Goal: Task Accomplishment & Management: Use online tool/utility

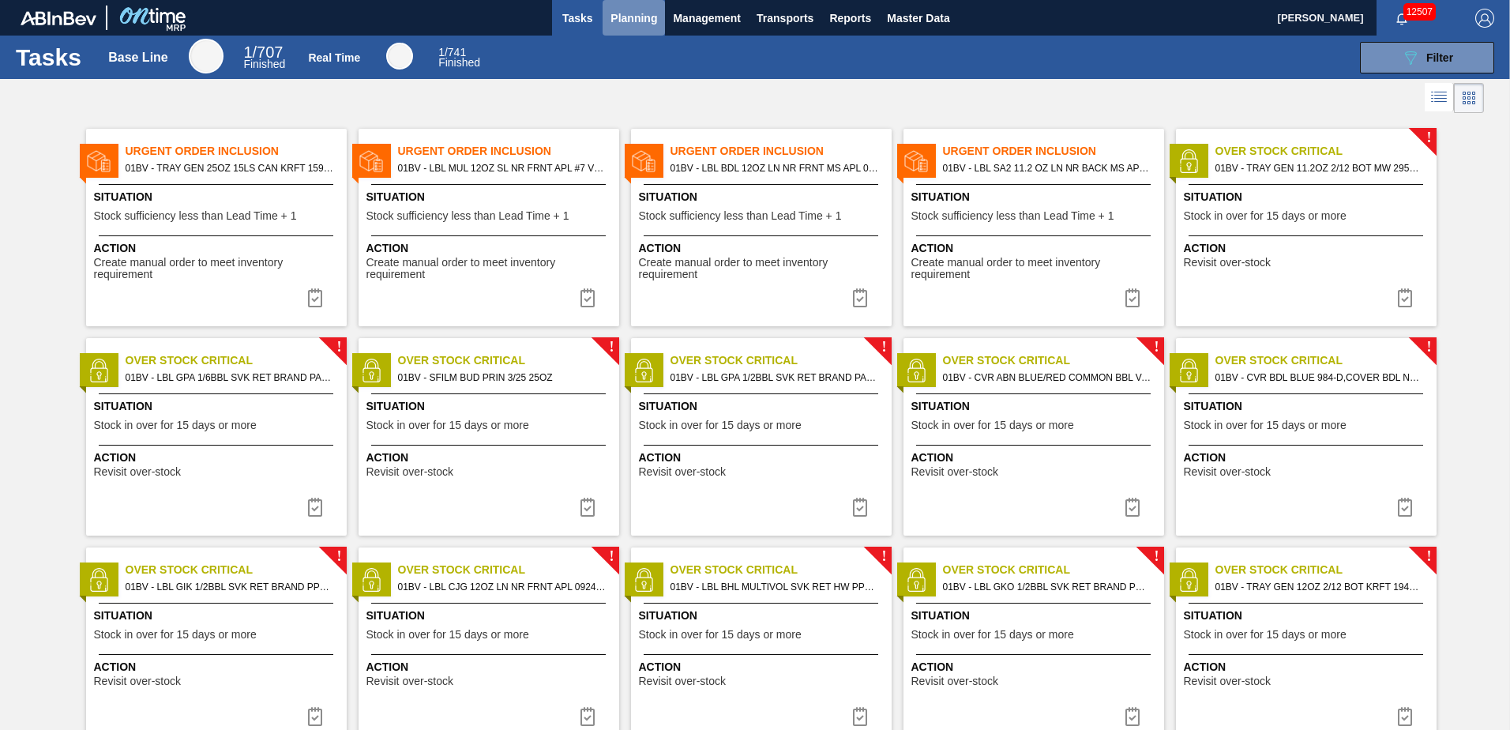
click at [635, 17] on span "Planning" at bounding box center [634, 18] width 47 height 19
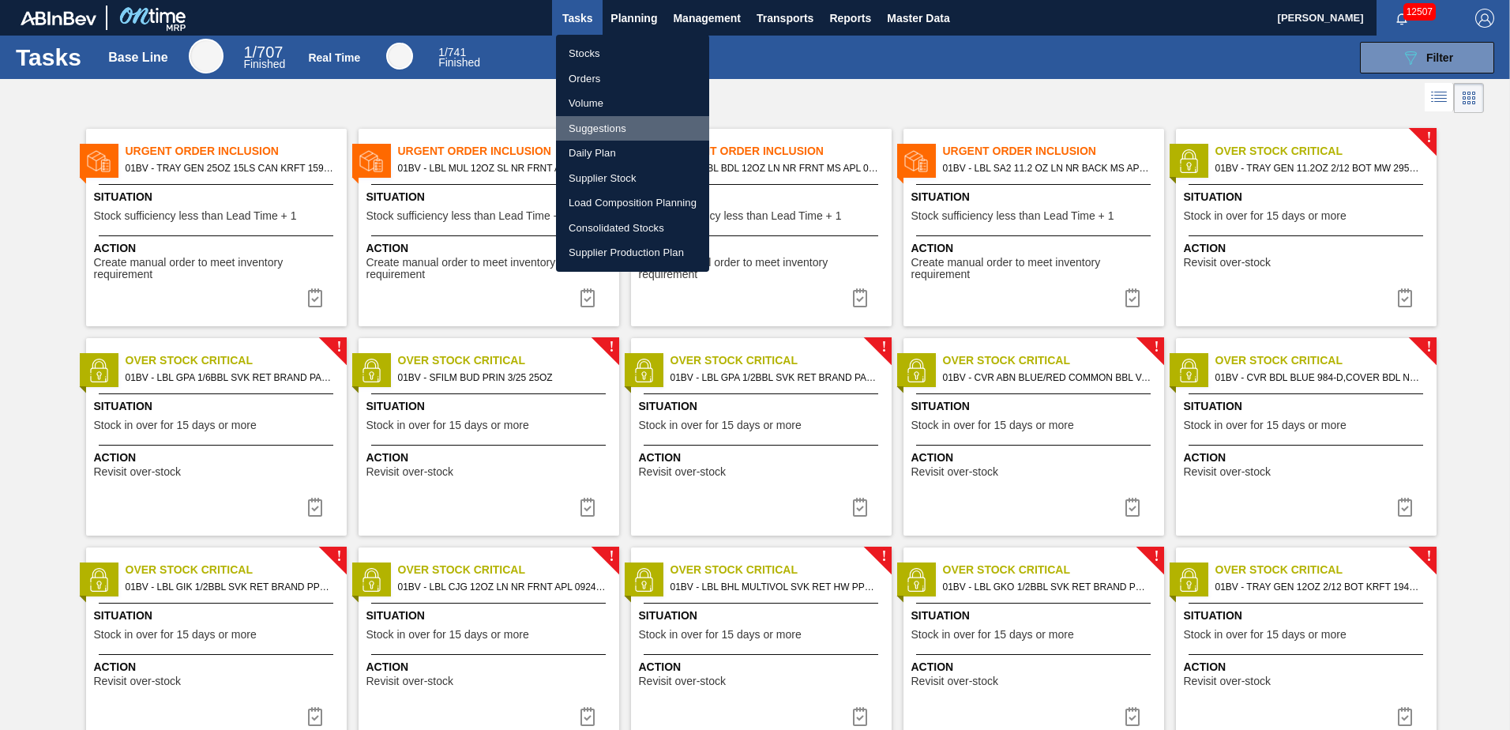
click at [600, 129] on li "Suggestions" at bounding box center [632, 128] width 153 height 25
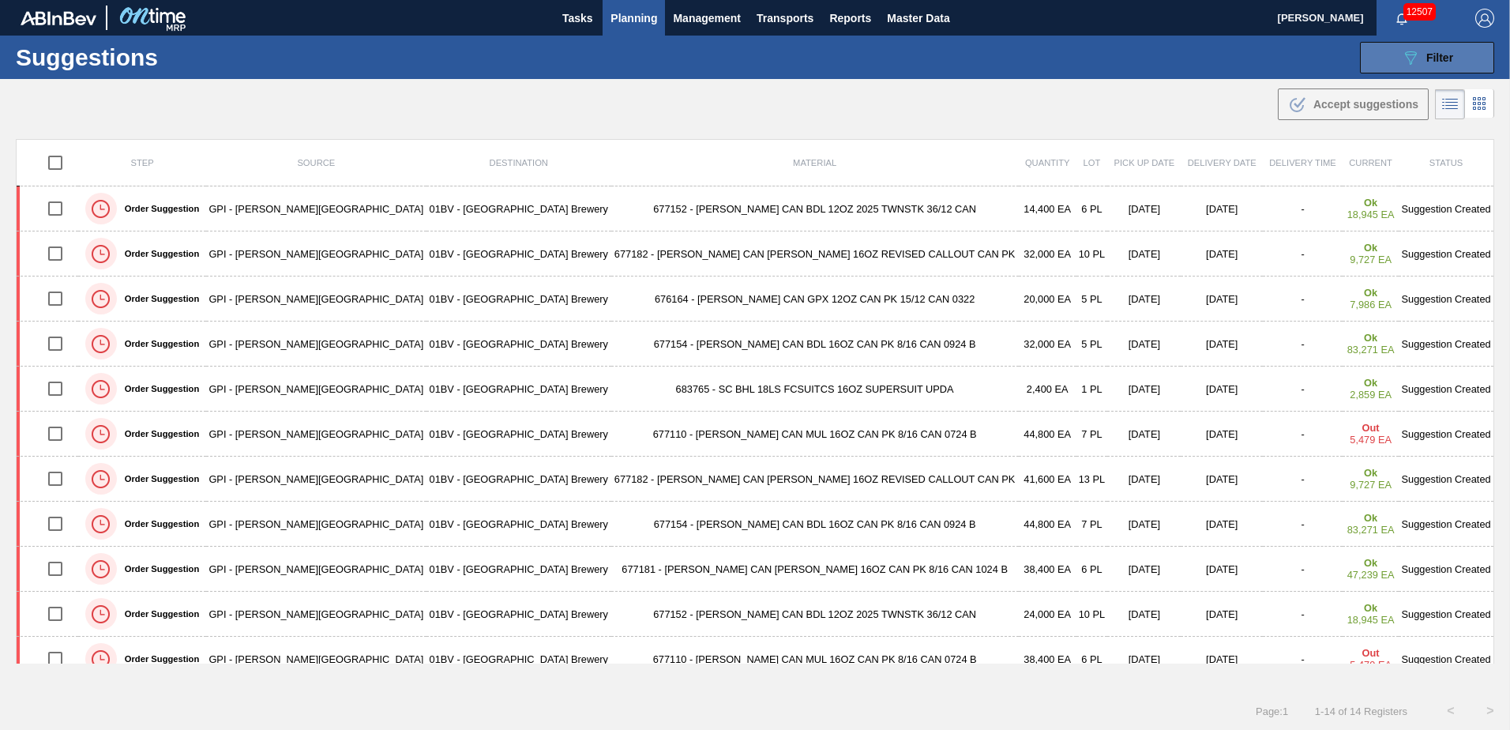
click at [1431, 52] on span "Filter" at bounding box center [1440, 57] width 27 height 13
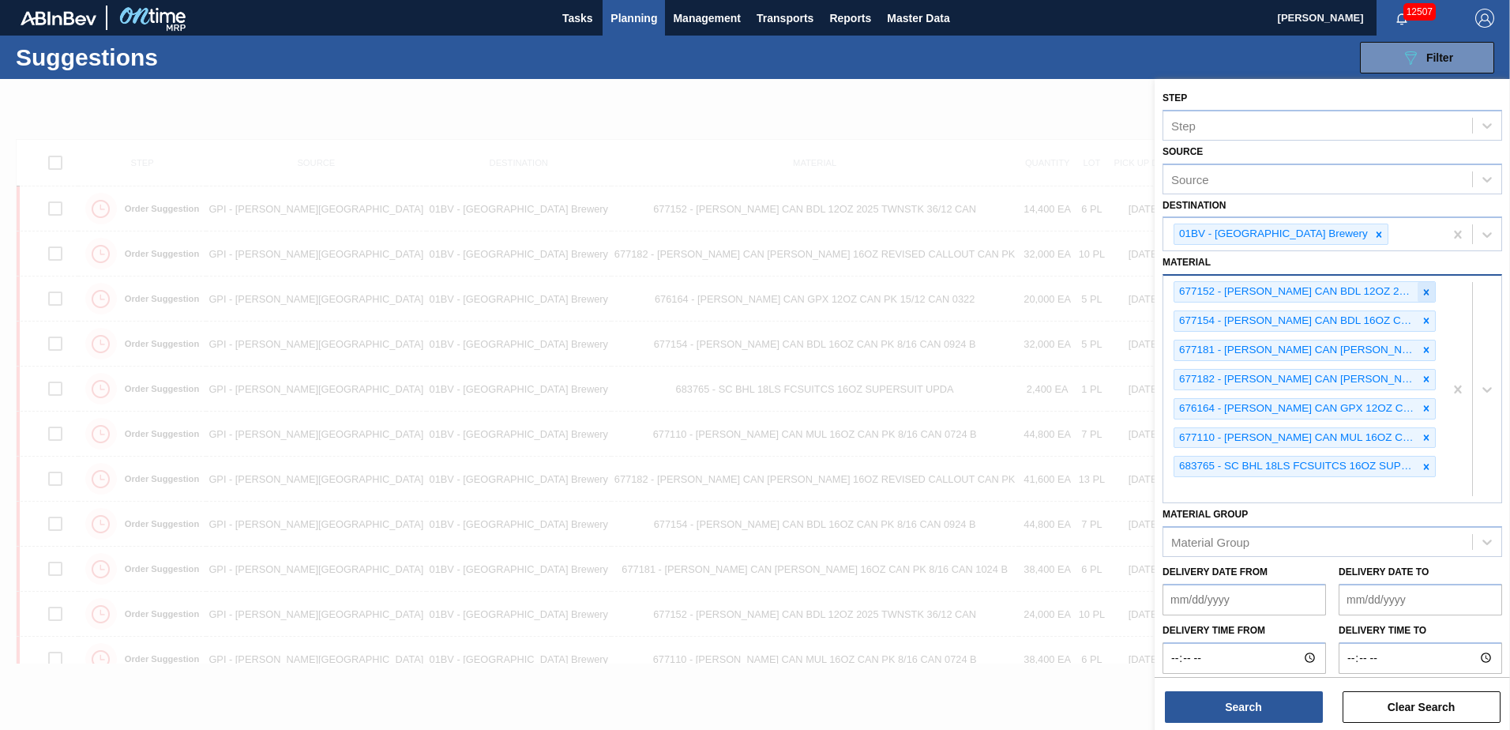
click at [1426, 290] on icon at bounding box center [1427, 292] width 6 height 6
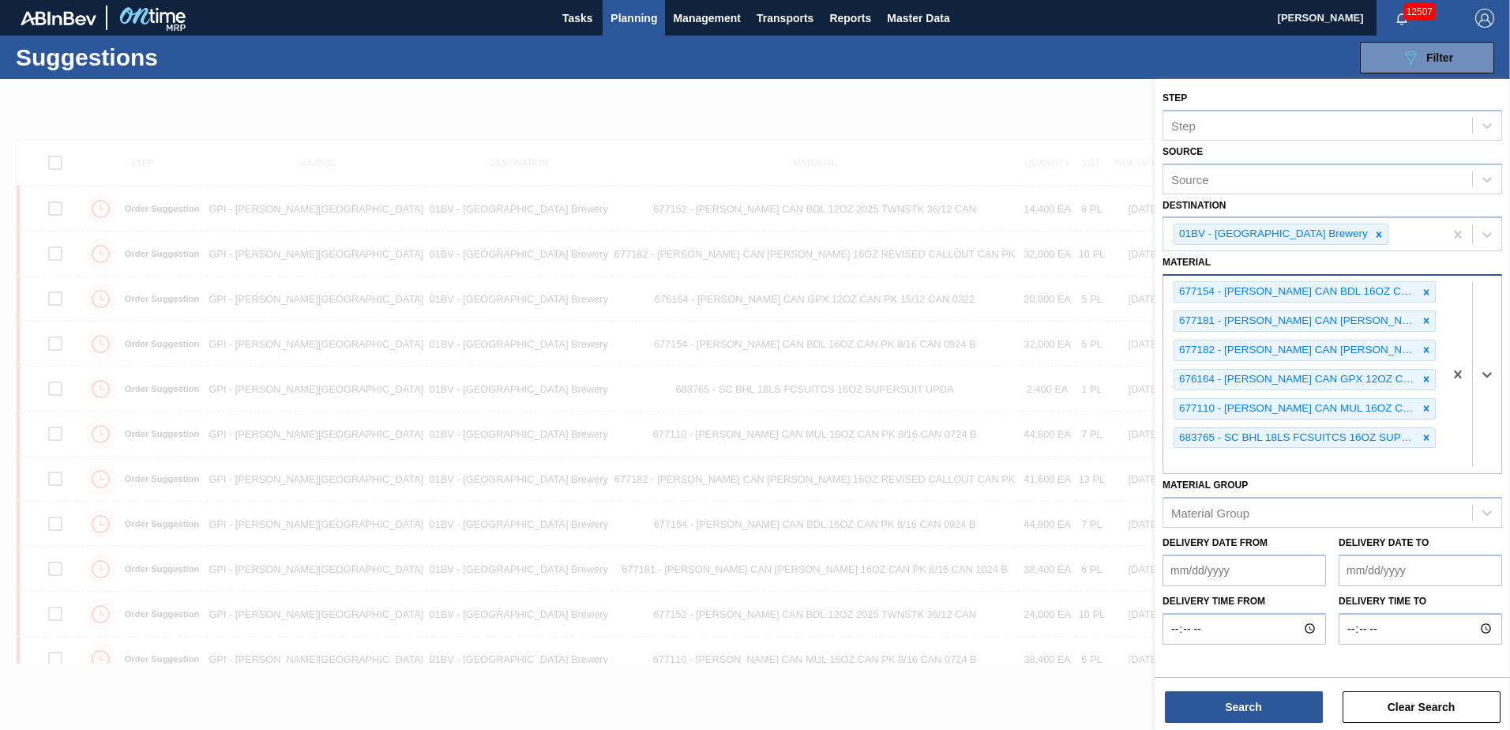
click at [1426, 290] on icon at bounding box center [1426, 292] width 11 height 11
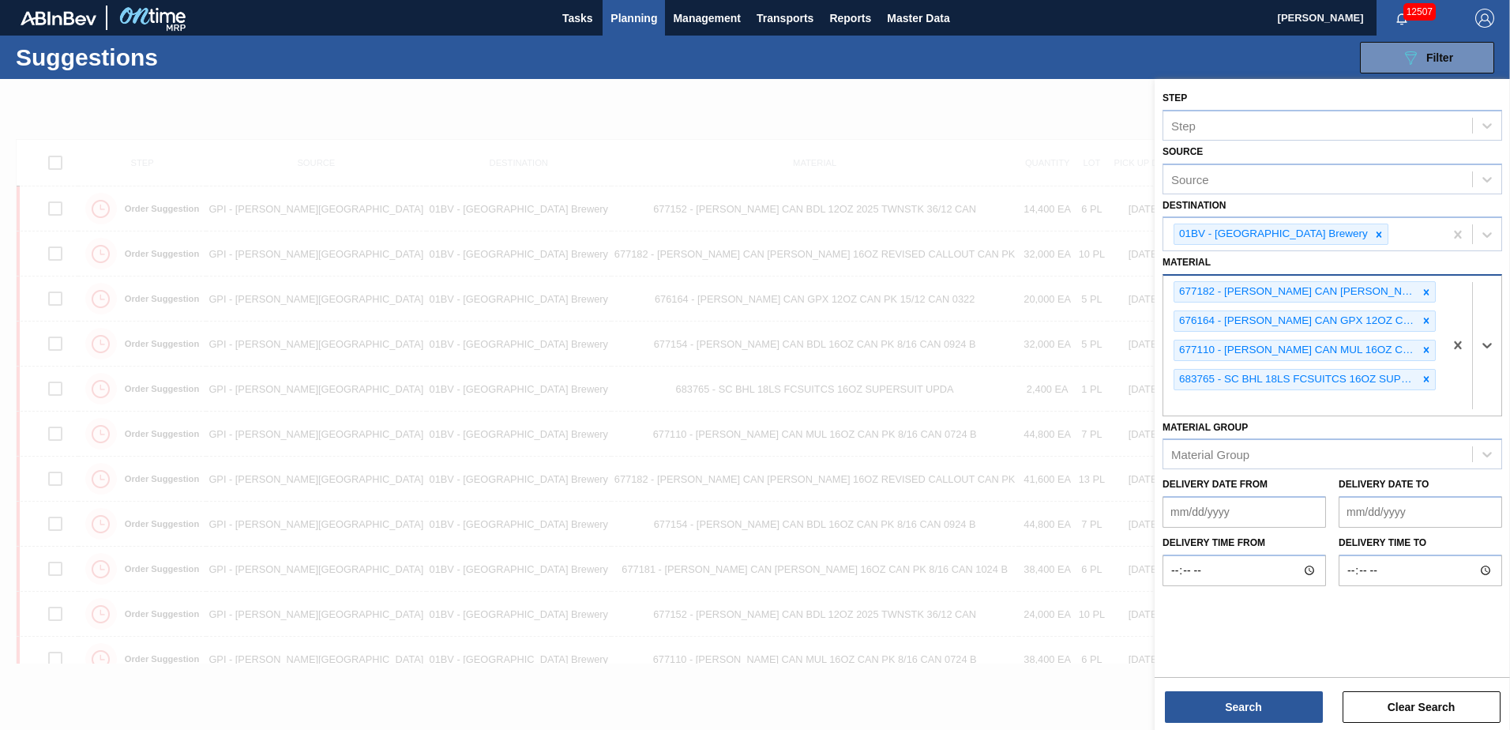
click at [1426, 290] on icon at bounding box center [1426, 292] width 11 height 11
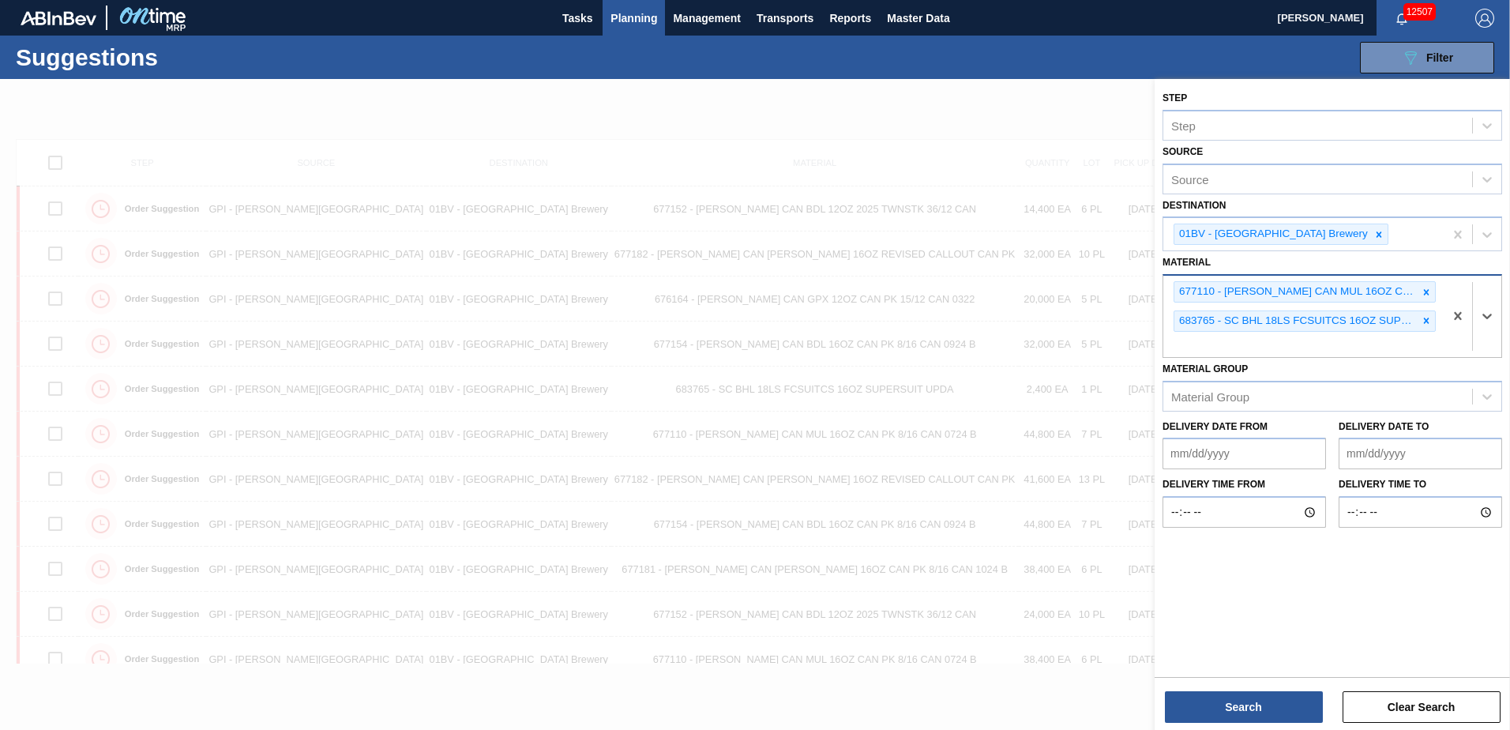
click at [1426, 290] on icon at bounding box center [1426, 292] width 11 height 11
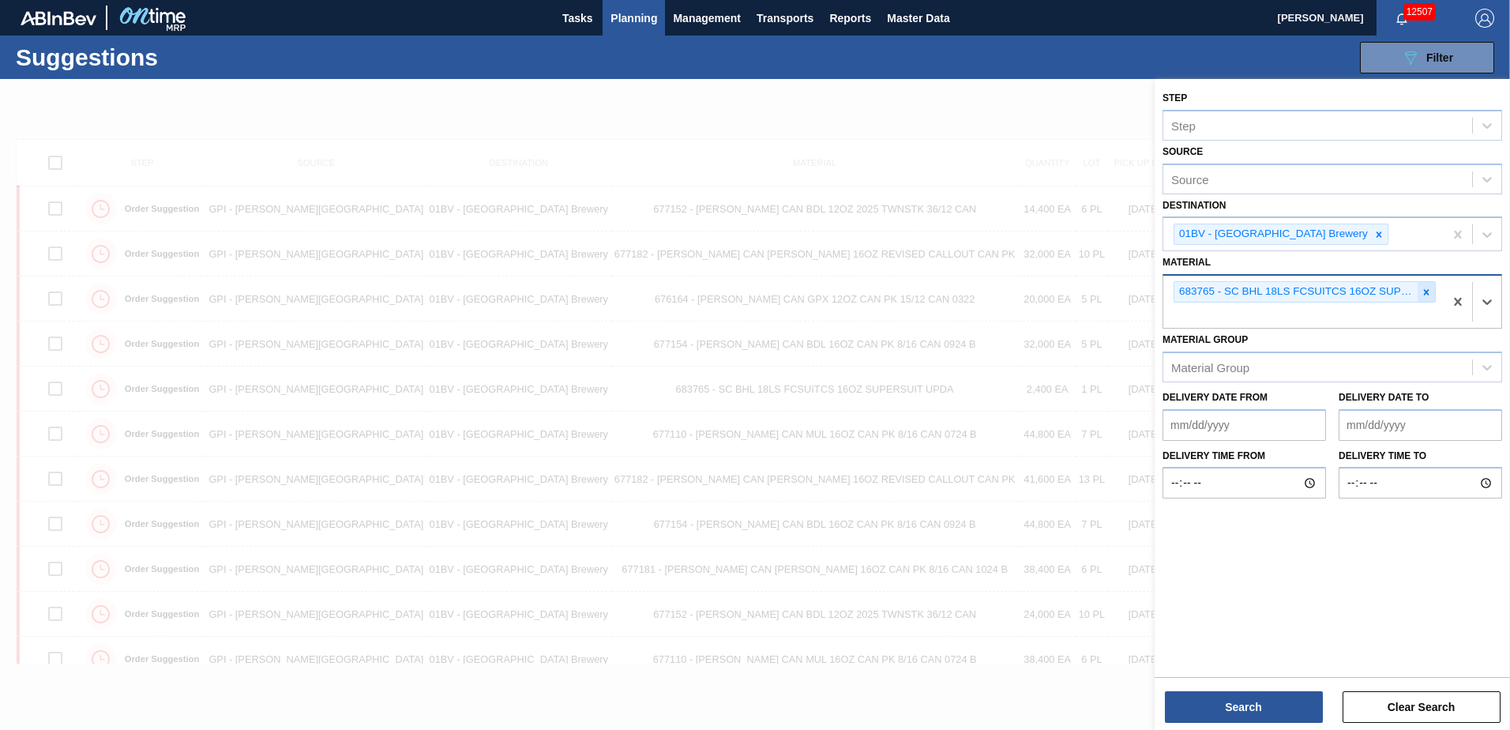
click at [1426, 289] on icon at bounding box center [1426, 292] width 11 height 11
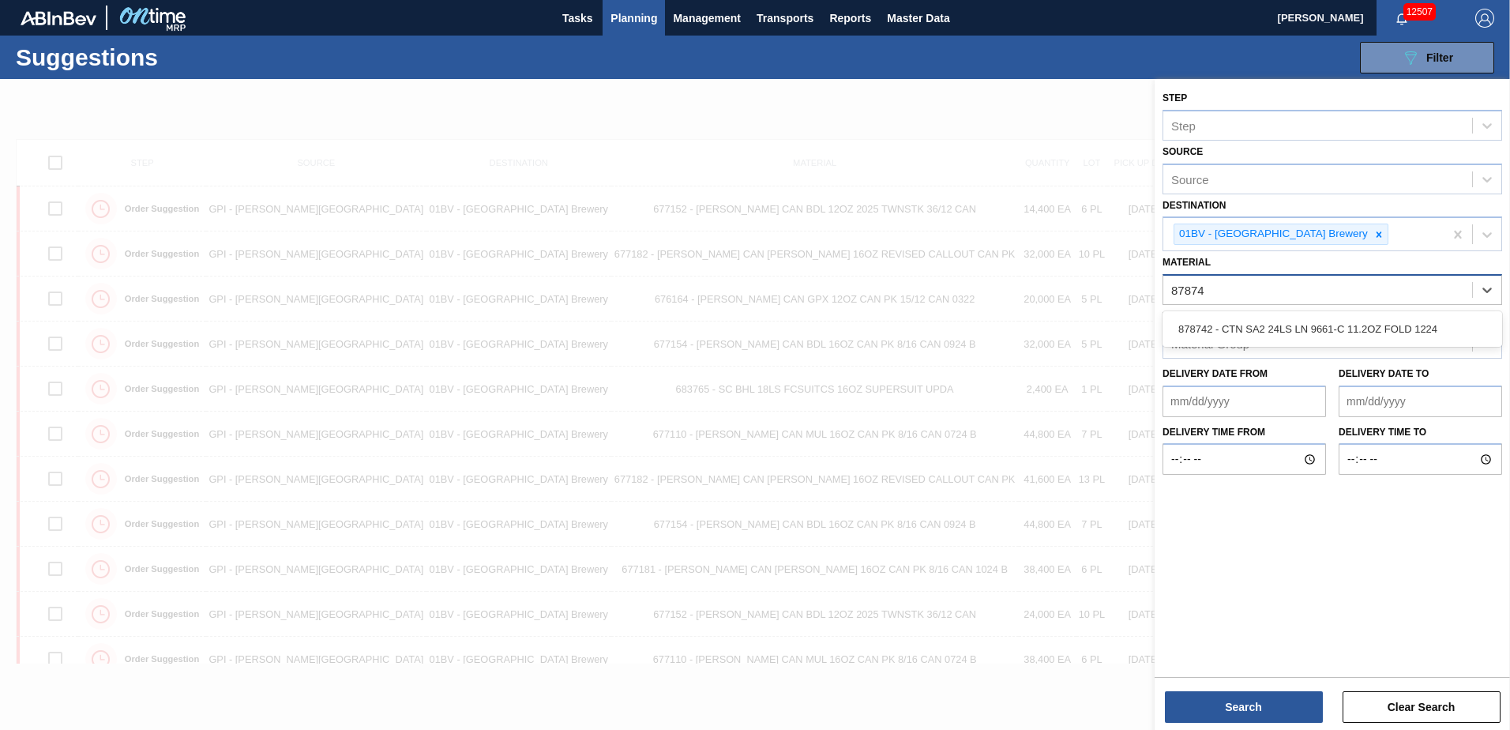
type input "878742"
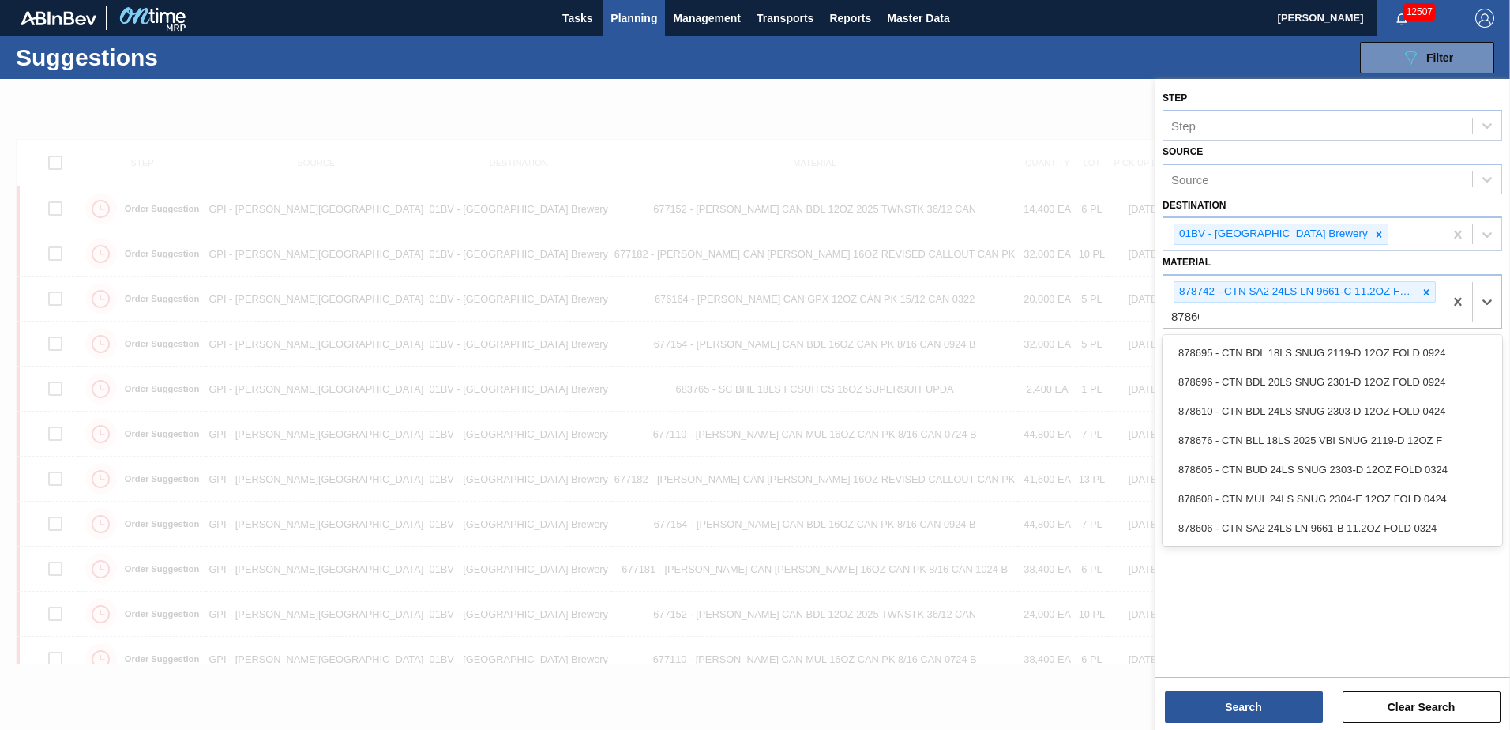
type input "878608"
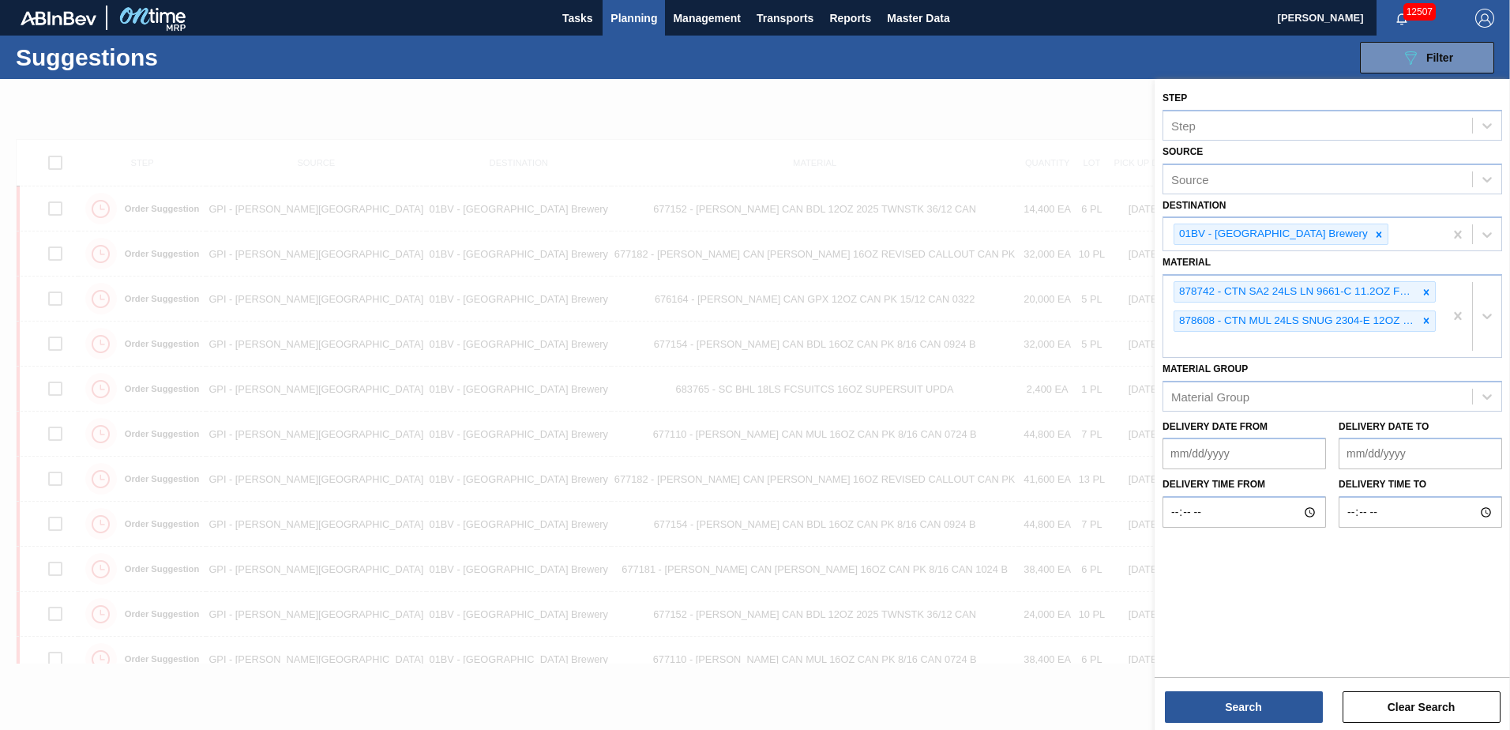
drag, startPoint x: 1221, startPoint y: 348, endPoint x: 1222, endPoint y: 358, distance: 9.5
click at [1221, 348] on div "878742 - CTN SA2 24LS LN 9661-C 11.2OZ FOLD 1224 878608 - CTN MUL 24LS SNUG 230…" at bounding box center [1304, 316] width 280 height 81
type input "878605"
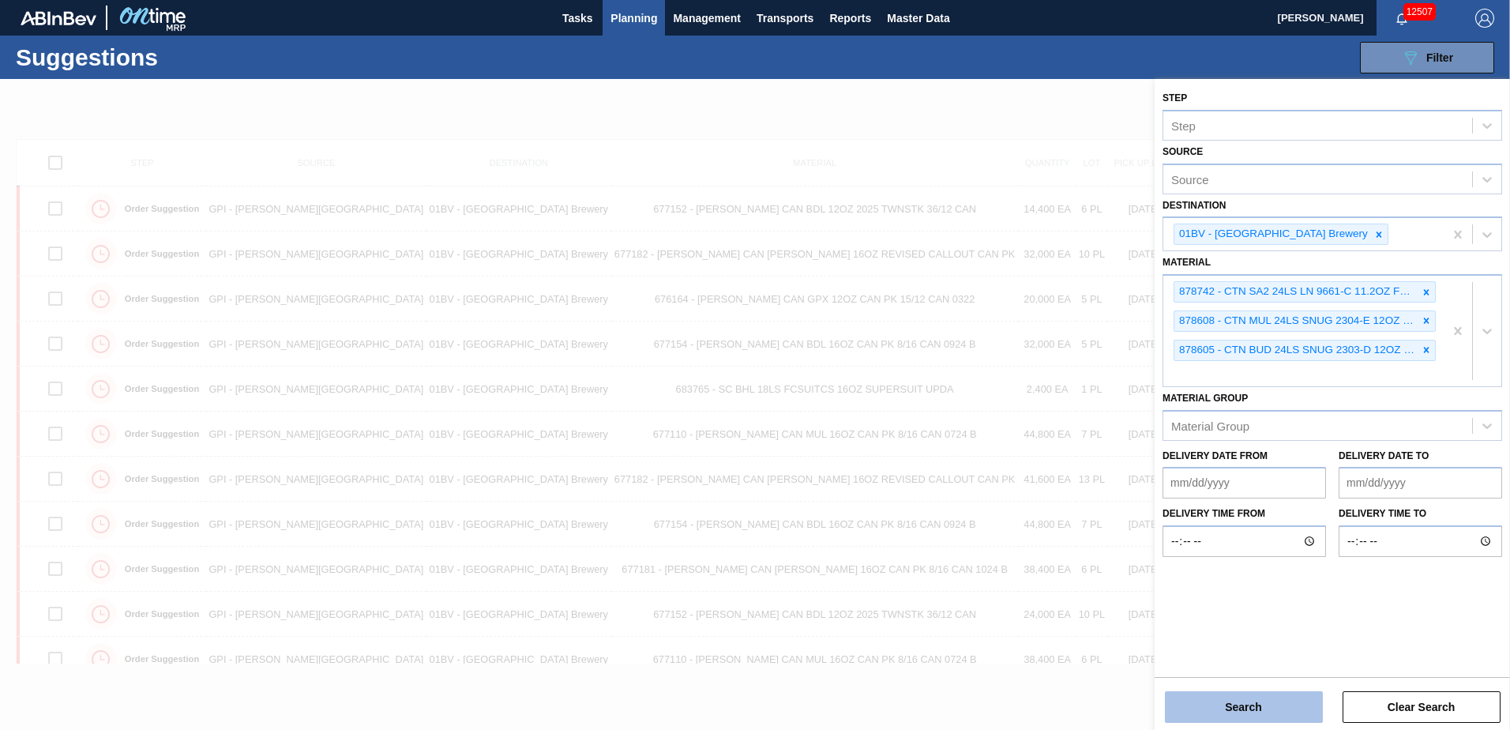
click at [1209, 712] on button "Search" at bounding box center [1244, 707] width 158 height 32
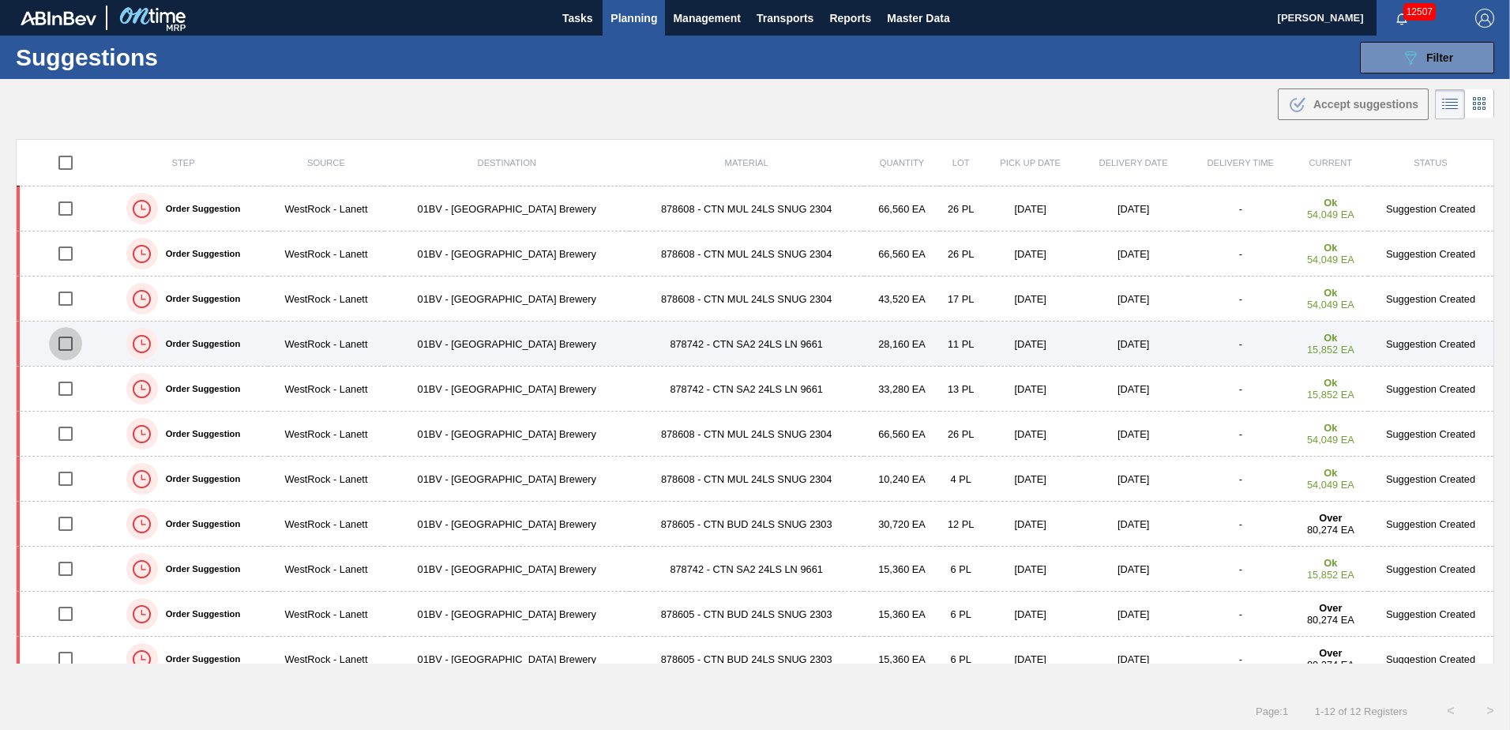
drag, startPoint x: 66, startPoint y: 345, endPoint x: 65, endPoint y: 358, distance: 12.7
click at [66, 345] on input "checkbox" at bounding box center [65, 343] width 33 height 33
checkbox input "true"
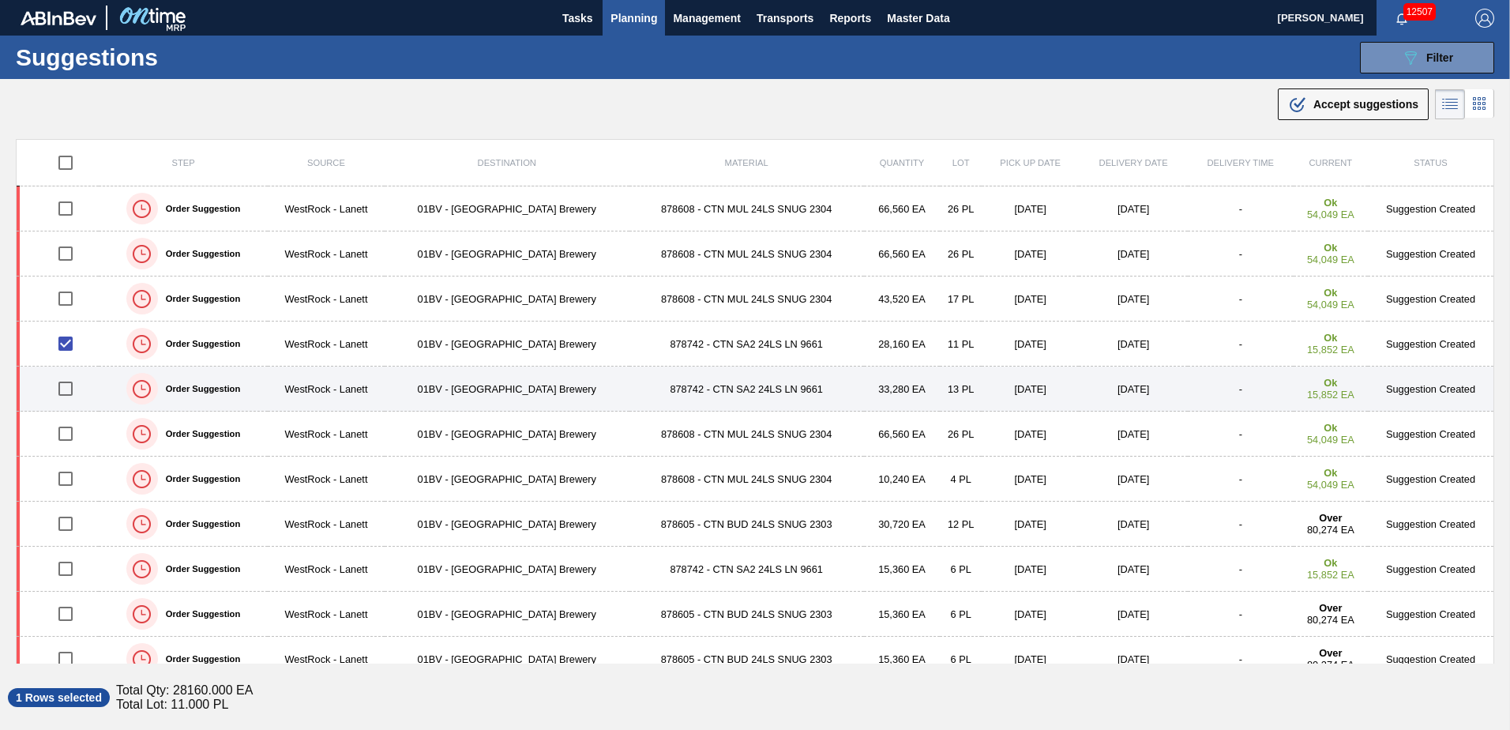
drag, startPoint x: 59, startPoint y: 386, endPoint x: 169, endPoint y: 367, distance: 111.3
click at [59, 386] on input "checkbox" at bounding box center [65, 388] width 33 height 33
checkbox input "true"
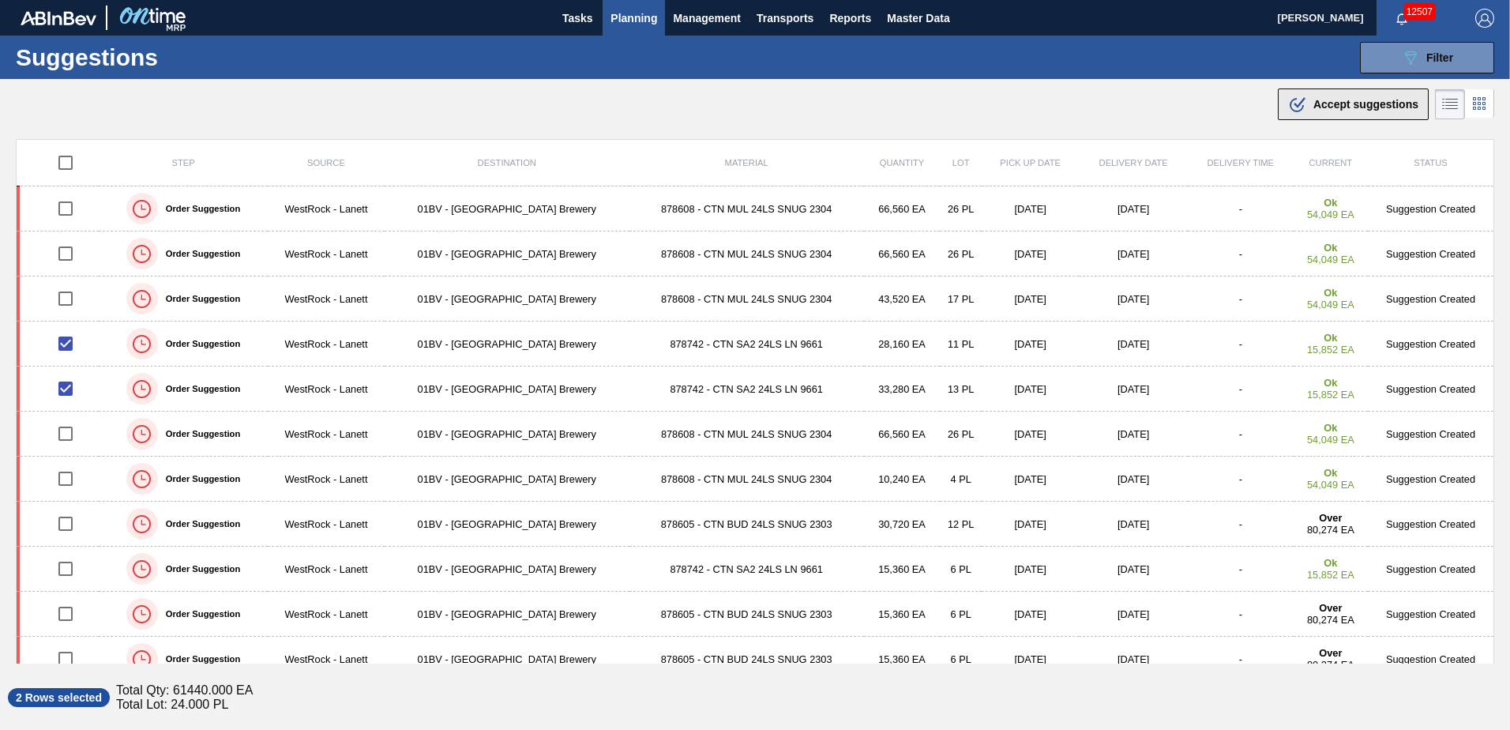
click at [1333, 103] on span "Accept suggestions" at bounding box center [1366, 104] width 105 height 13
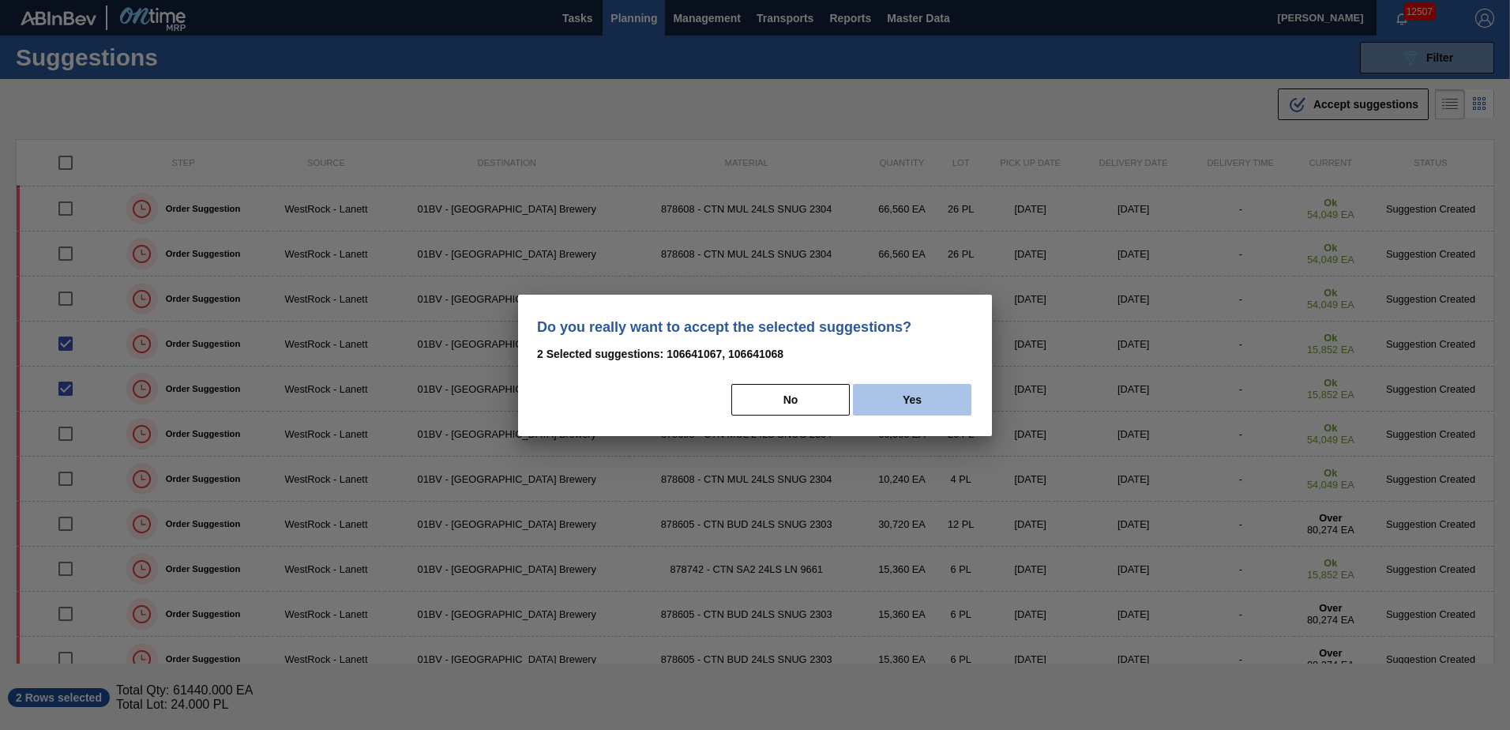
click at [910, 399] on button "Yes" at bounding box center [912, 400] width 118 height 32
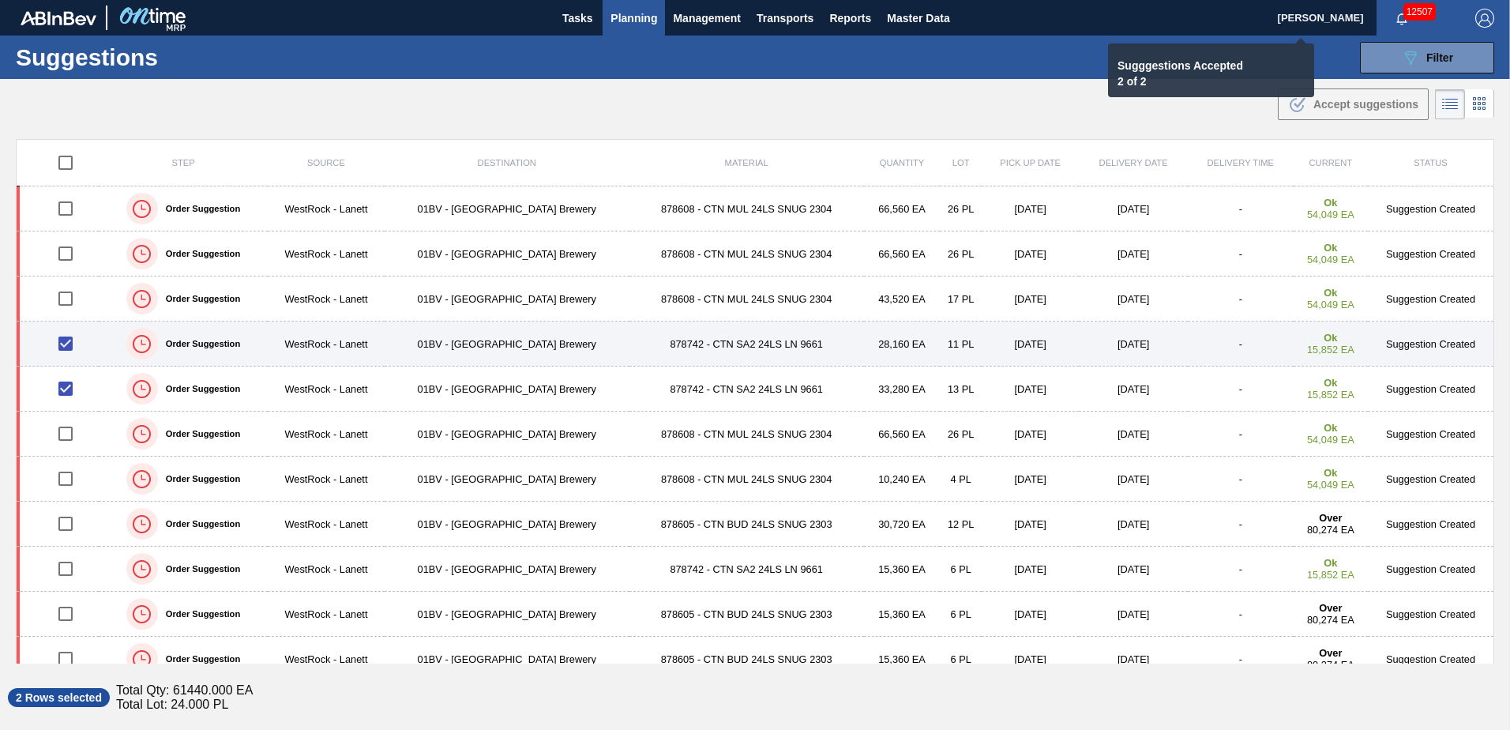
checkbox input "false"
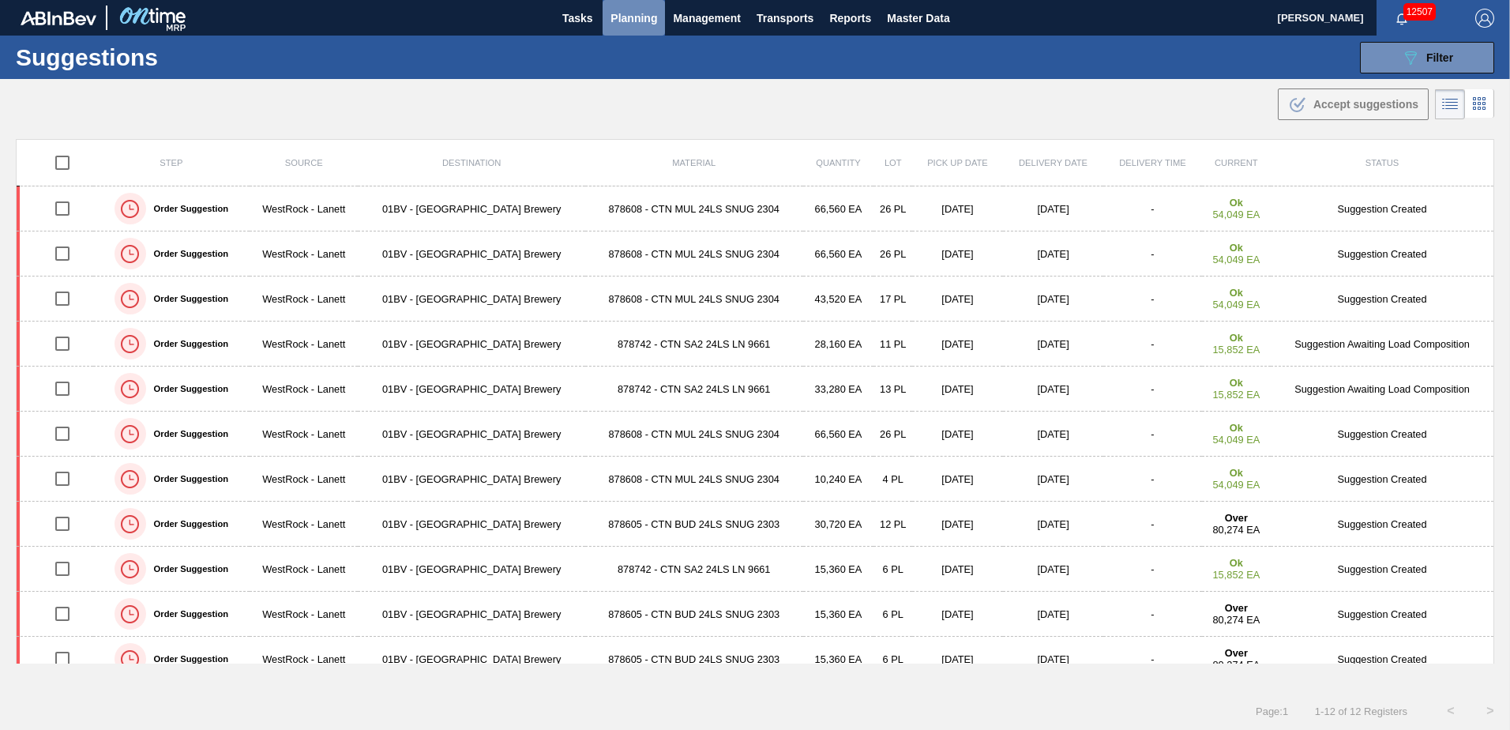
click at [643, 14] on span "Planning" at bounding box center [634, 18] width 47 height 19
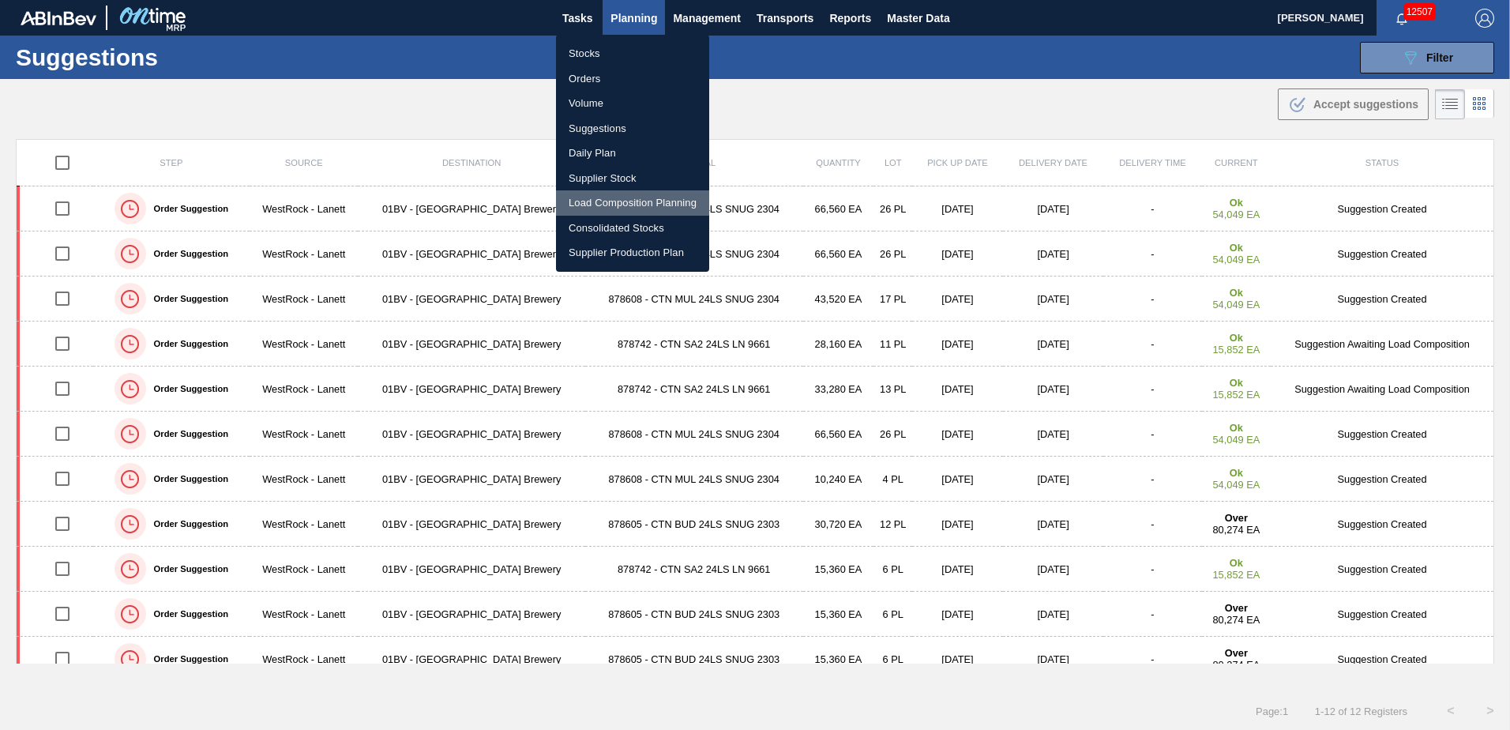
click at [605, 201] on li "Load Composition Planning" at bounding box center [632, 202] width 153 height 25
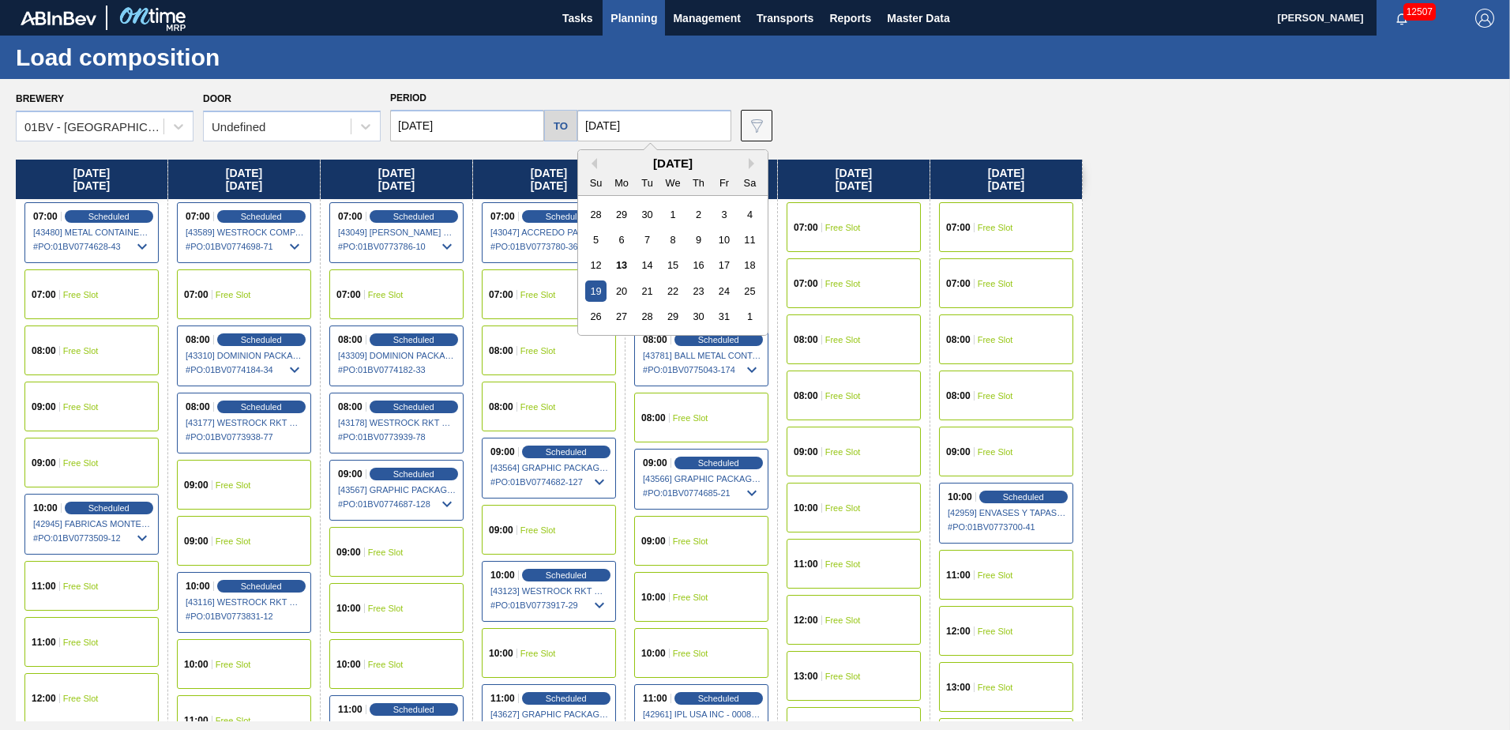
click at [650, 124] on input "[DATE]" at bounding box center [654, 126] width 154 height 32
click at [724, 292] on div "24" at bounding box center [723, 290] width 21 height 21
type input "[DATE]"
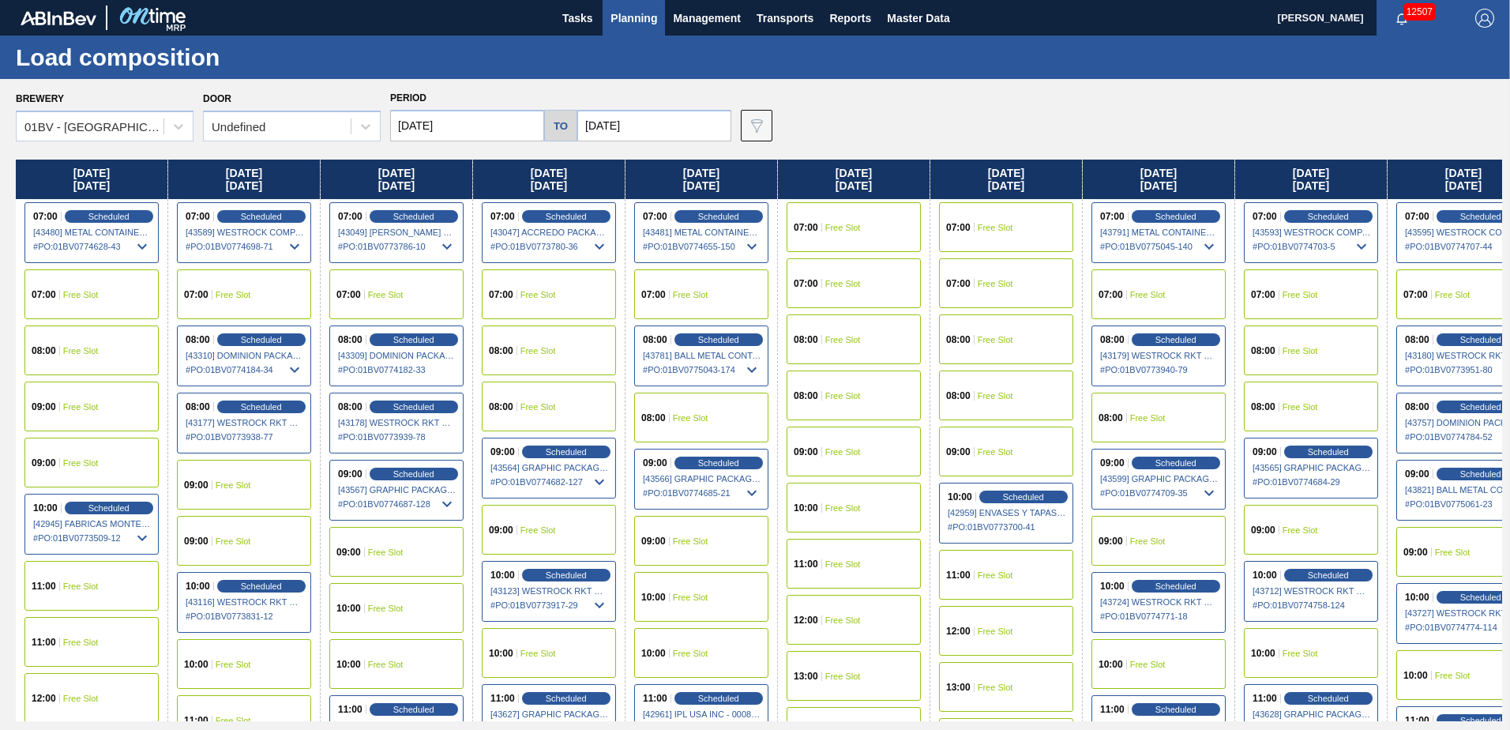
click at [460, 126] on input "[DATE]" at bounding box center [467, 126] width 154 height 32
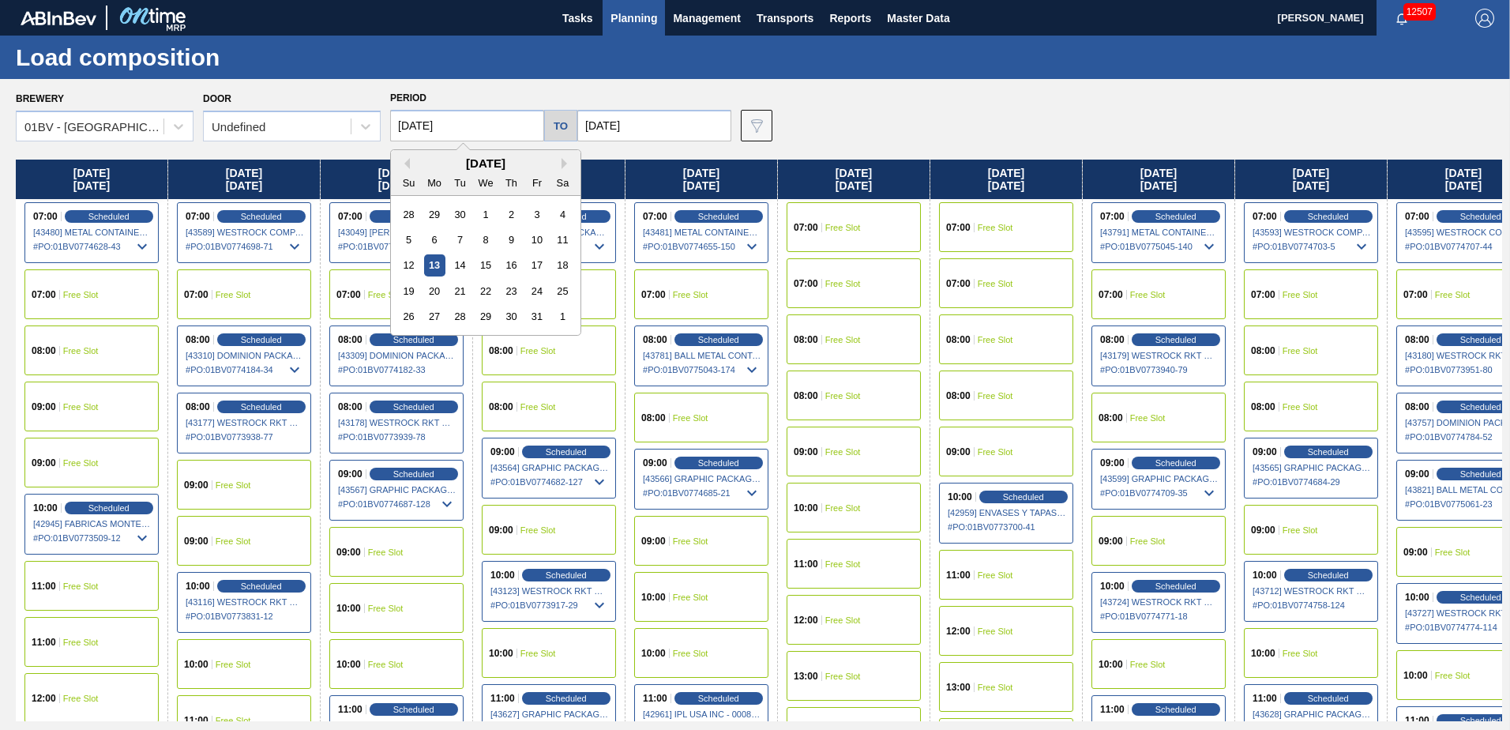
click at [432, 296] on div "20" at bounding box center [434, 290] width 21 height 21
type input "[DATE]"
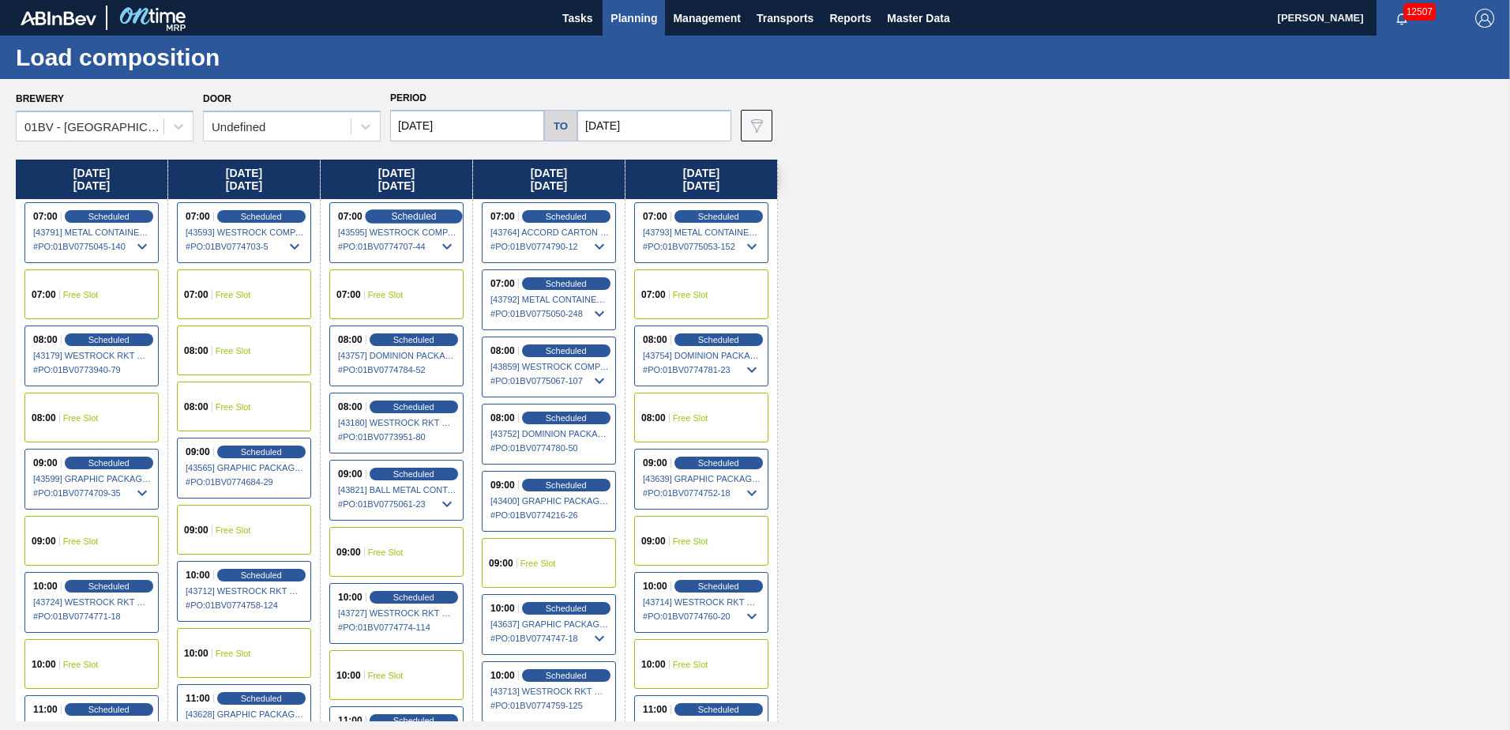
click at [395, 217] on span "Scheduled" at bounding box center [413, 216] width 45 height 10
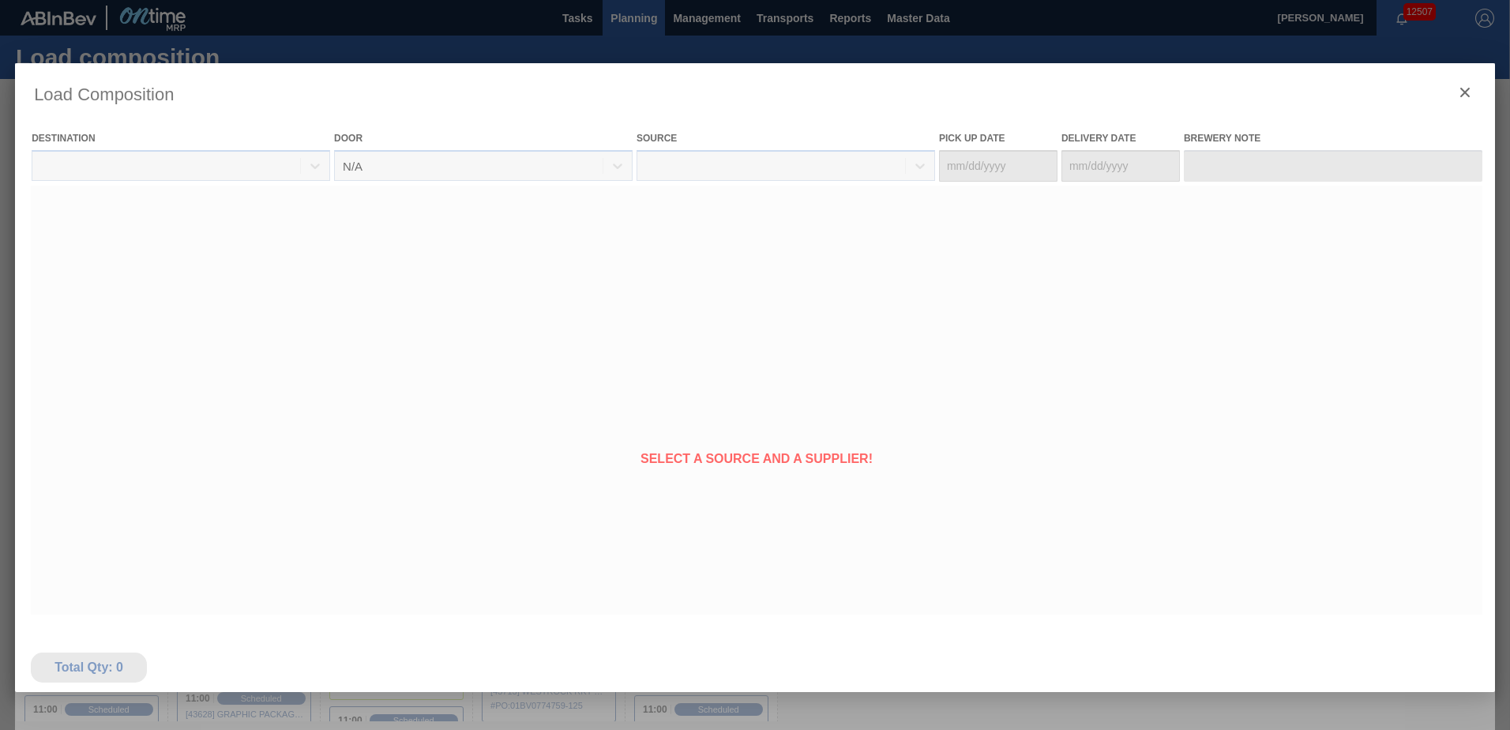
type Date "[DATE]"
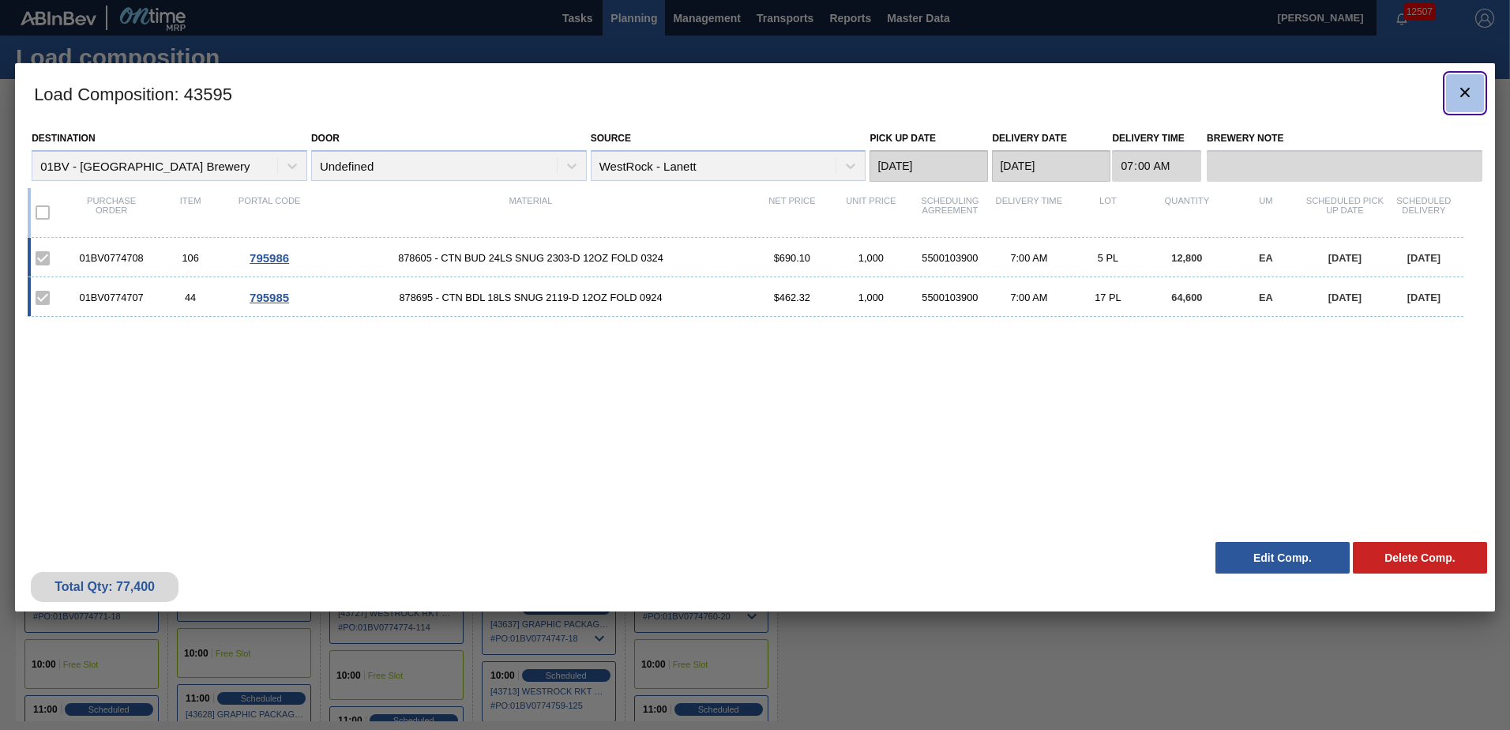
click at [1459, 92] on icon "botão de ícone" at bounding box center [1465, 92] width 19 height 19
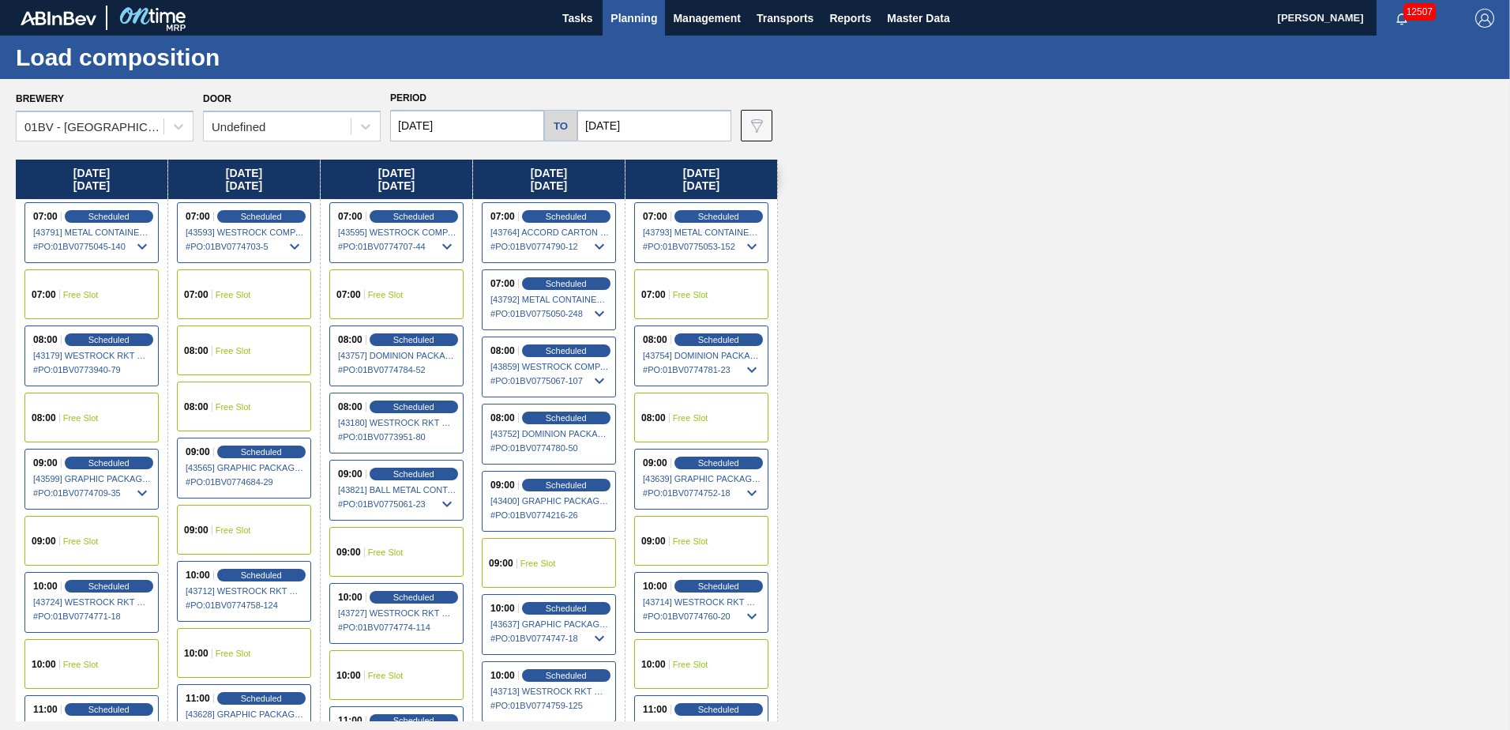
click at [650, 130] on input "[DATE]" at bounding box center [654, 126] width 154 height 32
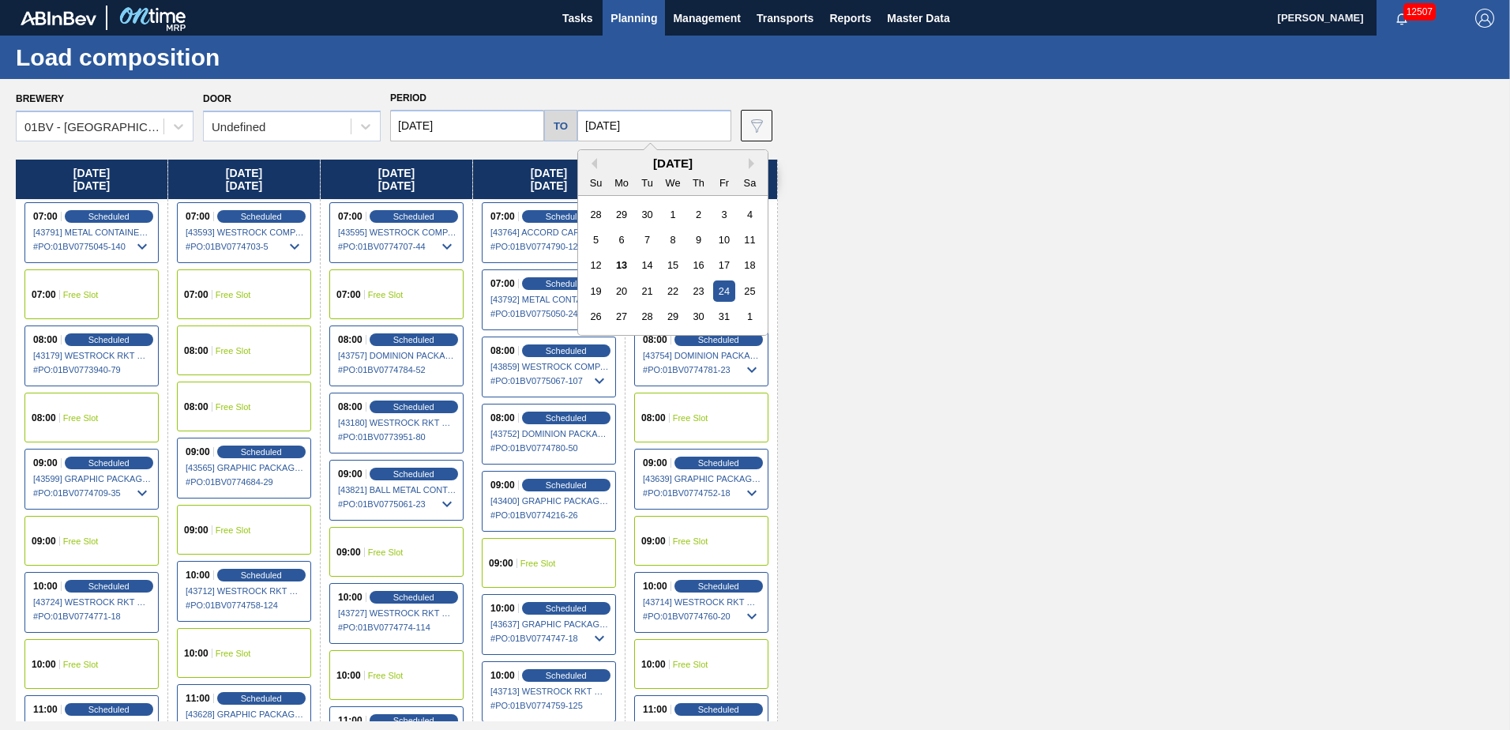
click at [719, 311] on div "31" at bounding box center [723, 316] width 21 height 21
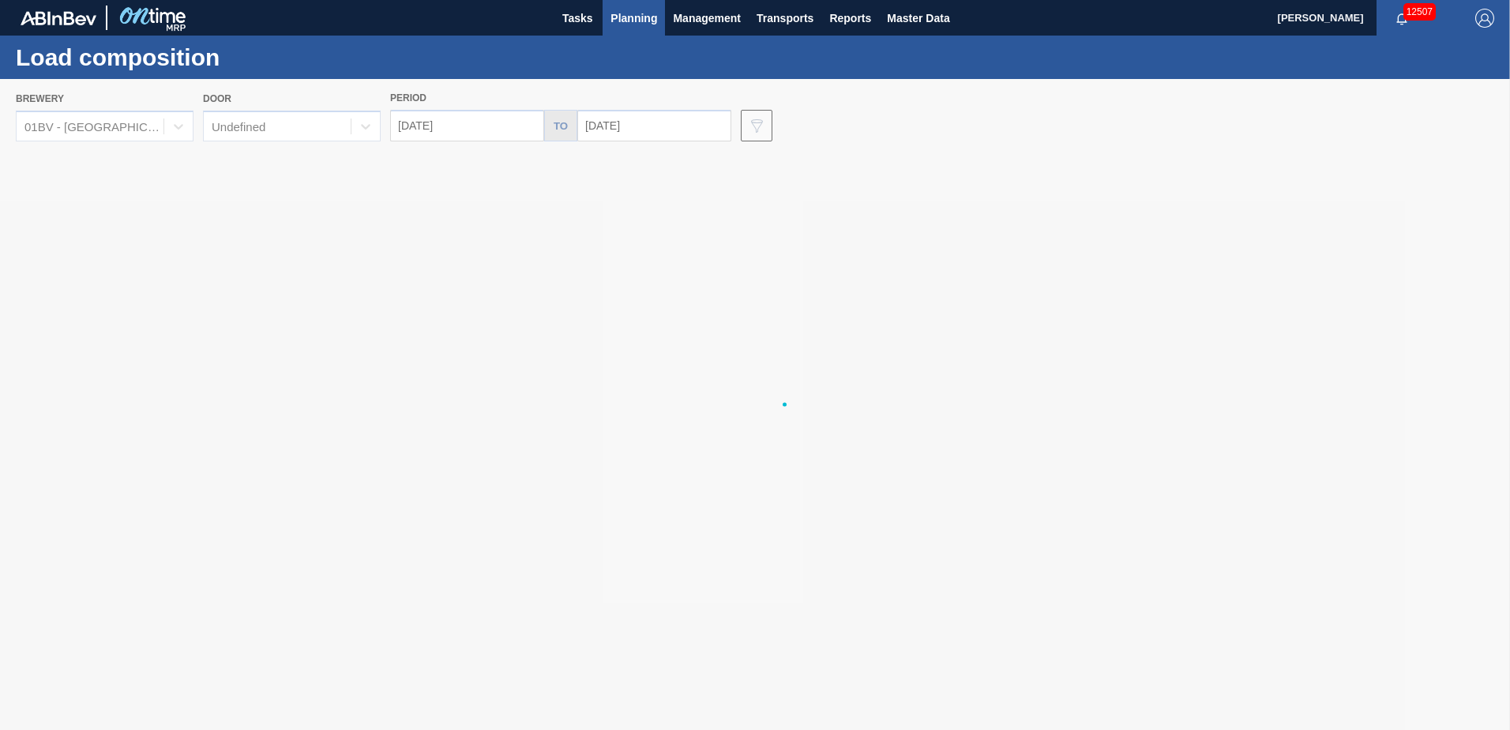
type input "[DATE]"
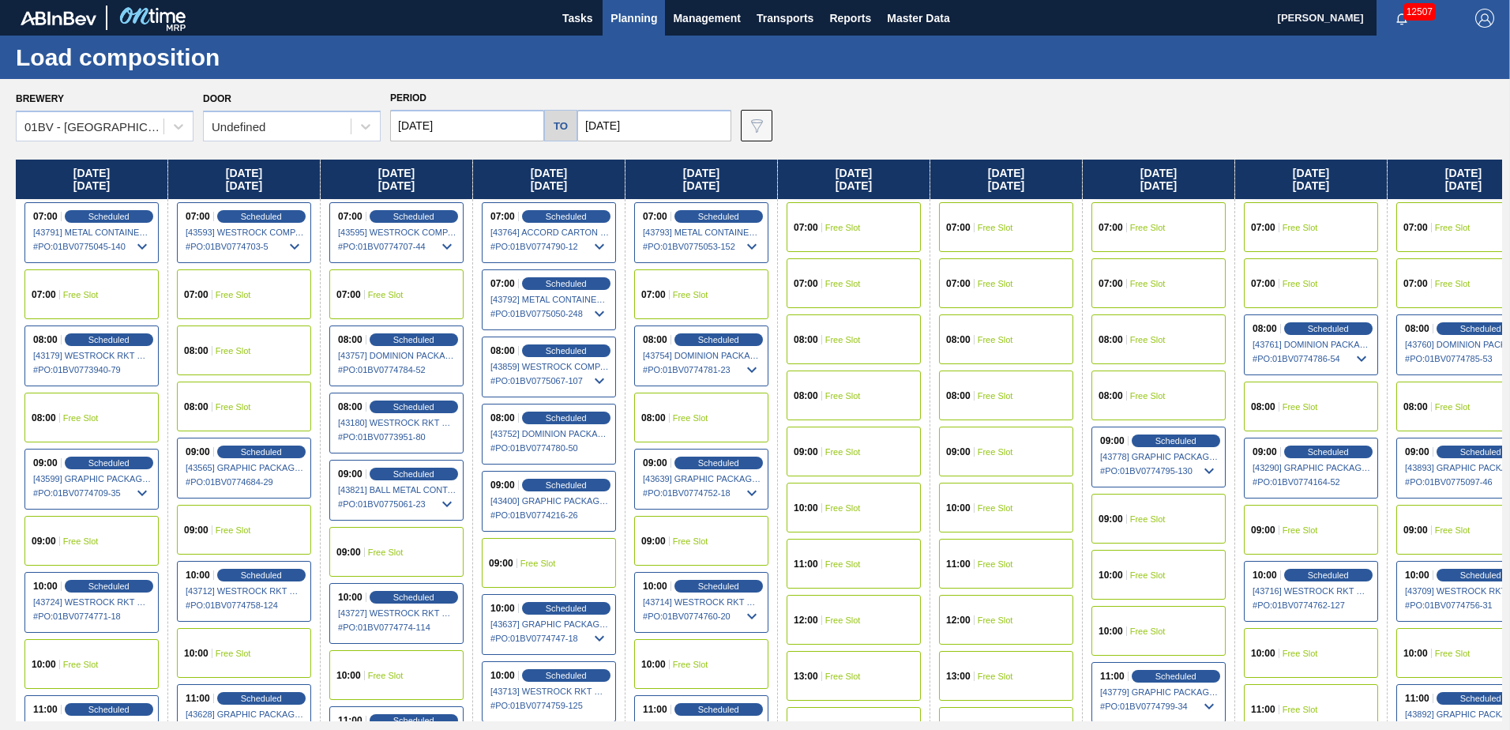
click at [473, 124] on input "[DATE]" at bounding box center [467, 126] width 154 height 32
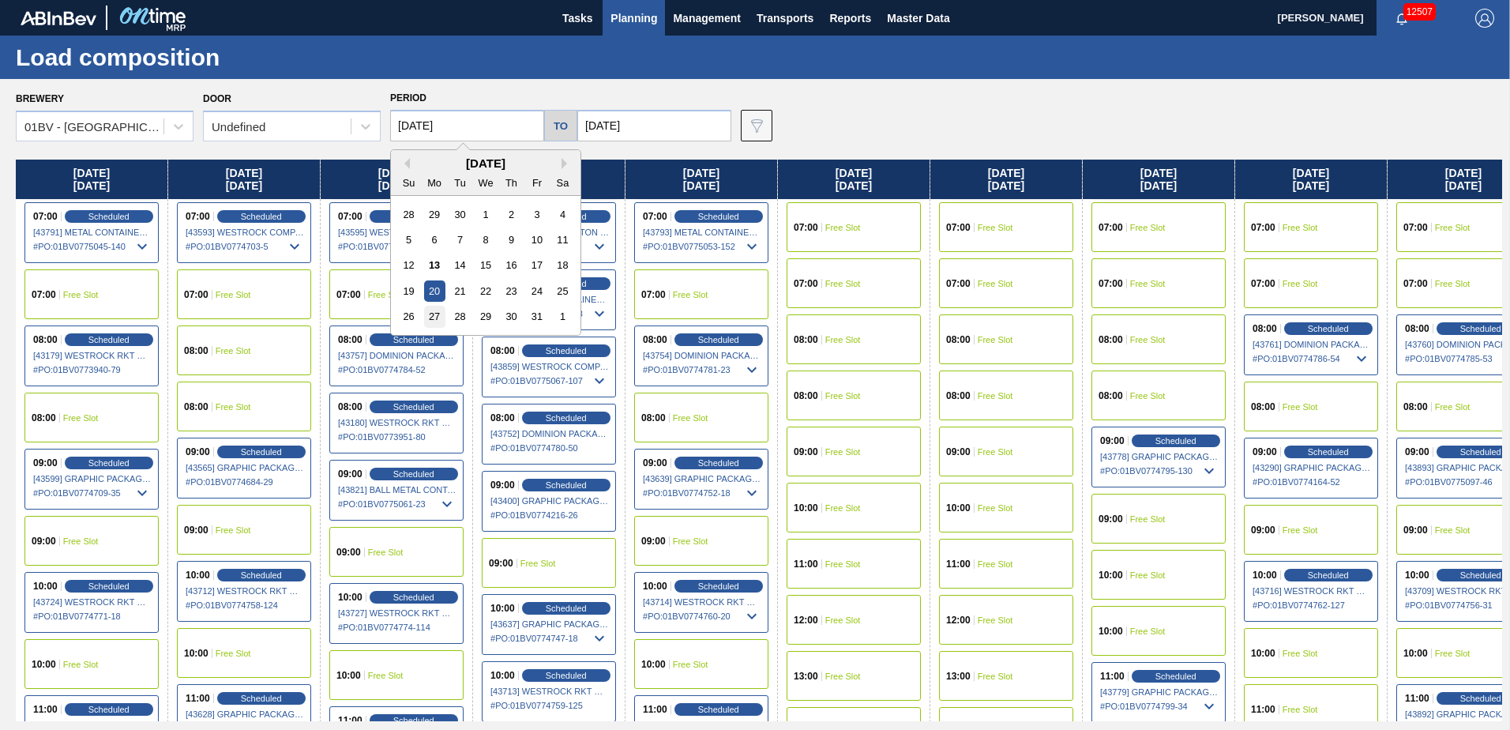
click at [433, 312] on div "27" at bounding box center [434, 316] width 21 height 21
type input "[DATE]"
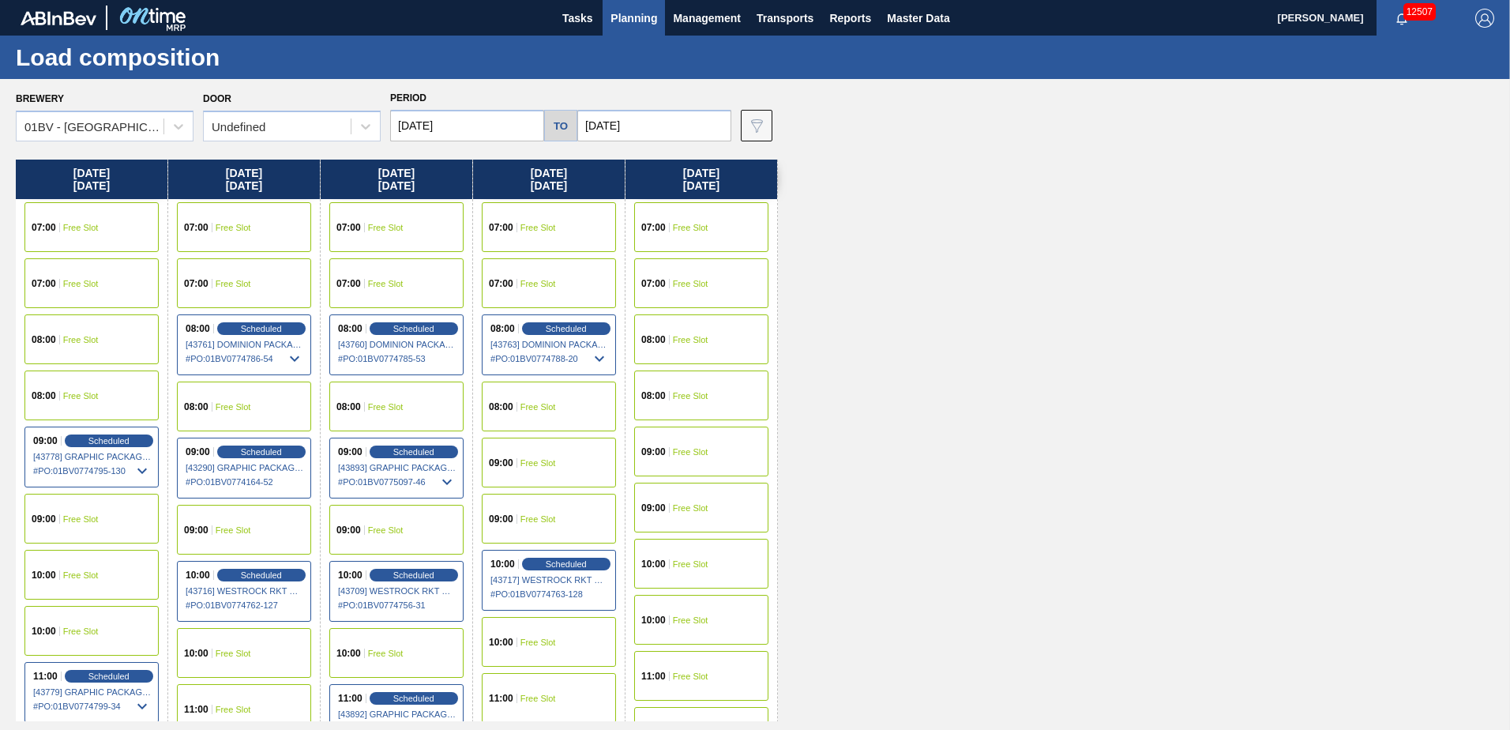
click at [393, 218] on div "07:00 Free Slot" at bounding box center [396, 227] width 134 height 50
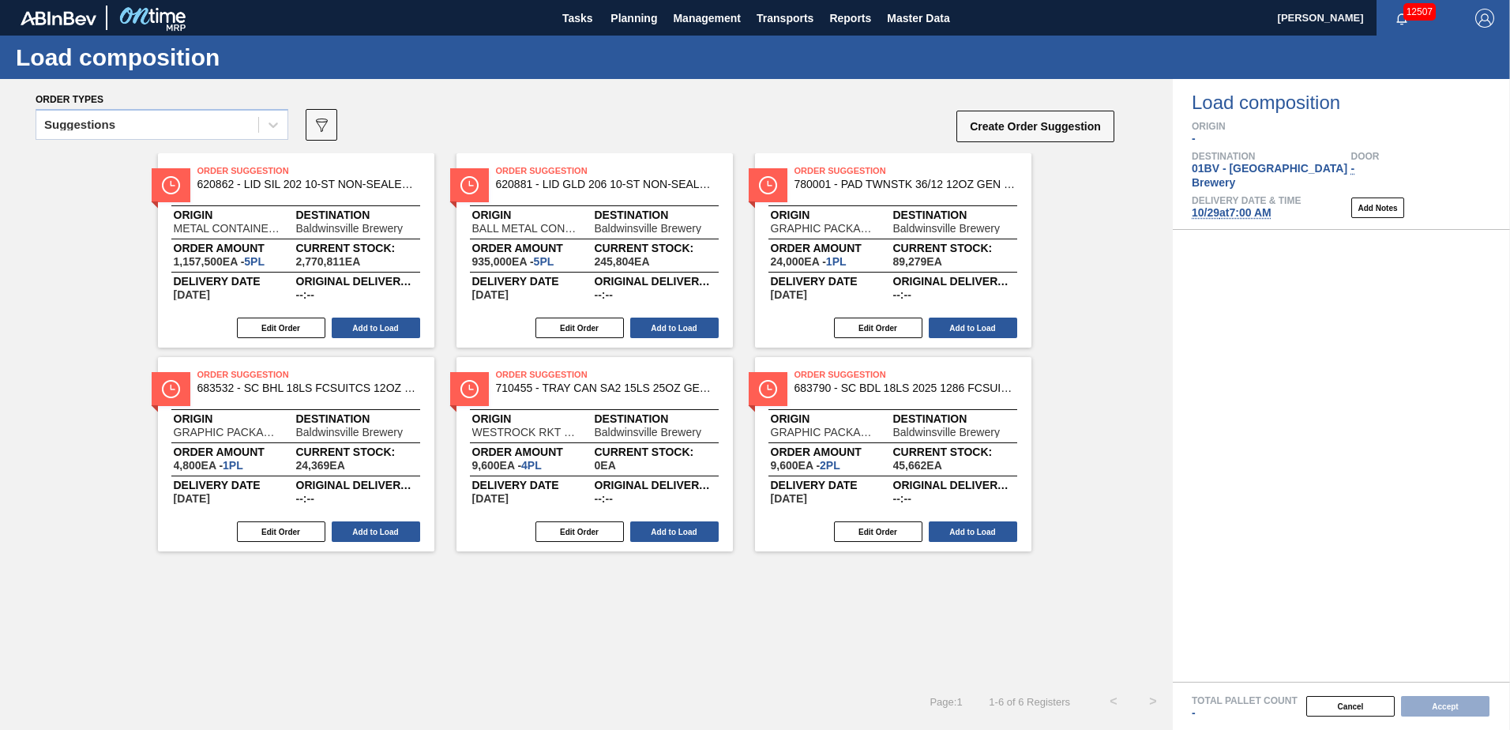
click at [275, 129] on icon at bounding box center [273, 125] width 16 height 16
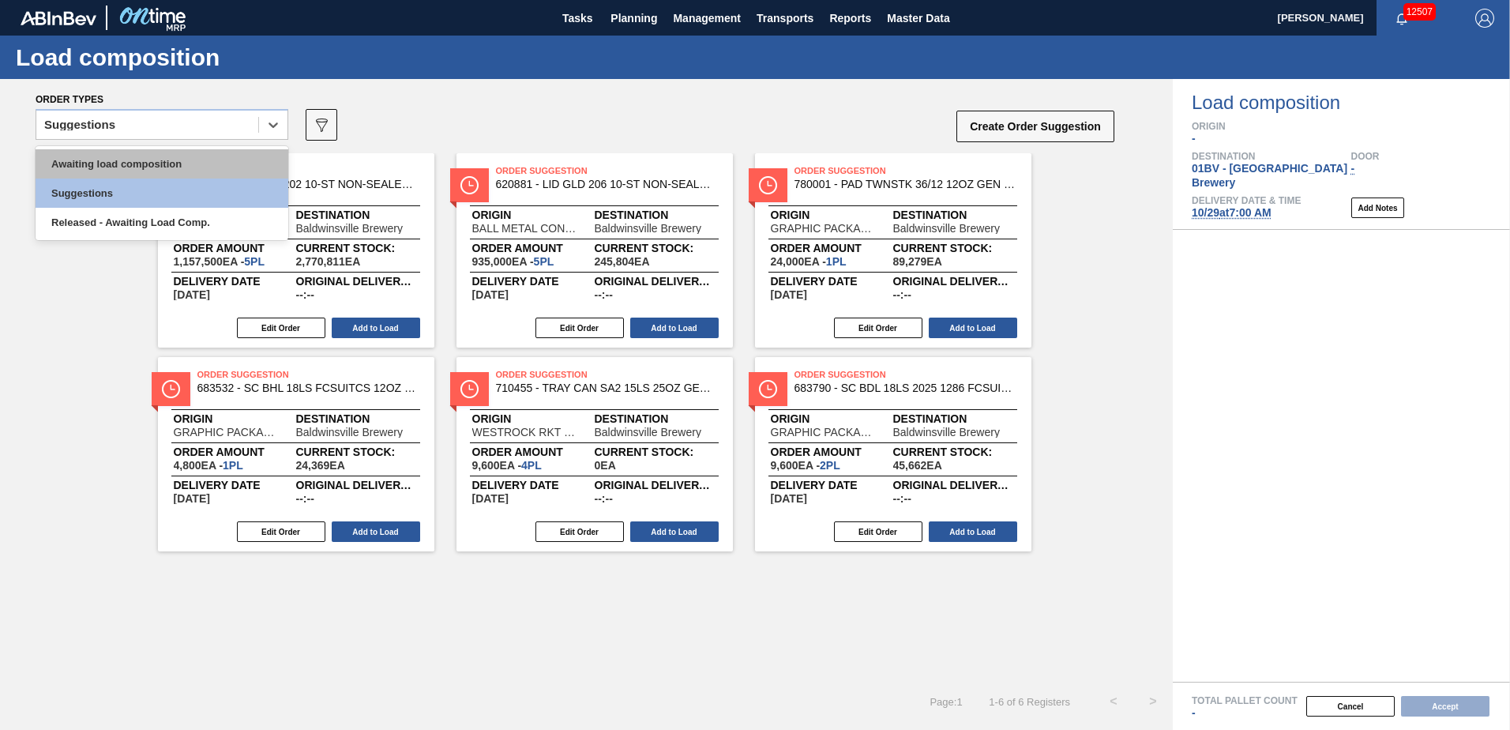
click at [111, 165] on div "Awaiting load composition" at bounding box center [162, 163] width 253 height 29
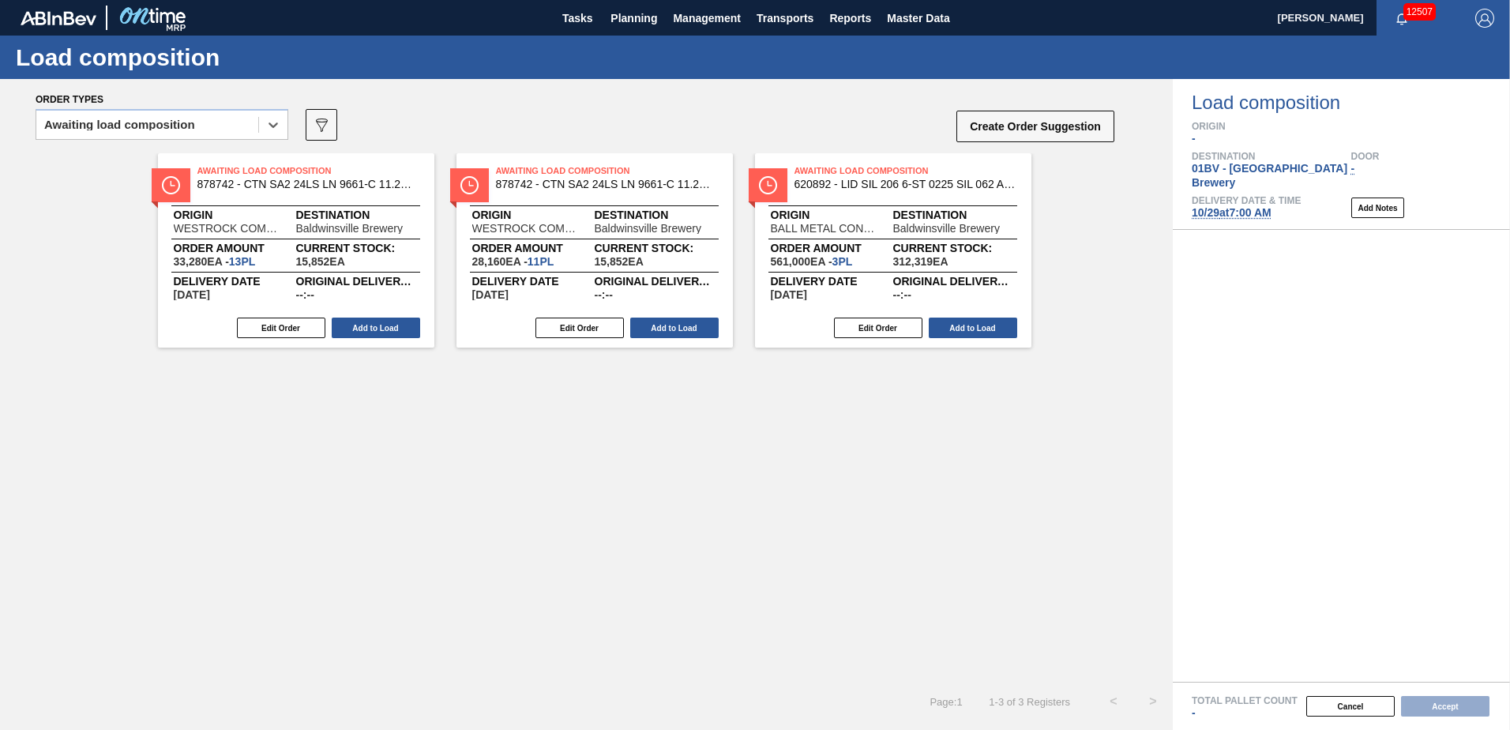
click at [1233, 206] on span "[DATE] 7:00 AM" at bounding box center [1232, 212] width 80 height 13
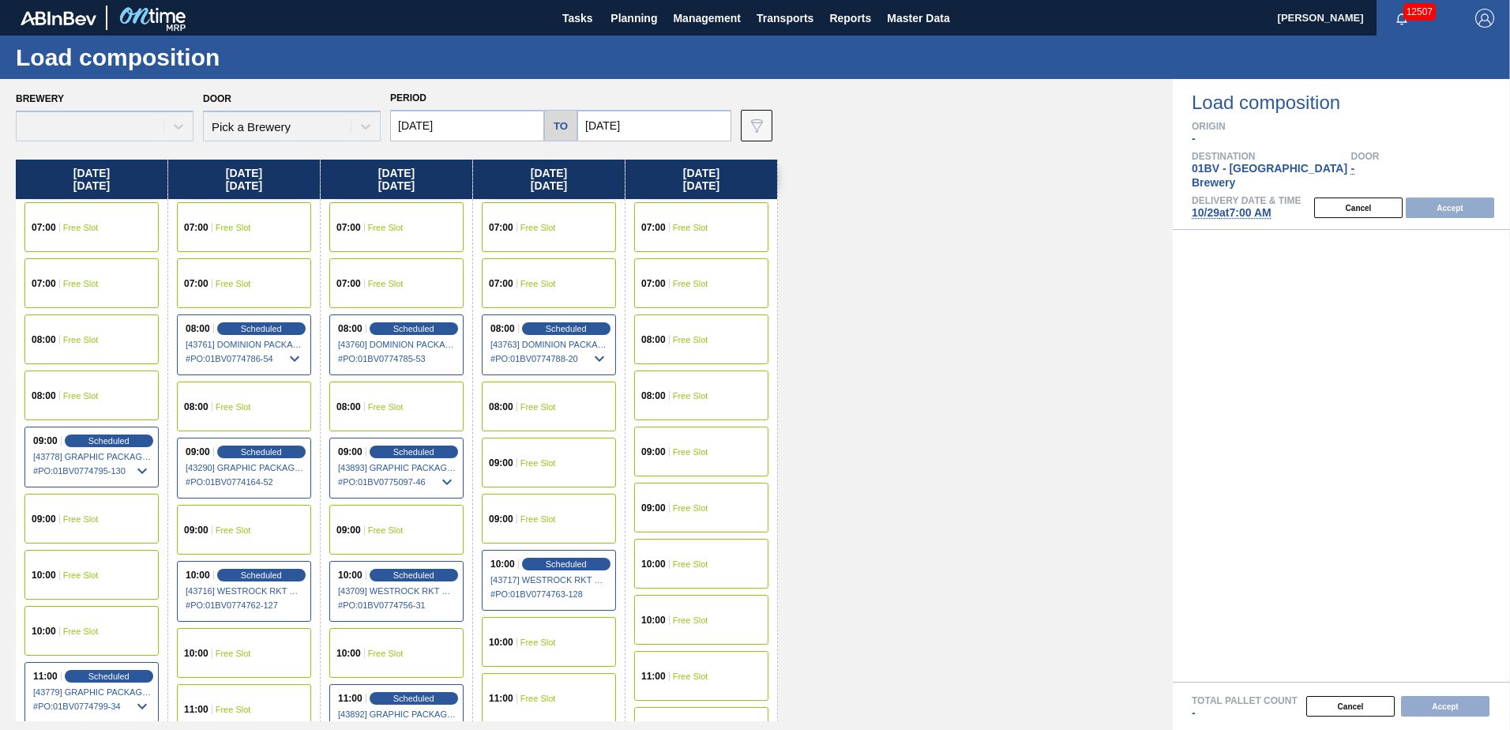
type input "[DATE]"
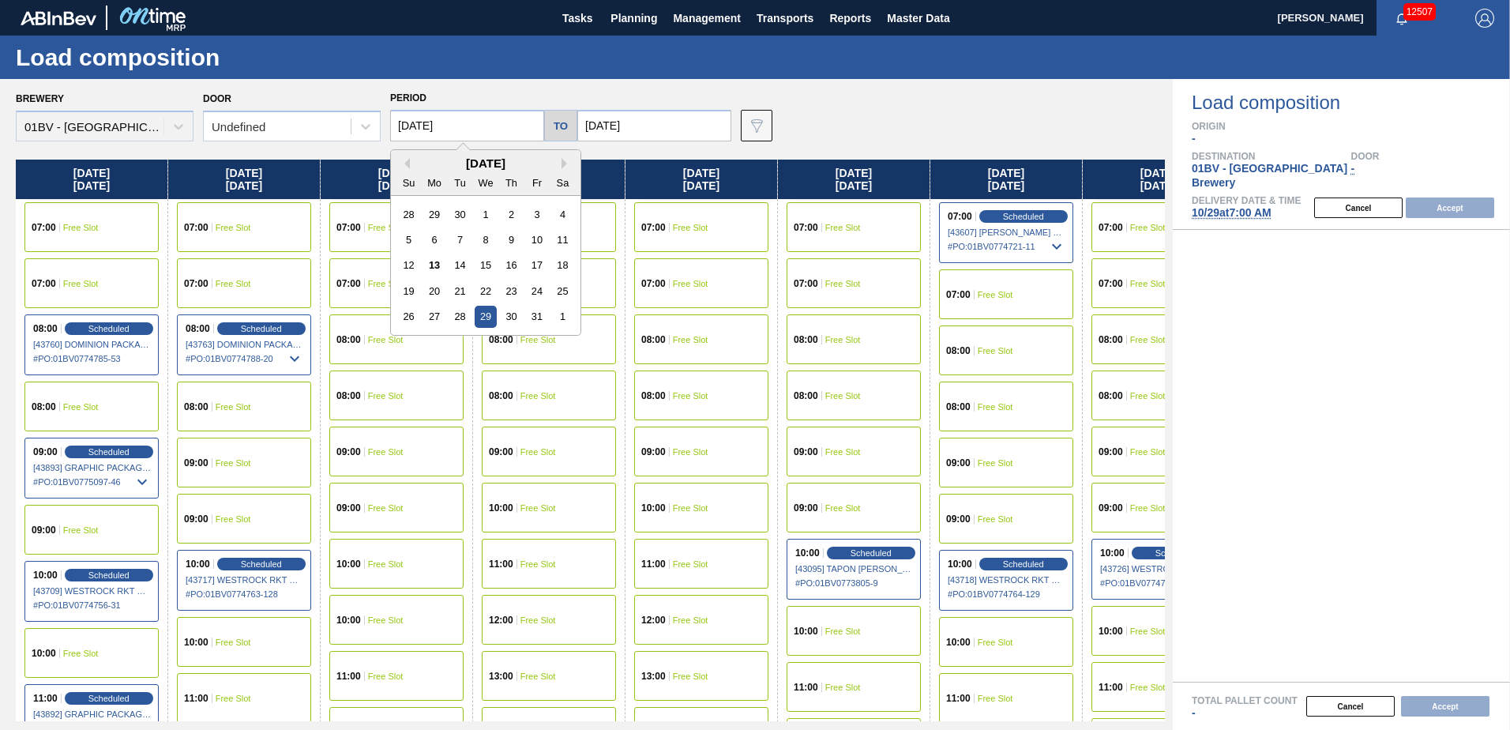
click at [481, 126] on input "[DATE]" at bounding box center [467, 126] width 154 height 32
click at [434, 313] on div "27" at bounding box center [434, 316] width 21 height 21
type input "[DATE]"
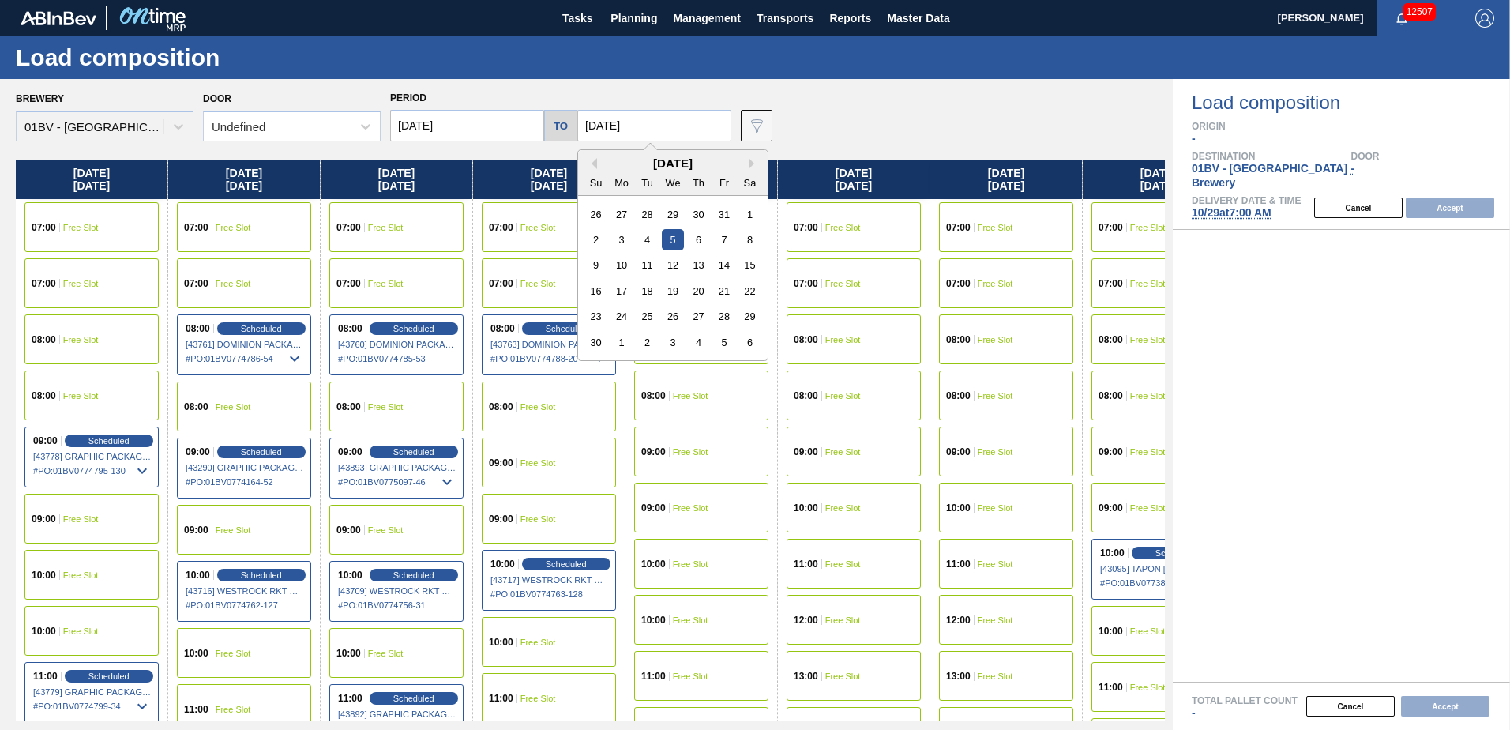
click at [647, 122] on input "[DATE]" at bounding box center [654, 126] width 154 height 32
click at [729, 219] on div "31" at bounding box center [723, 214] width 21 height 21
type input "[DATE]"
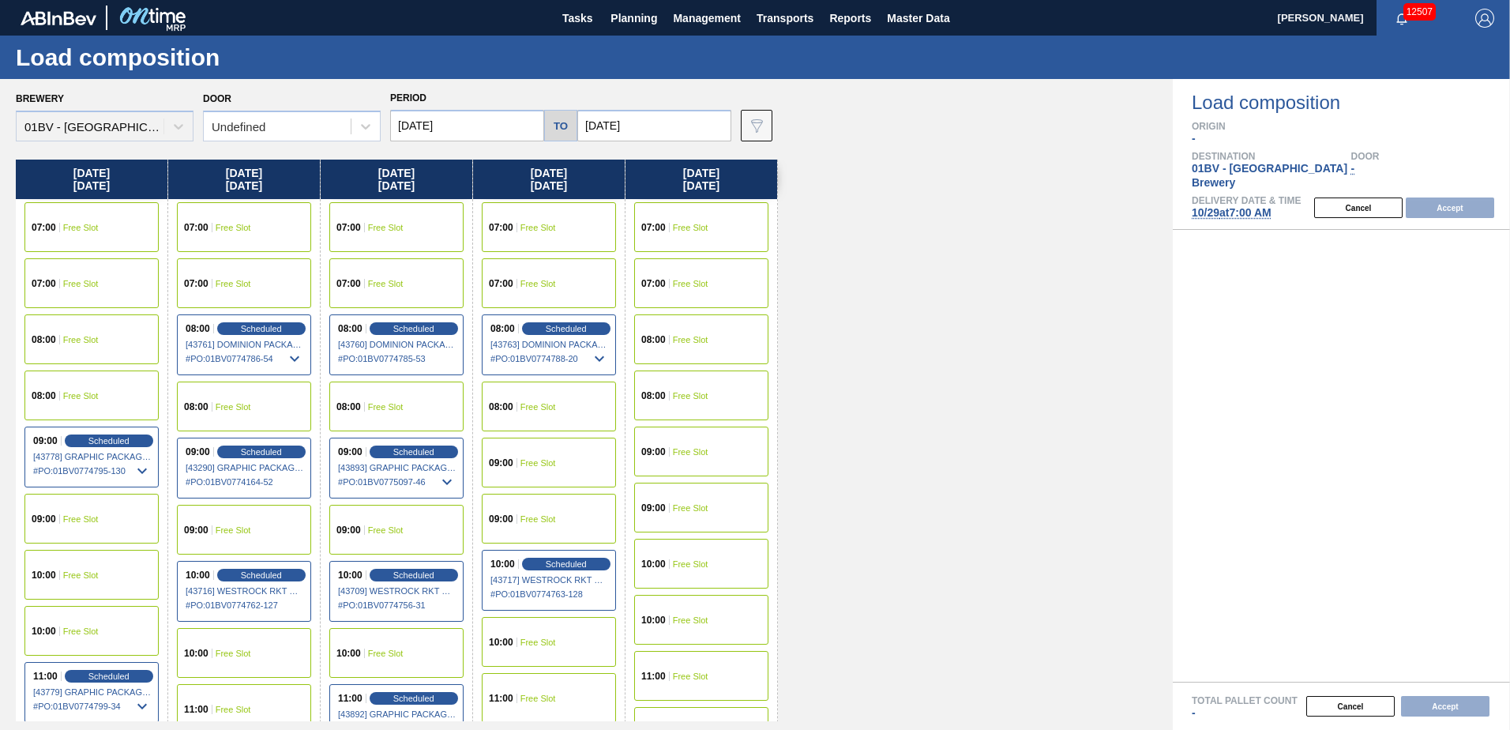
click at [537, 226] on span "Free Slot" at bounding box center [539, 227] width 36 height 9
click at [1464, 197] on button "Accept" at bounding box center [1450, 207] width 88 height 21
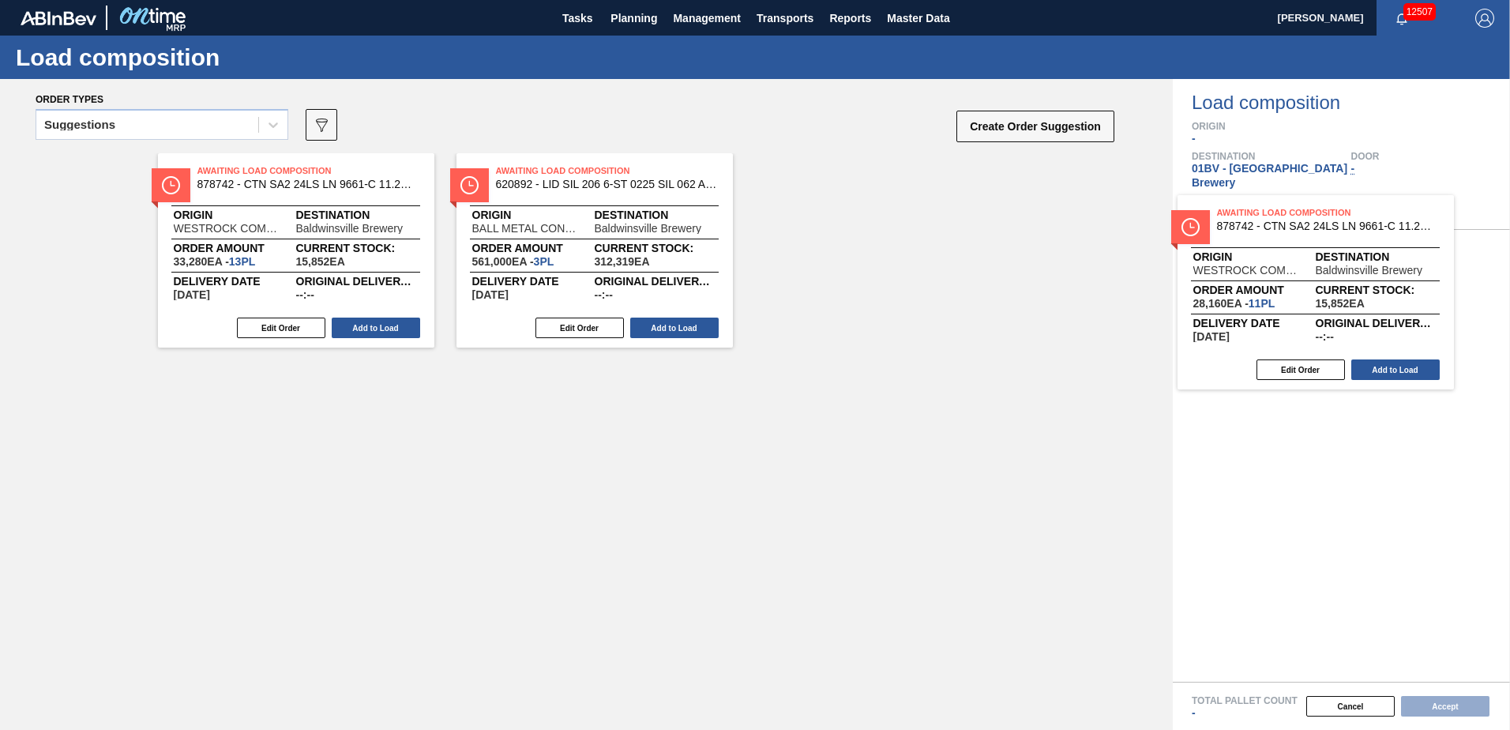
drag, startPoint x: 573, startPoint y: 188, endPoint x: 1298, endPoint y: 230, distance: 726.4
click at [1298, 230] on div "Order types Suggestions 089F7B8B-B2A5-4AFE-B5C0-19BA573D28AC Create Order Sugge…" at bounding box center [755, 404] width 1510 height 651
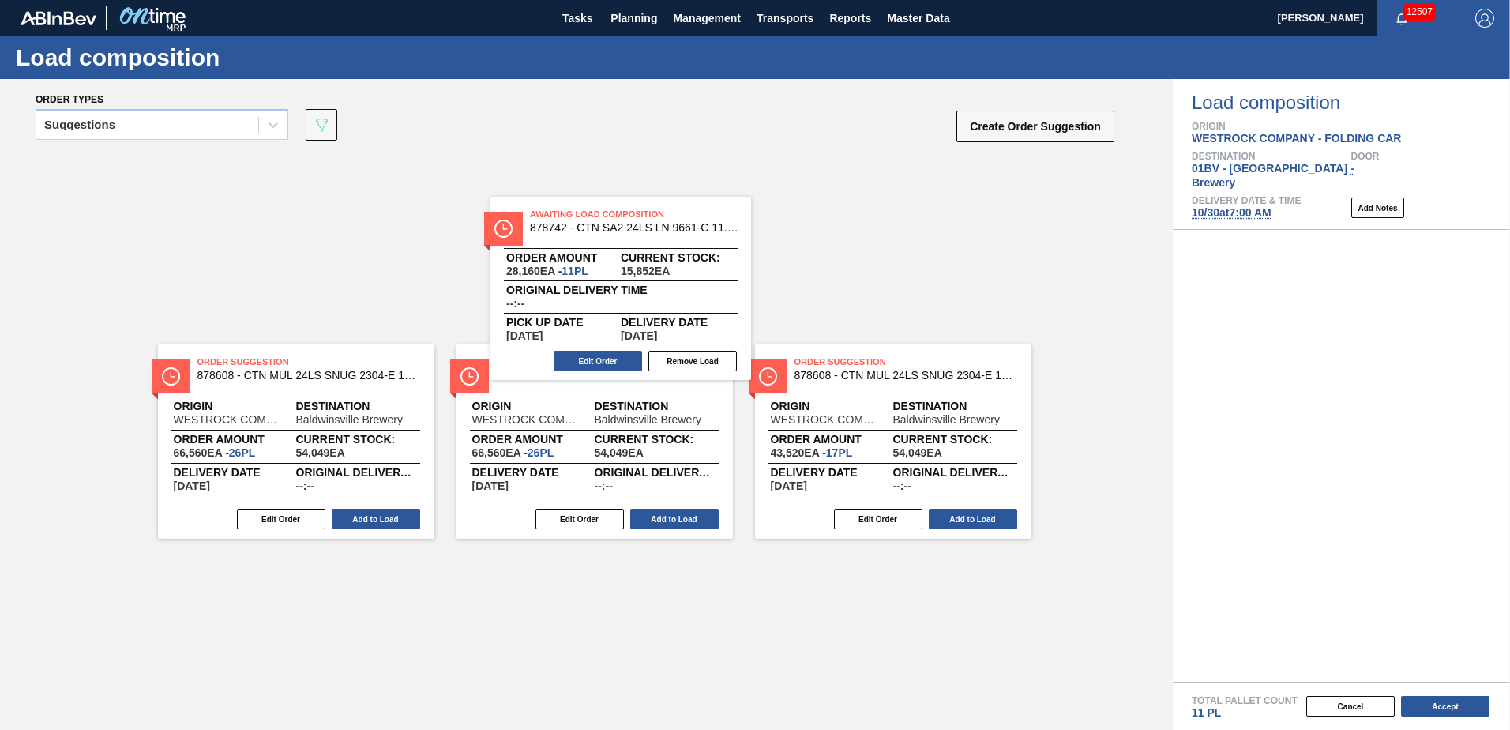
drag, startPoint x: 1341, startPoint y: 259, endPoint x: 610, endPoint y: 232, distance: 731.2
click at [610, 232] on div "Order types Suggestions 089F7B8B-B2A5-4AFE-B5C0-19BA573D28AC Create Order Sugge…" at bounding box center [755, 404] width 1510 height 651
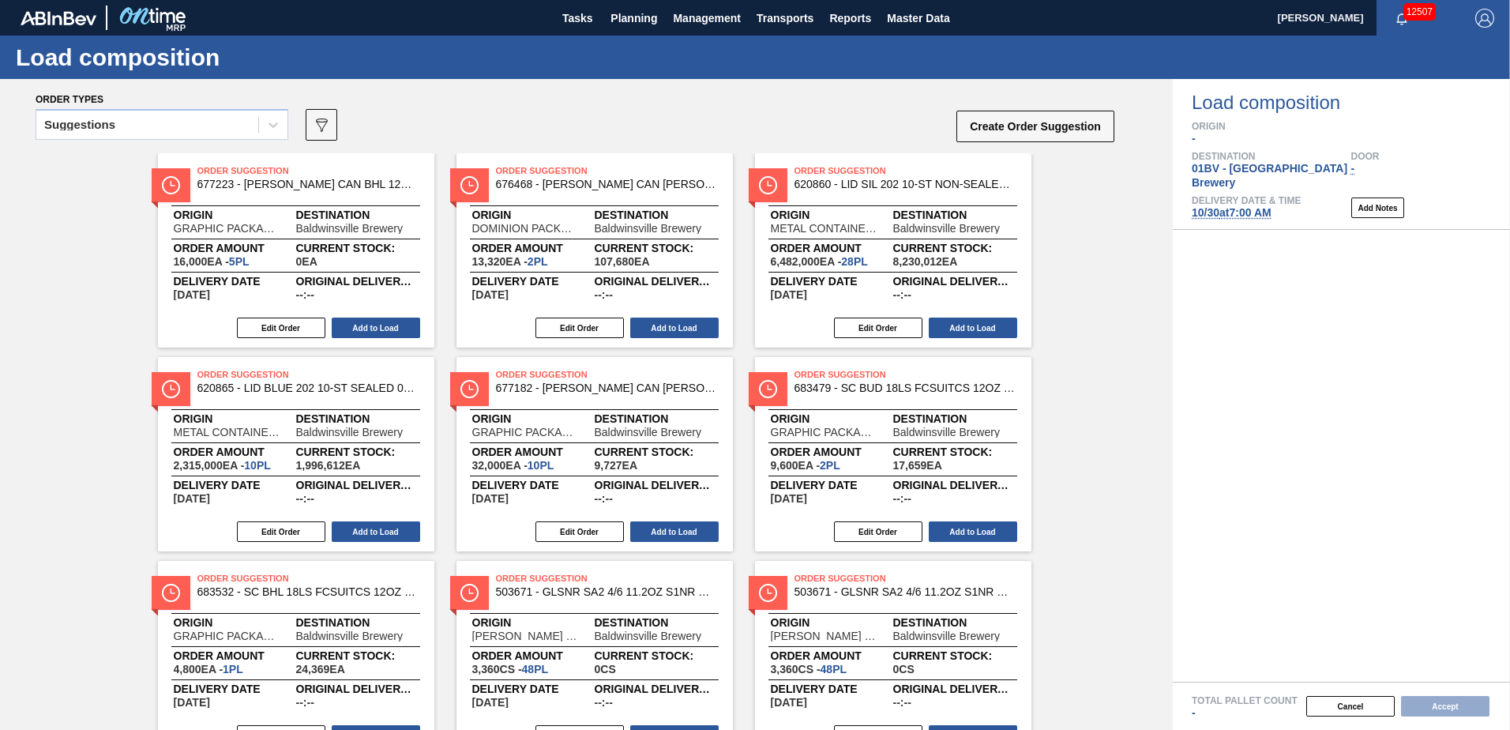
click at [267, 128] on icon at bounding box center [273, 125] width 16 height 16
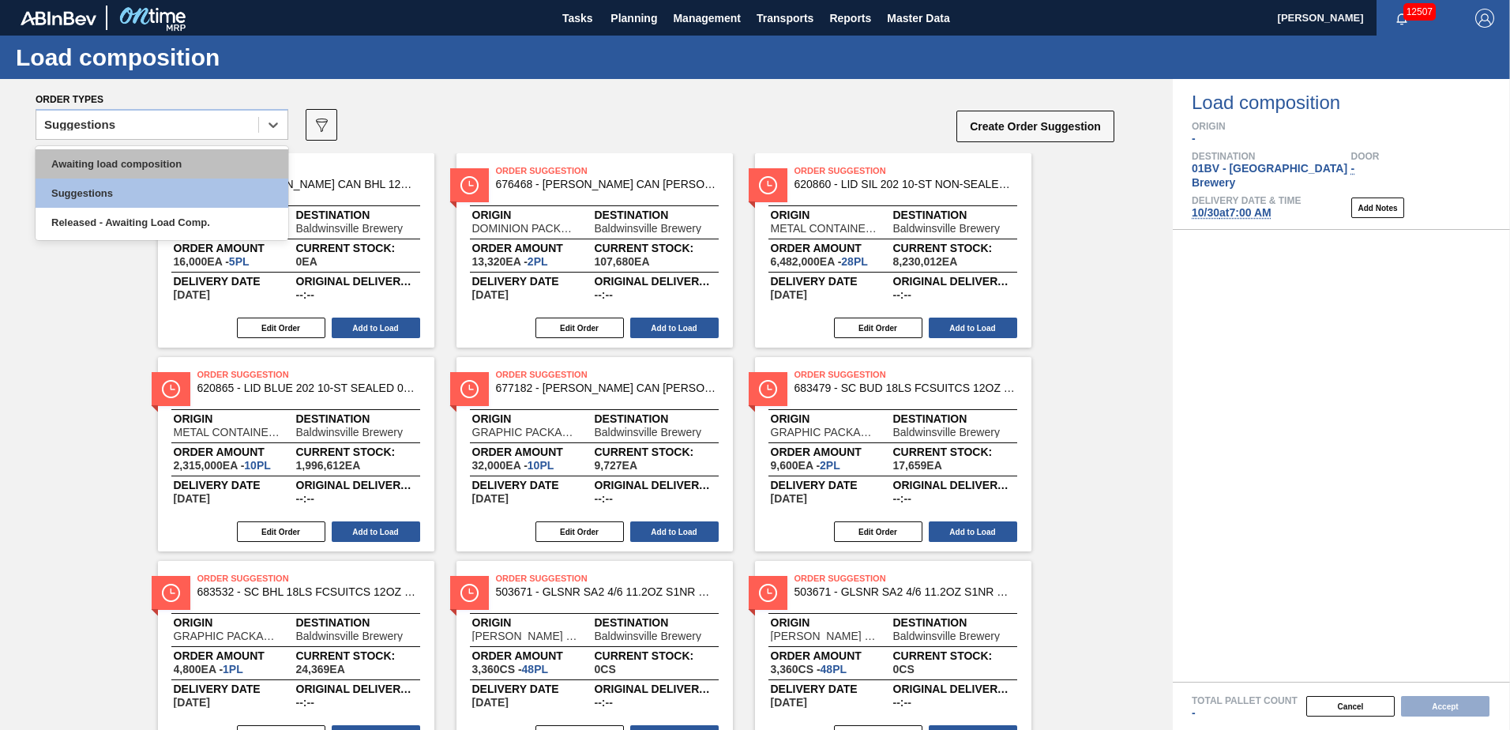
click at [190, 156] on div "Awaiting load composition" at bounding box center [162, 163] width 253 height 29
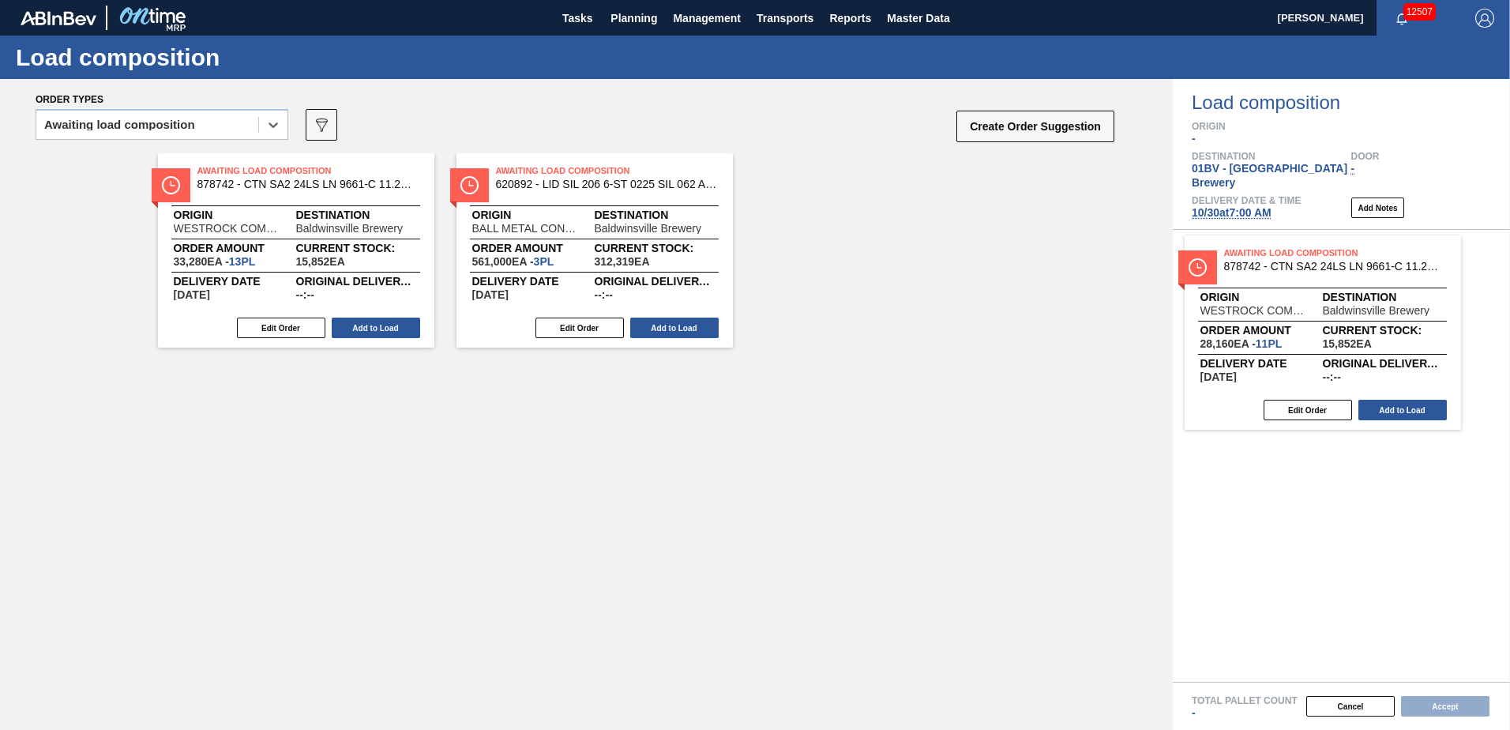
drag, startPoint x: 544, startPoint y: 187, endPoint x: 1284, endPoint y: 269, distance: 744.8
click at [1284, 269] on div "Order types option Awaiting load composition, selected. Select is focused ,type…" at bounding box center [755, 404] width 1510 height 651
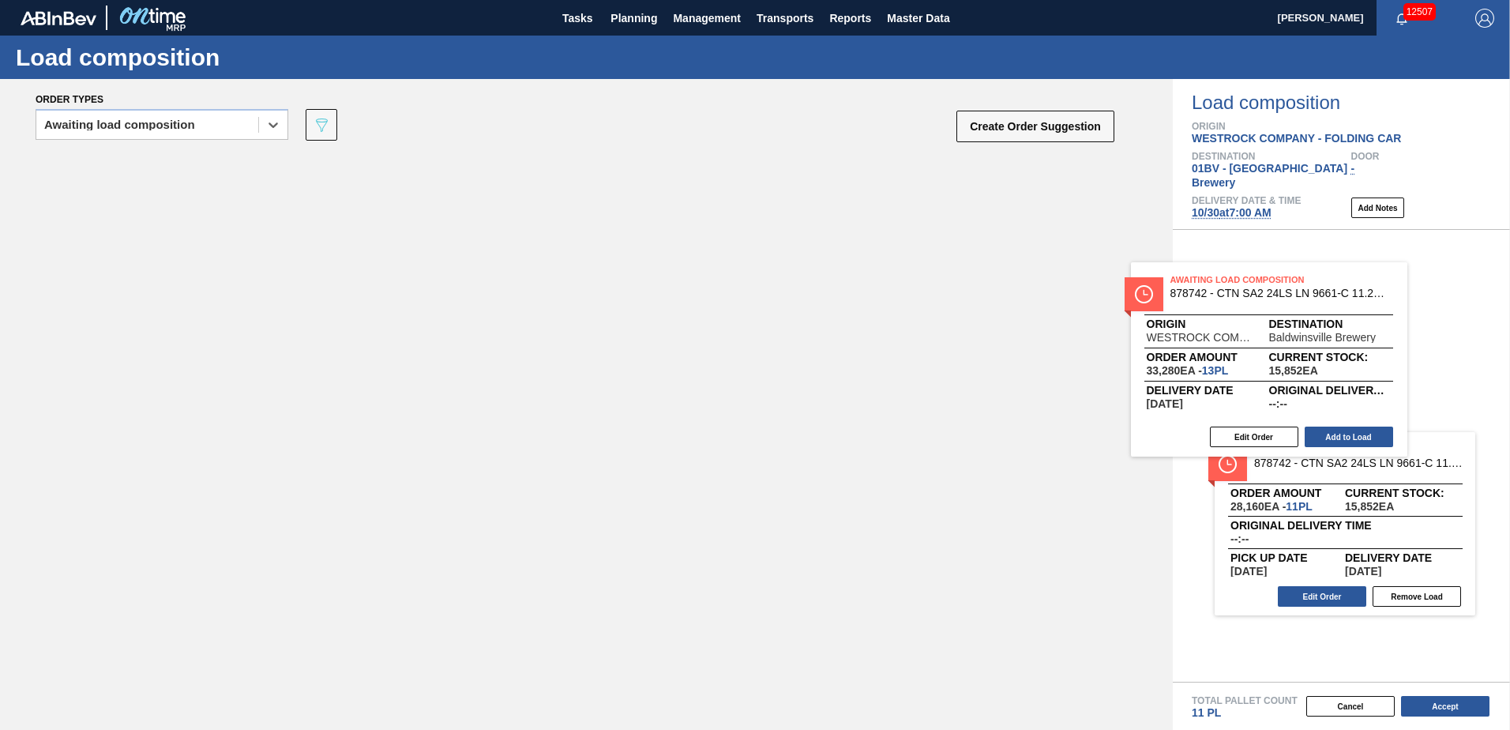
drag, startPoint x: 213, startPoint y: 177, endPoint x: 1296, endPoint y: 292, distance: 1088.3
click at [1296, 292] on div "Order types option Awaiting load composition, selected. Select is focused ,type…" at bounding box center [755, 404] width 1510 height 651
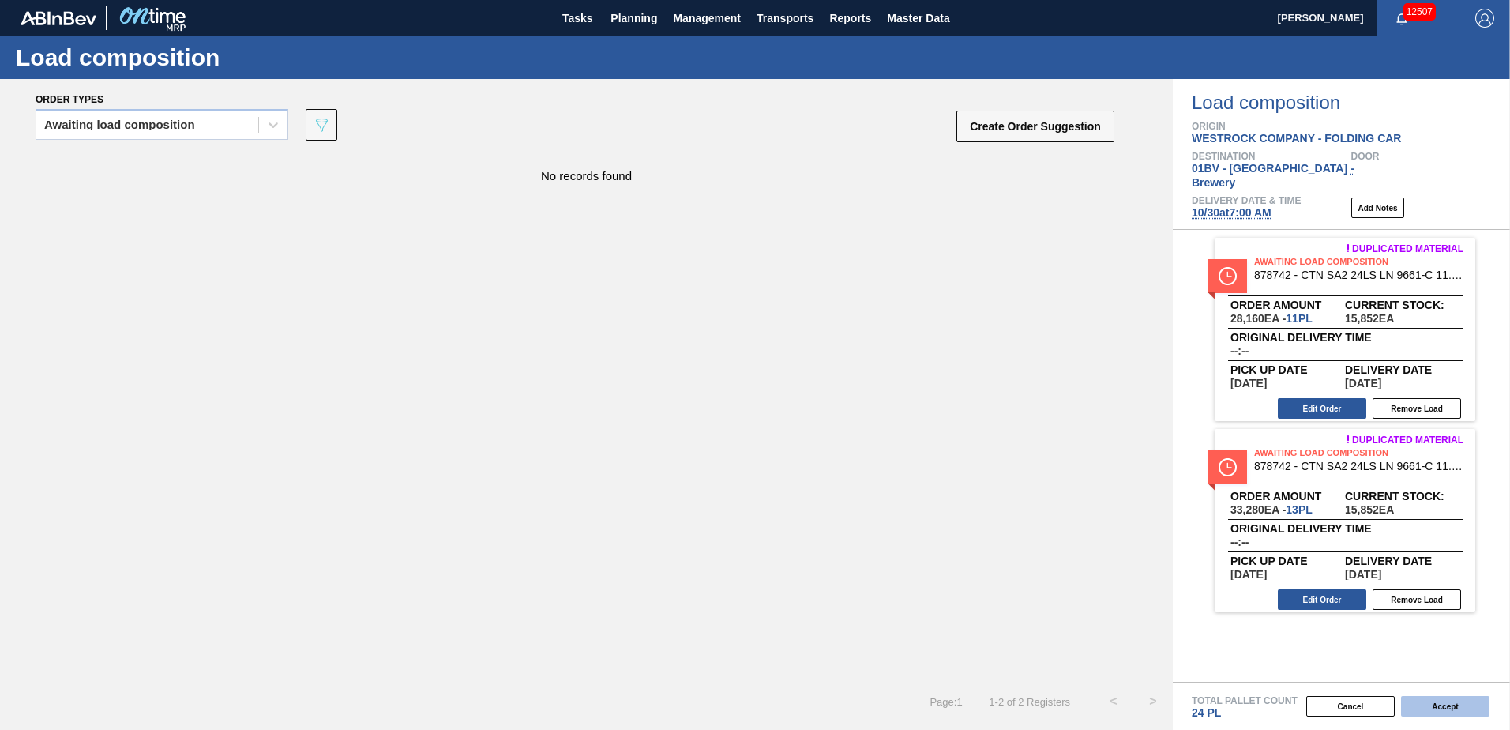
click at [1450, 706] on button "Accept" at bounding box center [1445, 706] width 88 height 21
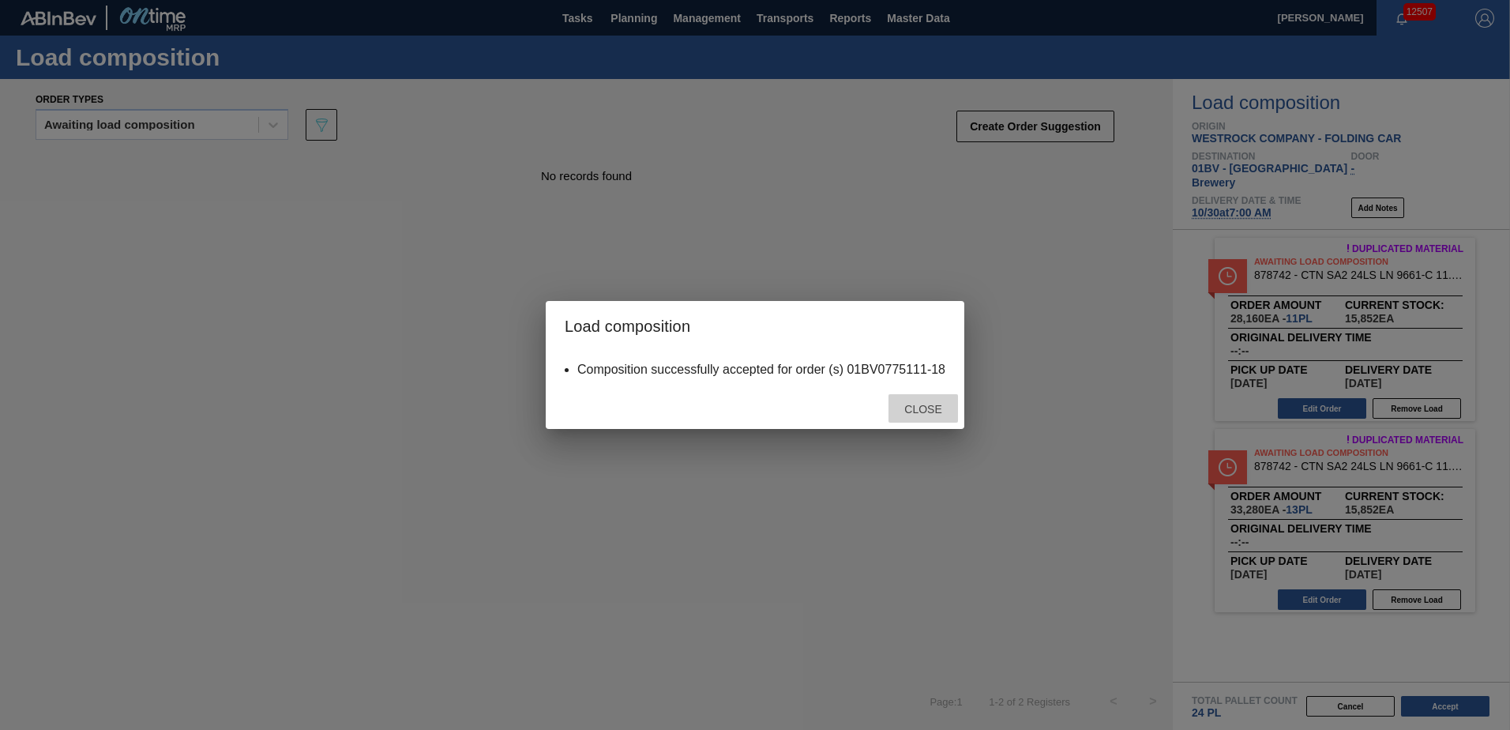
click at [925, 408] on span "Close" at bounding box center [923, 409] width 62 height 13
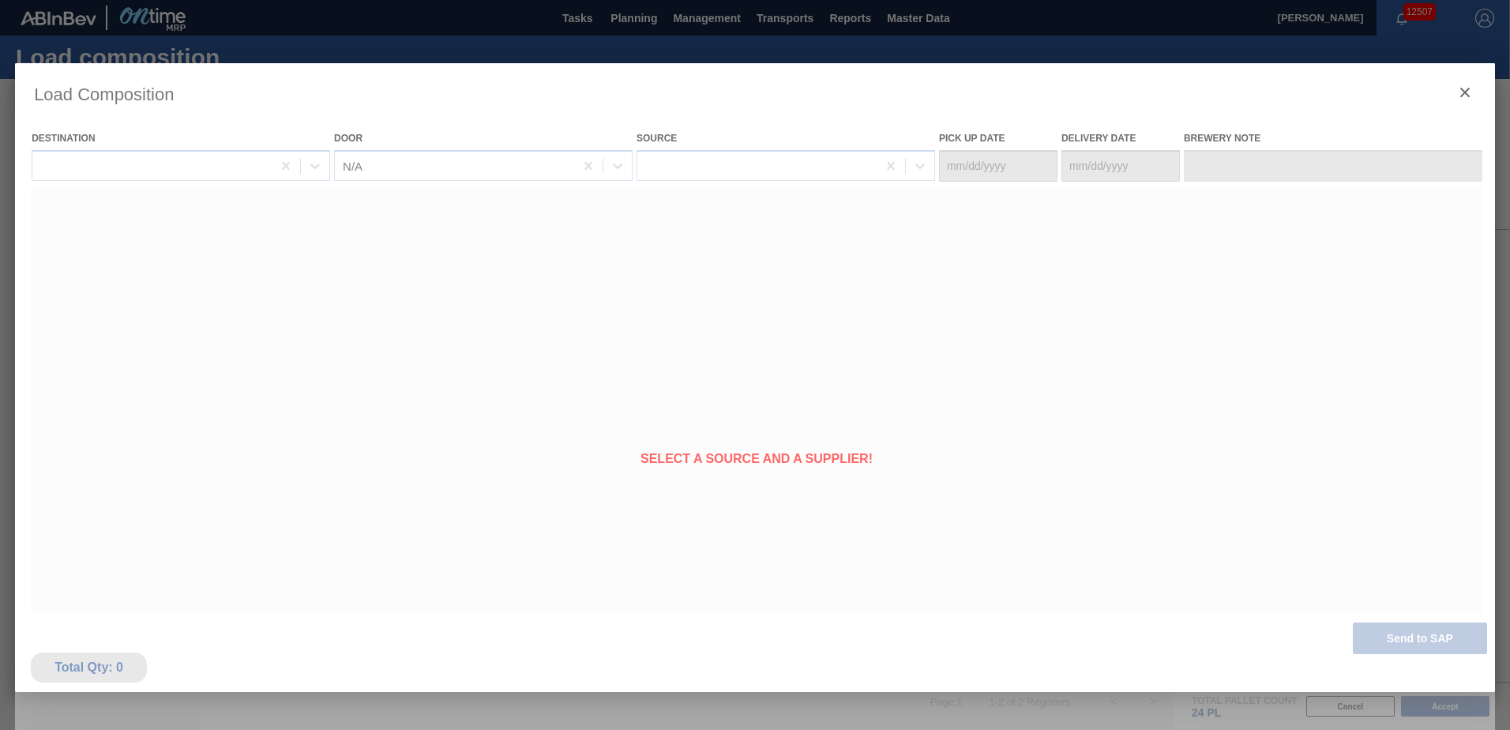
type Date "[DATE]"
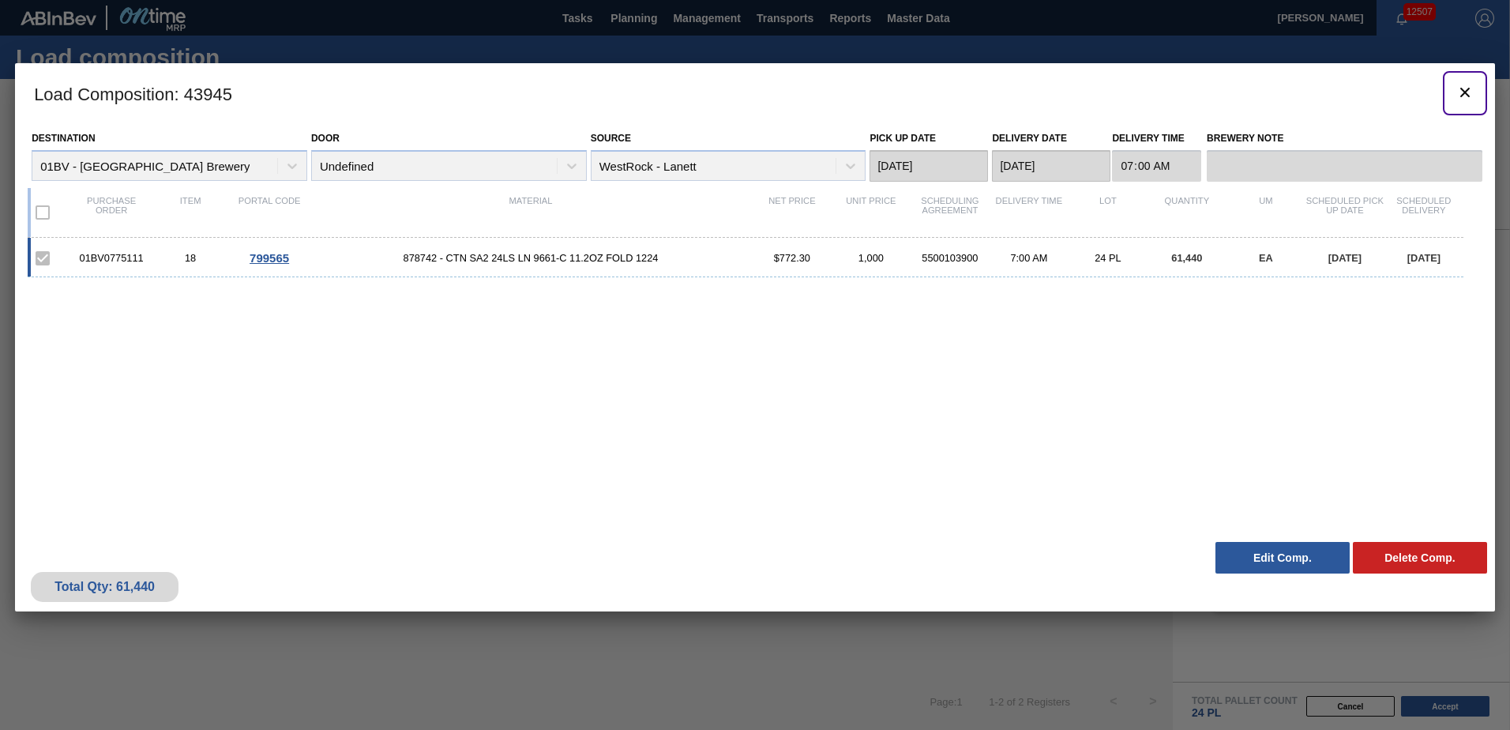
click at [1461, 94] on icon "botão de ícone" at bounding box center [1465, 92] width 19 height 19
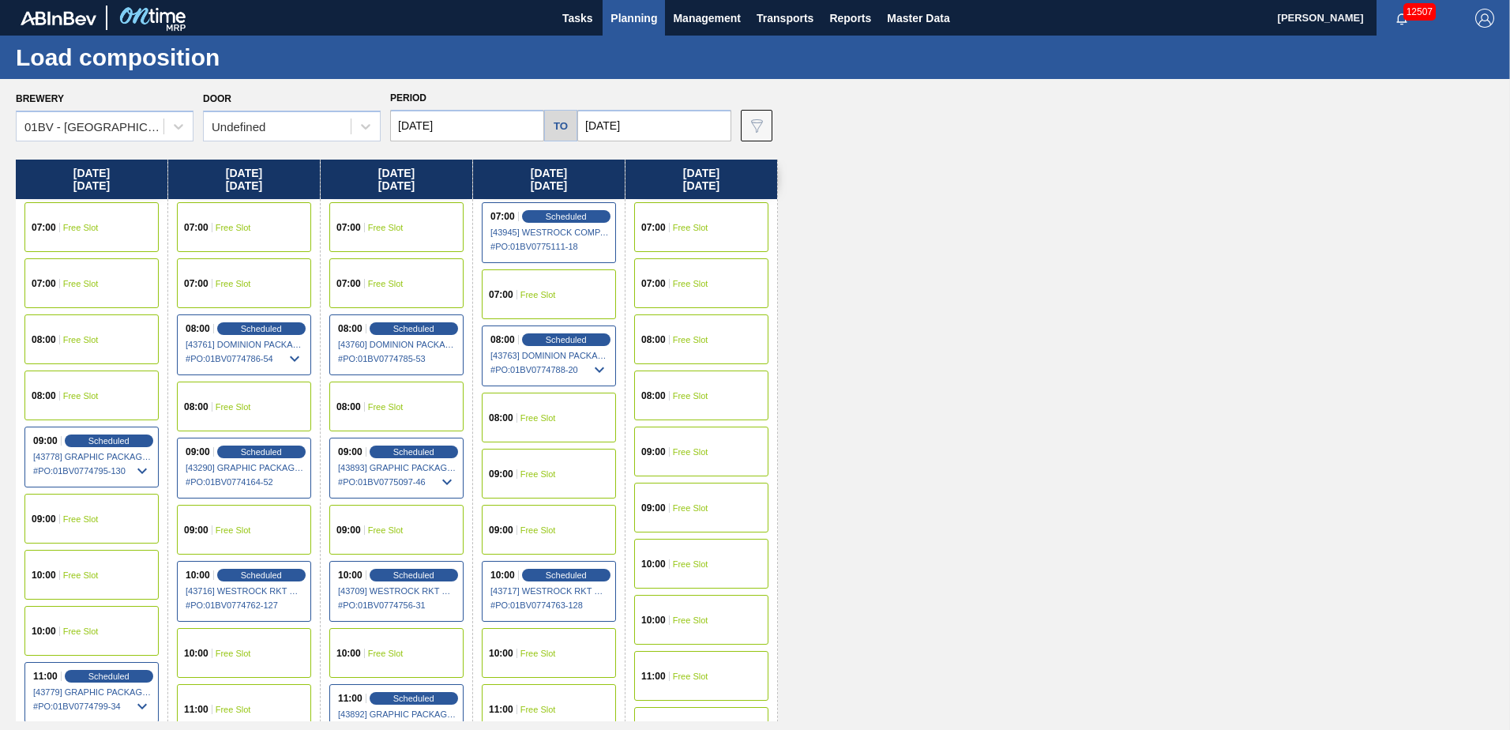
click at [641, 13] on span "Planning" at bounding box center [634, 18] width 47 height 19
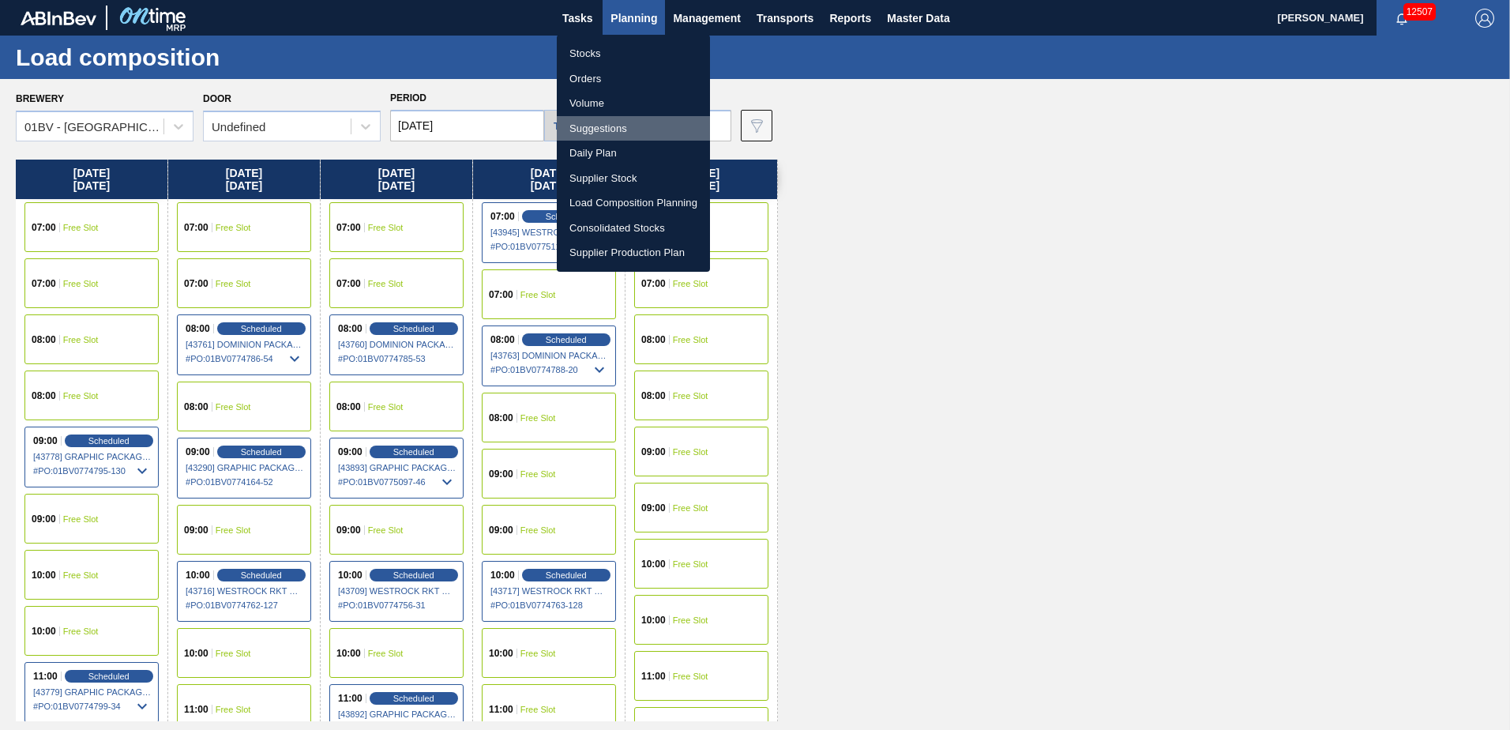
drag, startPoint x: 603, startPoint y: 126, endPoint x: 666, endPoint y: 125, distance: 63.2
click at [604, 125] on li "Suggestions" at bounding box center [633, 128] width 153 height 25
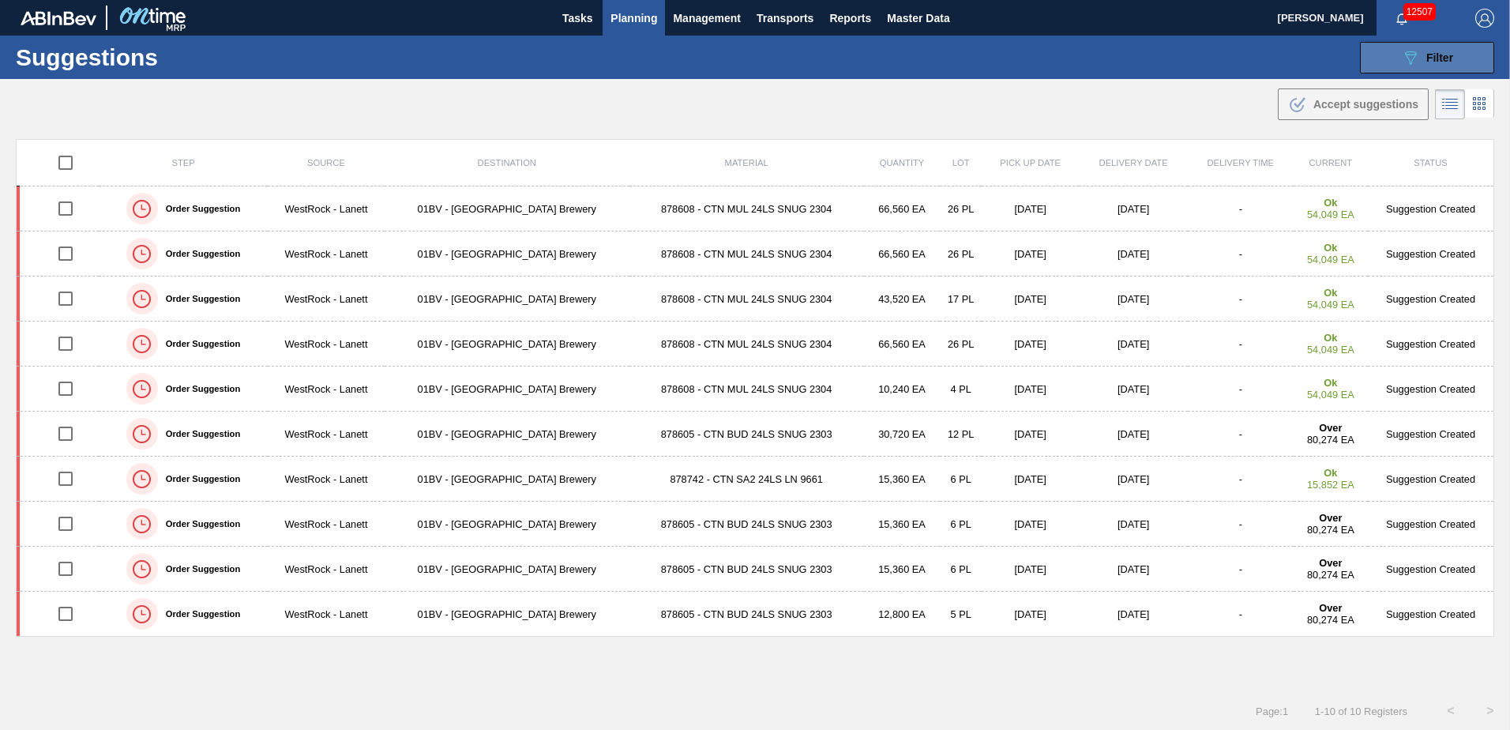
click at [1438, 55] on span "Filter" at bounding box center [1440, 57] width 27 height 13
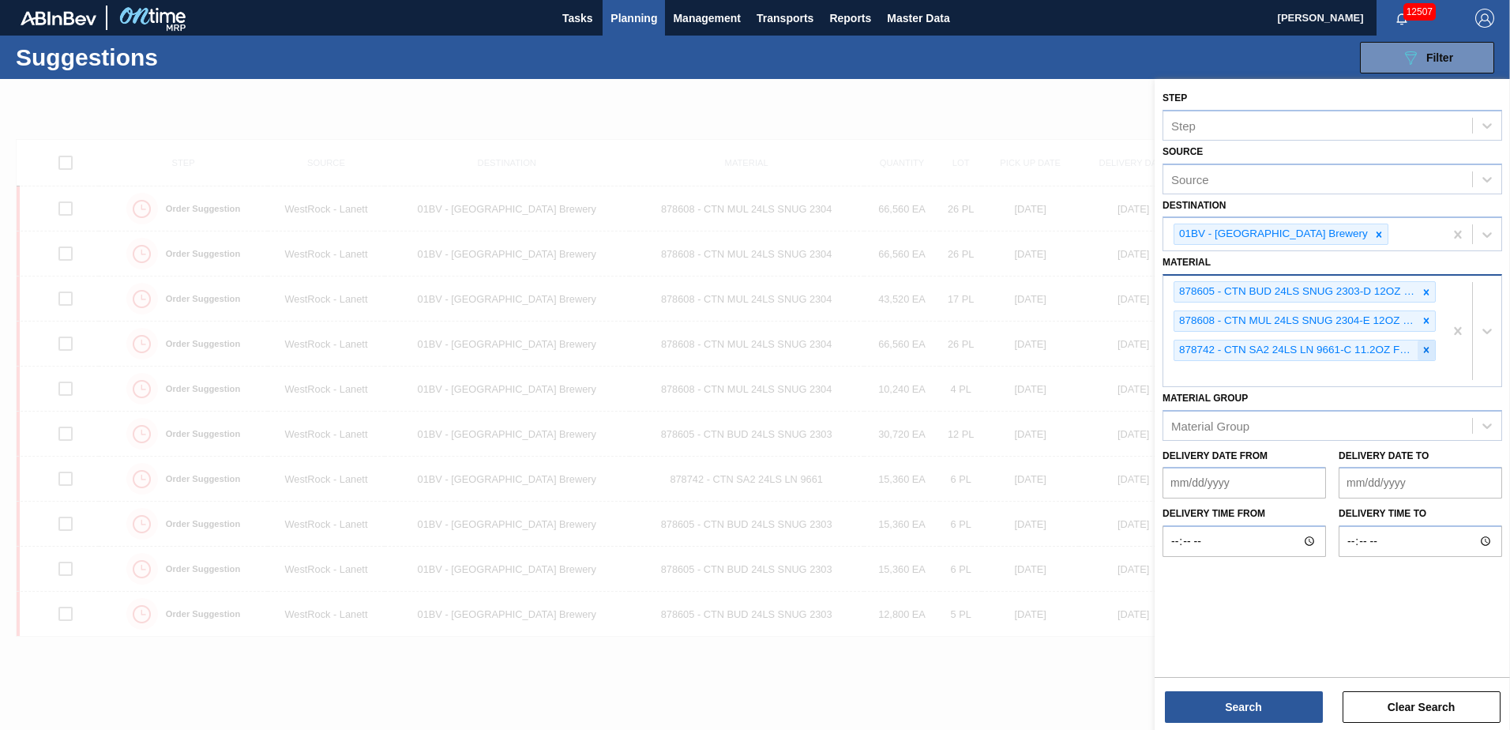
click at [1424, 349] on icon at bounding box center [1426, 349] width 11 height 11
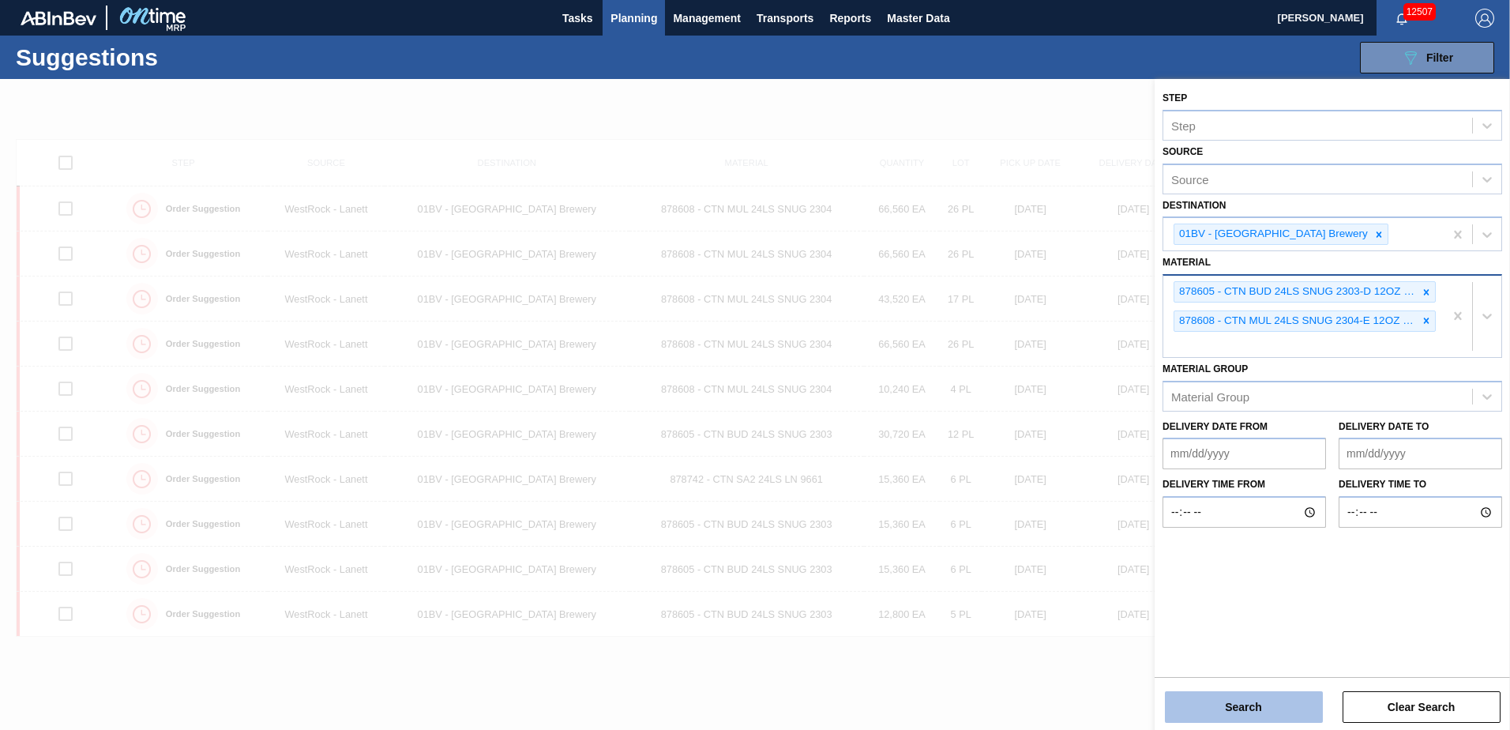
click at [1224, 710] on button "Search" at bounding box center [1244, 707] width 158 height 32
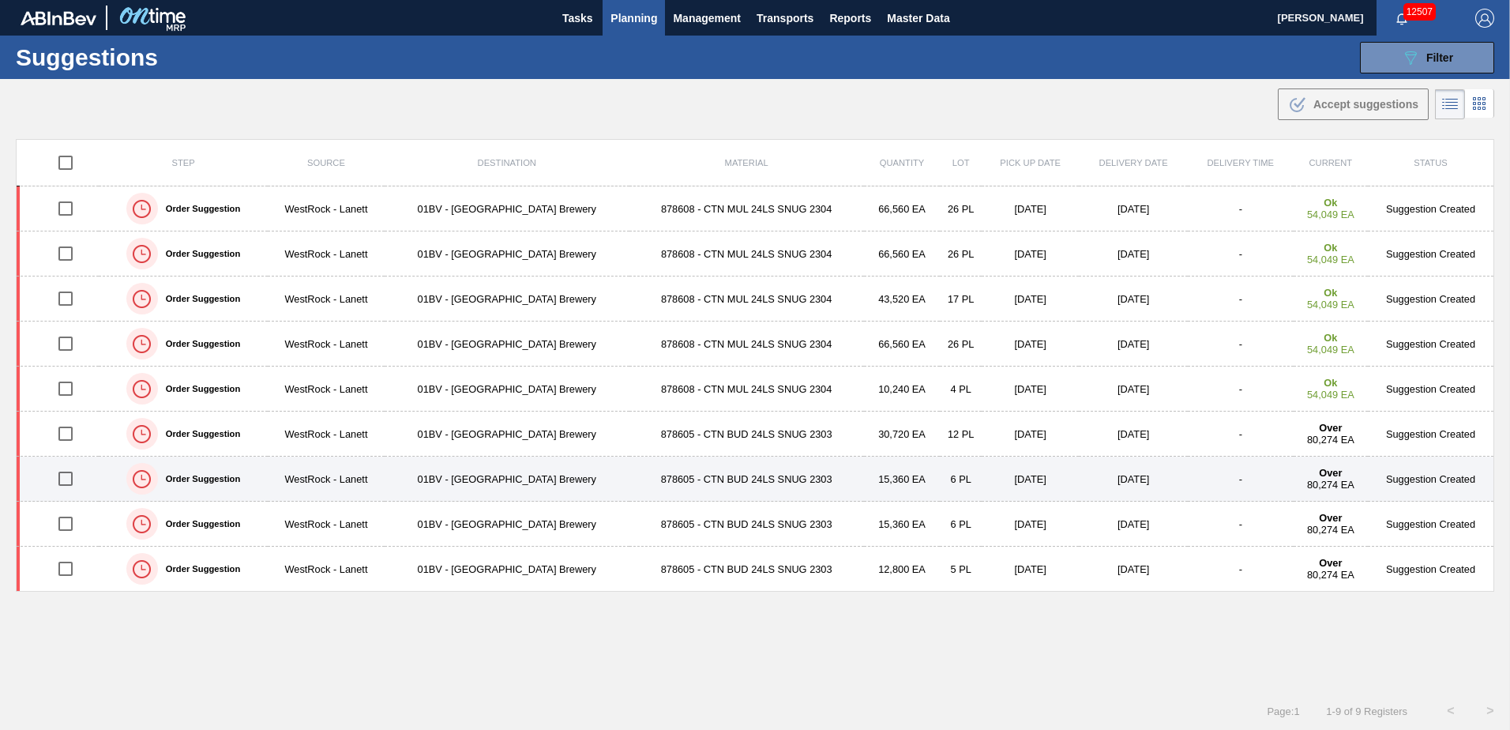
click at [63, 481] on input "checkbox" at bounding box center [65, 478] width 33 height 33
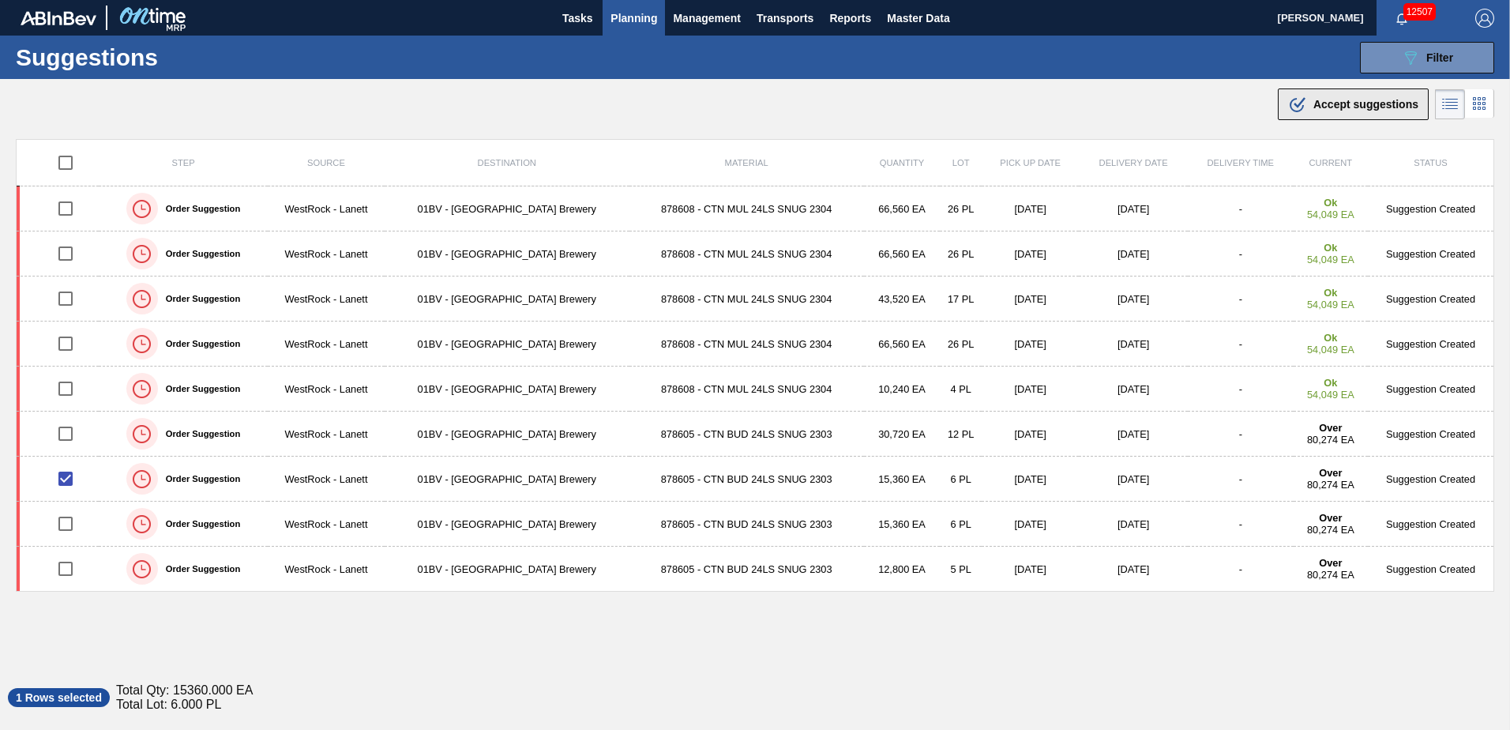
click at [1349, 103] on span "Accept suggestions" at bounding box center [1366, 104] width 105 height 13
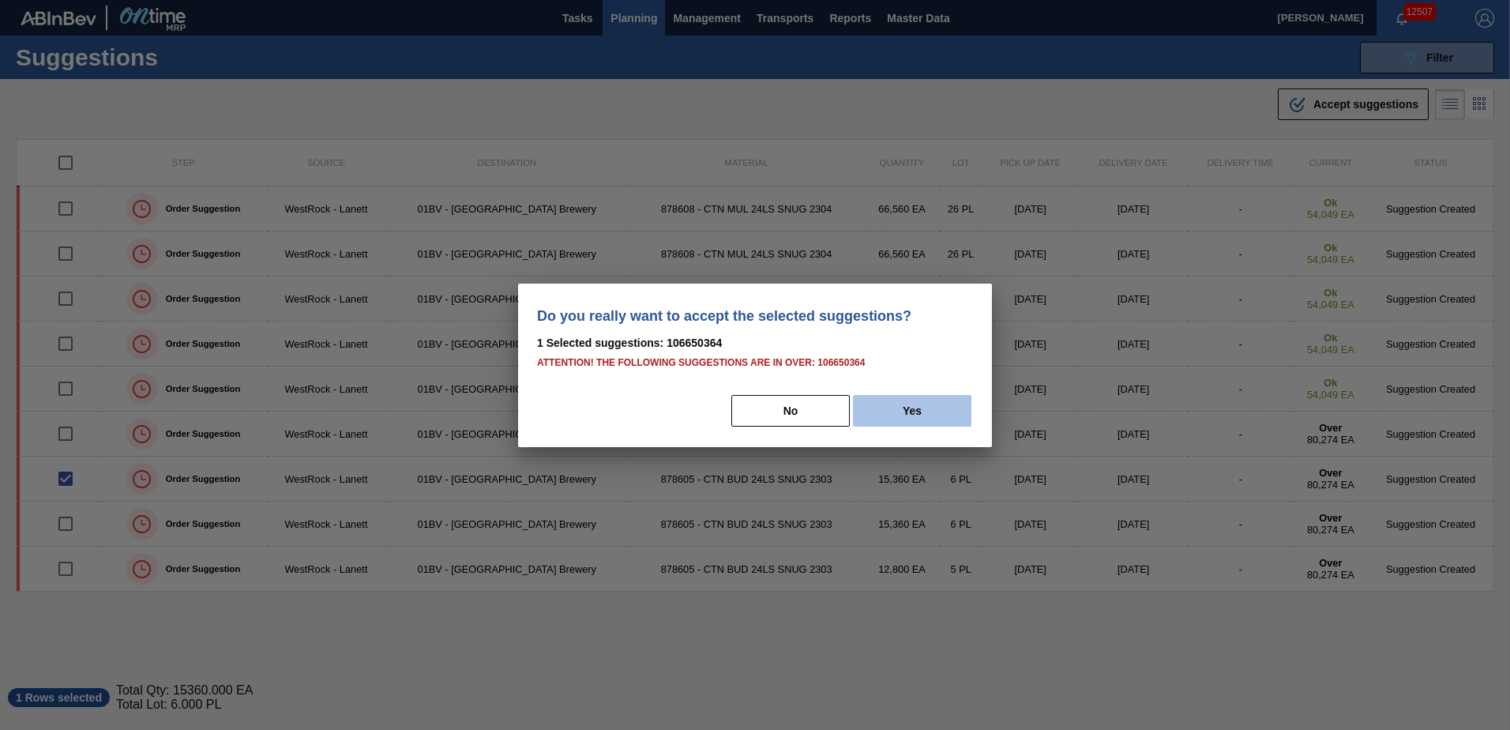
click at [932, 412] on button "Yes" at bounding box center [912, 411] width 118 height 32
click at [905, 412] on button "Yes" at bounding box center [912, 411] width 118 height 32
click at [905, 416] on button "Yes" at bounding box center [912, 411] width 118 height 32
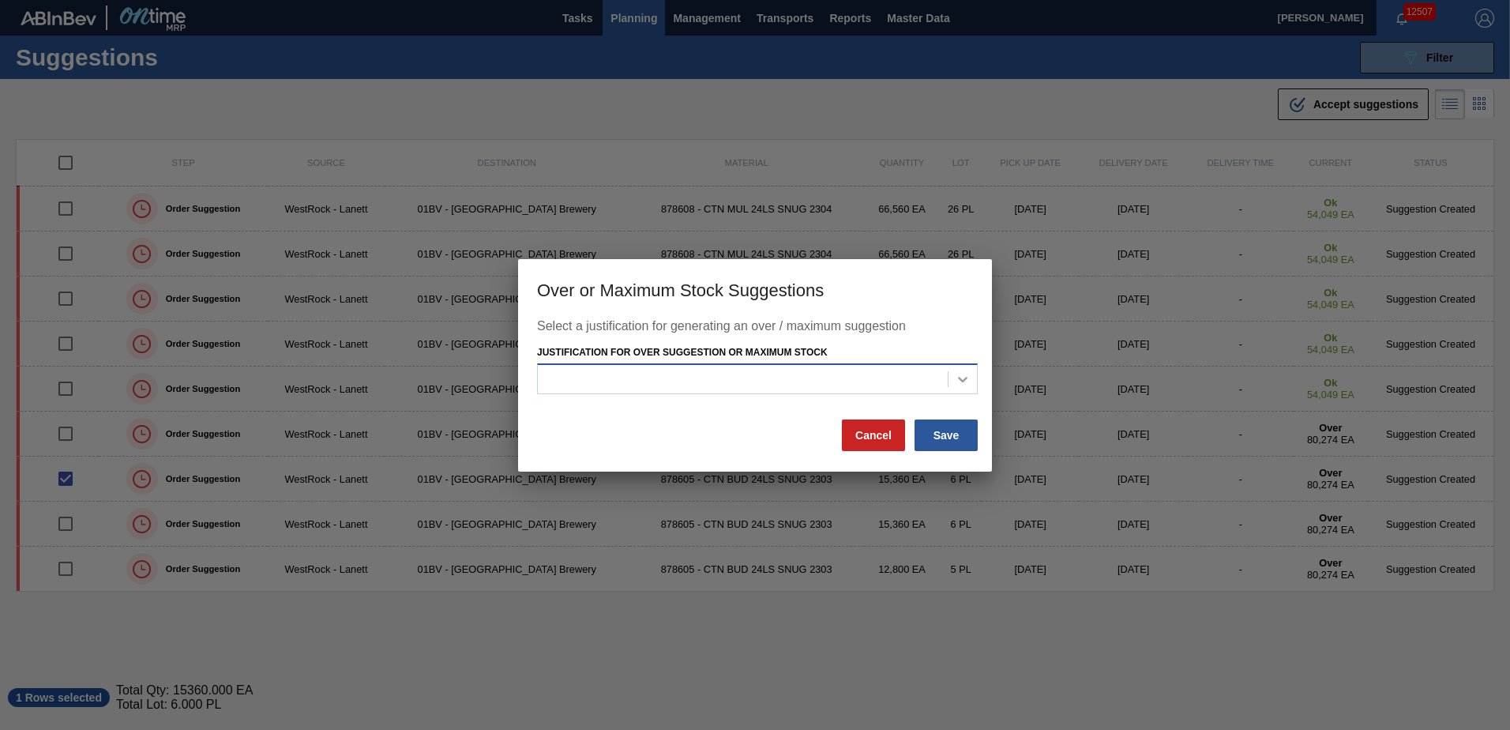
click at [962, 381] on icon at bounding box center [962, 380] width 9 height 6
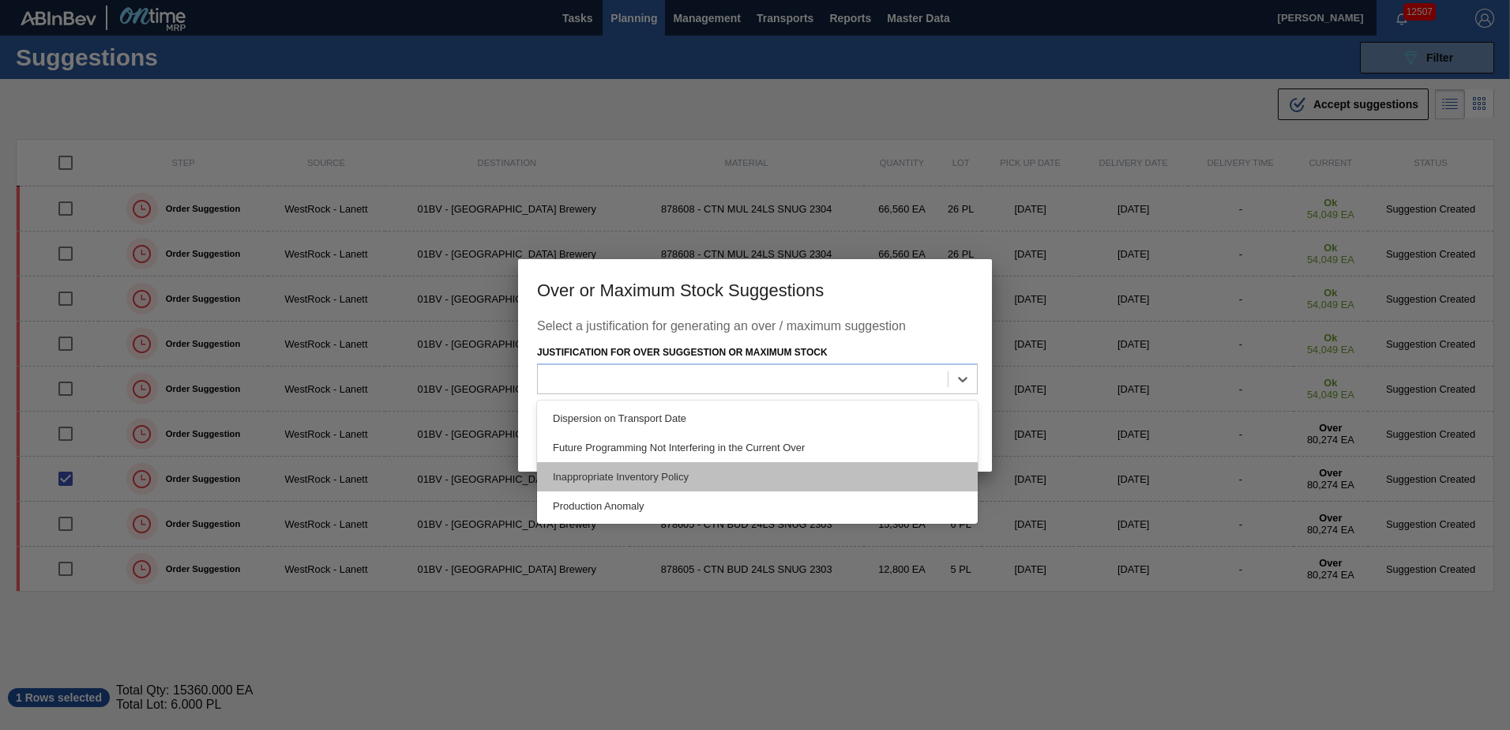
click at [671, 480] on div "Inappropriate Inventory Policy" at bounding box center [757, 476] width 441 height 29
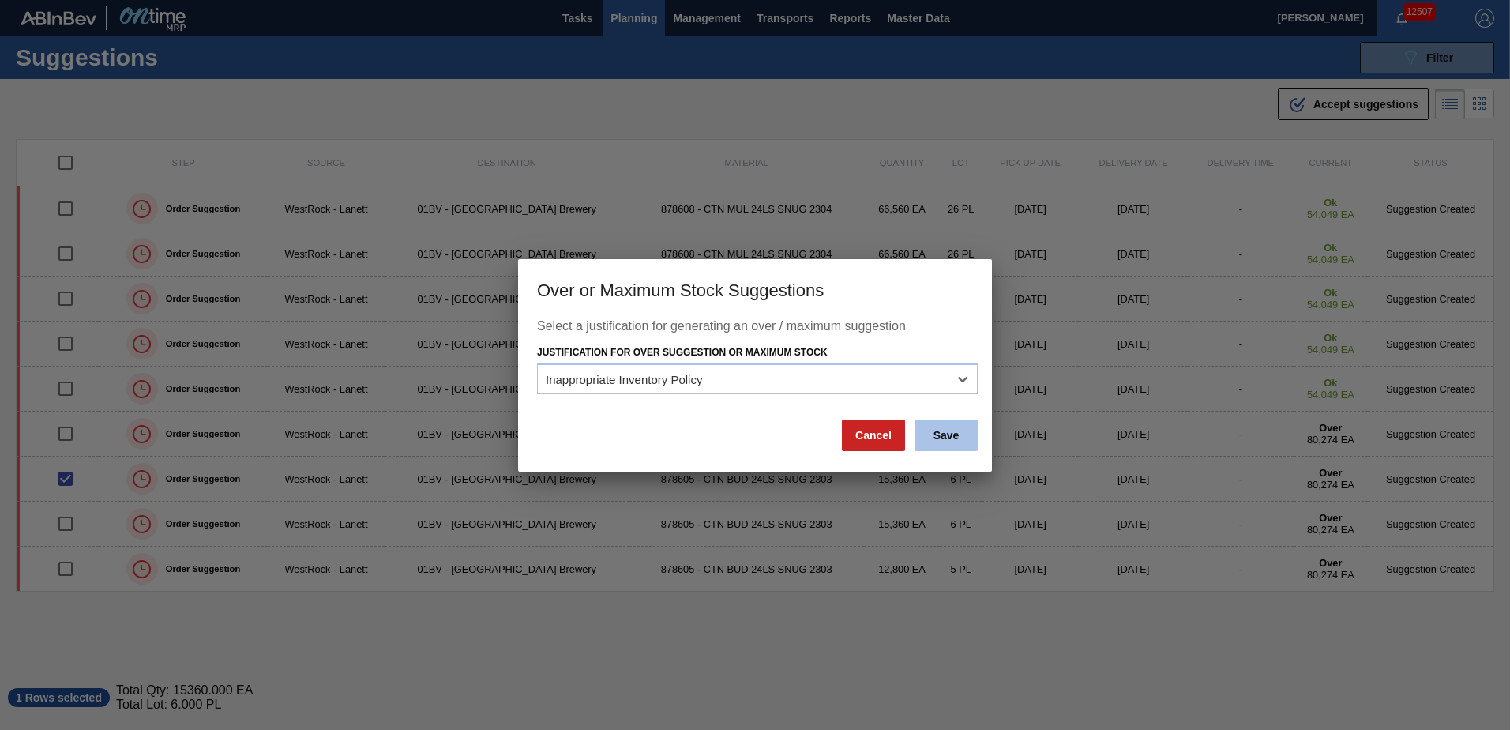
click at [935, 439] on button "Save" at bounding box center [946, 435] width 63 height 32
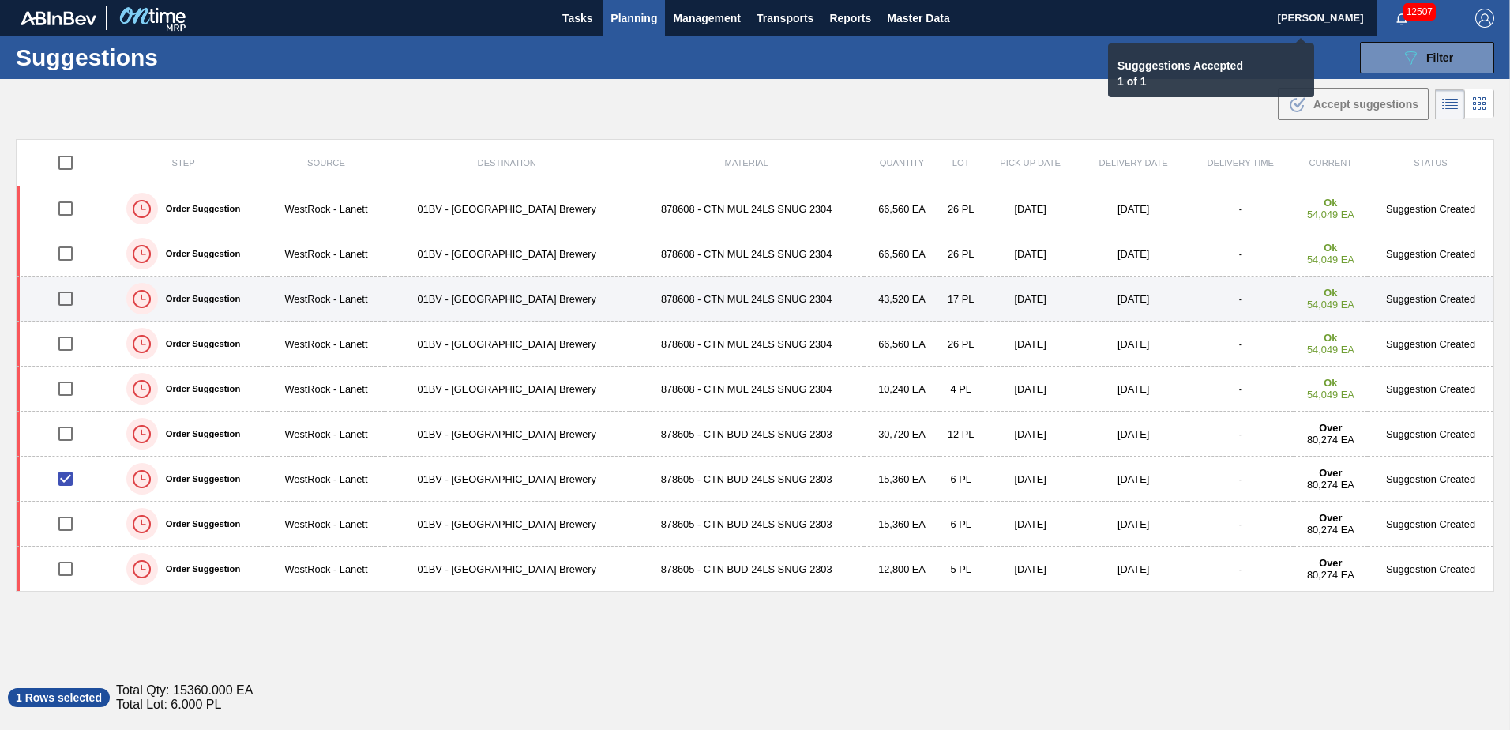
checkbox input "false"
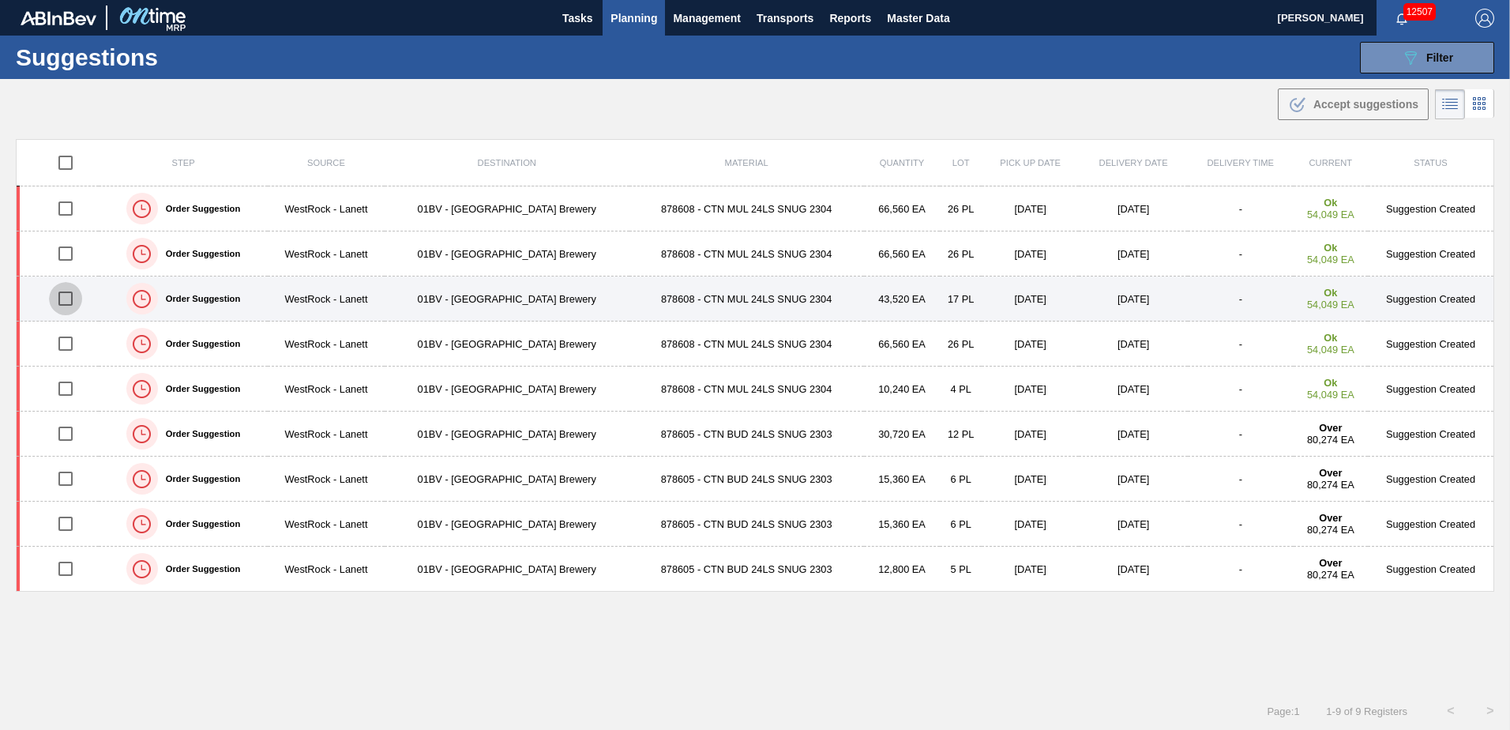
click at [68, 303] on input "checkbox" at bounding box center [65, 298] width 33 height 33
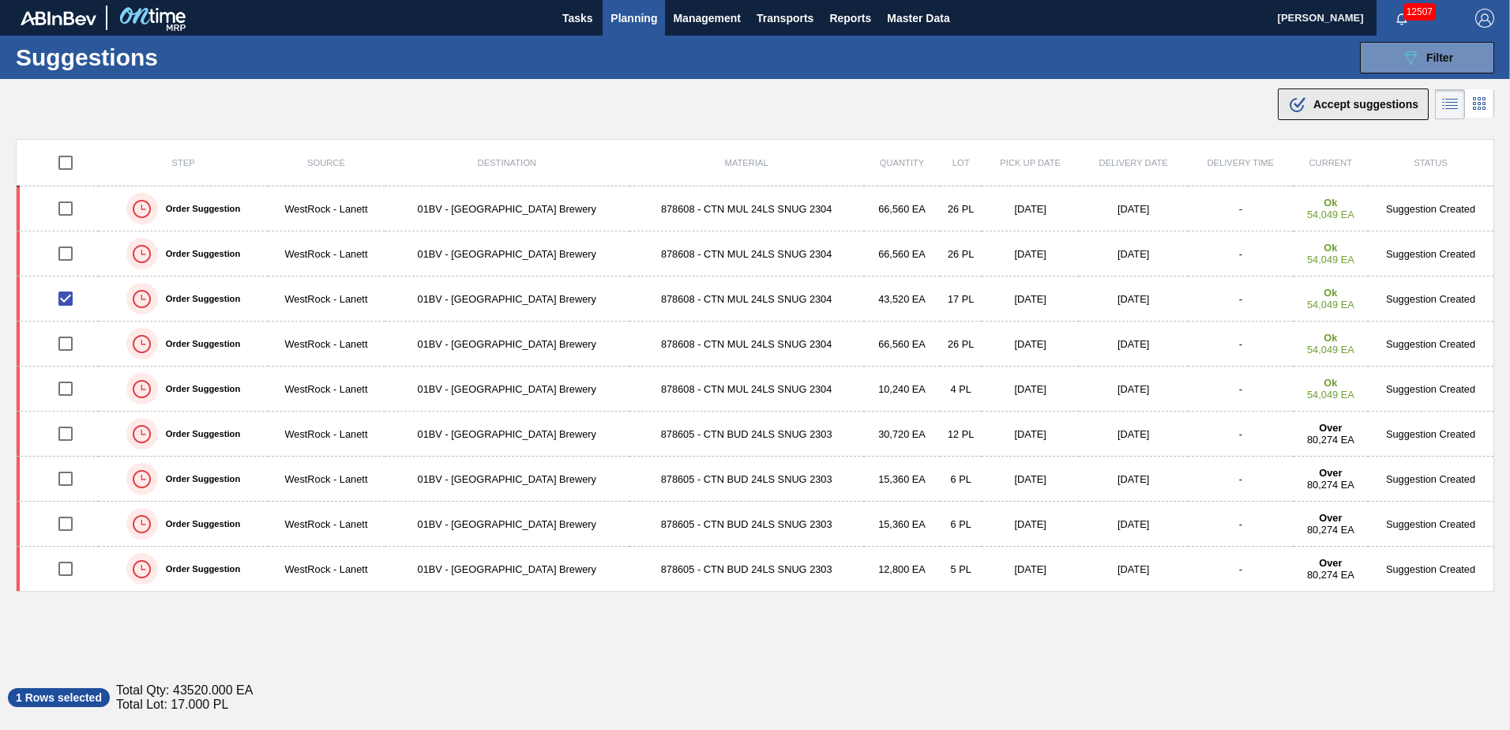
click at [1341, 109] on span "Accept suggestions" at bounding box center [1366, 104] width 105 height 13
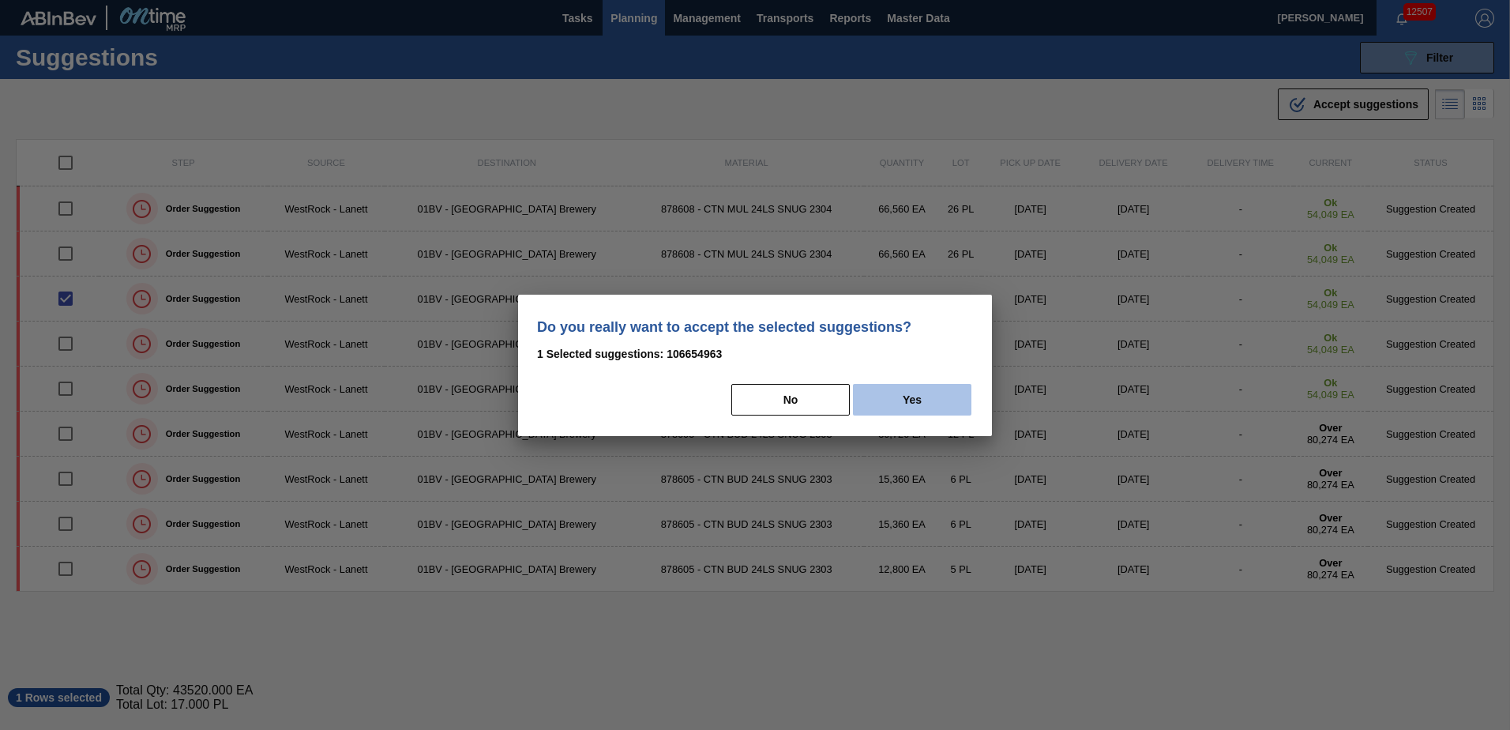
click at [918, 401] on button "Yes" at bounding box center [912, 400] width 118 height 32
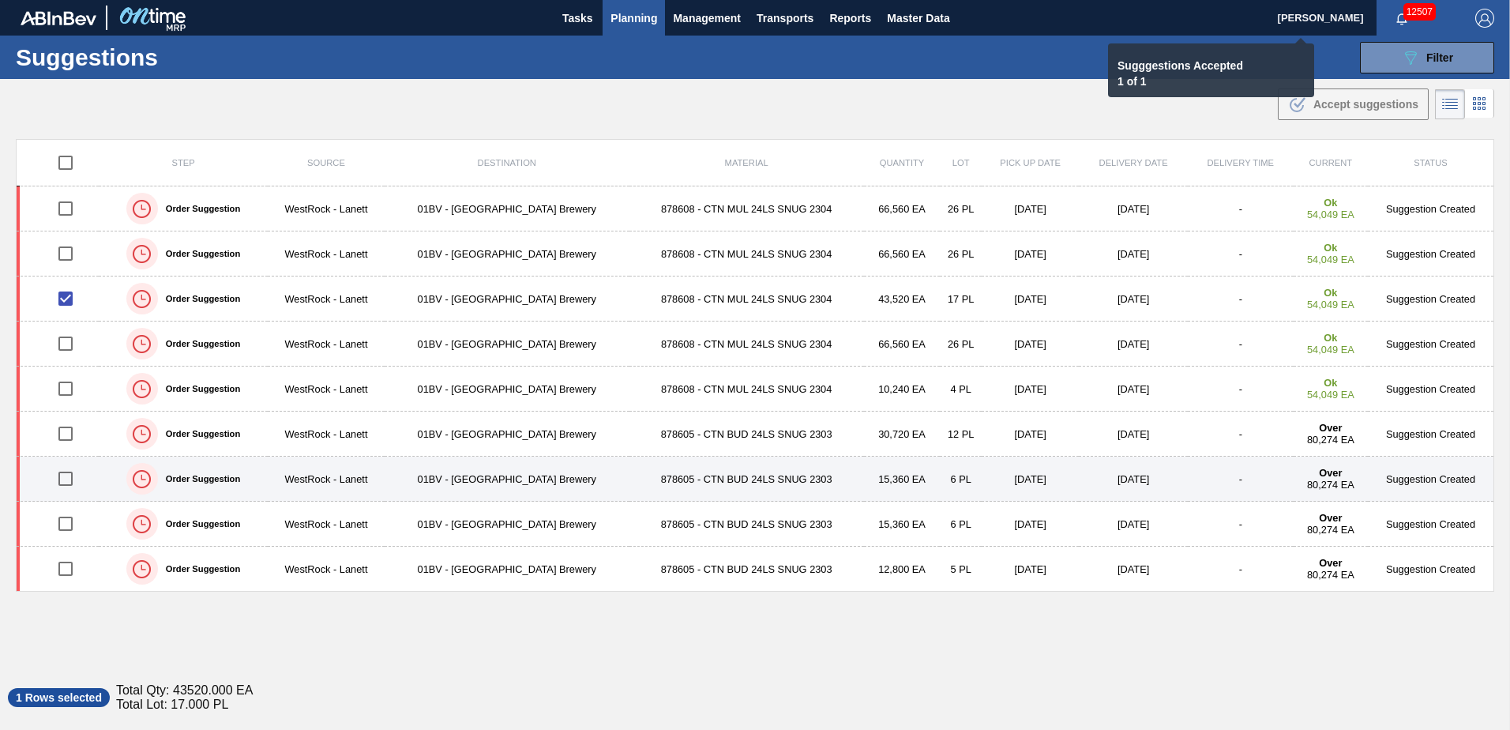
checkbox input "false"
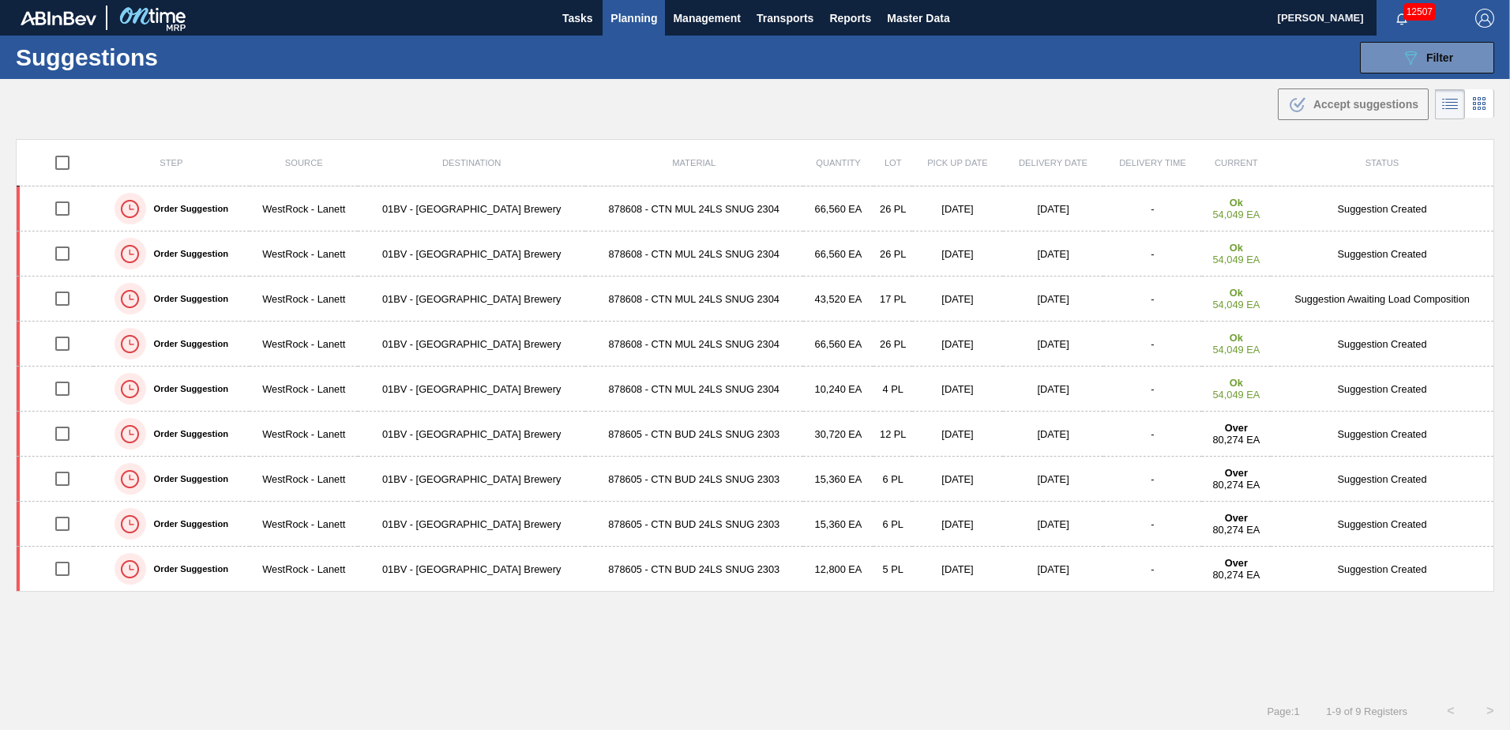
click at [66, 480] on input "checkbox" at bounding box center [62, 478] width 33 height 33
click at [1350, 105] on span "Accept suggestions" at bounding box center [1366, 104] width 105 height 13
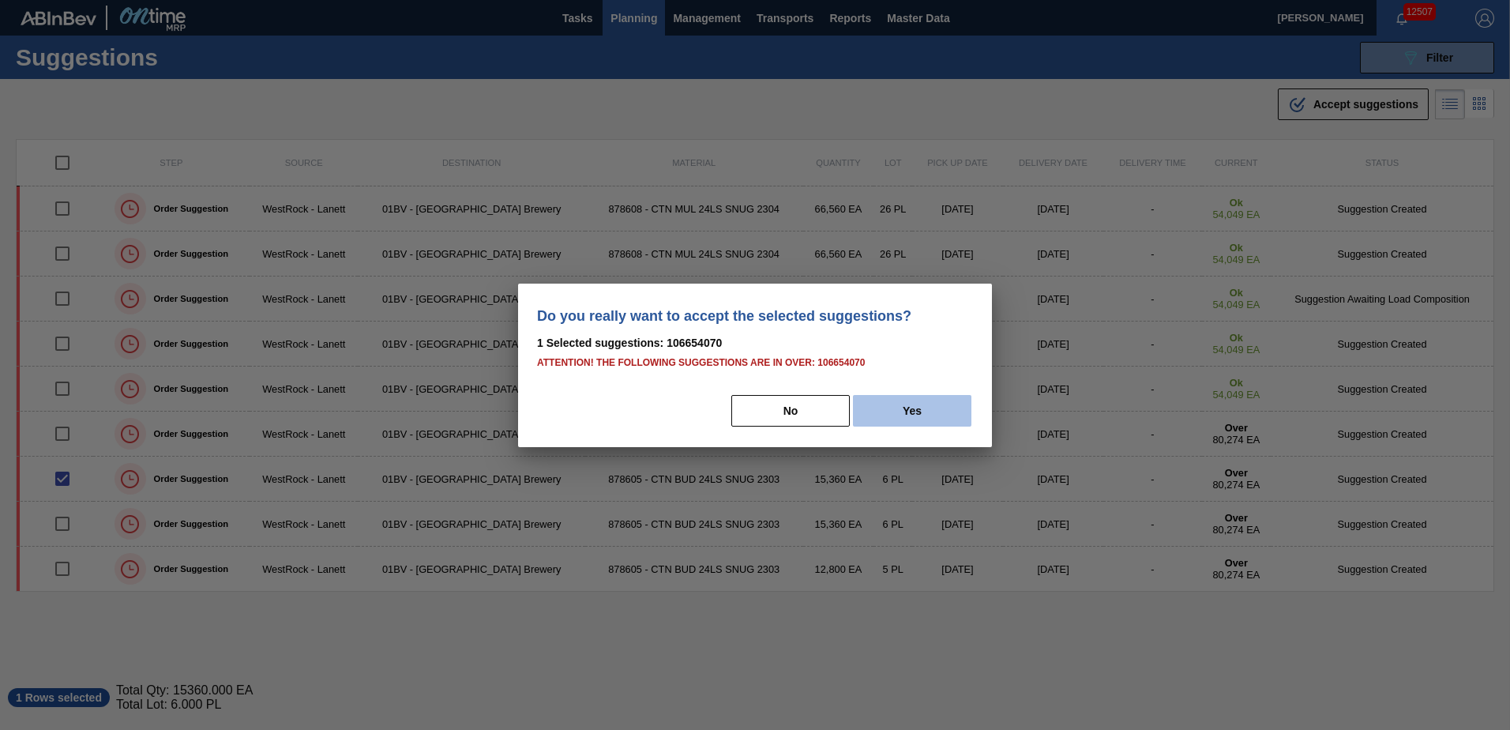
click at [916, 409] on button "Yes" at bounding box center [912, 411] width 118 height 32
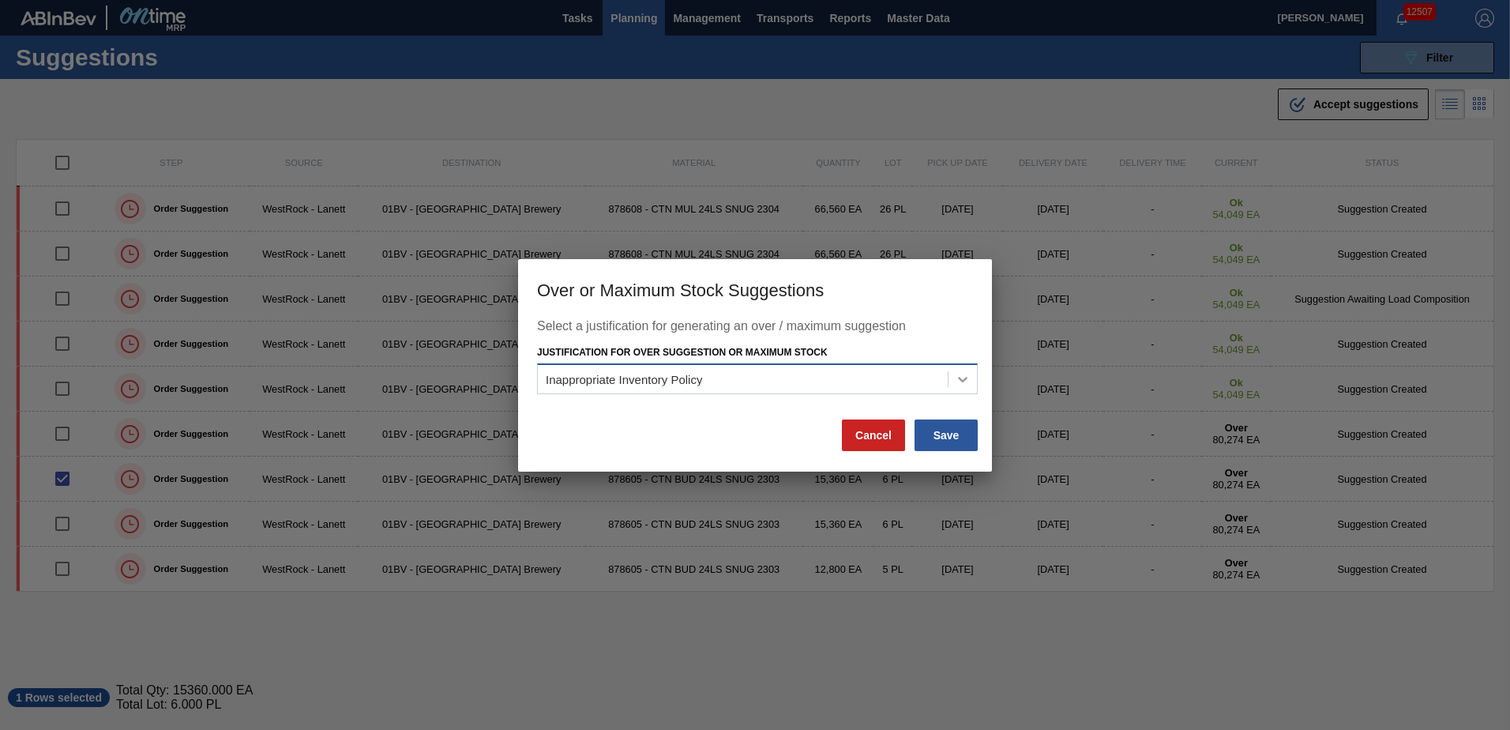
click at [964, 382] on icon at bounding box center [962, 380] width 9 height 6
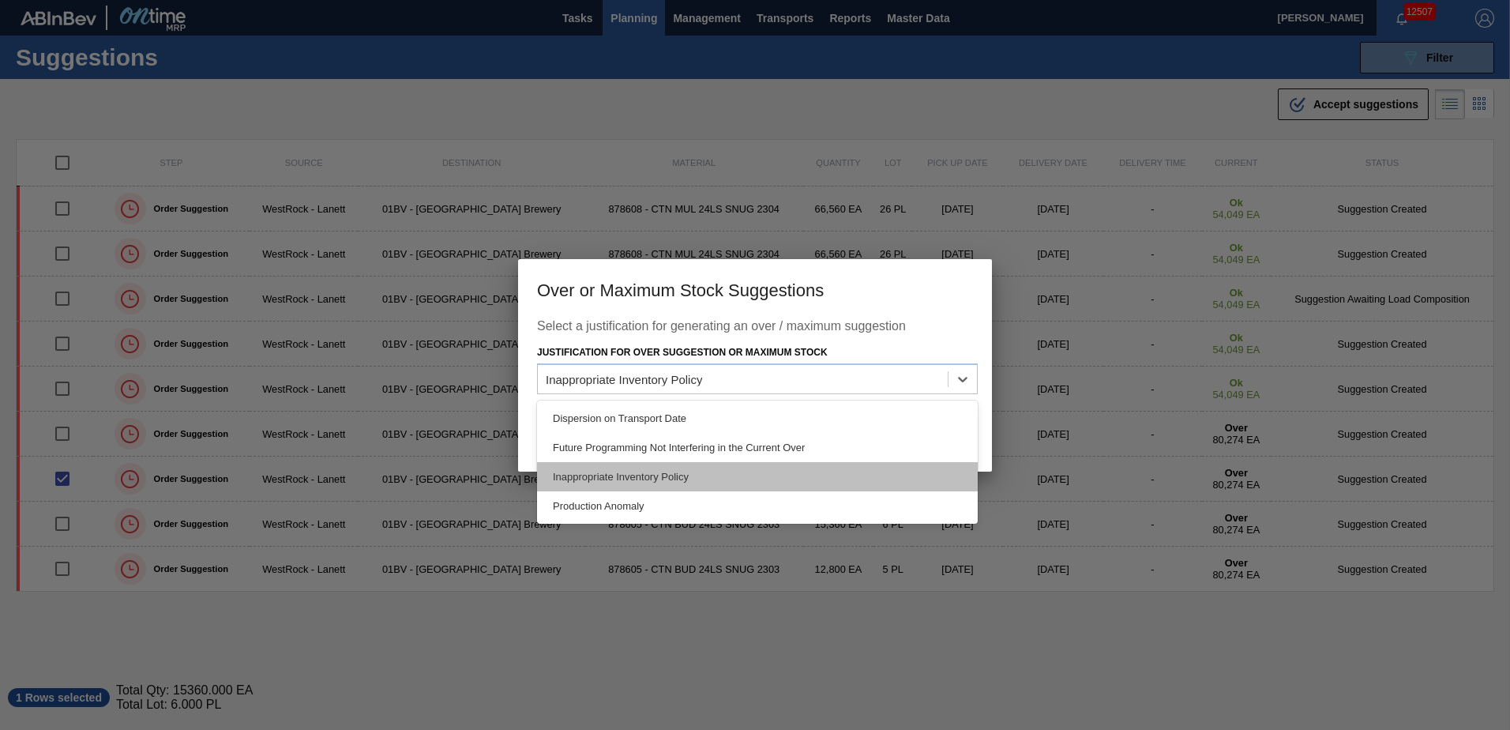
click at [675, 476] on div "Inappropriate Inventory Policy" at bounding box center [757, 476] width 441 height 29
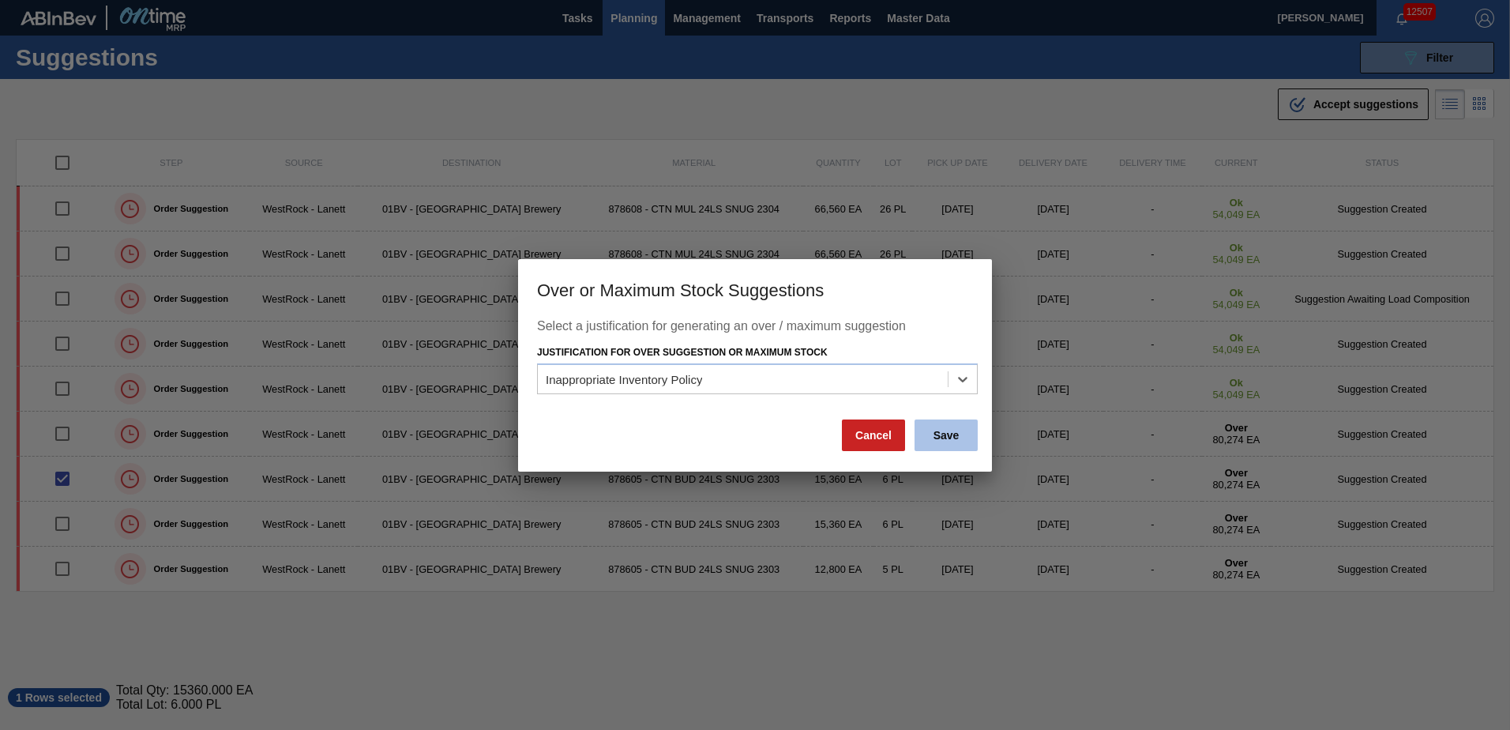
click at [950, 437] on button "Save" at bounding box center [946, 435] width 63 height 32
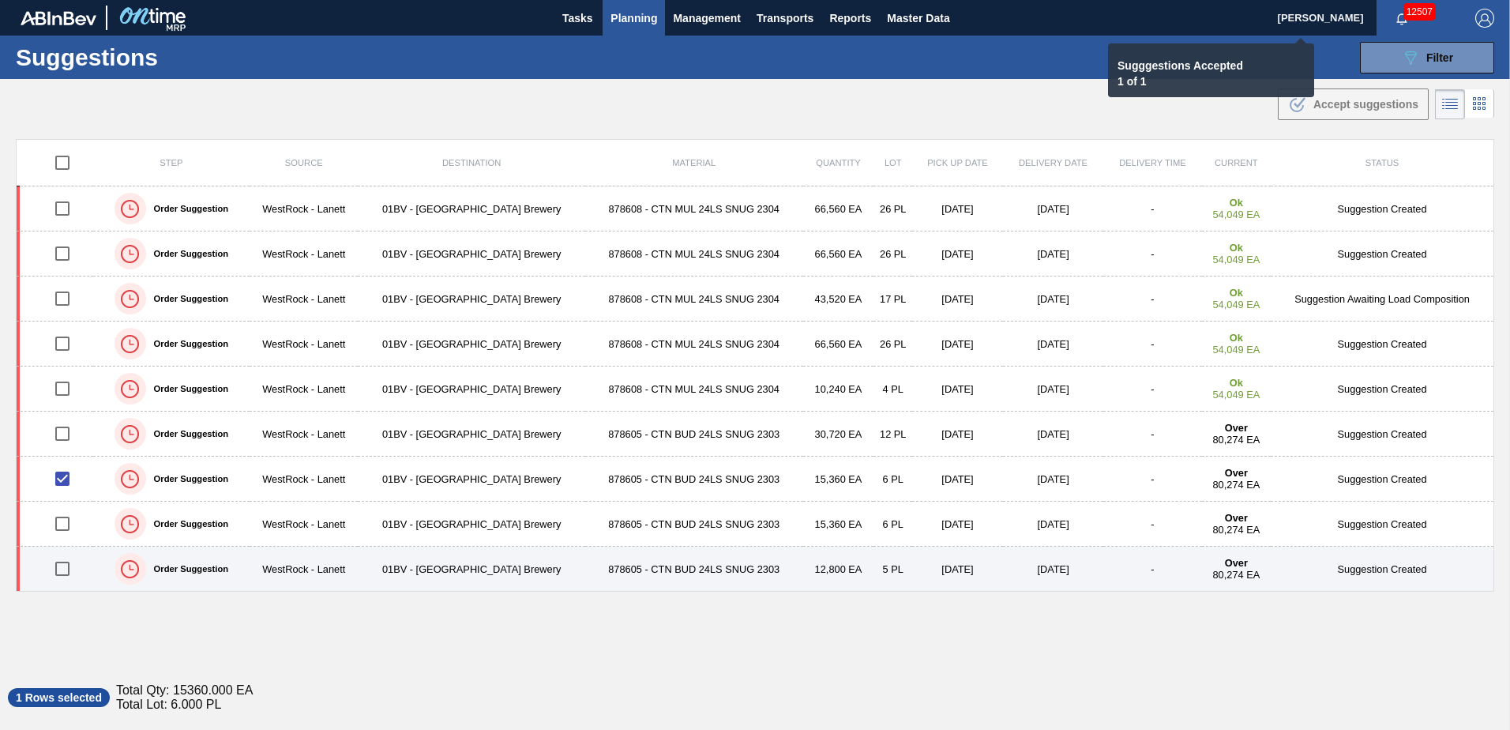
checkbox input "false"
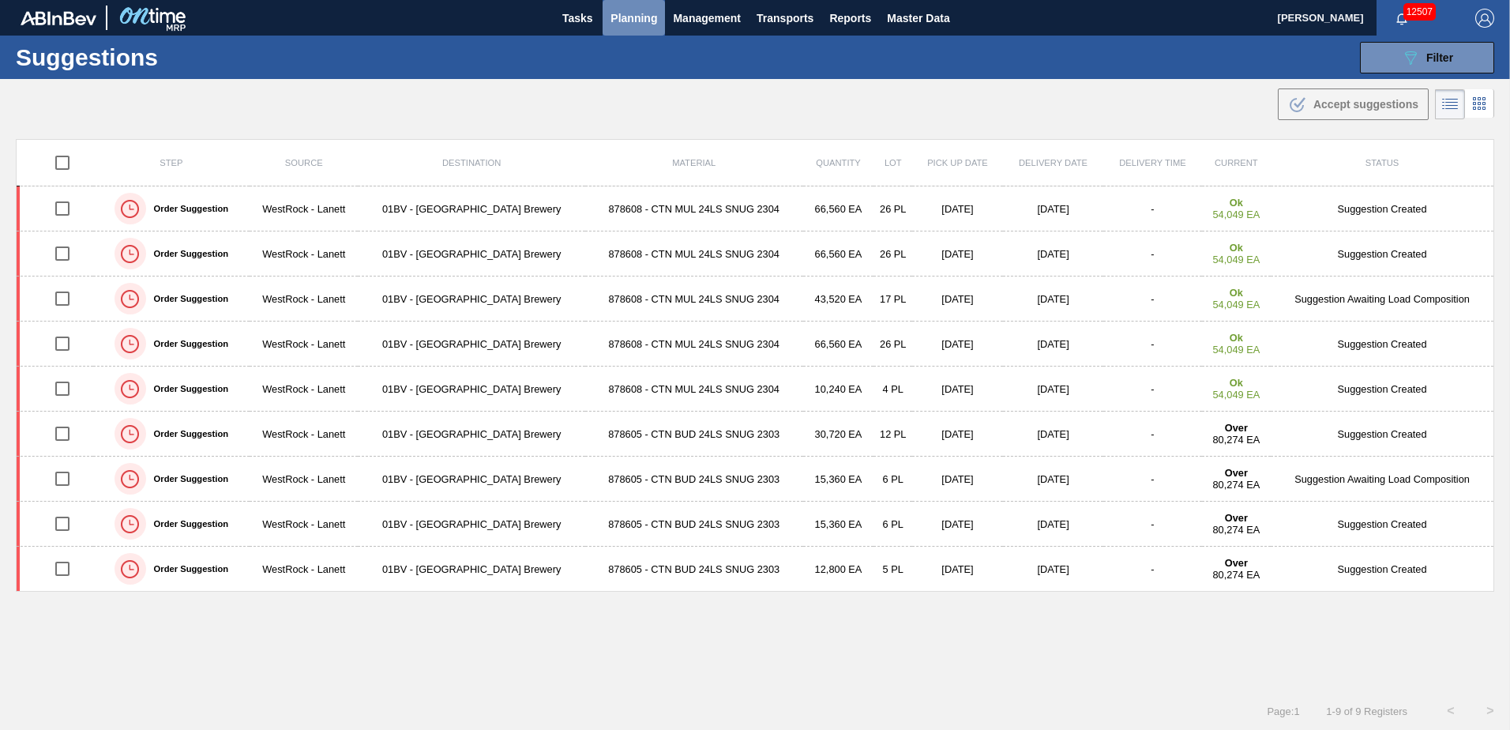
click at [635, 20] on span "Planning" at bounding box center [634, 18] width 47 height 19
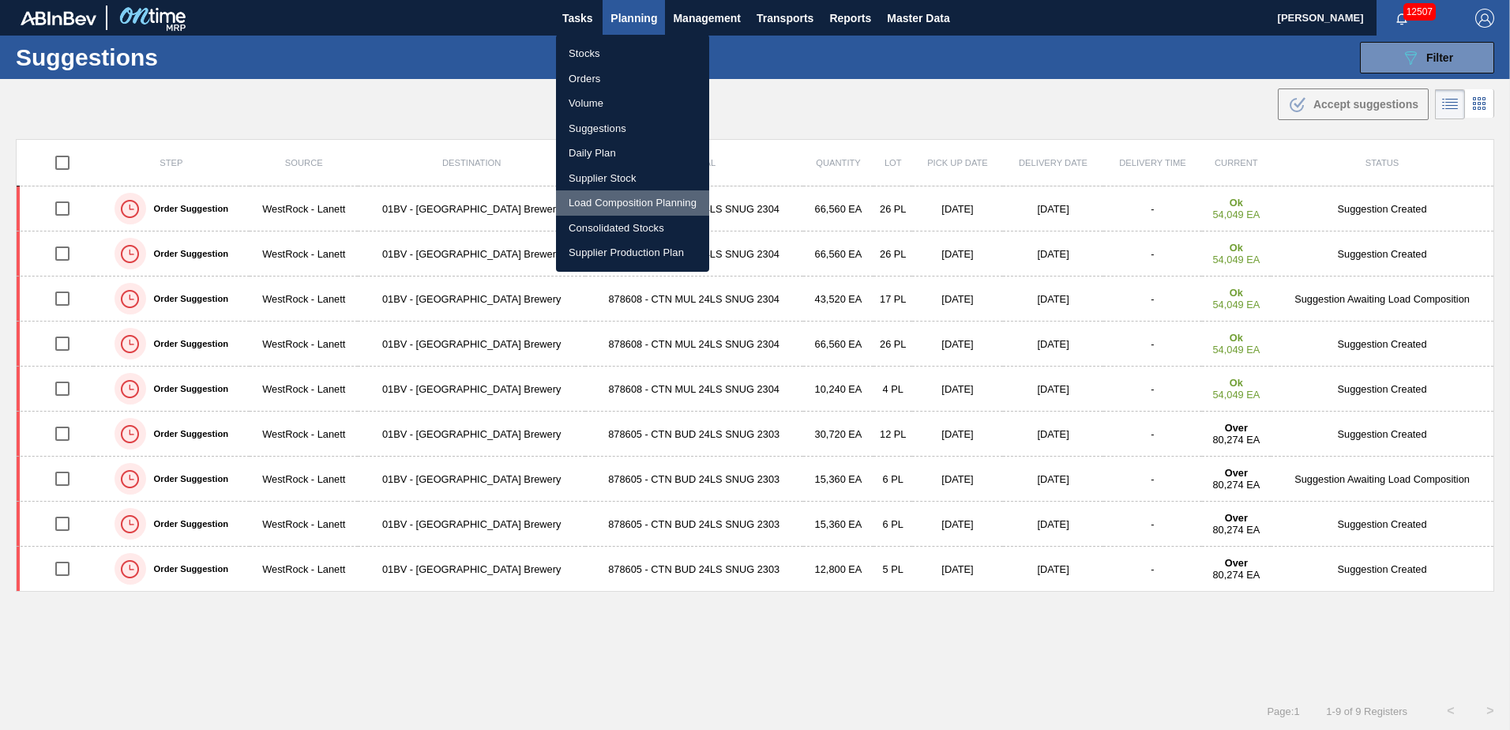
click at [614, 204] on li "Load Composition Planning" at bounding box center [632, 202] width 153 height 25
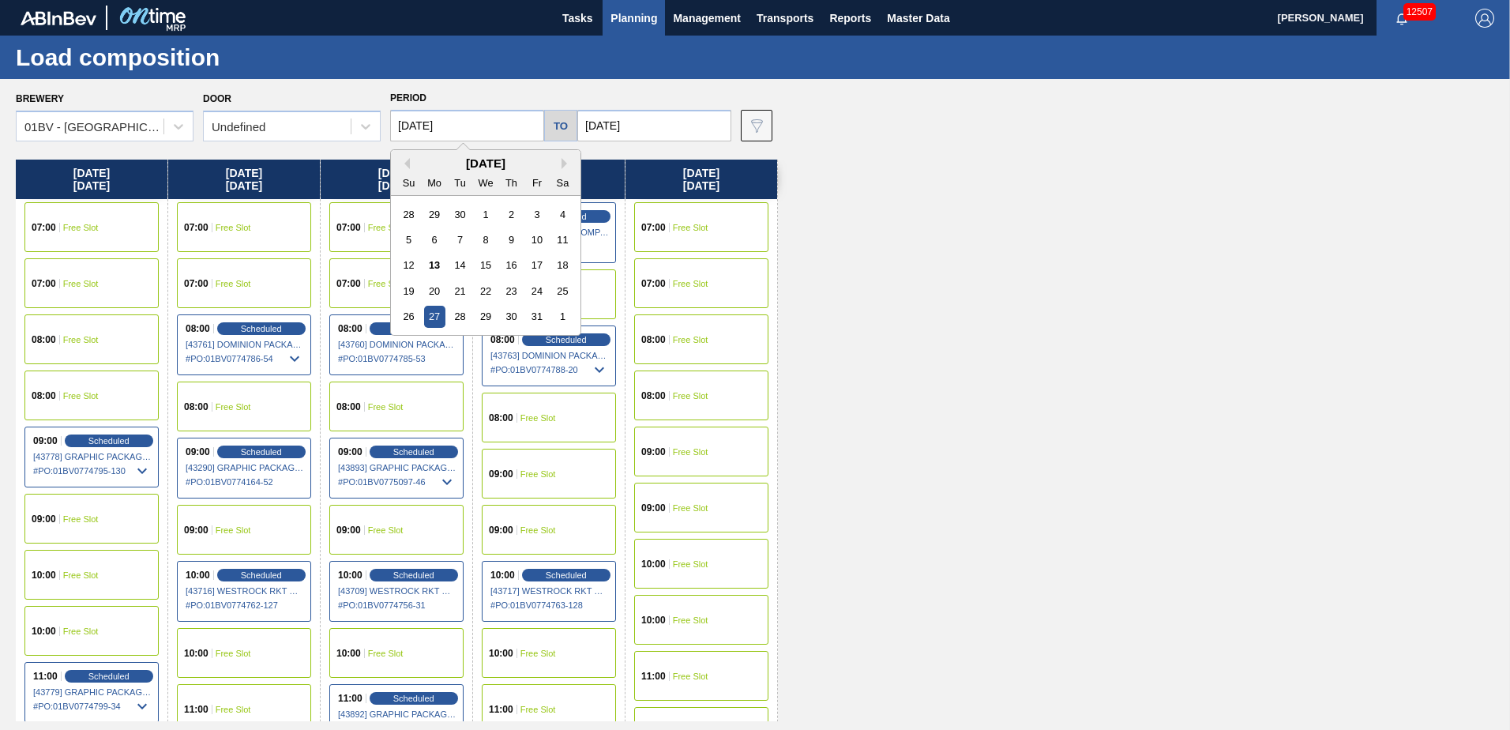
click at [483, 125] on input "[DATE]" at bounding box center [467, 126] width 154 height 32
click at [432, 288] on div "20" at bounding box center [434, 290] width 21 height 21
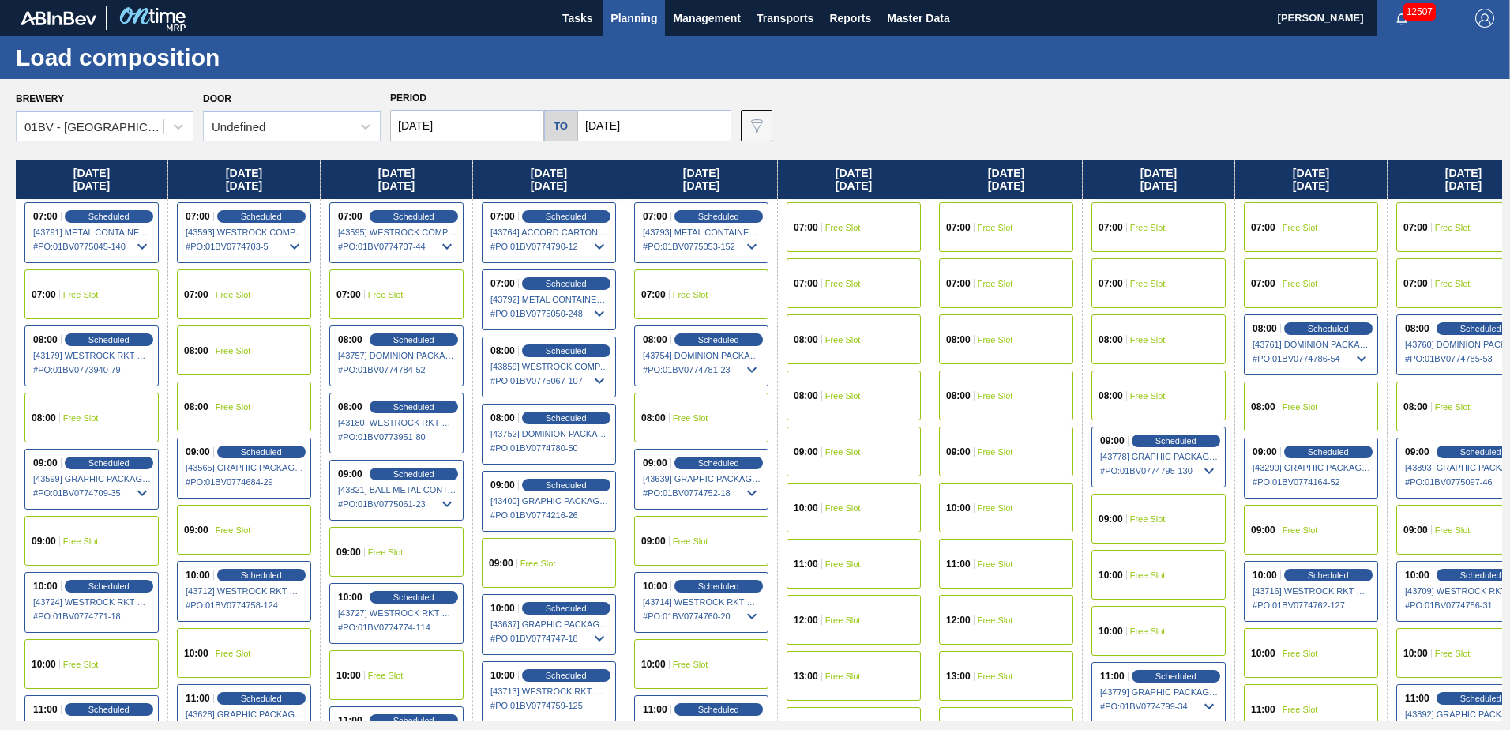
click at [484, 125] on input "[DATE]" at bounding box center [467, 126] width 154 height 32
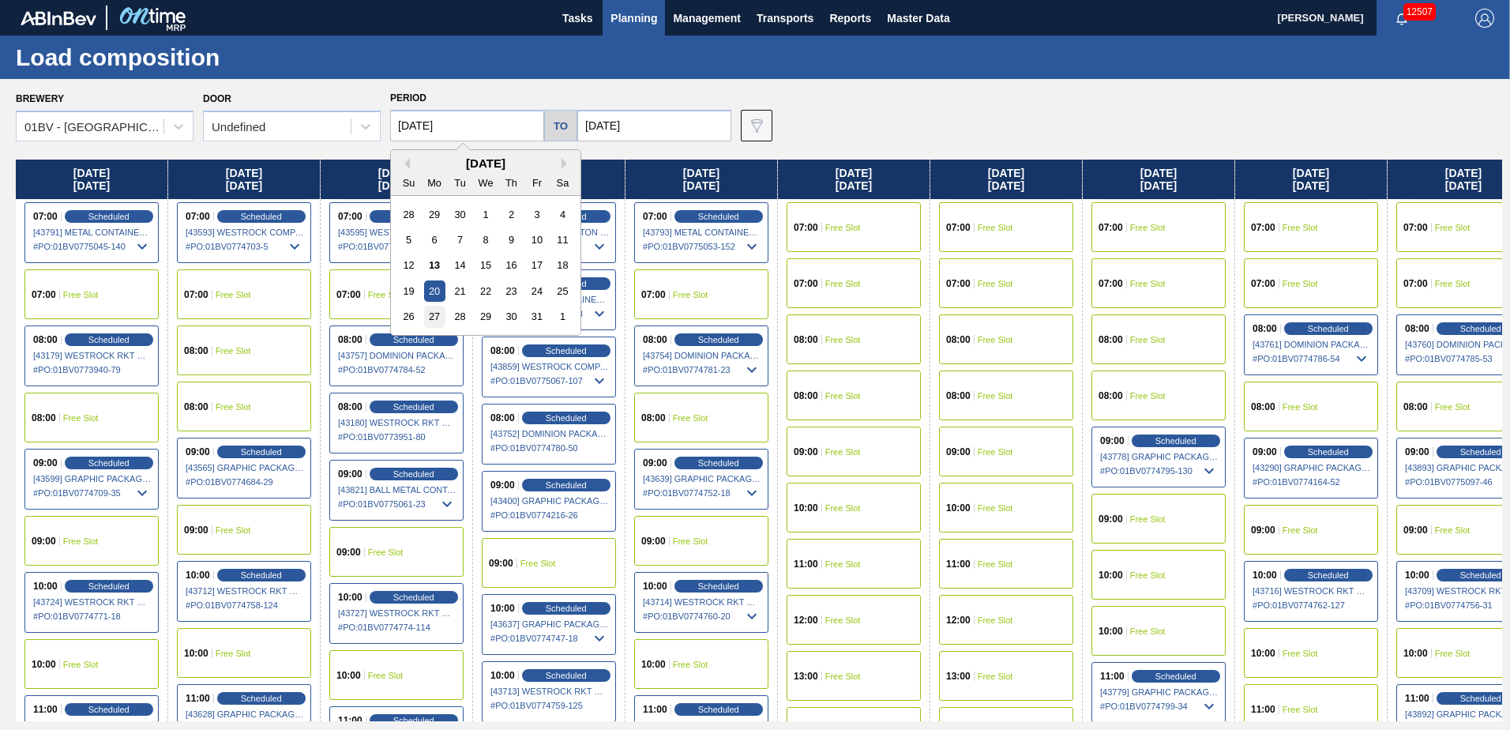
click at [435, 315] on div "27" at bounding box center [434, 316] width 21 height 21
type input "[DATE]"
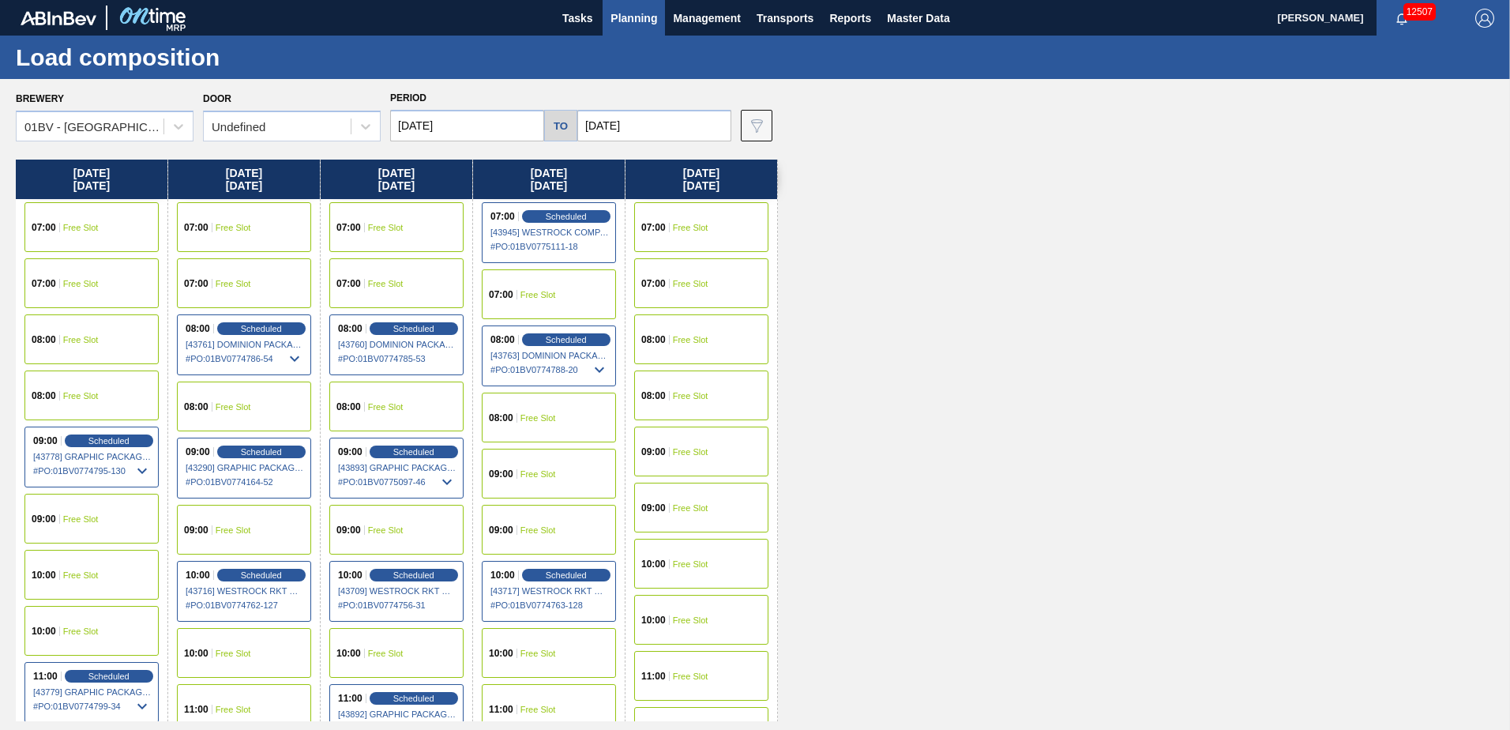
click at [393, 228] on span "Free Slot" at bounding box center [386, 227] width 36 height 9
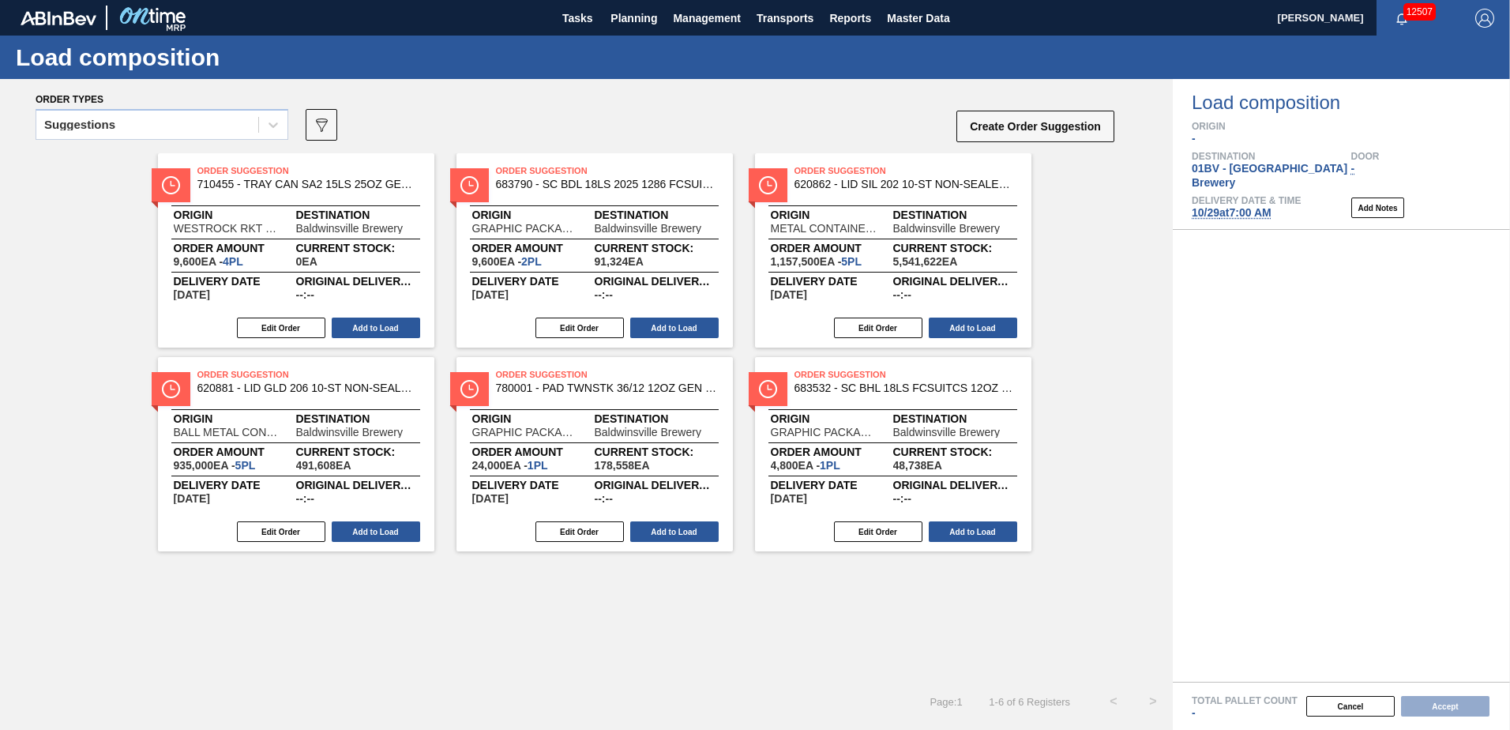
click at [275, 130] on icon at bounding box center [273, 125] width 16 height 16
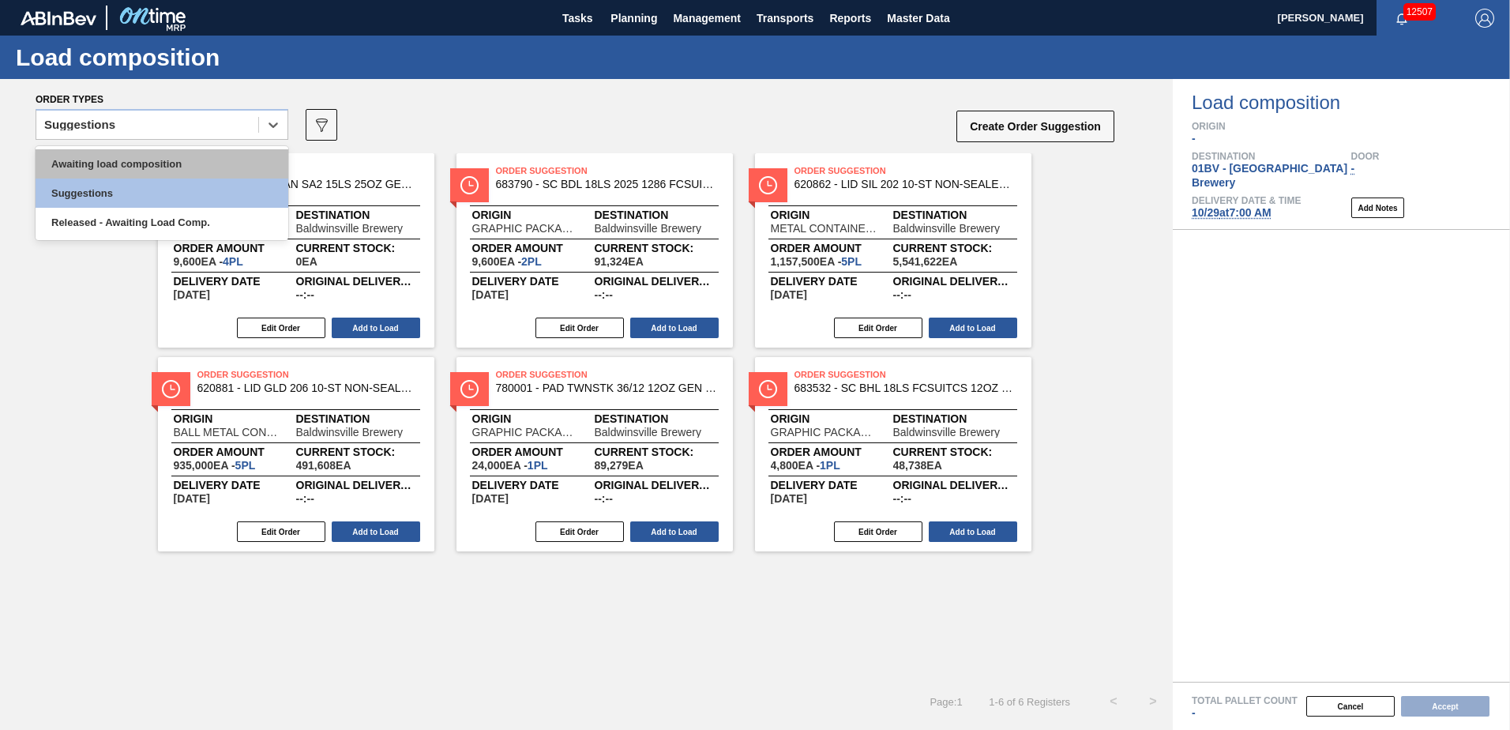
click at [164, 166] on div "Awaiting load composition" at bounding box center [162, 163] width 253 height 29
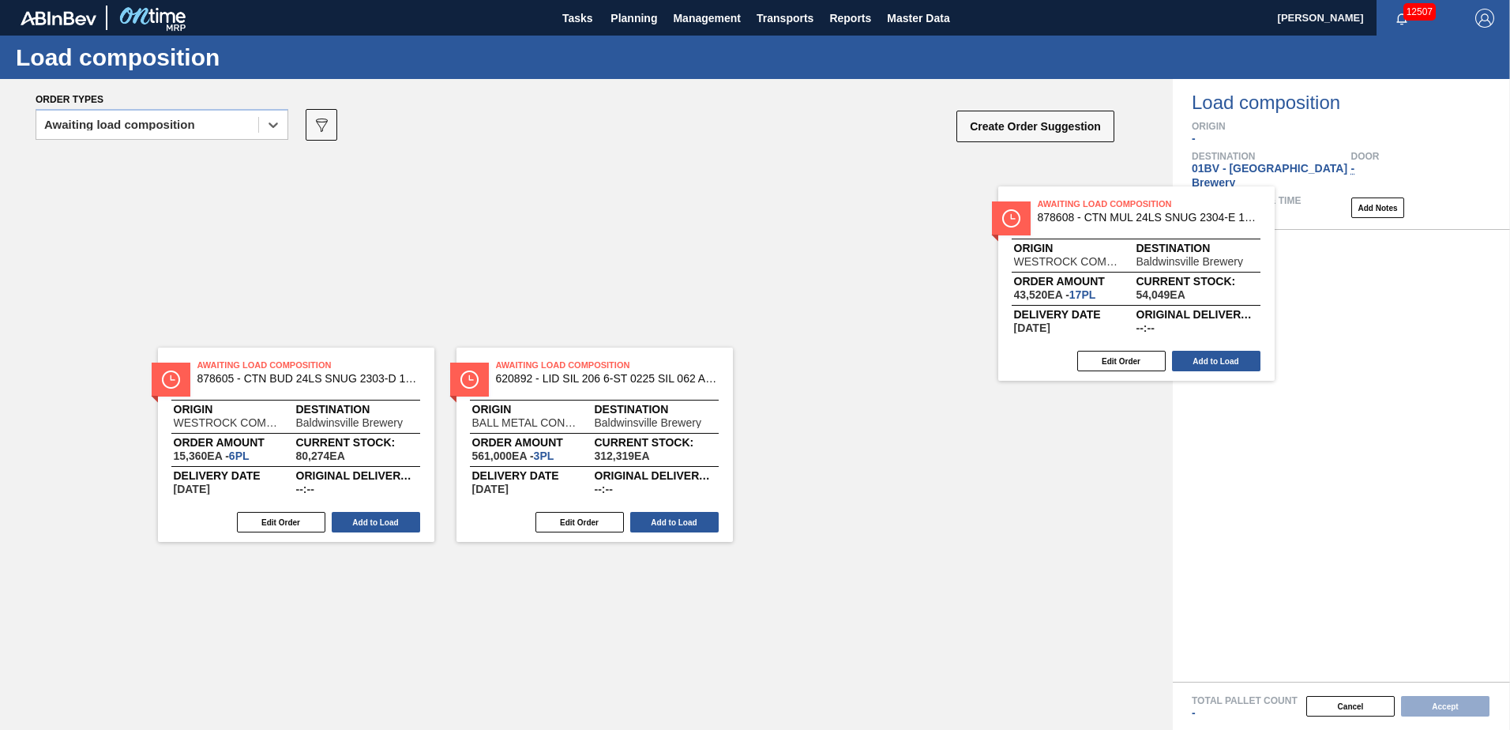
drag, startPoint x: 830, startPoint y: 186, endPoint x: 1243, endPoint y: 245, distance: 416.5
click at [1243, 245] on div "Order types option Awaiting load composition, selected. Select is focused ,type…" at bounding box center [755, 404] width 1510 height 651
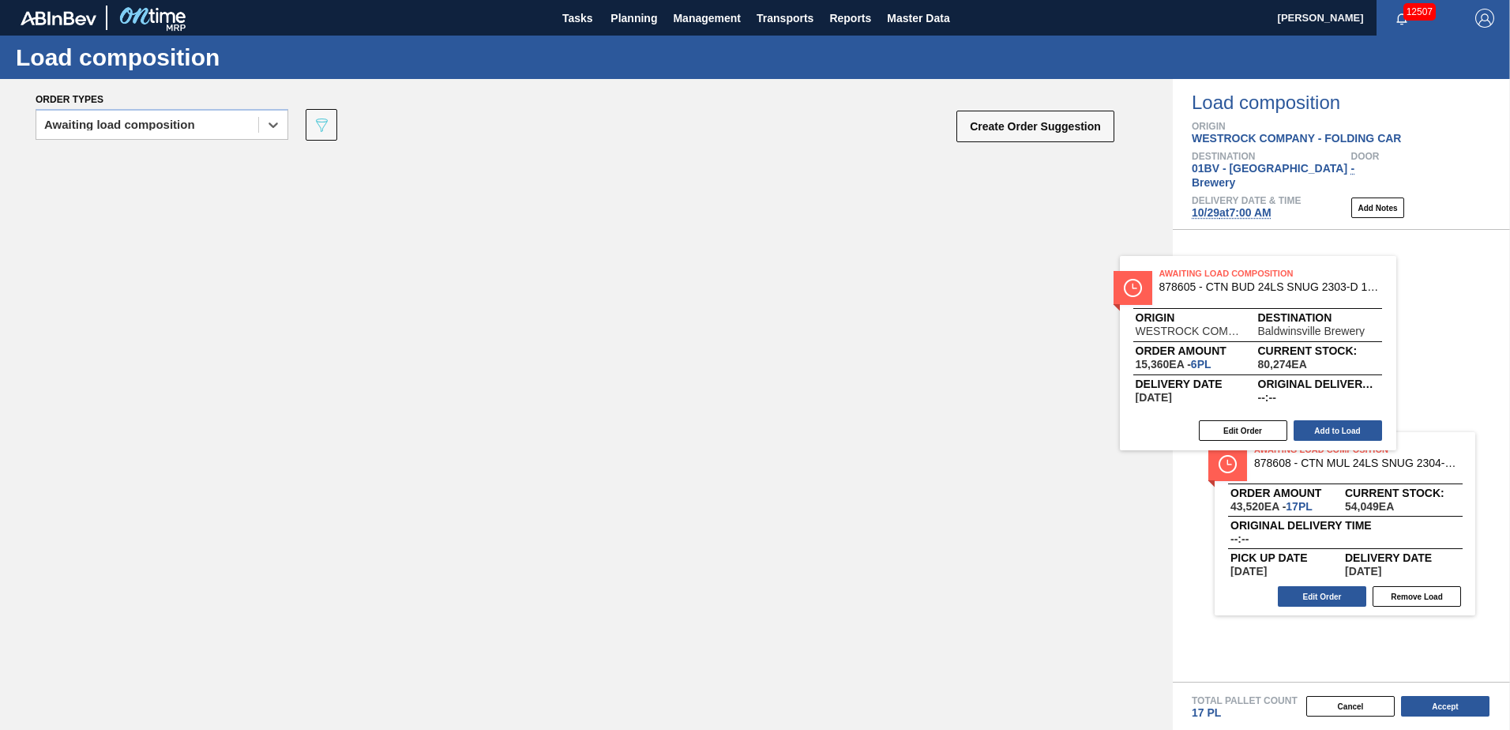
drag, startPoint x: 255, startPoint y: 182, endPoint x: 1238, endPoint y: 284, distance: 988.1
click at [1238, 284] on div "Order types option Awaiting load composition, selected. Select is focused ,type…" at bounding box center [755, 404] width 1510 height 651
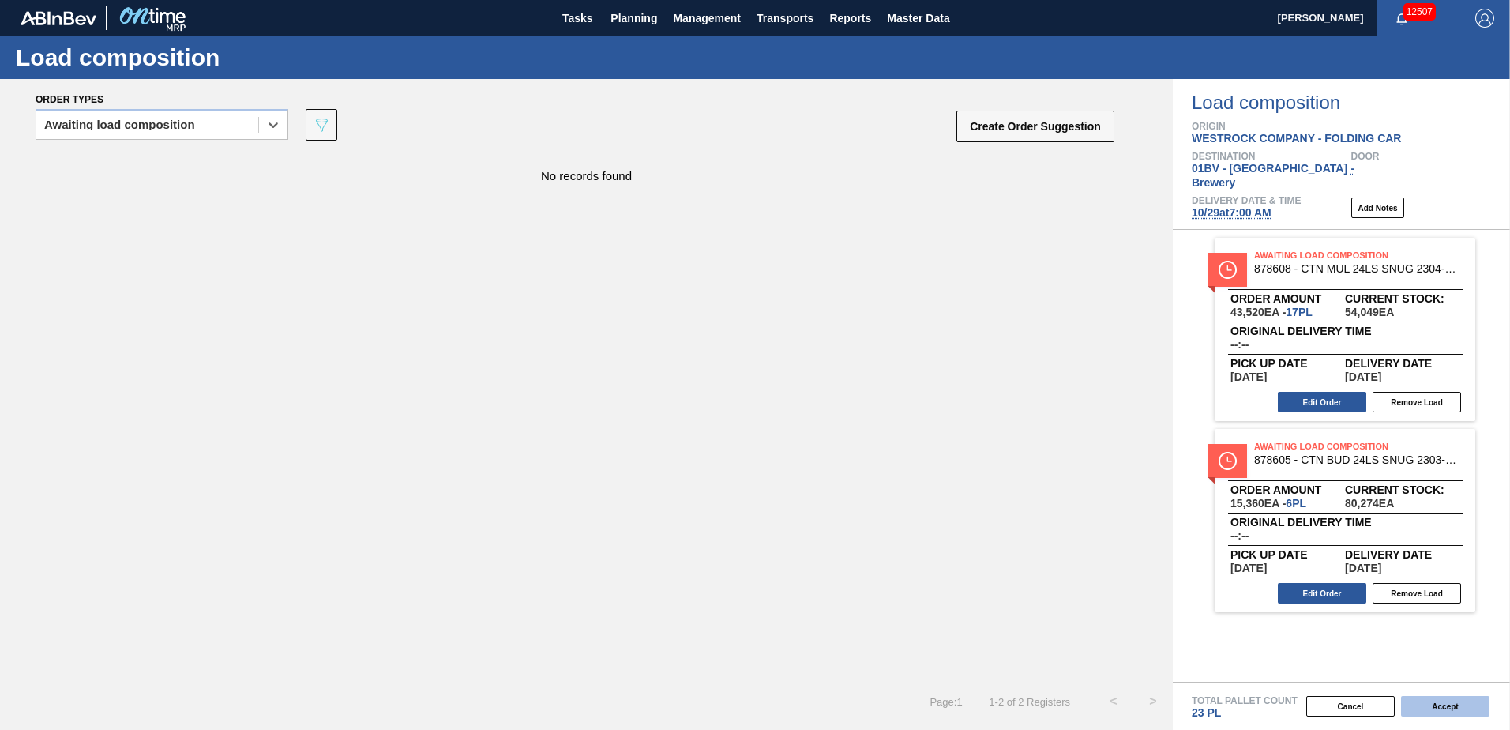
click at [1448, 707] on button "Accept" at bounding box center [1445, 706] width 88 height 21
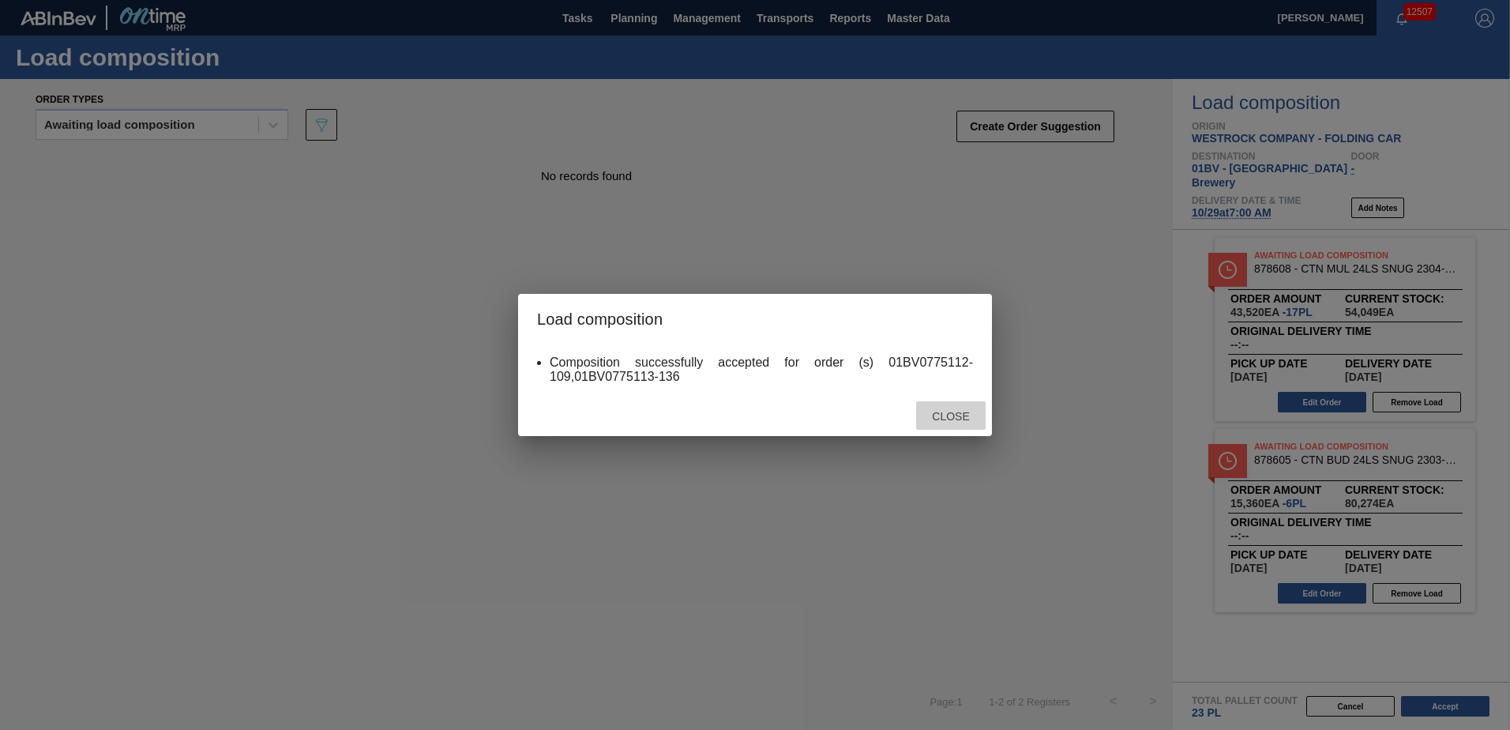
click at [957, 416] on span "Close" at bounding box center [951, 416] width 62 height 13
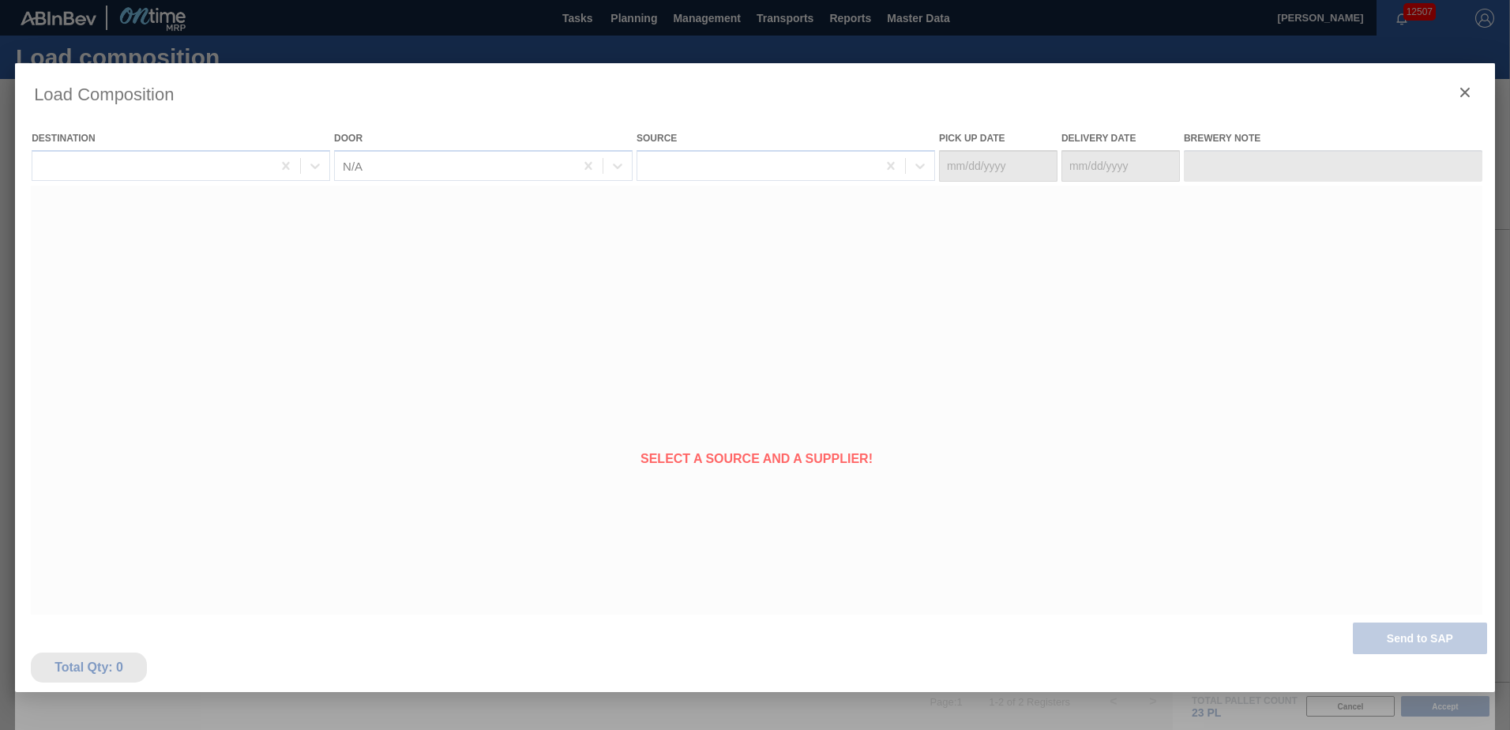
type Date "[DATE]"
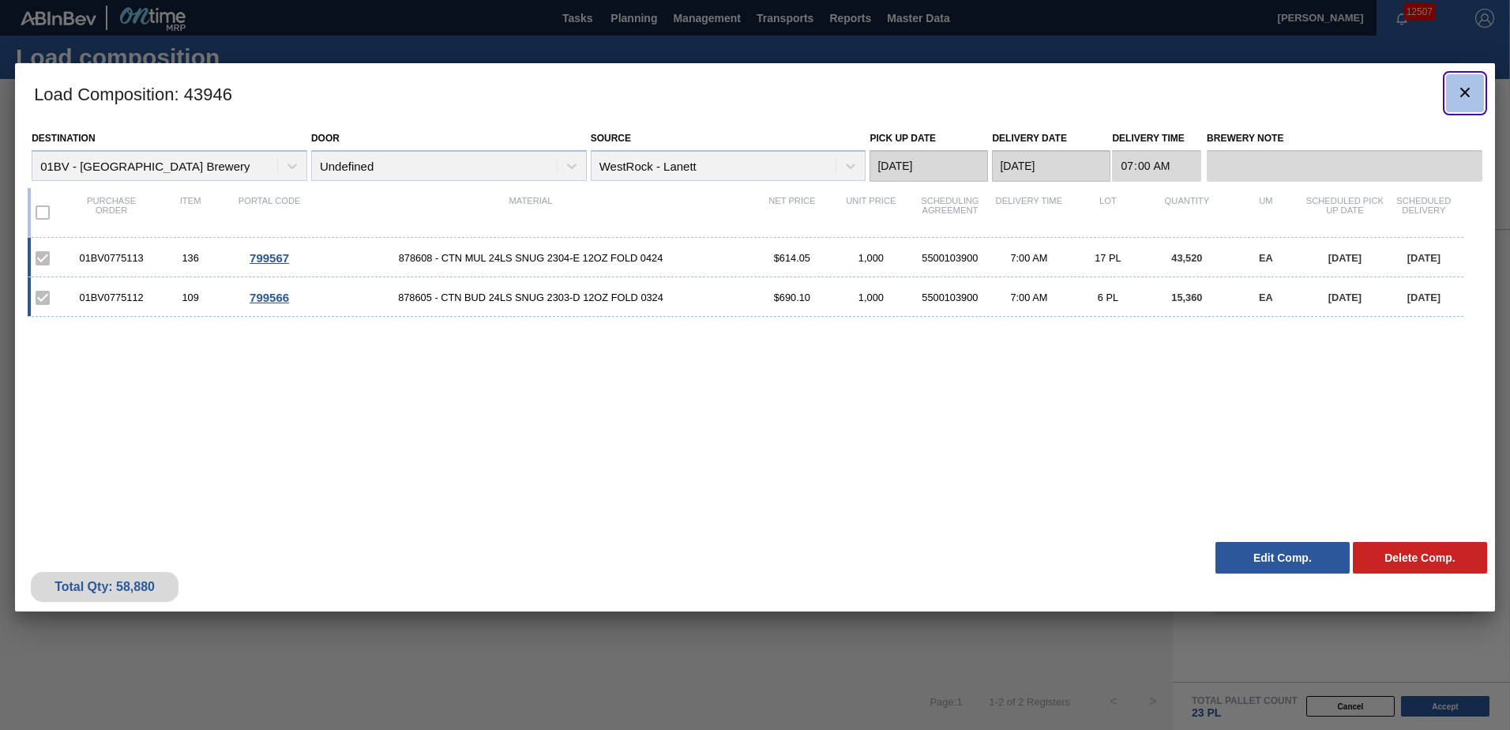
click at [1473, 88] on icon "botão de ícone" at bounding box center [1465, 92] width 19 height 19
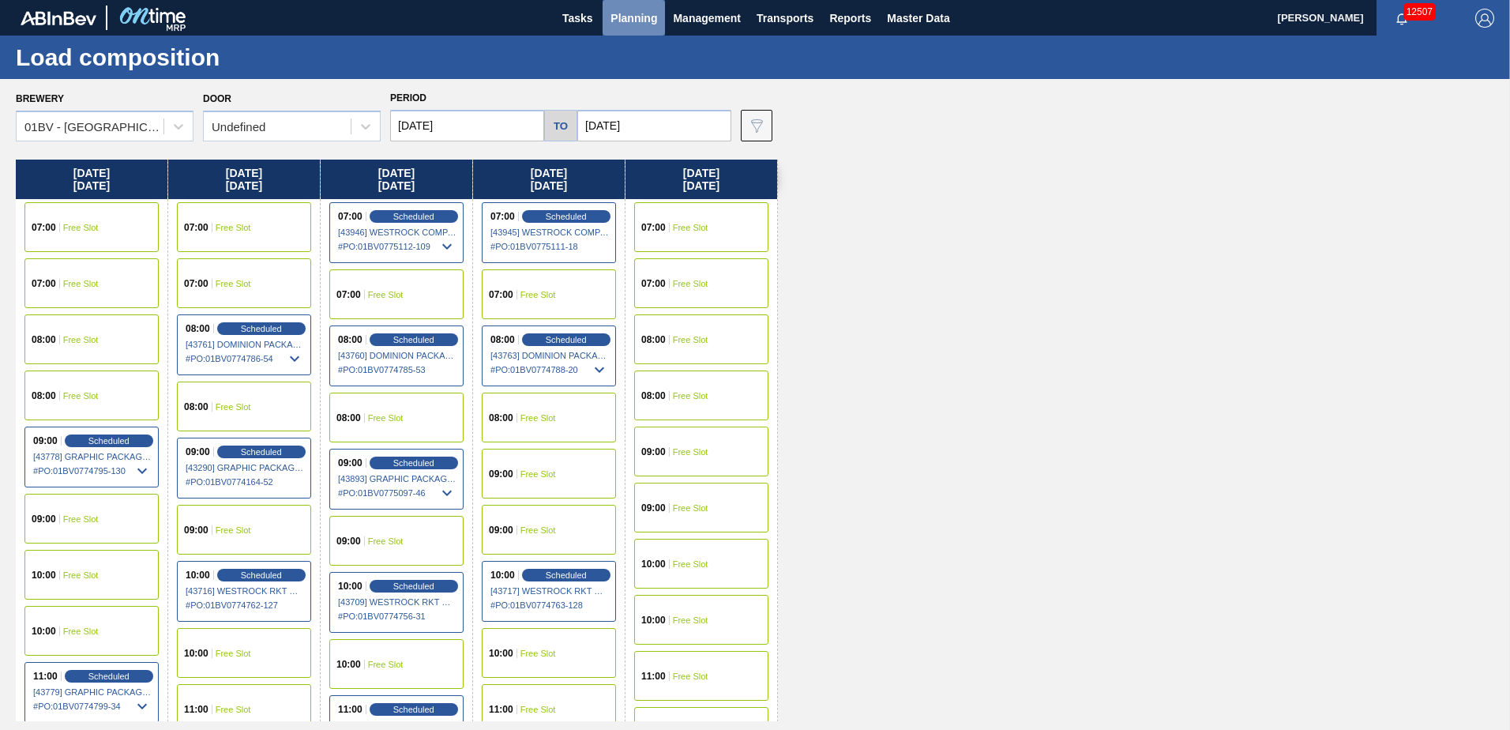
click at [623, 18] on span "Planning" at bounding box center [634, 18] width 47 height 19
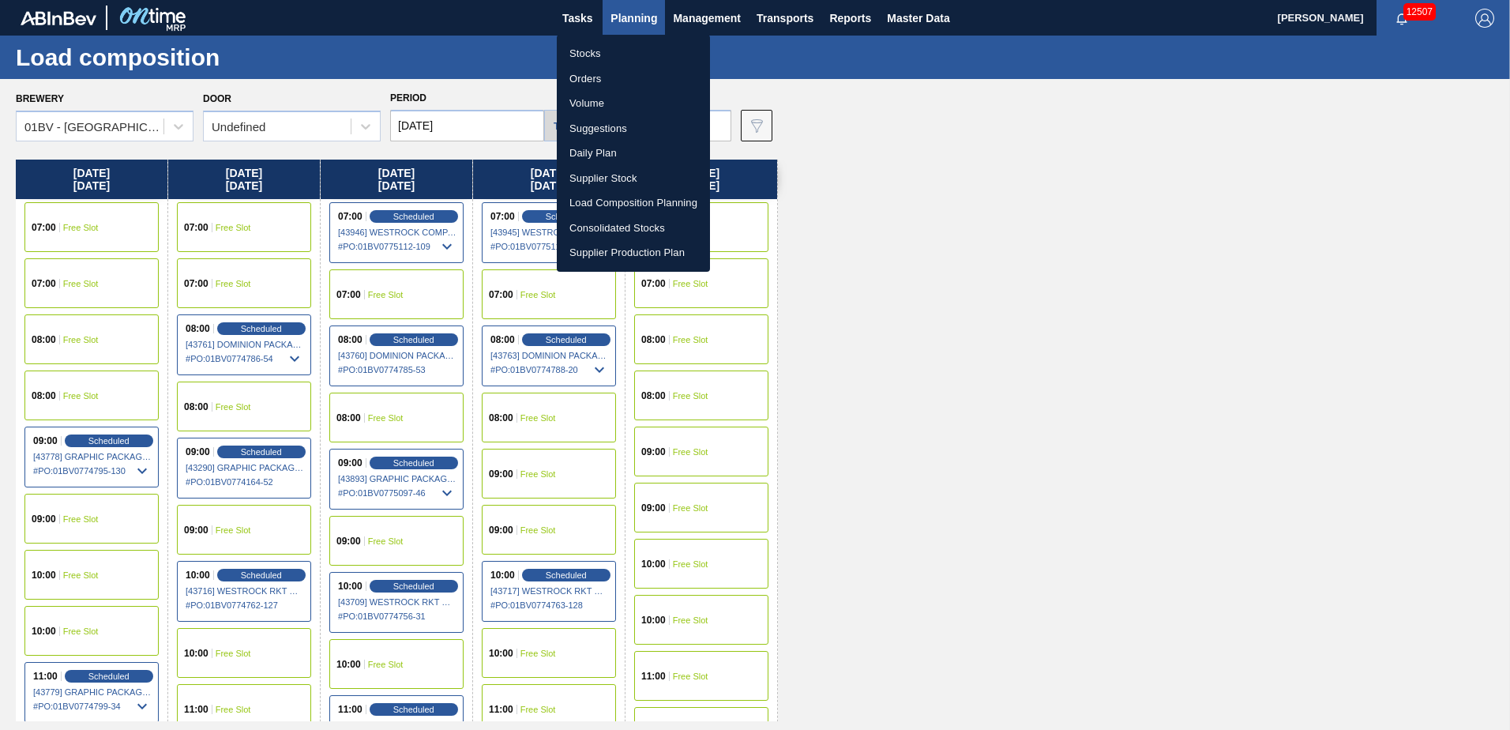
click at [608, 131] on li "Suggestions" at bounding box center [633, 128] width 153 height 25
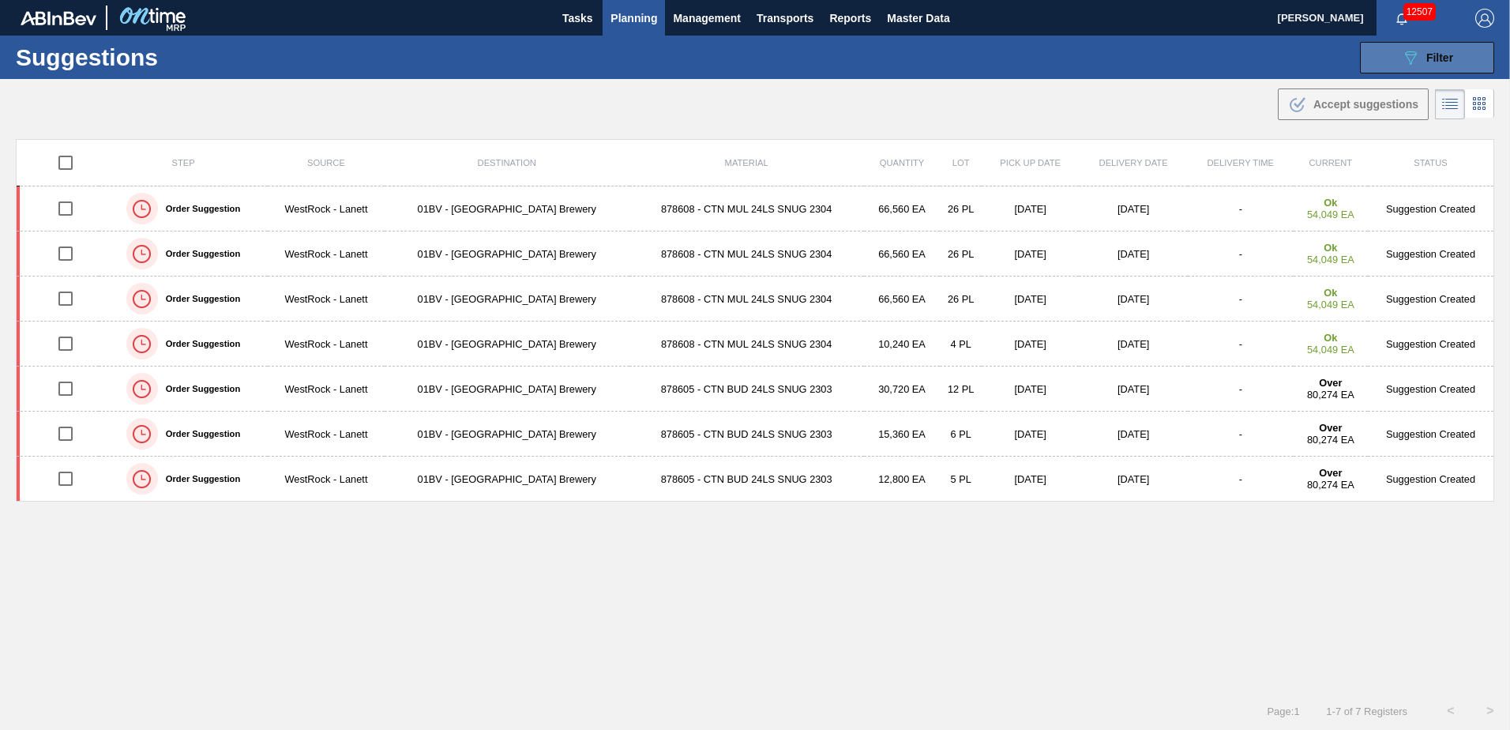
click at [1435, 54] on span "Filter" at bounding box center [1440, 57] width 27 height 13
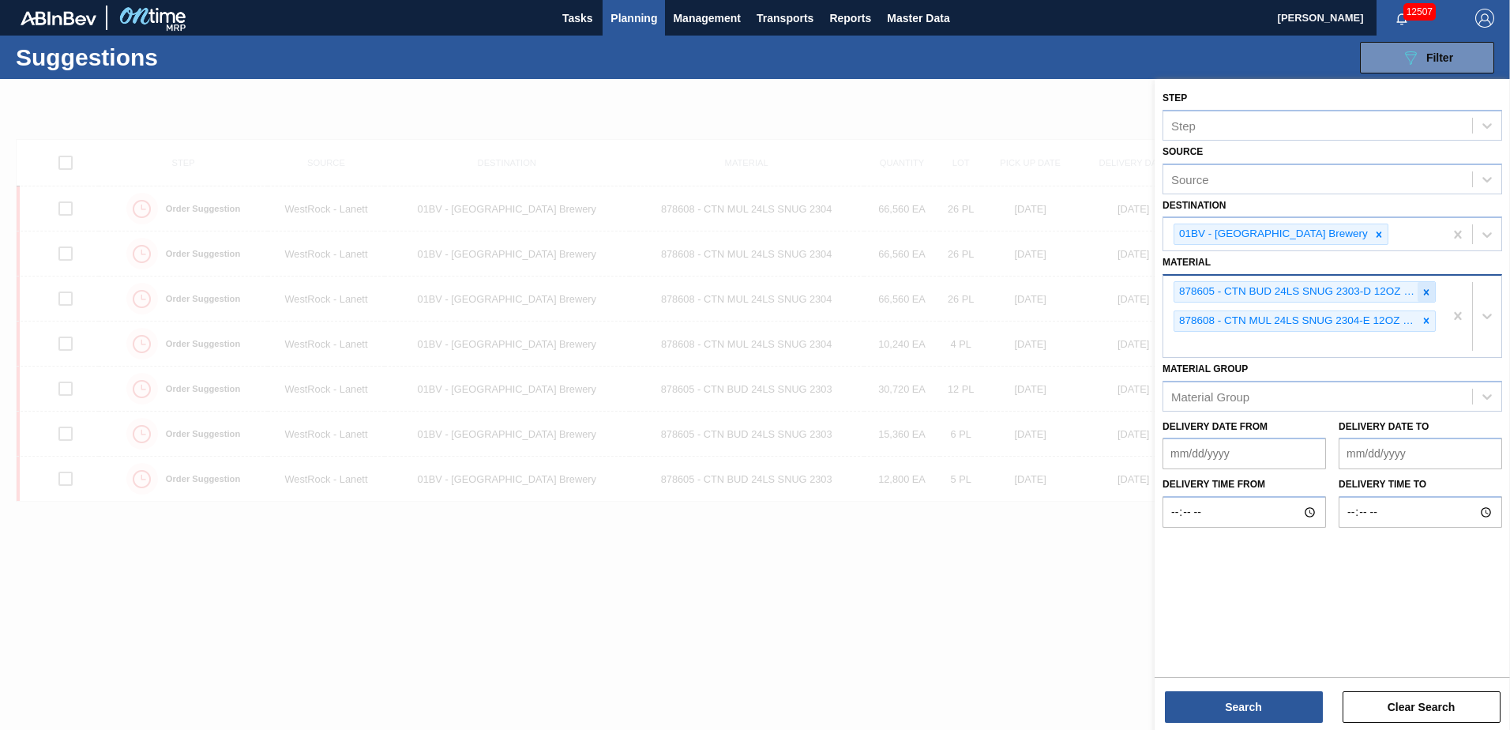
click at [1425, 289] on icon at bounding box center [1426, 292] width 11 height 11
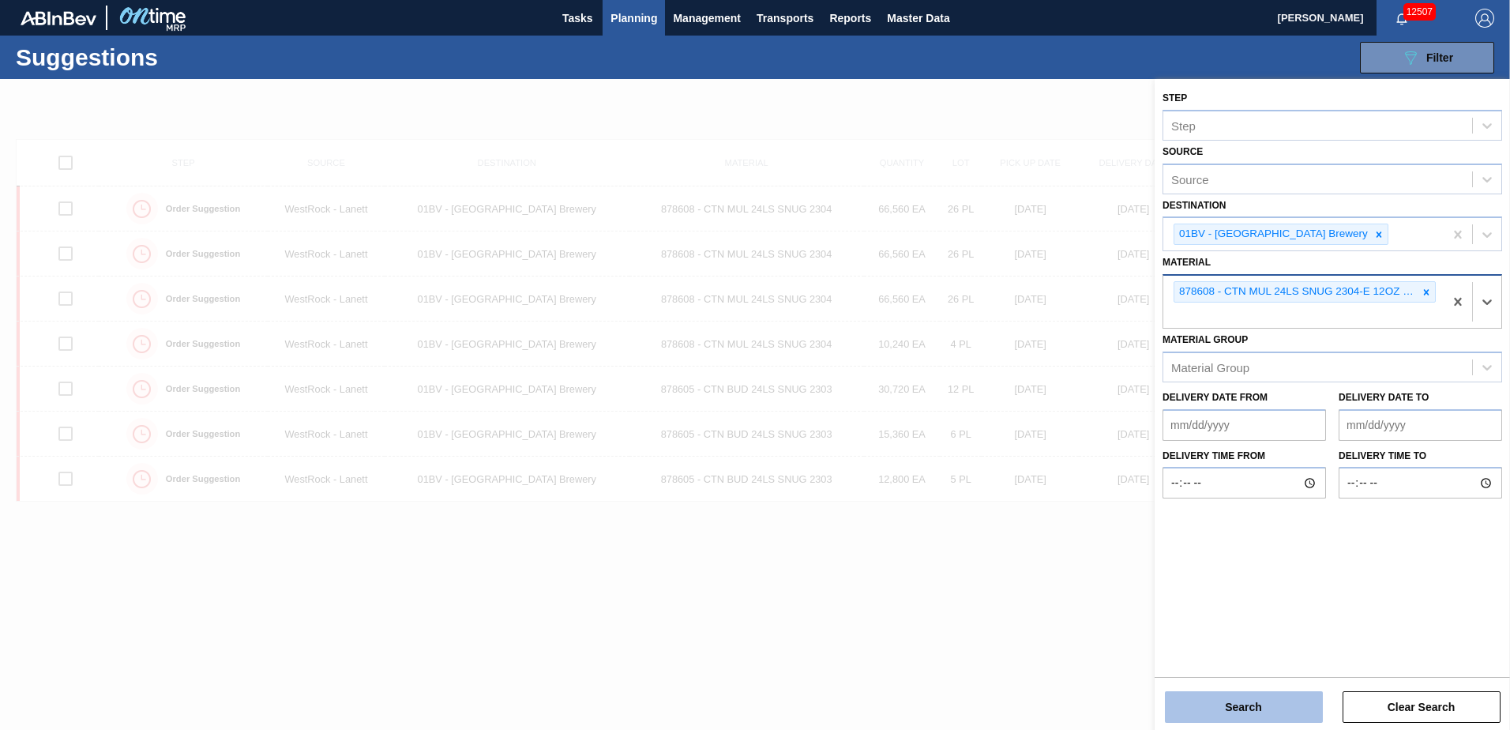
click at [1228, 709] on button "Search" at bounding box center [1244, 707] width 158 height 32
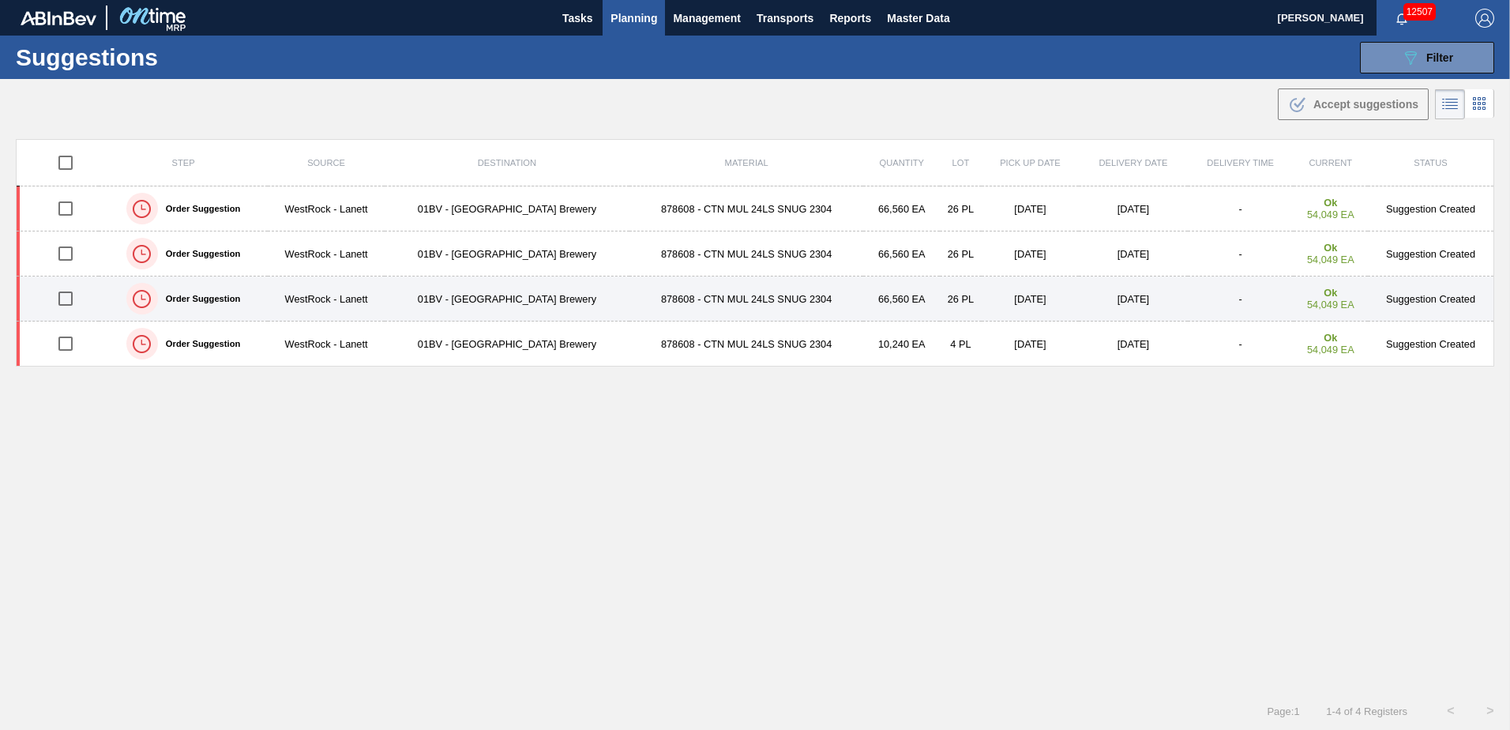
drag, startPoint x: 68, startPoint y: 298, endPoint x: 135, endPoint y: 281, distance: 69.2
click at [68, 298] on input "checkbox" at bounding box center [65, 298] width 33 height 33
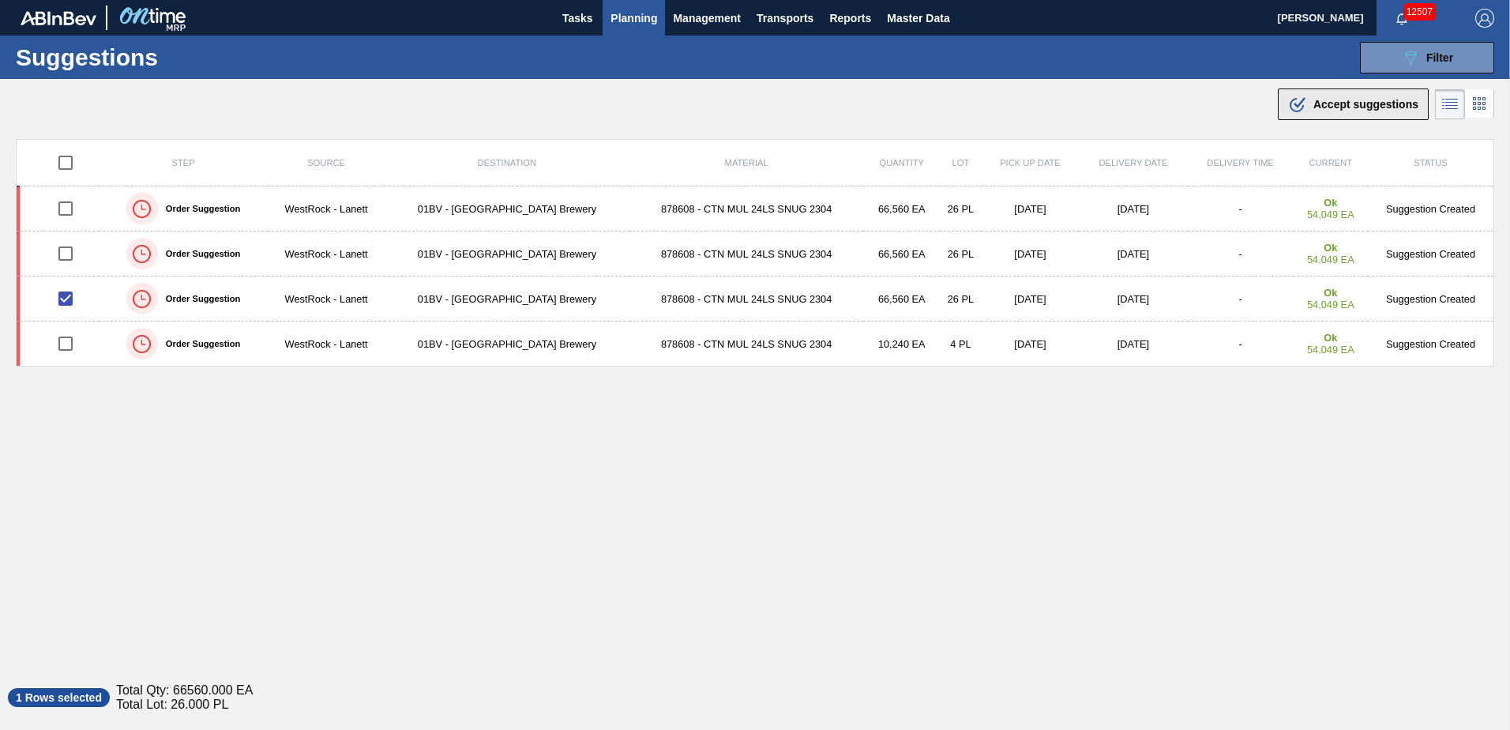
click at [1341, 104] on span "Accept suggestions" at bounding box center [1366, 104] width 105 height 13
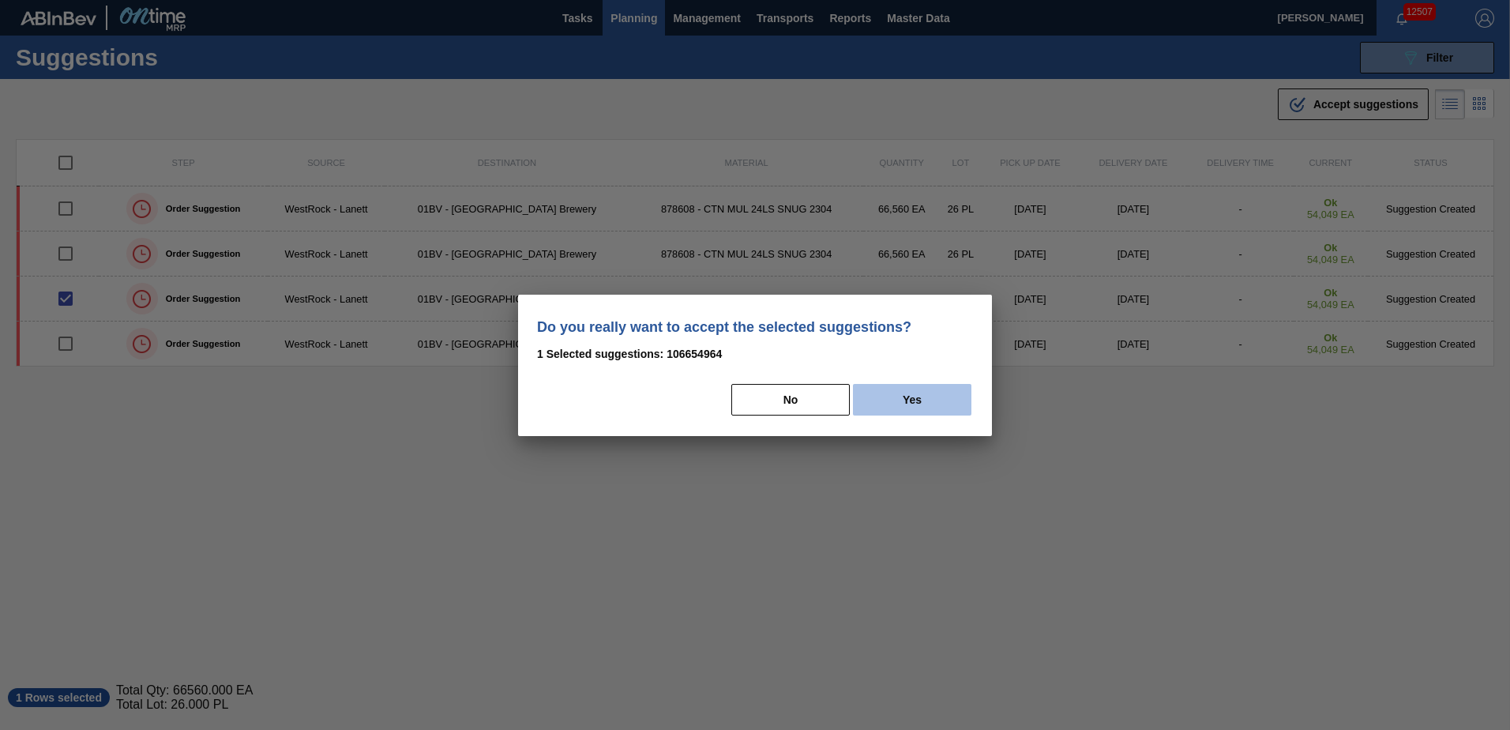
click at [920, 397] on button "Yes" at bounding box center [912, 400] width 118 height 32
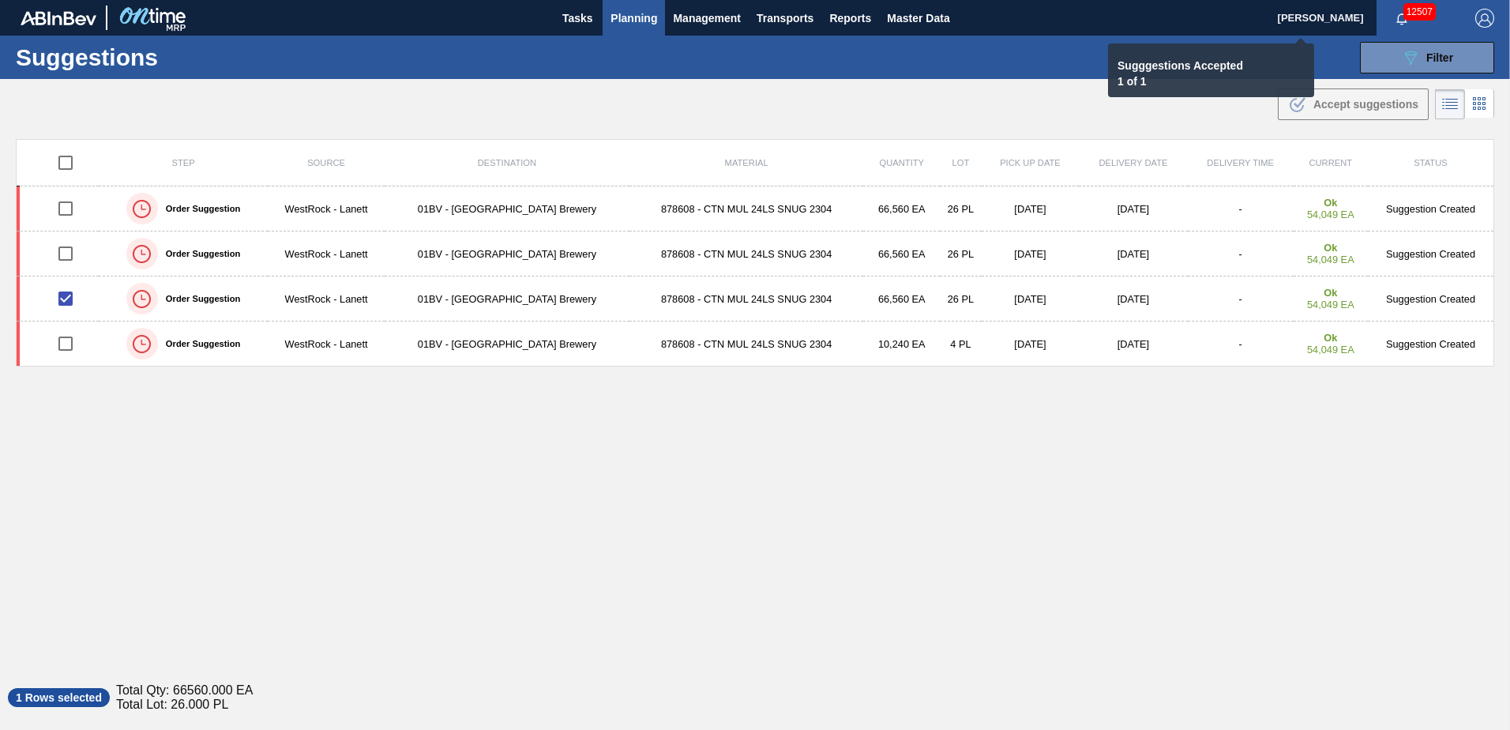
checkbox input "false"
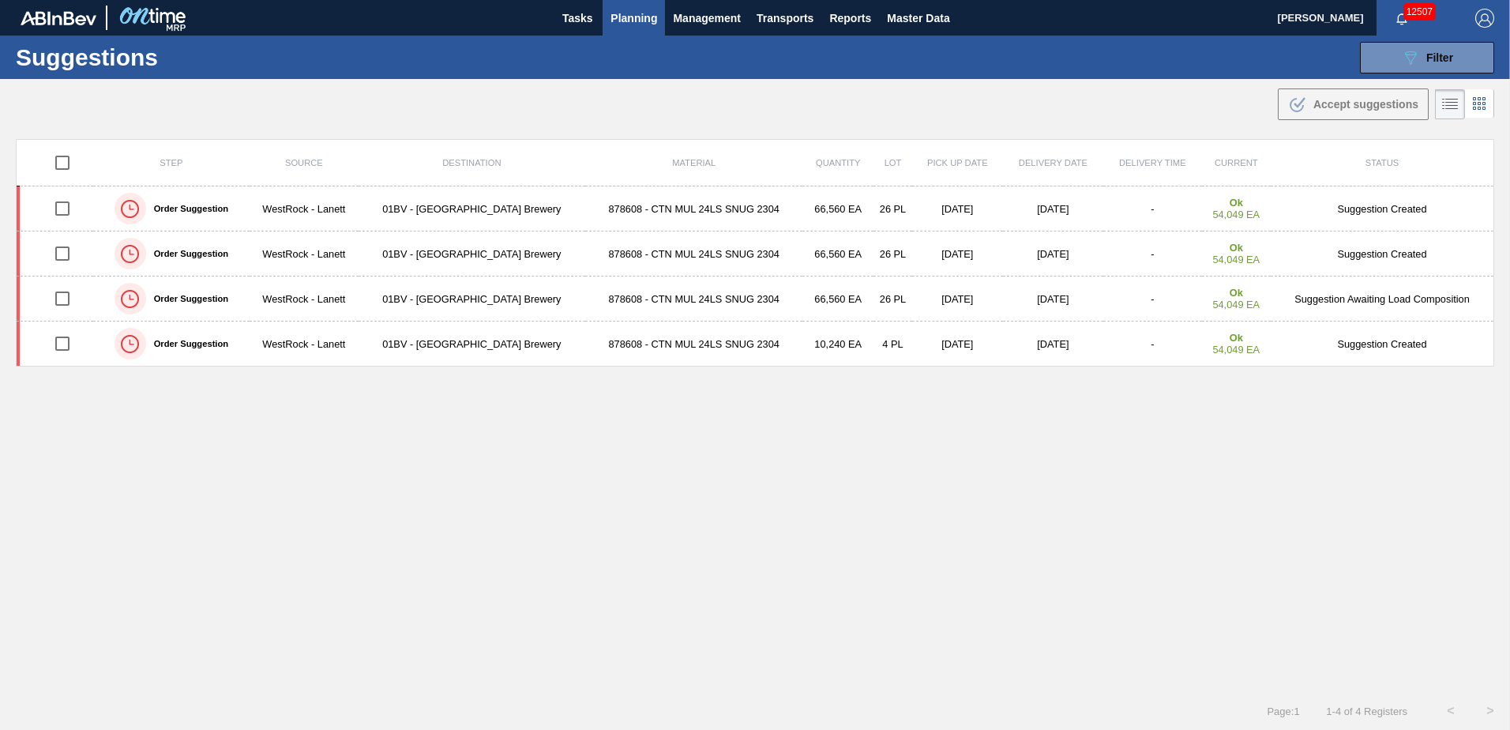
click at [633, 18] on span "Planning" at bounding box center [634, 18] width 47 height 19
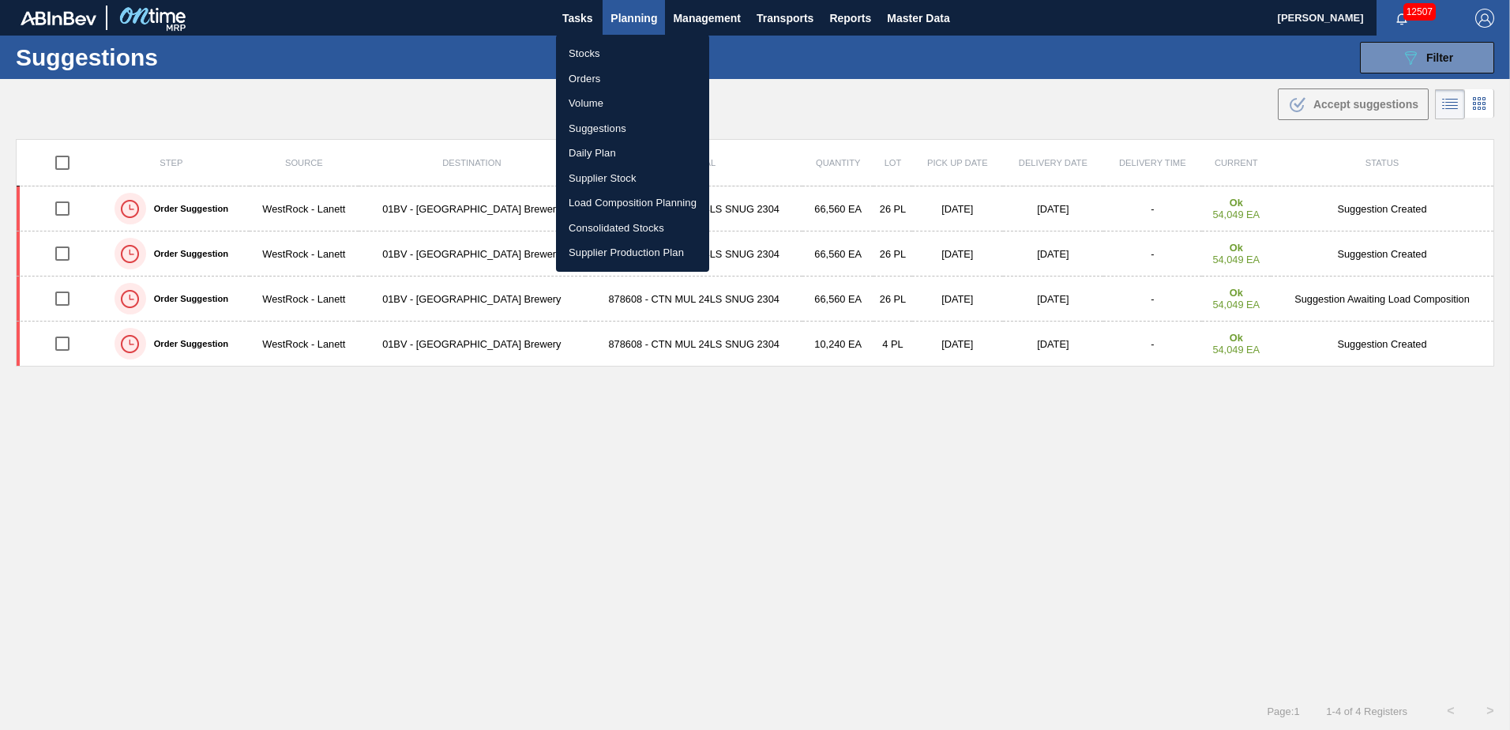
click at [615, 202] on li "Load Composition Planning" at bounding box center [632, 202] width 153 height 25
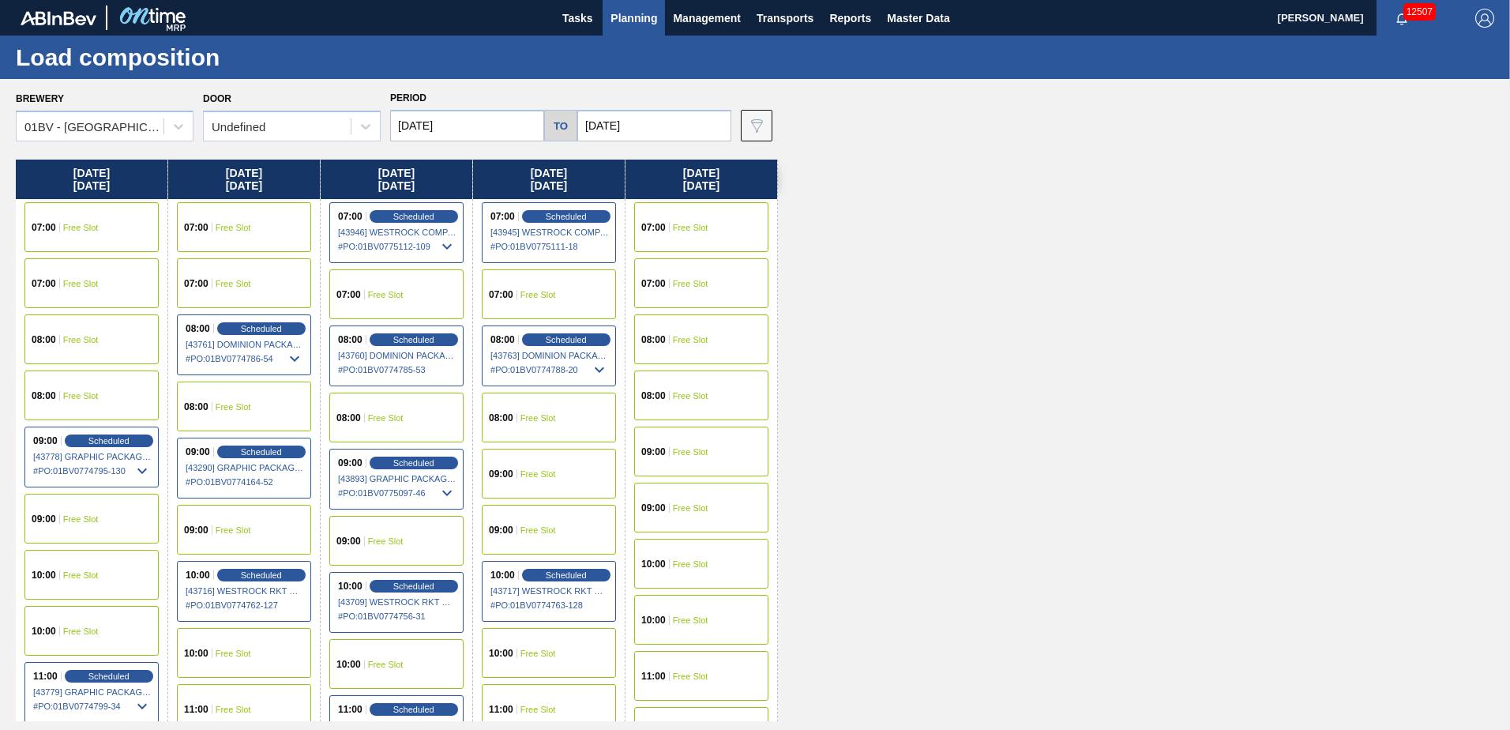
click at [667, 126] on input "[DATE]" at bounding box center [654, 126] width 154 height 32
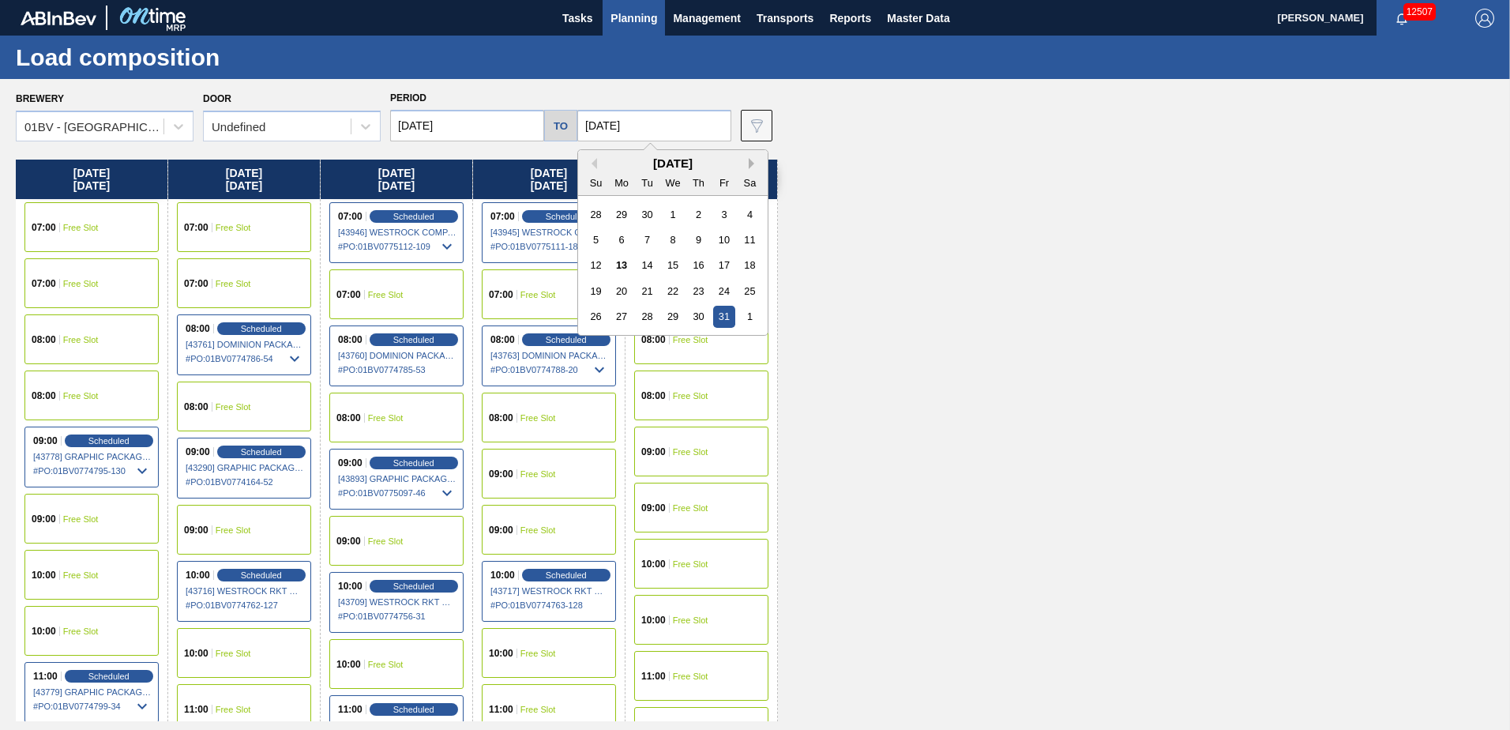
click at [749, 162] on button "Next Month" at bounding box center [754, 163] width 11 height 11
click at [723, 239] on div "7" at bounding box center [723, 239] width 21 height 21
type input "[DATE]"
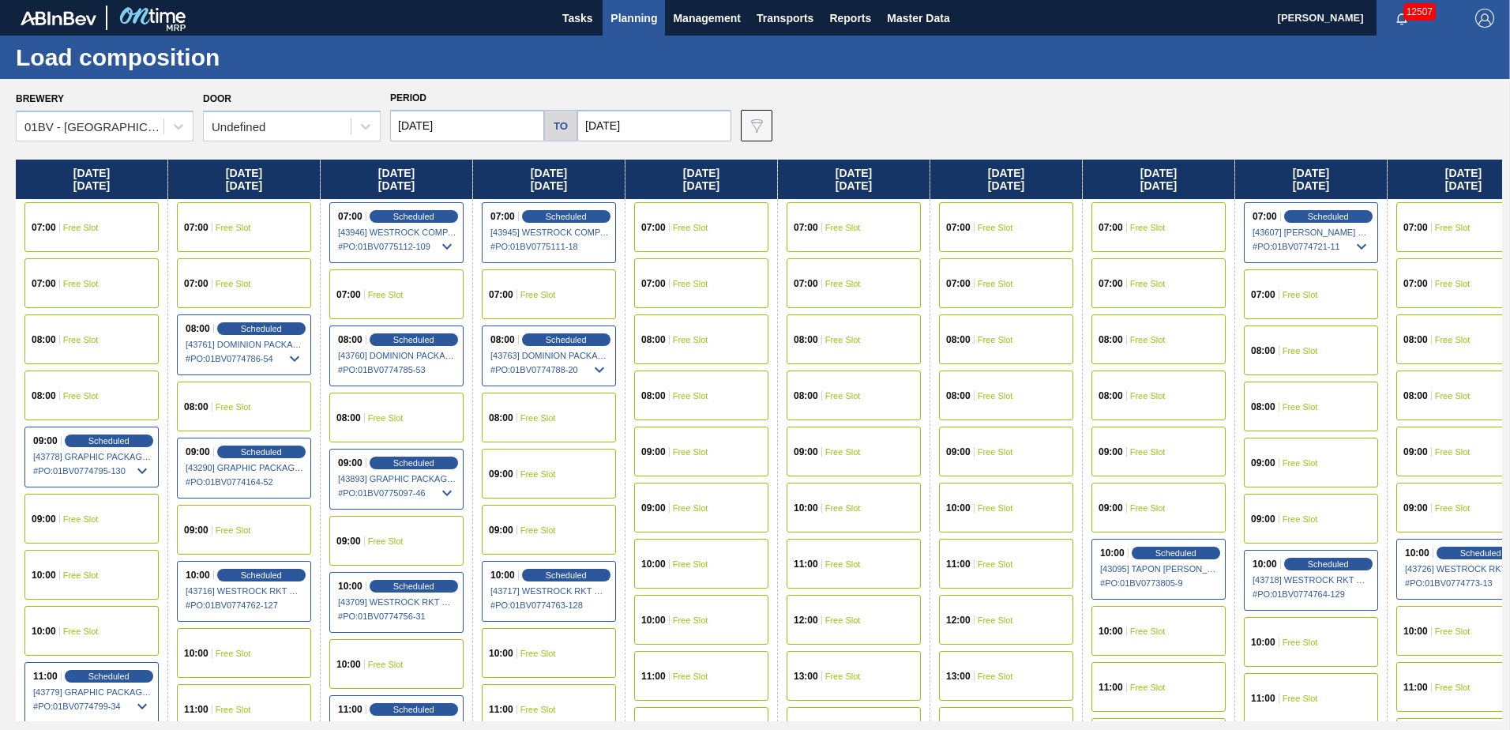
click at [477, 130] on input "[DATE]" at bounding box center [467, 126] width 154 height 32
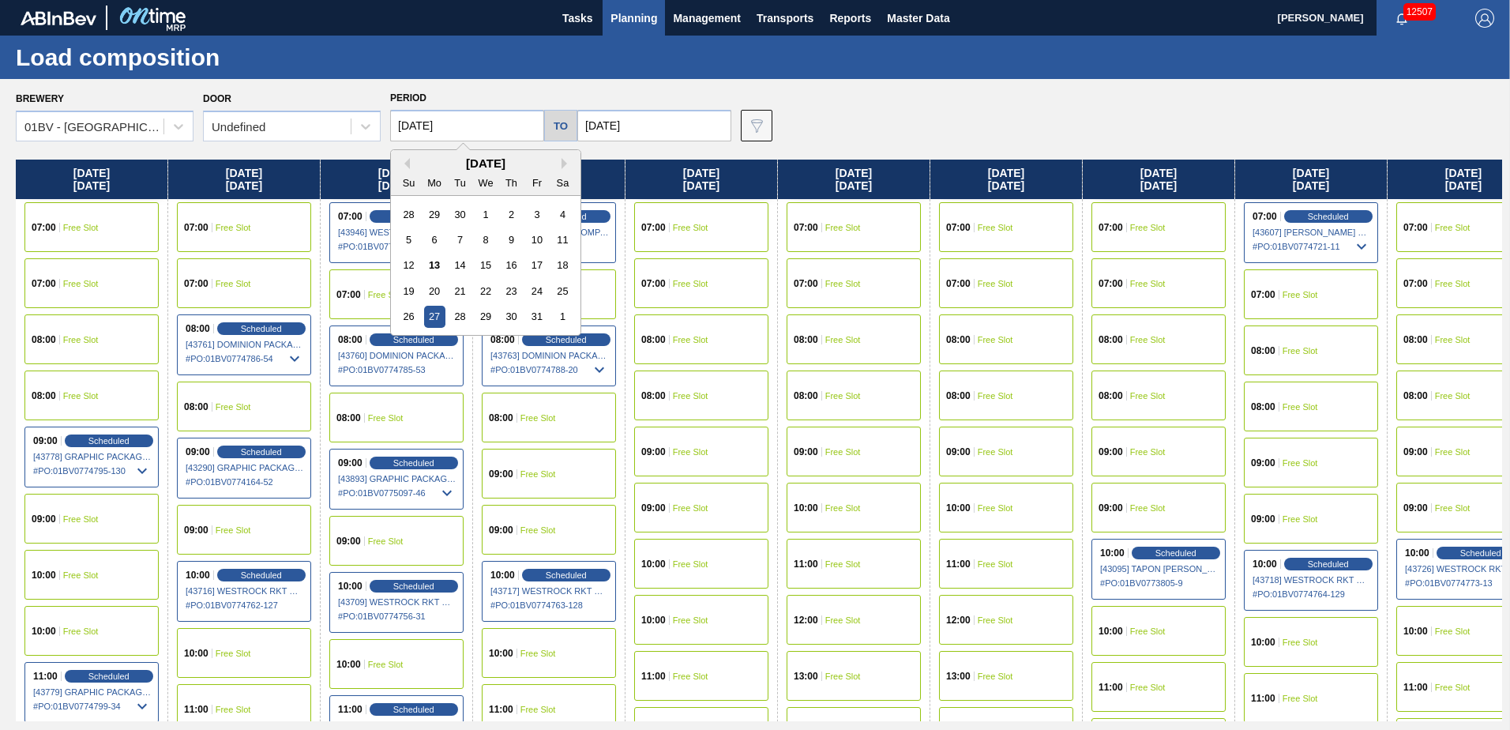
click at [561, 164] on div "[DATE]" at bounding box center [486, 162] width 190 height 13
click at [565, 163] on button "Next Month" at bounding box center [567, 163] width 11 height 11
click at [433, 239] on div "3" at bounding box center [434, 239] width 21 height 21
type input "[DATE]"
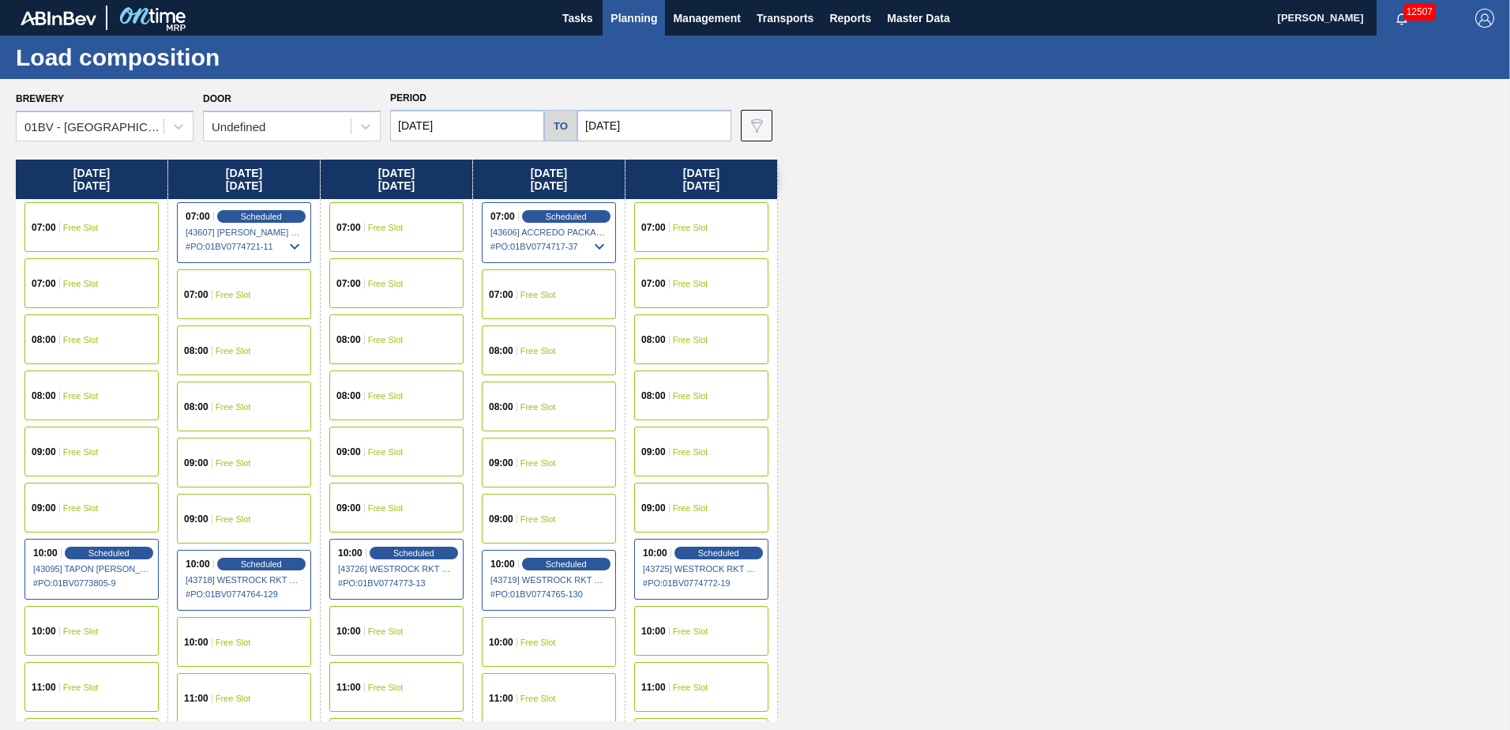
click at [230, 296] on span "Free Slot" at bounding box center [234, 294] width 36 height 9
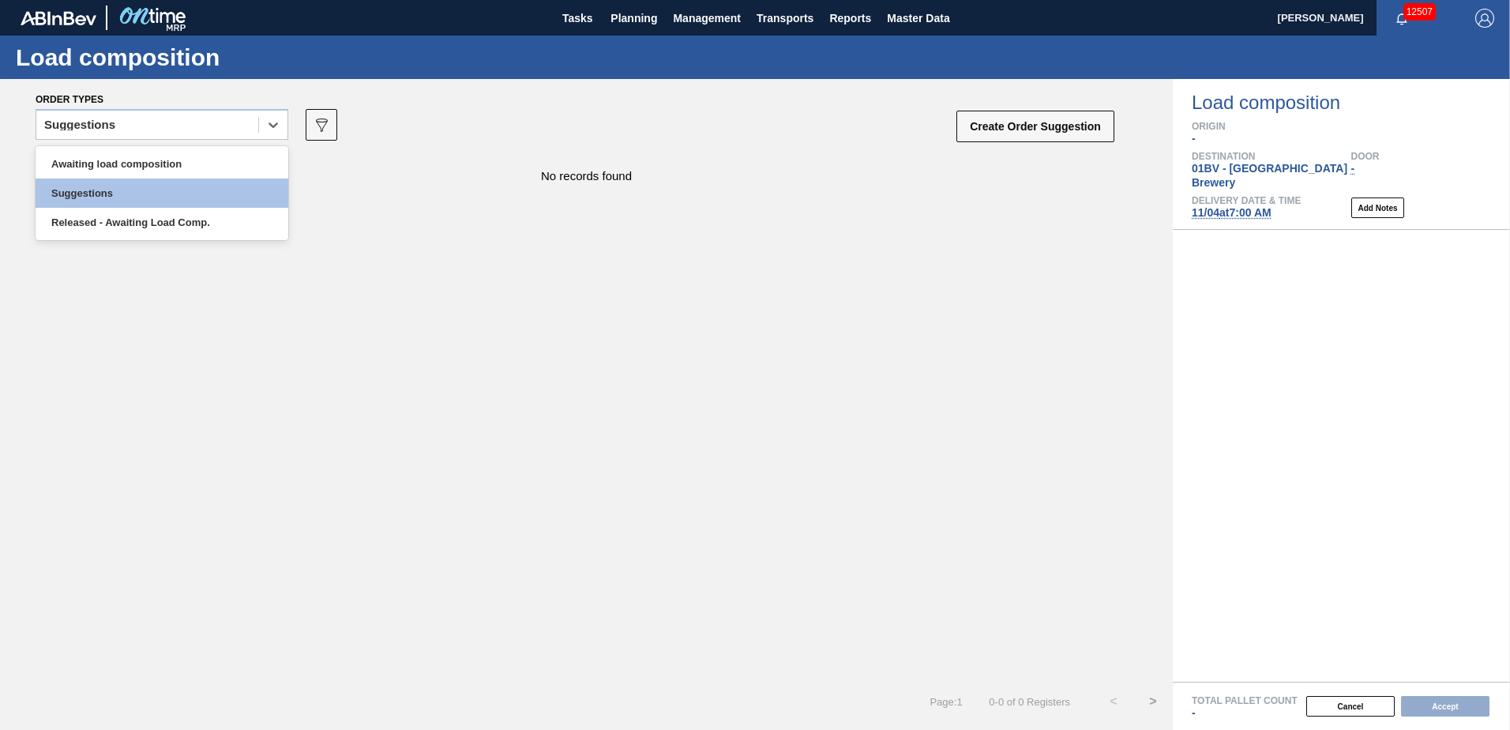
click at [272, 128] on icon at bounding box center [273, 125] width 16 height 16
click at [151, 158] on div "Awaiting load composition" at bounding box center [162, 163] width 253 height 29
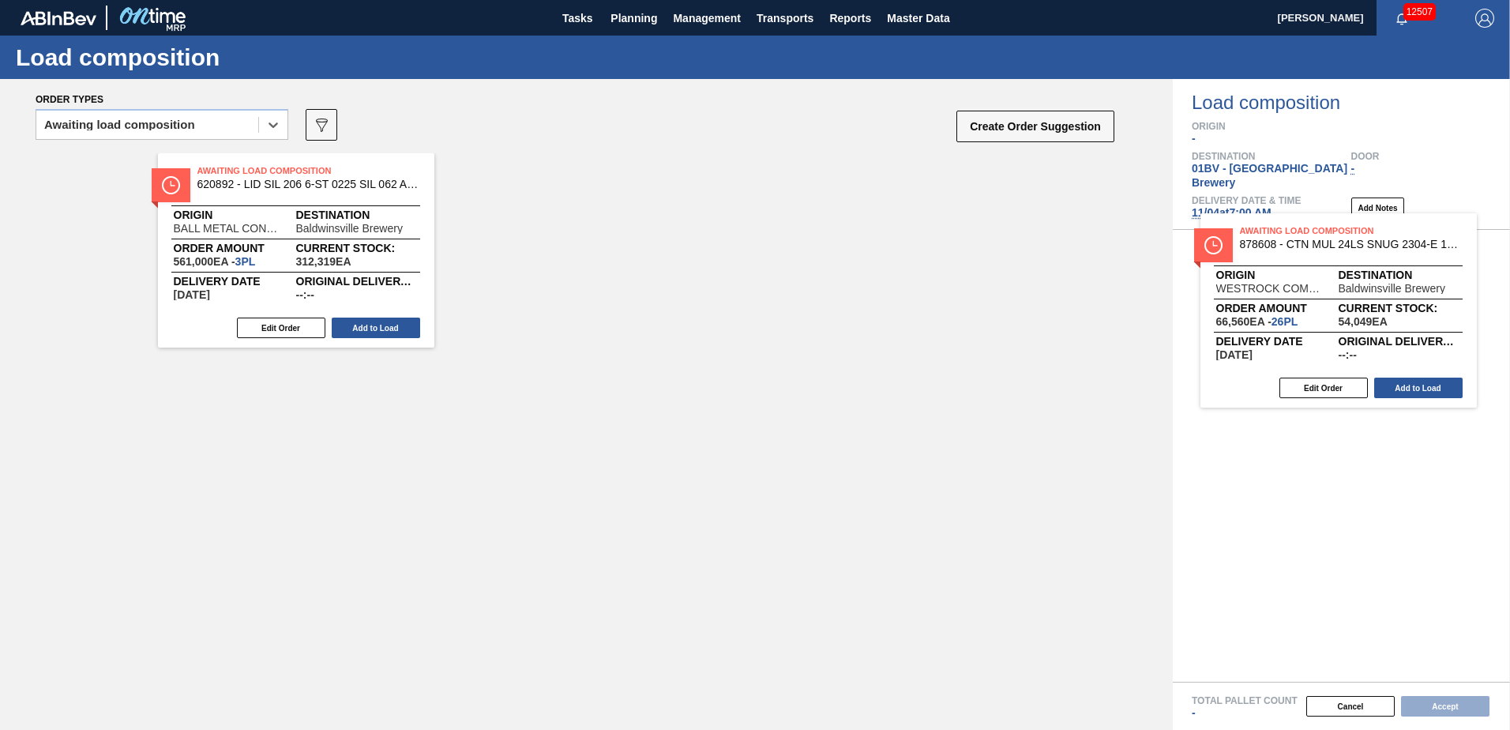
drag, startPoint x: 246, startPoint y: 186, endPoint x: 1303, endPoint y: 250, distance: 1058.9
click at [1303, 250] on div "Order types option Awaiting load composition, selected. Select is focused ,type…" at bounding box center [755, 404] width 1510 height 651
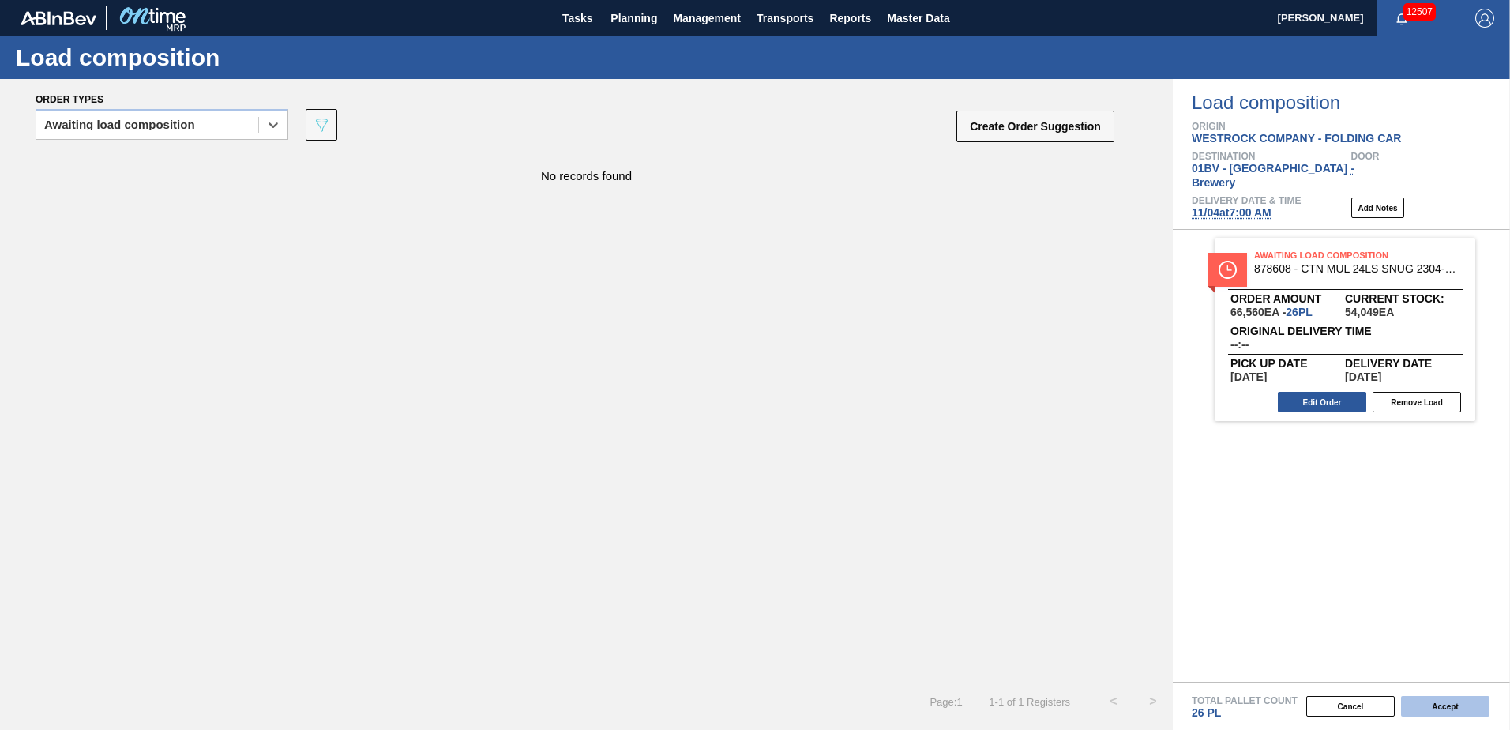
click at [1454, 710] on button "Accept" at bounding box center [1445, 706] width 88 height 21
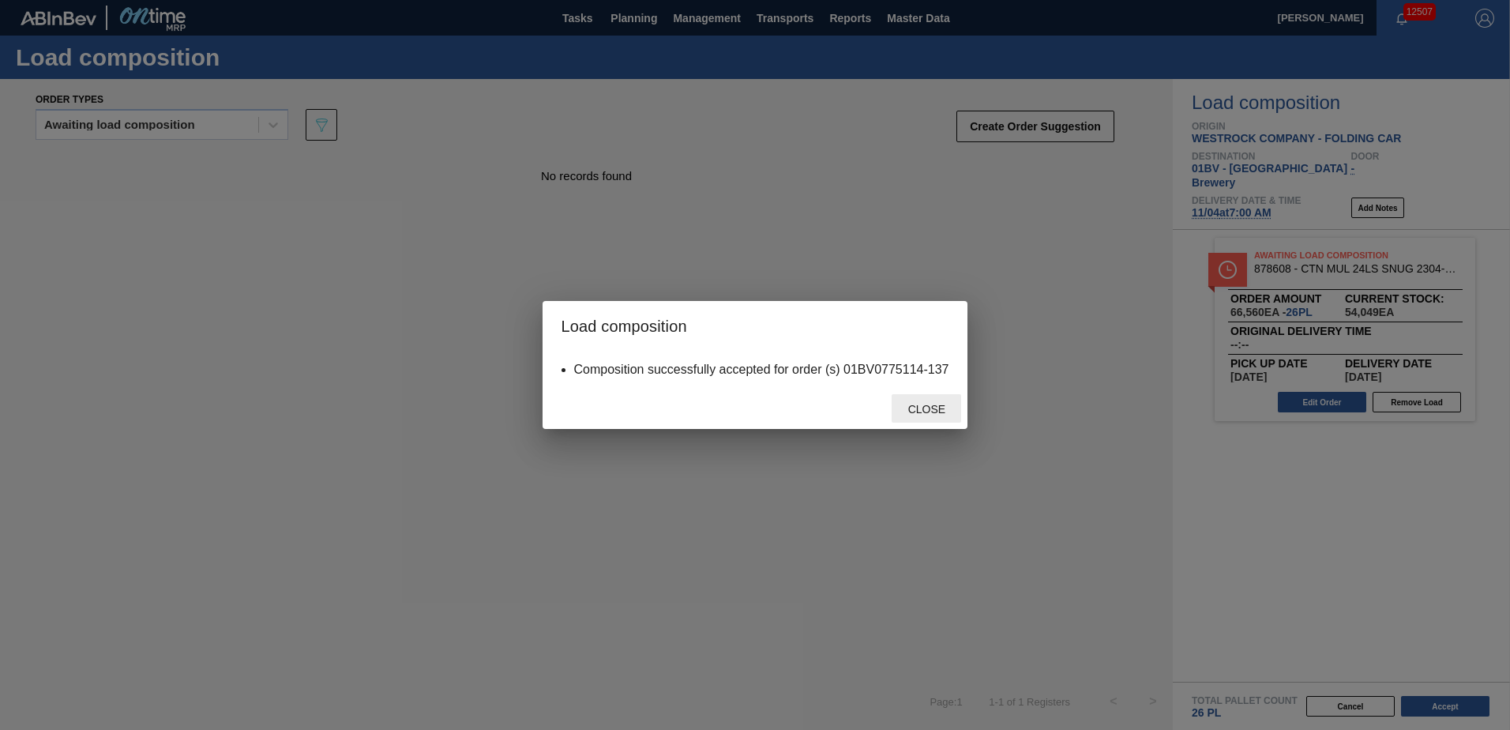
click at [943, 406] on span "Close" at bounding box center [927, 409] width 62 height 13
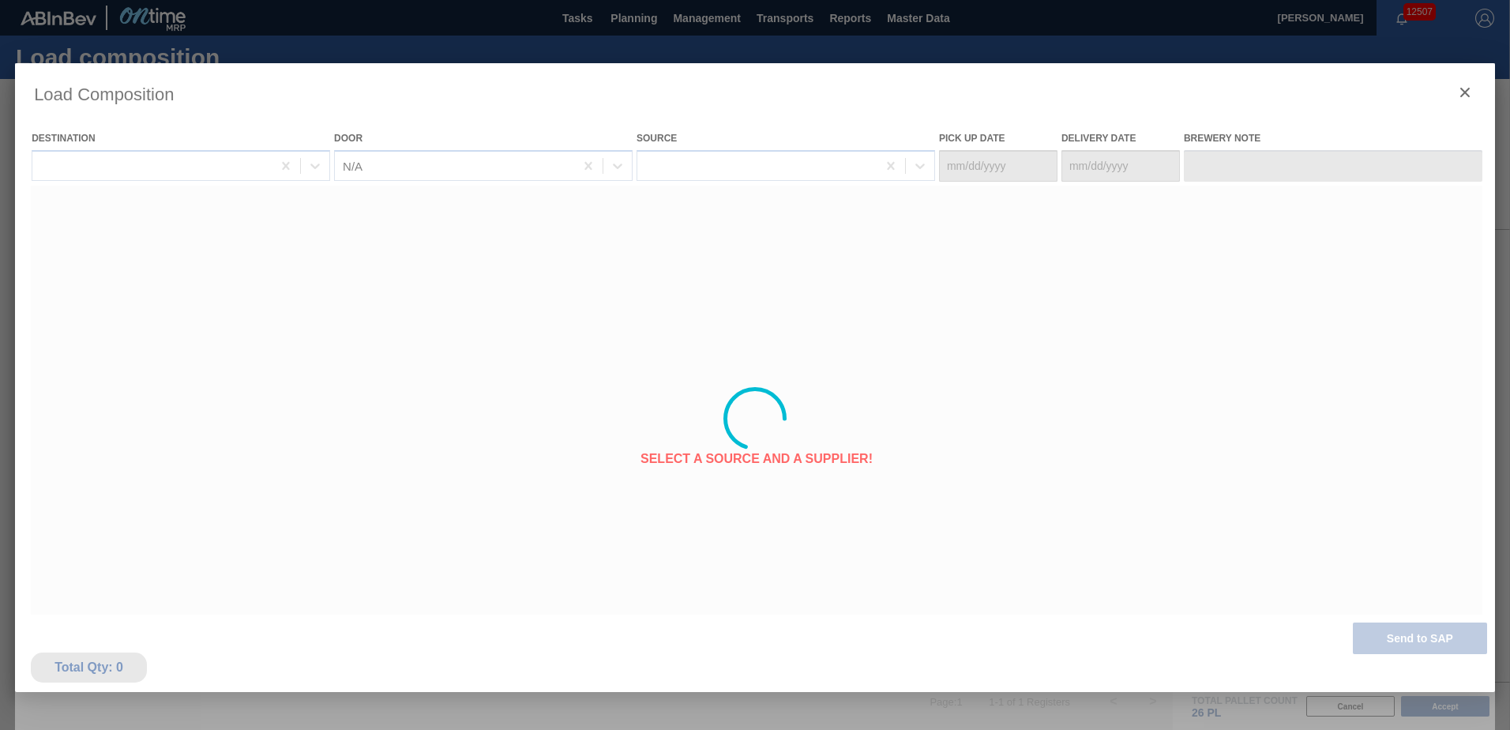
type Date "[DATE]"
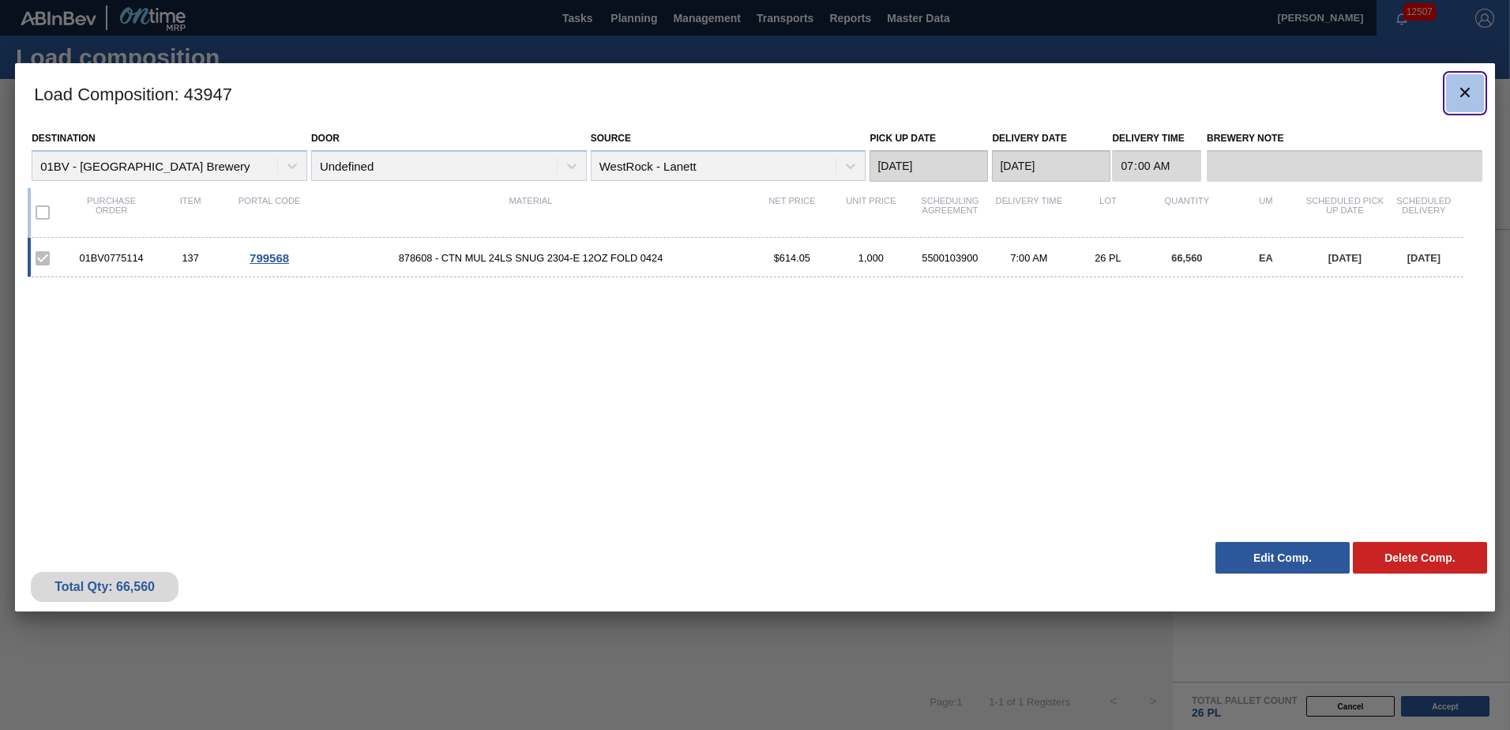
click at [1483, 90] on button "botão de ícone" at bounding box center [1465, 93] width 38 height 38
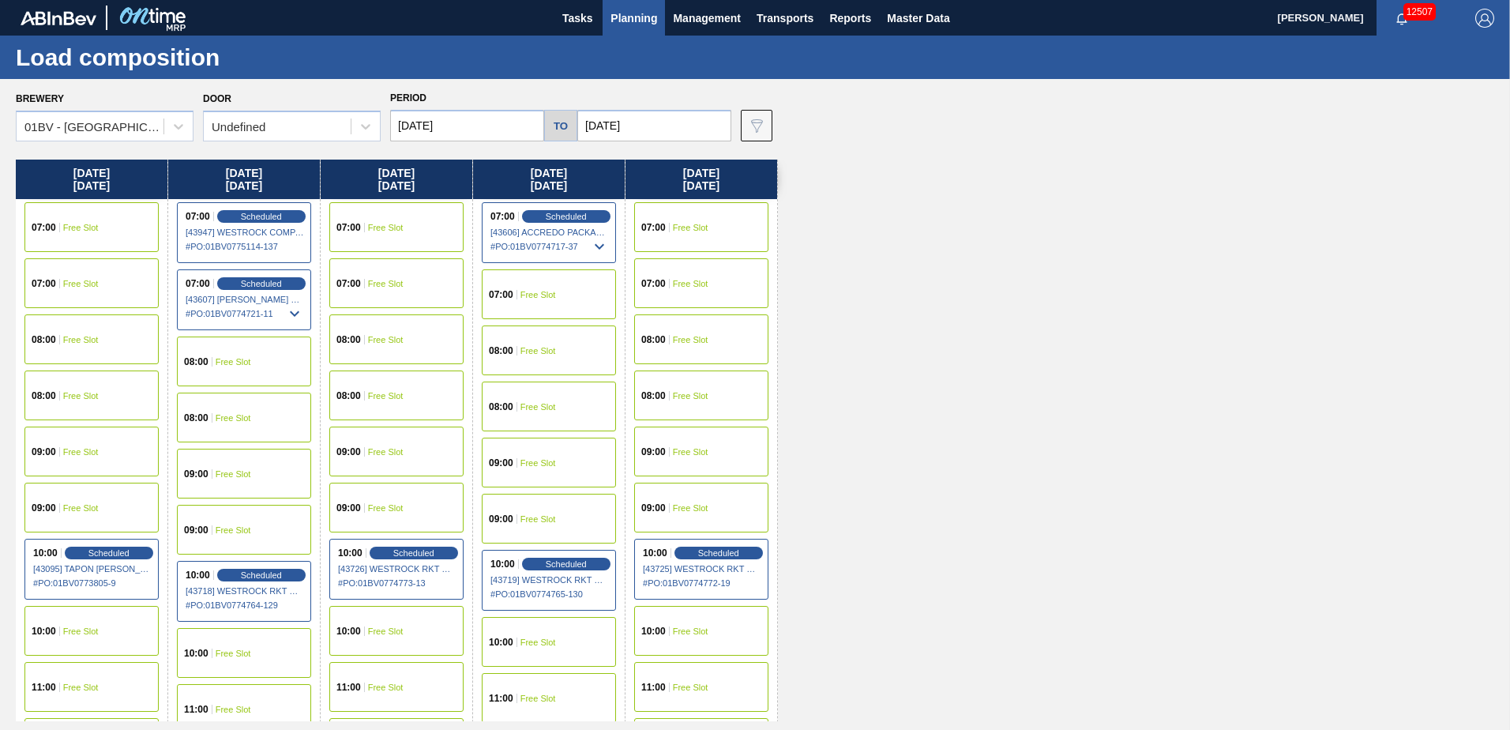
click at [632, 22] on span "Planning" at bounding box center [634, 18] width 47 height 19
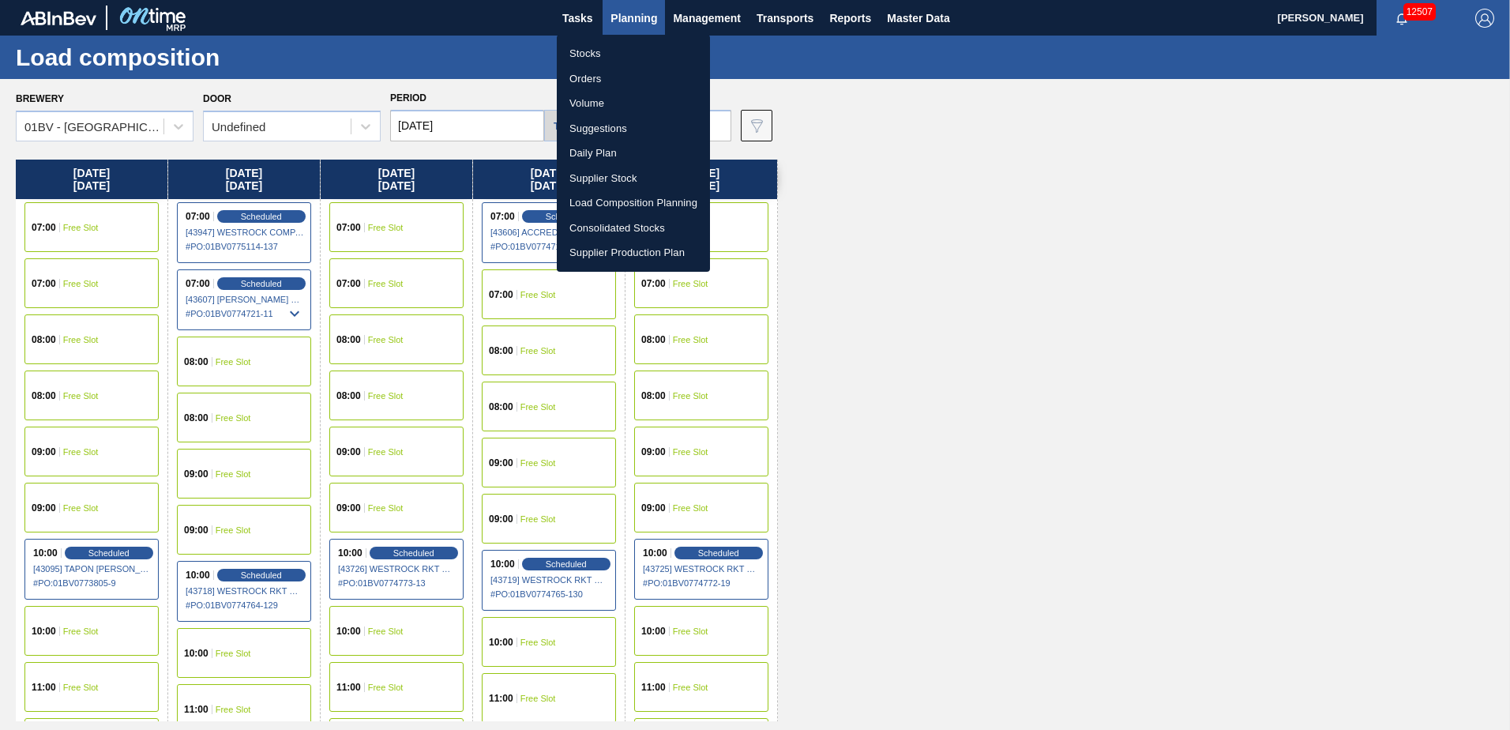
click at [625, 201] on li "Load Composition Planning" at bounding box center [633, 202] width 153 height 25
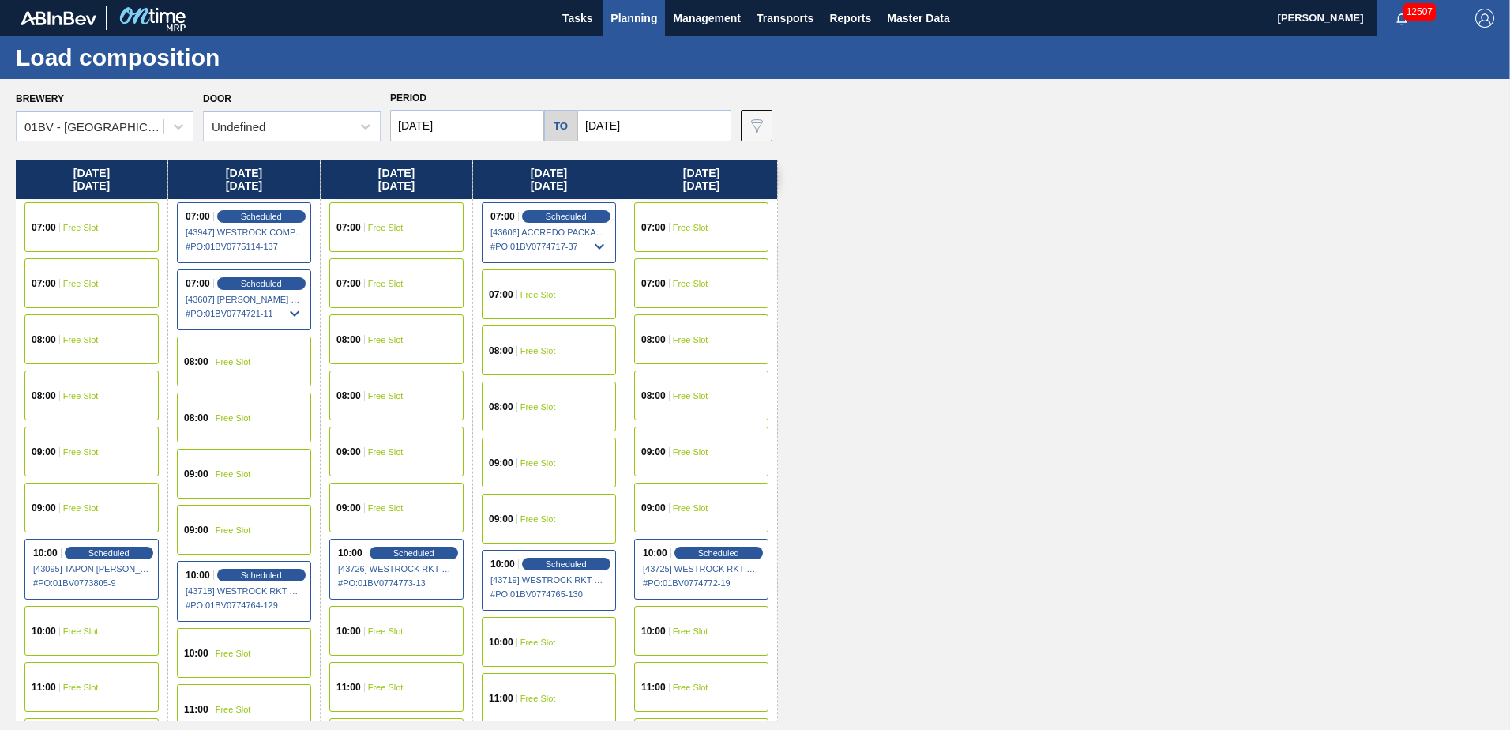
click at [475, 127] on input "[DATE]" at bounding box center [467, 126] width 154 height 32
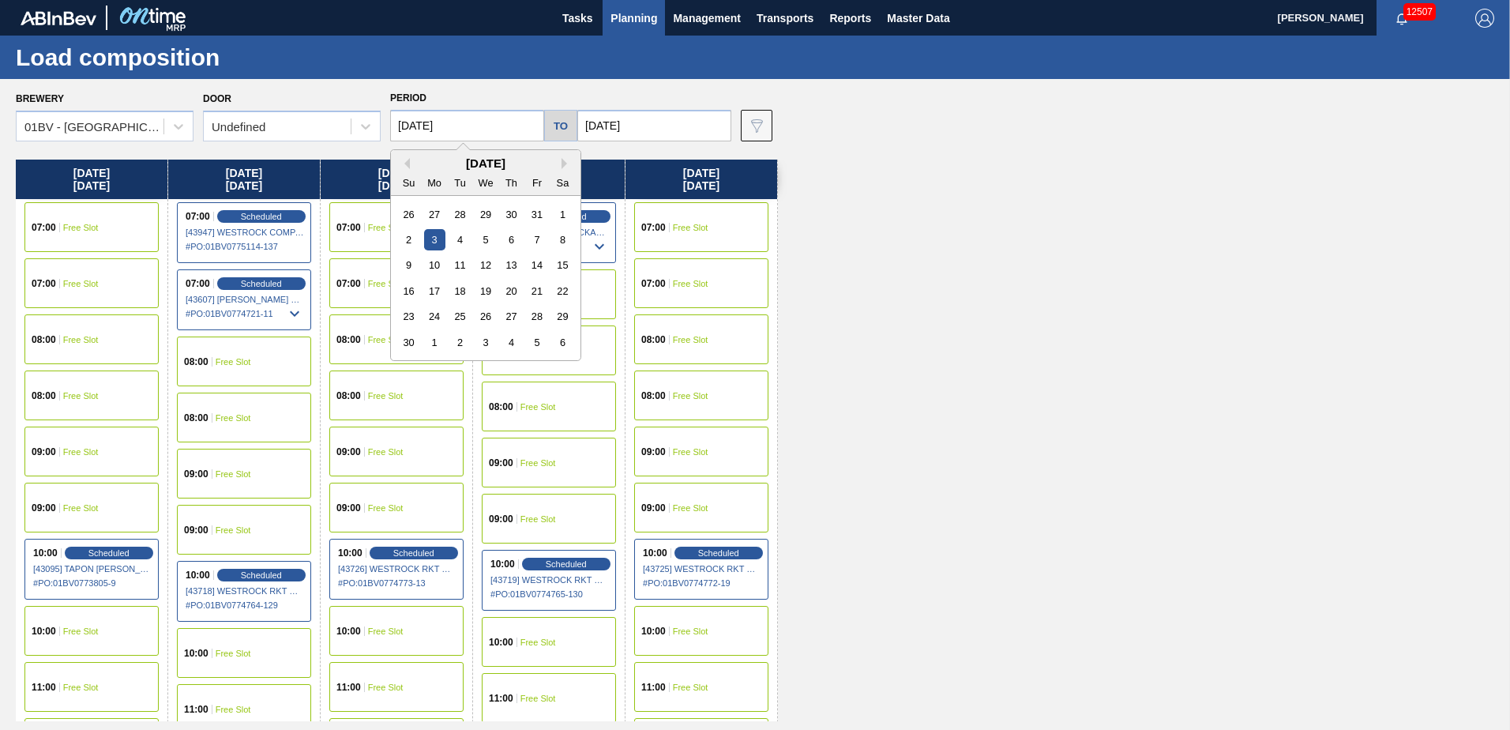
click at [636, 24] on span "Planning" at bounding box center [634, 18] width 47 height 19
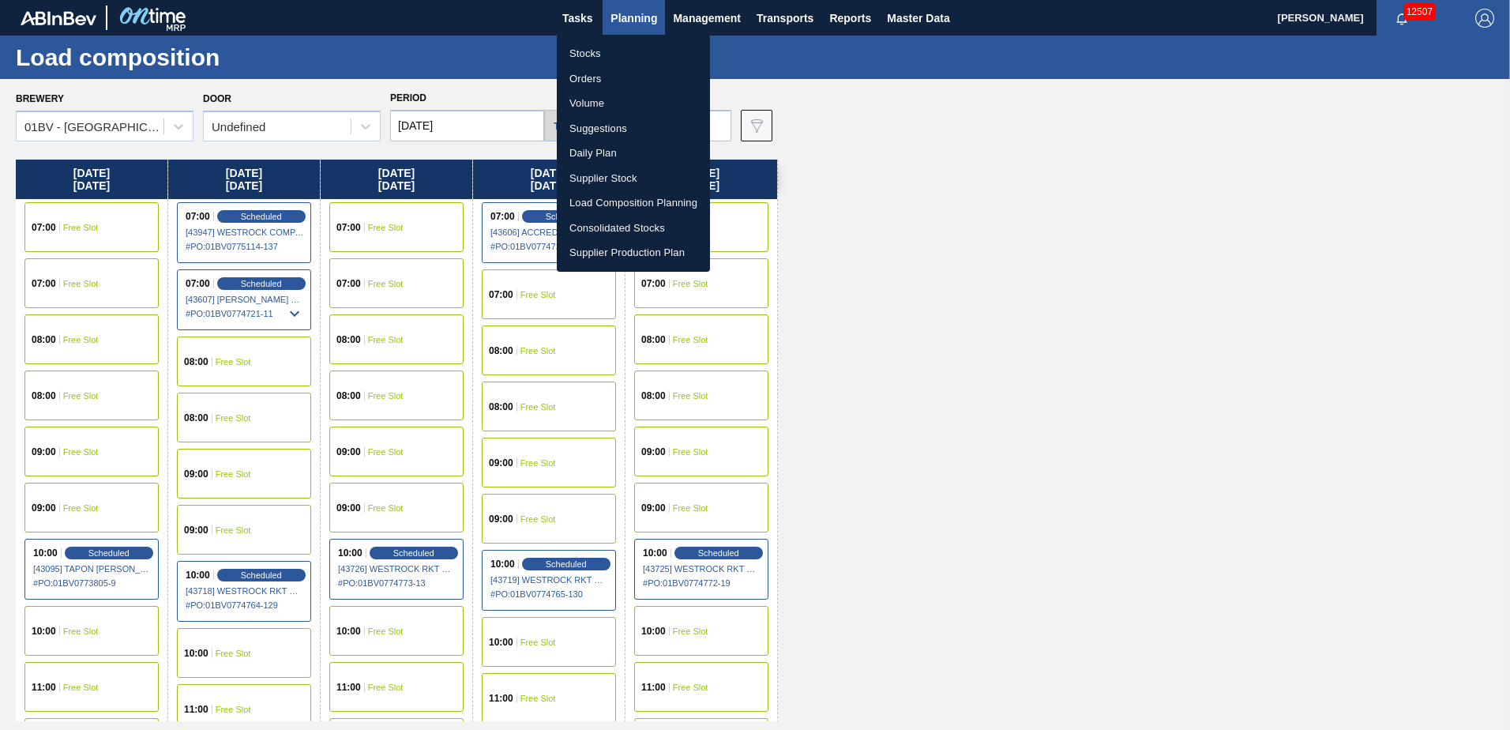
click at [601, 131] on li "Suggestions" at bounding box center [633, 128] width 153 height 25
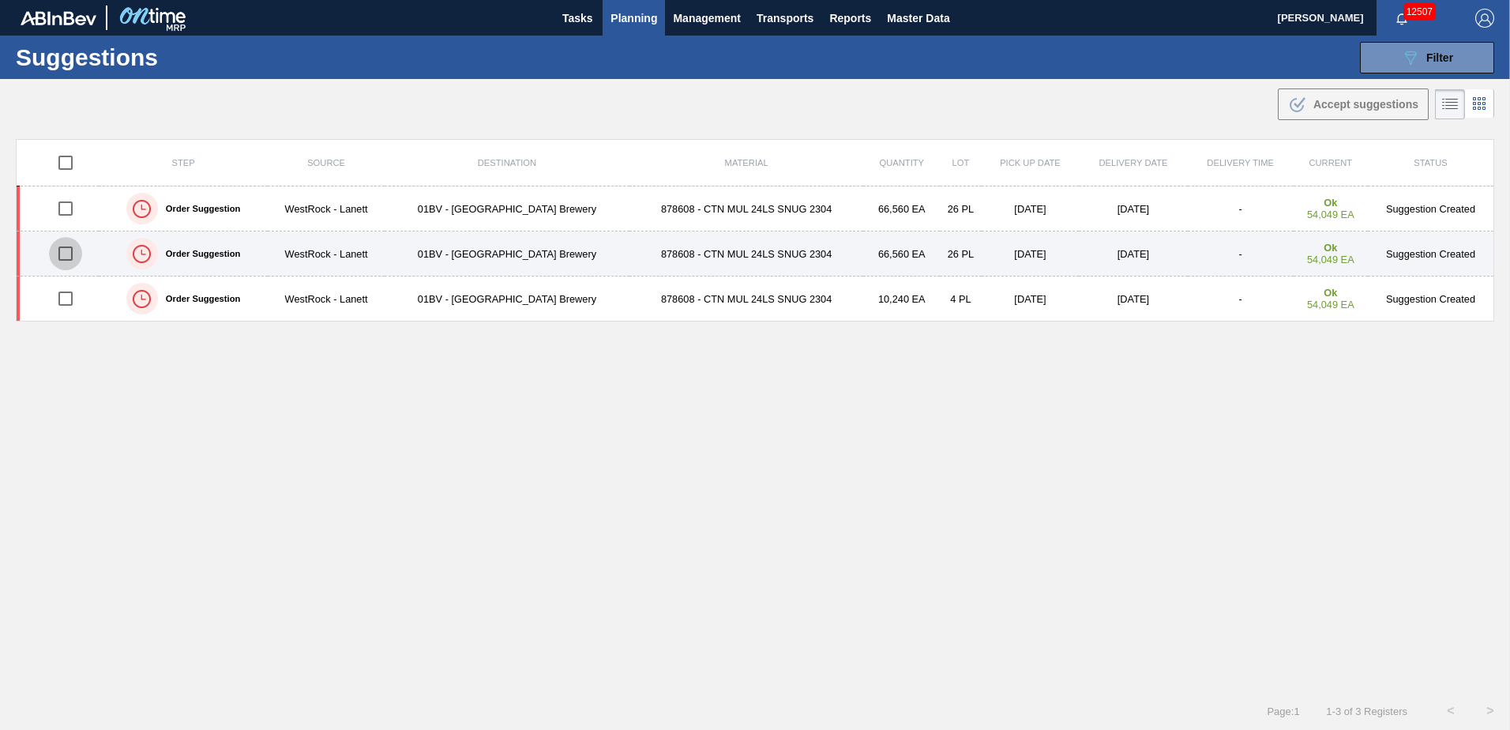
click at [64, 251] on input "checkbox" at bounding box center [65, 253] width 33 height 33
checkbox input "true"
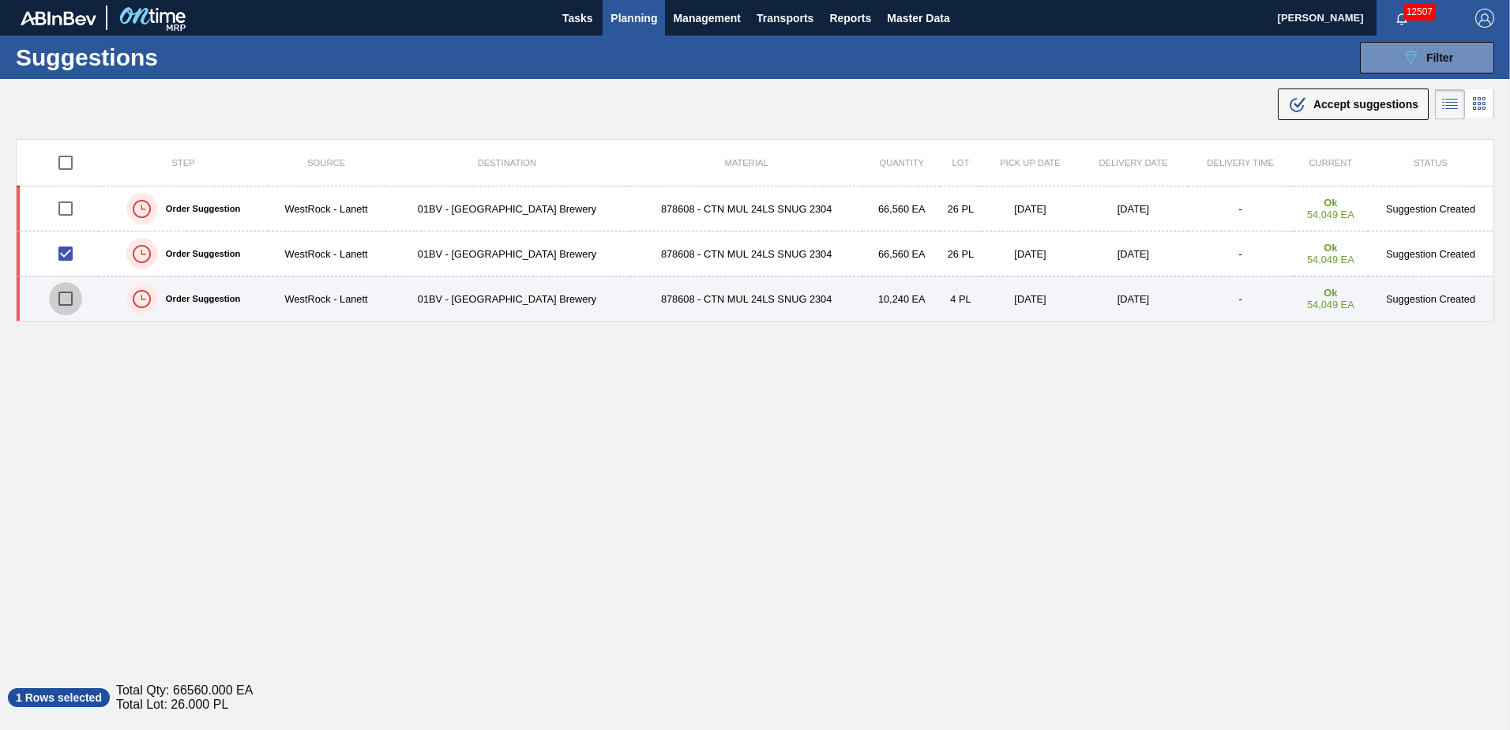
click at [62, 301] on input "checkbox" at bounding box center [65, 298] width 33 height 33
checkbox input "true"
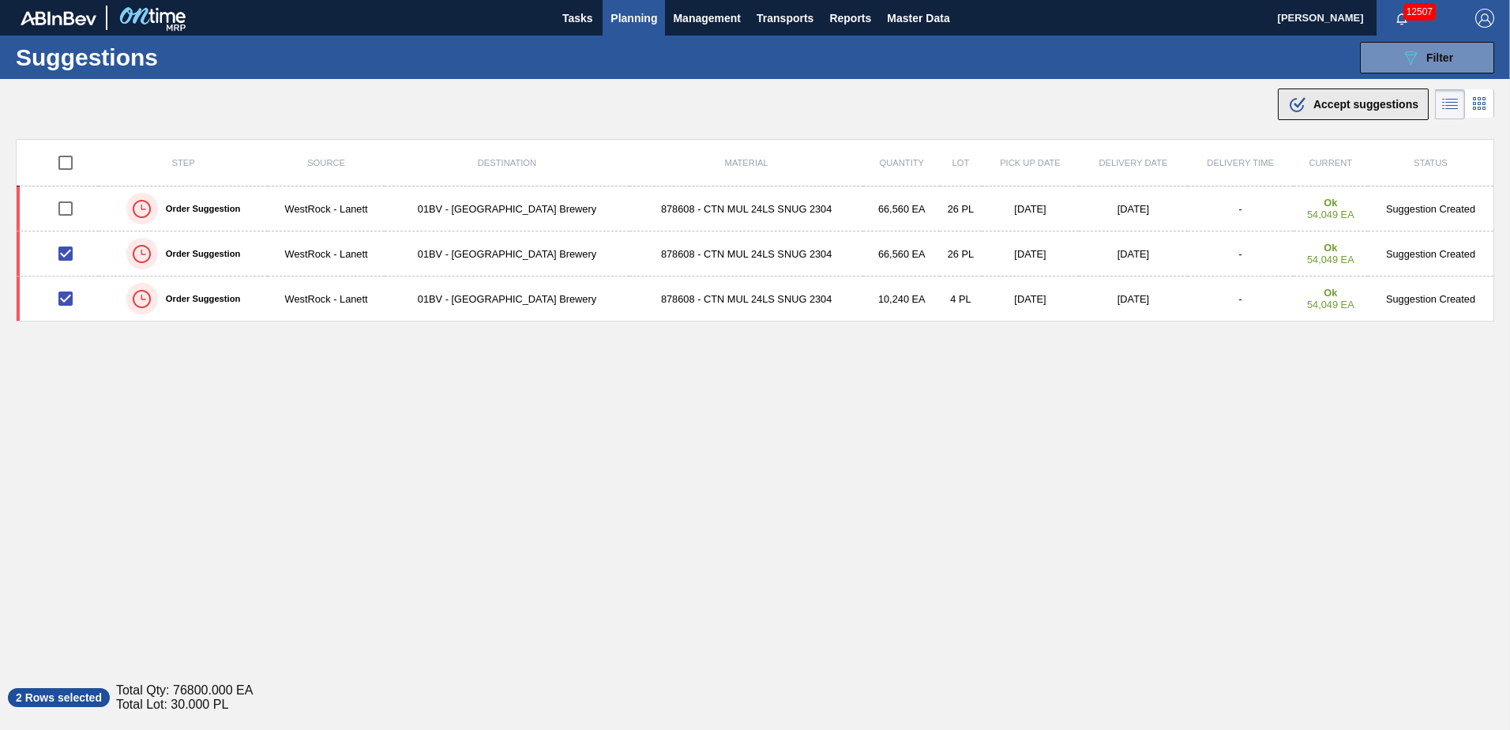
click at [1322, 103] on span "Accept suggestions" at bounding box center [1366, 104] width 105 height 13
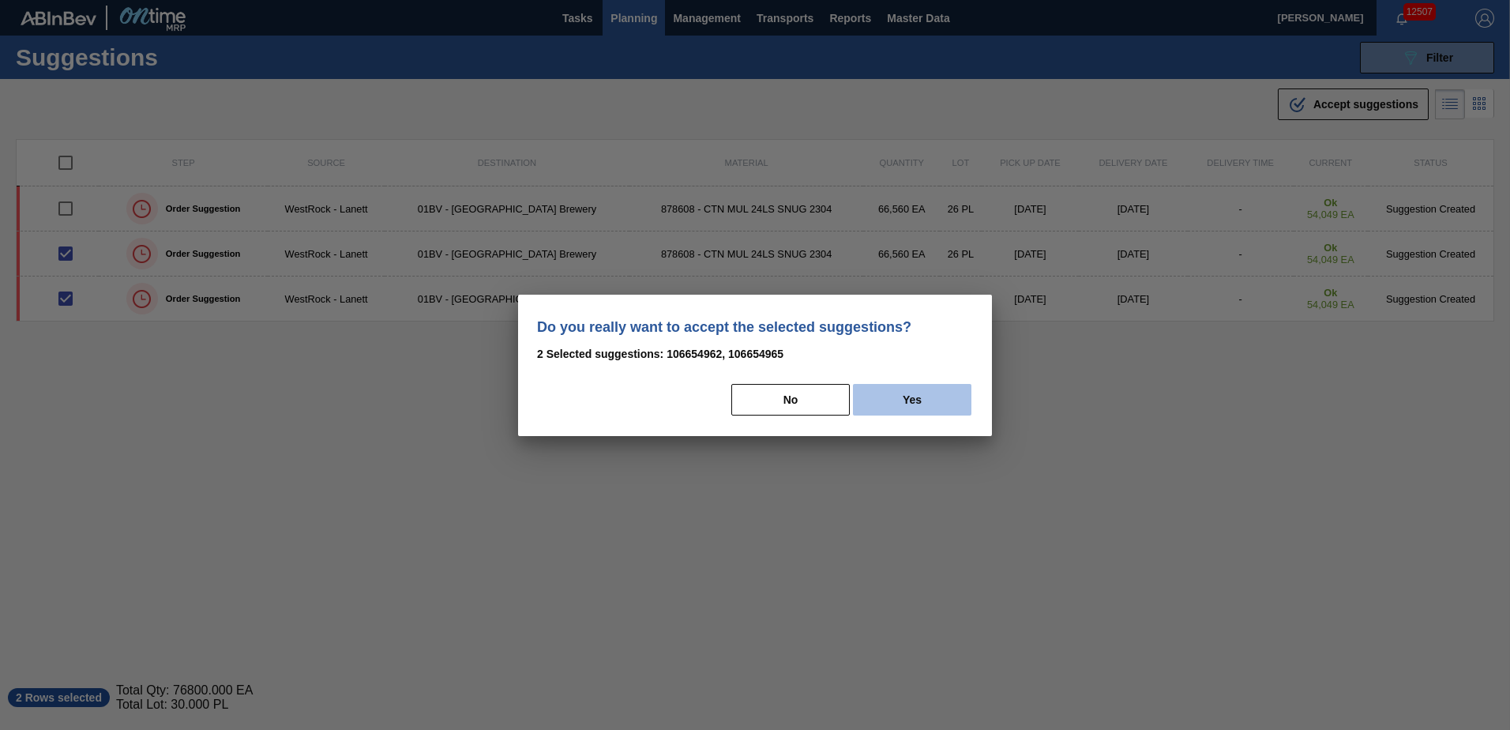
click at [936, 399] on button "Yes" at bounding box center [912, 400] width 118 height 32
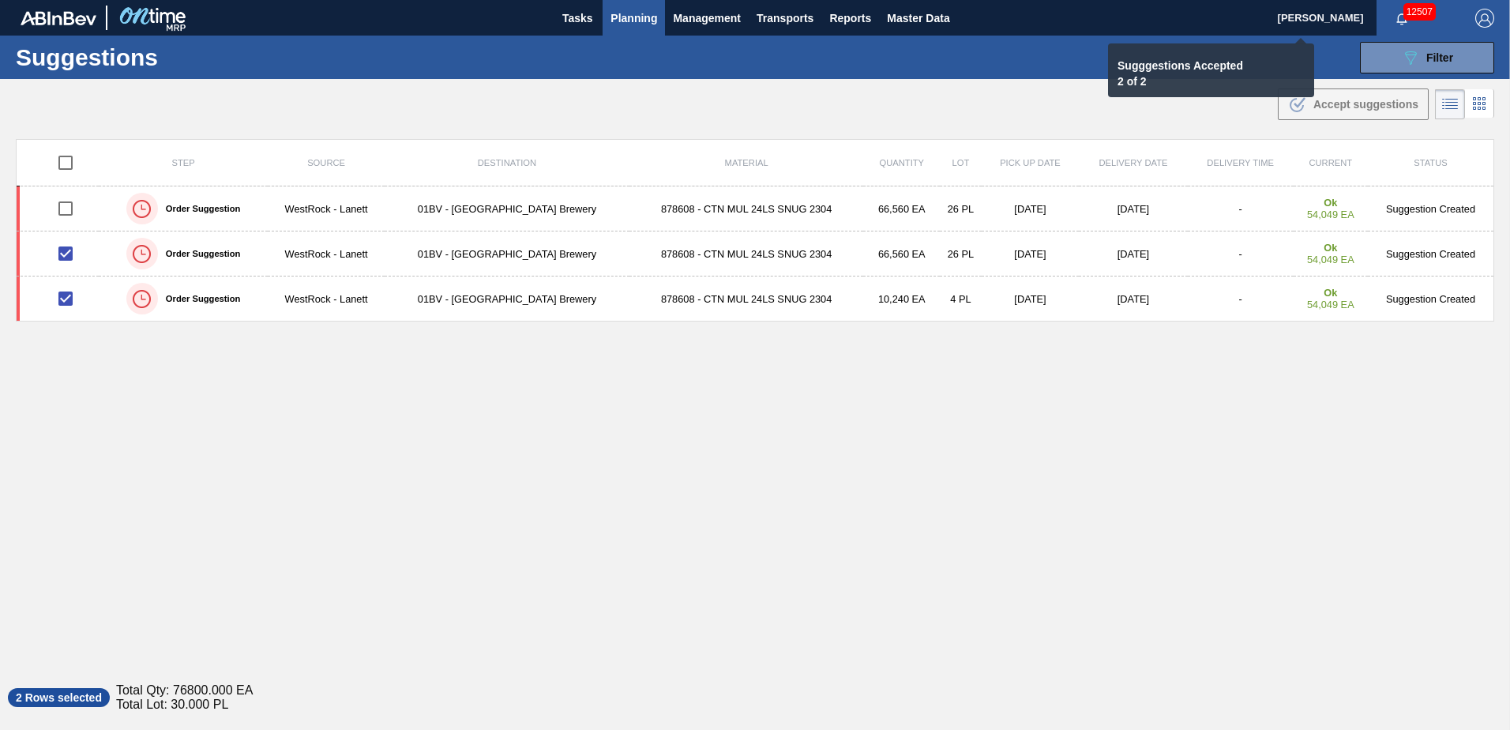
checkbox input "false"
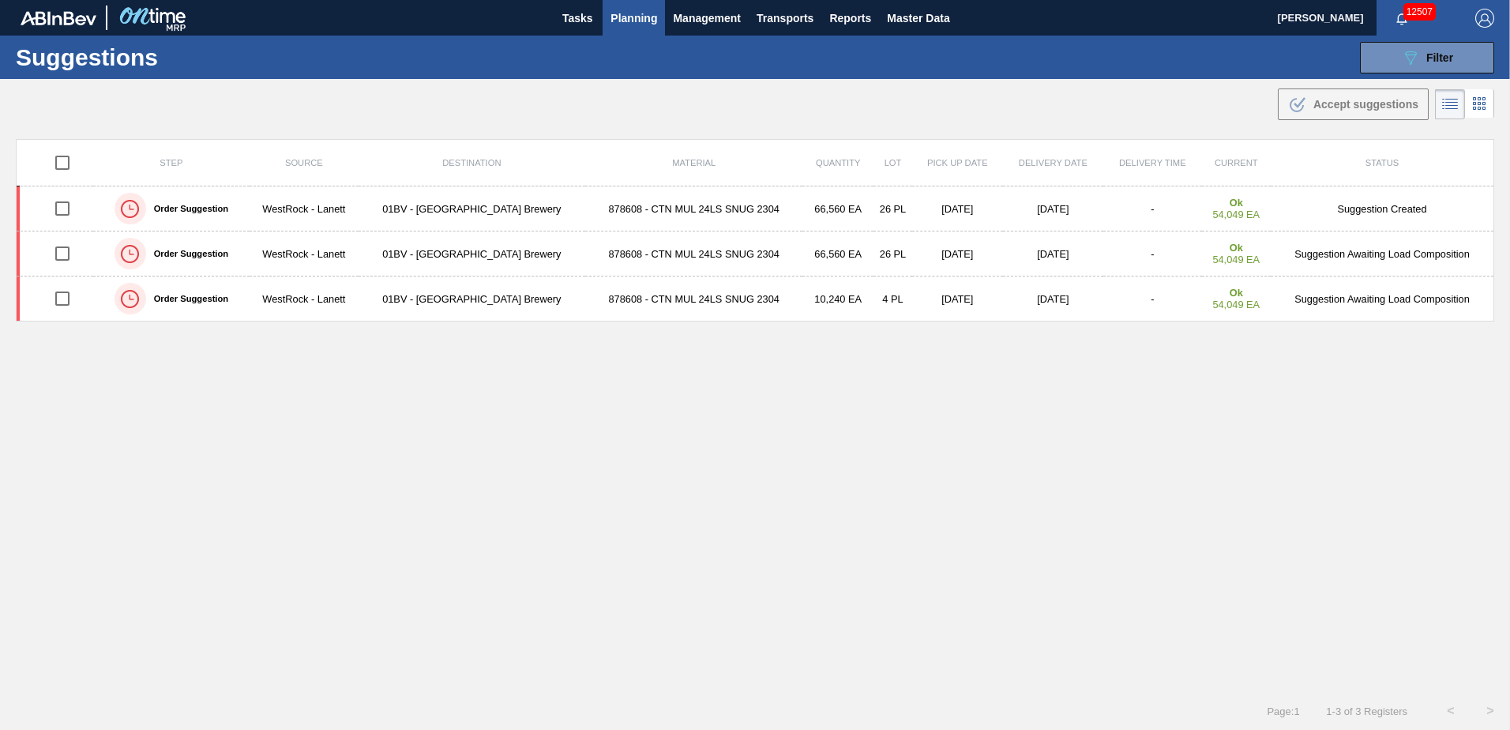
click at [620, 21] on span "Planning" at bounding box center [634, 18] width 47 height 19
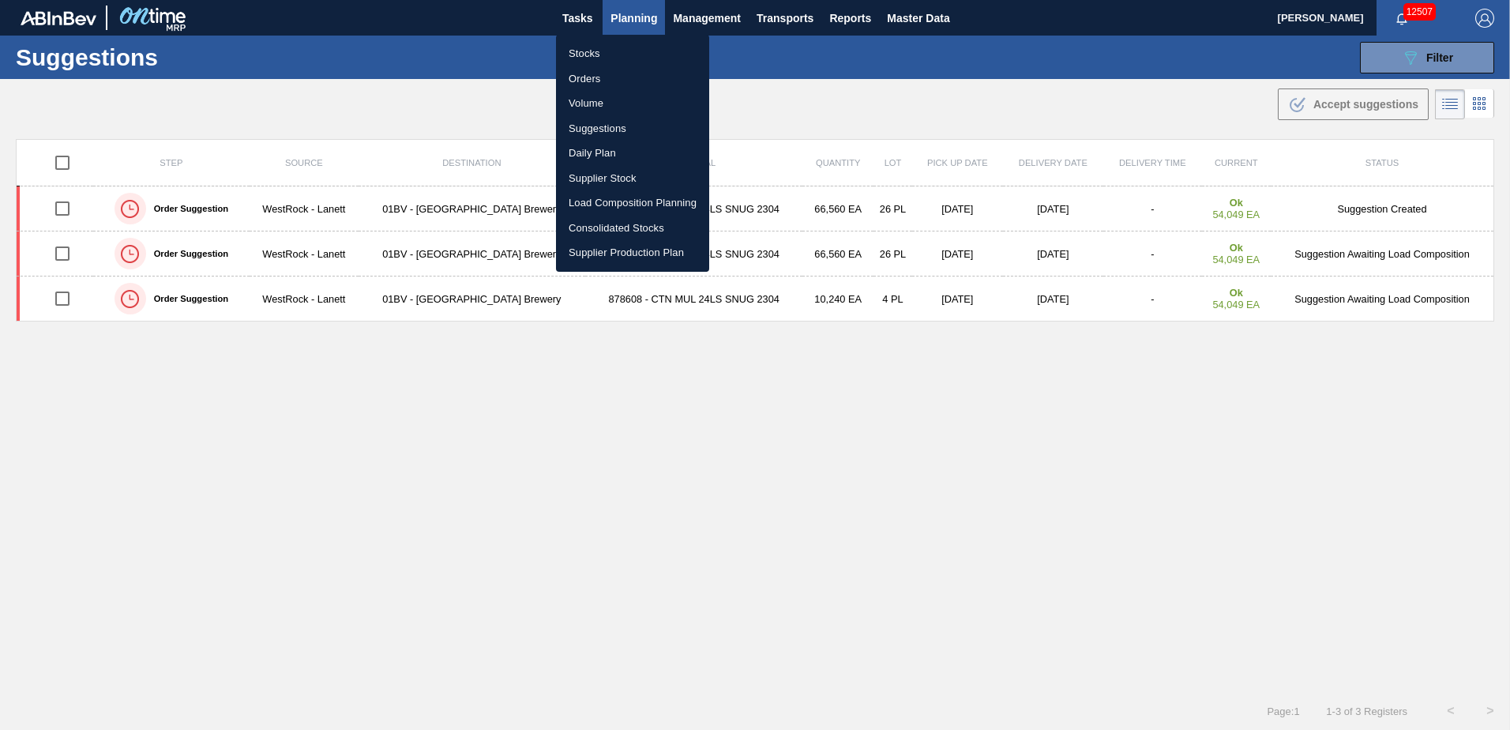
click at [615, 199] on li "Load Composition Planning" at bounding box center [632, 202] width 153 height 25
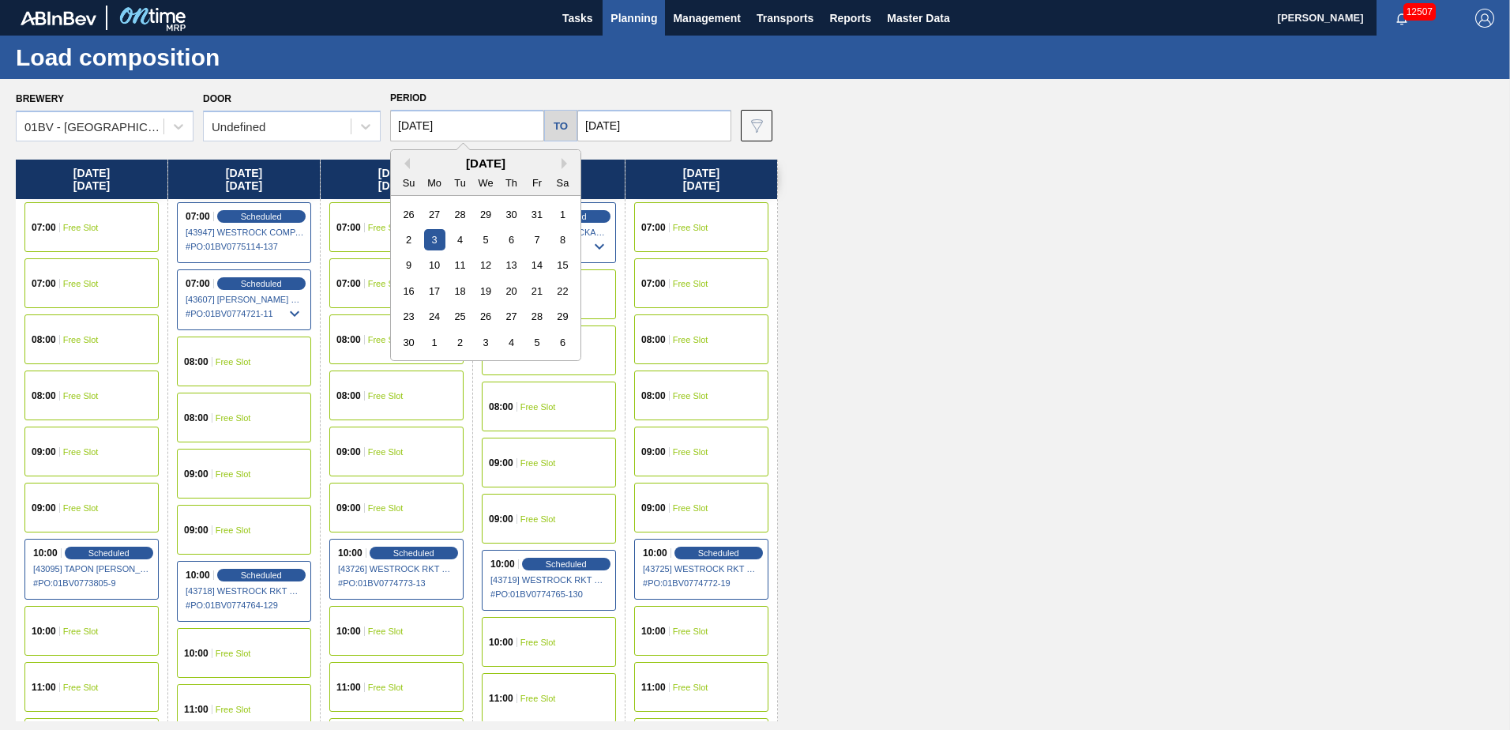
click at [465, 126] on input "[DATE]" at bounding box center [467, 126] width 154 height 32
click at [407, 161] on button "Previous Month" at bounding box center [404, 163] width 11 height 11
click at [430, 287] on div "20" at bounding box center [434, 290] width 21 height 21
type input "[DATE]"
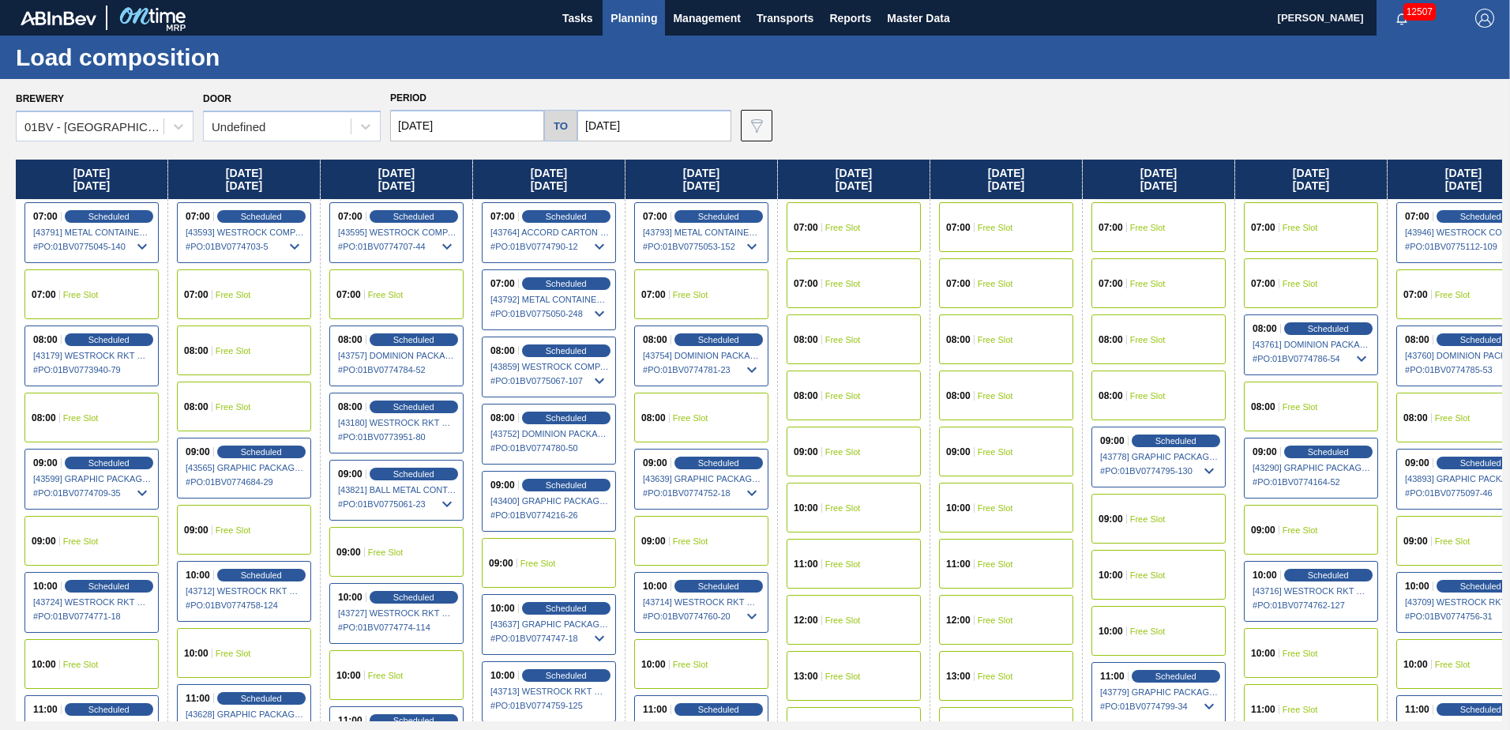
click at [647, 118] on input "[DATE]" at bounding box center [654, 126] width 154 height 32
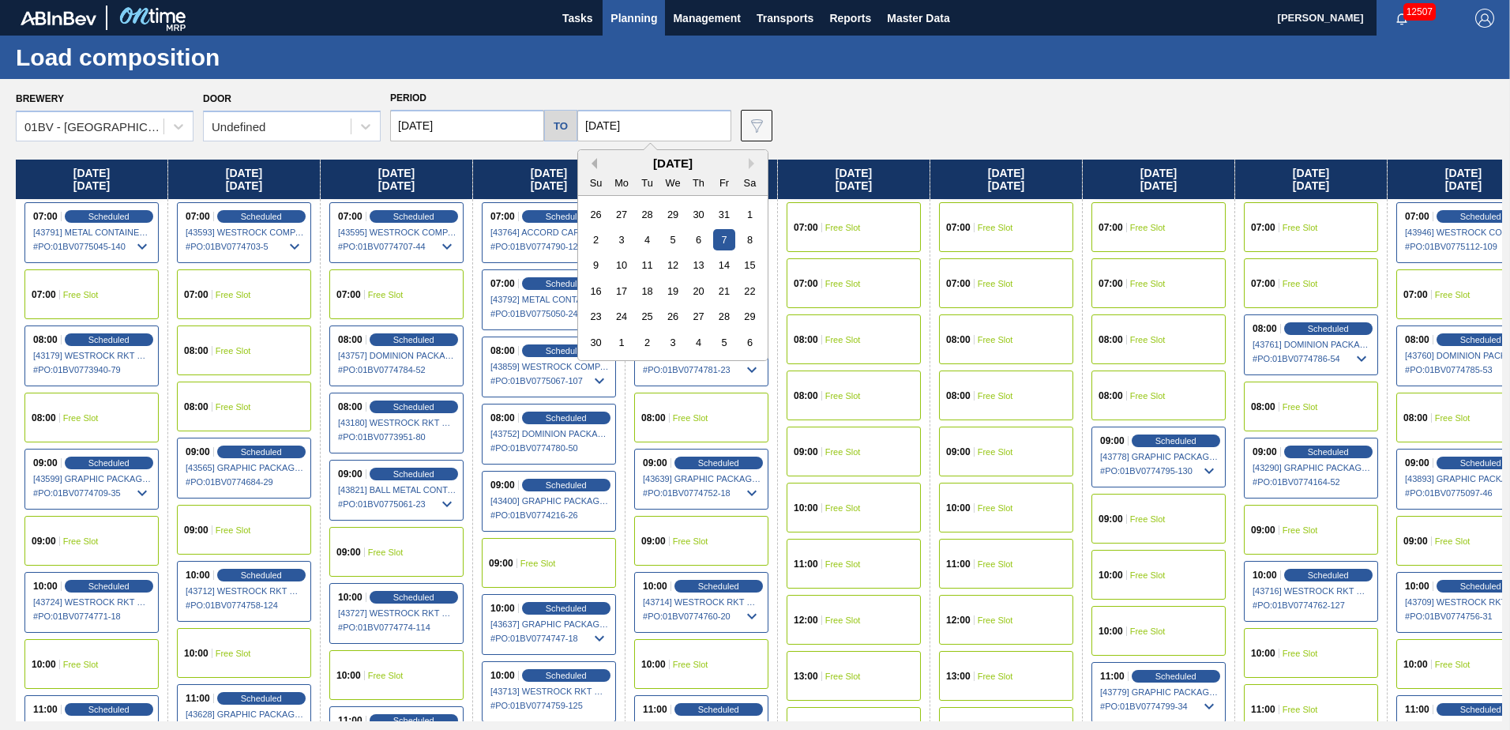
click at [588, 167] on button "Previous Month" at bounding box center [591, 163] width 11 height 11
click at [721, 290] on div "24" at bounding box center [723, 290] width 21 height 21
type input "[DATE]"
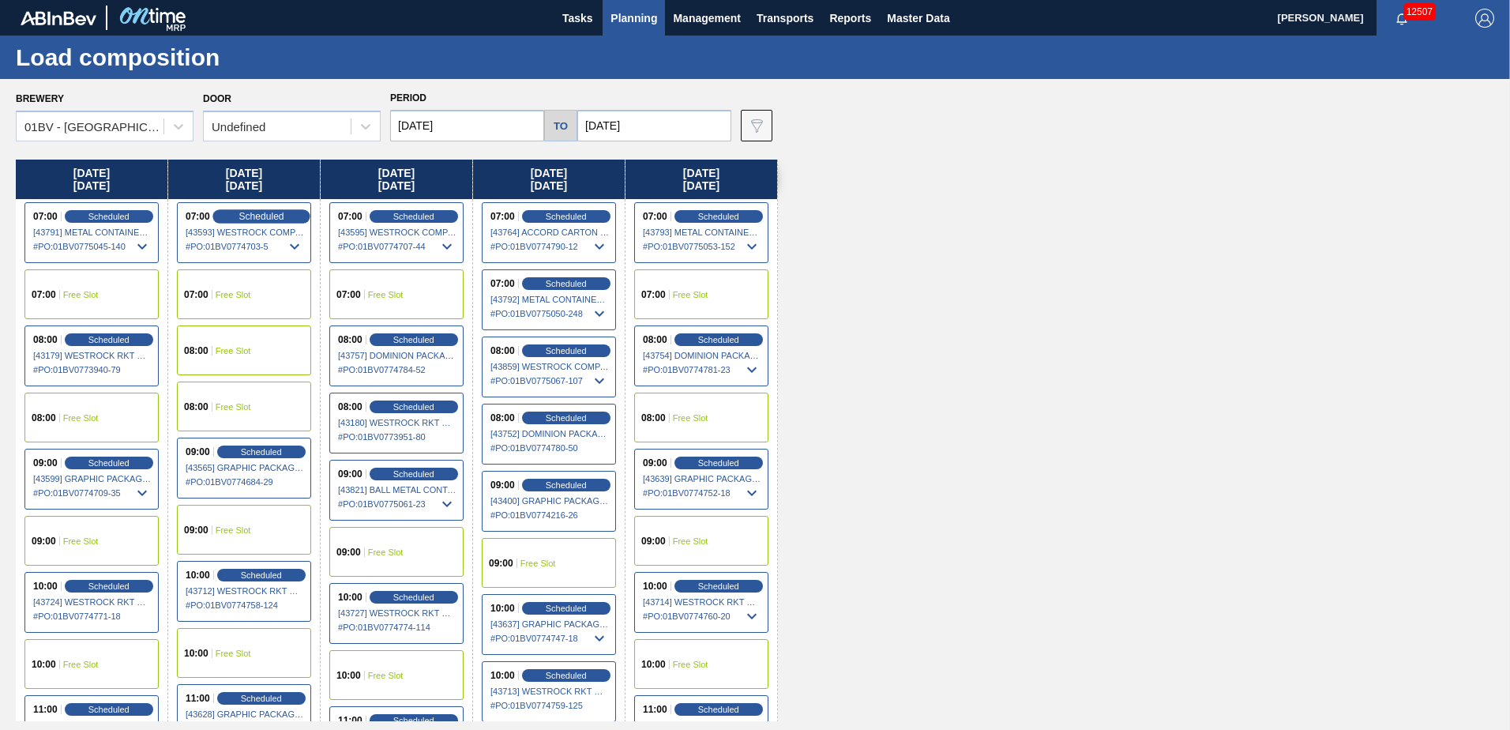
click at [258, 215] on span "Scheduled" at bounding box center [261, 216] width 45 height 10
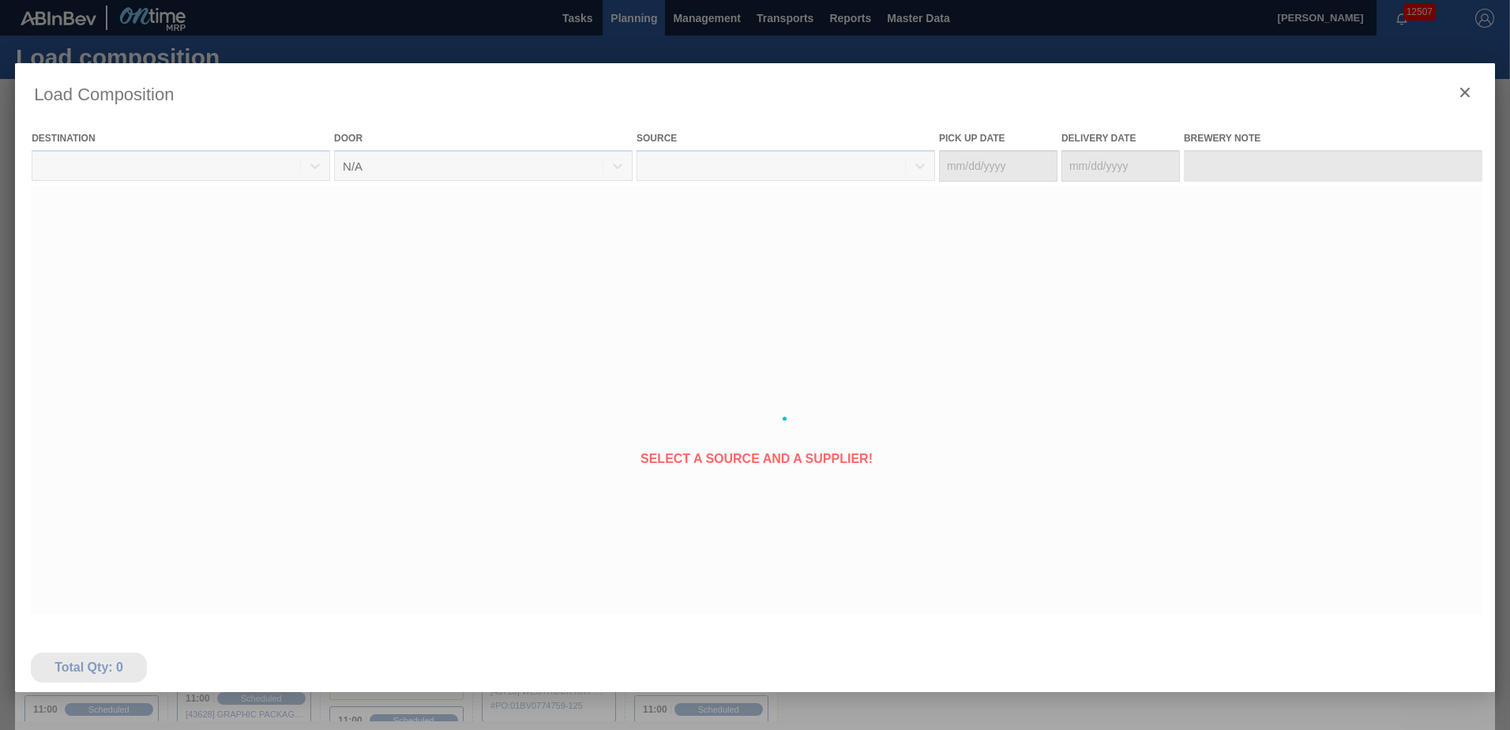
type Date "[DATE]"
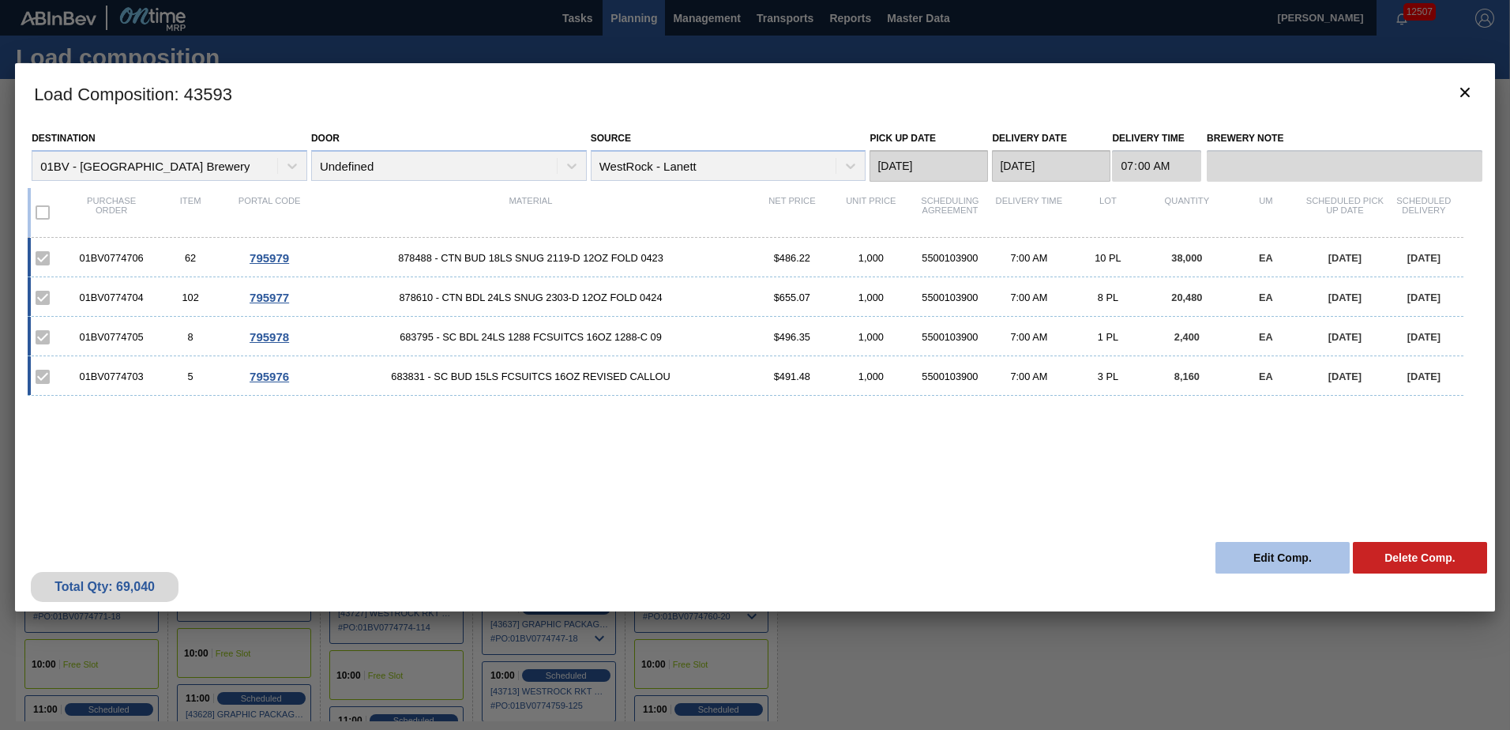
click at [1258, 560] on button "Edit Comp." at bounding box center [1283, 558] width 134 height 32
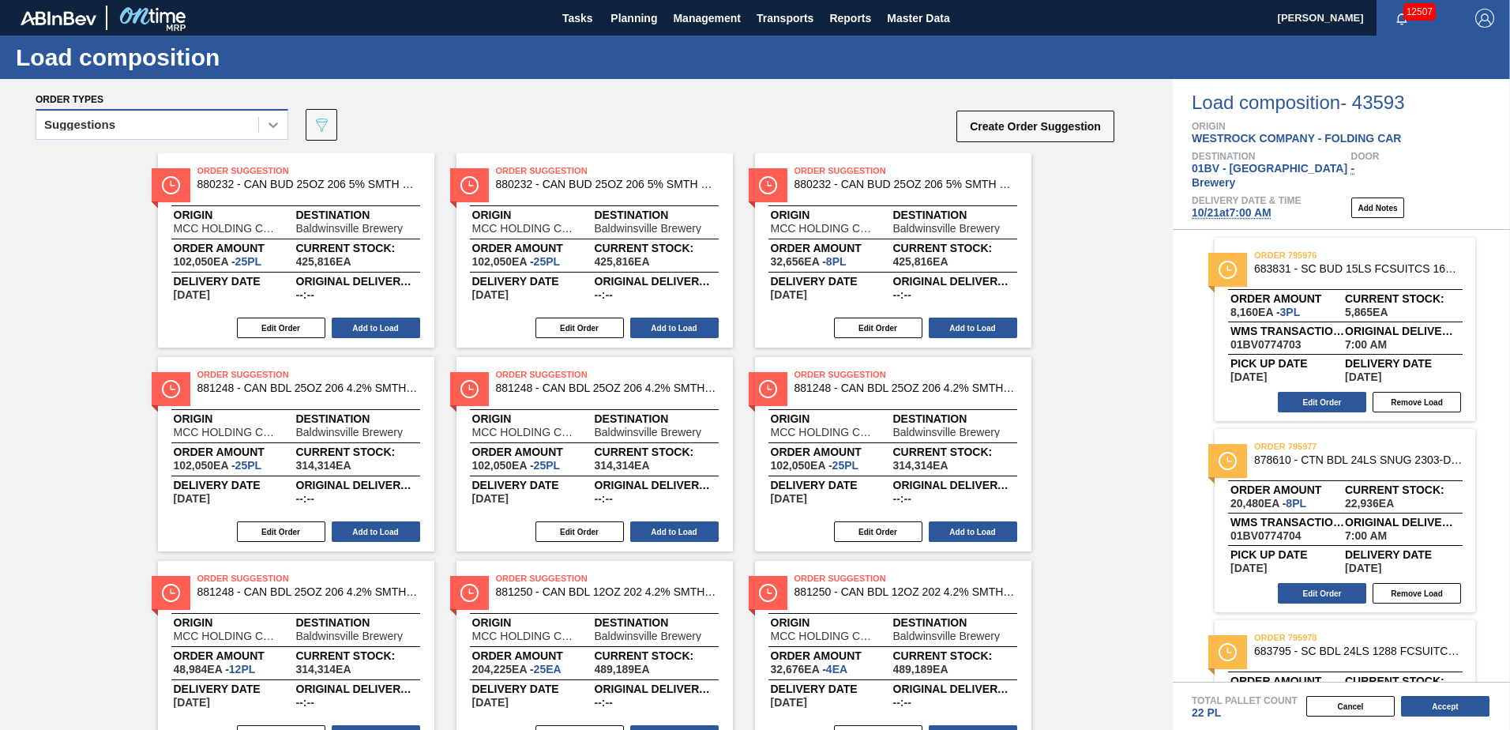
click at [269, 127] on icon at bounding box center [273, 125] width 16 height 16
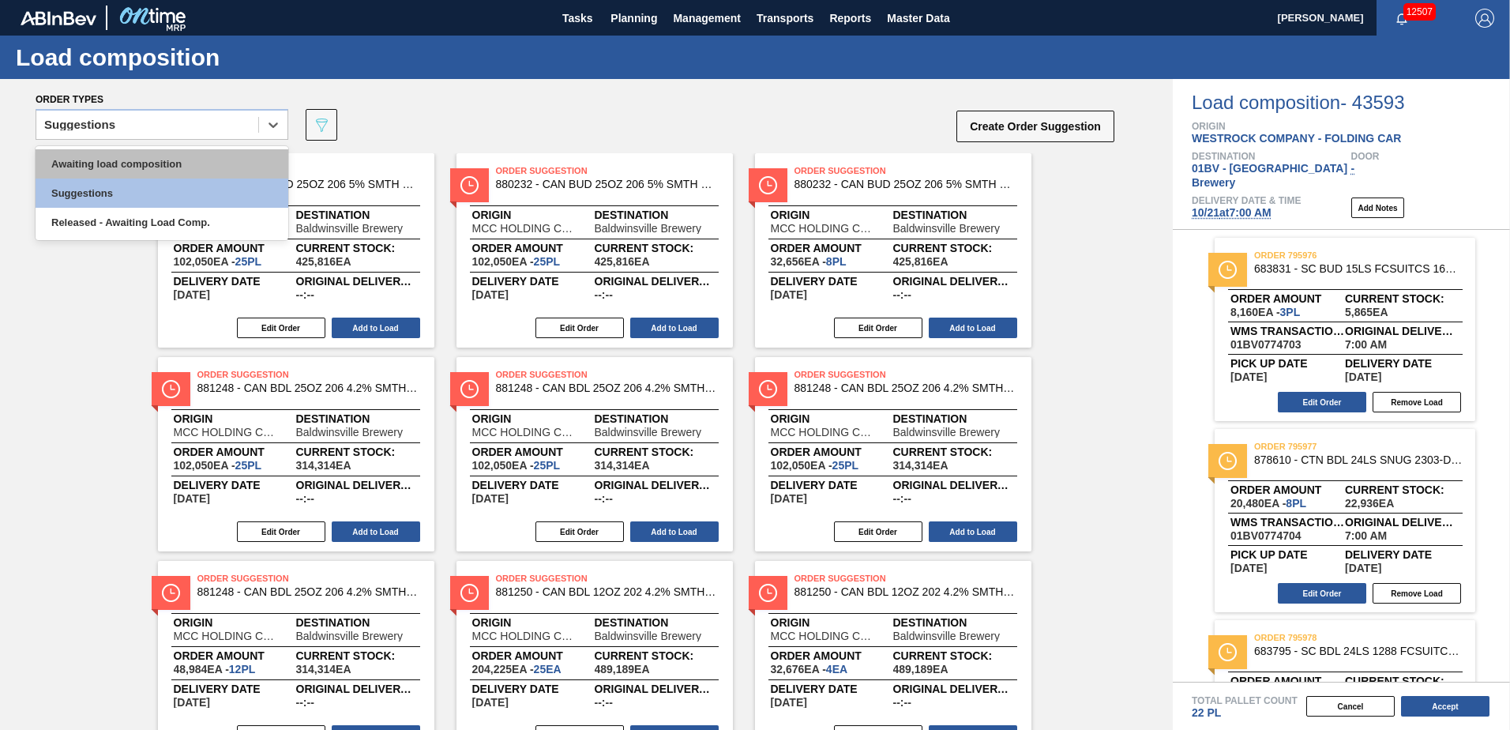
click at [156, 159] on div "Awaiting load composition" at bounding box center [162, 163] width 253 height 29
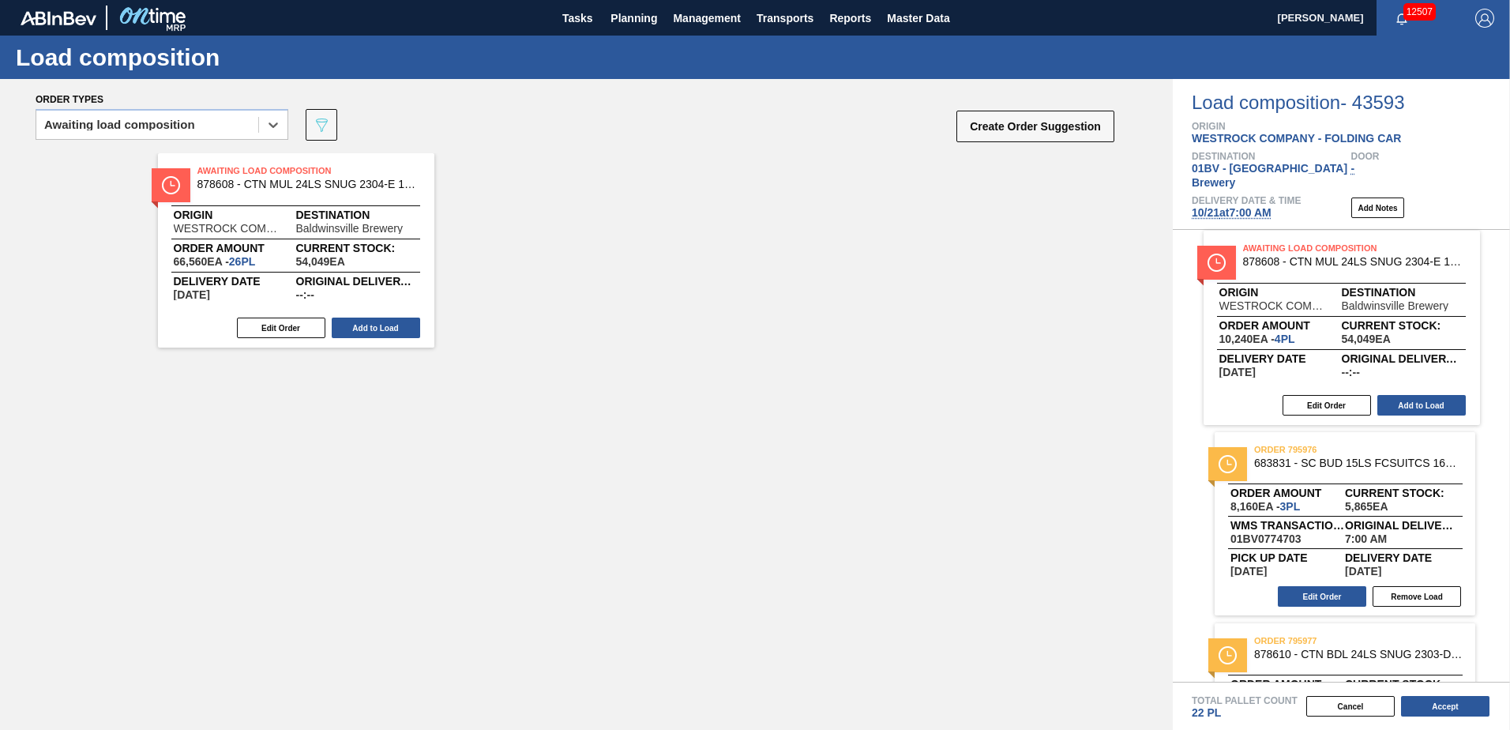
drag, startPoint x: 205, startPoint y: 183, endPoint x: 1285, endPoint y: 262, distance: 1082.0
click at [1285, 262] on div "Order types option Awaiting load composition, selected. Select is focused ,type…" at bounding box center [755, 404] width 1510 height 651
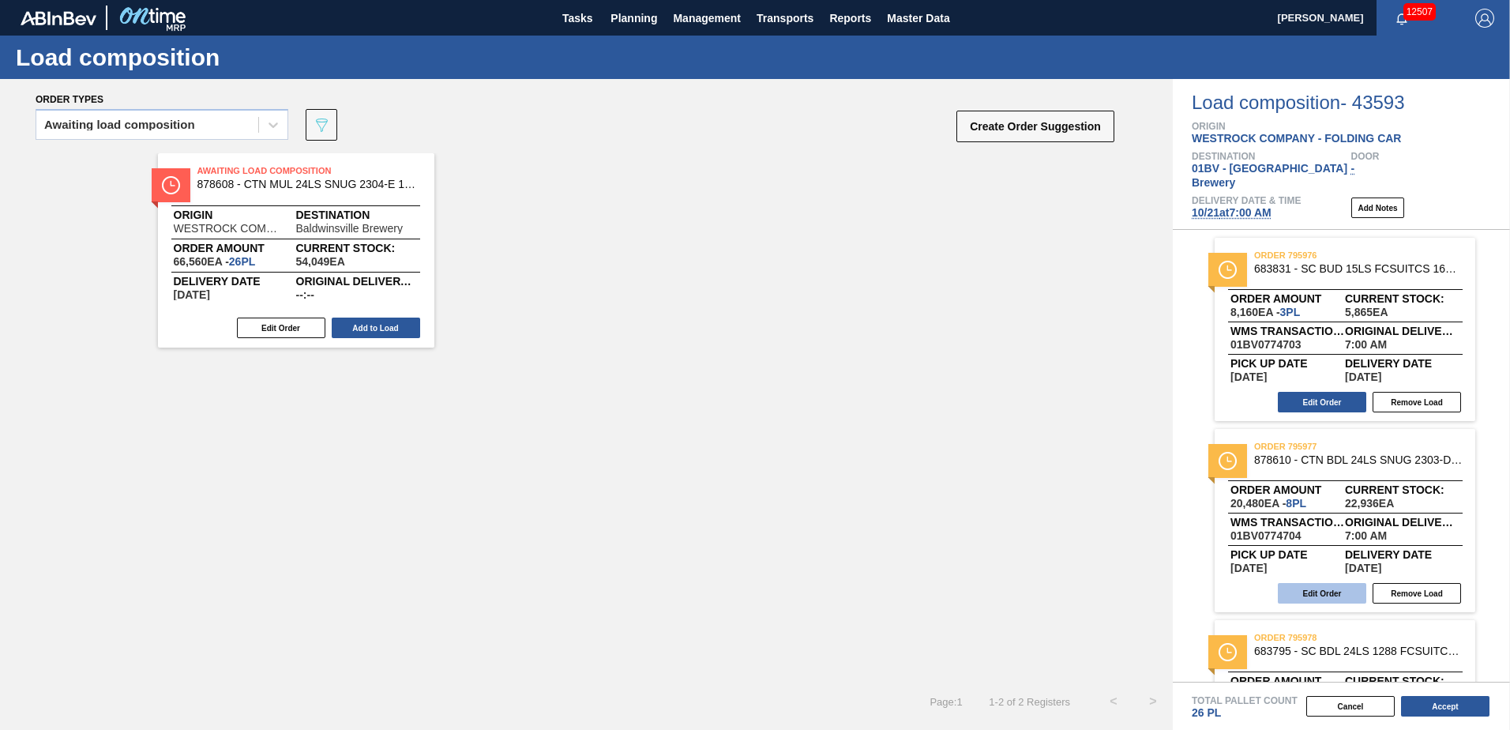
click at [1321, 583] on button "Edit Order" at bounding box center [1322, 593] width 88 height 21
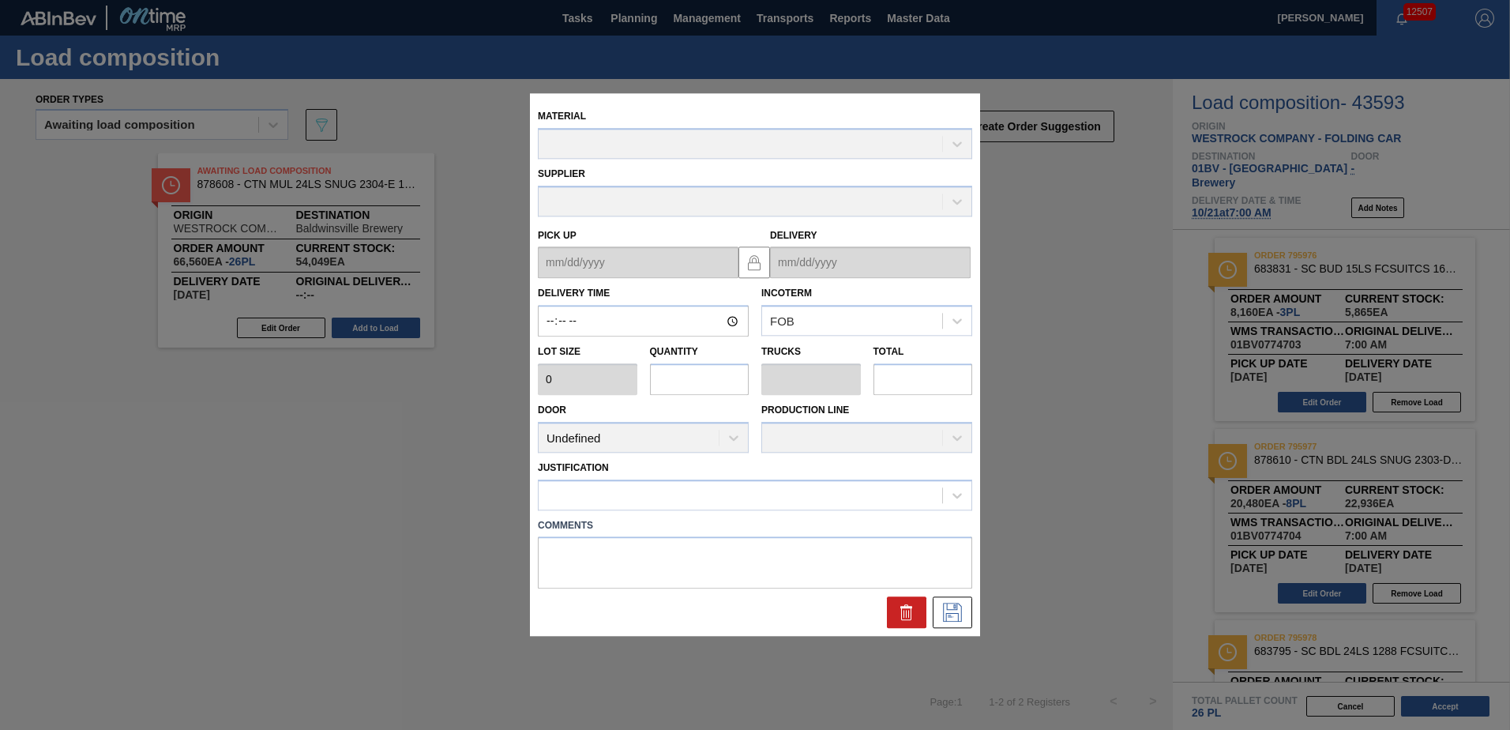
type input "07:00:00"
type input "2,560"
type input "8"
type input "0.308"
type input "20,480"
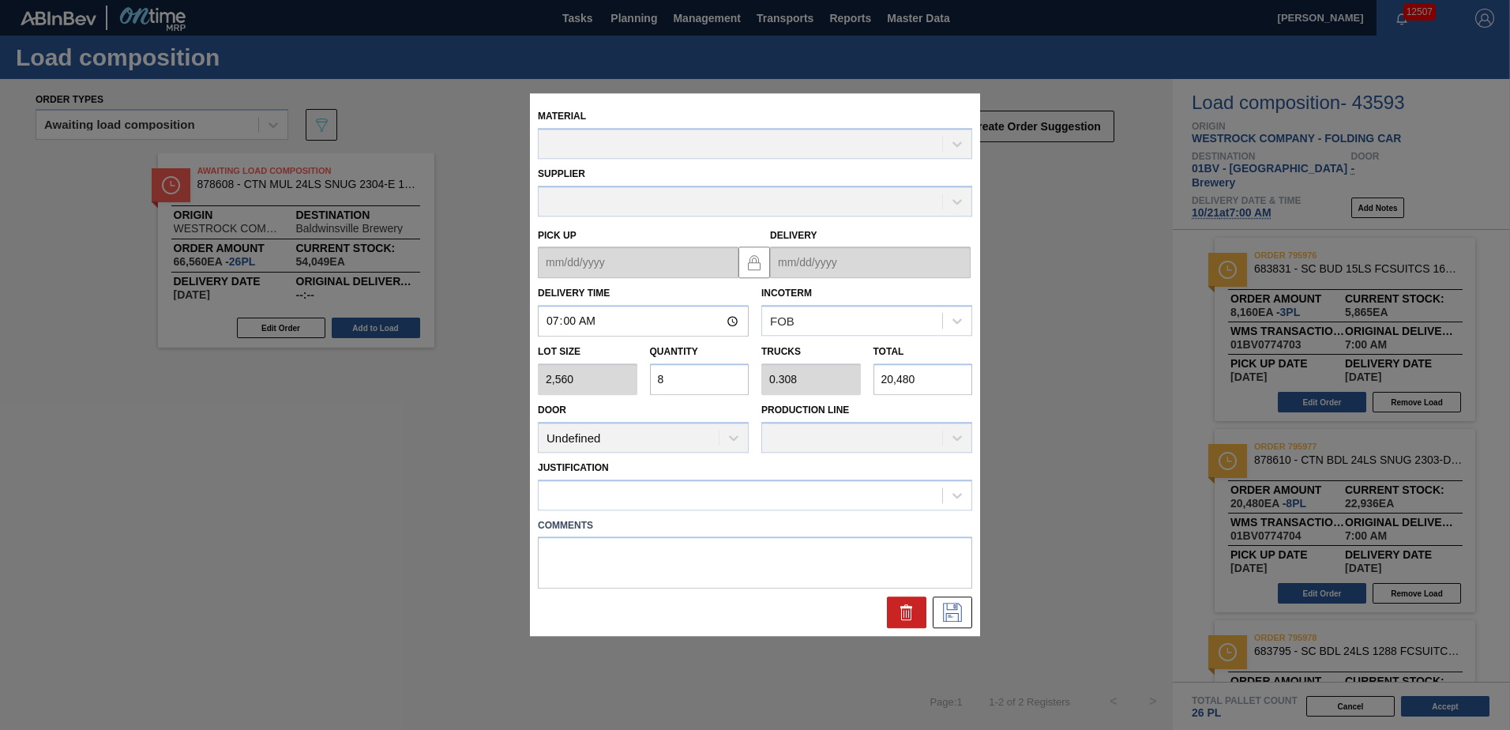
type up "[DATE]"
type input "[DATE]"
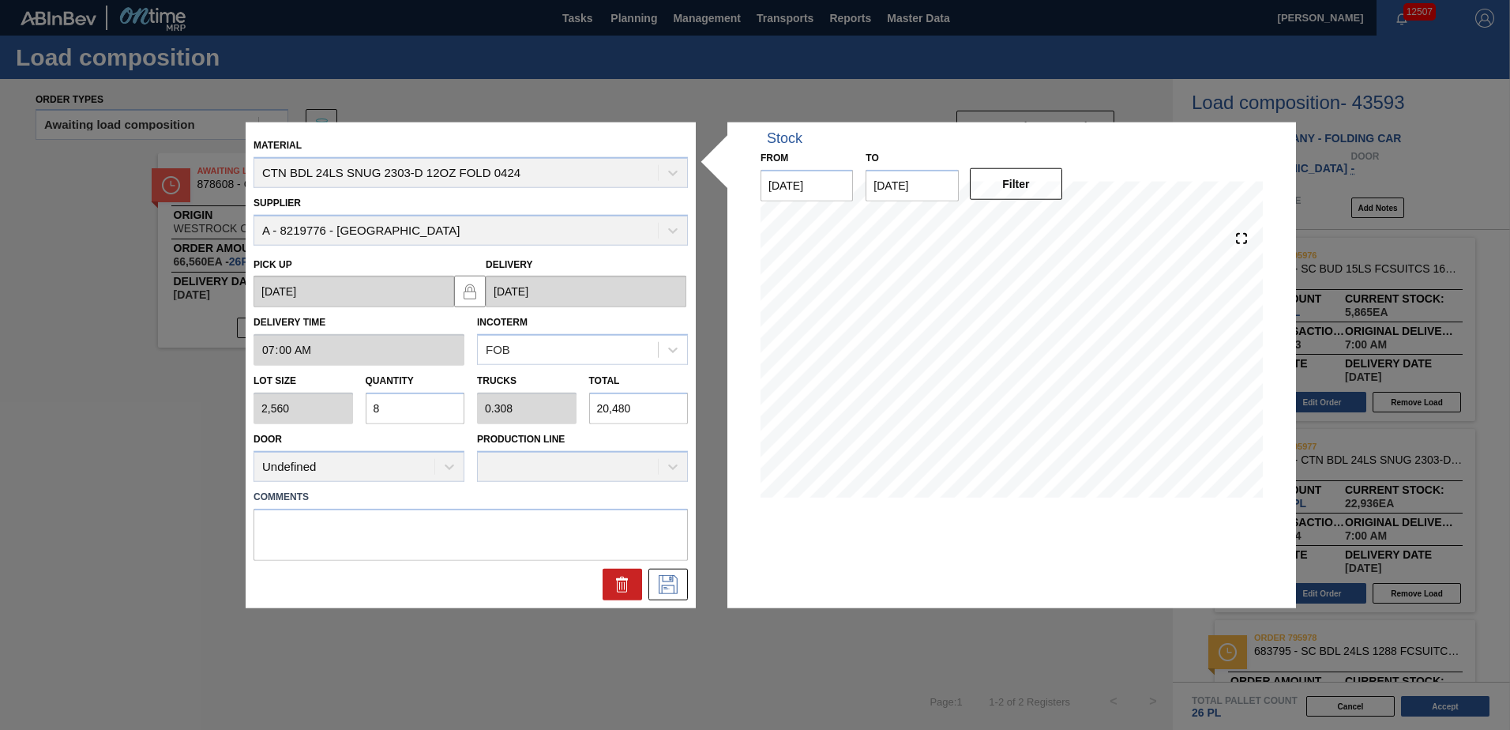
drag, startPoint x: 397, startPoint y: 402, endPoint x: 194, endPoint y: 386, distance: 203.7
click at [195, 388] on div "Material CTN BDL 24LS SNUG 2303-D 12OZ FOLD 0424 Supplier A - 8219776 - WestRoc…" at bounding box center [755, 365] width 1510 height 730
type input "4"
type input "0.154"
type input "10,240"
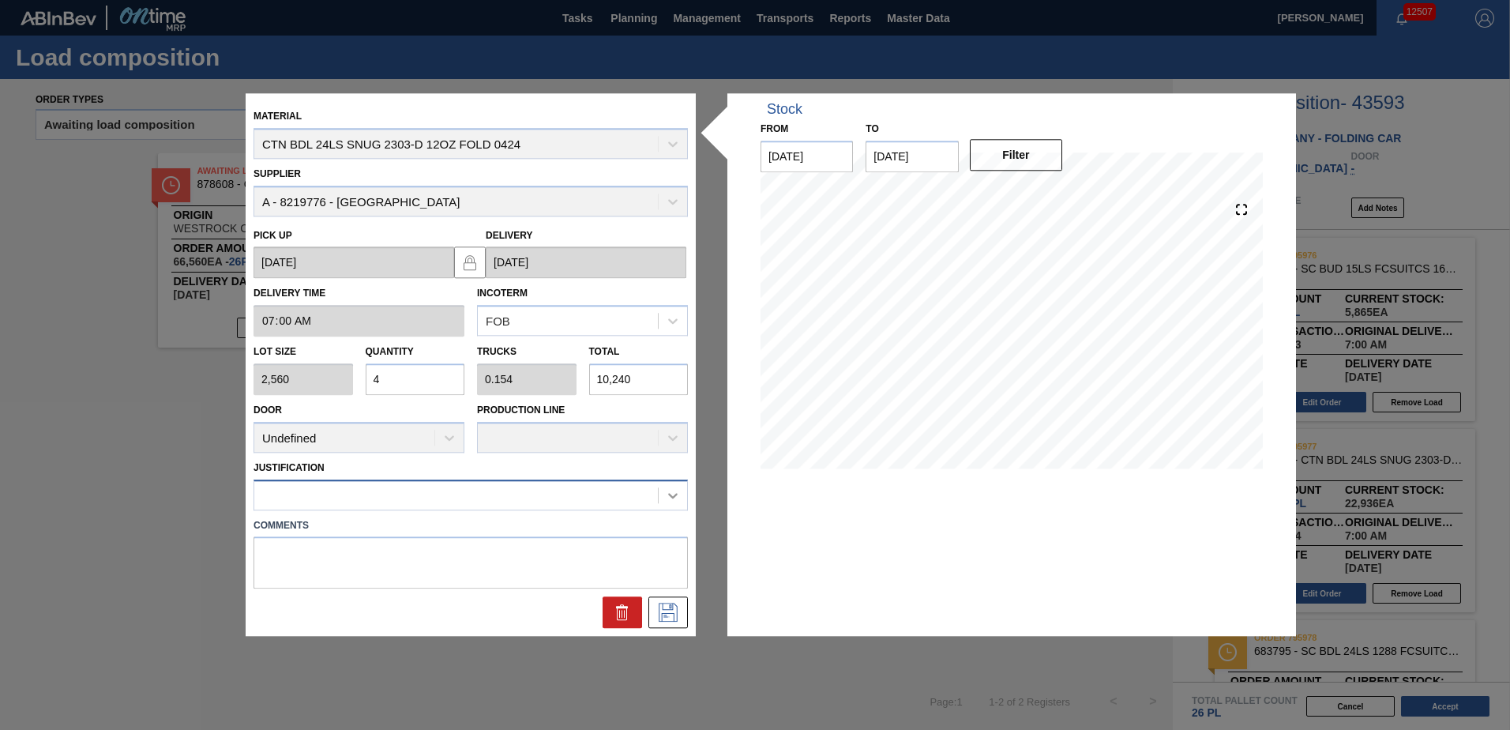
type input "4"
click at [678, 498] on icon at bounding box center [673, 495] width 16 height 16
drag, startPoint x: 686, startPoint y: 531, endPoint x: 687, endPoint y: 549, distance: 18.2
click at [687, 549] on div "Comments" at bounding box center [470, 551] width 447 height 75
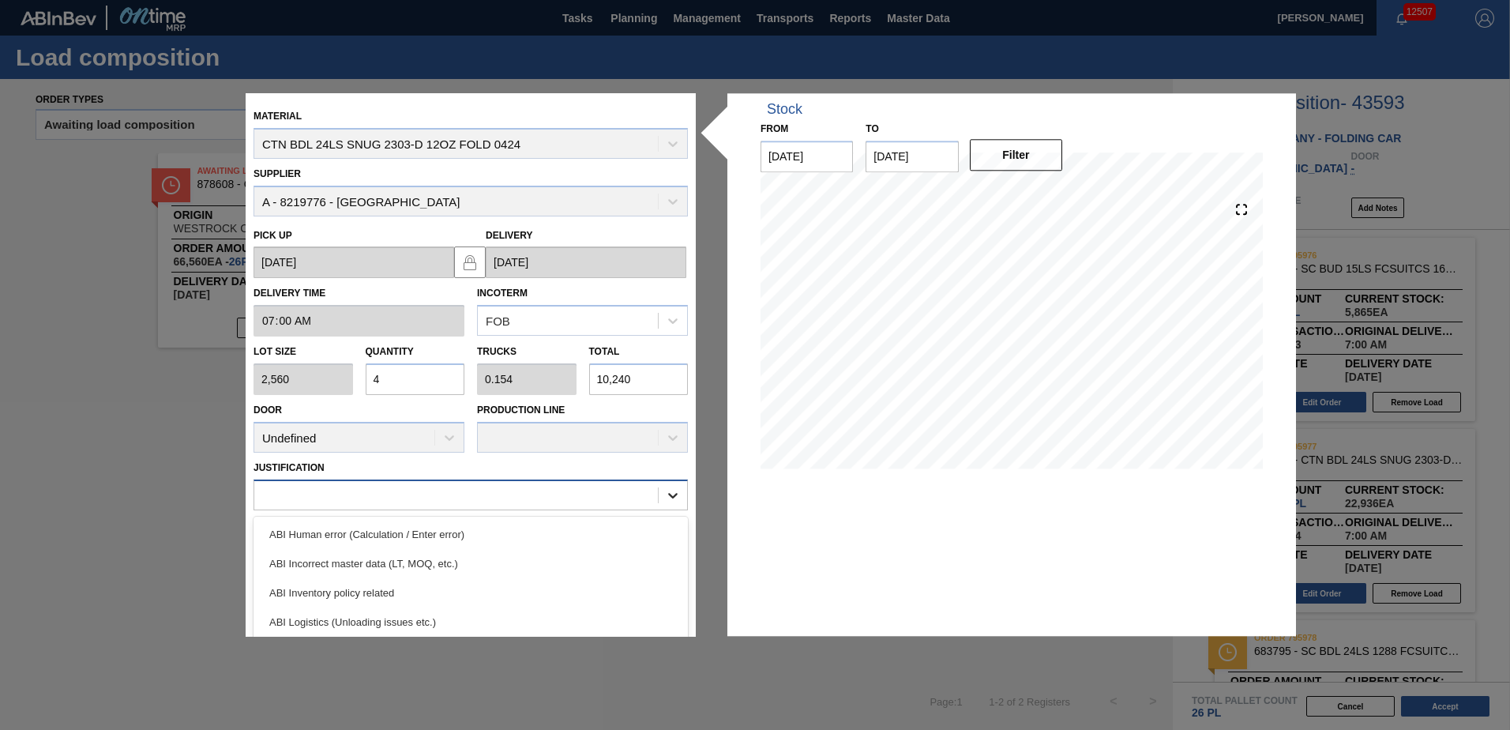
click at [675, 497] on icon at bounding box center [673, 495] width 16 height 16
drag, startPoint x: 350, startPoint y: 596, endPoint x: 505, endPoint y: 591, distance: 154.9
click at [352, 596] on div "ABI Planning - Production plan" at bounding box center [471, 599] width 434 height 29
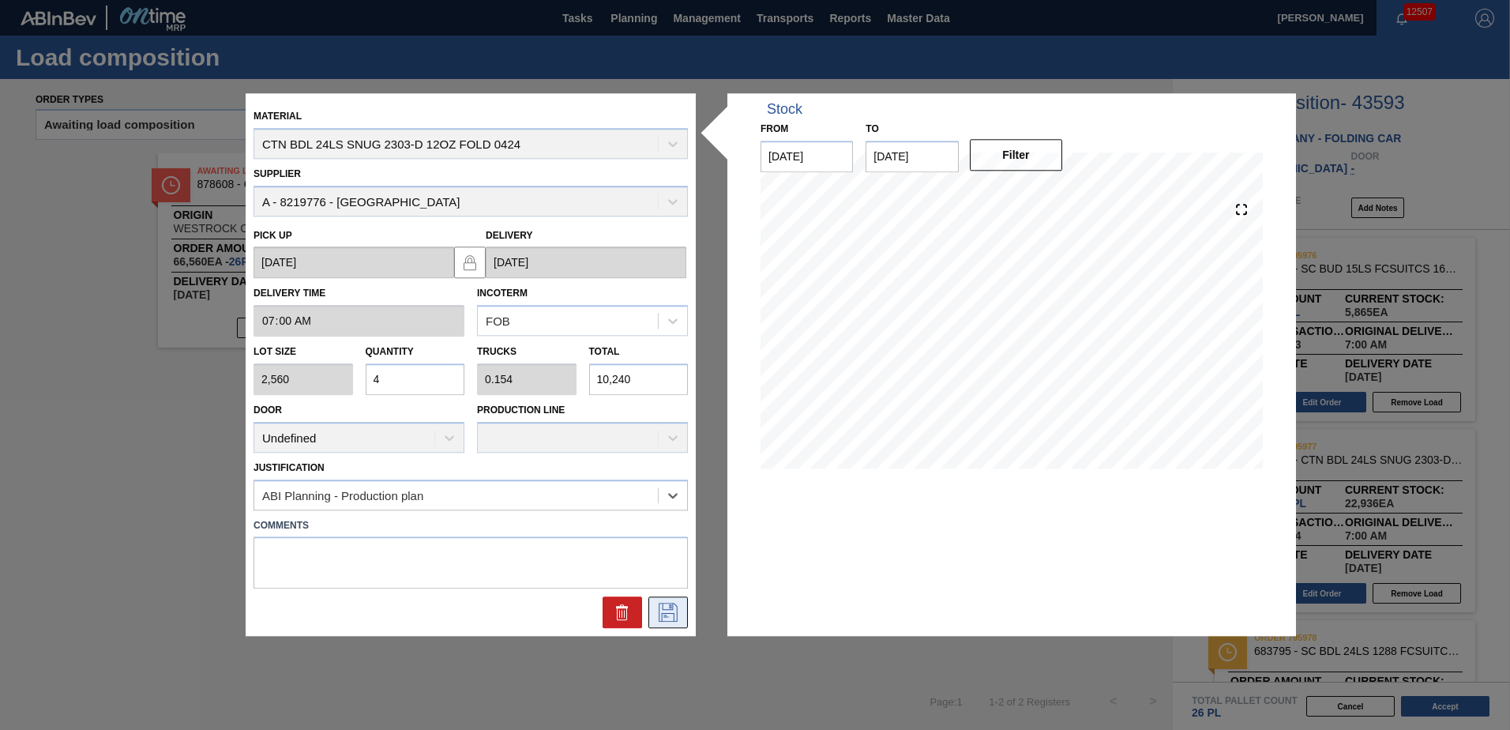
click at [668, 604] on icon at bounding box center [668, 613] width 19 height 19
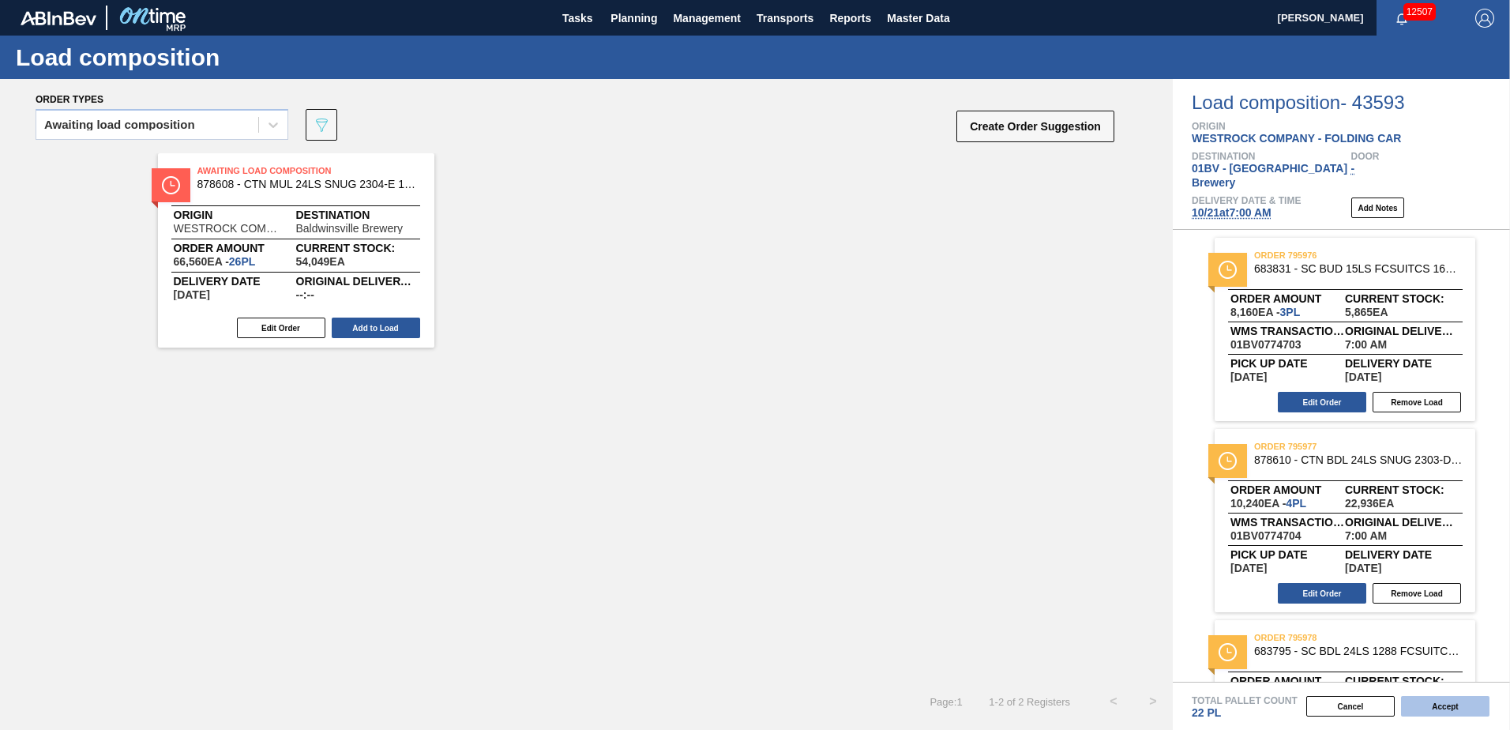
click at [1425, 708] on button "Accept" at bounding box center [1445, 706] width 88 height 21
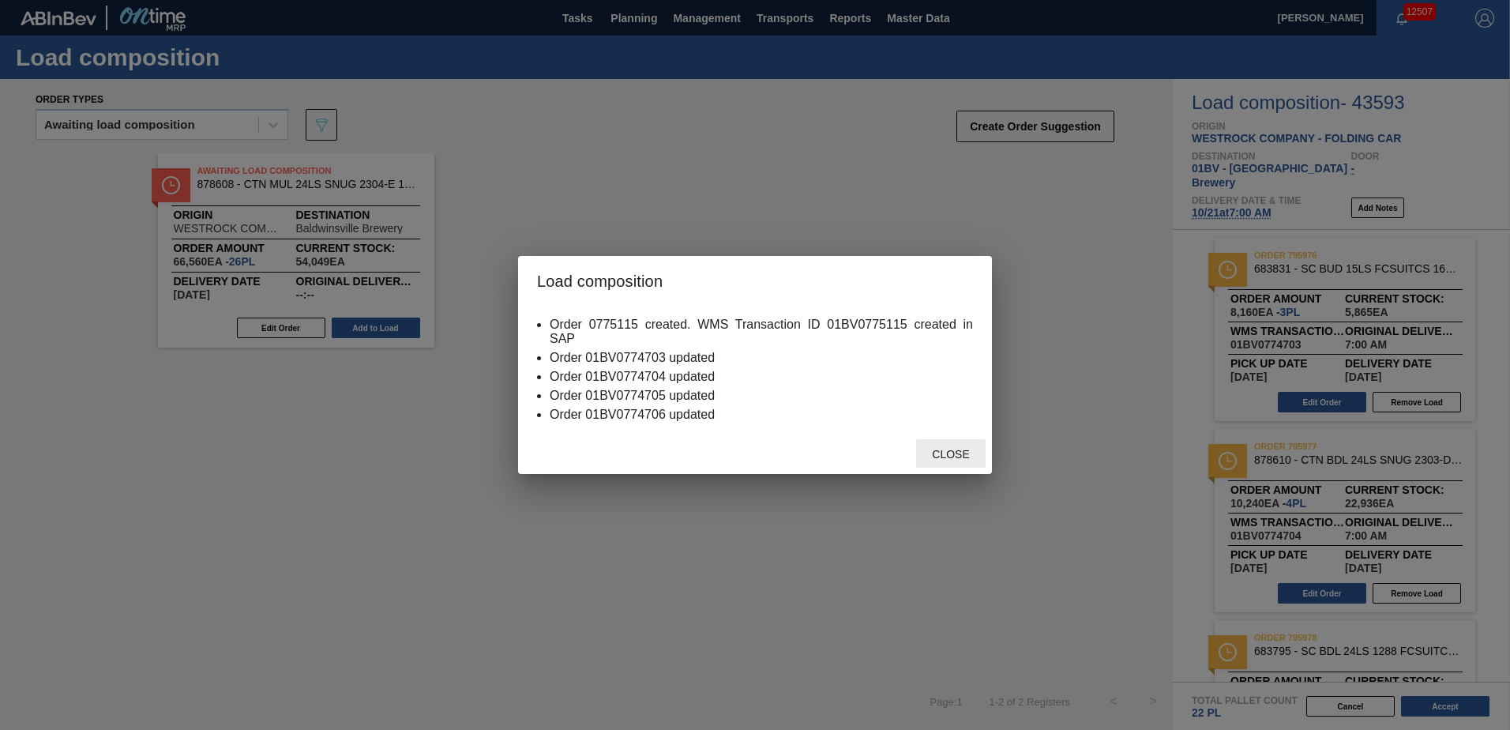
click at [944, 439] on div "Close" at bounding box center [951, 453] width 70 height 29
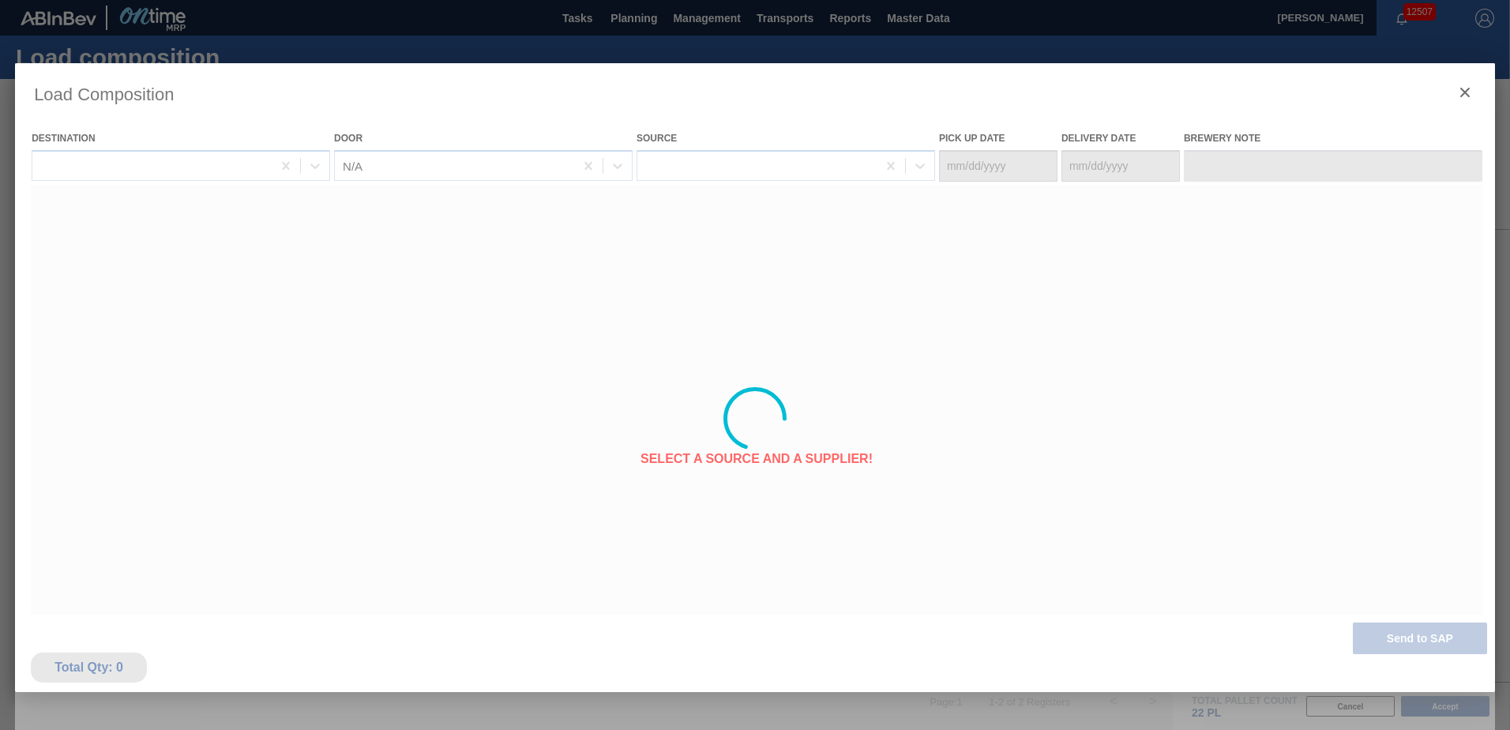
type Date "[DATE]"
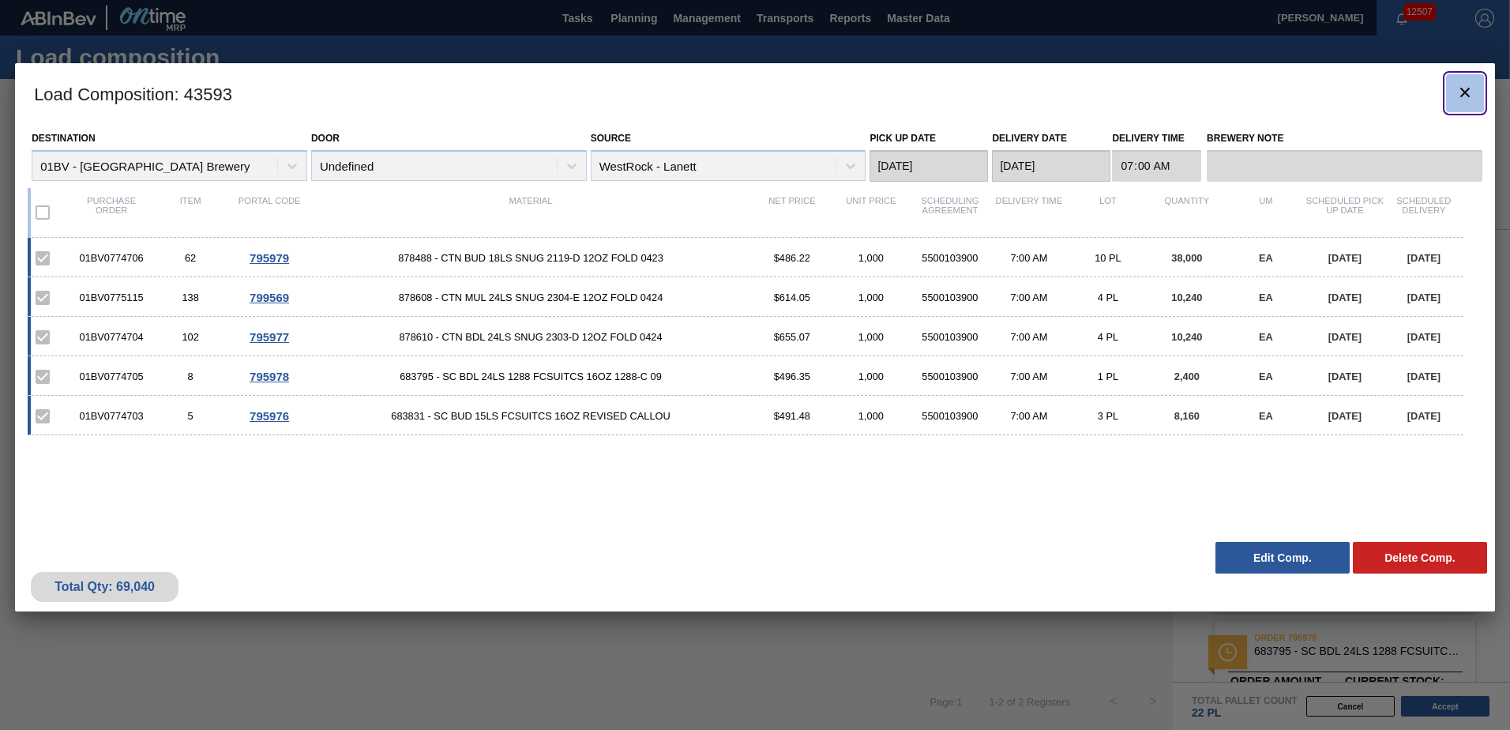
click at [1465, 93] on icon "botão de ícone" at bounding box center [1465, 92] width 9 height 9
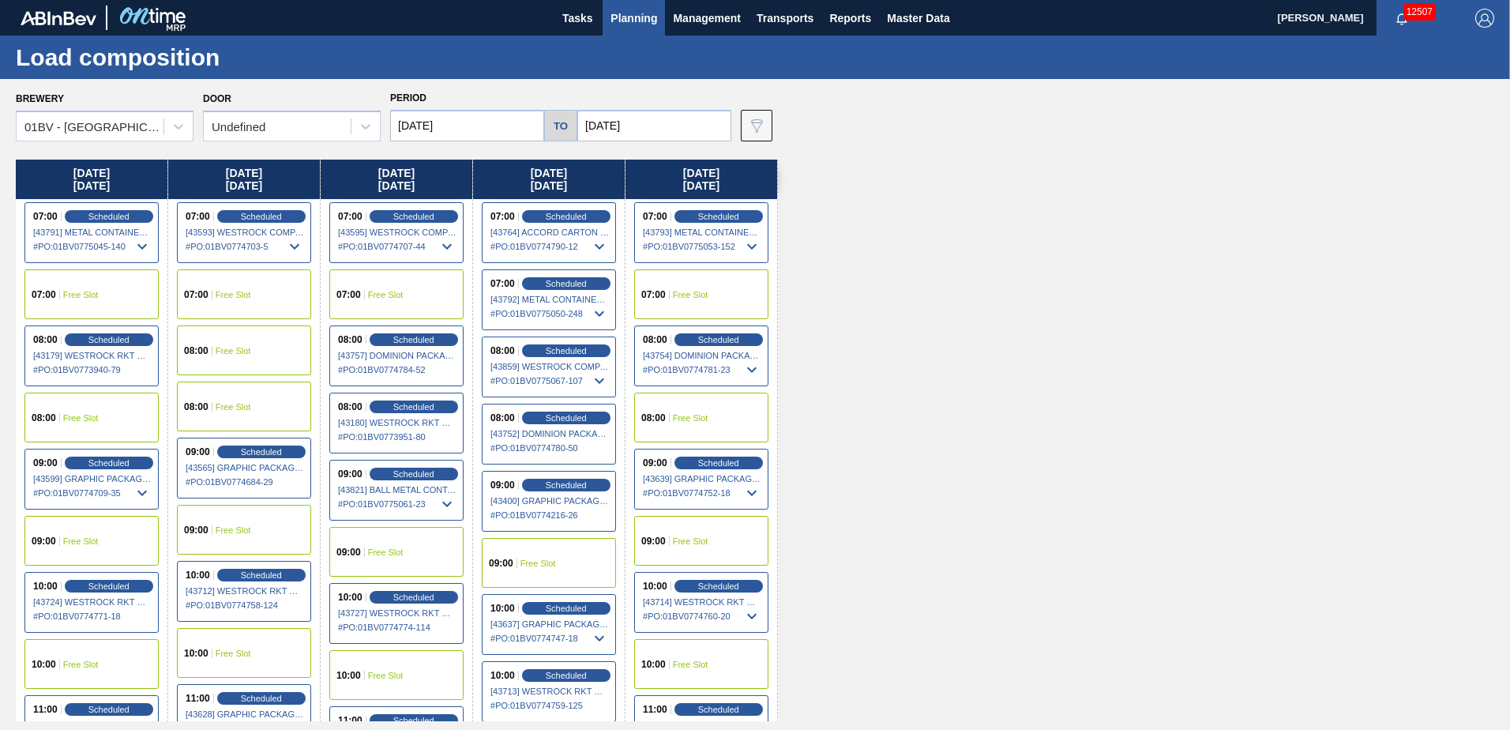
click at [672, 121] on input "[DATE]" at bounding box center [654, 126] width 154 height 32
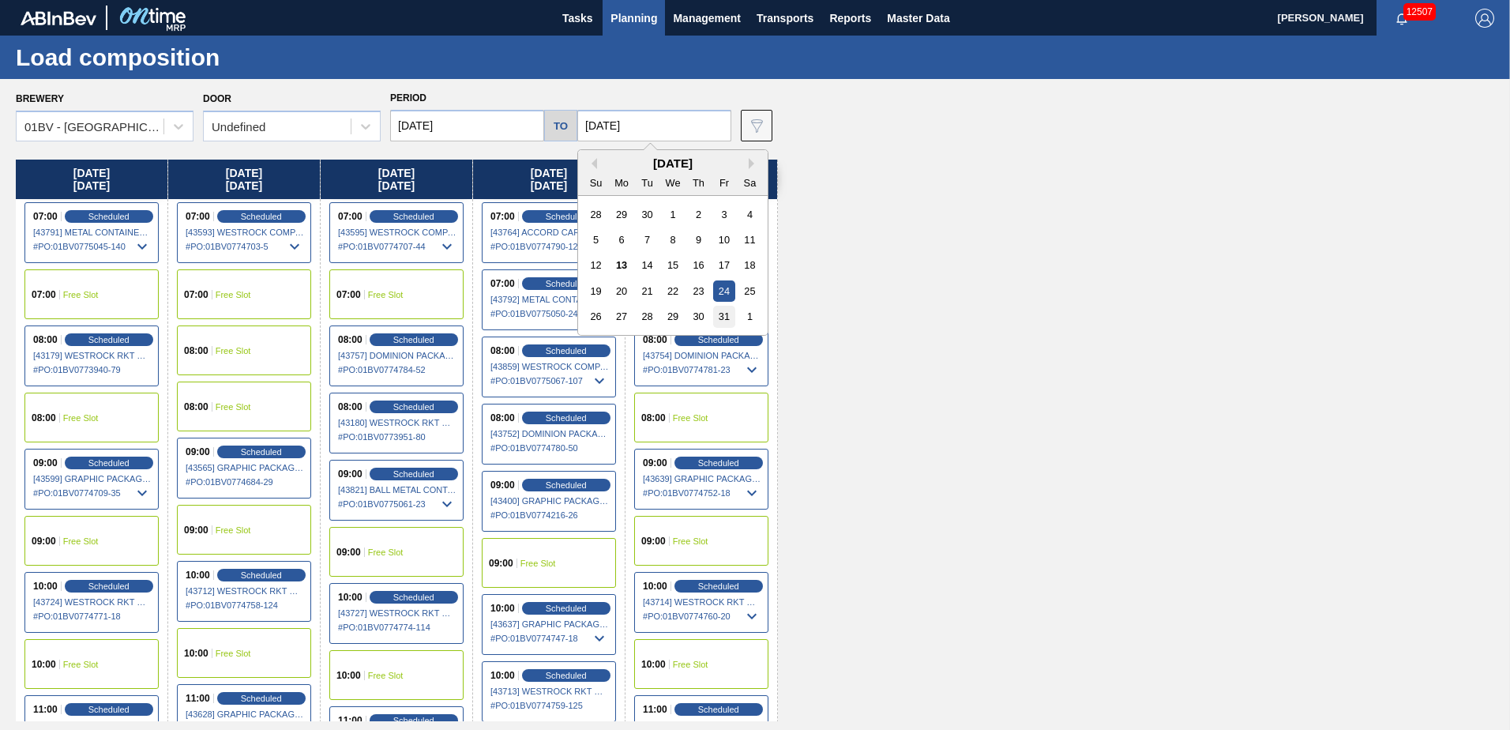
click at [720, 321] on div "31" at bounding box center [723, 316] width 21 height 21
type input "[DATE]"
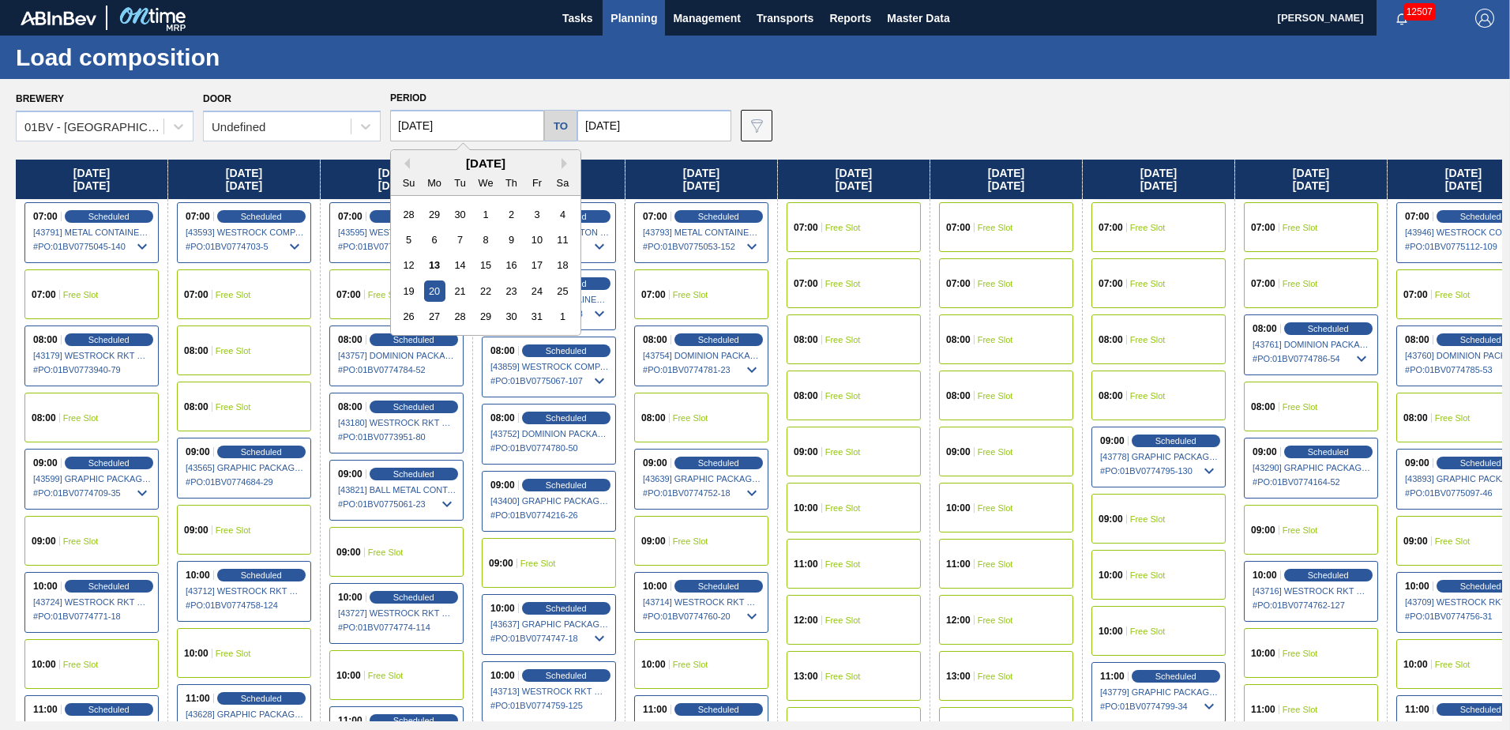
click at [472, 126] on input "[DATE]" at bounding box center [467, 126] width 154 height 32
click at [438, 314] on div "27" at bounding box center [434, 316] width 21 height 21
type input "[DATE]"
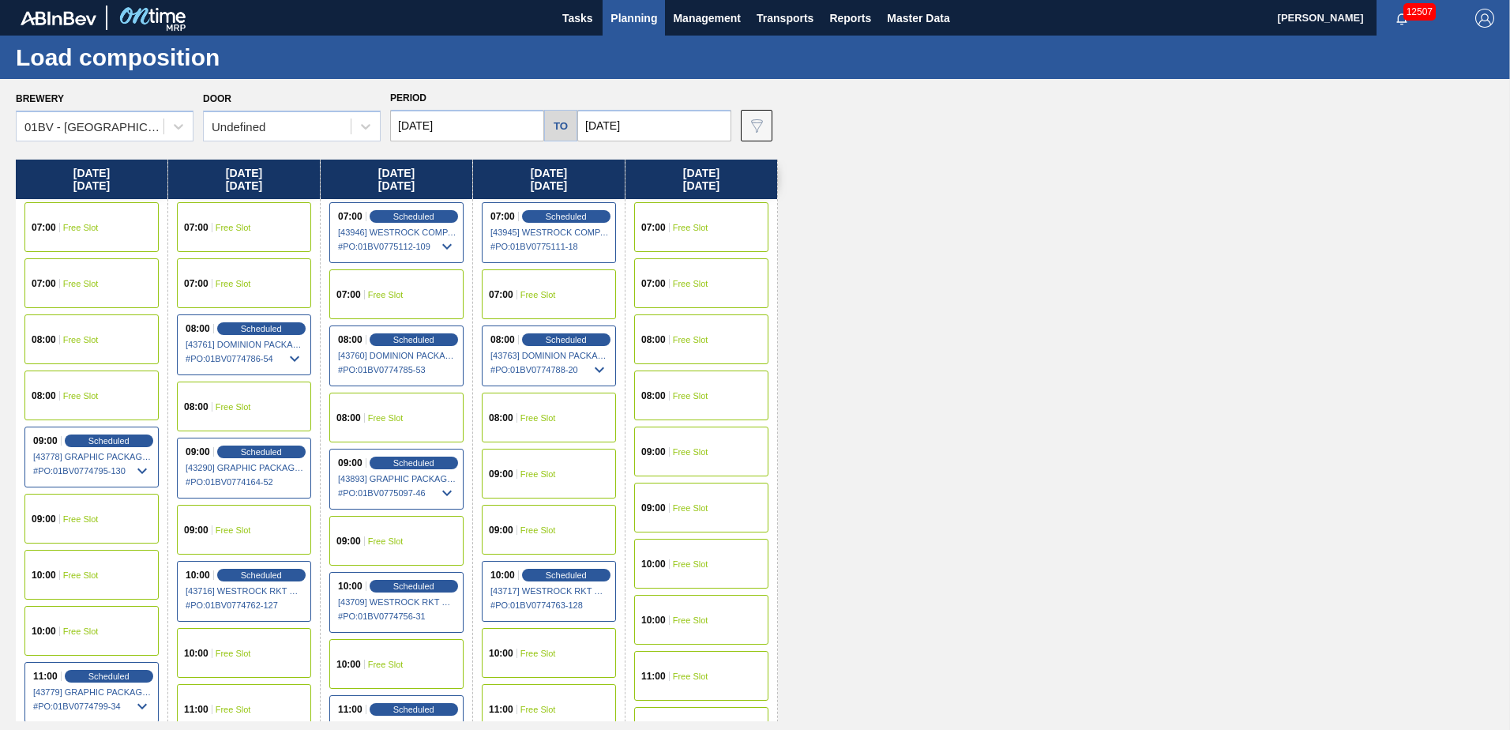
click at [669, 117] on input "[DATE]" at bounding box center [654, 126] width 154 height 32
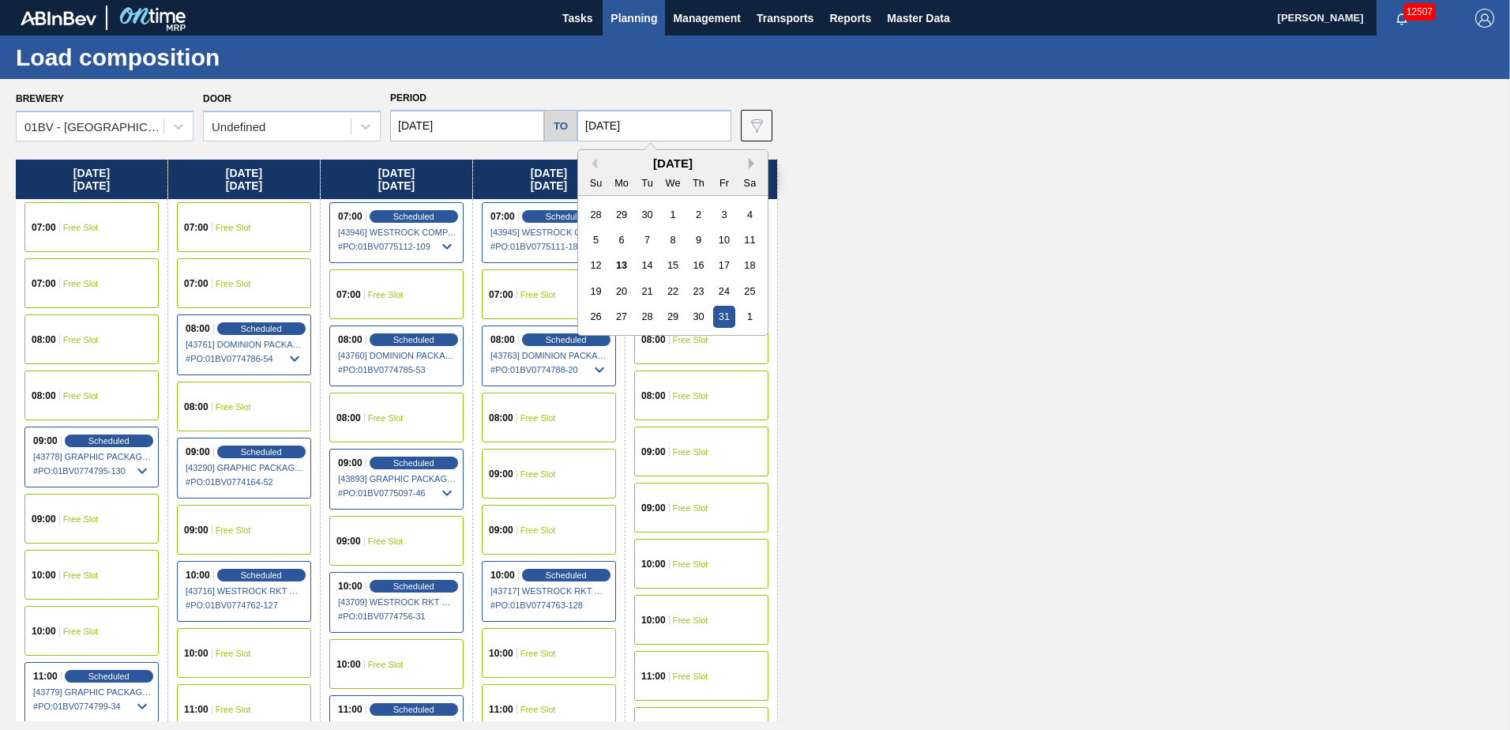
click at [749, 165] on button "Next Month" at bounding box center [754, 163] width 11 height 11
click at [724, 237] on div "7" at bounding box center [723, 239] width 21 height 21
type input "[DATE]"
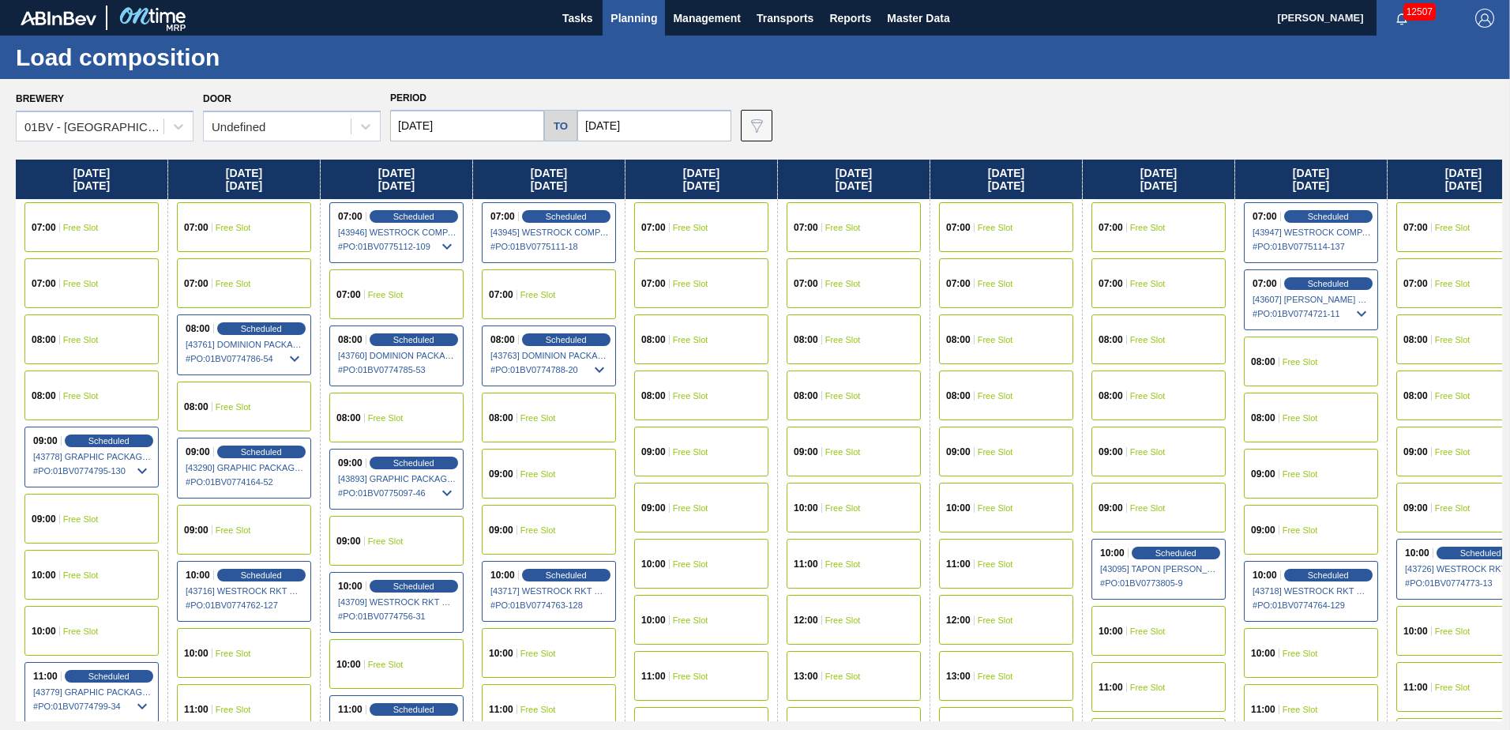
click at [468, 126] on input "[DATE]" at bounding box center [467, 126] width 154 height 32
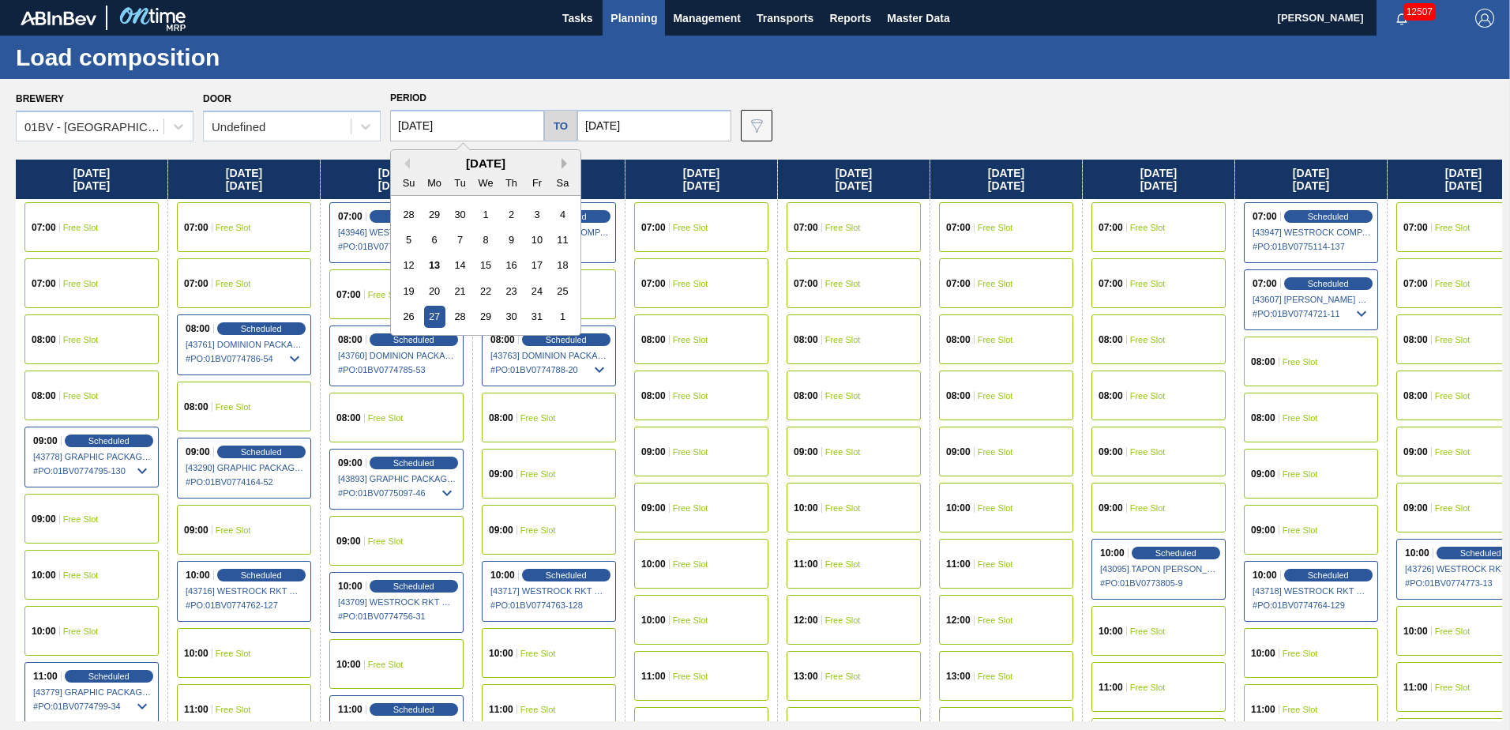
click at [567, 163] on button "Next Month" at bounding box center [567, 163] width 11 height 11
click at [435, 239] on div "3" at bounding box center [434, 239] width 21 height 21
type input "[DATE]"
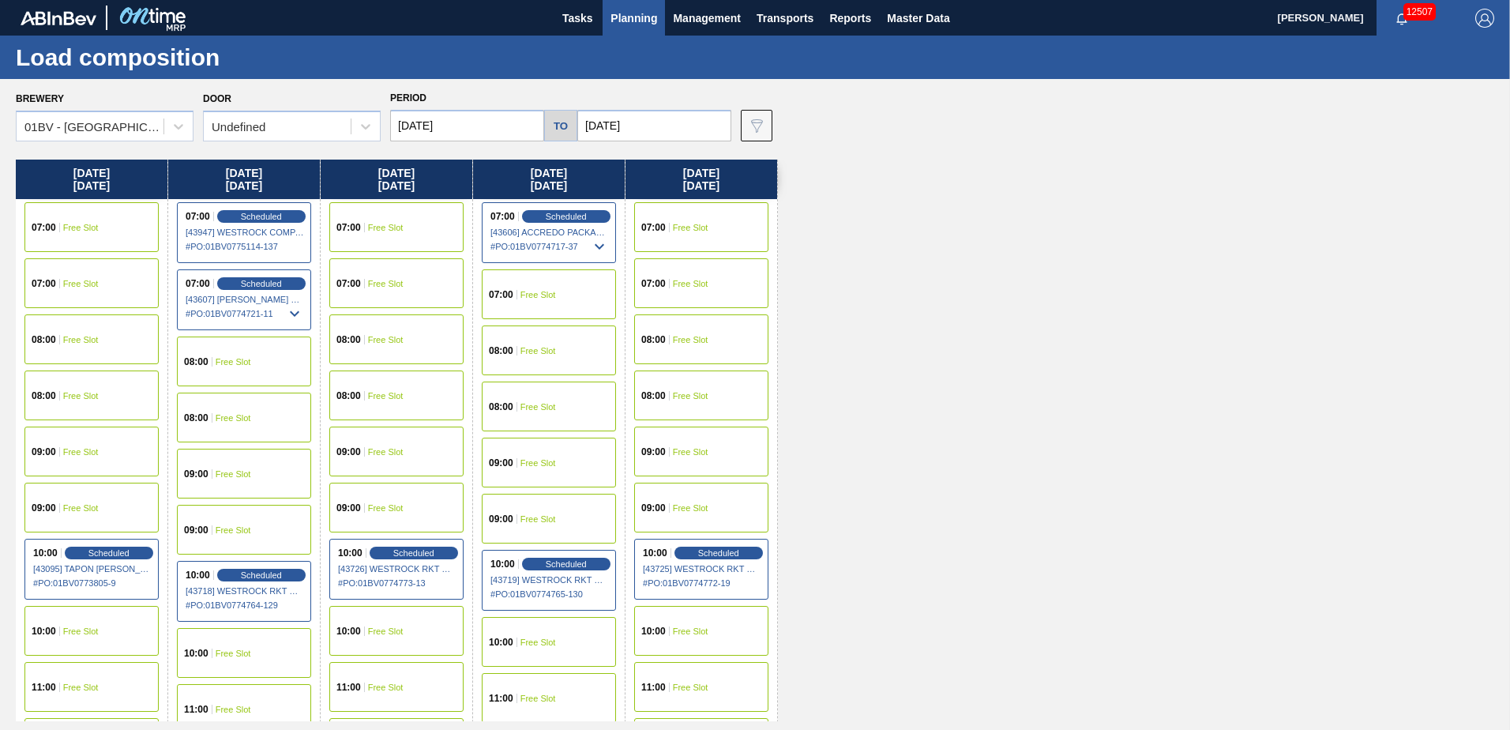
click at [398, 219] on div "07:00 Free Slot" at bounding box center [396, 227] width 134 height 50
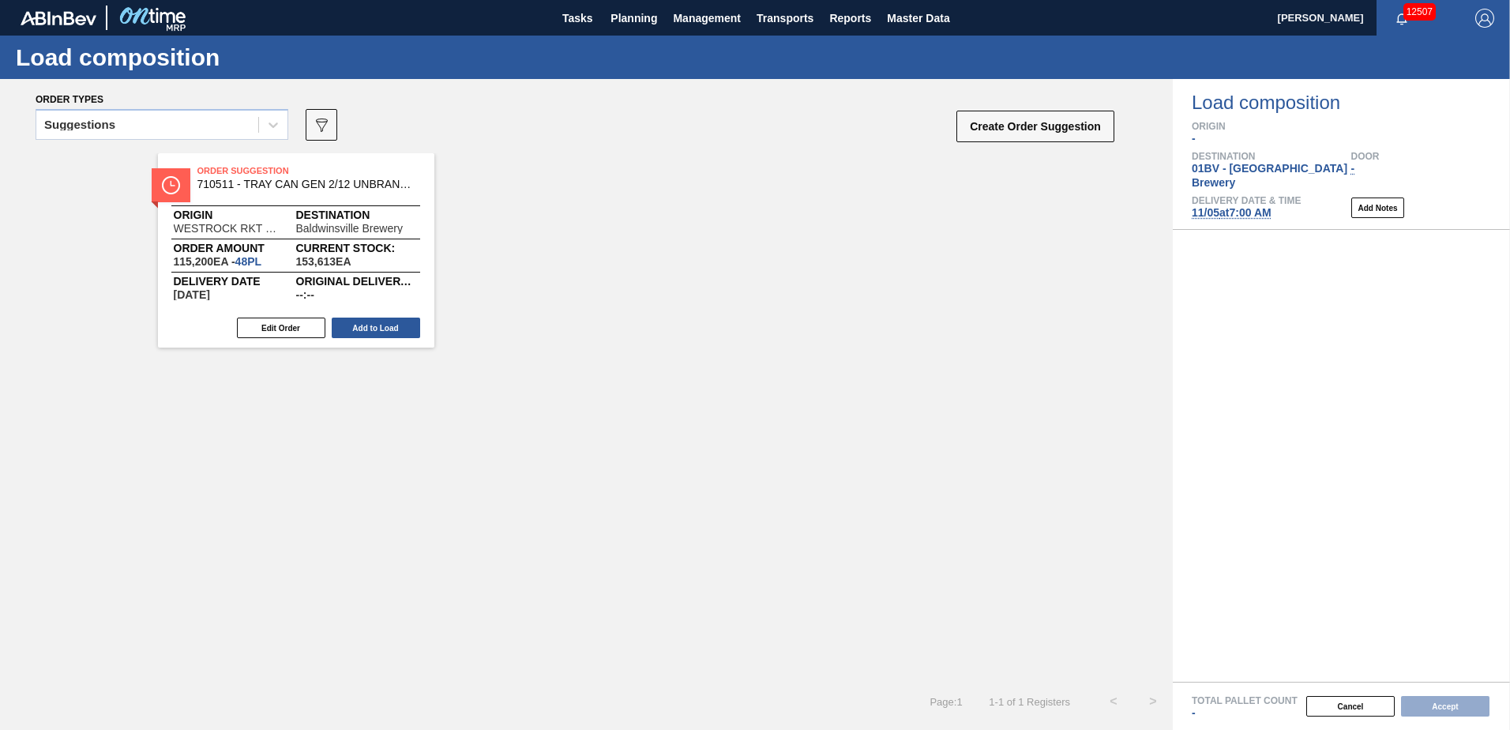
click at [271, 126] on icon at bounding box center [273, 125] width 9 height 6
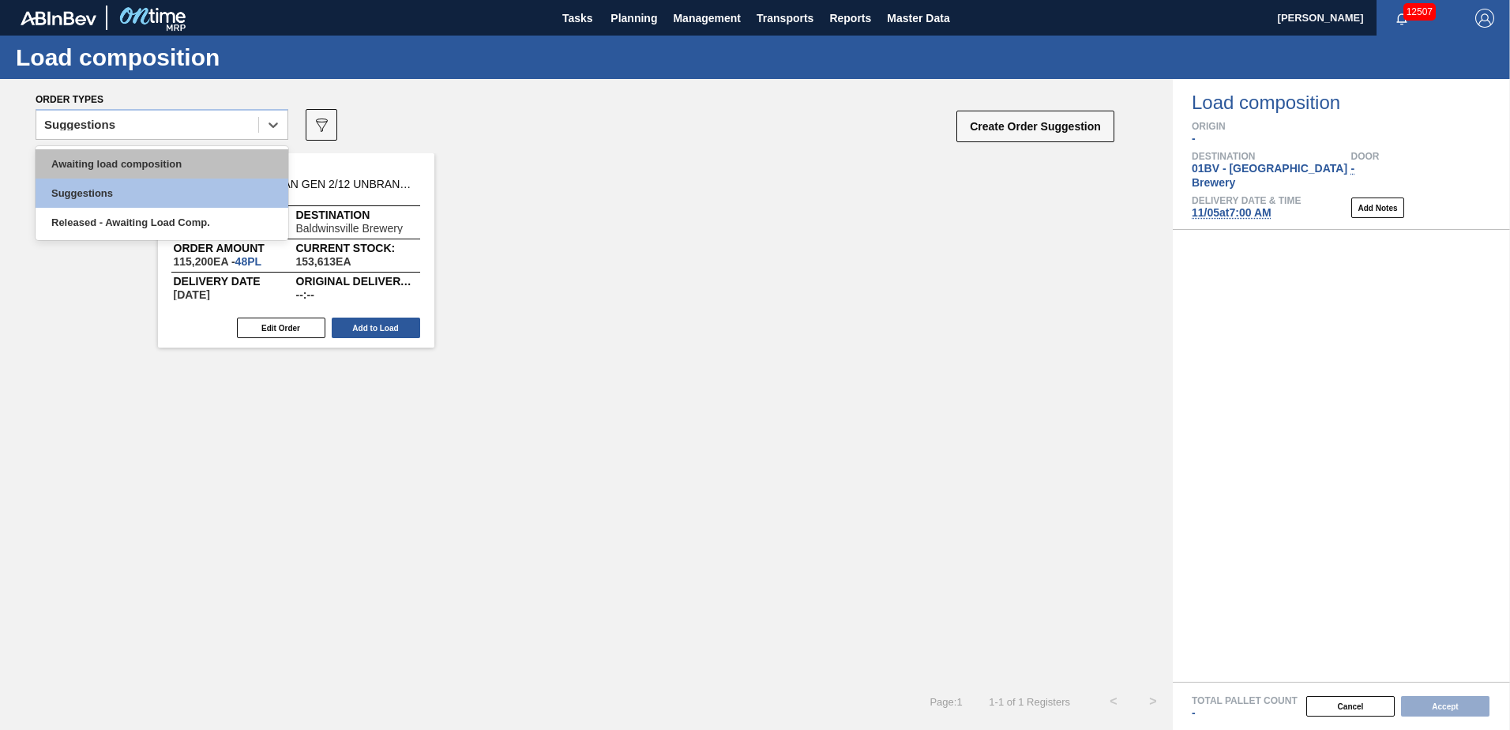
click at [142, 161] on div "Awaiting load composition" at bounding box center [162, 163] width 253 height 29
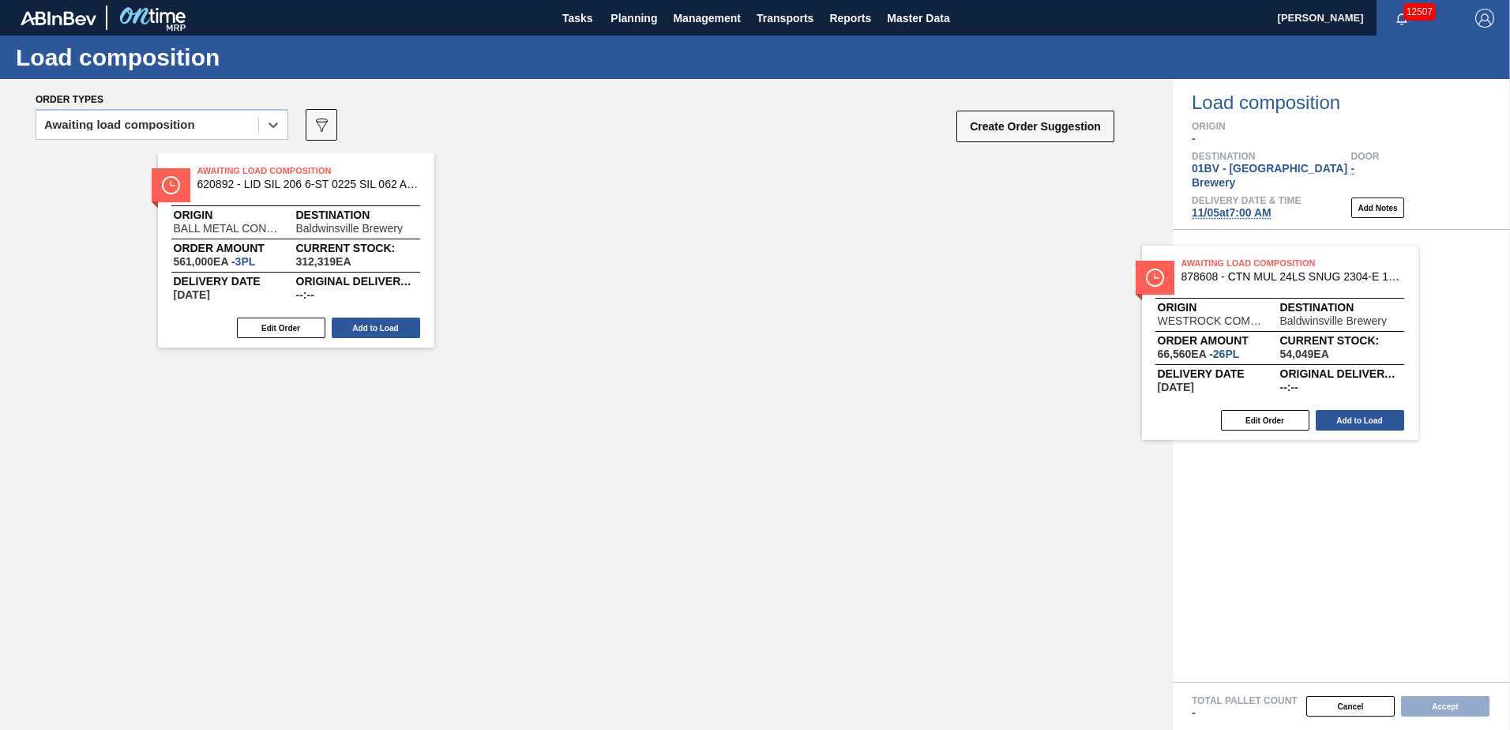
drag, startPoint x: 527, startPoint y: 190, endPoint x: 1274, endPoint y: 284, distance: 753.2
click at [1274, 284] on div "Order types option Awaiting load composition, selected. Select is focused ,type…" at bounding box center [755, 404] width 1510 height 651
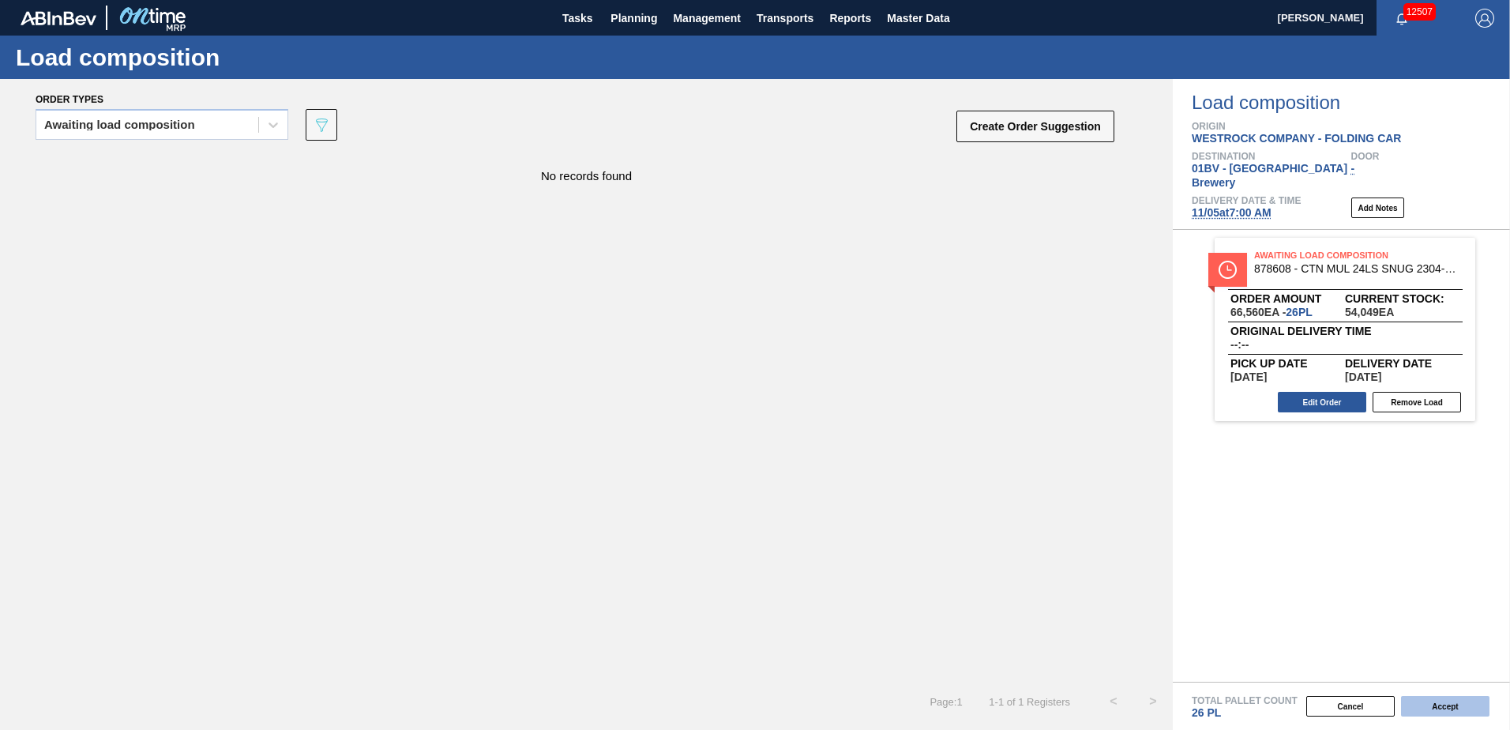
click at [1445, 706] on button "Accept" at bounding box center [1445, 706] width 88 height 21
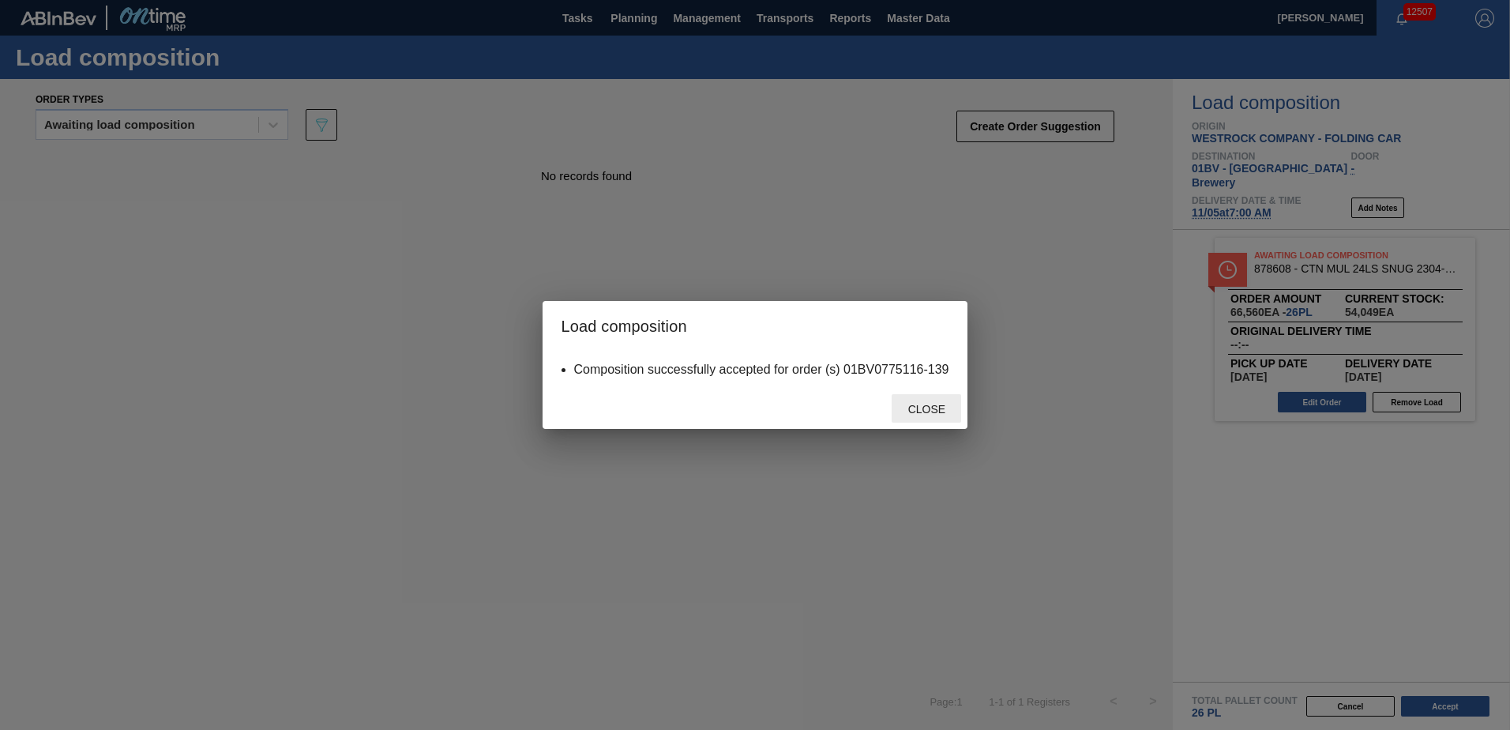
click at [924, 413] on span "Close" at bounding box center [927, 409] width 62 height 13
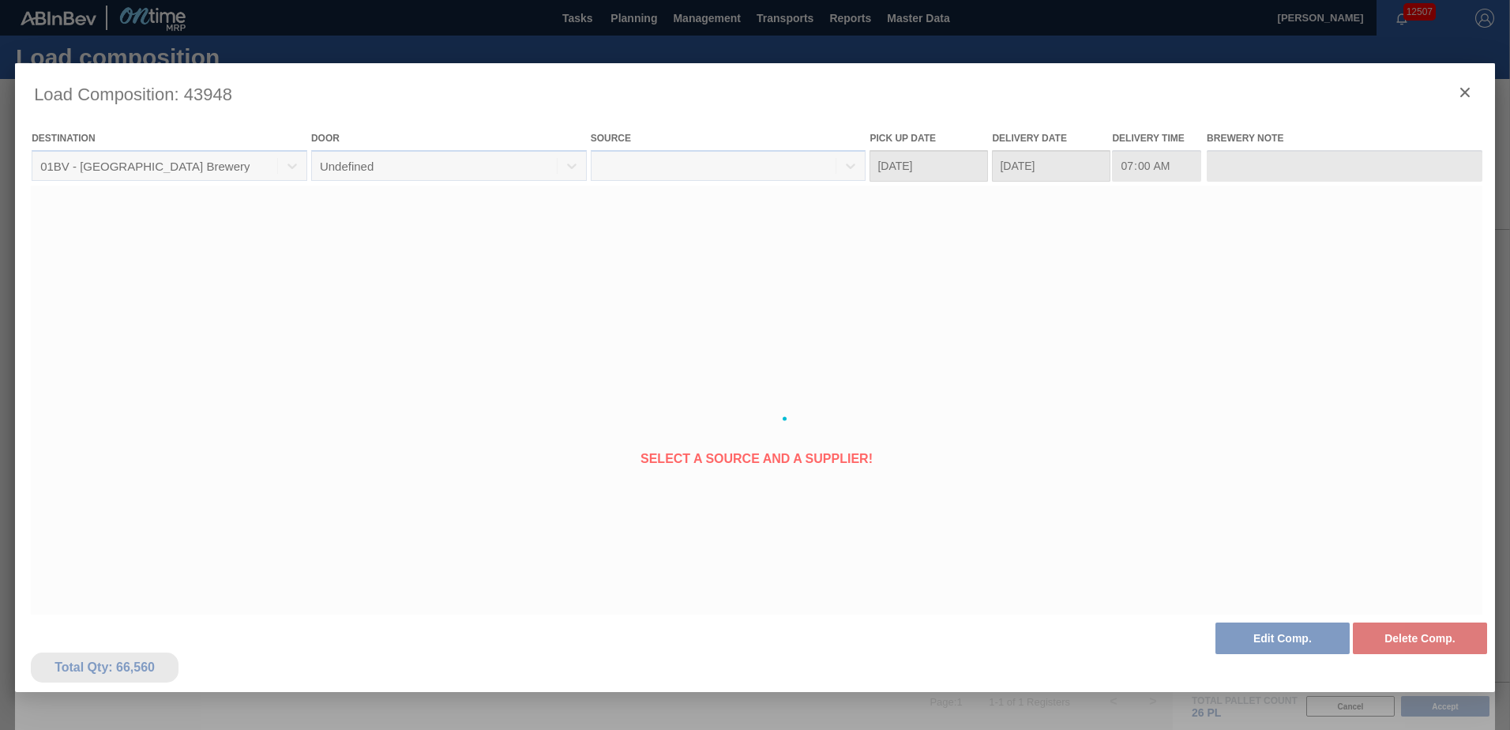
type Date "[DATE]"
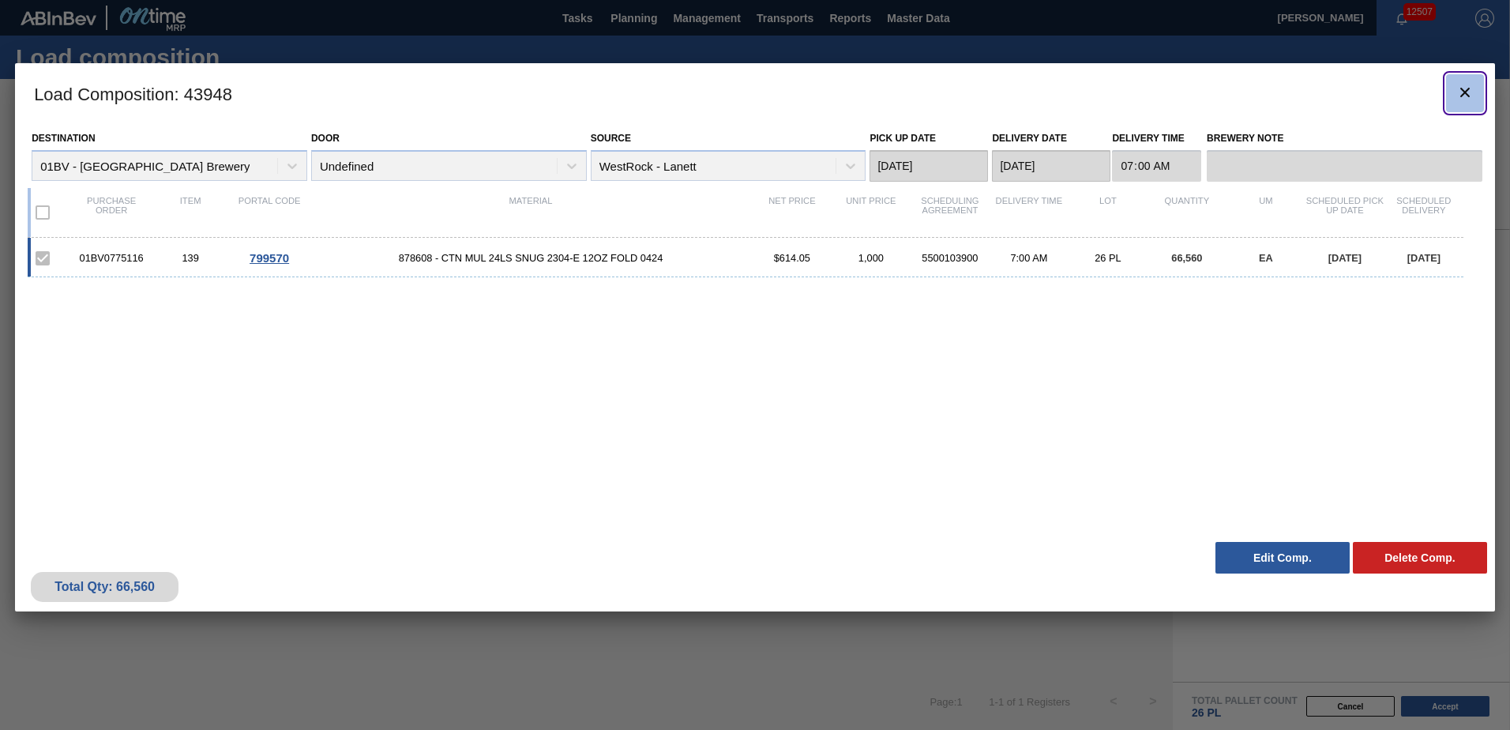
click at [1465, 89] on icon "botão de ícone" at bounding box center [1465, 92] width 19 height 19
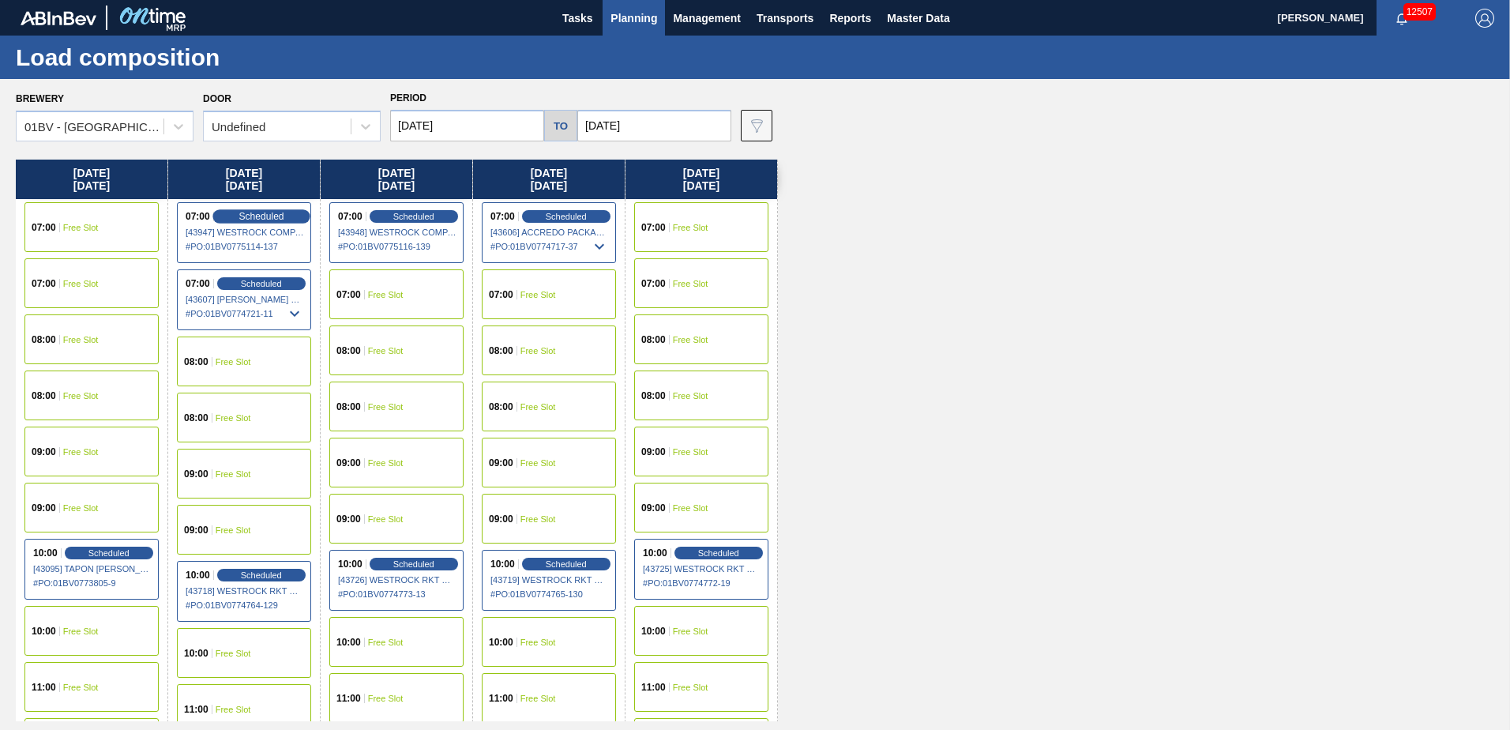
click at [250, 216] on span "Scheduled" at bounding box center [261, 216] width 45 height 10
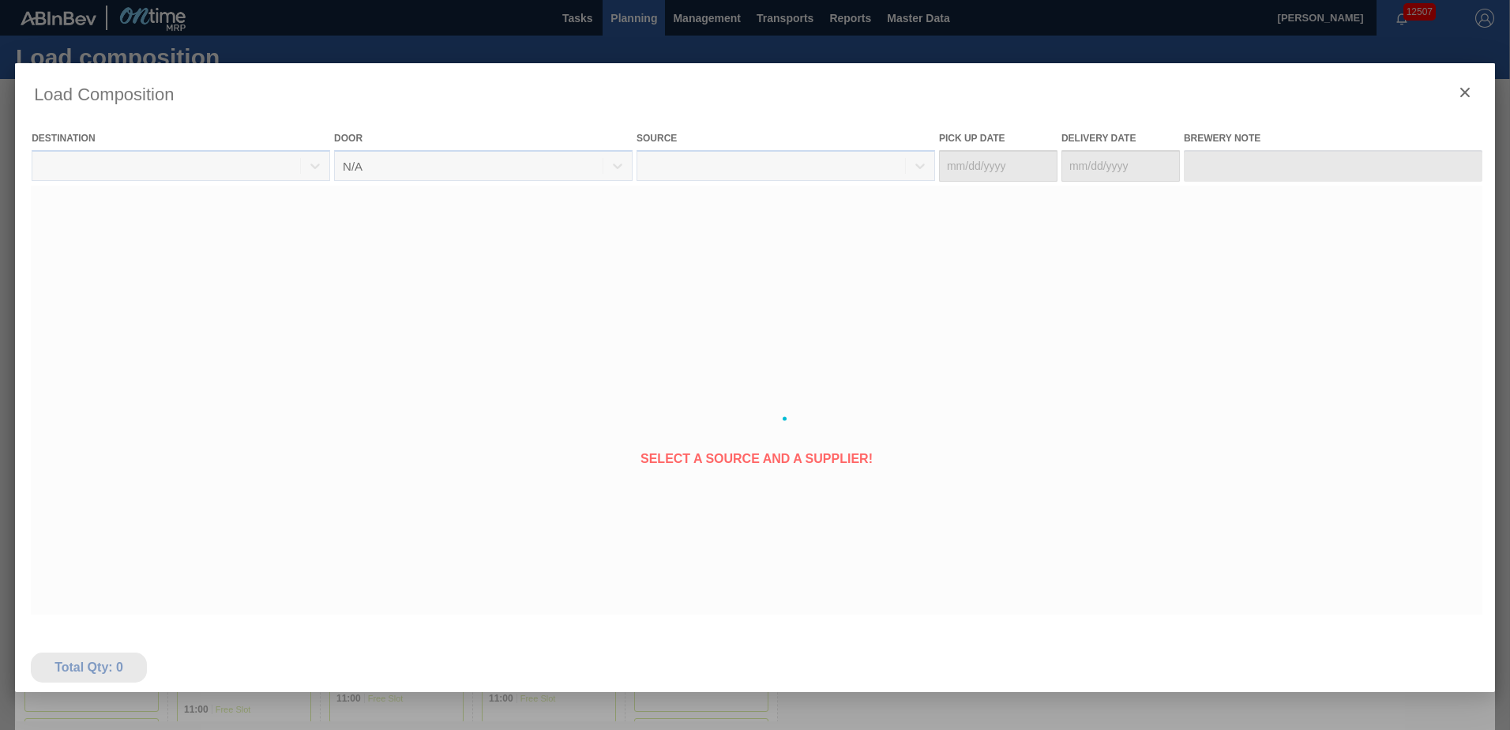
type Date "[DATE]"
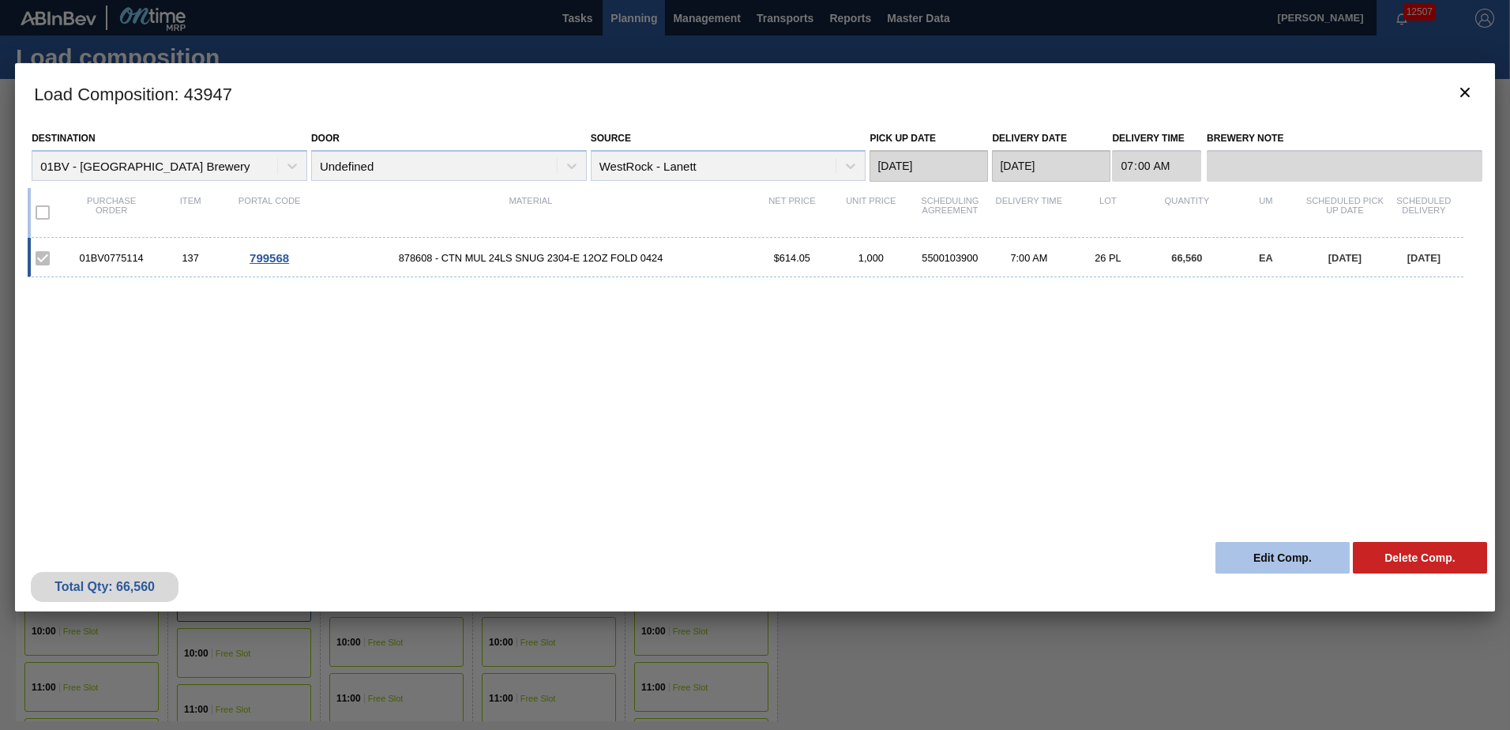
click at [1273, 552] on button "Edit Comp." at bounding box center [1283, 558] width 134 height 32
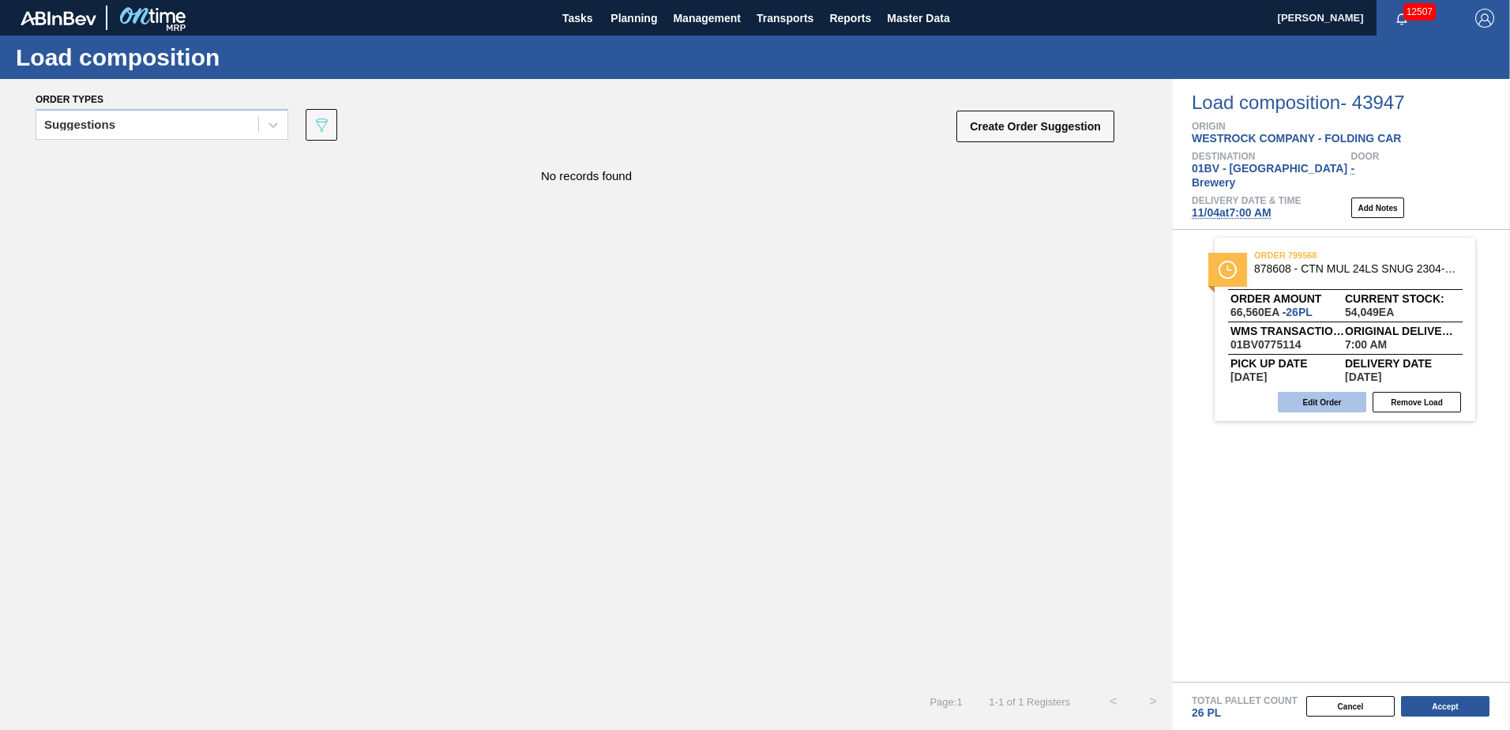
click at [1305, 392] on button "Edit Order" at bounding box center [1322, 402] width 88 height 21
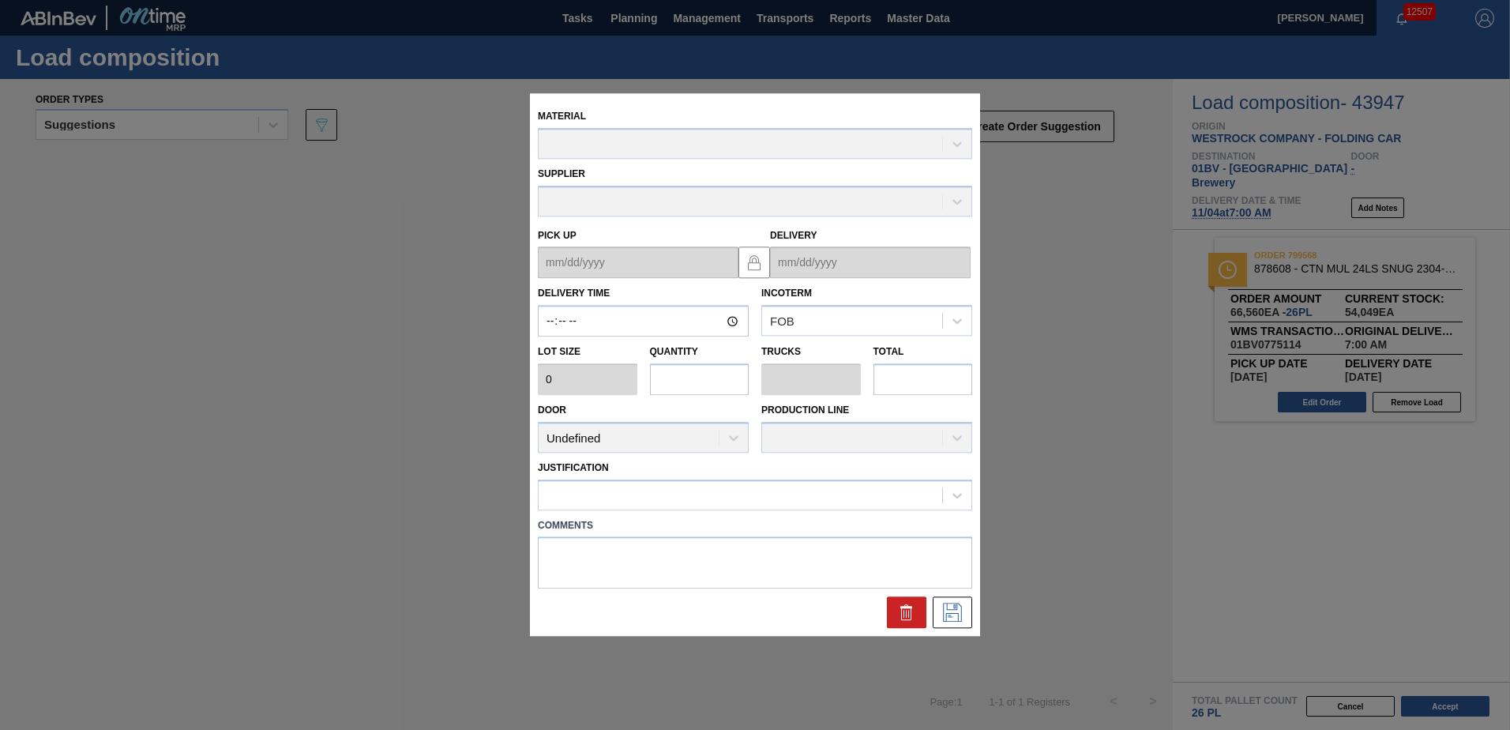
type input "07:00:00"
type input "2,560"
type input "26"
type input "1"
type input "66,560"
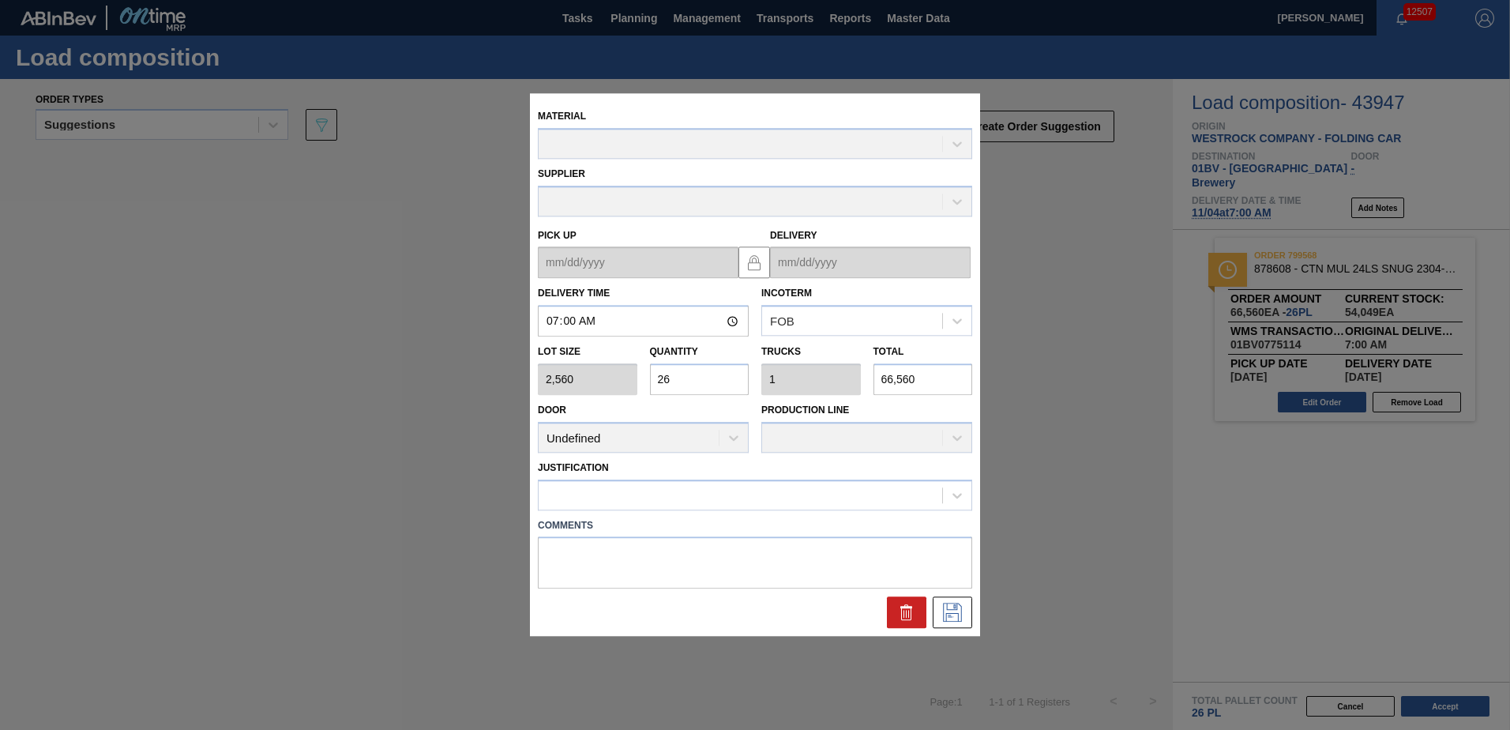
type up "[DATE]"
type input "[DATE]"
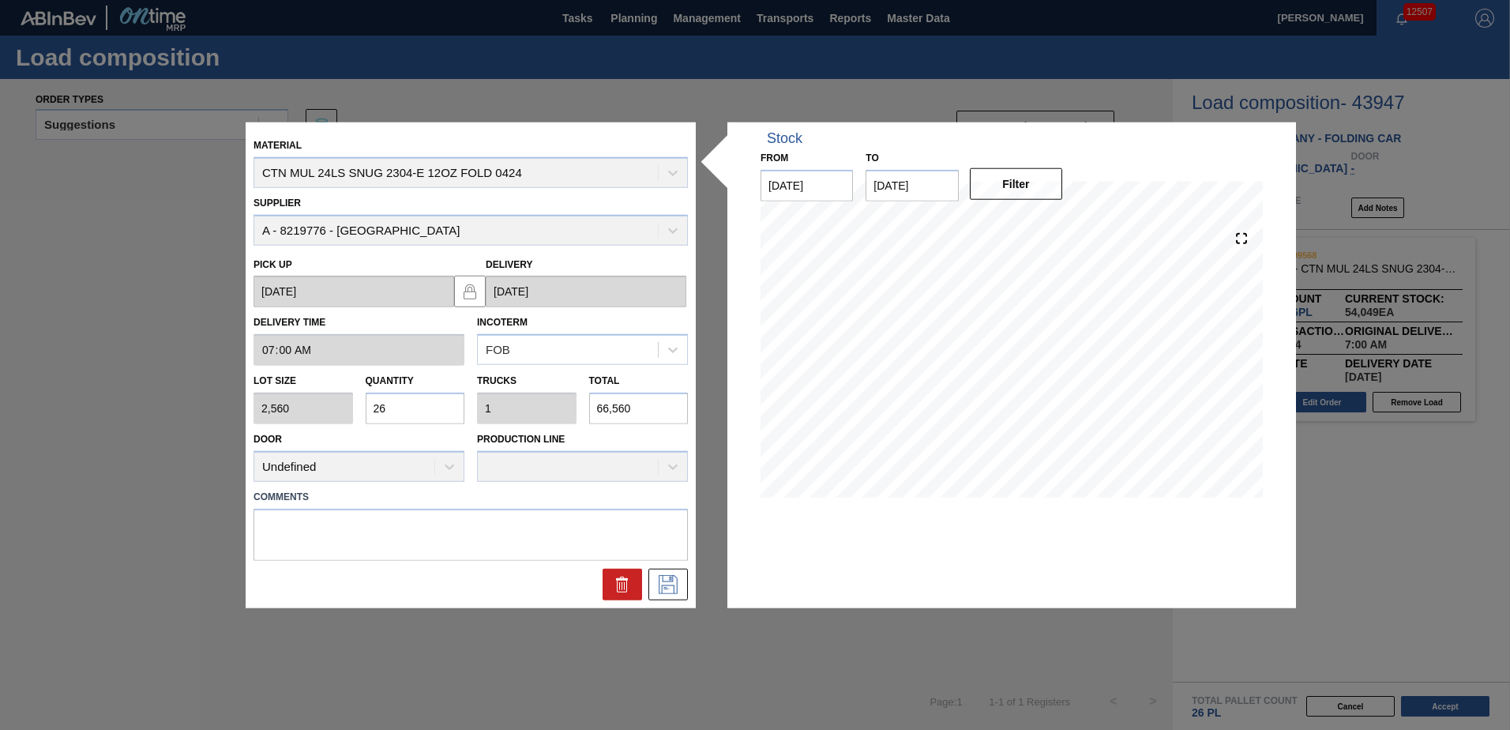
drag, startPoint x: 413, startPoint y: 408, endPoint x: 251, endPoint y: 398, distance: 162.2
click at [252, 399] on div "Lot size 2,560 Quantity 26 Trucks 1 Total 66,560" at bounding box center [470, 395] width 447 height 58
type input "2"
type input "0.077"
type input "5,120"
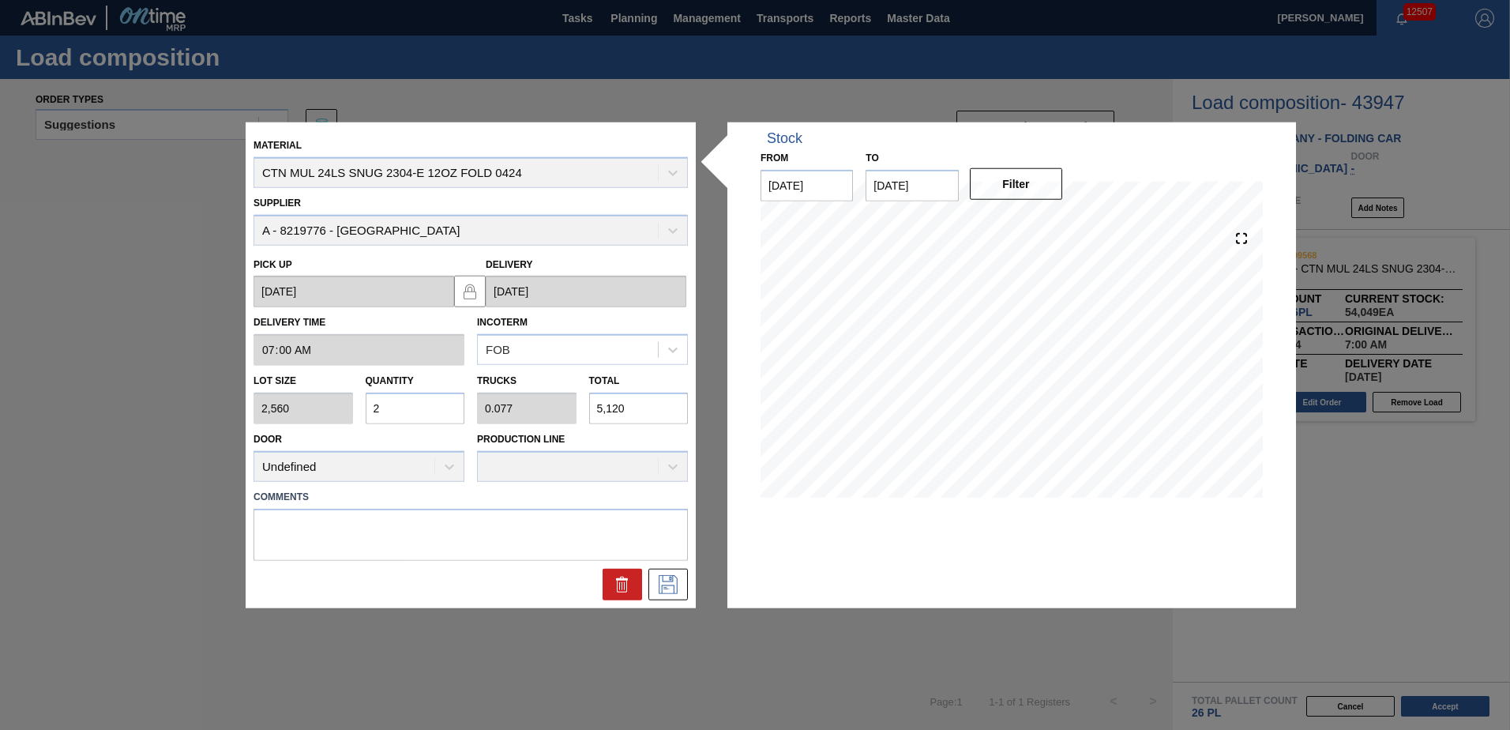
type input "24"
type input "0.923"
type input "61,440"
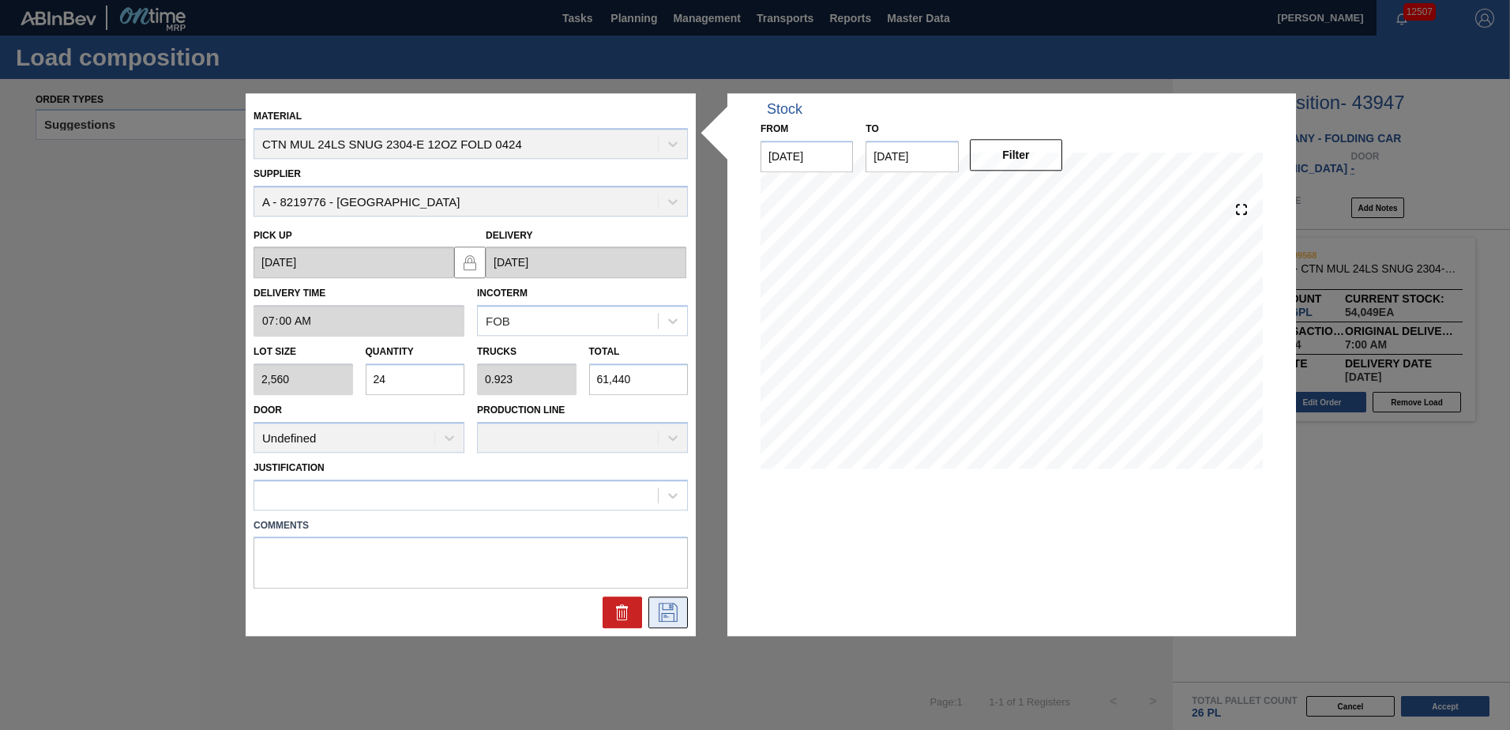
type input "24"
click at [665, 612] on icon at bounding box center [668, 613] width 25 height 19
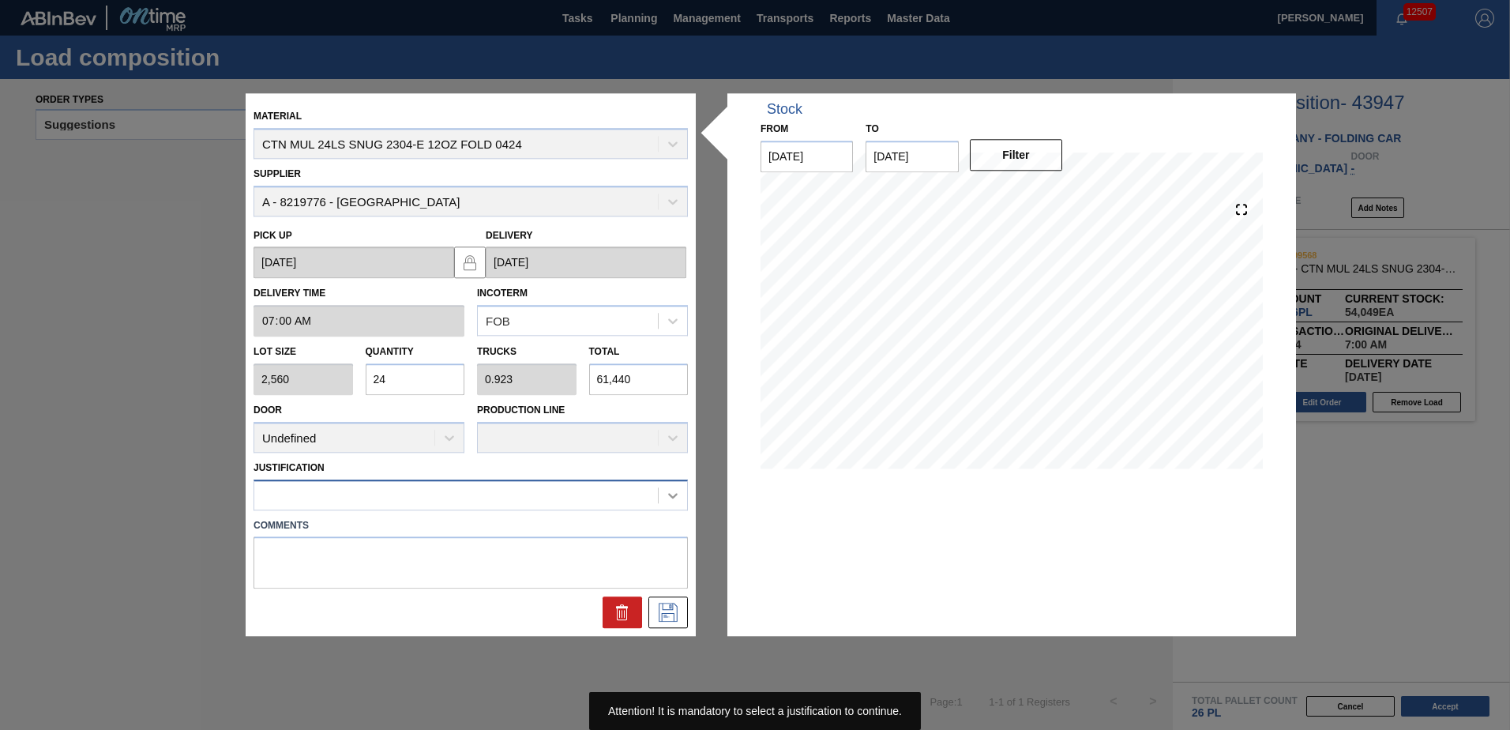
click at [674, 498] on icon at bounding box center [673, 495] width 16 height 16
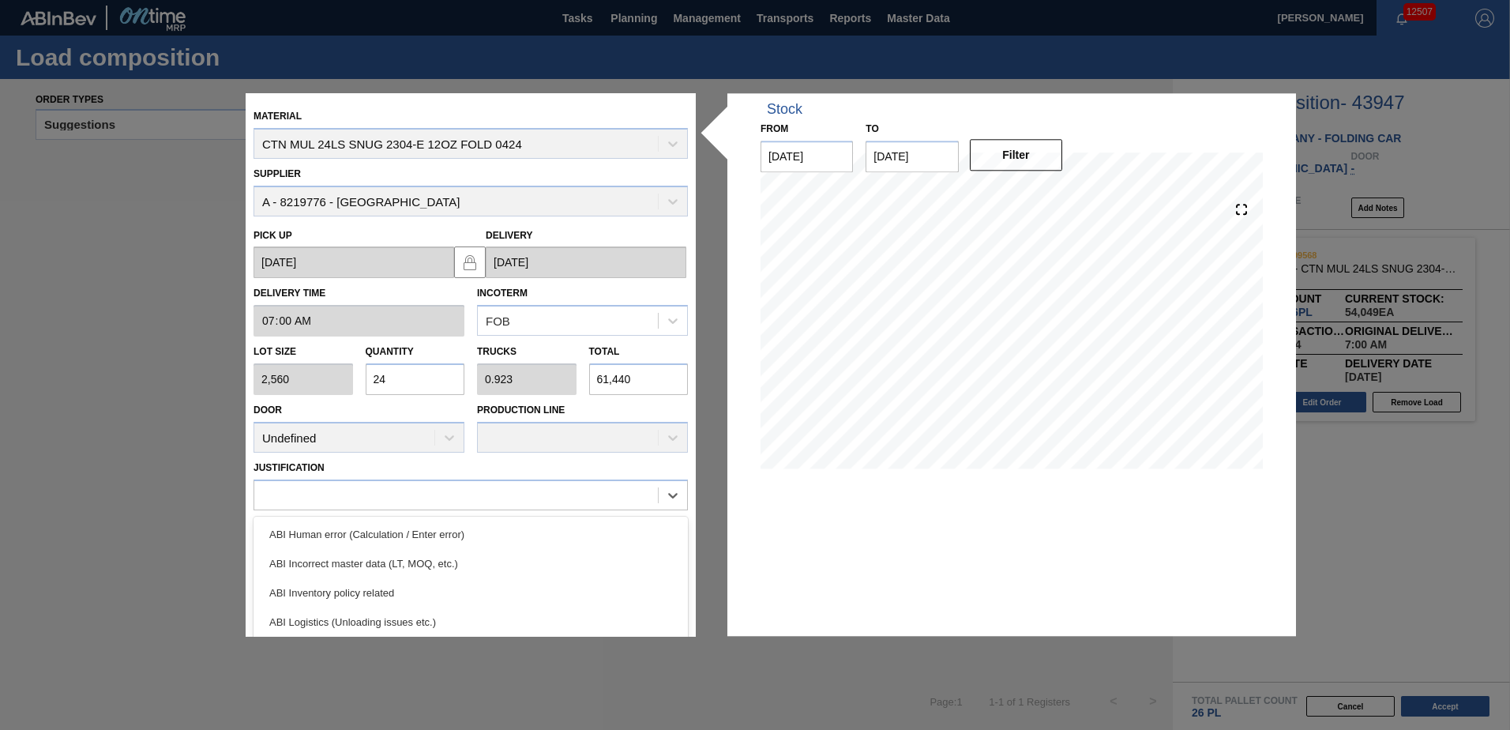
drag, startPoint x: 682, startPoint y: 530, endPoint x: 683, endPoint y: 596, distance: 66.4
click at [683, 596] on div "ABI Human error (Calculation / Enter error) ABI Incorrect master data (LT, MOQ,…" at bounding box center [471, 635] width 434 height 237
drag, startPoint x: 683, startPoint y: 575, endPoint x: 685, endPoint y: 610, distance: 34.8
click at [685, 610] on div "ABI Human error (Calculation / Enter error) ABI Incorrect master data (LT, MOQ,…" at bounding box center [471, 635] width 434 height 237
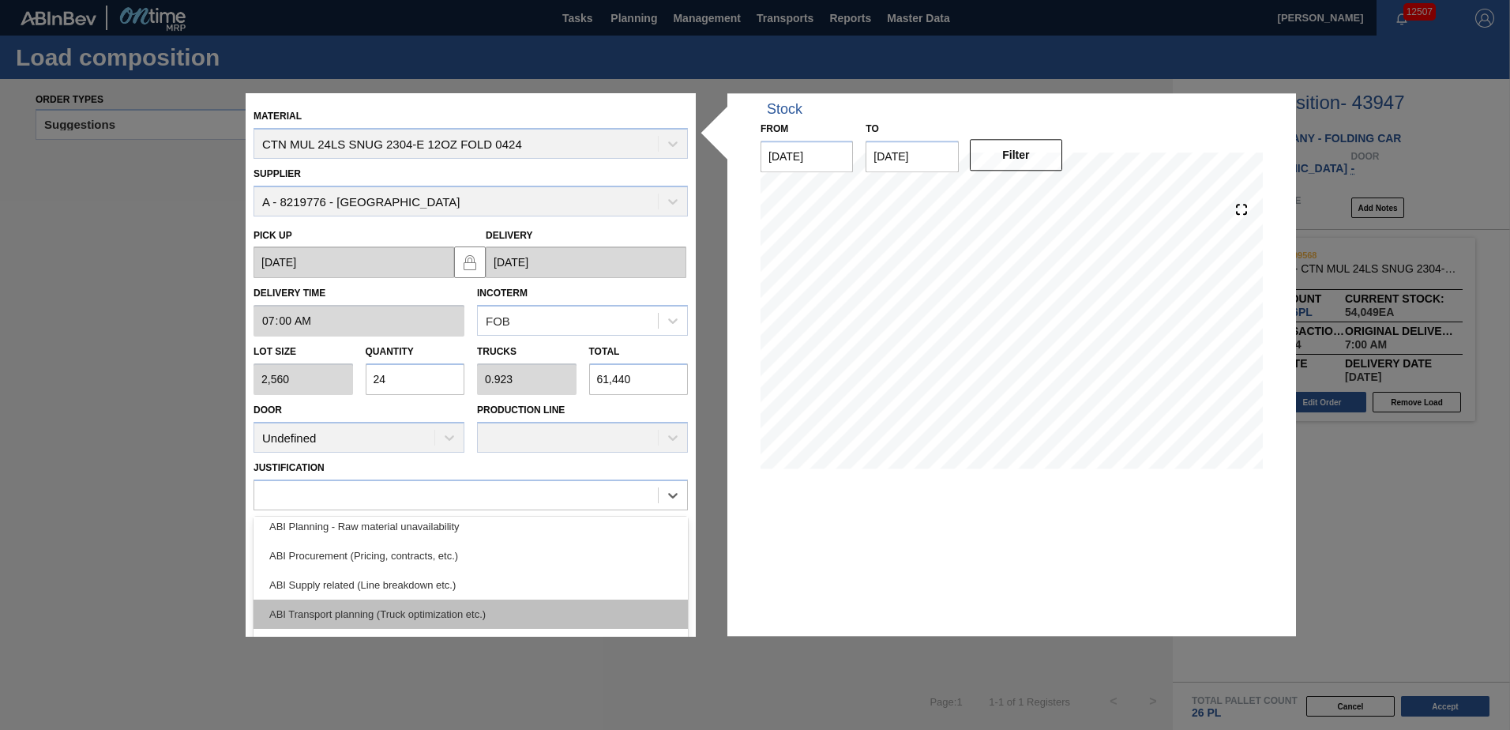
click at [396, 608] on div "ABI Transport planning (Truck optimization etc.)" at bounding box center [471, 614] width 434 height 29
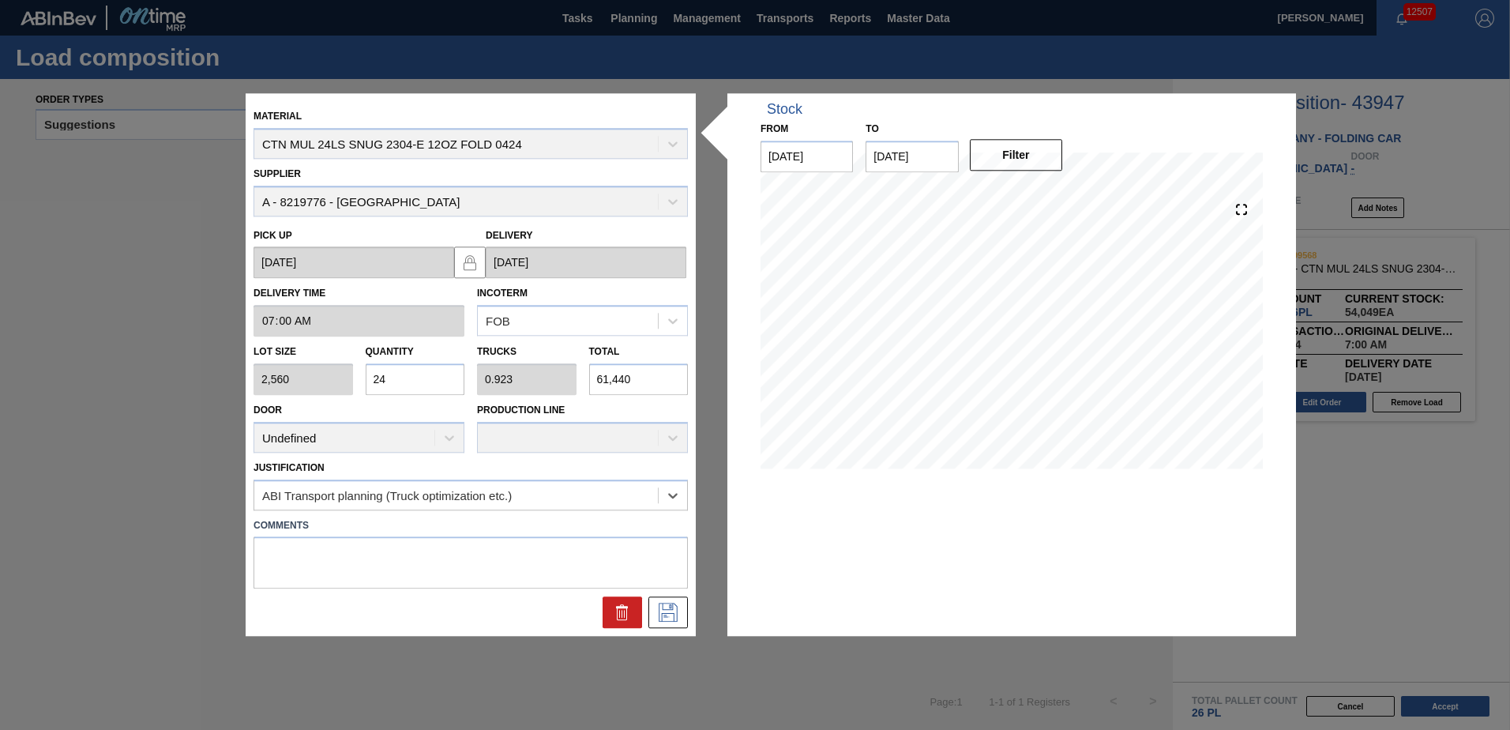
click at [648, 608] on div at bounding box center [470, 613] width 447 height 32
click at [675, 608] on icon at bounding box center [668, 613] width 25 height 19
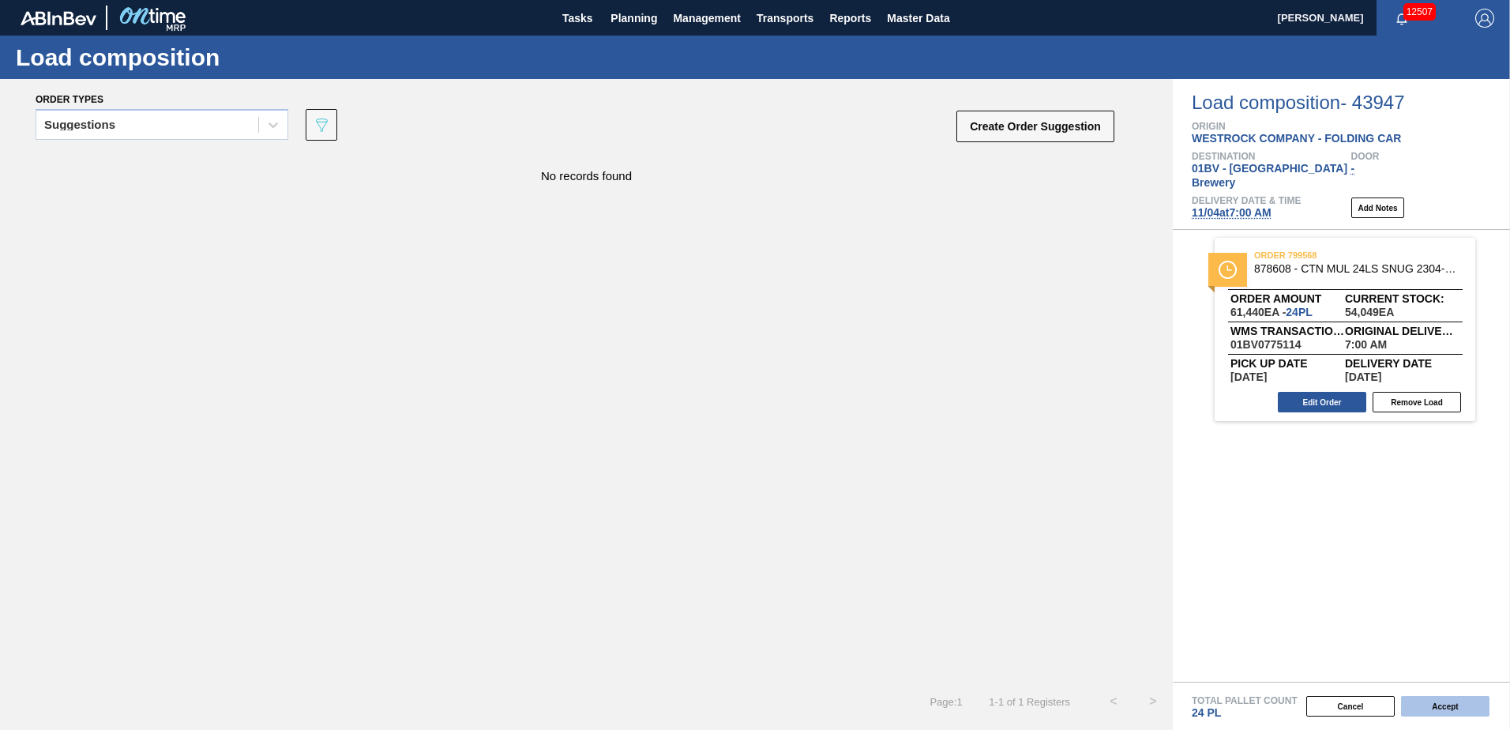
click at [1439, 701] on button "Accept" at bounding box center [1445, 706] width 88 height 21
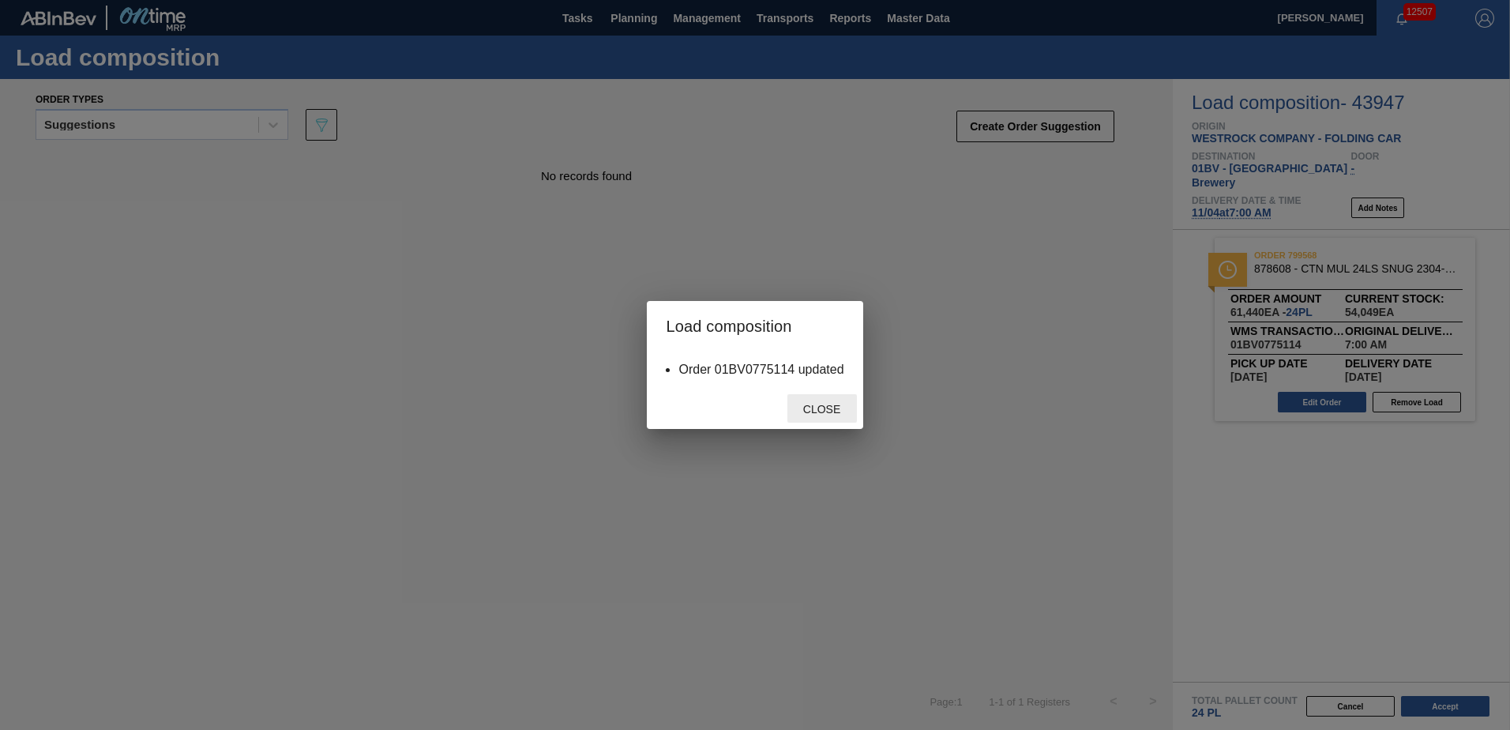
click at [827, 400] on div "Close" at bounding box center [823, 408] width 70 height 29
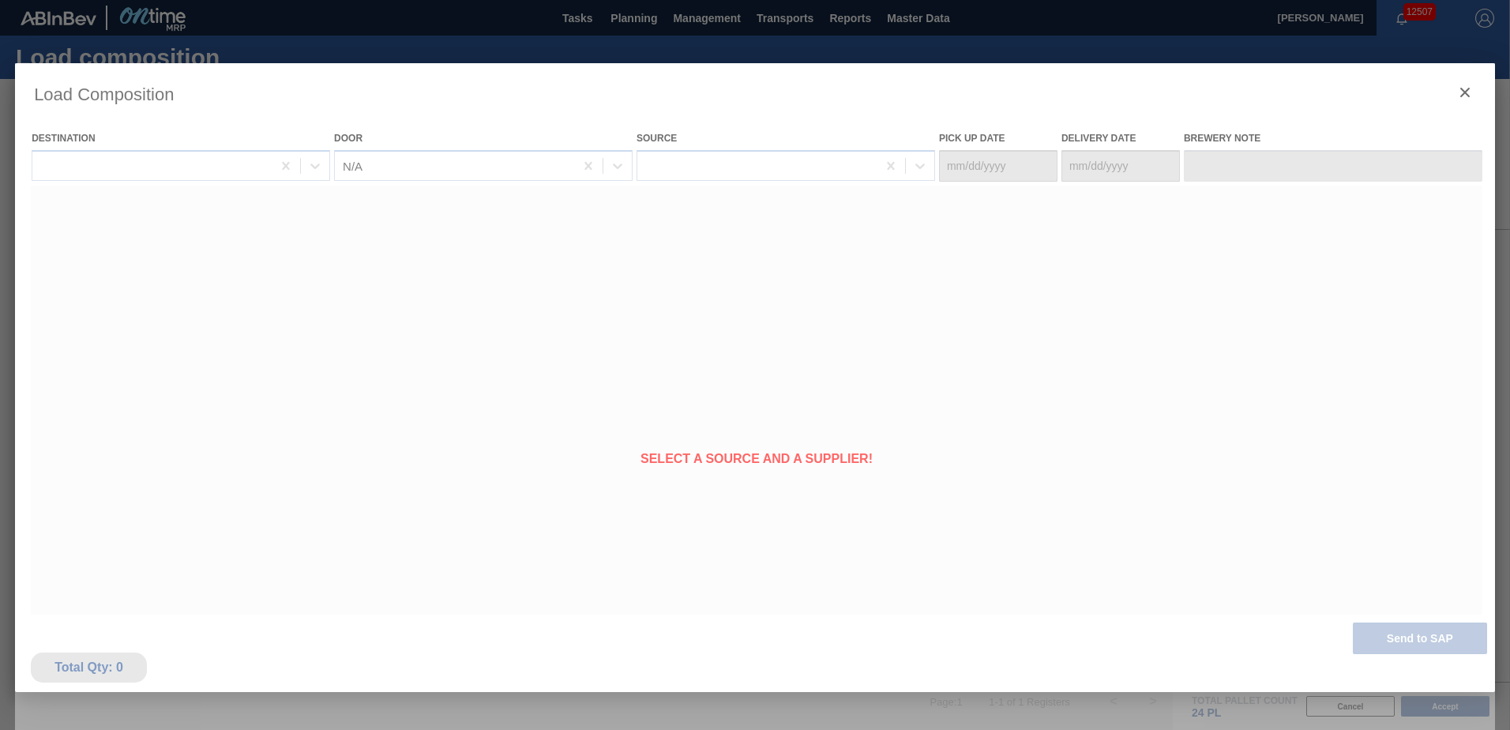
type Date "[DATE]"
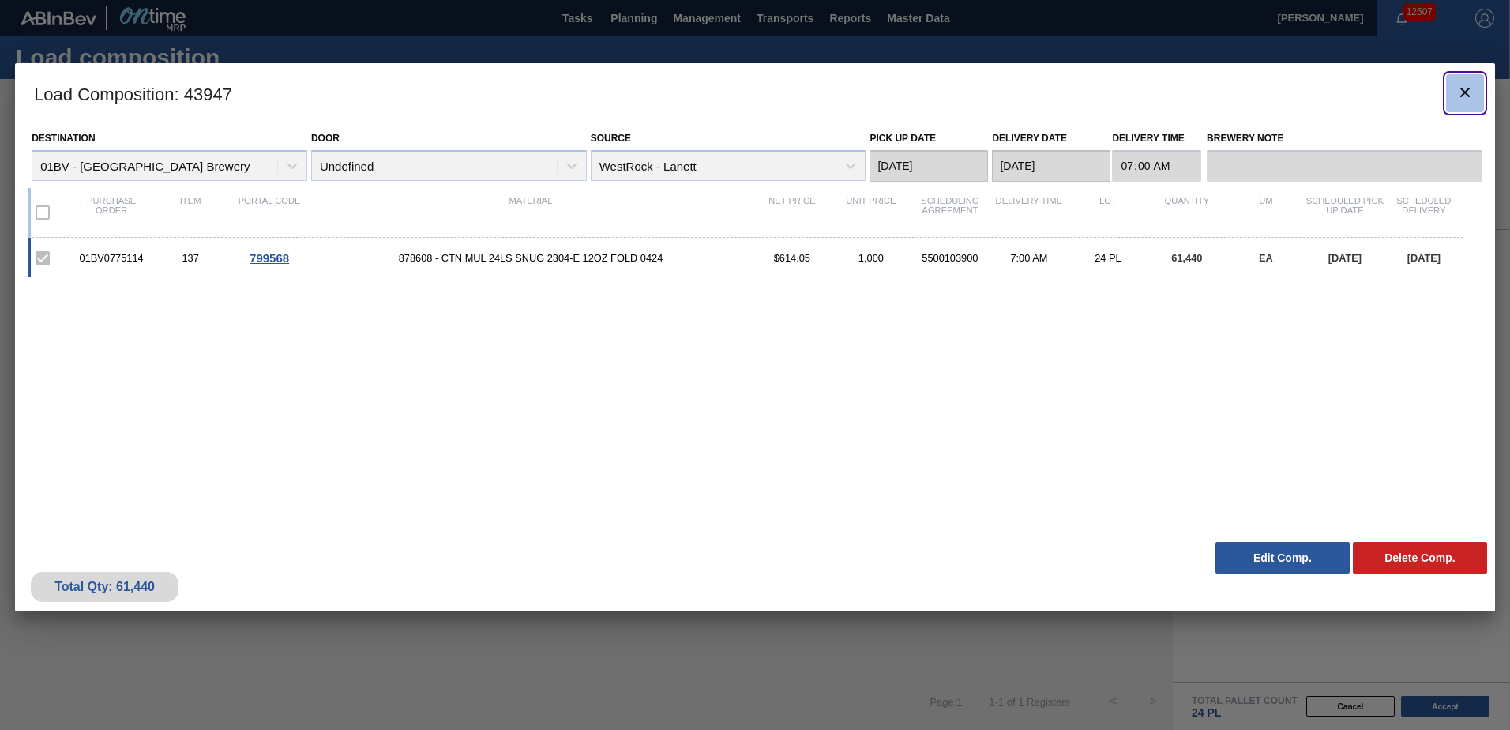
click at [1470, 89] on icon "botão de ícone" at bounding box center [1465, 92] width 19 height 19
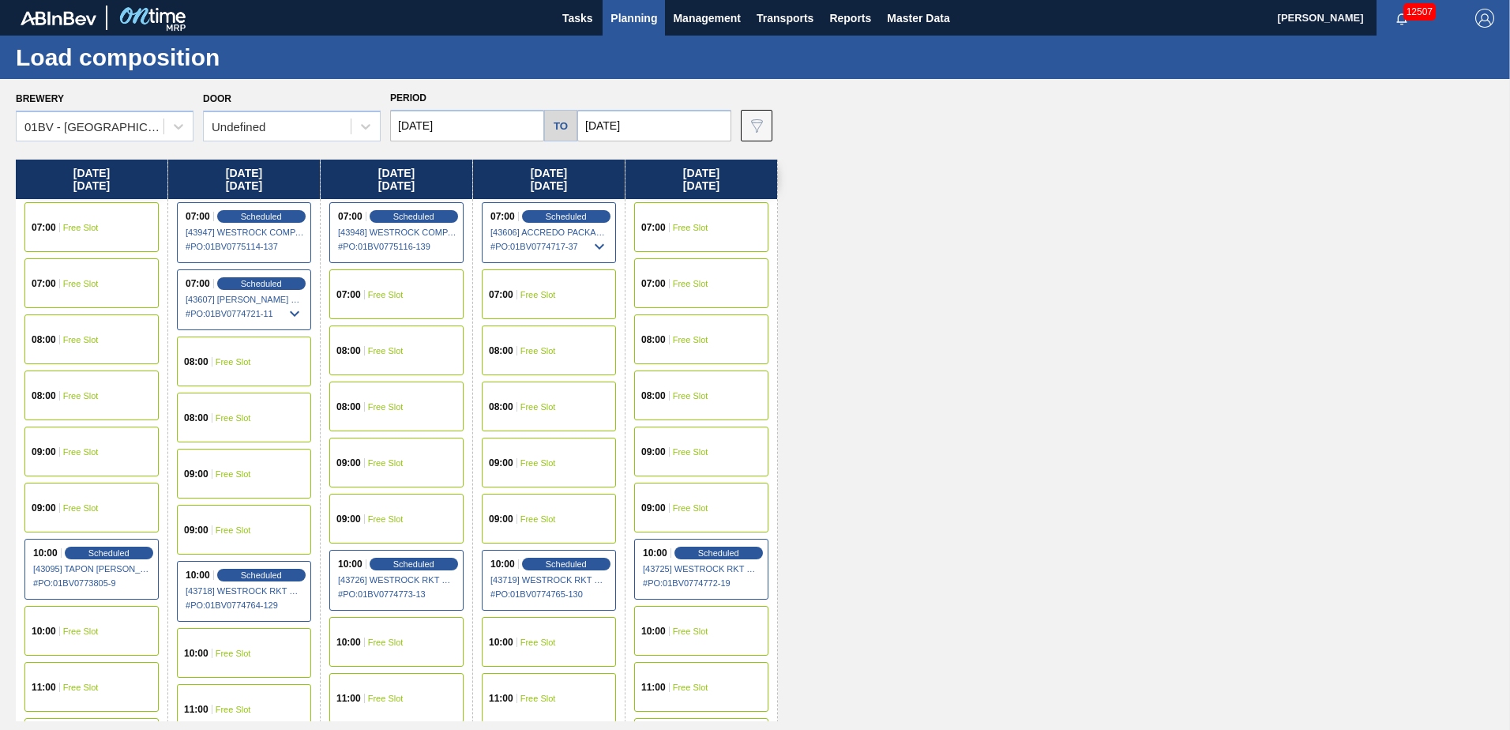
click at [397, 209] on div "07:00 Scheduled [43948] WESTROCK COMPANY - FOLDING CAR - 0008219776 # PO : 01BV…" at bounding box center [396, 232] width 134 height 61
click at [412, 219] on span "Scheduled" at bounding box center [413, 216] width 45 height 10
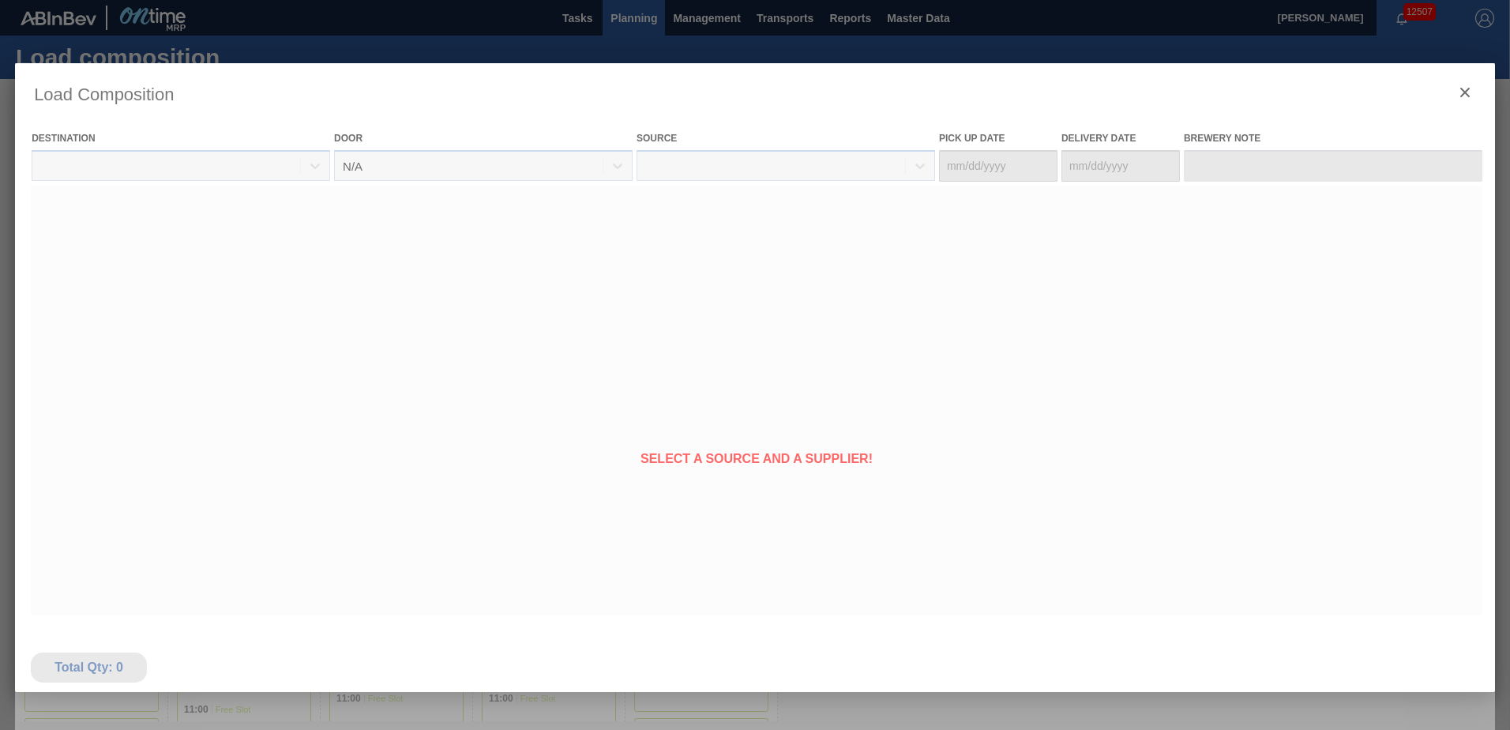
type Date "[DATE]"
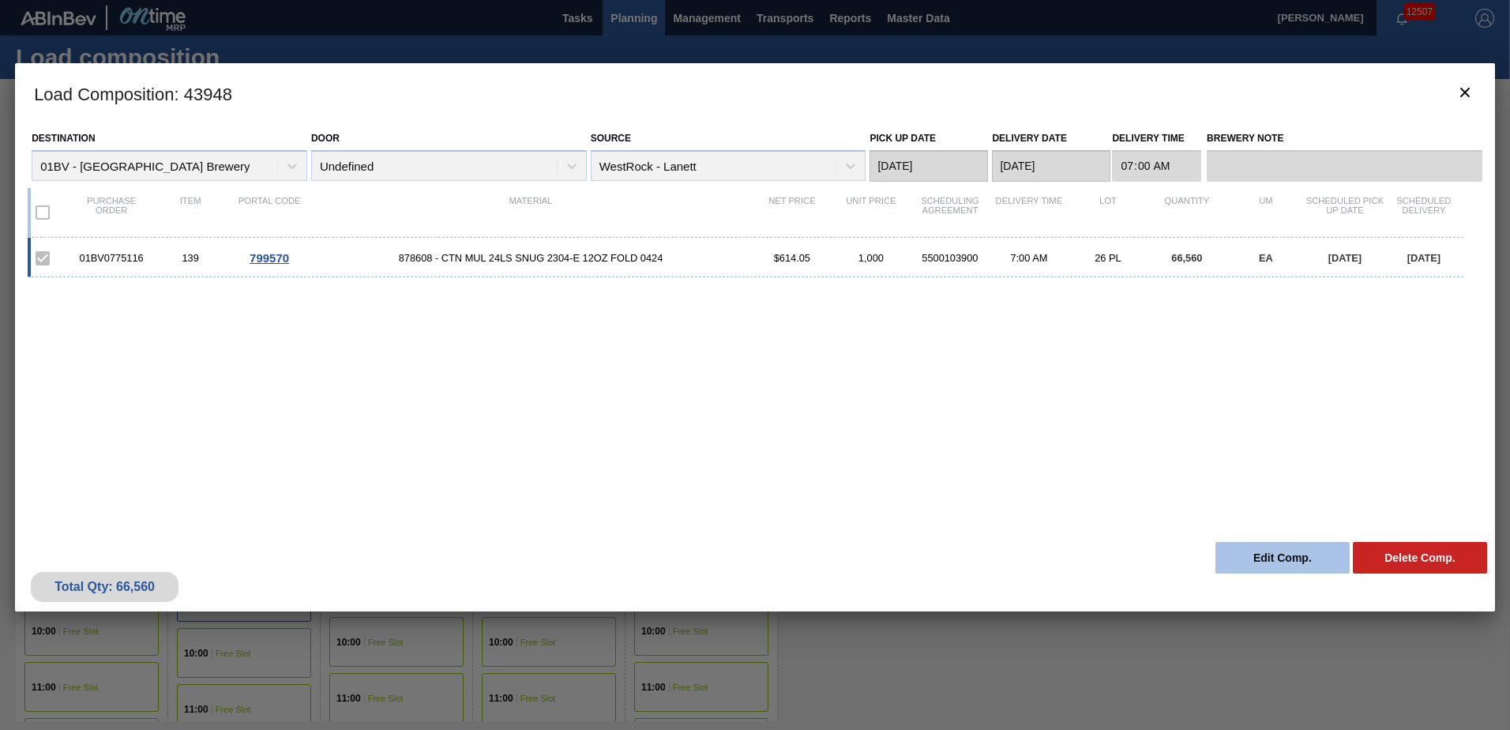
click at [1272, 559] on button "Edit Comp." at bounding box center [1283, 558] width 134 height 32
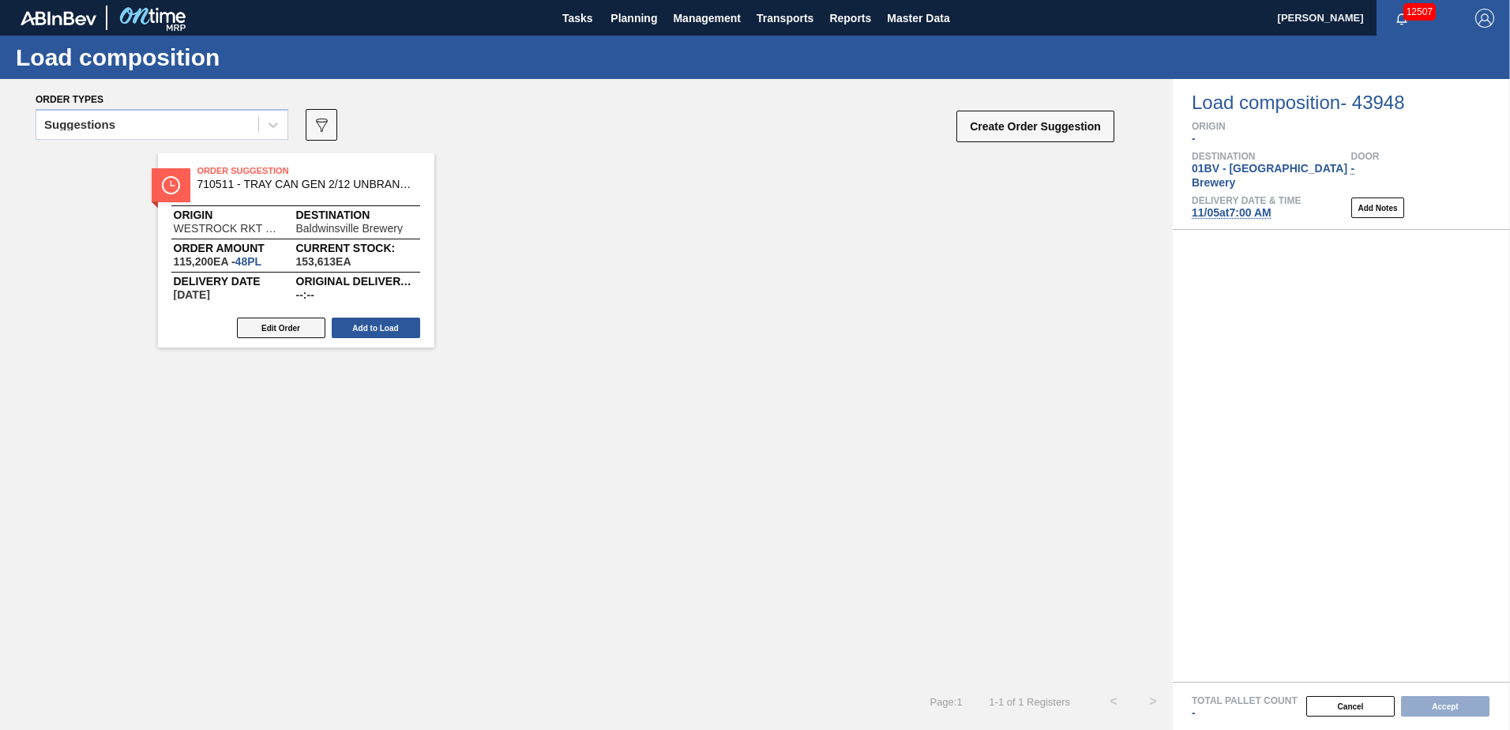
click at [275, 328] on button "Edit Order" at bounding box center [281, 328] width 88 height 21
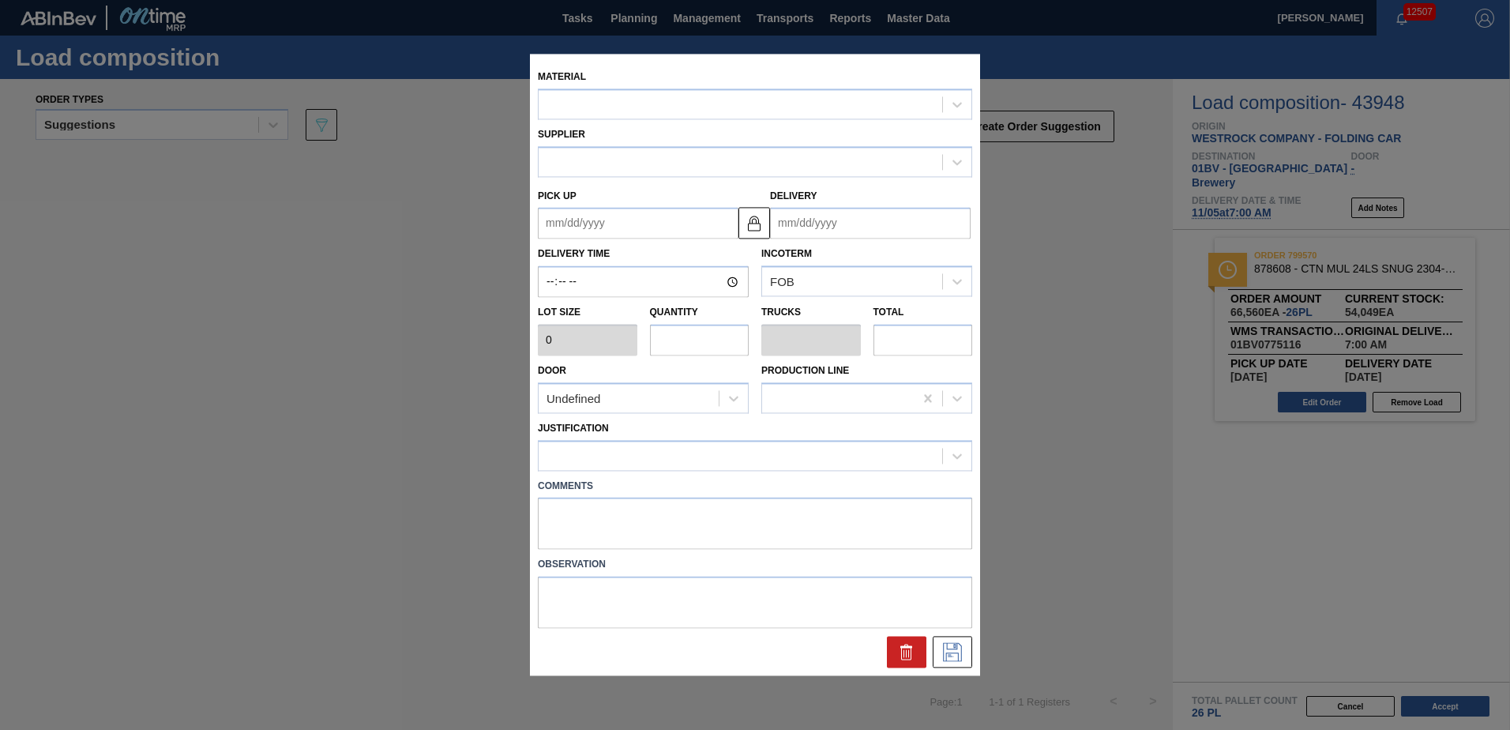
type input "2,400"
type input "48"
type input "1"
type input "115,200"
type up "[DATE]"
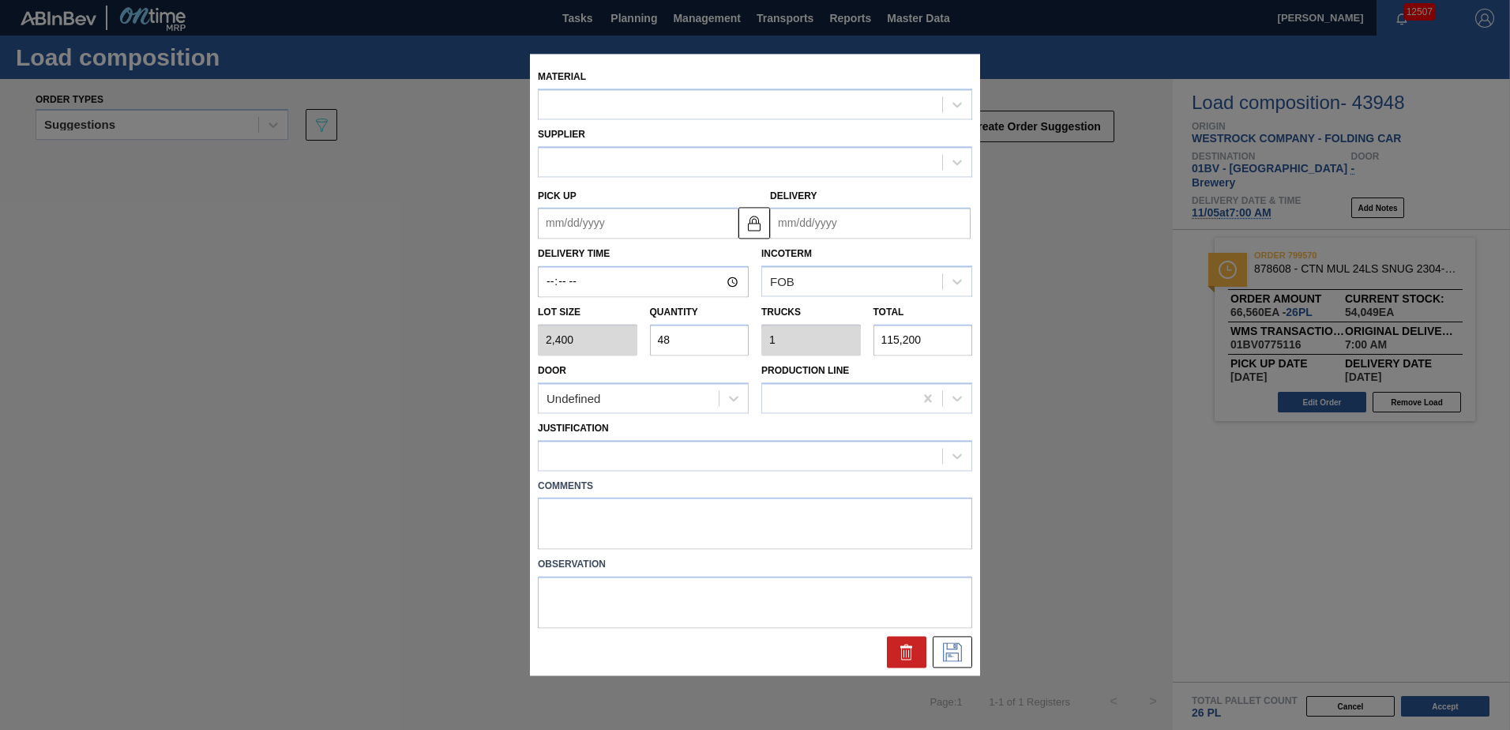
type input "[DATE]"
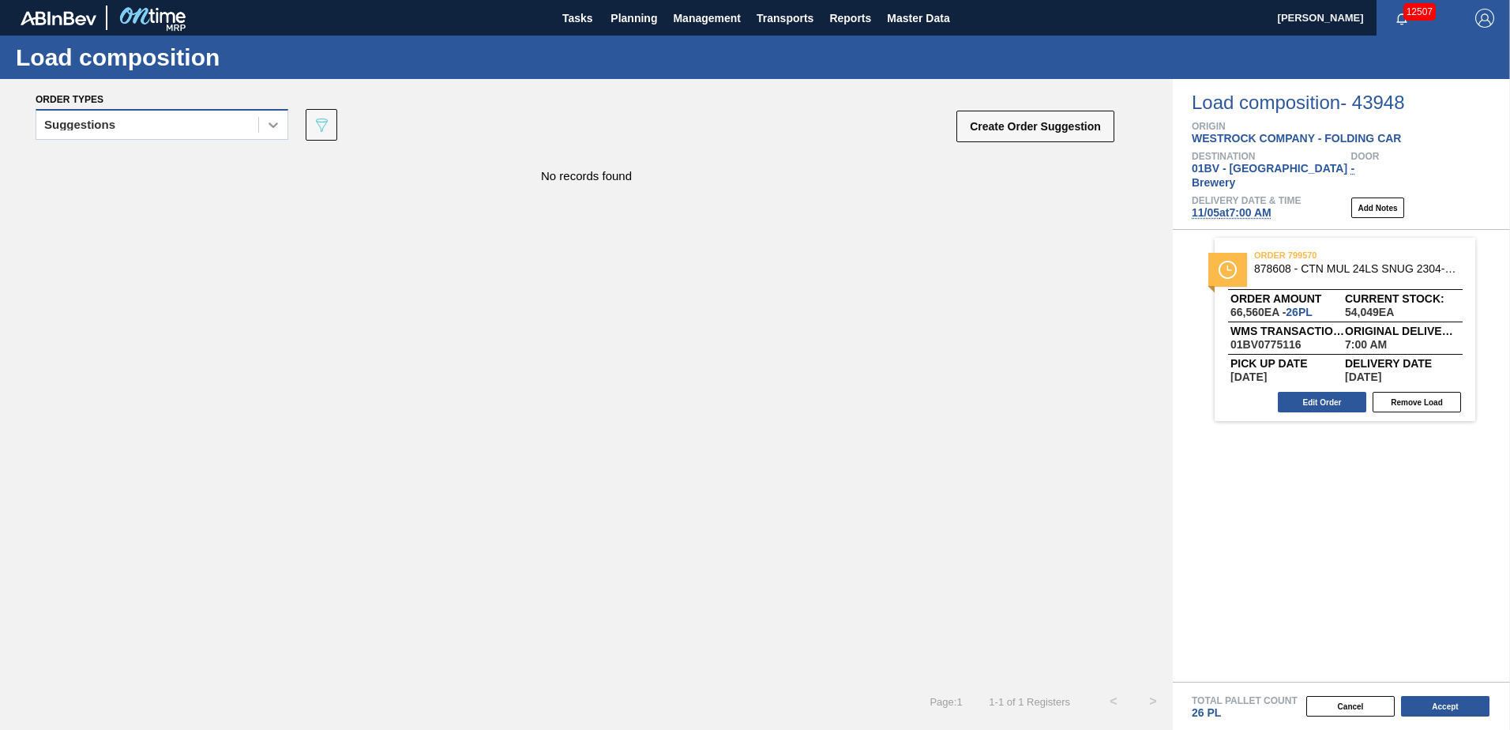
click at [274, 132] on icon at bounding box center [273, 125] width 16 height 16
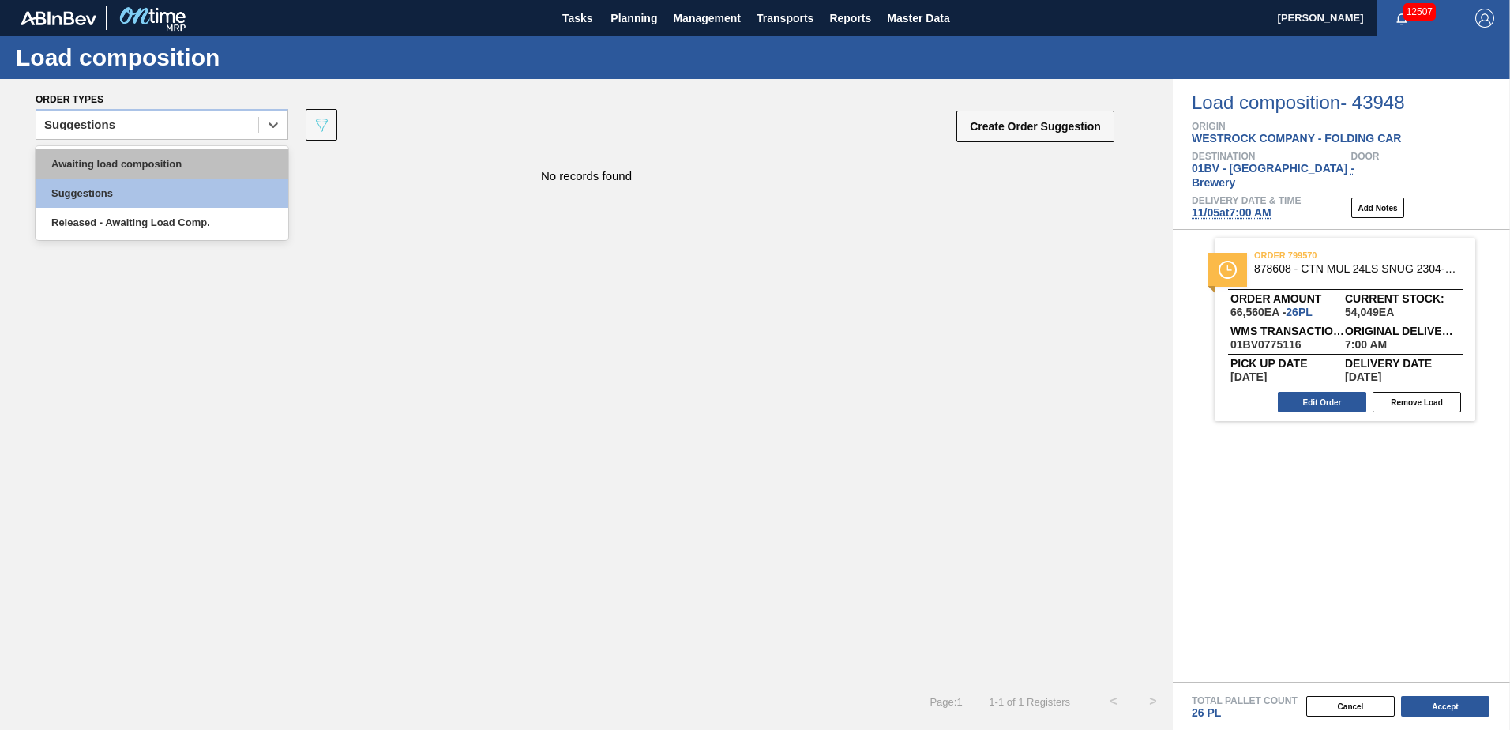
click at [151, 162] on div "Awaiting load composition" at bounding box center [162, 163] width 253 height 29
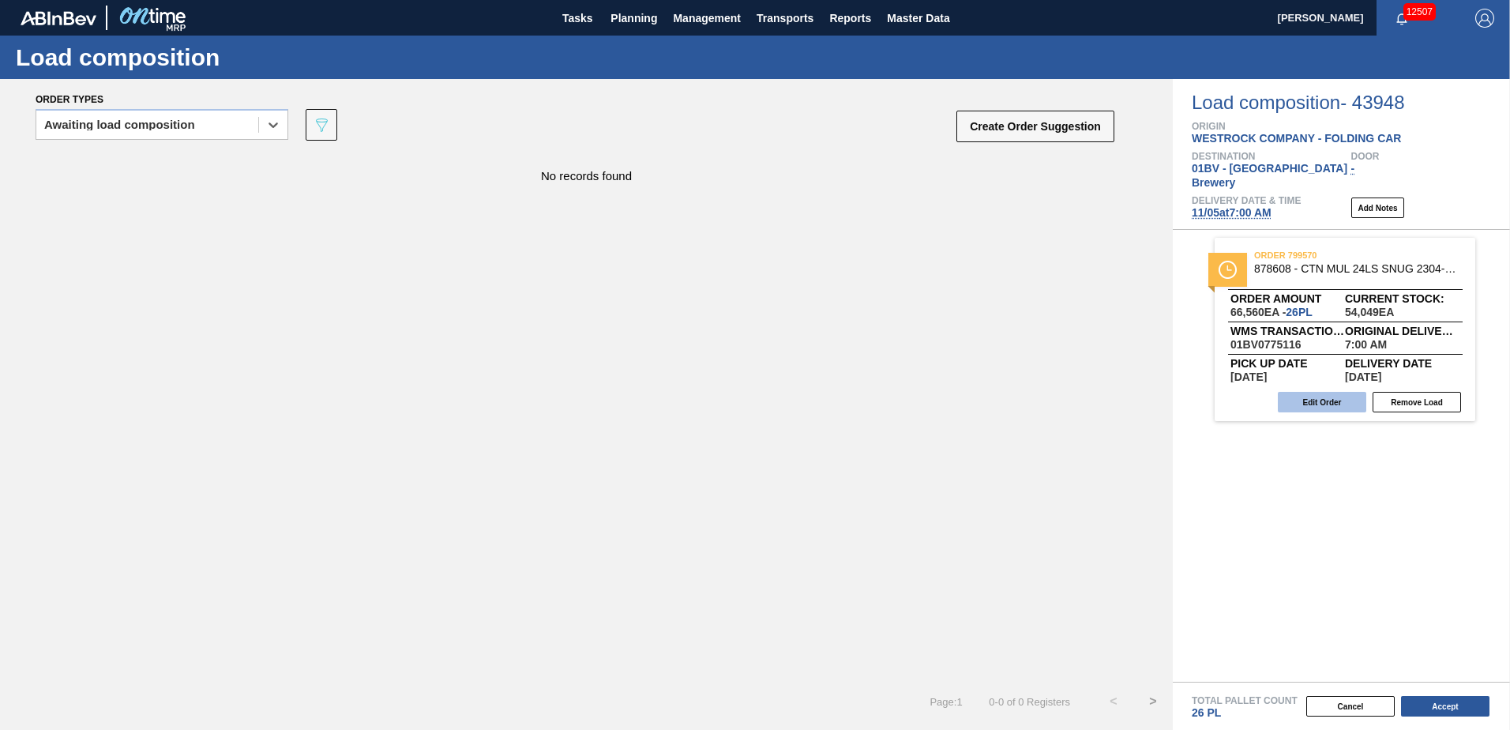
click at [1307, 392] on button "Edit Order" at bounding box center [1322, 402] width 88 height 21
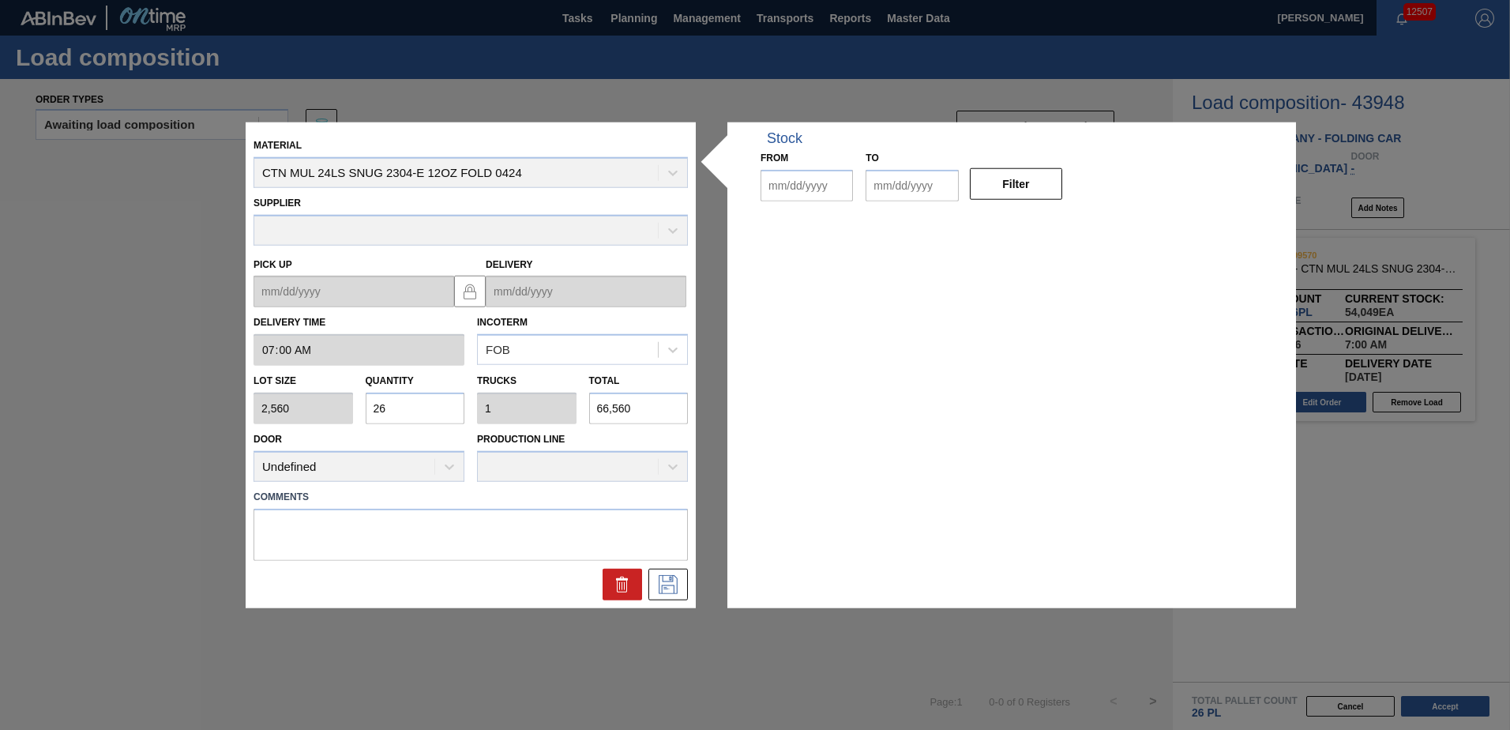
type input "07:00:00"
type input "2,560"
type input "26"
type input "1"
type input "66,560"
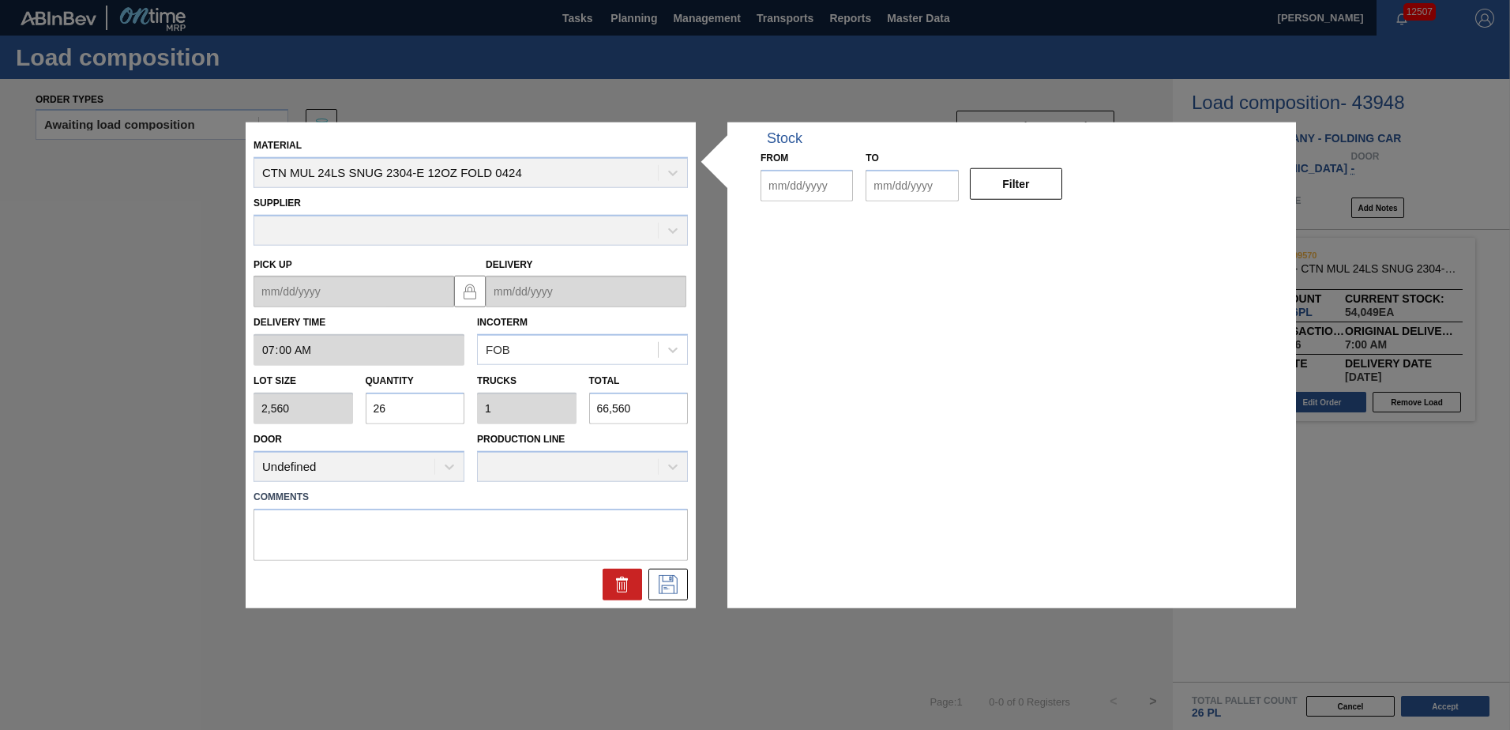
type up "[DATE]"
type input "[DATE]"
drag, startPoint x: 413, startPoint y: 404, endPoint x: 196, endPoint y: 393, distance: 217.5
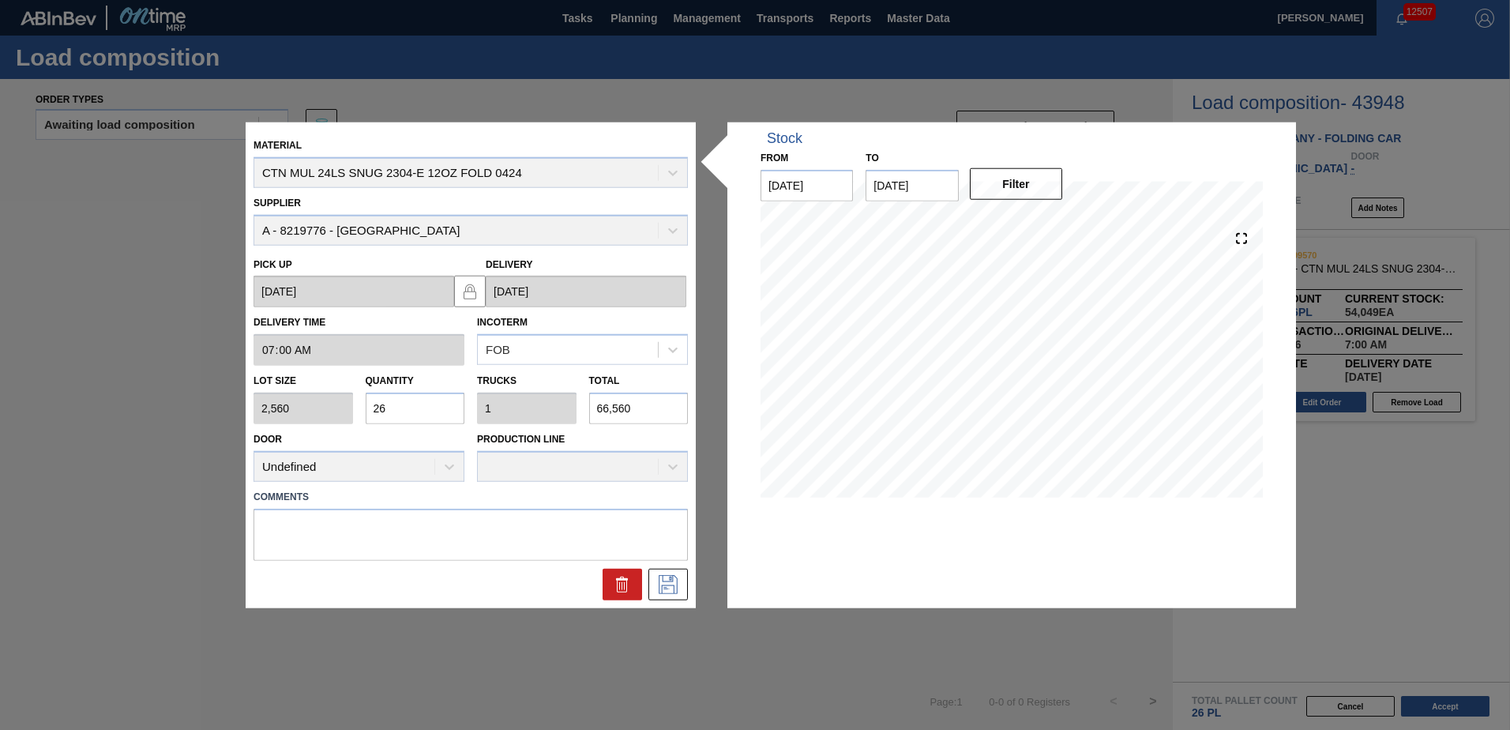
click at [196, 393] on div "Material CTN MUL 24LS SNUG 2304-E 12OZ FOLD 0424 Supplier A - 8219776 - WestRoc…" at bounding box center [755, 365] width 1510 height 730
type input "2"
type input "0.077"
type input "5,120"
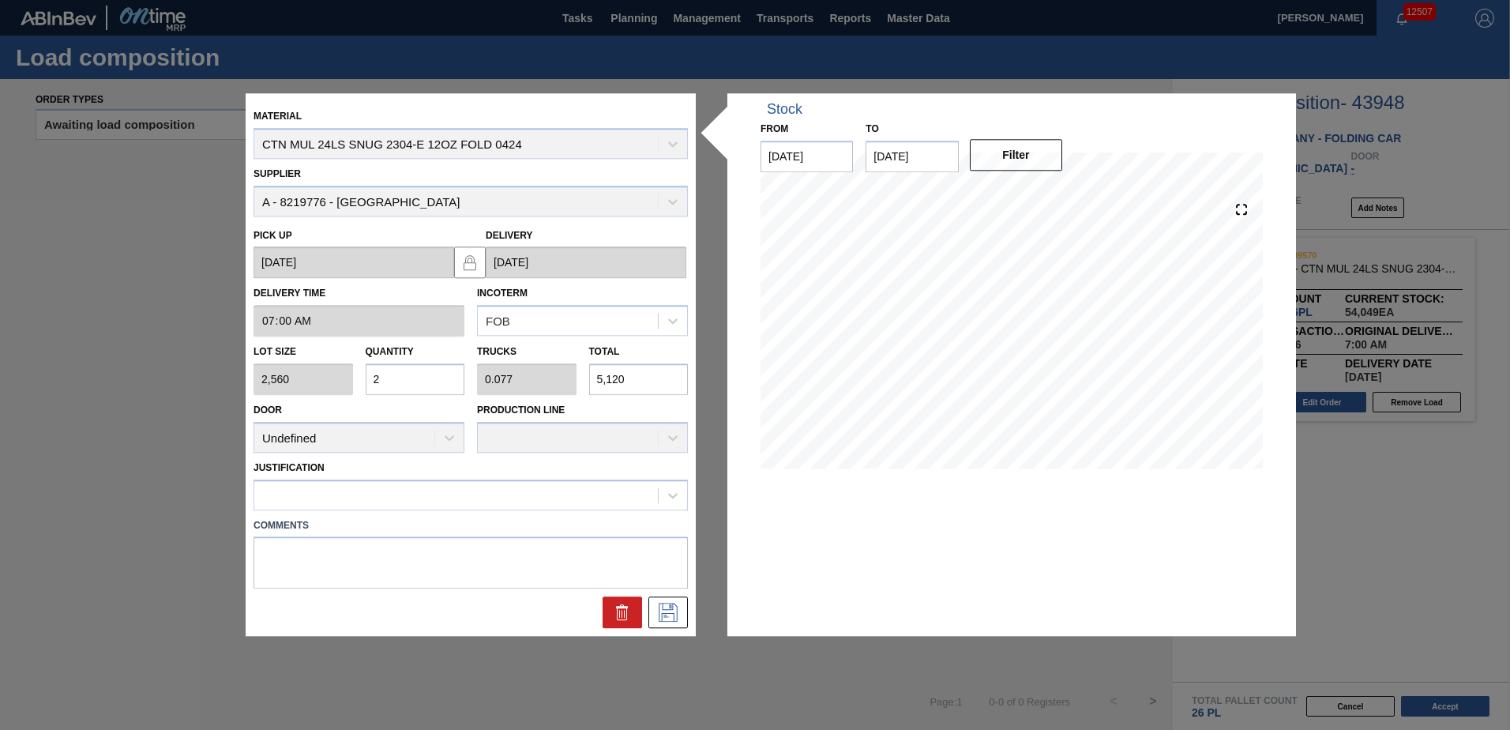
type input "24"
type input "0.923"
type input "61,440"
type input "24"
click at [671, 610] on icon at bounding box center [668, 613] width 19 height 19
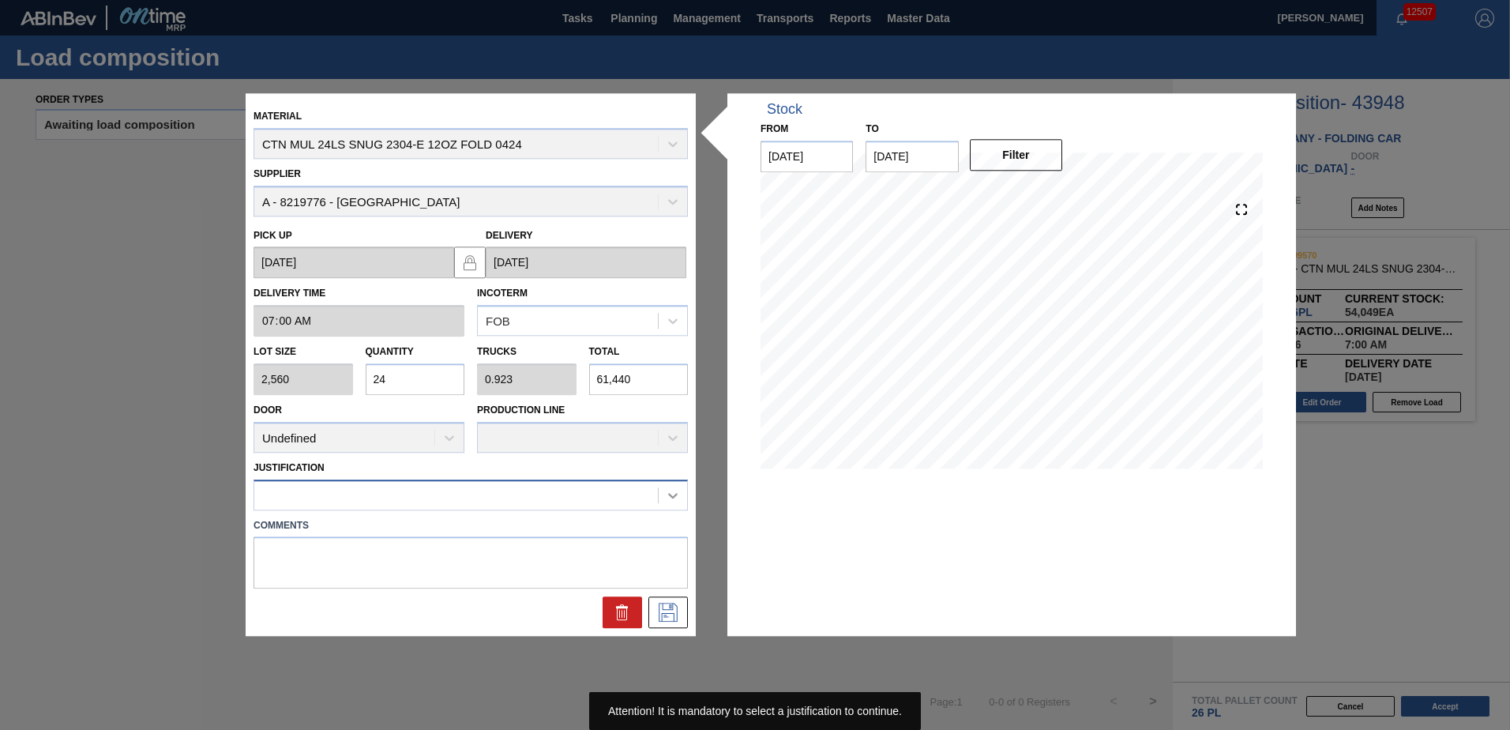
click at [671, 491] on icon at bounding box center [673, 495] width 16 height 16
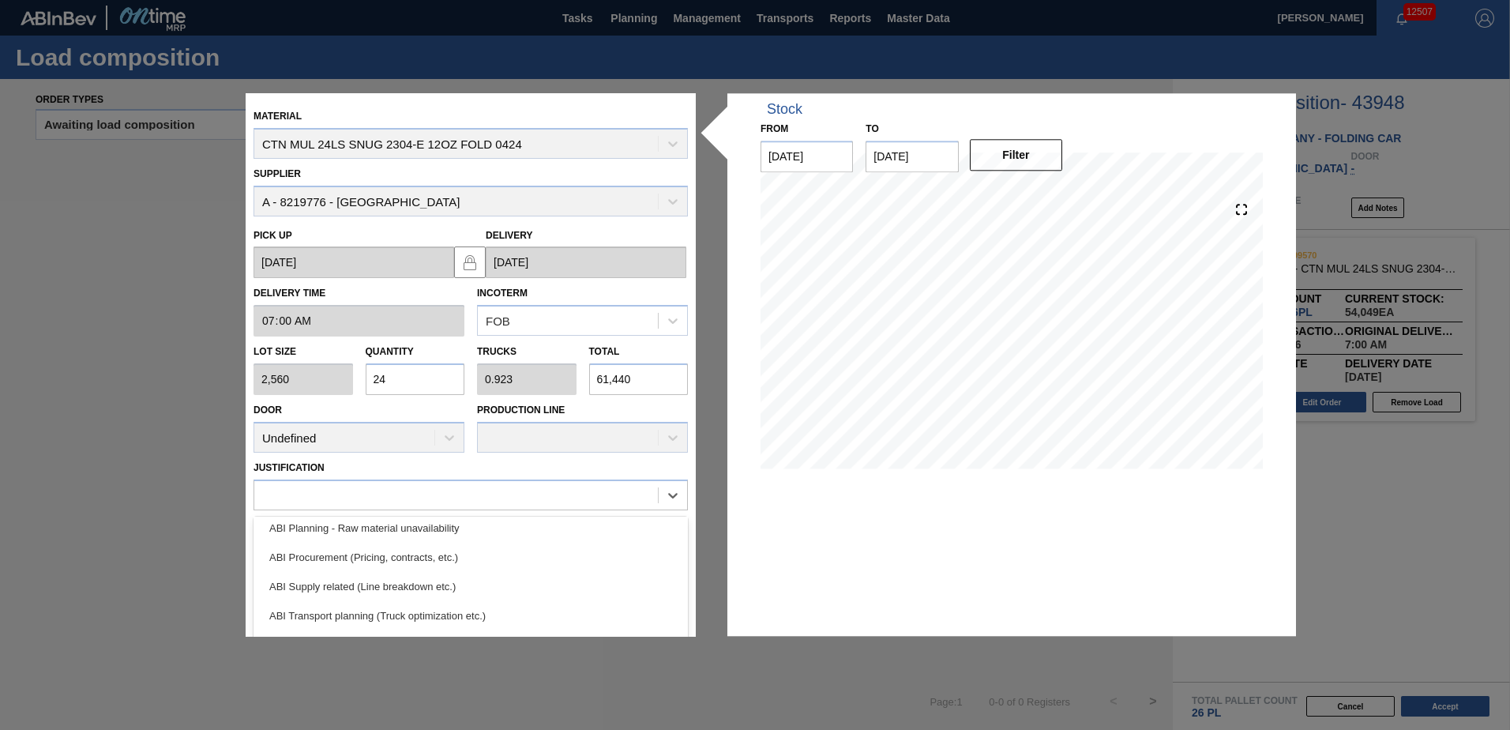
scroll to position [188, 0]
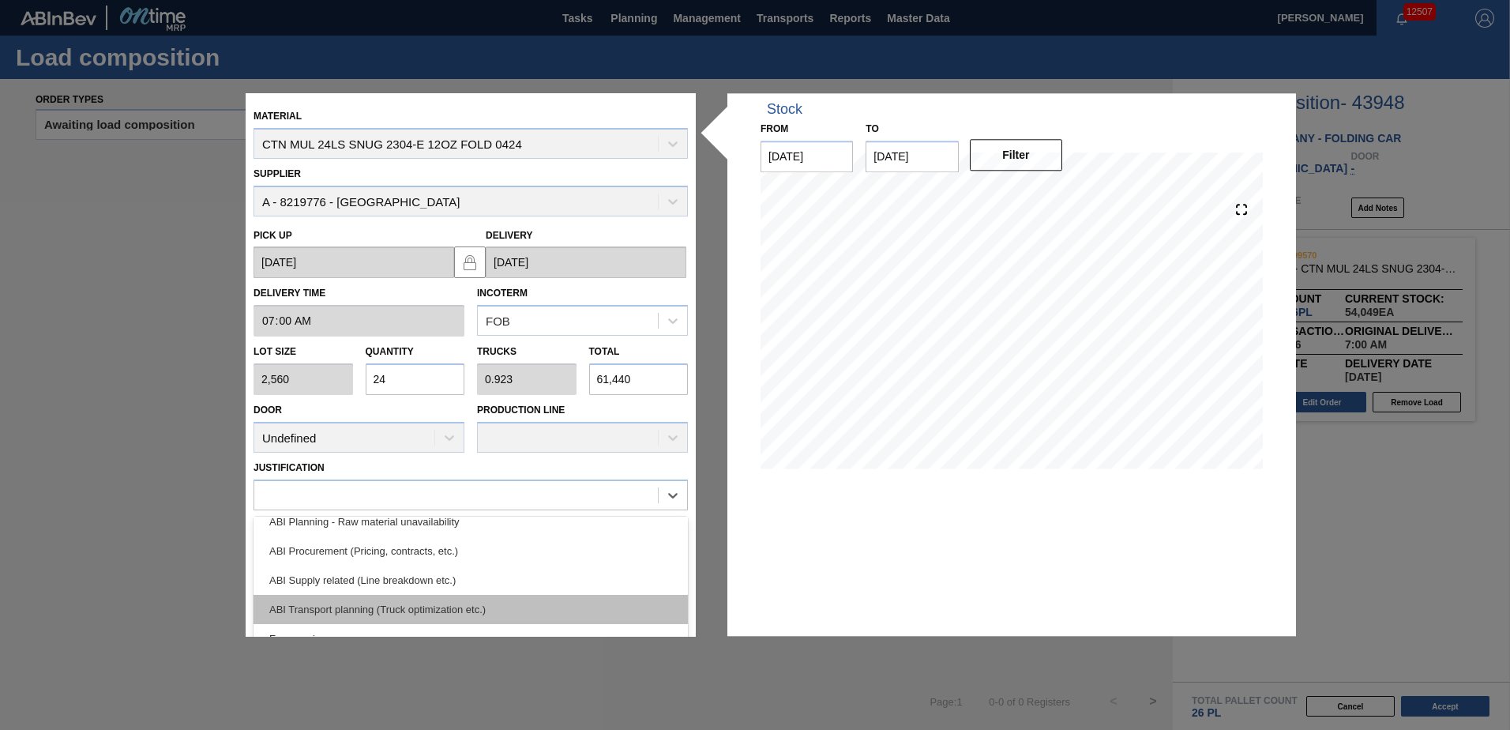
click at [335, 608] on div "ABI Transport planning (Truck optimization etc.)" at bounding box center [471, 609] width 434 height 29
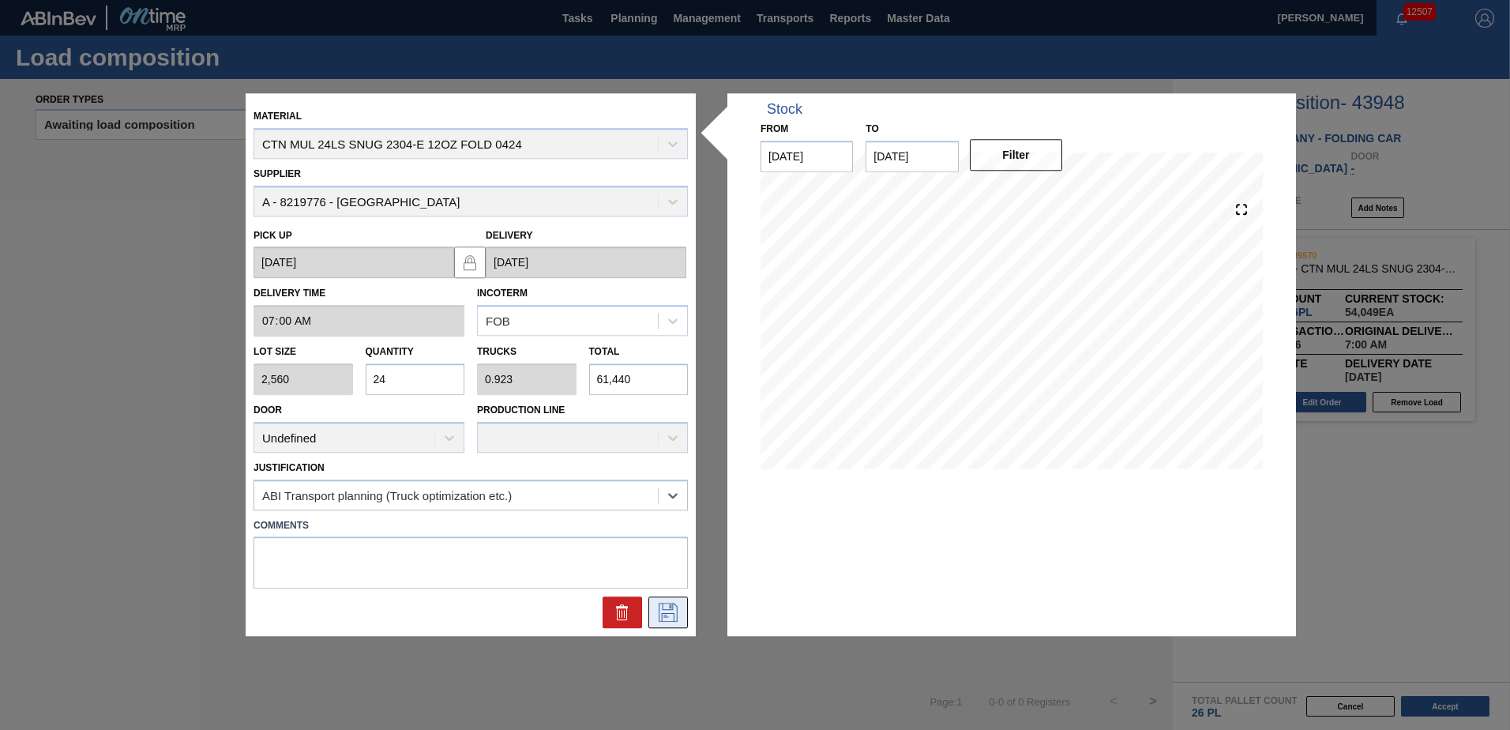
click at [660, 610] on icon at bounding box center [668, 613] width 25 height 19
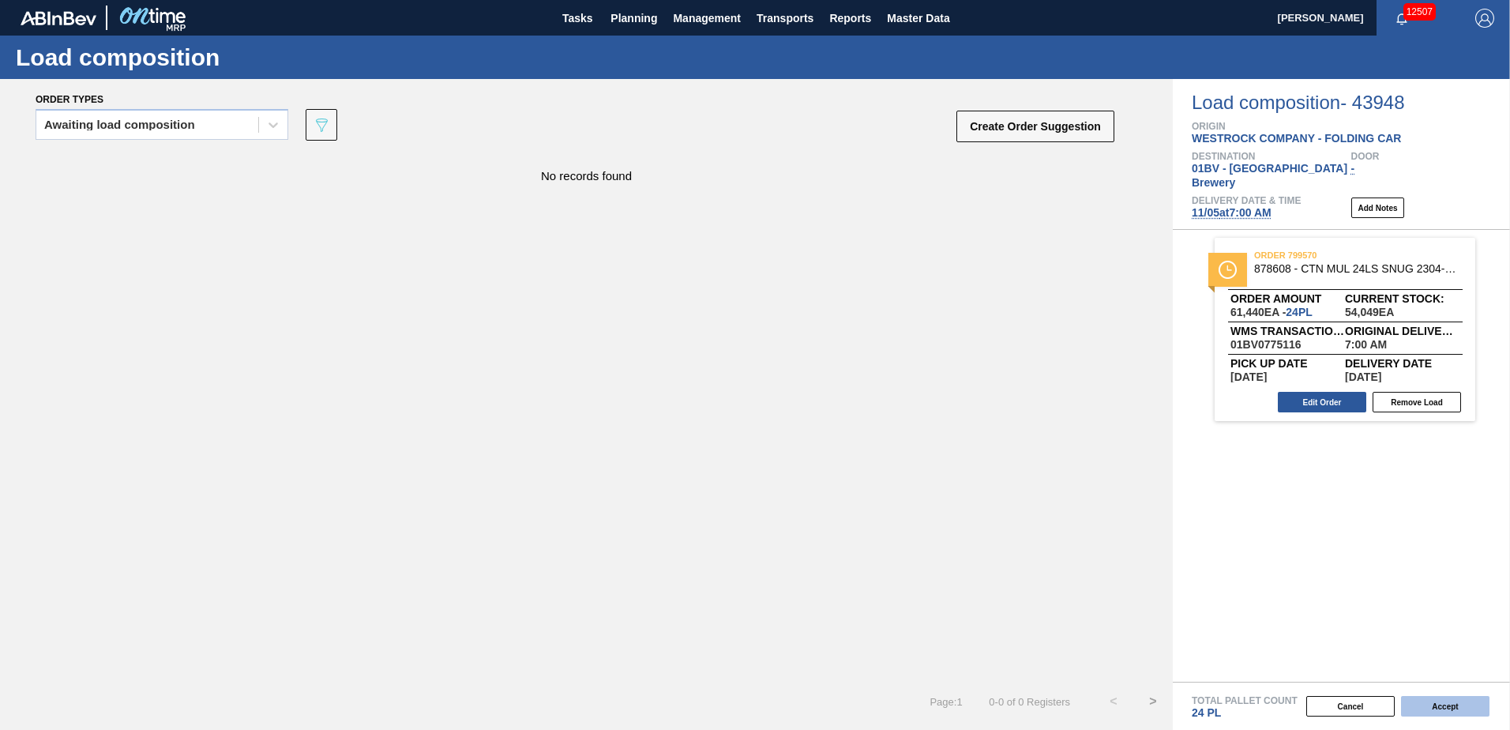
click at [1444, 706] on button "Accept" at bounding box center [1445, 706] width 88 height 21
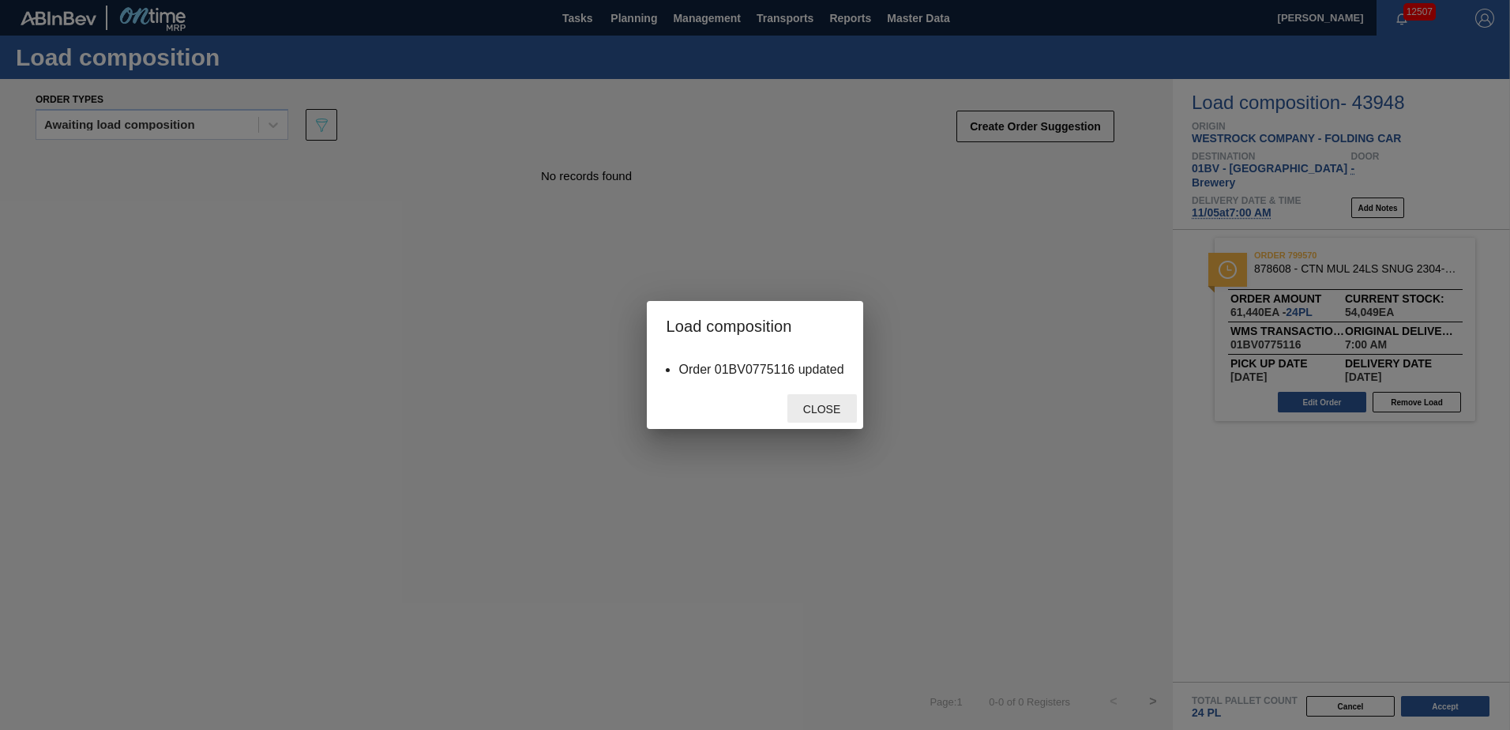
click at [821, 414] on span "Close" at bounding box center [822, 409] width 62 height 13
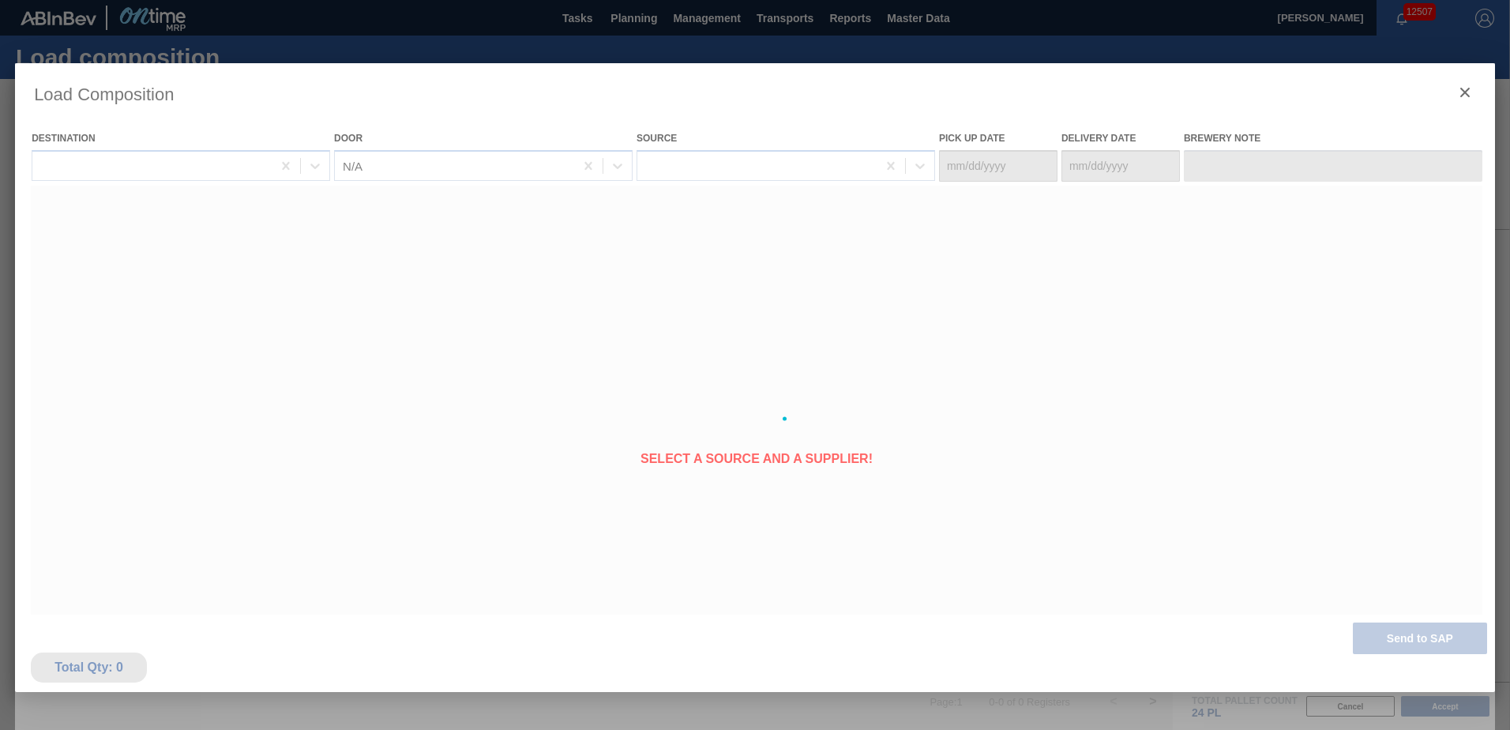
type Date "[DATE]"
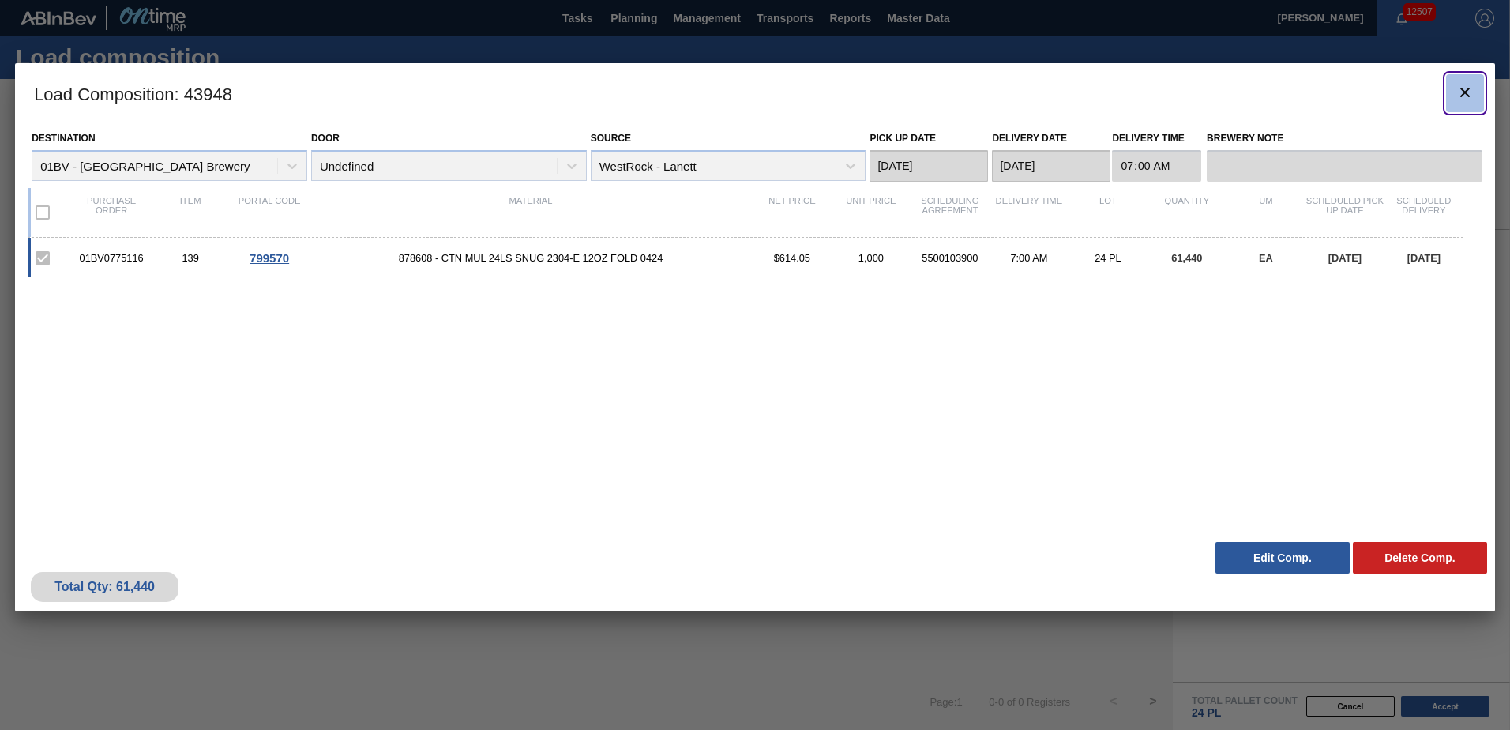
click at [1474, 86] on icon "botão de ícone" at bounding box center [1465, 92] width 19 height 19
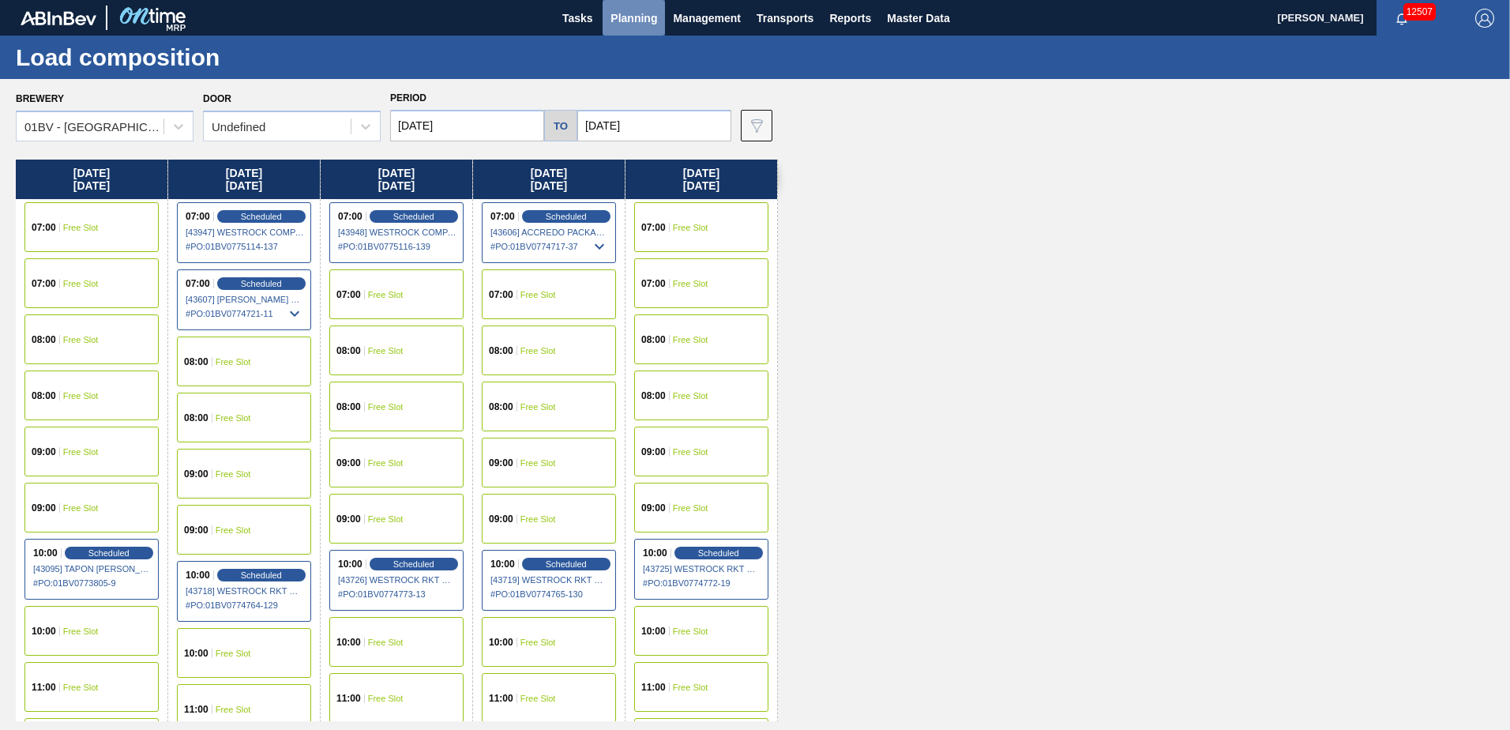
click at [623, 23] on span "Planning" at bounding box center [634, 18] width 47 height 19
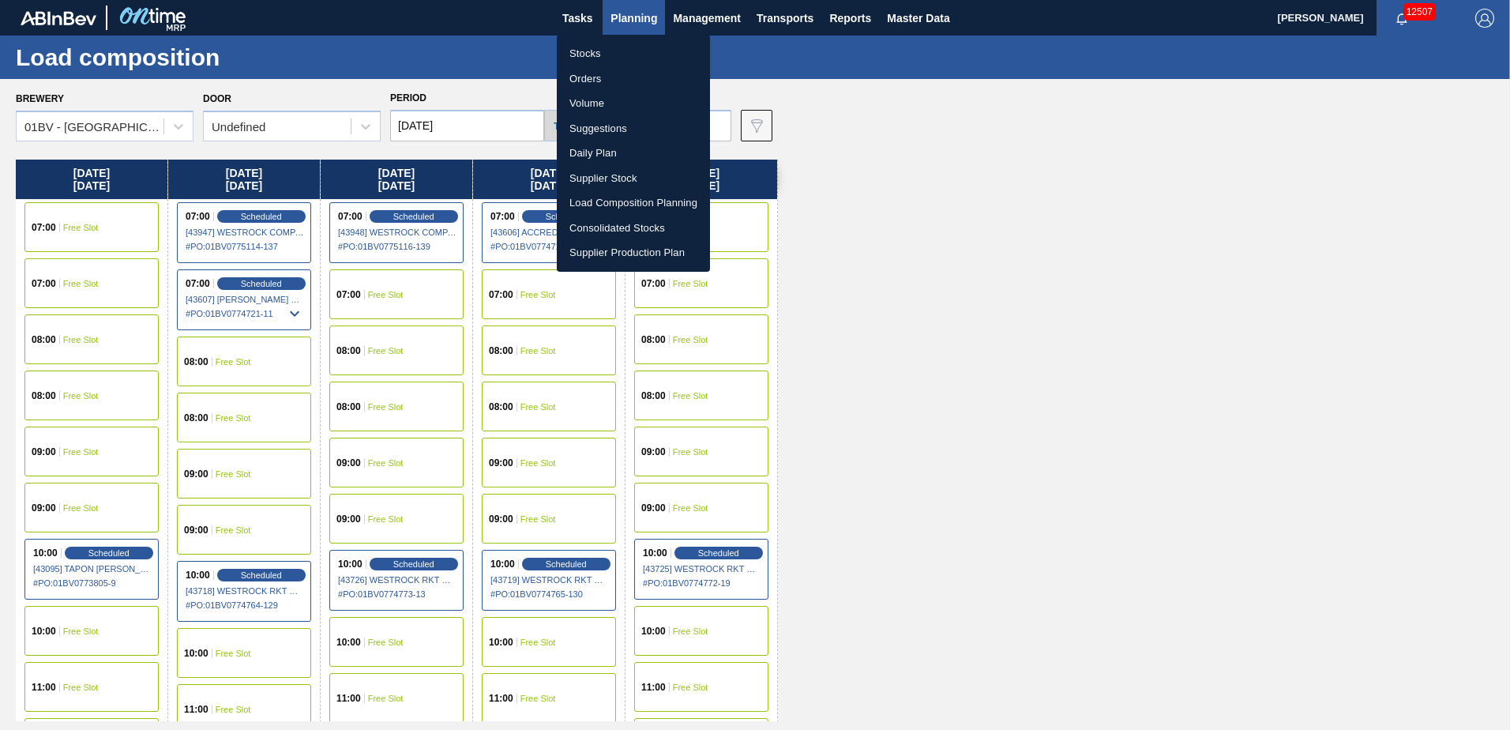
click at [598, 129] on li "Suggestions" at bounding box center [633, 128] width 153 height 25
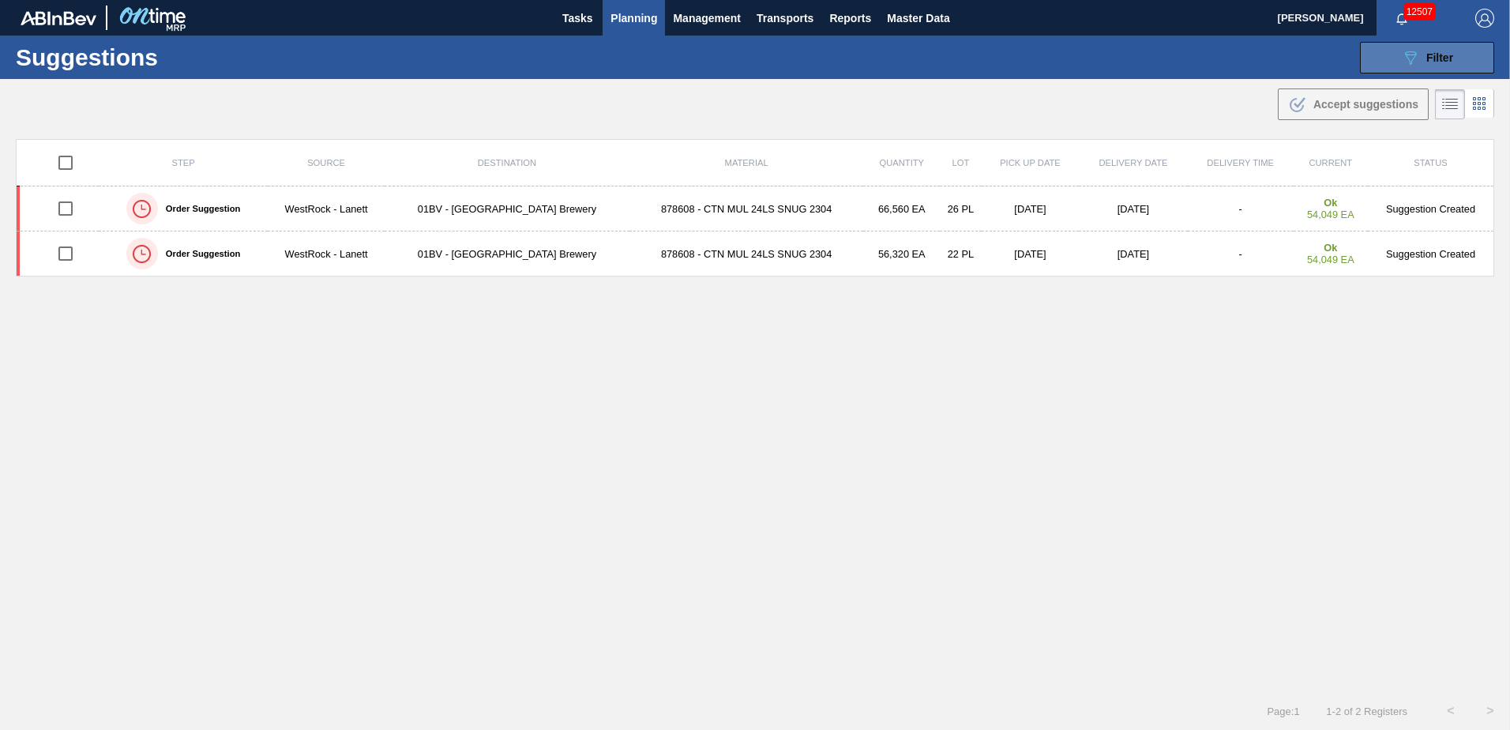
click at [1413, 62] on icon "089F7B8B-B2A5-4AFE-B5C0-19BA573D28AC" at bounding box center [1410, 57] width 19 height 19
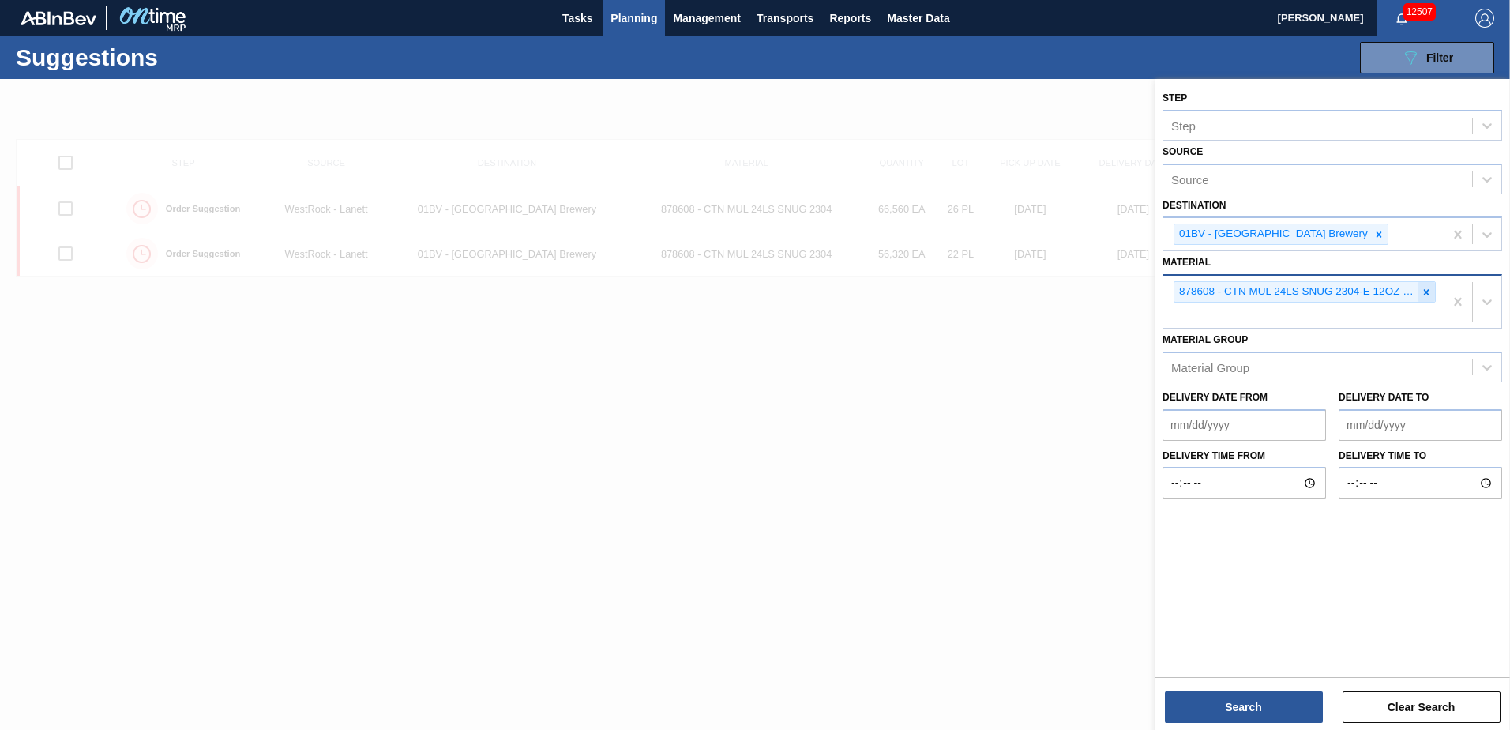
click at [1424, 291] on icon at bounding box center [1426, 292] width 11 height 11
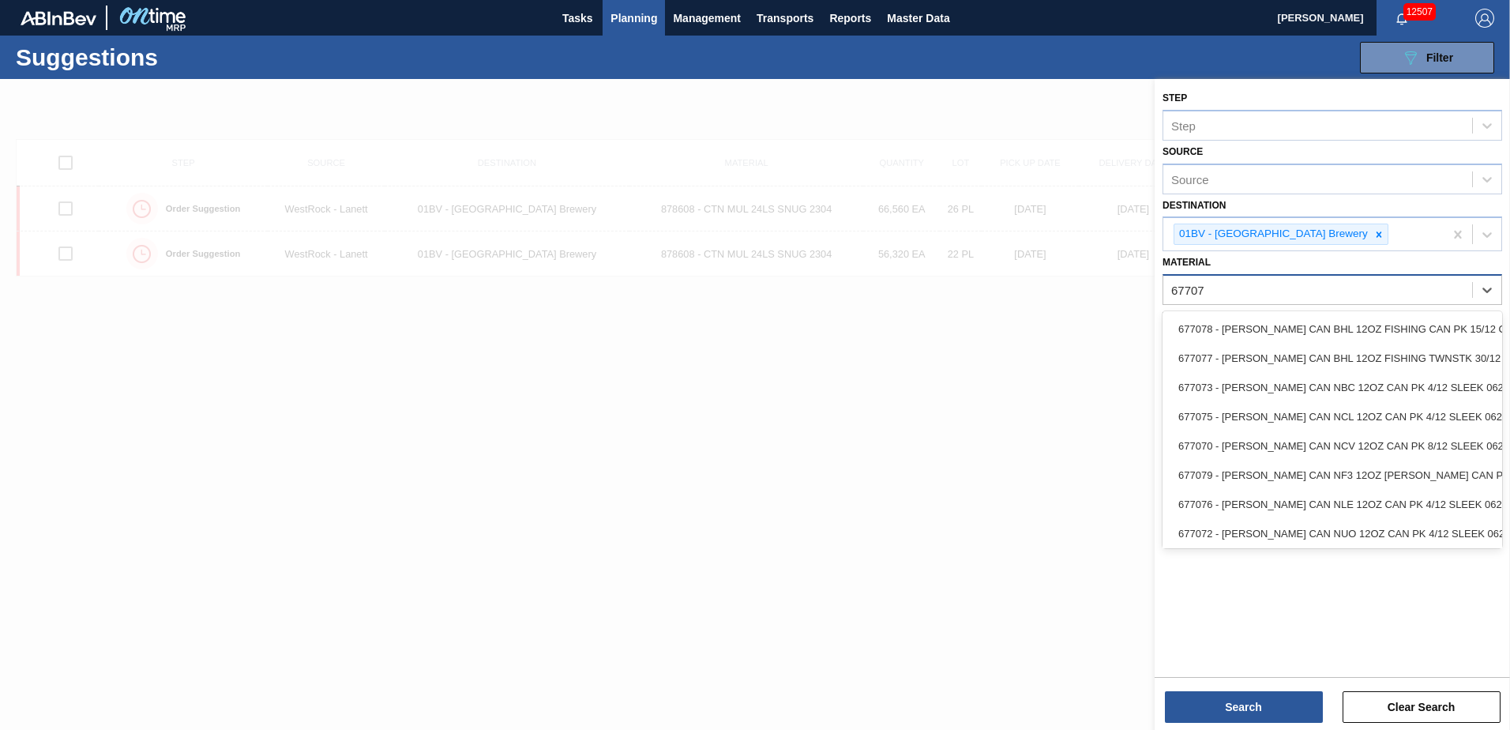
type input "677073"
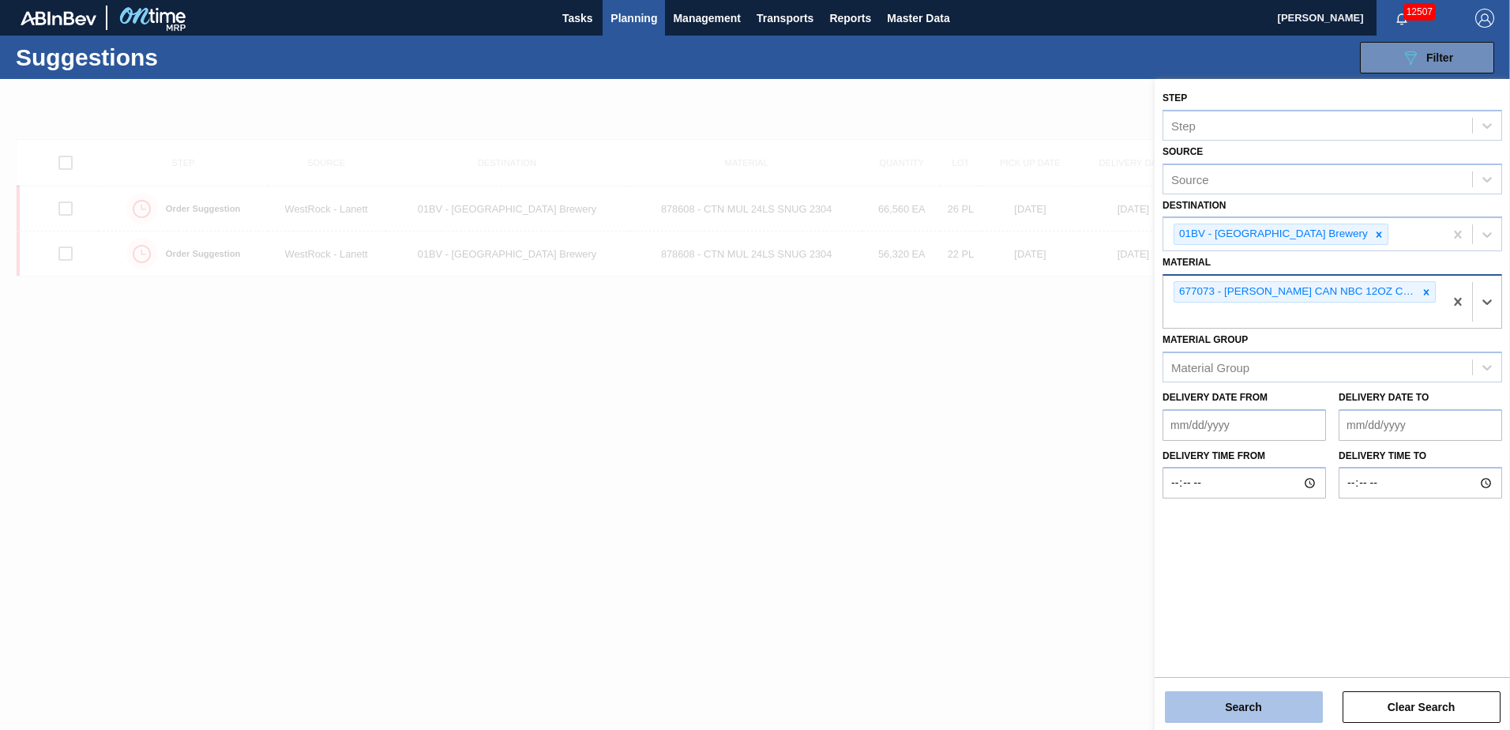
click at [1203, 709] on button "Search" at bounding box center [1244, 707] width 158 height 32
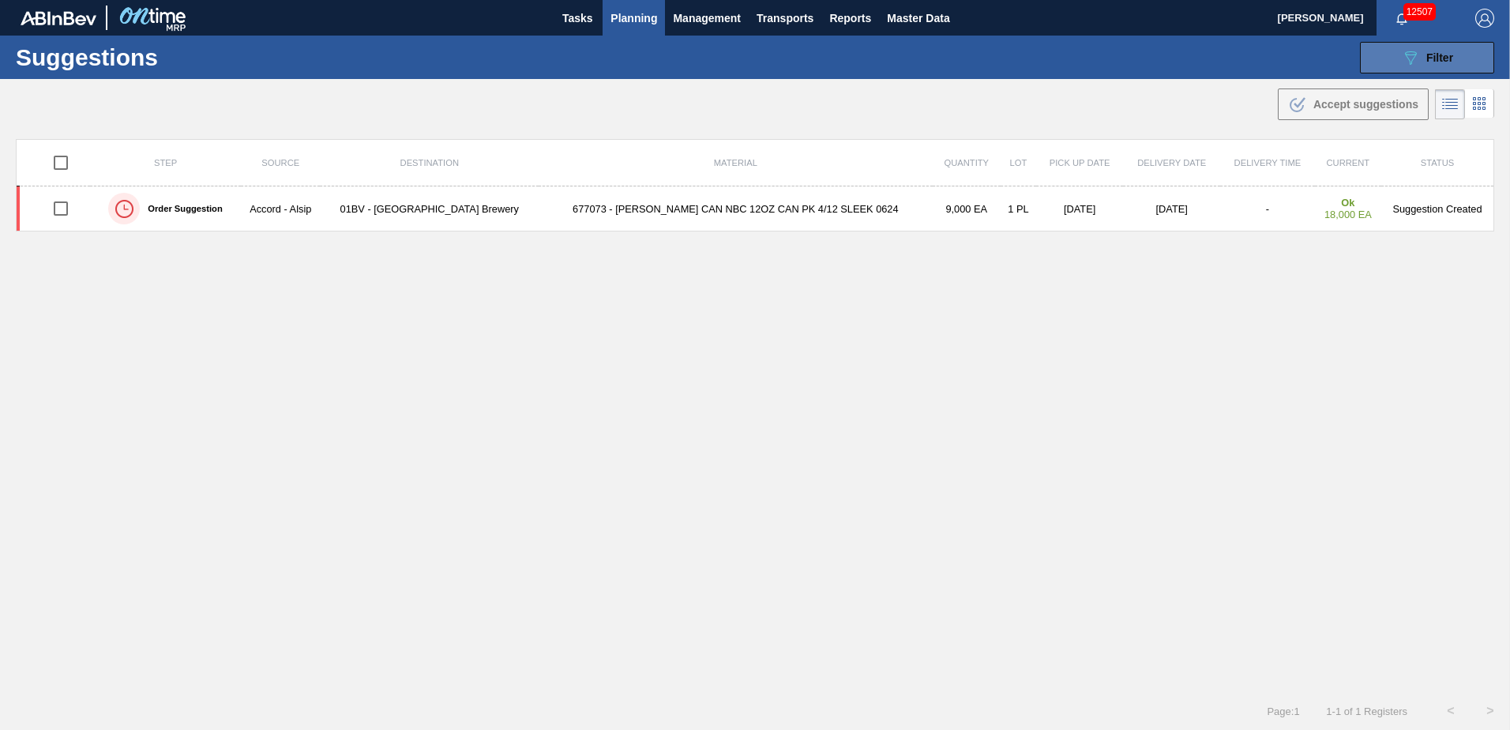
click at [1431, 55] on span "Filter" at bounding box center [1440, 57] width 27 height 13
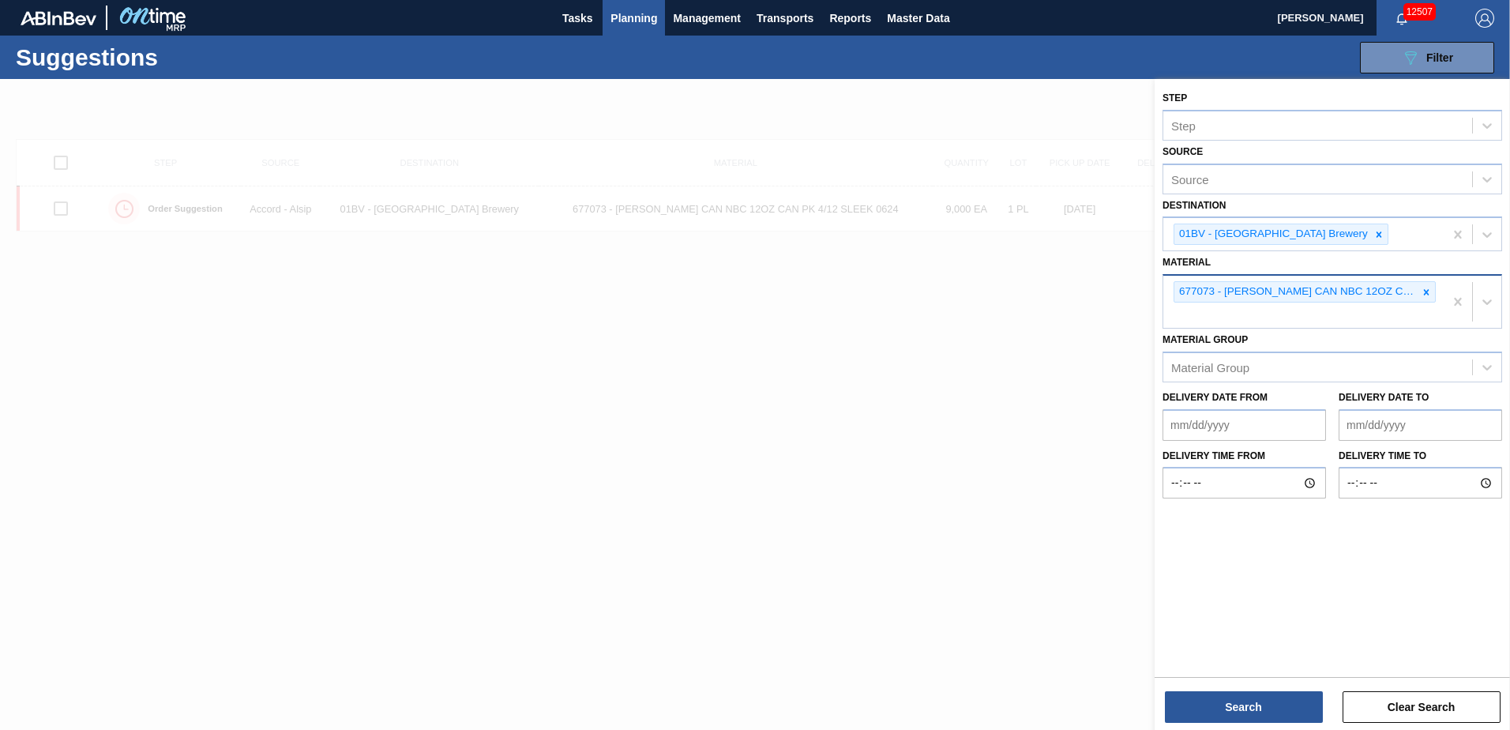
click at [1202, 314] on div "677073 - [PERSON_NAME] CAN NBC 12OZ CAN PK 4/12 SLEEK 0624" at bounding box center [1304, 302] width 280 height 52
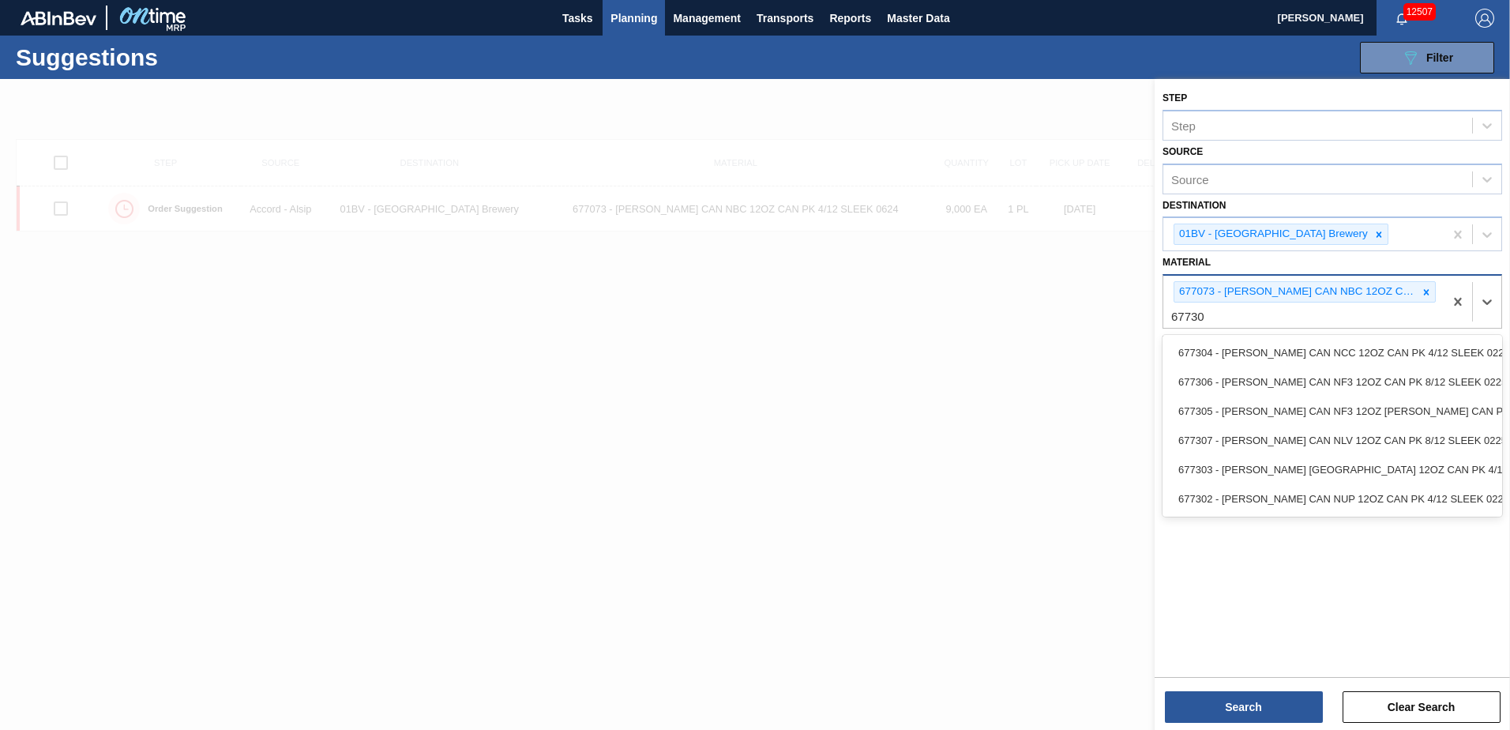
type input "677304"
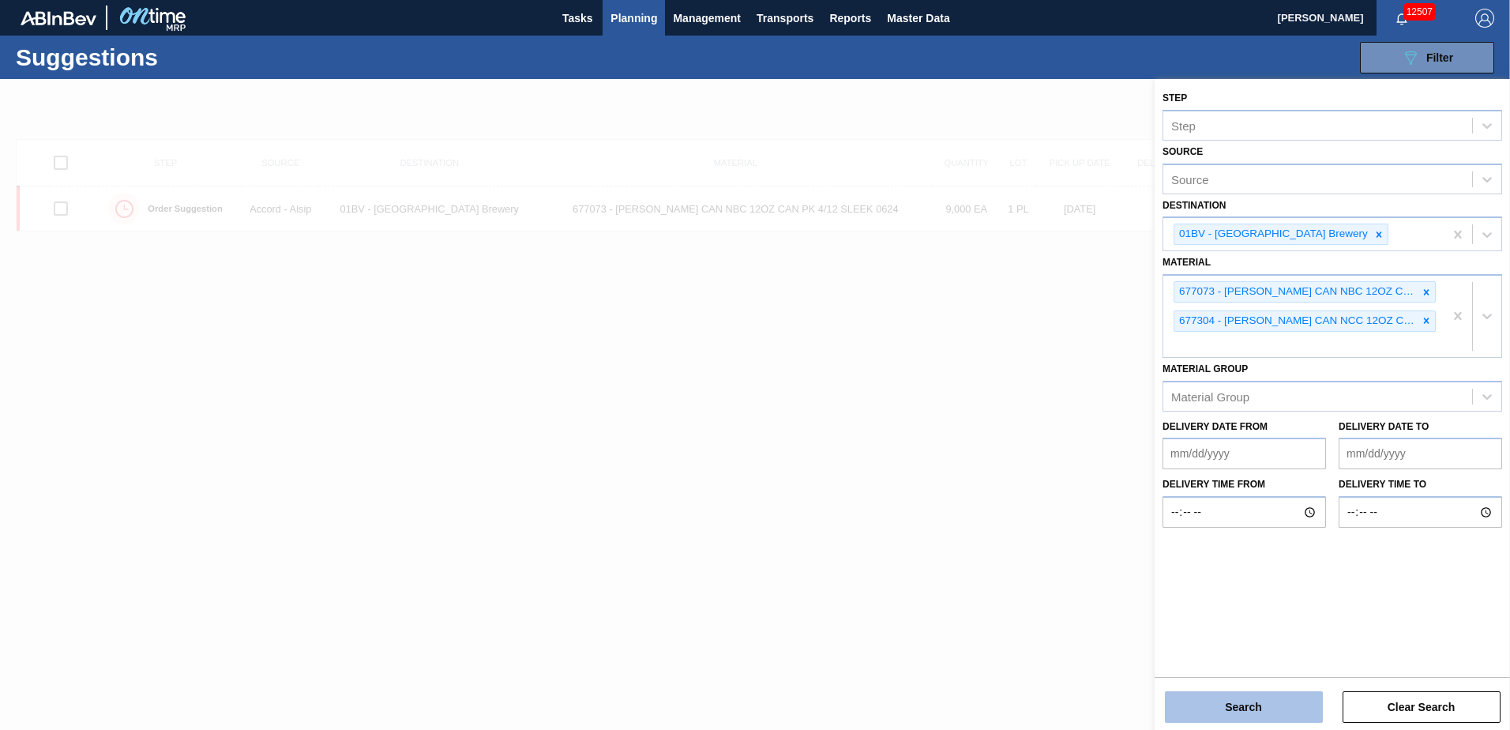
click at [1237, 705] on button "Search" at bounding box center [1244, 707] width 158 height 32
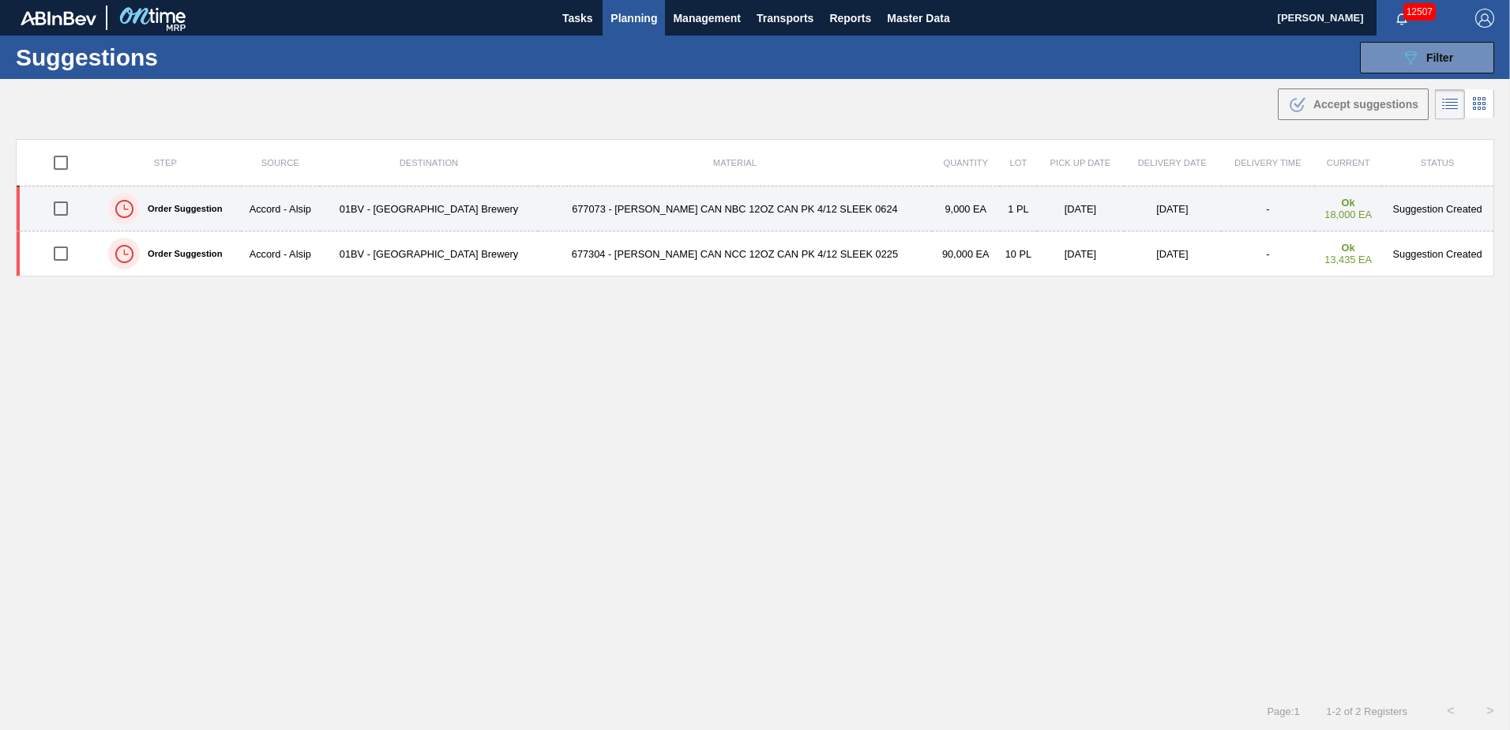
click at [66, 213] on input "checkbox" at bounding box center [60, 208] width 33 height 33
checkbox input "true"
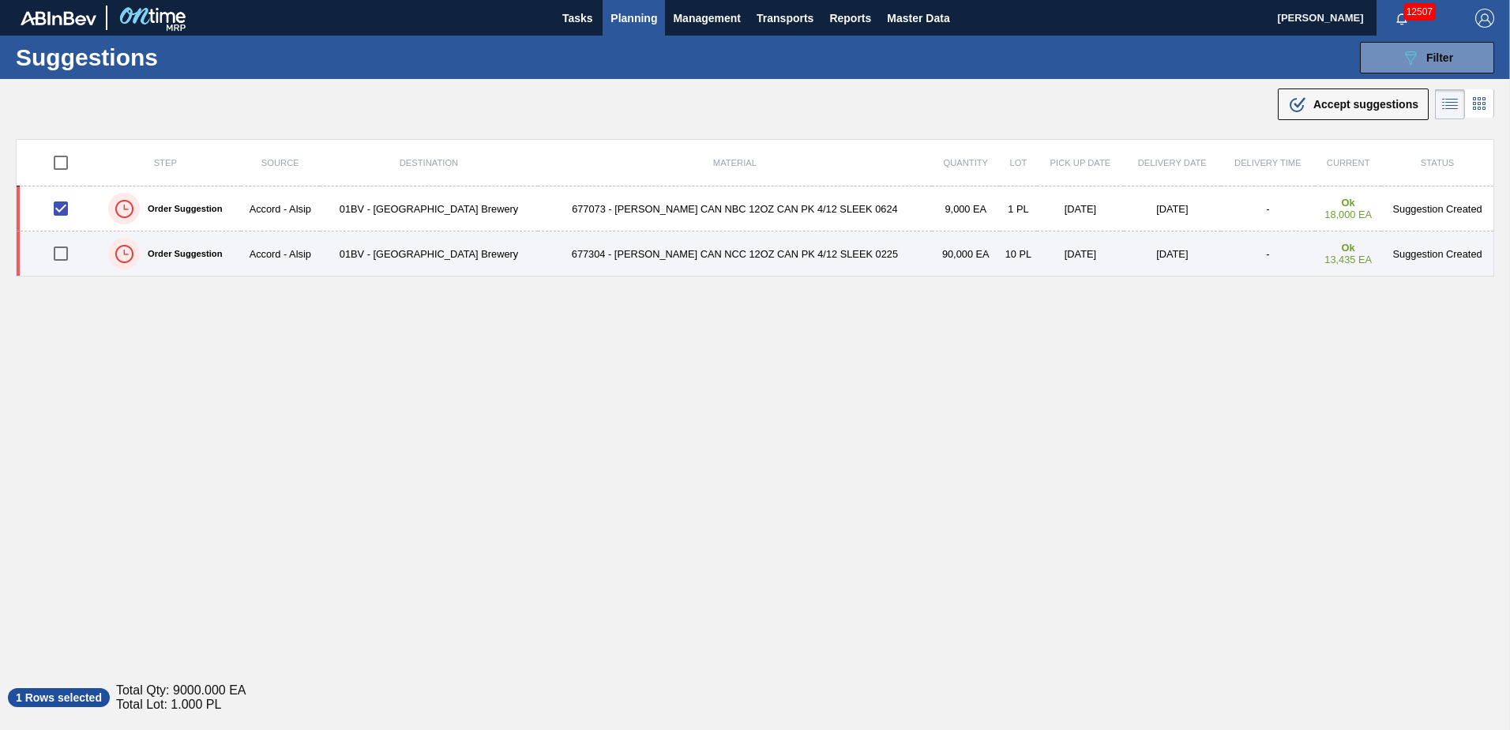
click at [58, 255] on input "checkbox" at bounding box center [60, 253] width 33 height 33
checkbox input "true"
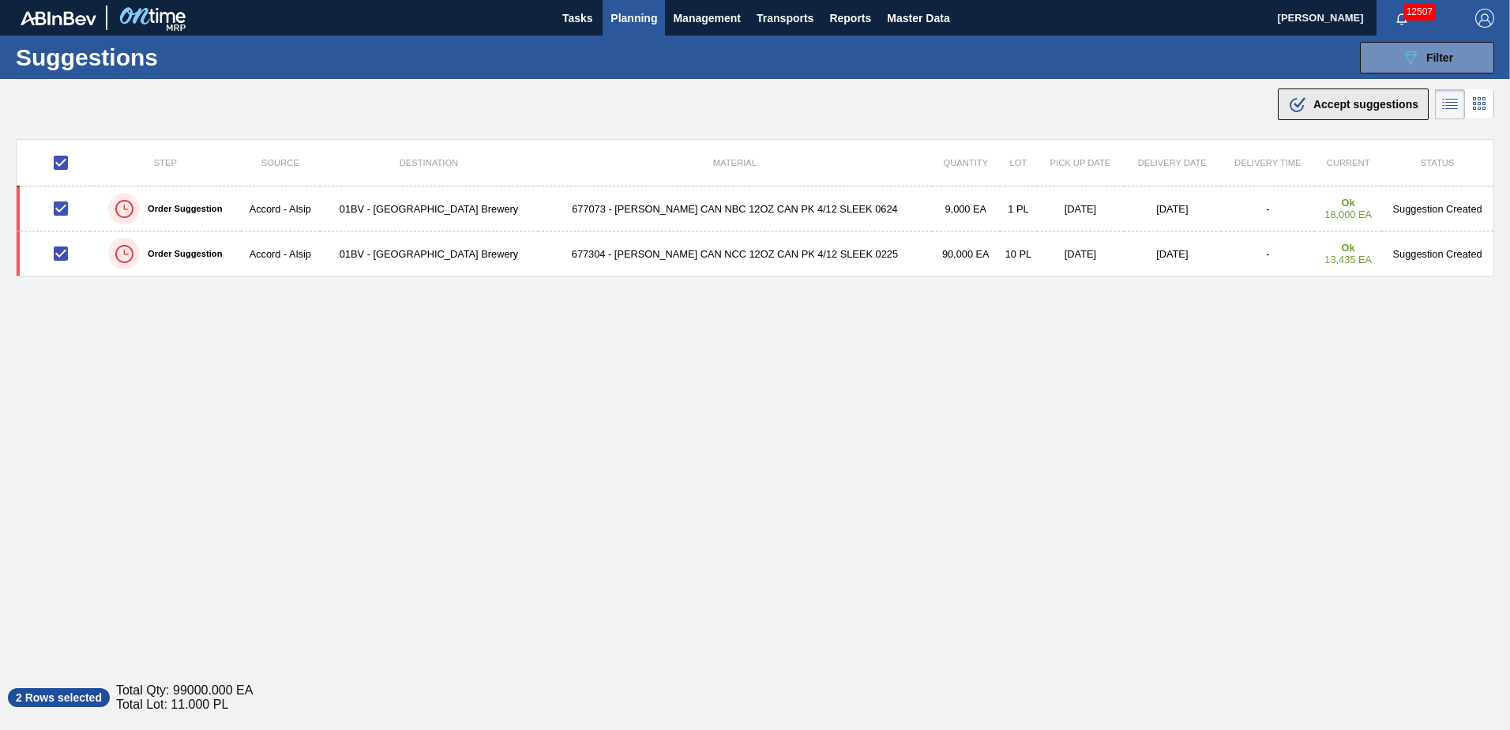
click at [1314, 107] on span "Accept suggestions" at bounding box center [1366, 104] width 105 height 13
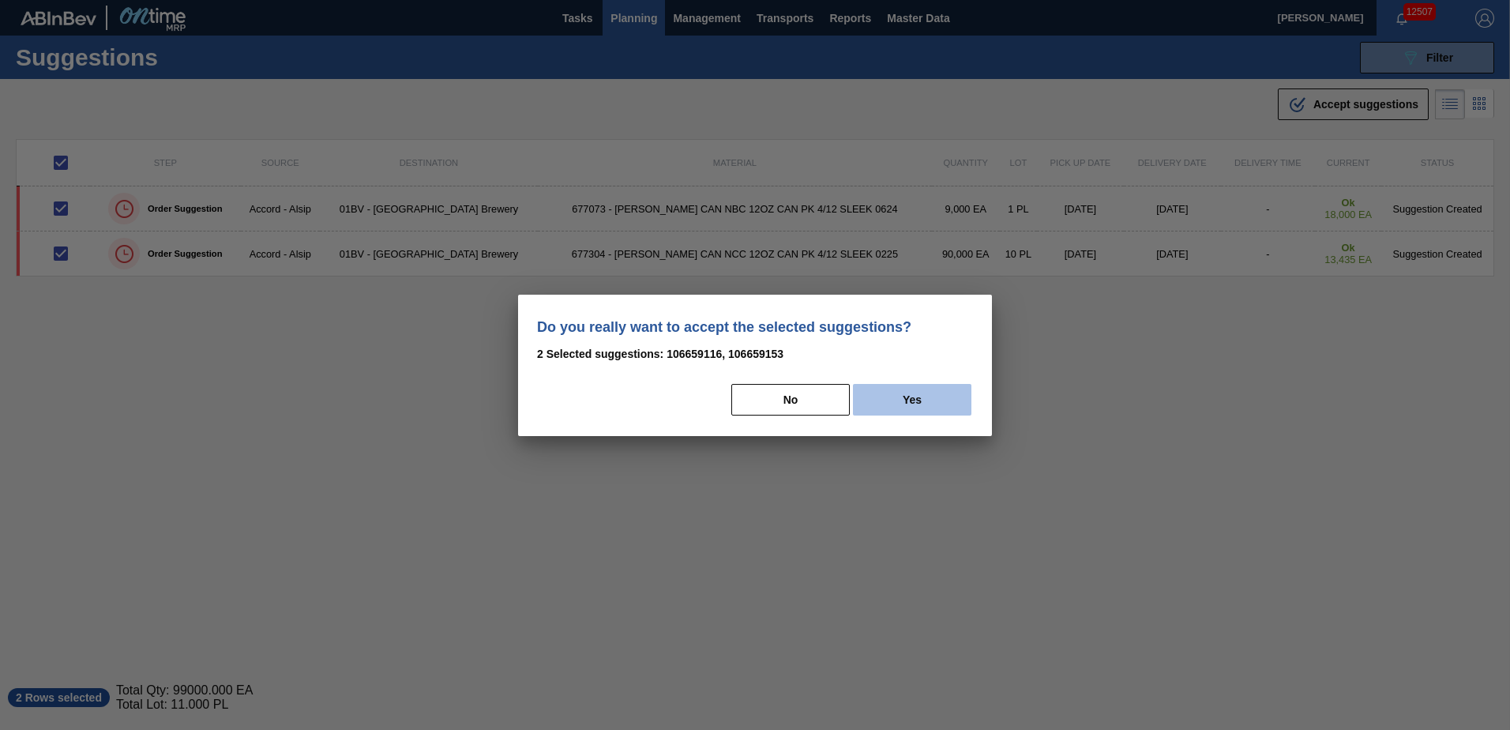
click at [928, 397] on button "Yes" at bounding box center [912, 400] width 118 height 32
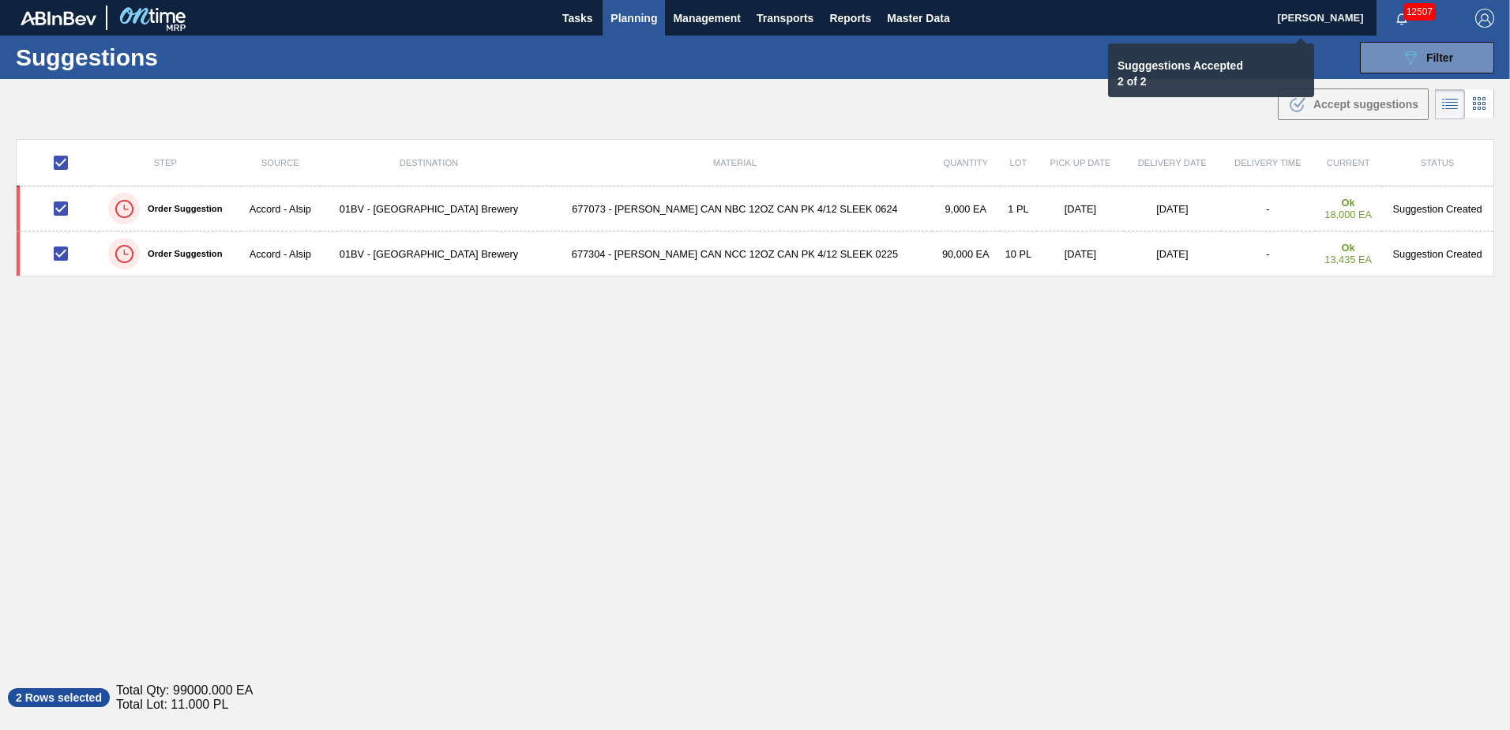
checkbox input "false"
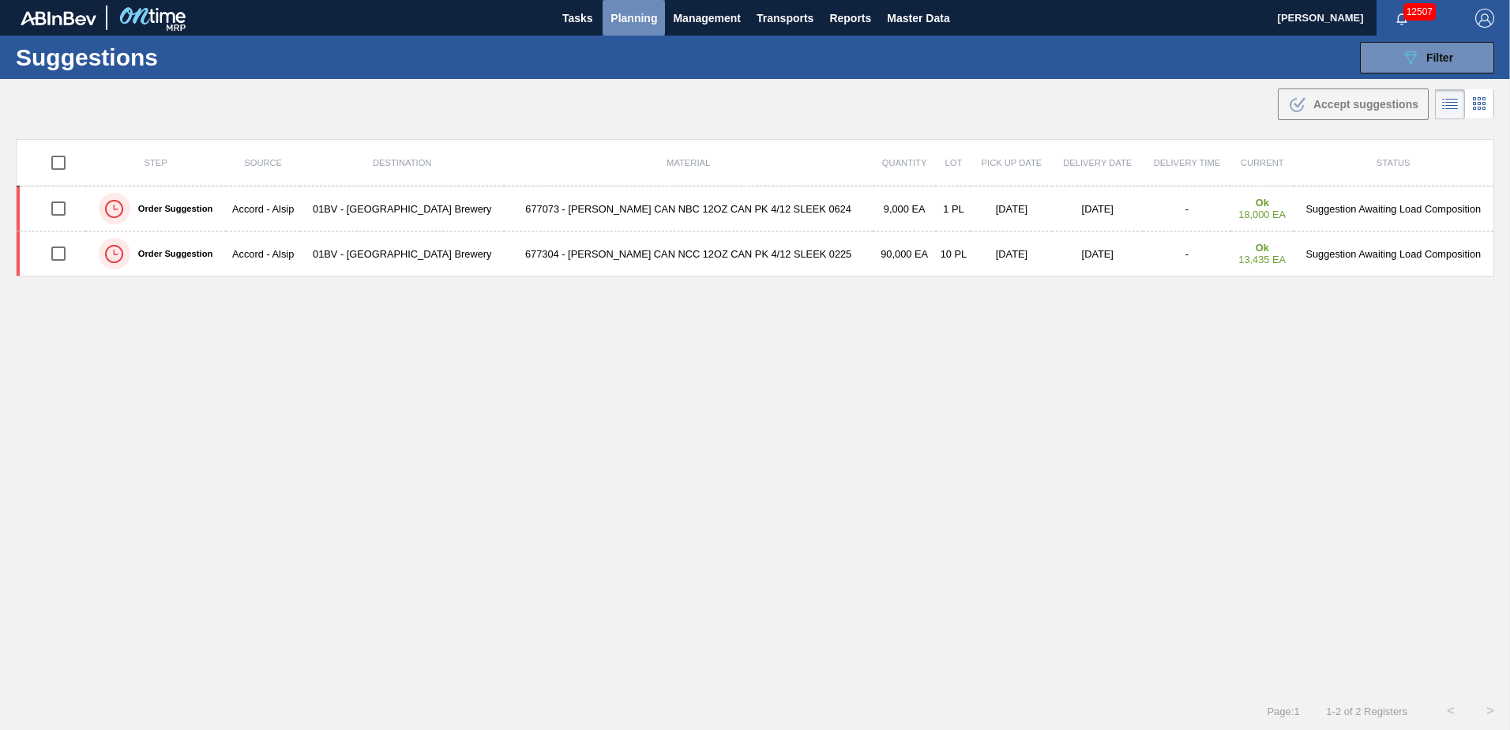
click at [626, 20] on span "Planning" at bounding box center [634, 18] width 47 height 19
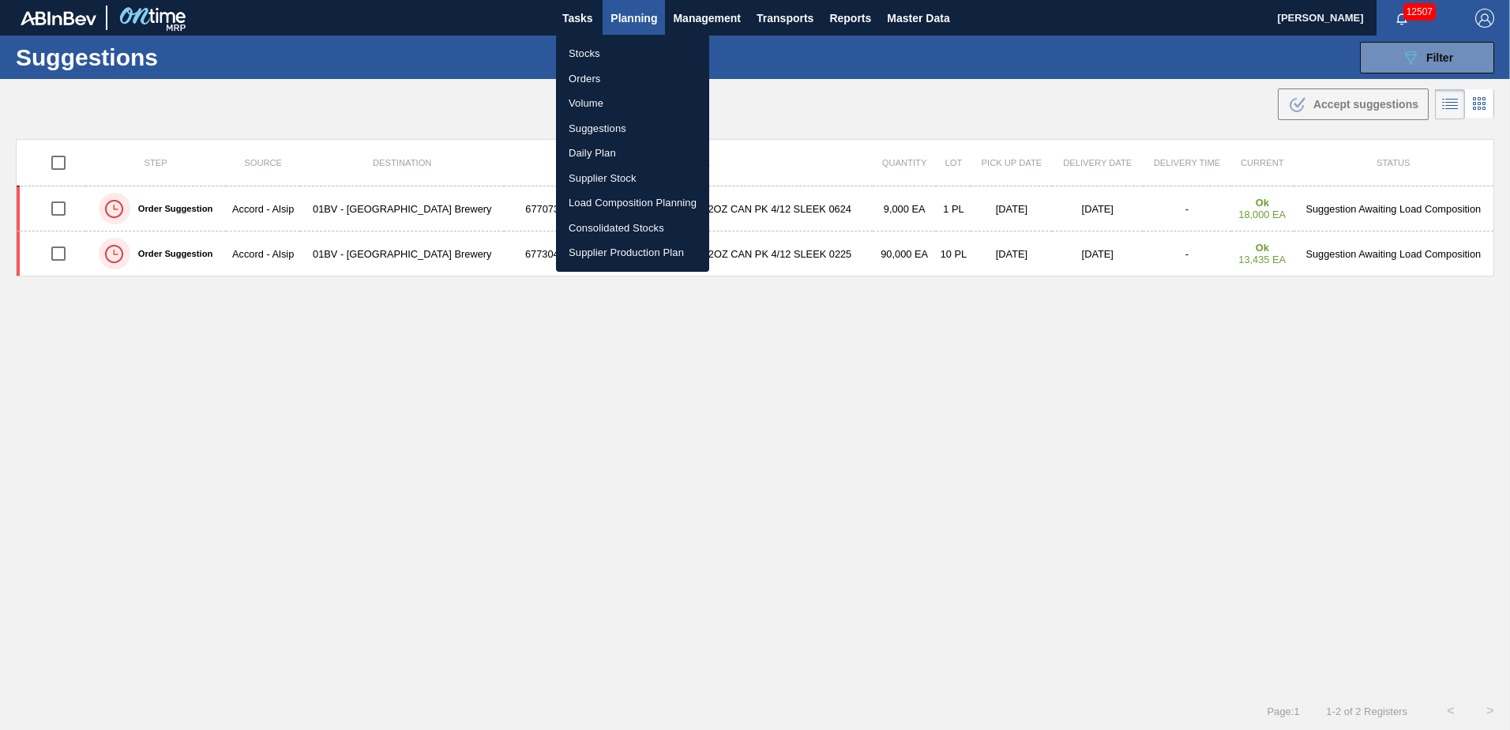
click at [586, 53] on li "Stocks" at bounding box center [632, 53] width 153 height 25
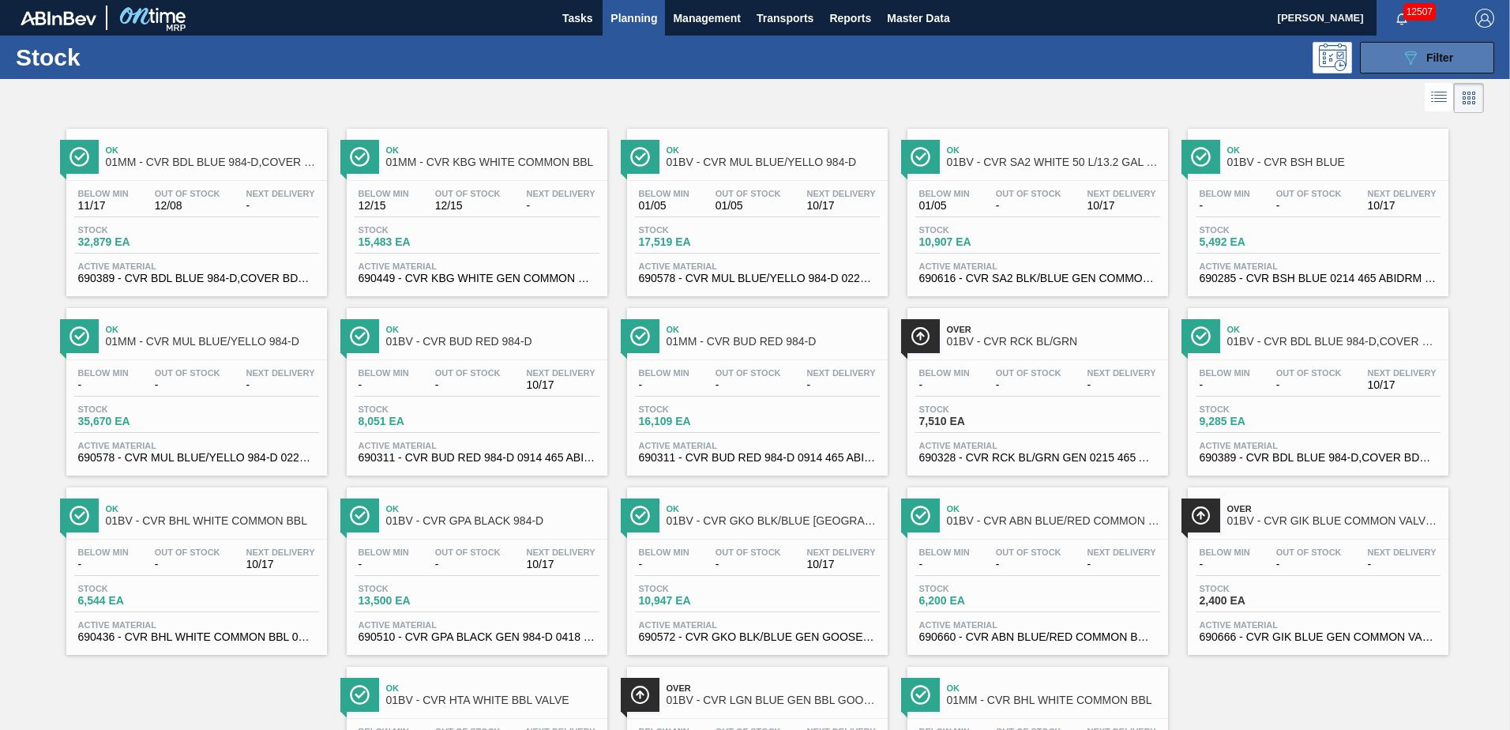
click at [1413, 53] on icon "089F7B8B-B2A5-4AFE-B5C0-19BA573D28AC" at bounding box center [1410, 57] width 19 height 19
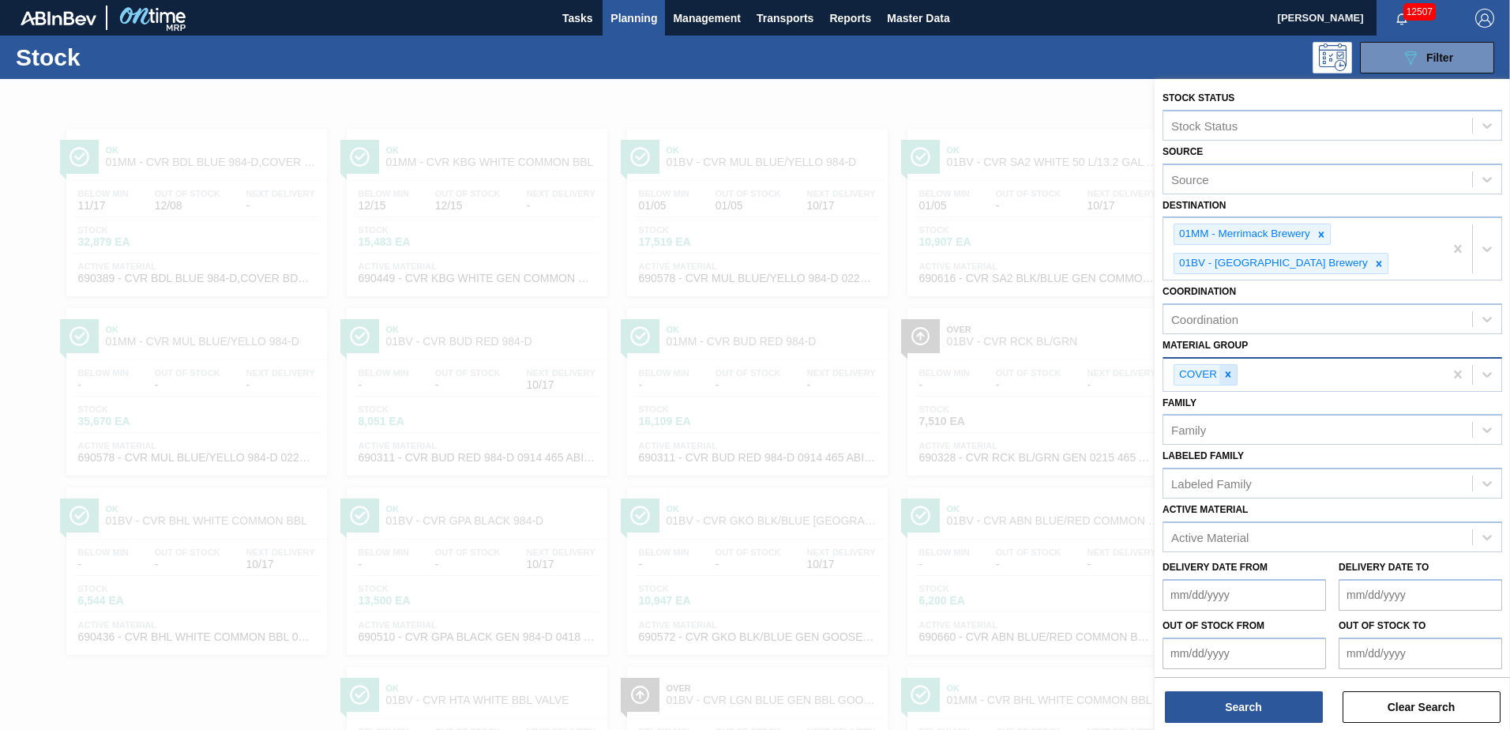
click at [1227, 378] on icon at bounding box center [1228, 374] width 11 height 11
click at [1213, 536] on div "Active Material" at bounding box center [1210, 533] width 77 height 13
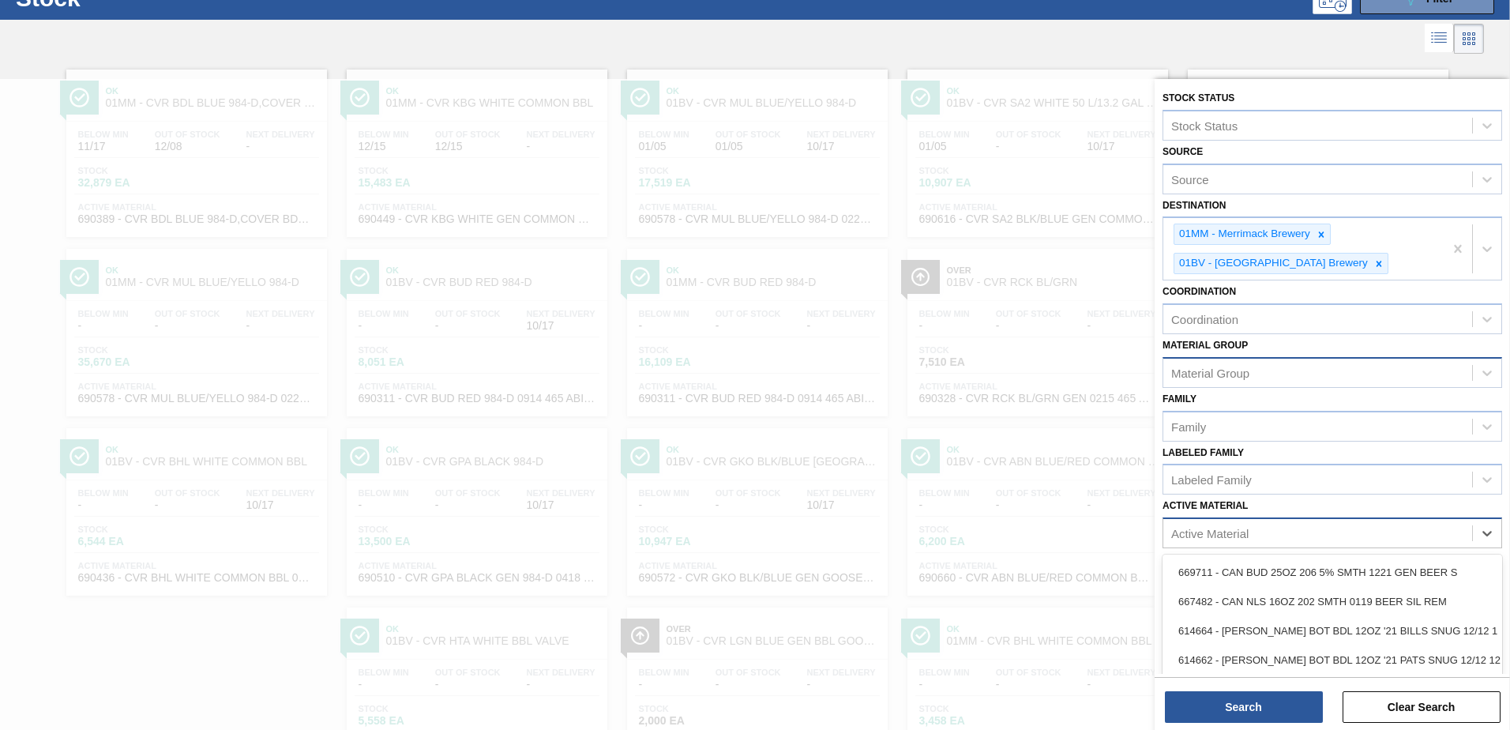
scroll to position [68, 0]
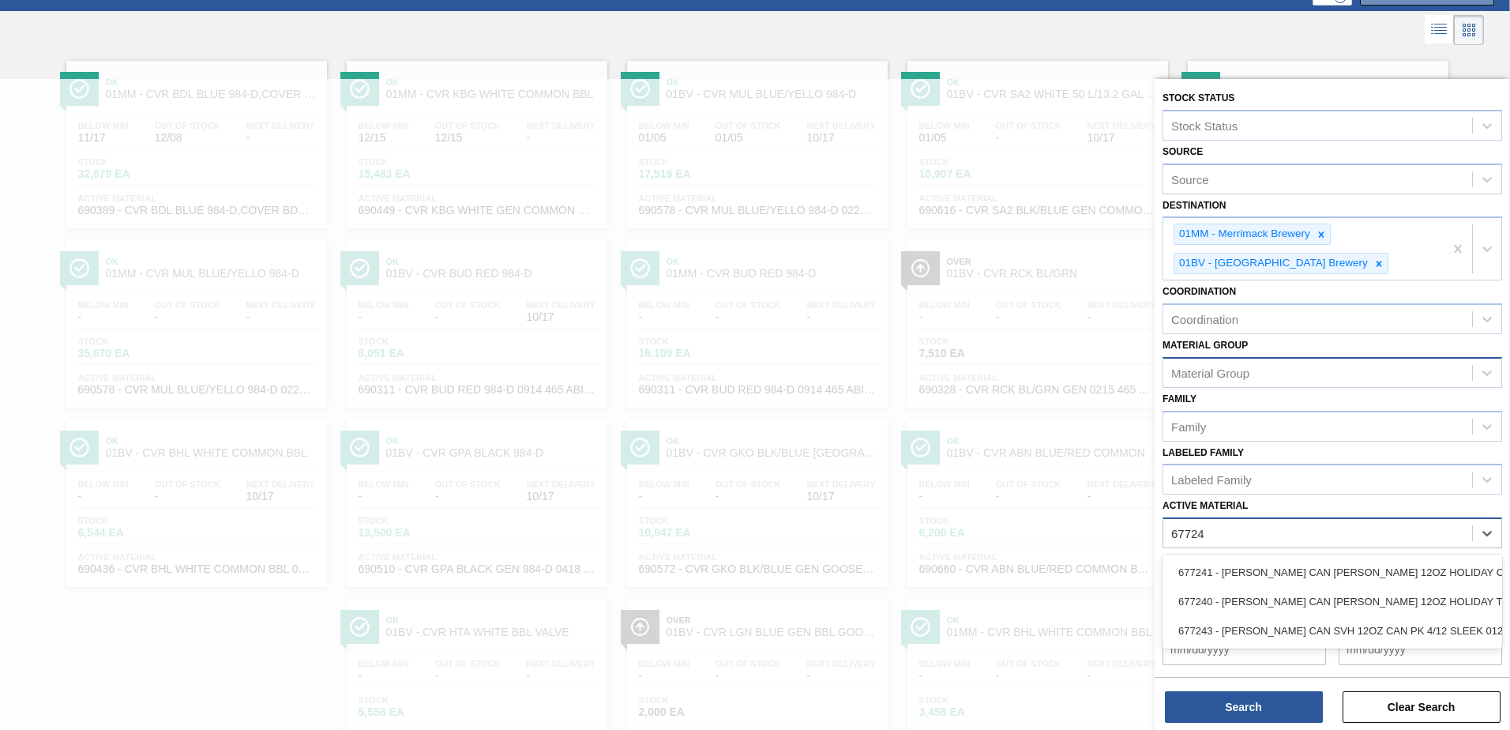
type Material "677243"
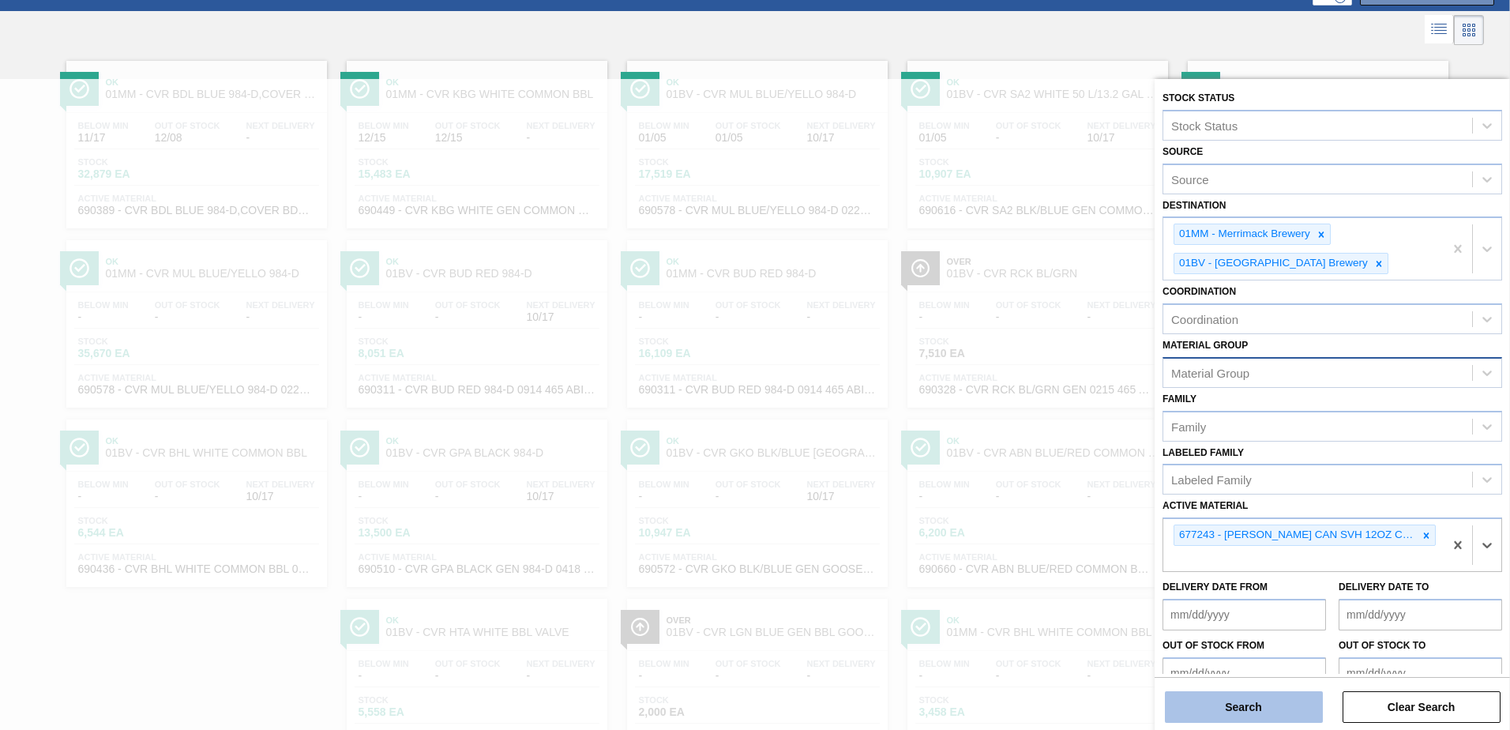
click at [1226, 703] on button "Search" at bounding box center [1244, 707] width 158 height 32
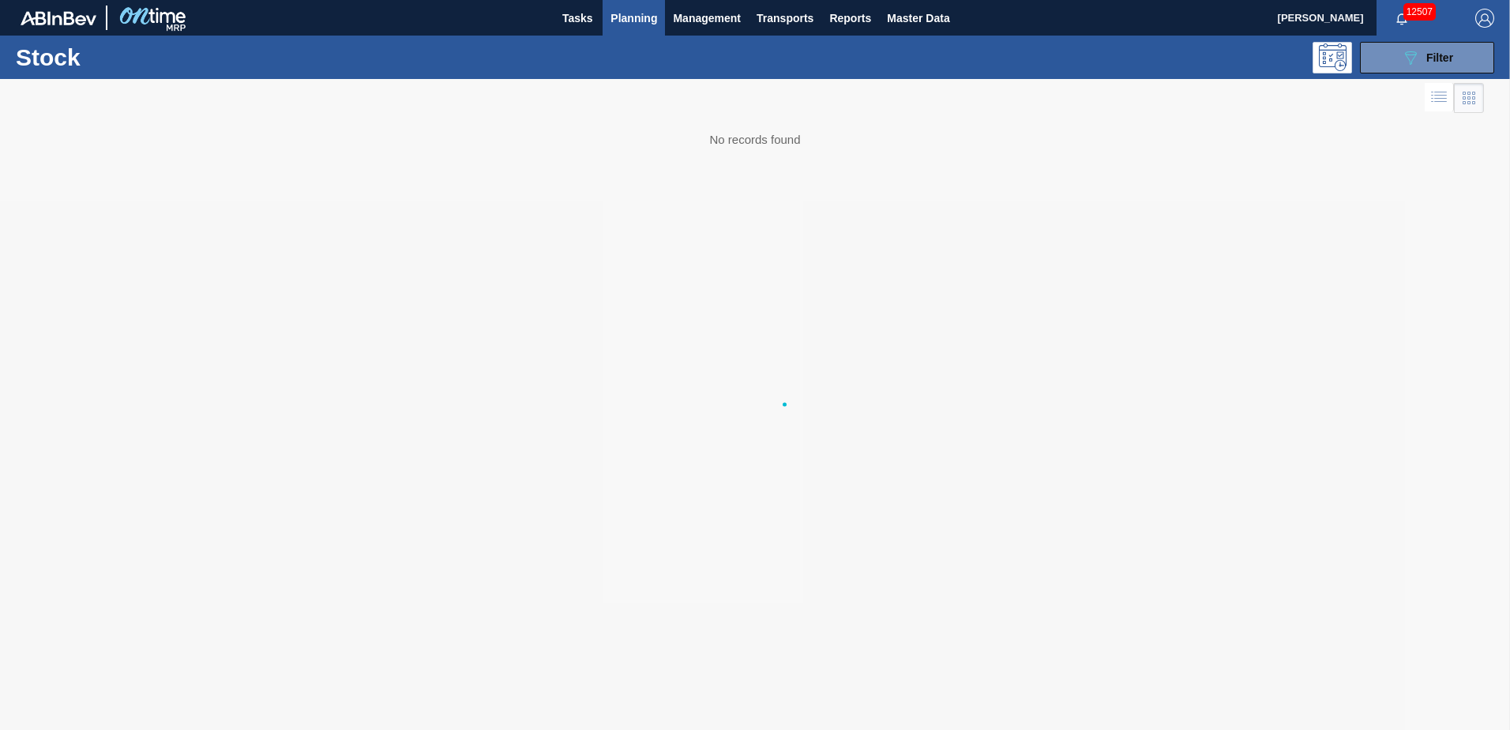
scroll to position [0, 0]
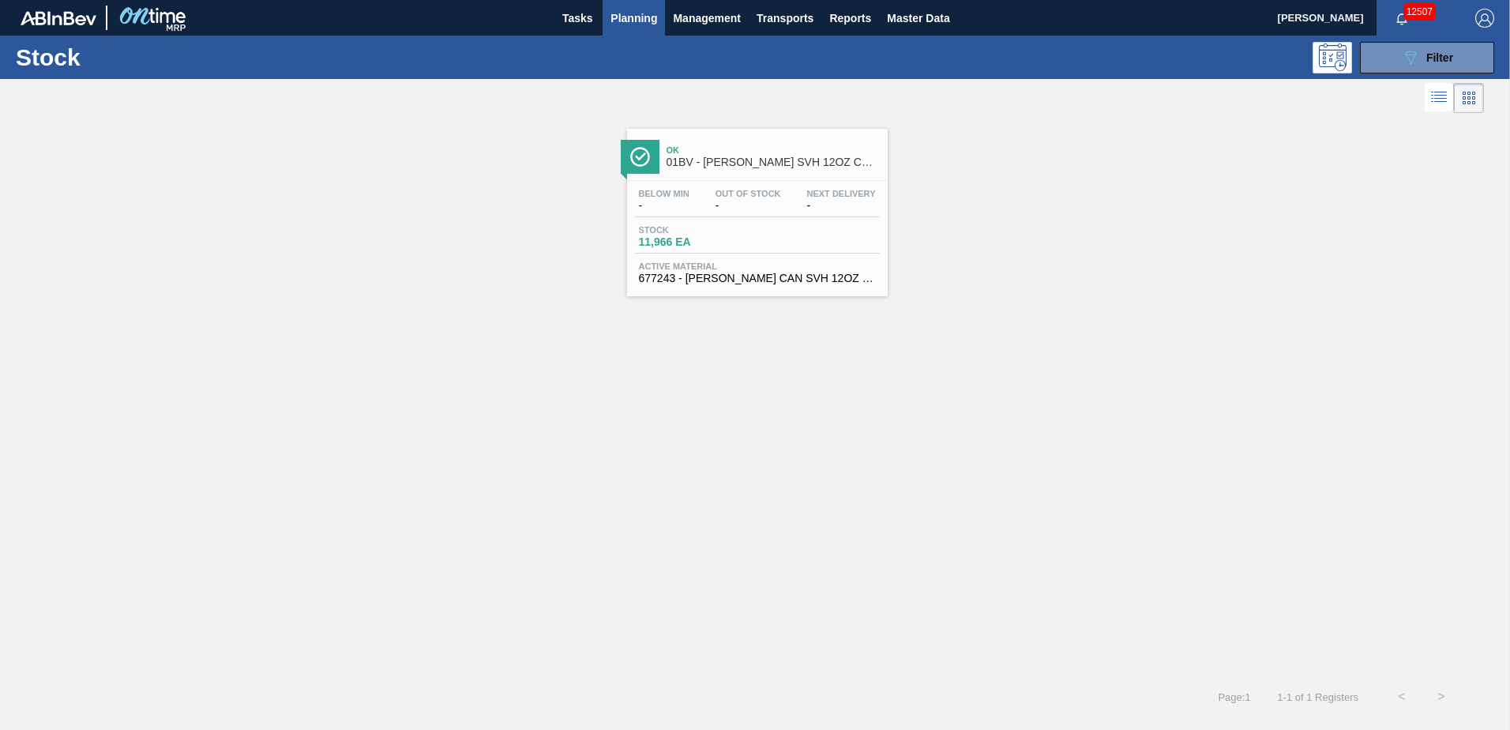
click at [739, 167] on span "01BV - [PERSON_NAME] SVH 12OZ CAN SLEEK 4/12 CAN PK" at bounding box center [773, 162] width 213 height 12
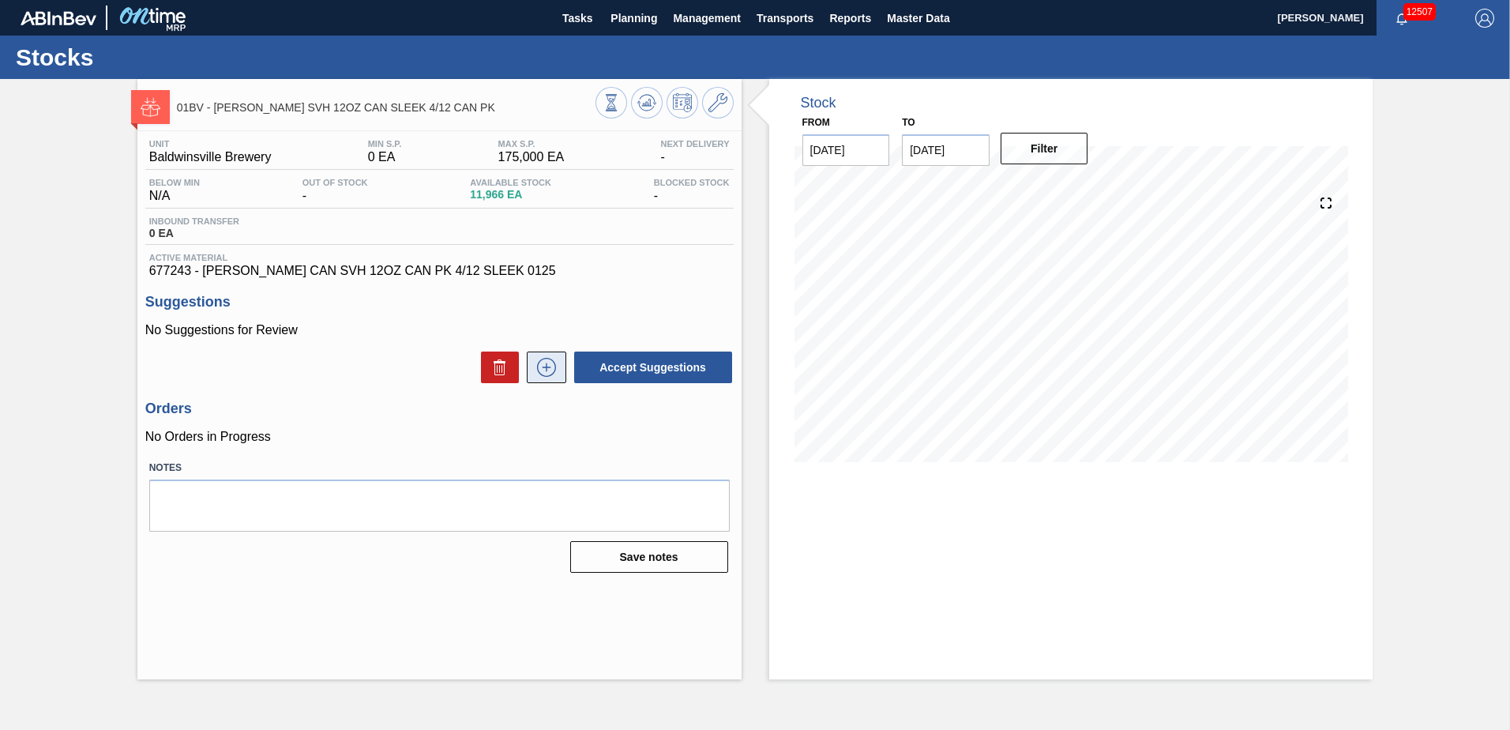
click at [542, 369] on icon at bounding box center [546, 367] width 25 height 19
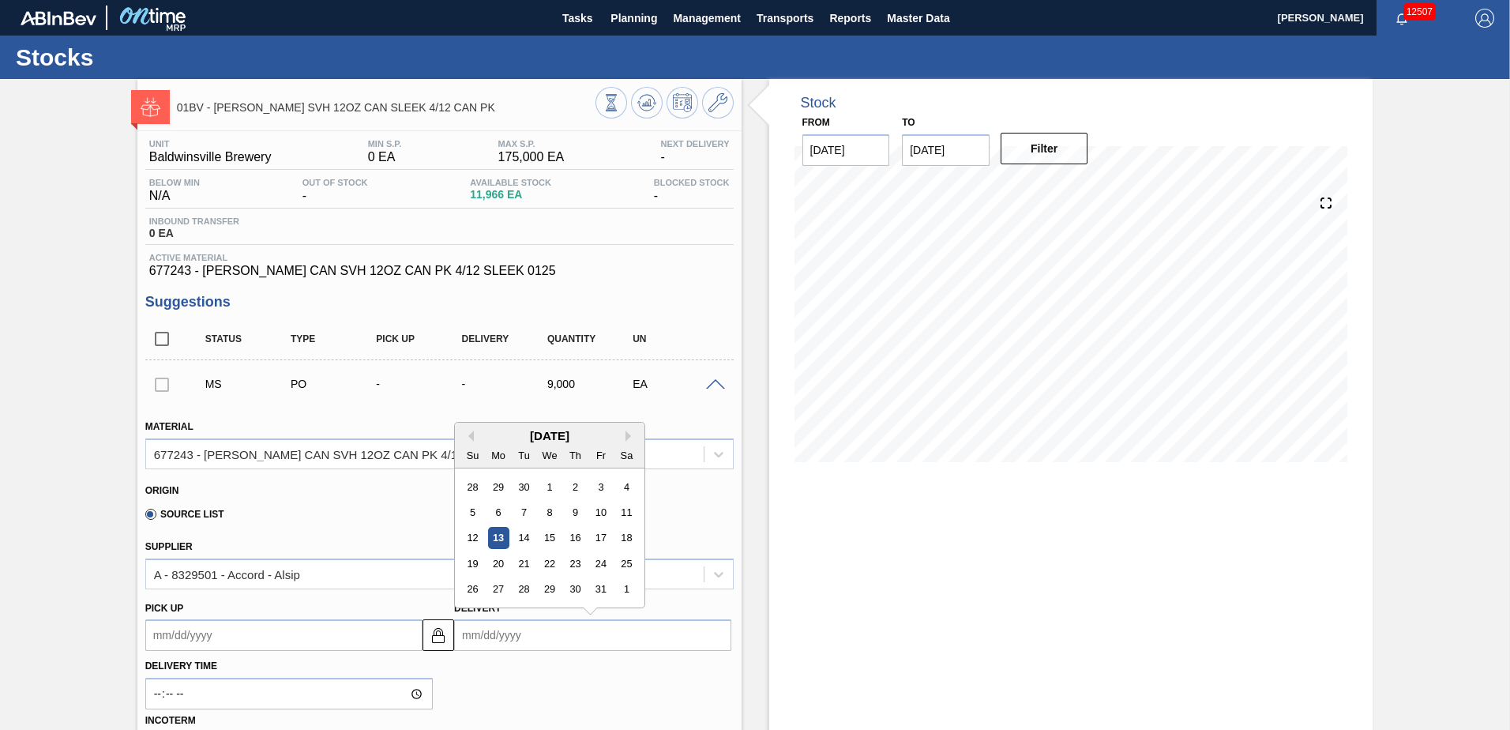
click at [564, 640] on input "Delivery" at bounding box center [592, 635] width 277 height 32
type input "1"
type up106661071 "[DATE]"
type input "10"
type up106661071 "[DATE]"
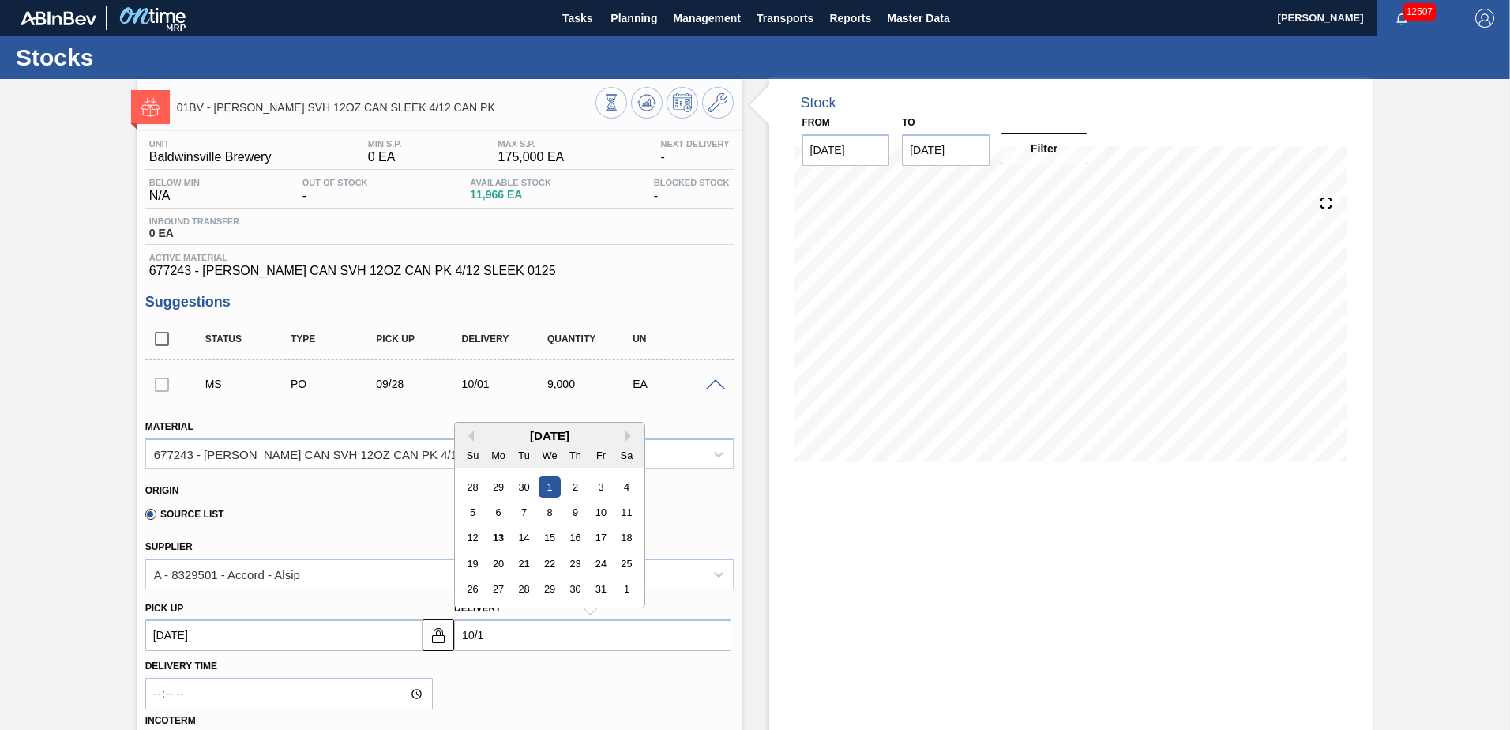
type input "10/17"
type up106661071 "[DATE]"
type input "10/17/2"
type up106661071 "[DATE]"
type input "[DATE]"
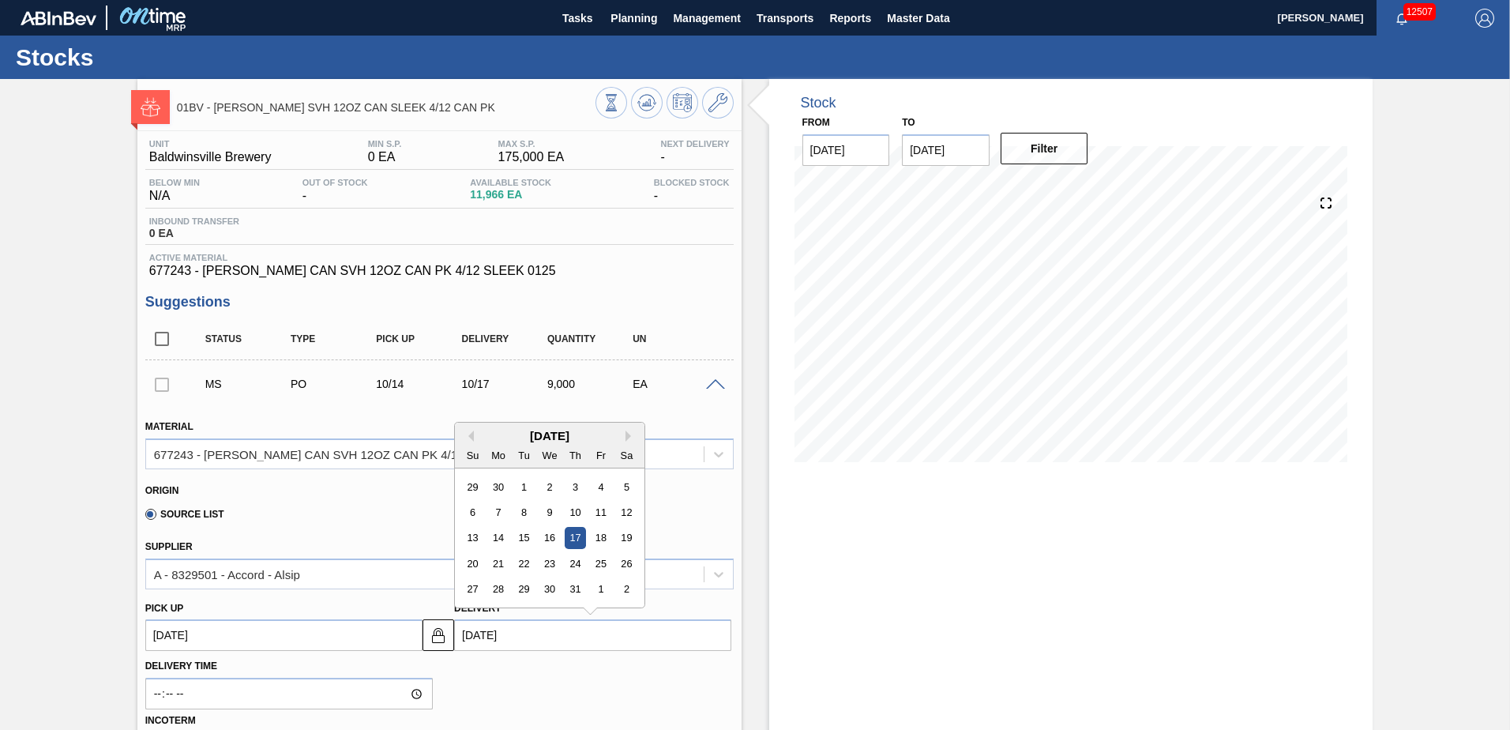
type up106661071 "[DATE]"
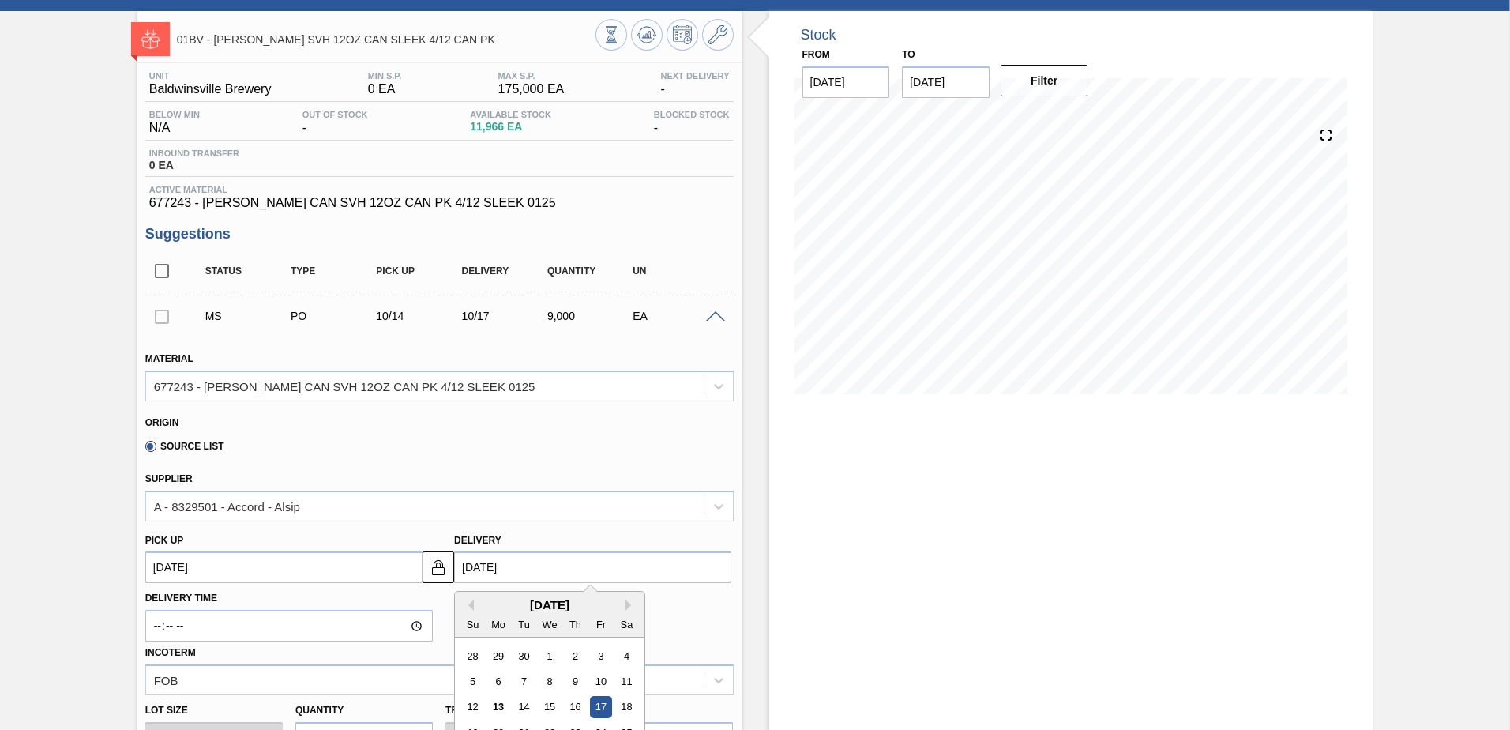
scroll to position [158, 0]
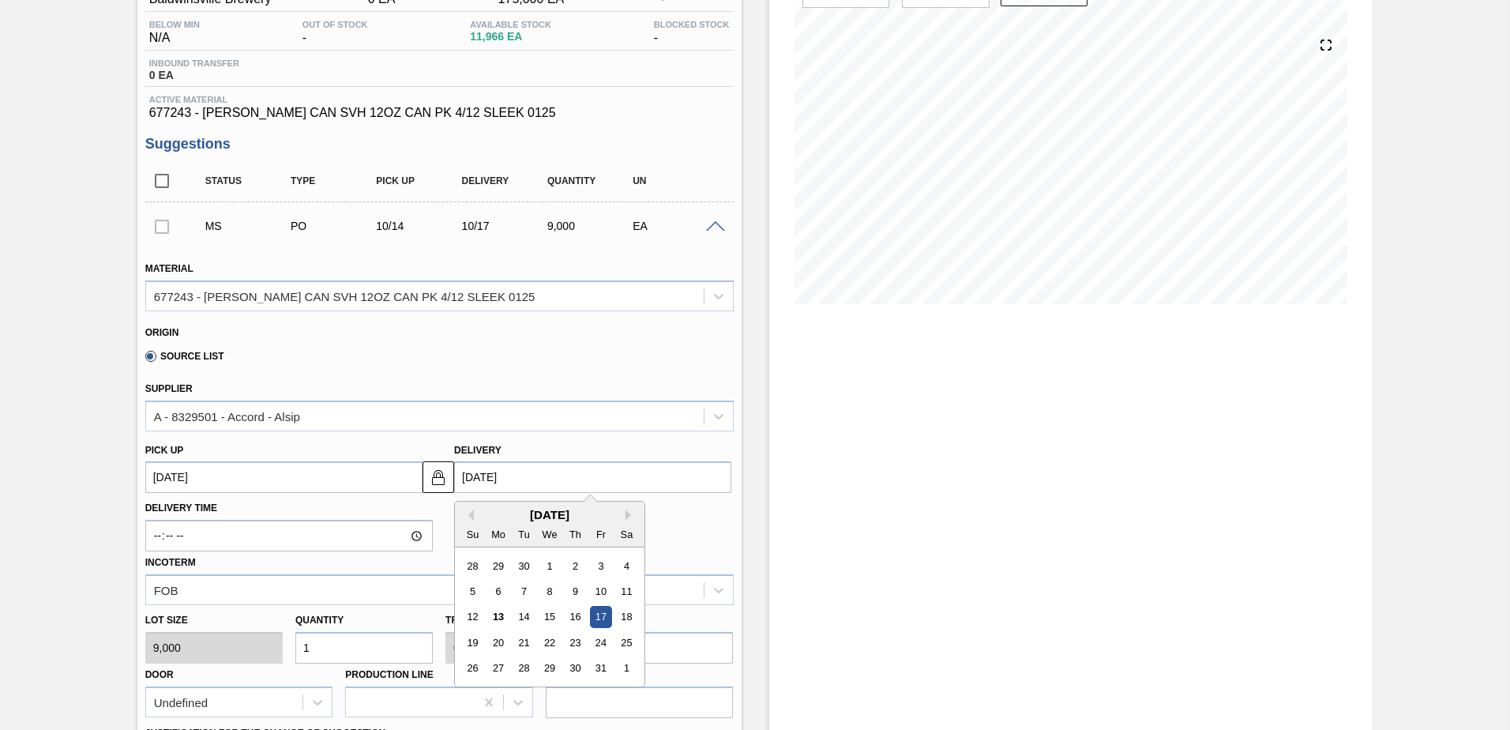
type input "[DATE]"
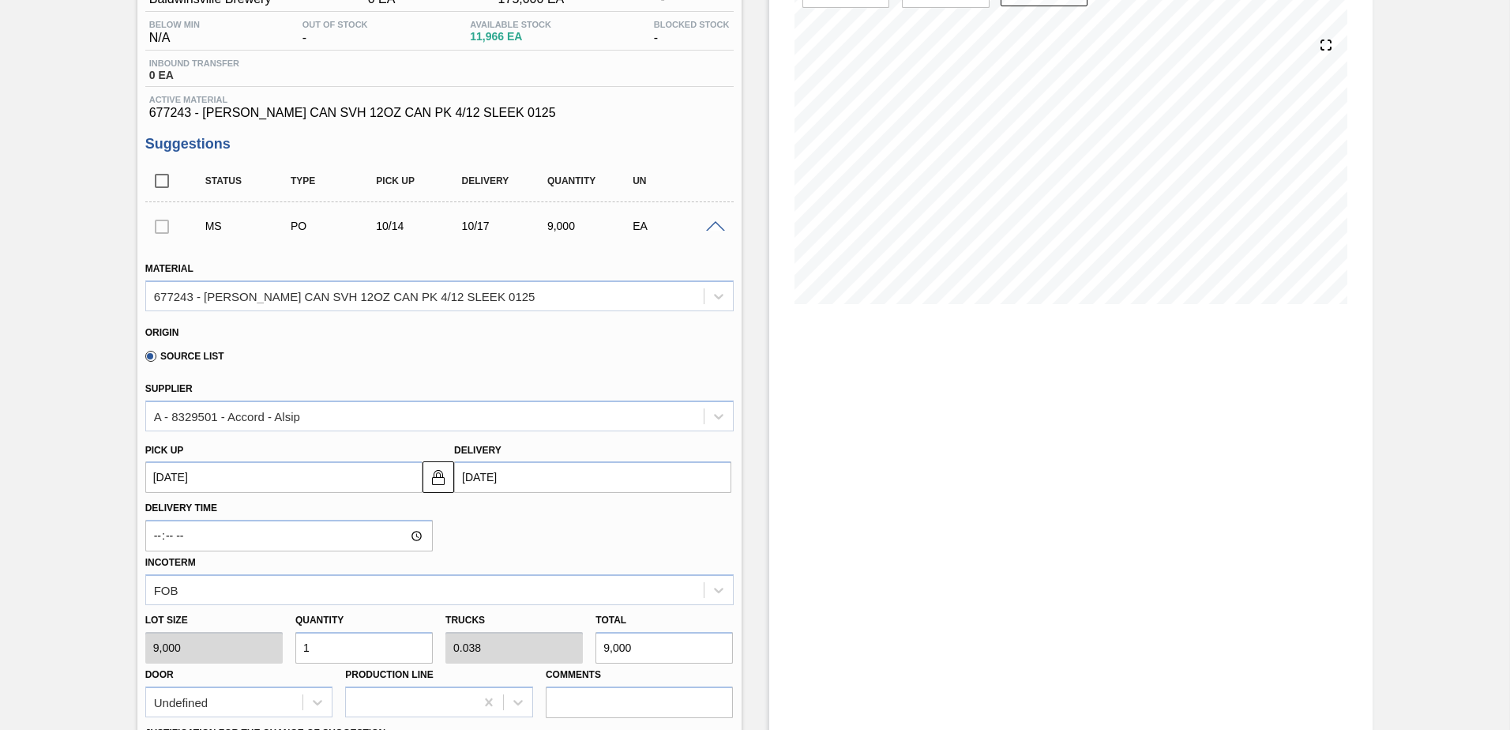
click at [238, 652] on div "Lot size 9,000 Quantity 1 Trucks 0.038 Total 9,000 Door Undefined Production Li…" at bounding box center [439, 661] width 601 height 113
type input "0"
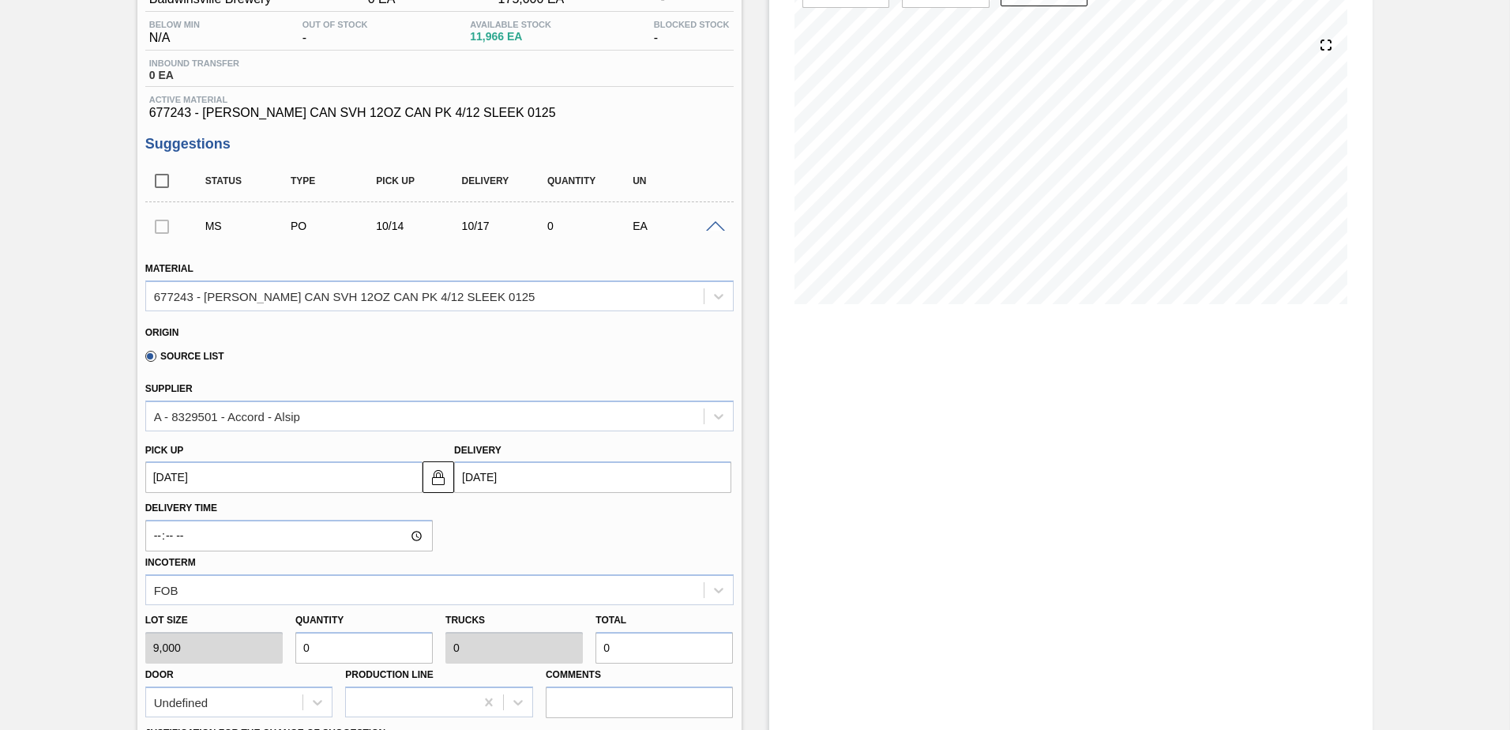
type input "2"
type input "0.002"
type input "22"
type input "0.025"
type input "0.001"
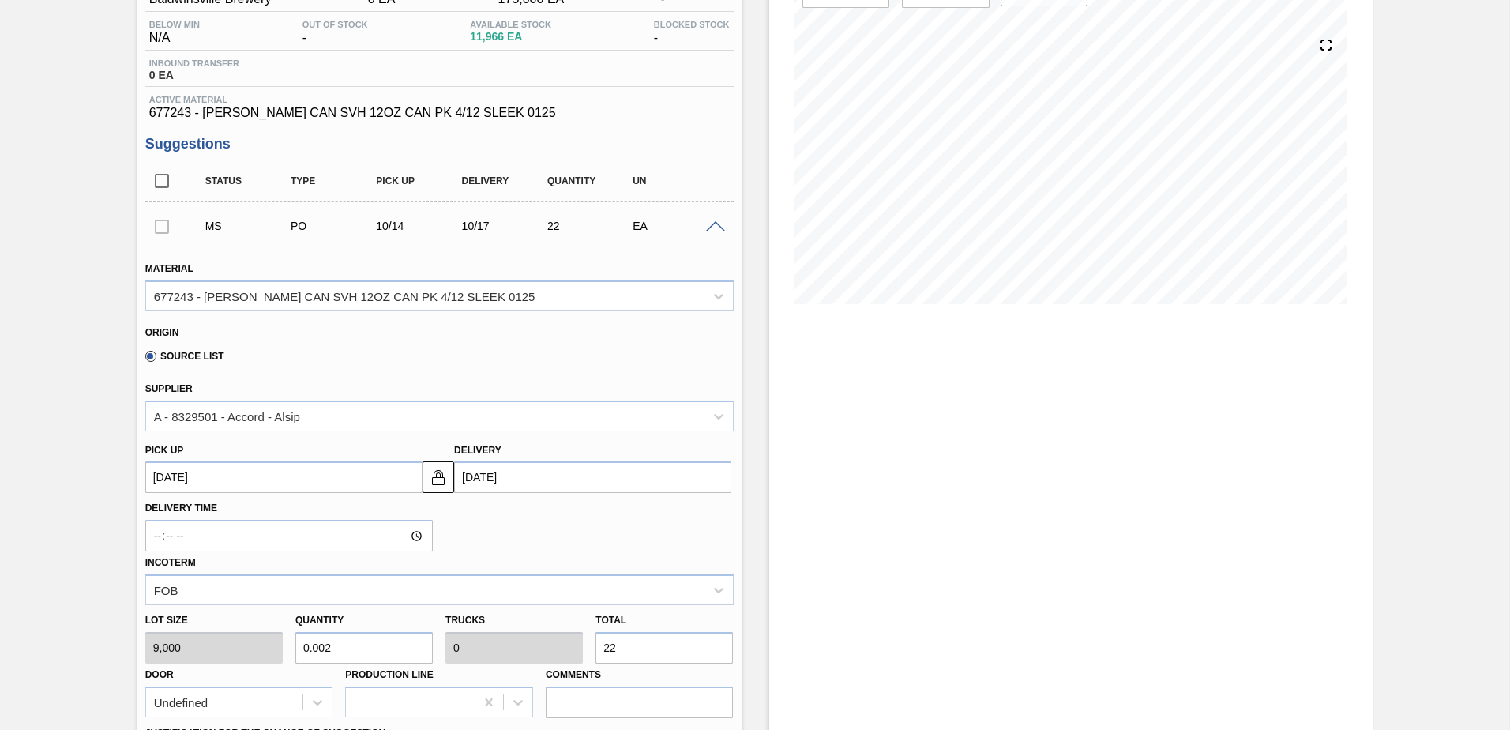
type input "225"
type input "0.25"
type input "0.01"
type input "2,250"
type input "2.5"
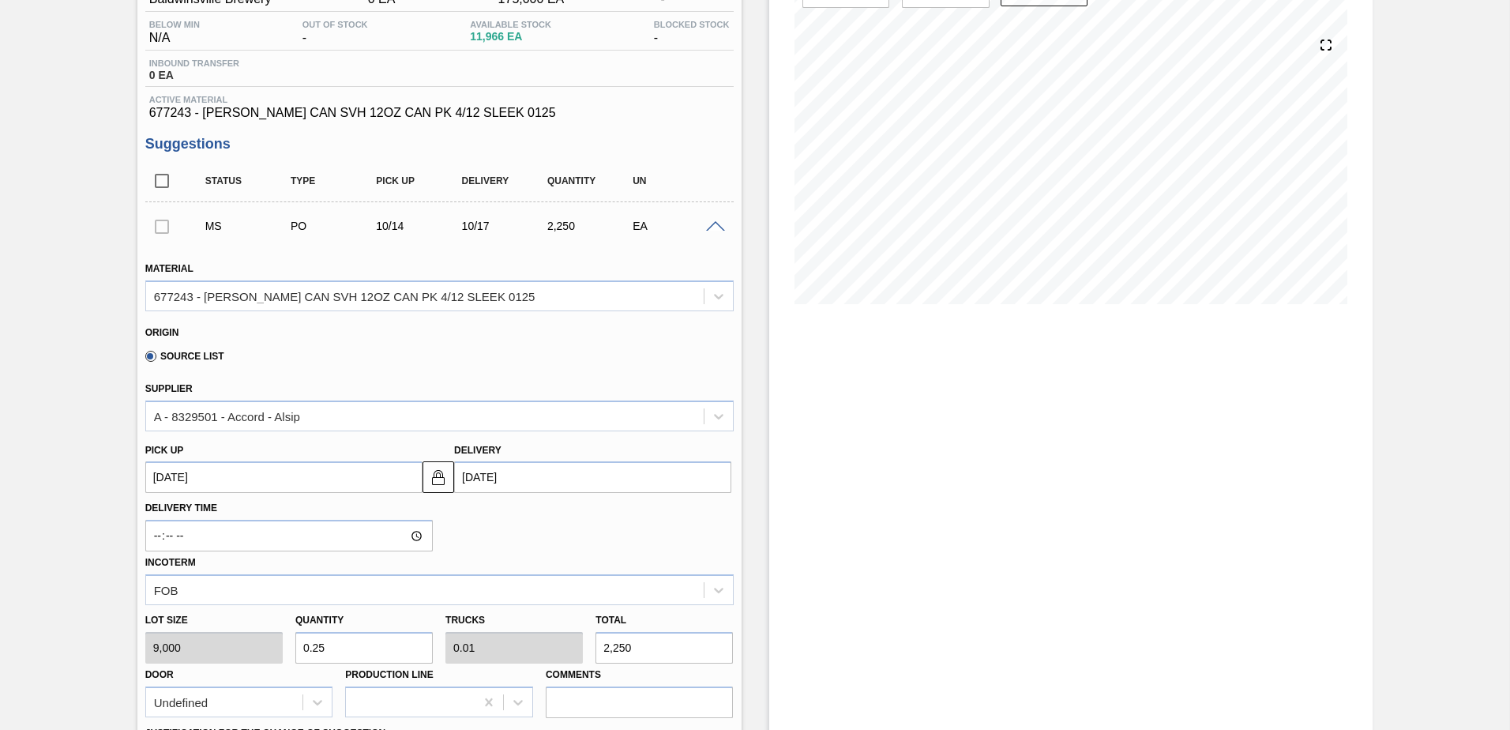
type input "0.096"
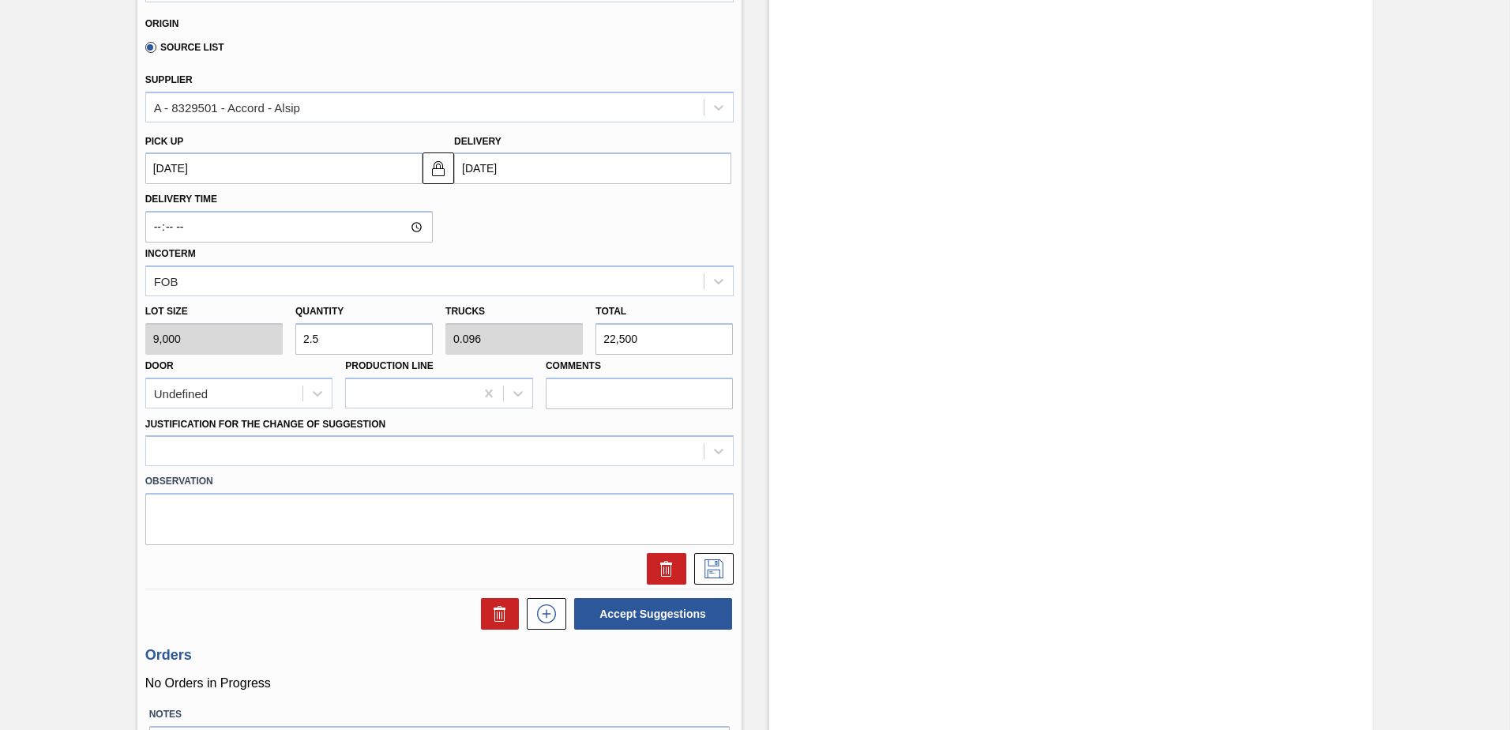
scroll to position [474, 0]
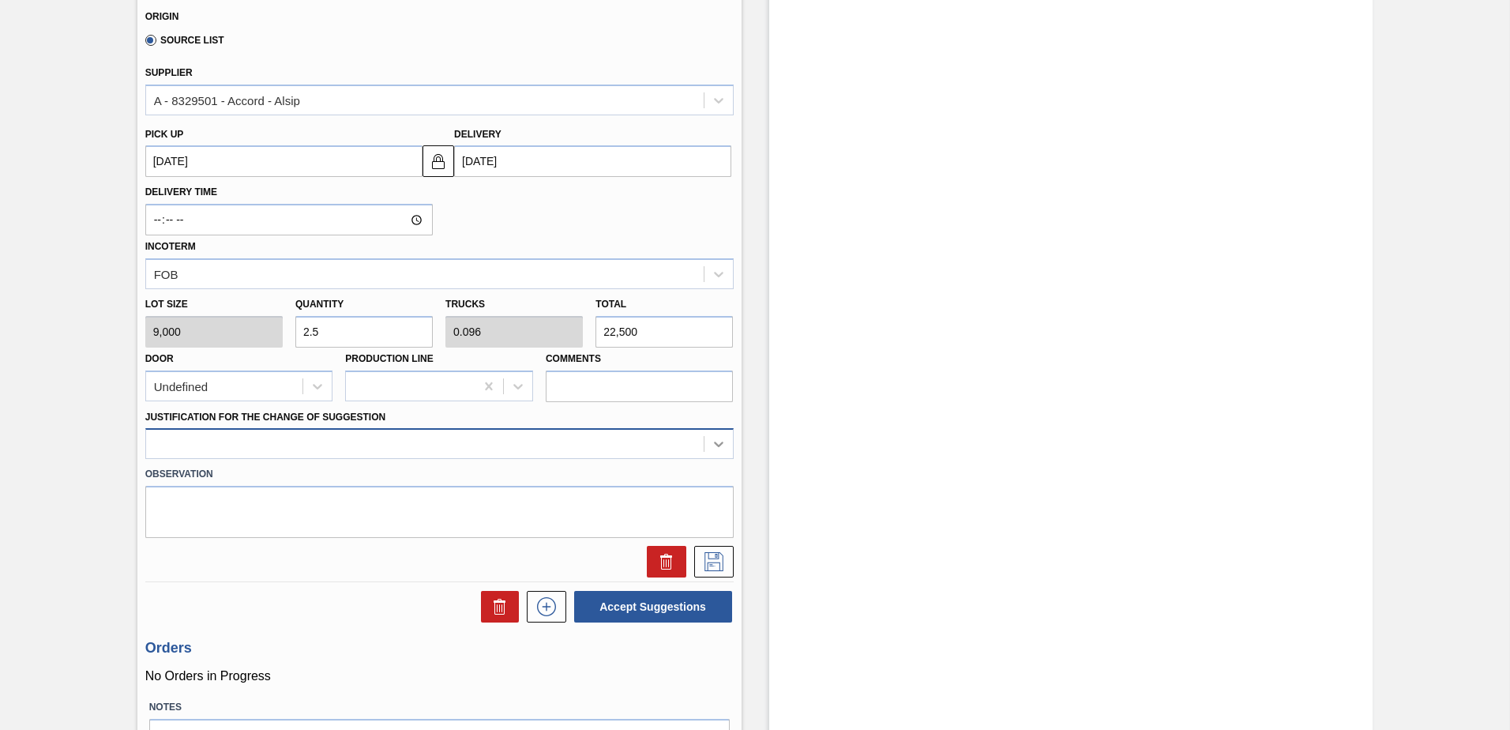
type input "22,500"
click at [718, 445] on icon at bounding box center [718, 445] width 9 height 6
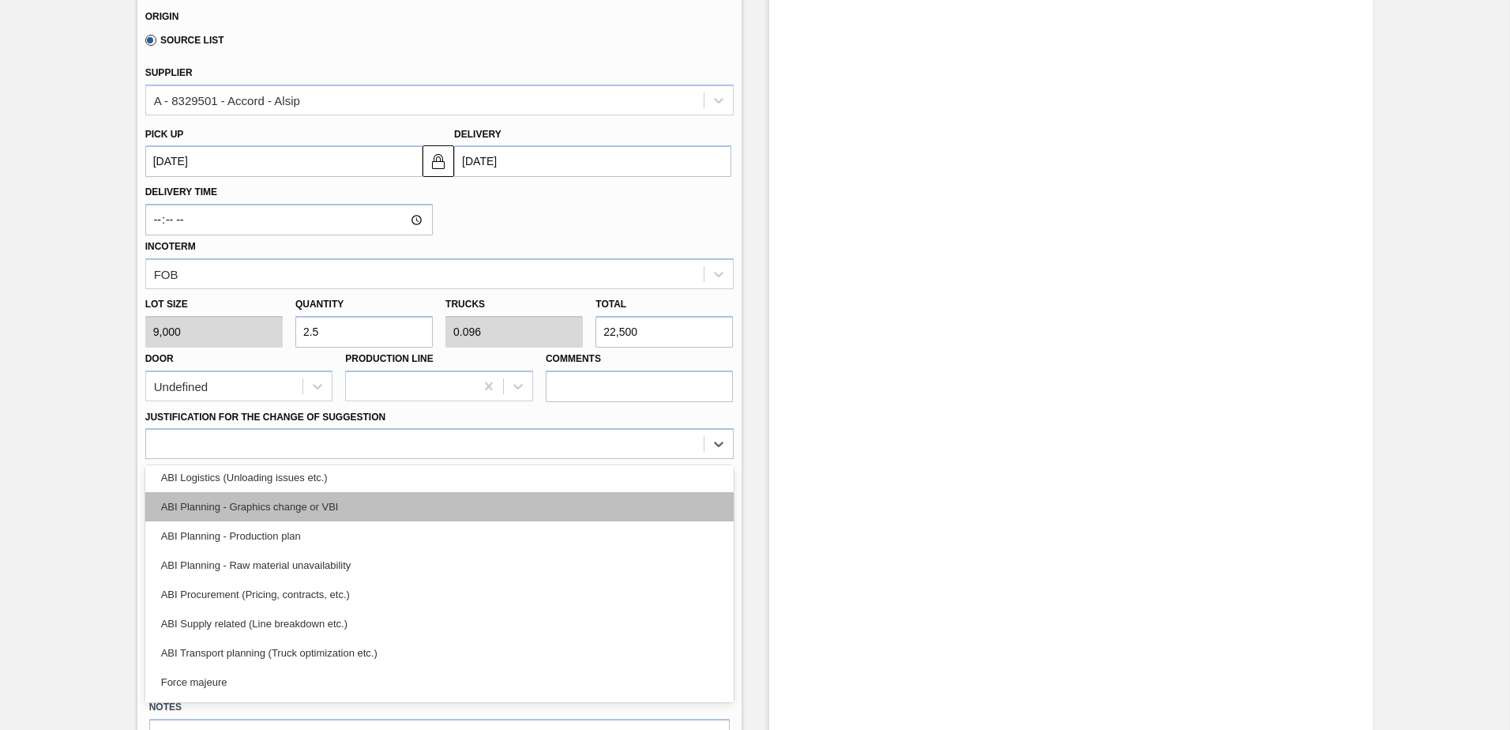
scroll to position [87, 0]
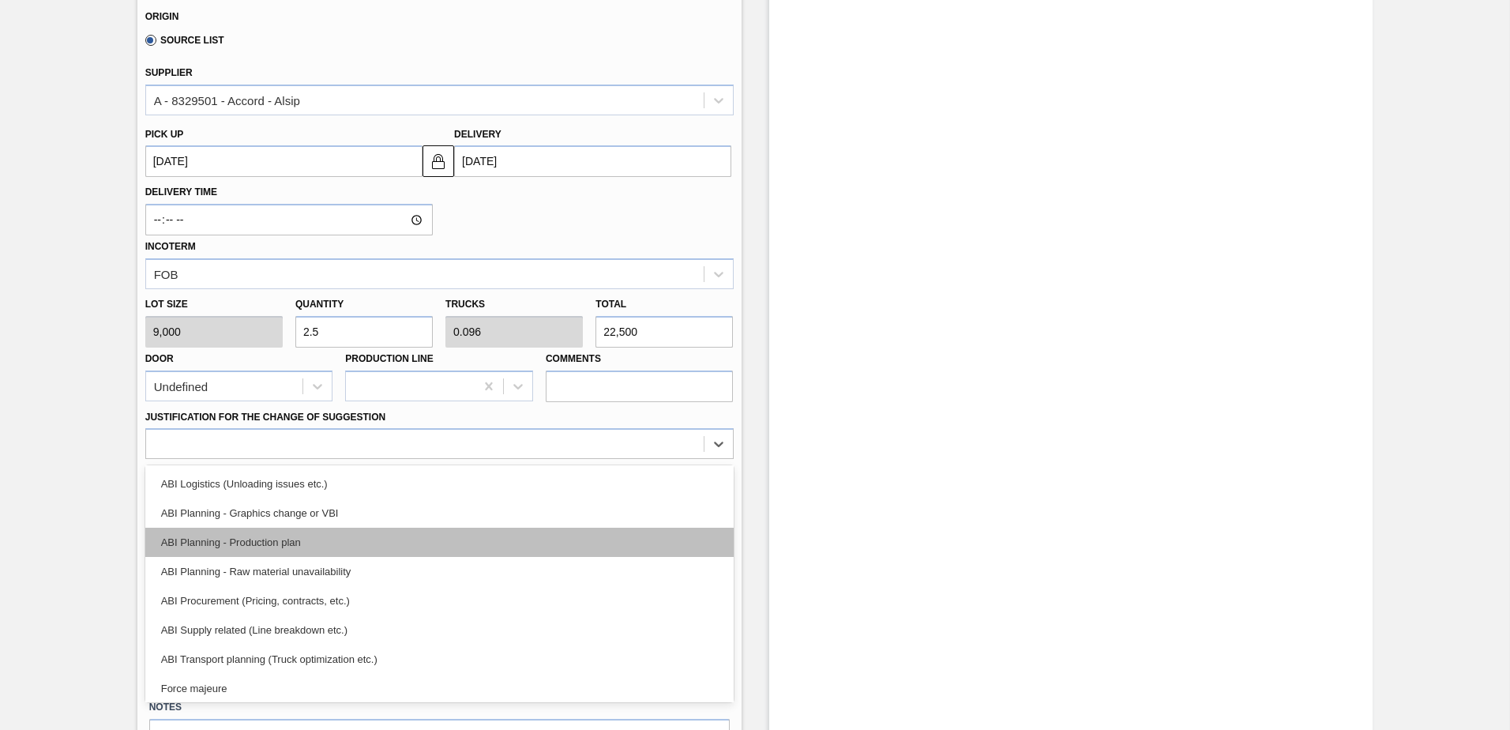
click at [250, 534] on div "ABI Planning - Production plan" at bounding box center [439, 542] width 589 height 29
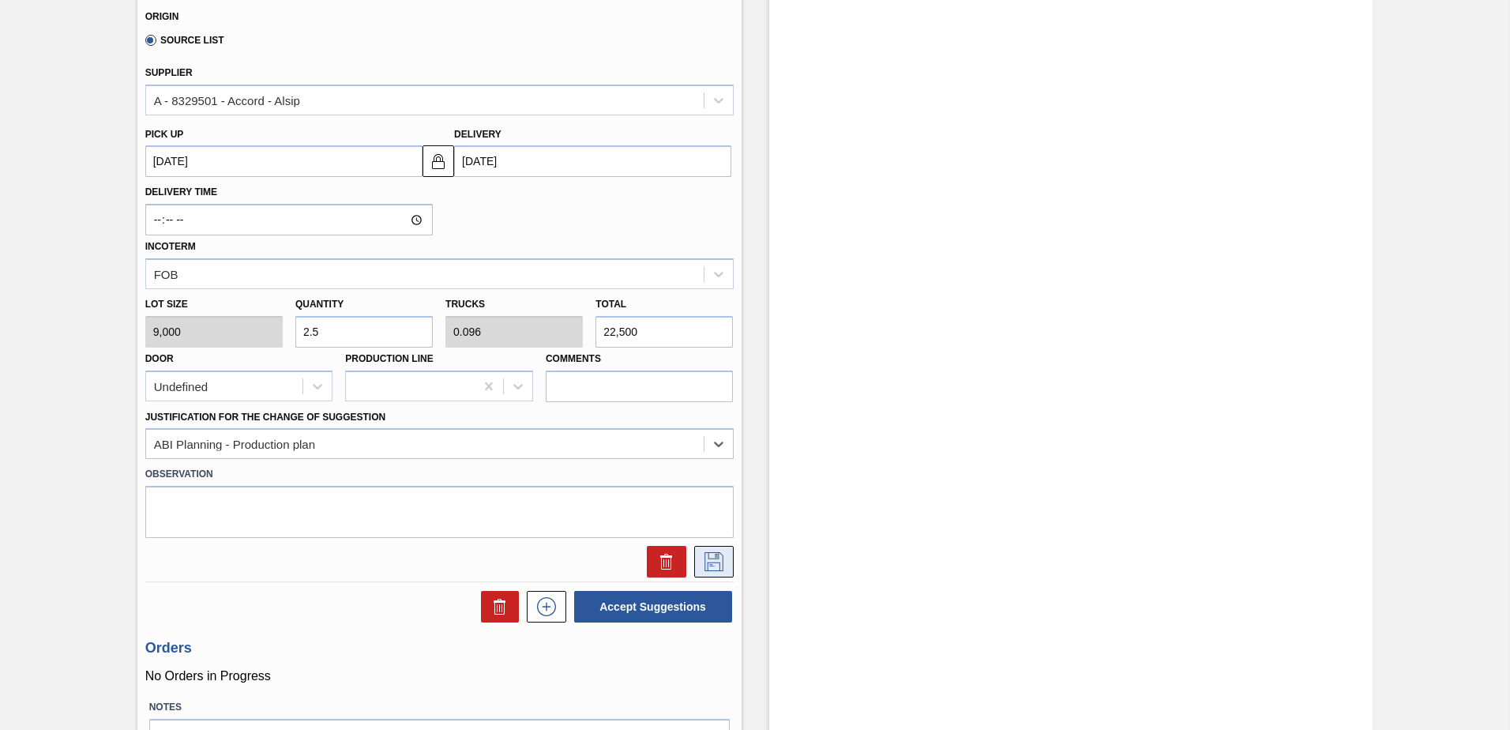
click at [720, 555] on icon at bounding box center [714, 561] width 19 height 19
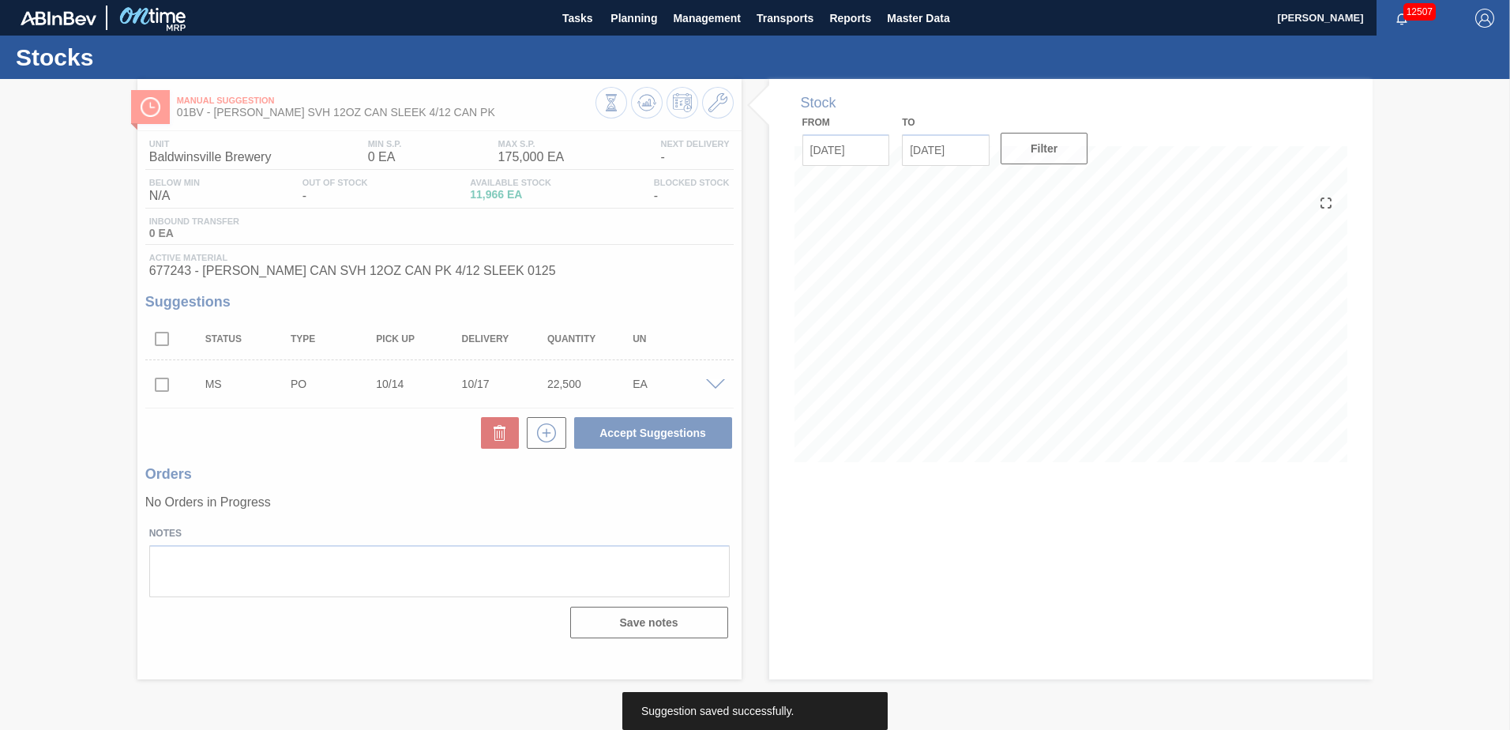
scroll to position [0, 0]
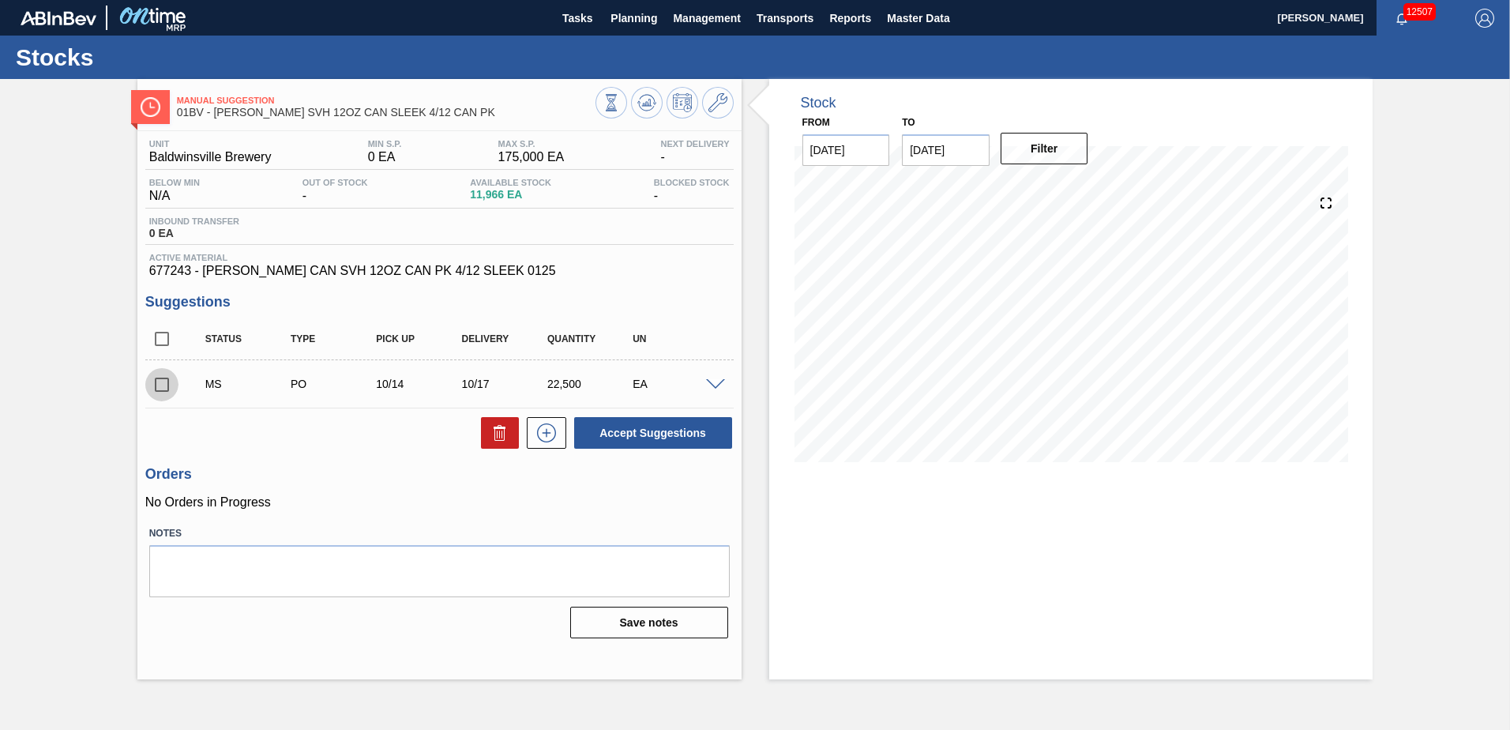
click at [163, 383] on input "checkbox" at bounding box center [161, 384] width 33 height 33
click at [599, 431] on button "Accept Suggestions" at bounding box center [653, 433] width 158 height 32
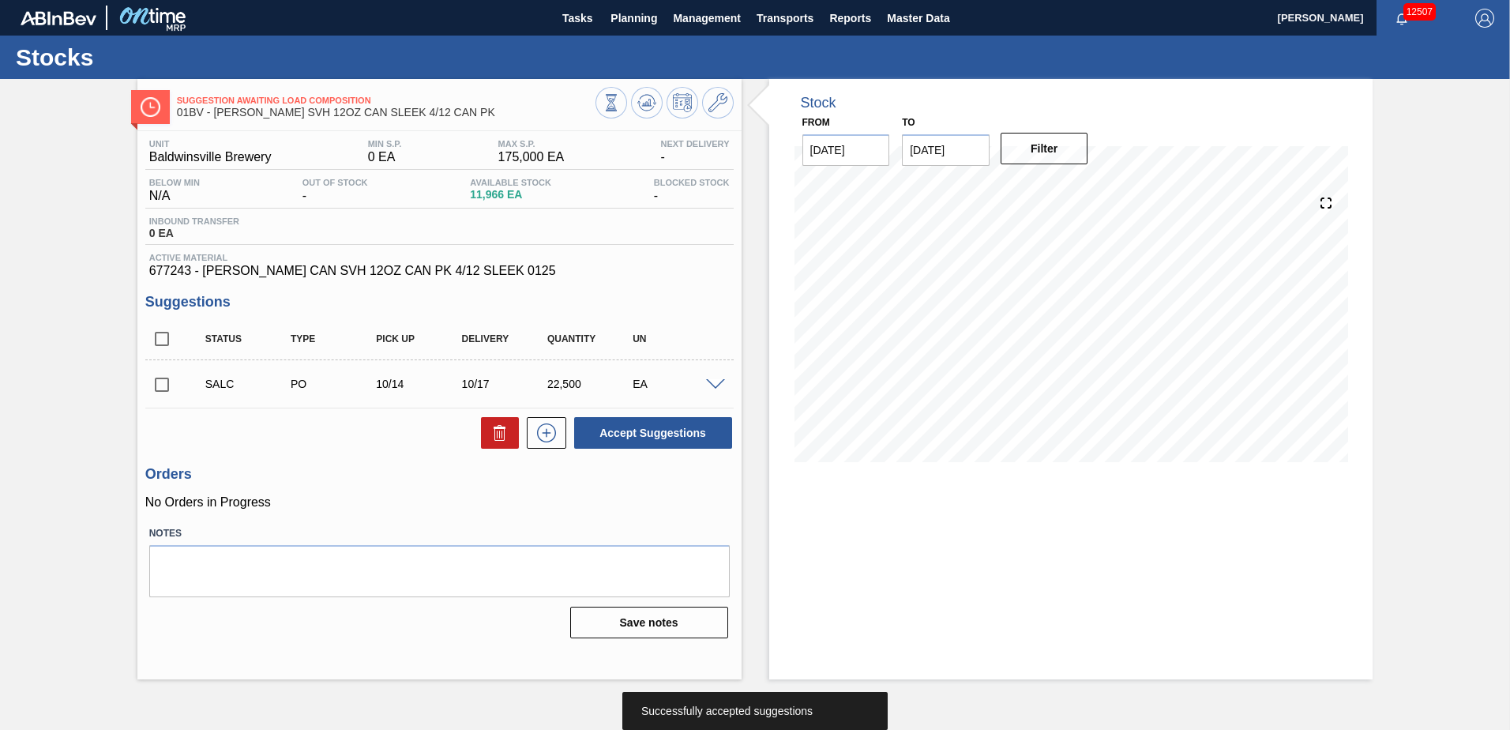
click at [157, 386] on input "checkbox" at bounding box center [161, 384] width 33 height 33
checkbox input "true"
click at [717, 382] on span at bounding box center [715, 385] width 19 height 12
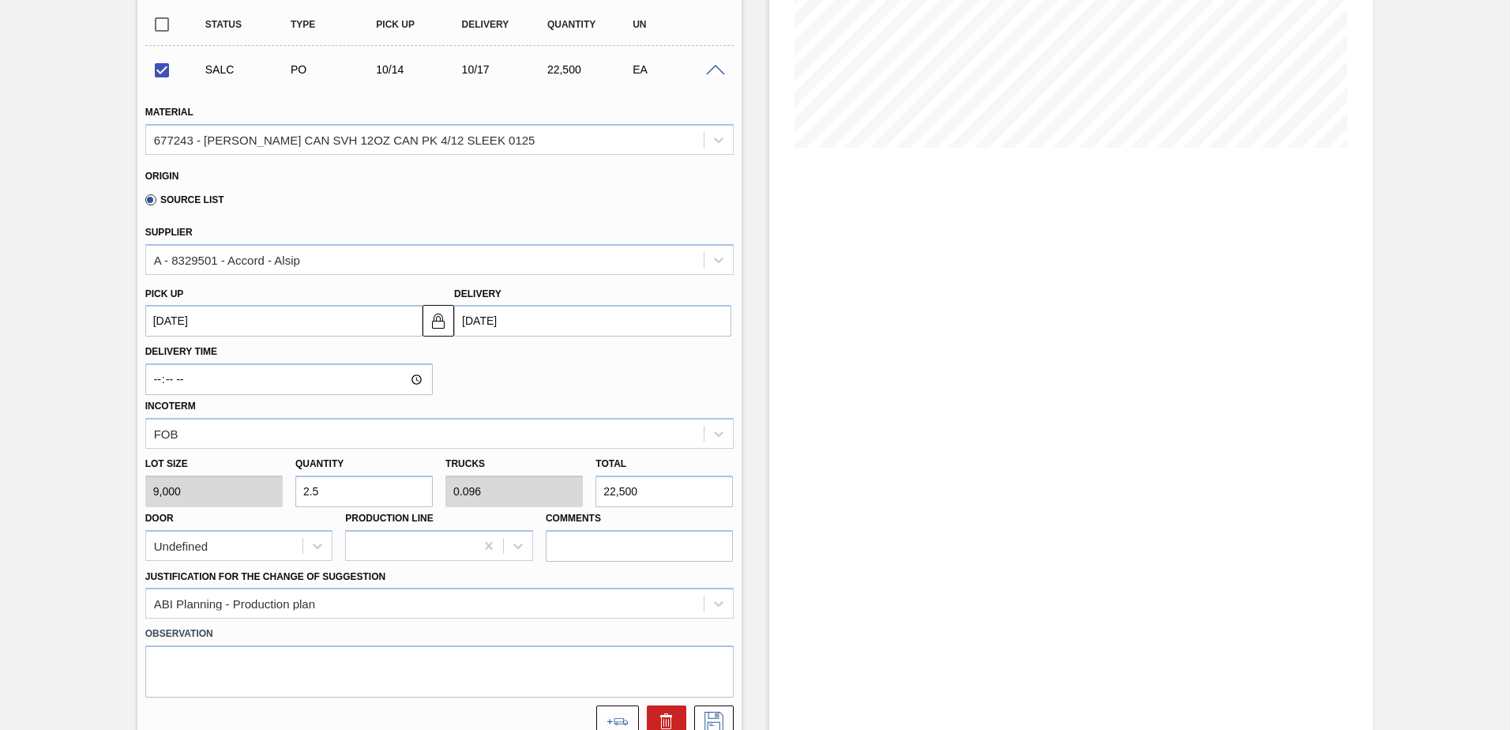
scroll to position [553, 0]
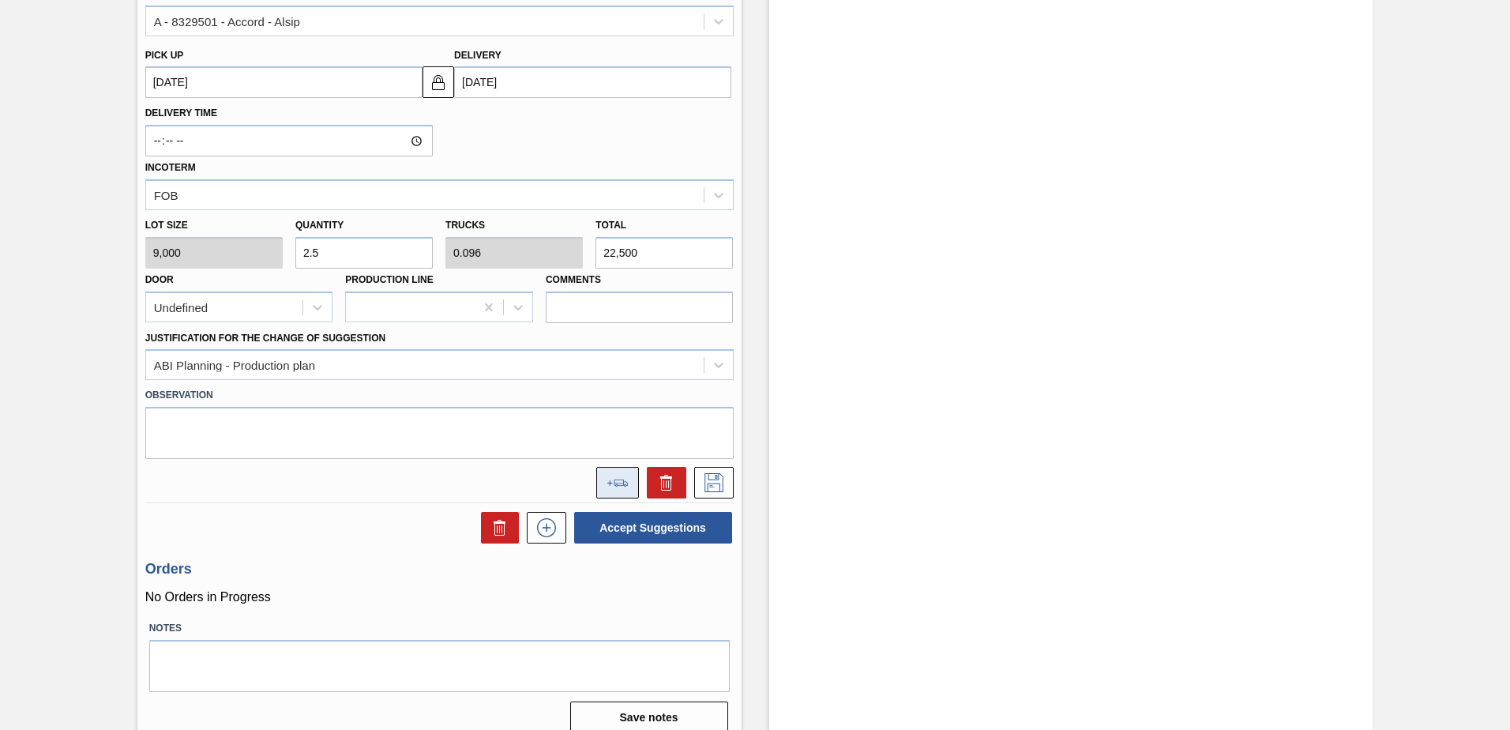
click at [610, 480] on icon at bounding box center [618, 483] width 22 height 7
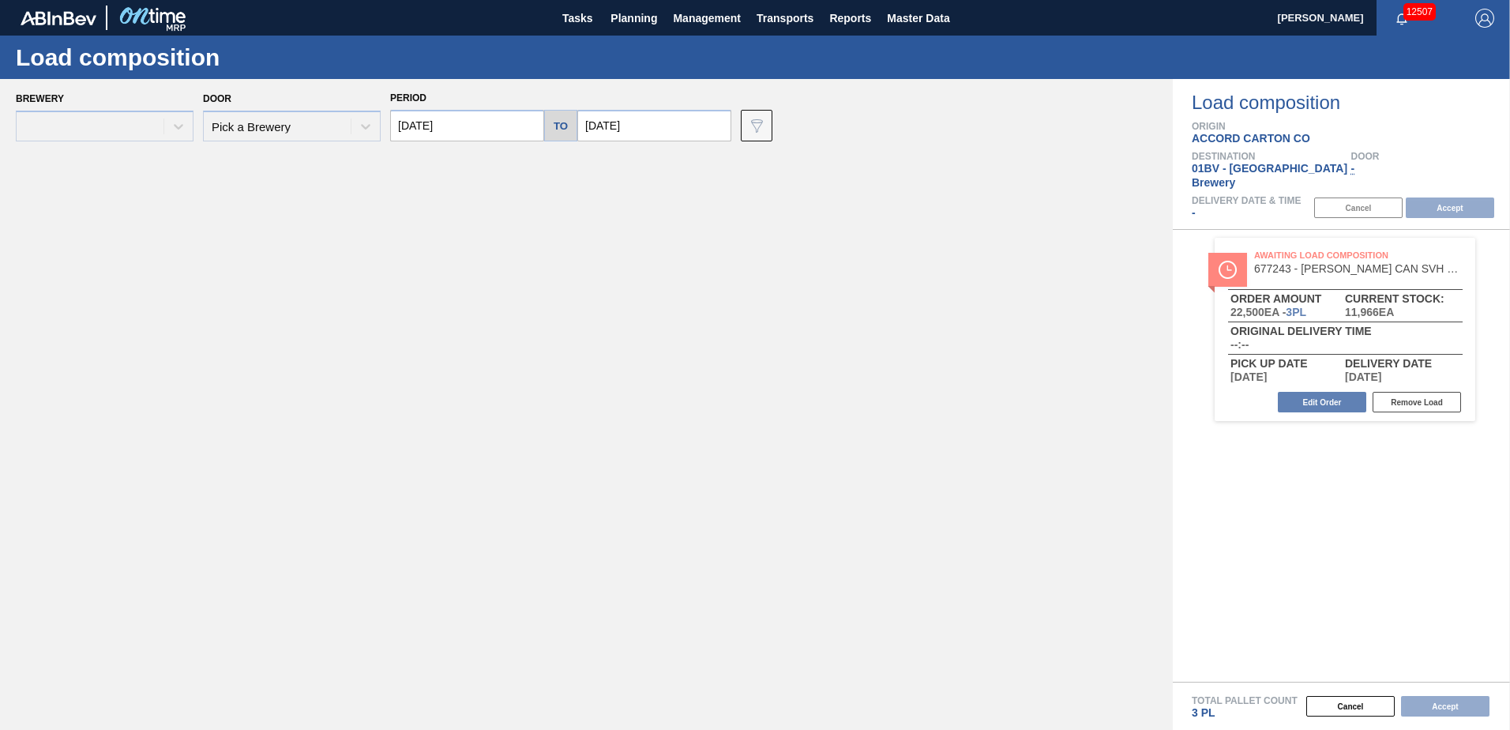
type input "[DATE]"
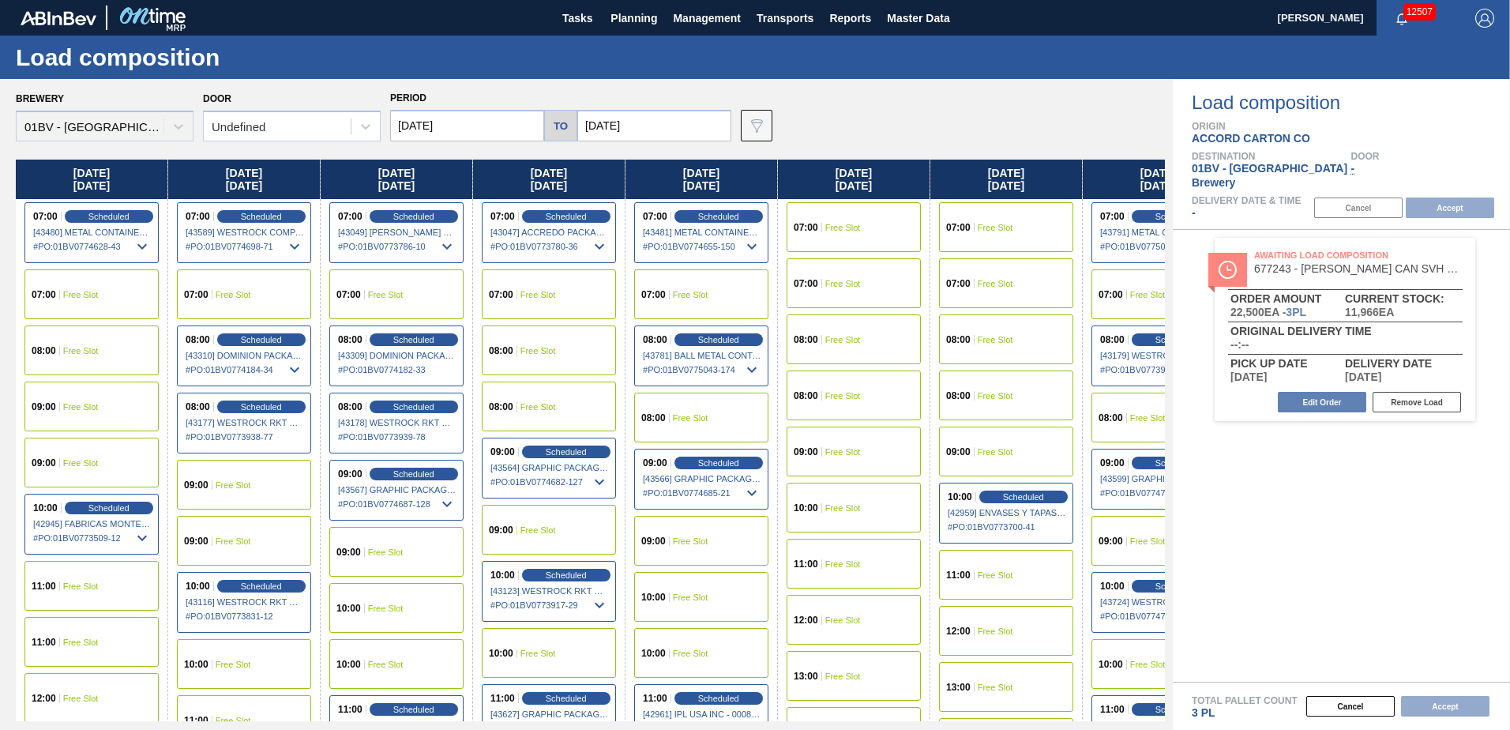
click at [648, 129] on input "[DATE]" at bounding box center [654, 126] width 154 height 32
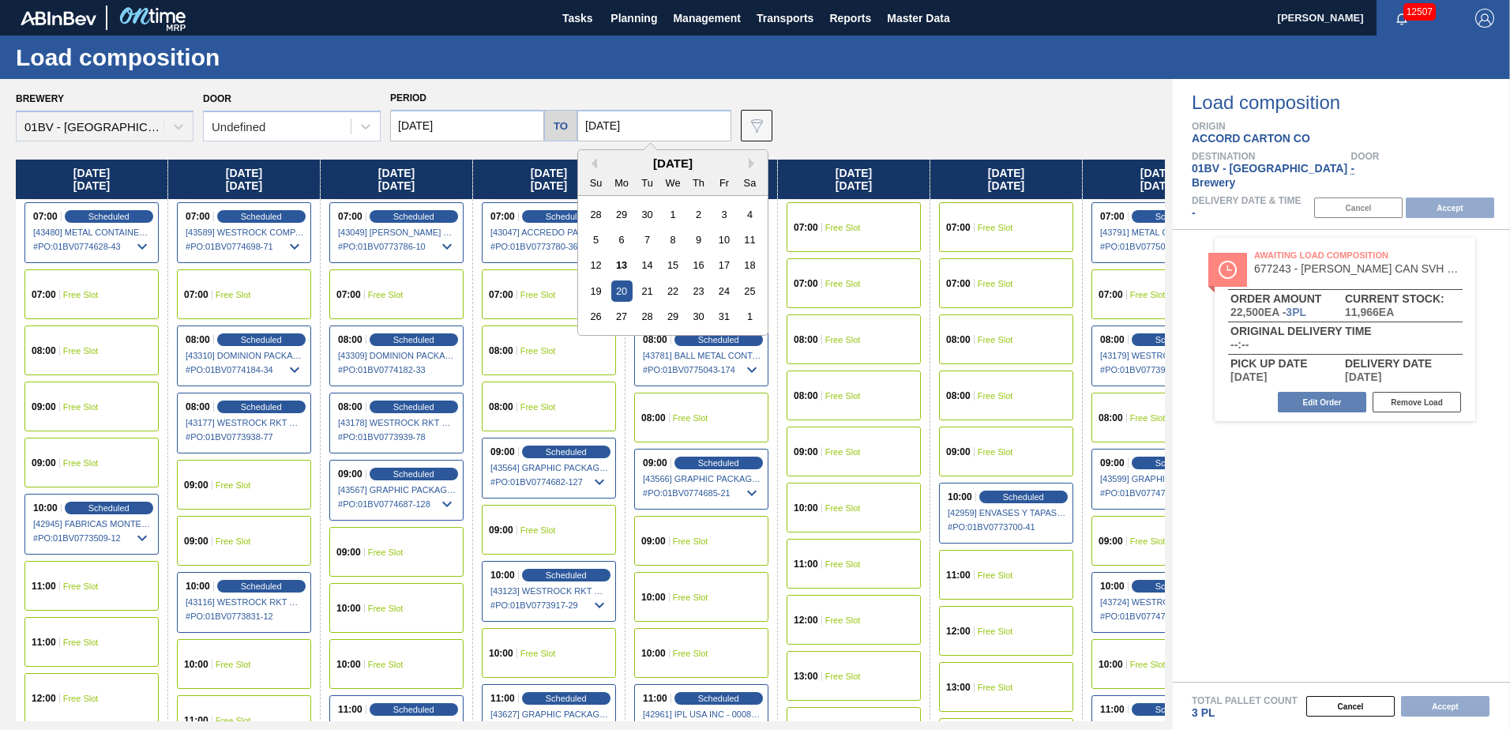
click at [724, 266] on div "17" at bounding box center [723, 264] width 21 height 21
type input "[DATE]"
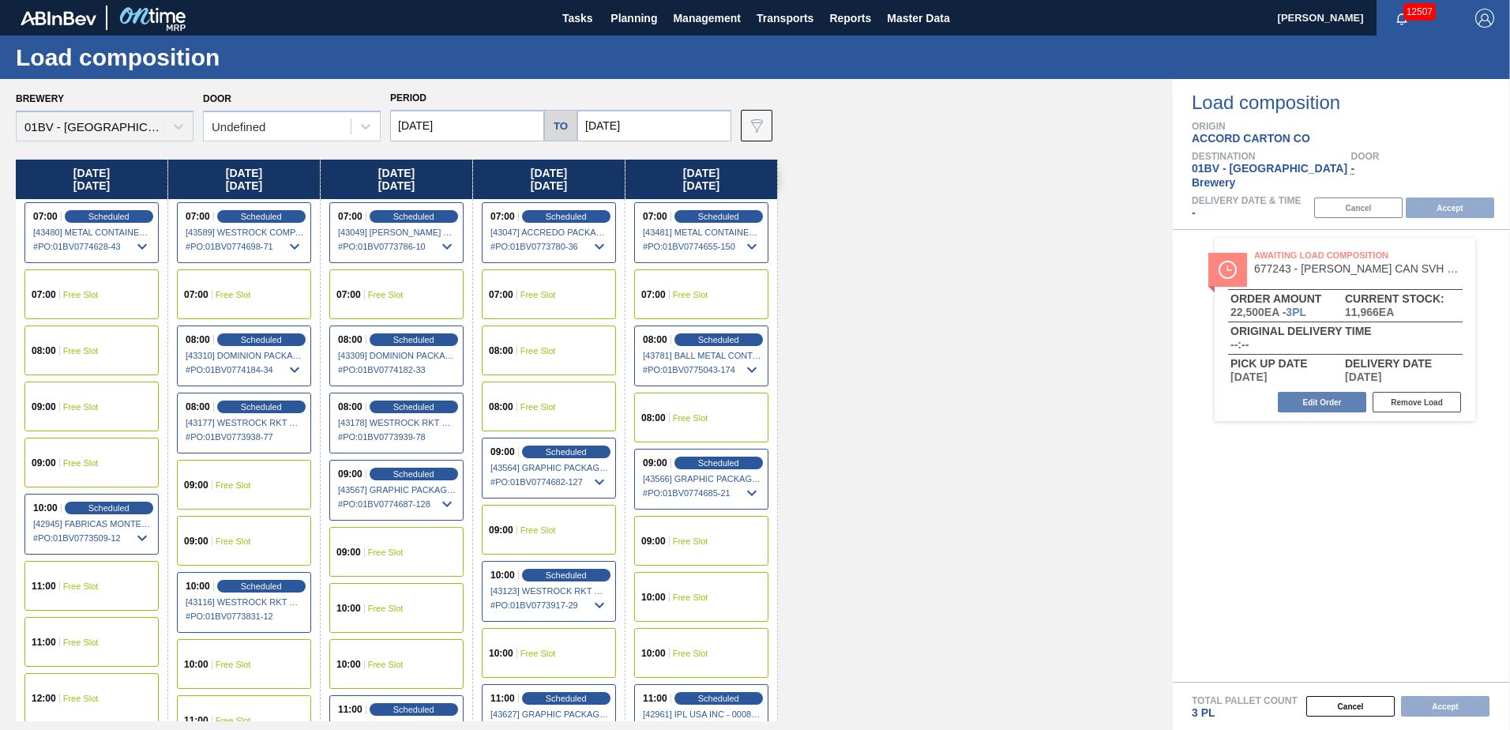
click at [463, 126] on input "[DATE]" at bounding box center [467, 126] width 154 height 32
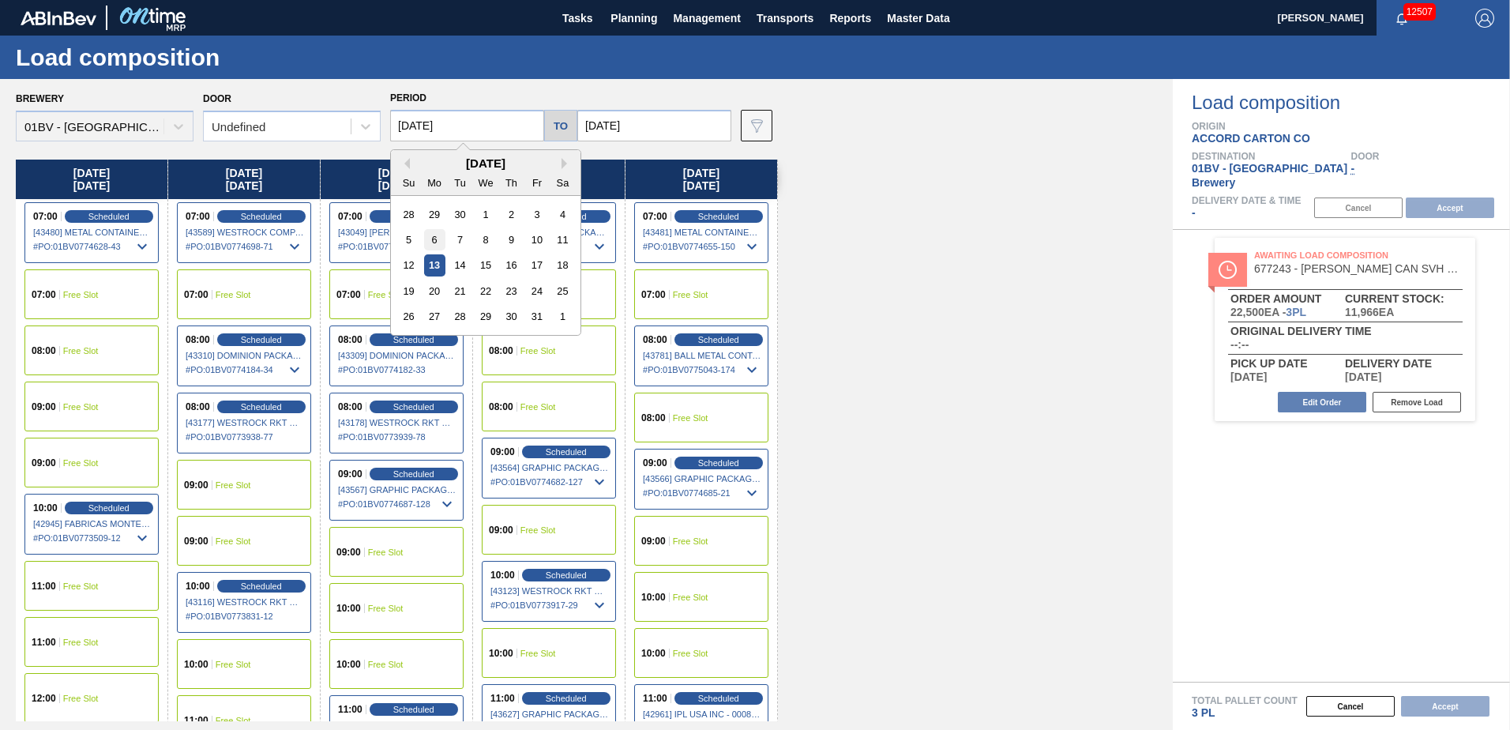
click at [440, 235] on div "6" at bounding box center [434, 239] width 21 height 21
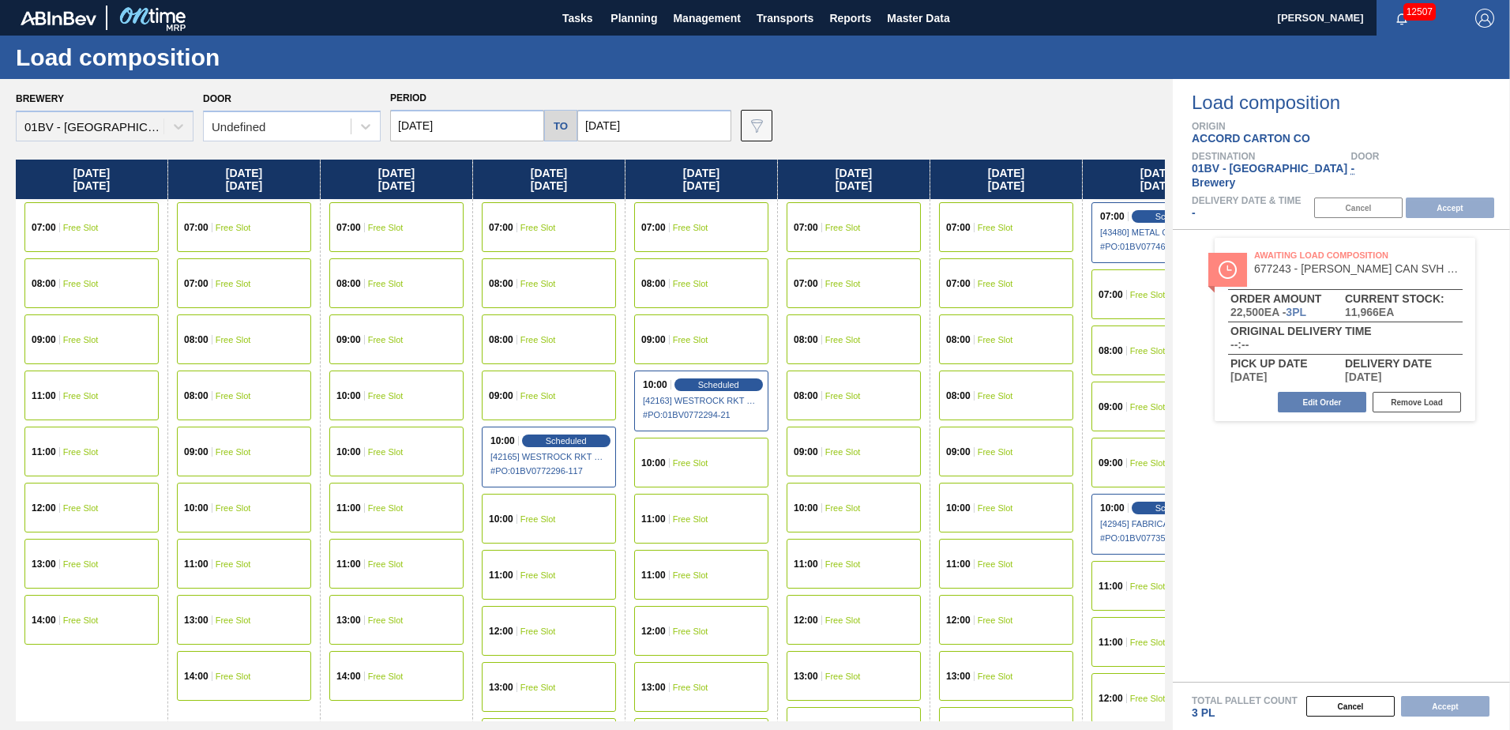
click at [486, 135] on input "[DATE]" at bounding box center [467, 126] width 154 height 32
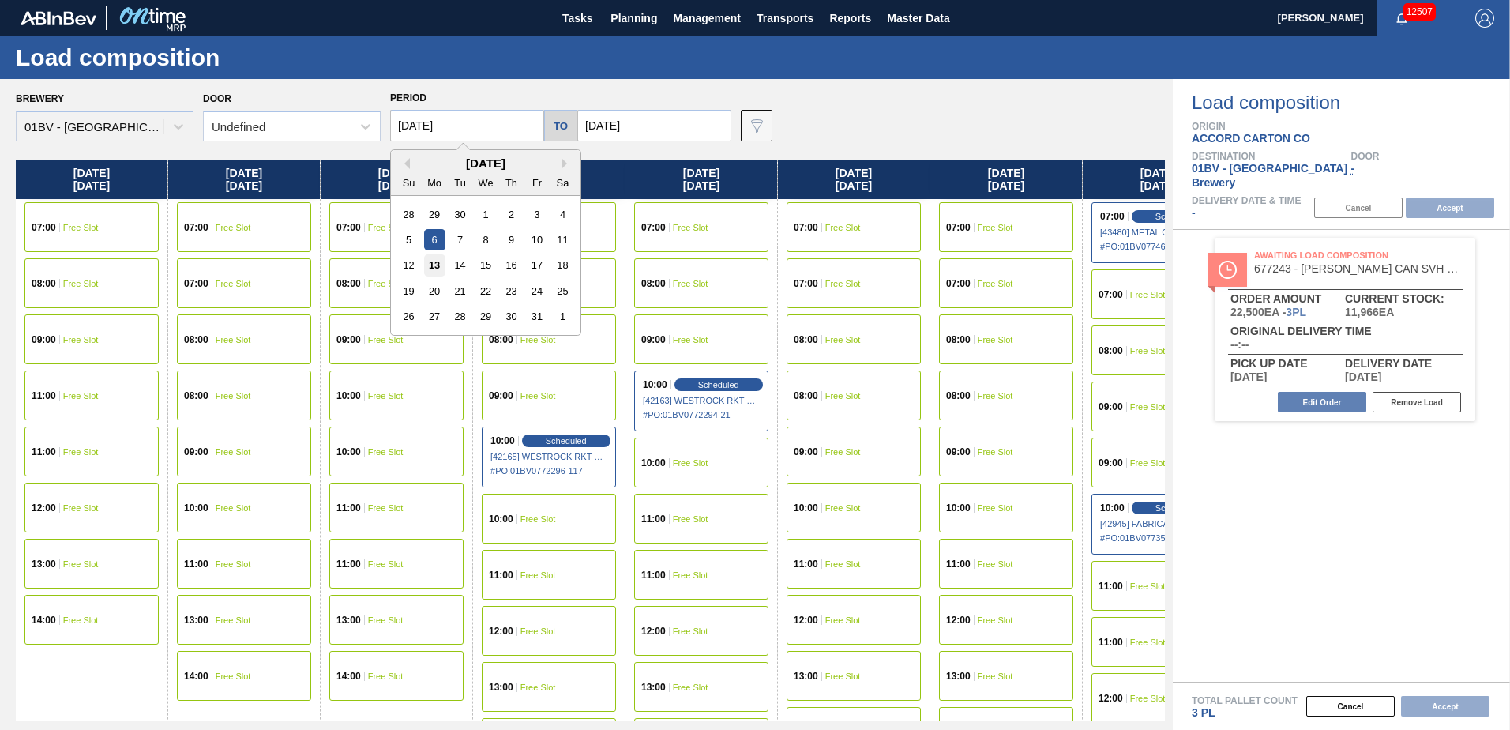
click at [439, 265] on div "13" at bounding box center [434, 264] width 21 height 21
type input "[DATE]"
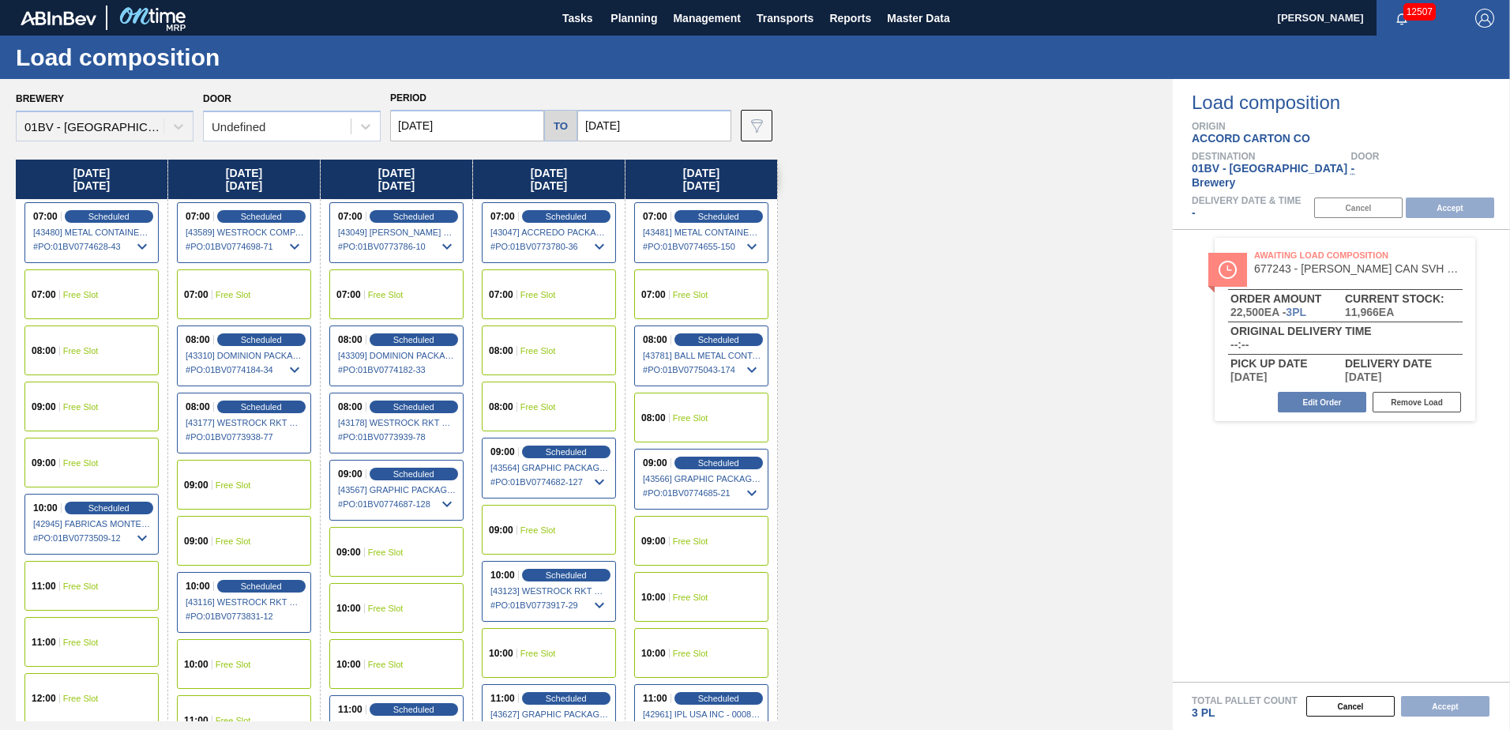
click at [679, 288] on div "07:00 Free Slot" at bounding box center [701, 294] width 134 height 50
click at [1440, 197] on button "Accept" at bounding box center [1450, 207] width 88 height 21
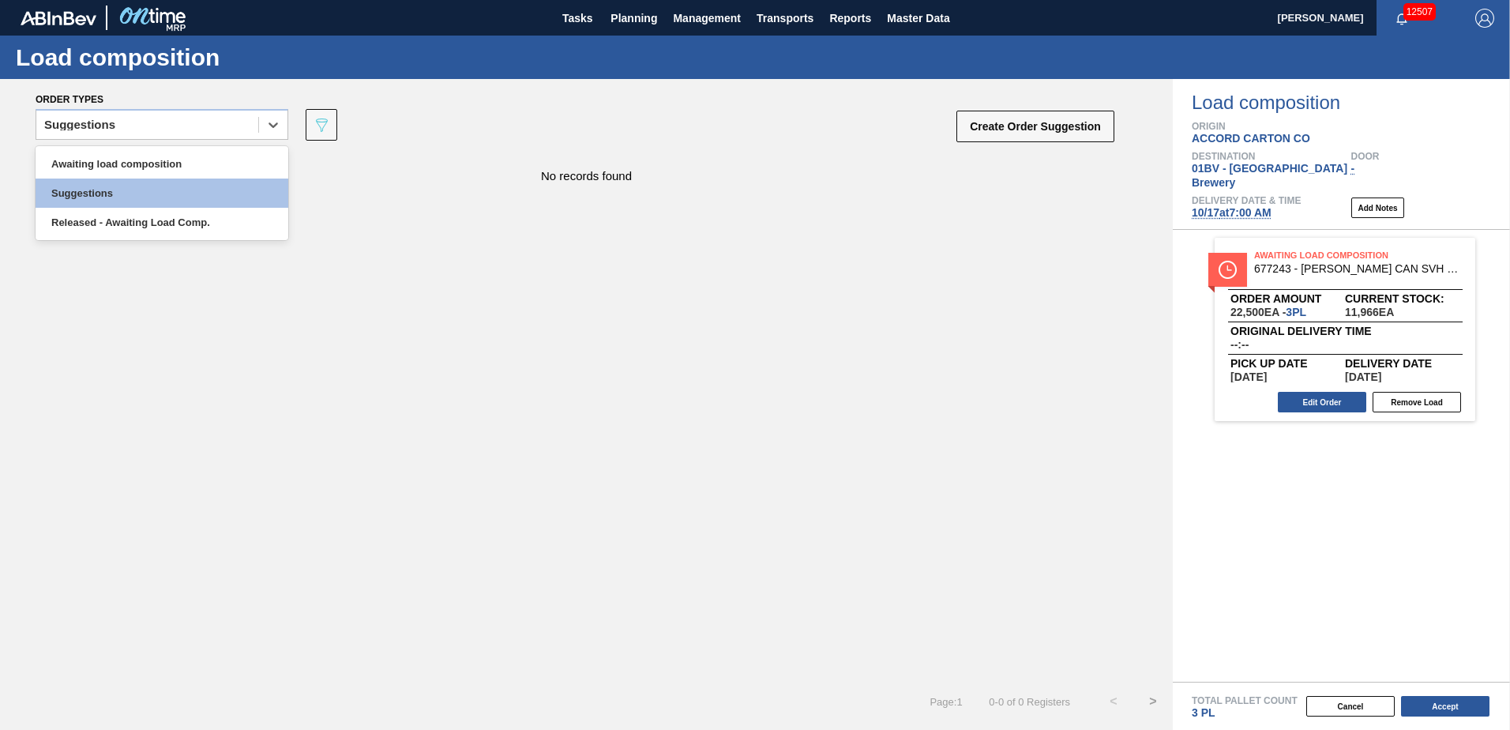
click at [275, 128] on icon at bounding box center [273, 125] width 16 height 16
click at [199, 166] on div "Awaiting load composition" at bounding box center [162, 163] width 253 height 29
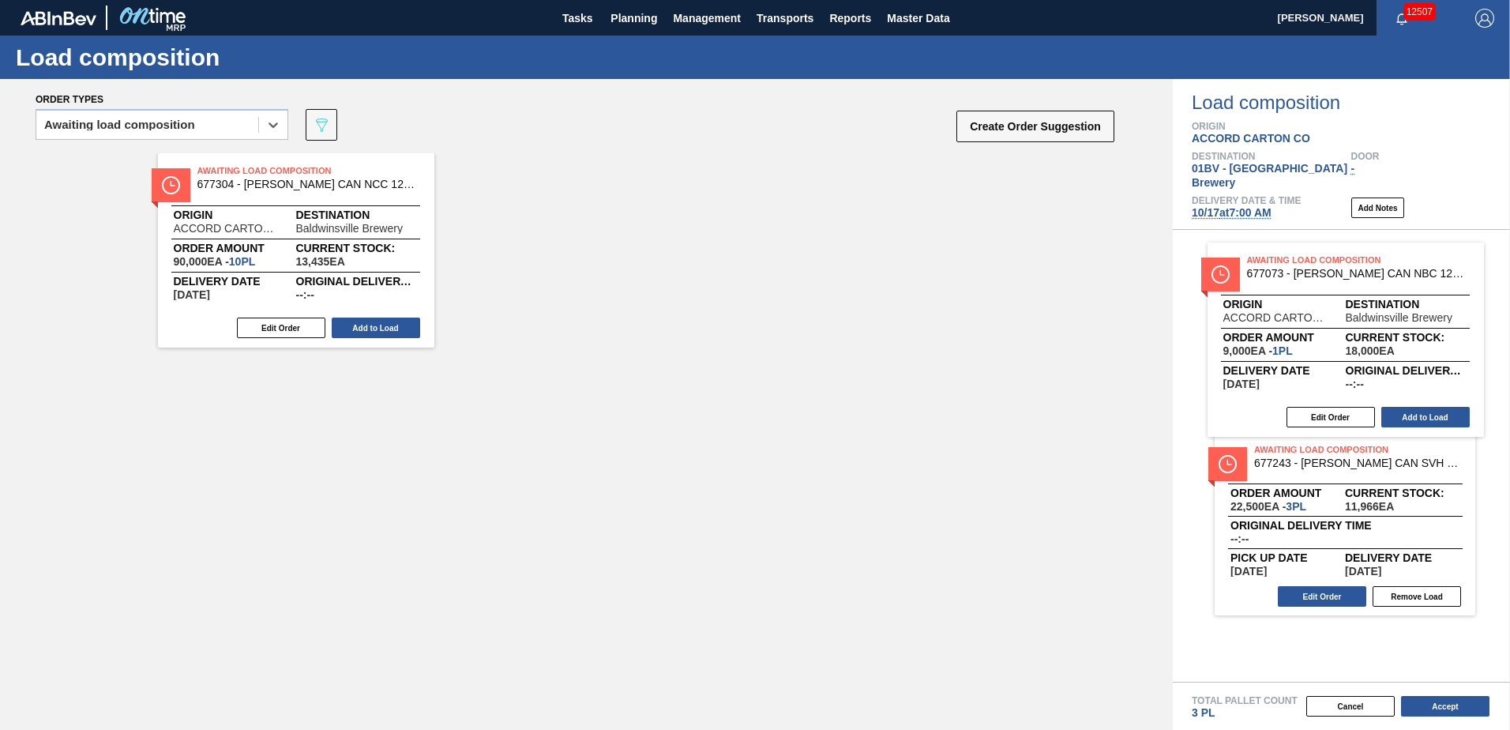
drag, startPoint x: 540, startPoint y: 186, endPoint x: 1311, endPoint y: 276, distance: 775.5
click at [1311, 276] on div "Order types option Awaiting load composition, selected. Select is focused ,type…" at bounding box center [755, 404] width 1510 height 651
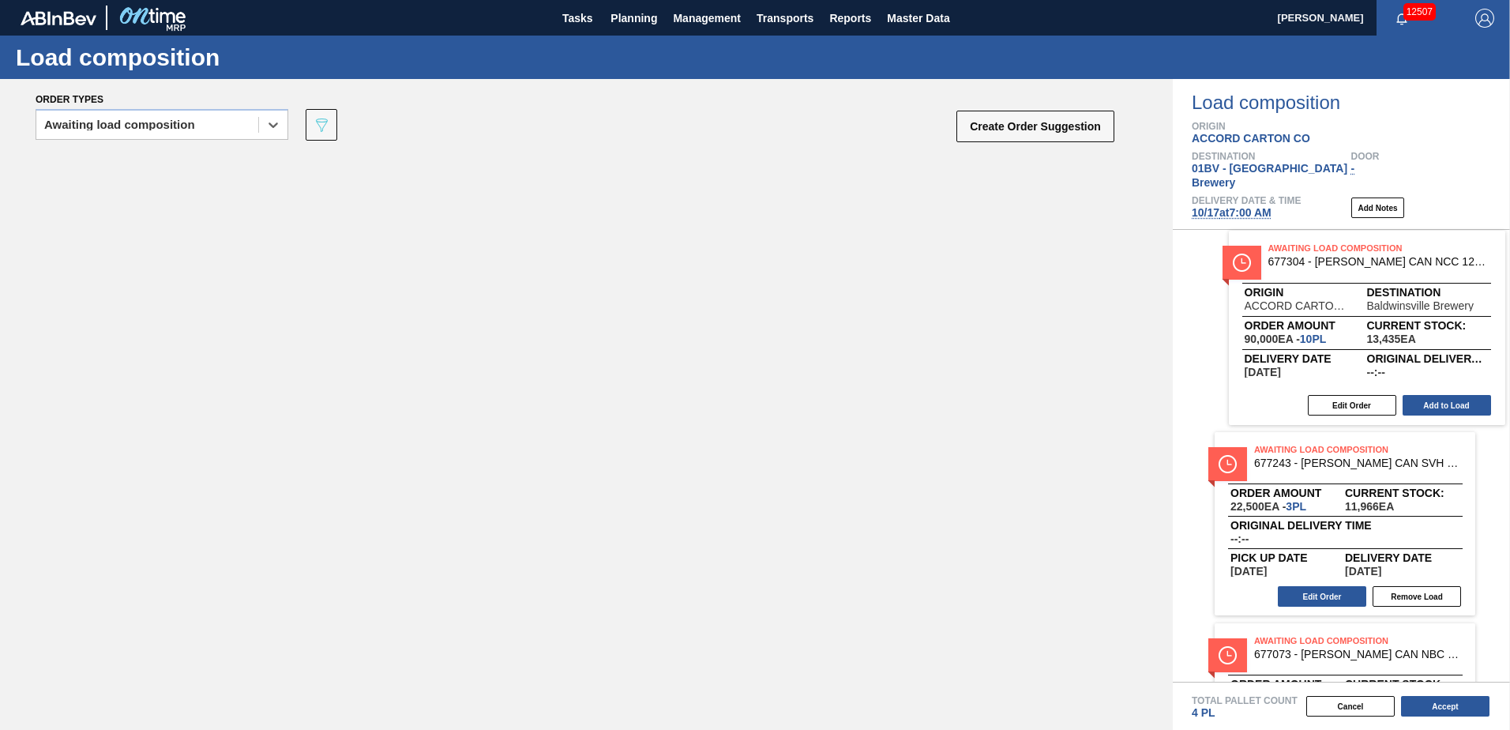
drag, startPoint x: 284, startPoint y: 196, endPoint x: 1446, endPoint y: 284, distance: 1164.7
click at [1446, 284] on div "Order types option Awaiting load composition, selected. Select is focused ,type…" at bounding box center [755, 404] width 1510 height 651
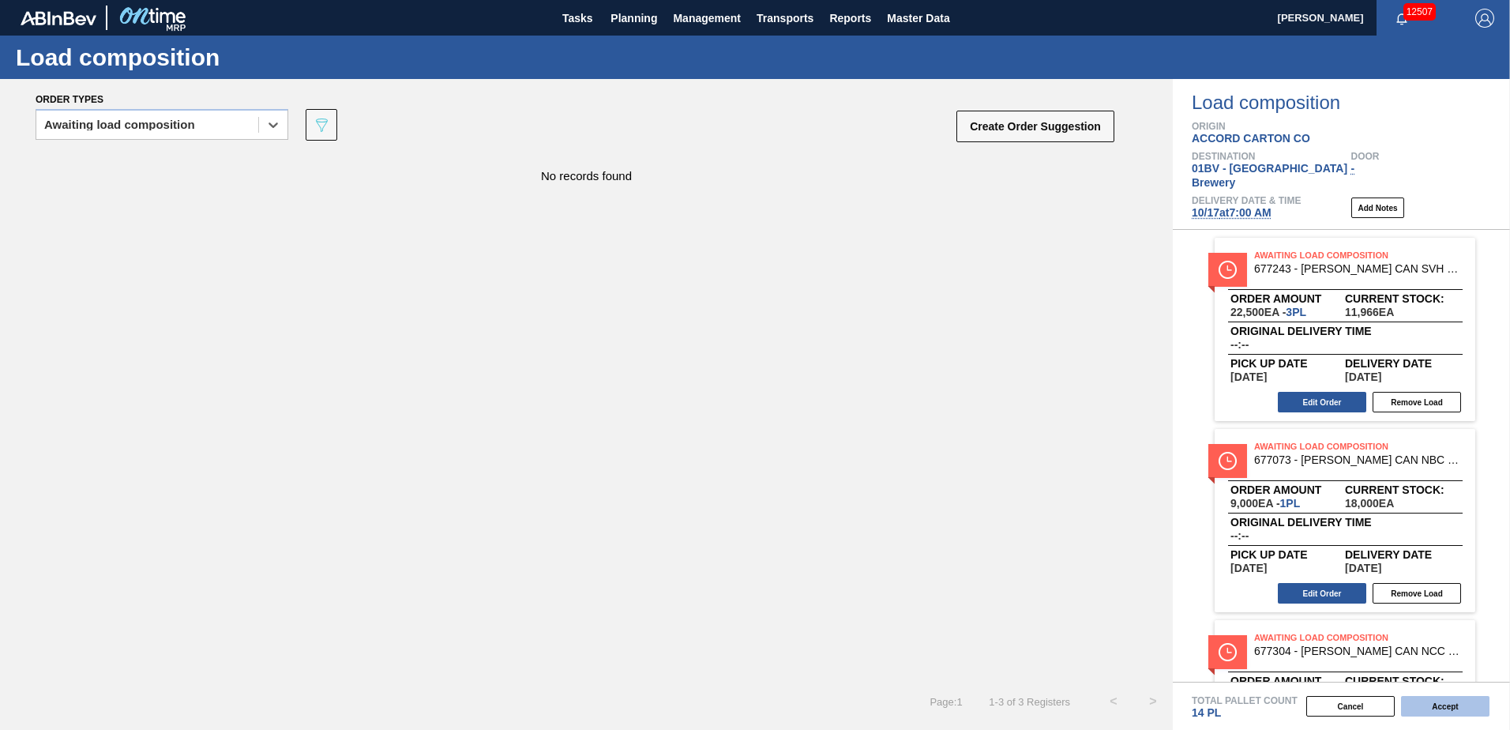
click at [1450, 707] on button "Accept" at bounding box center [1445, 706] width 88 height 21
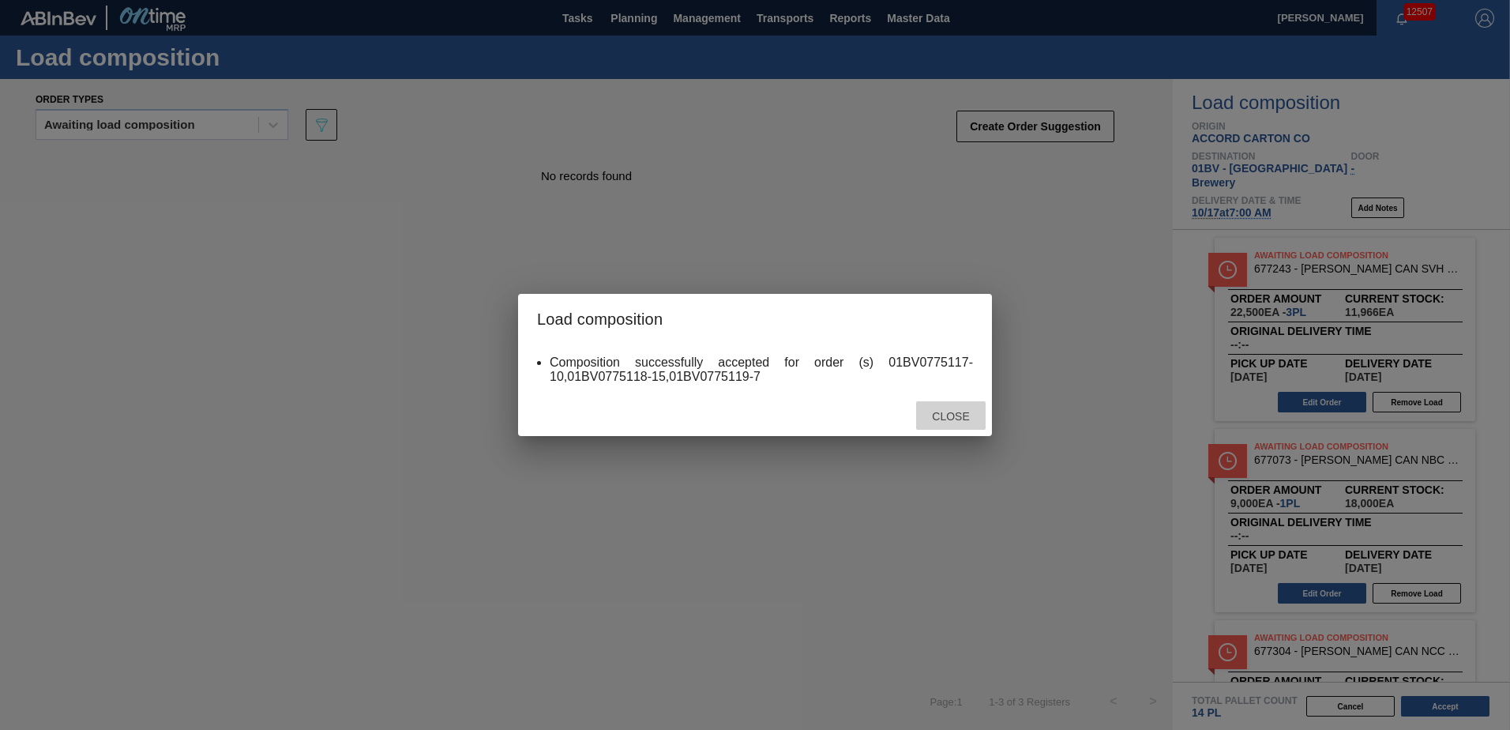
click at [950, 420] on span "Close" at bounding box center [951, 416] width 62 height 13
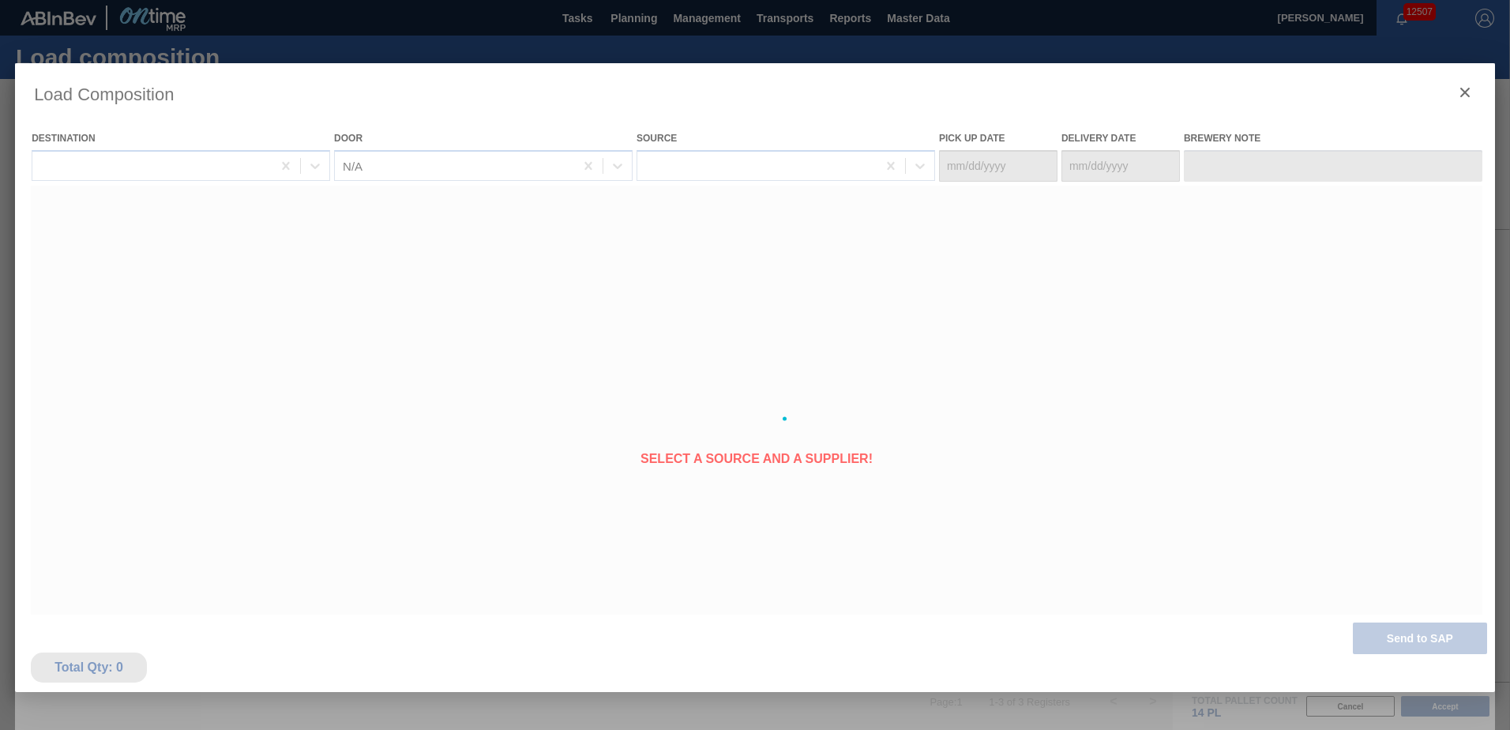
type Date "[DATE]"
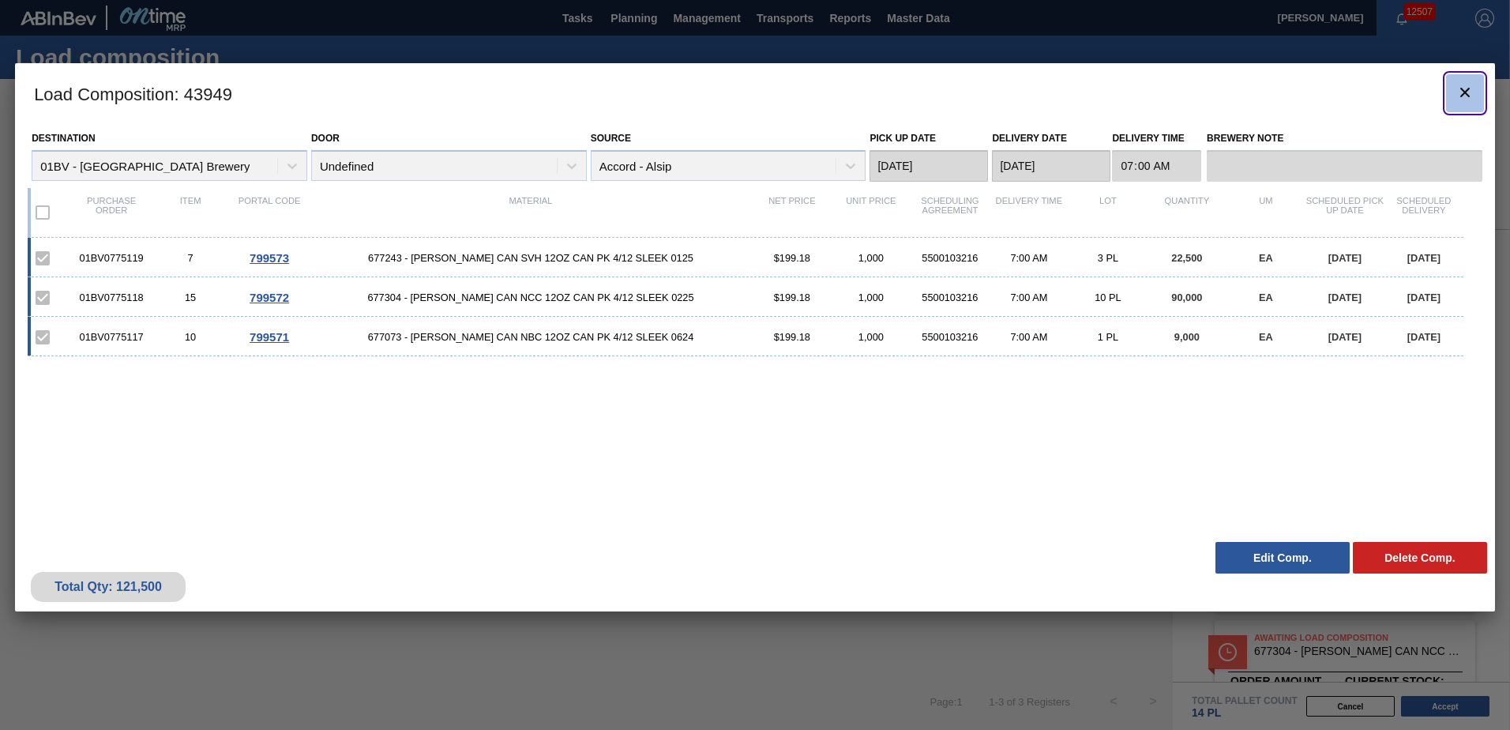
click at [1465, 91] on icon "botão de ícone" at bounding box center [1465, 92] width 9 height 9
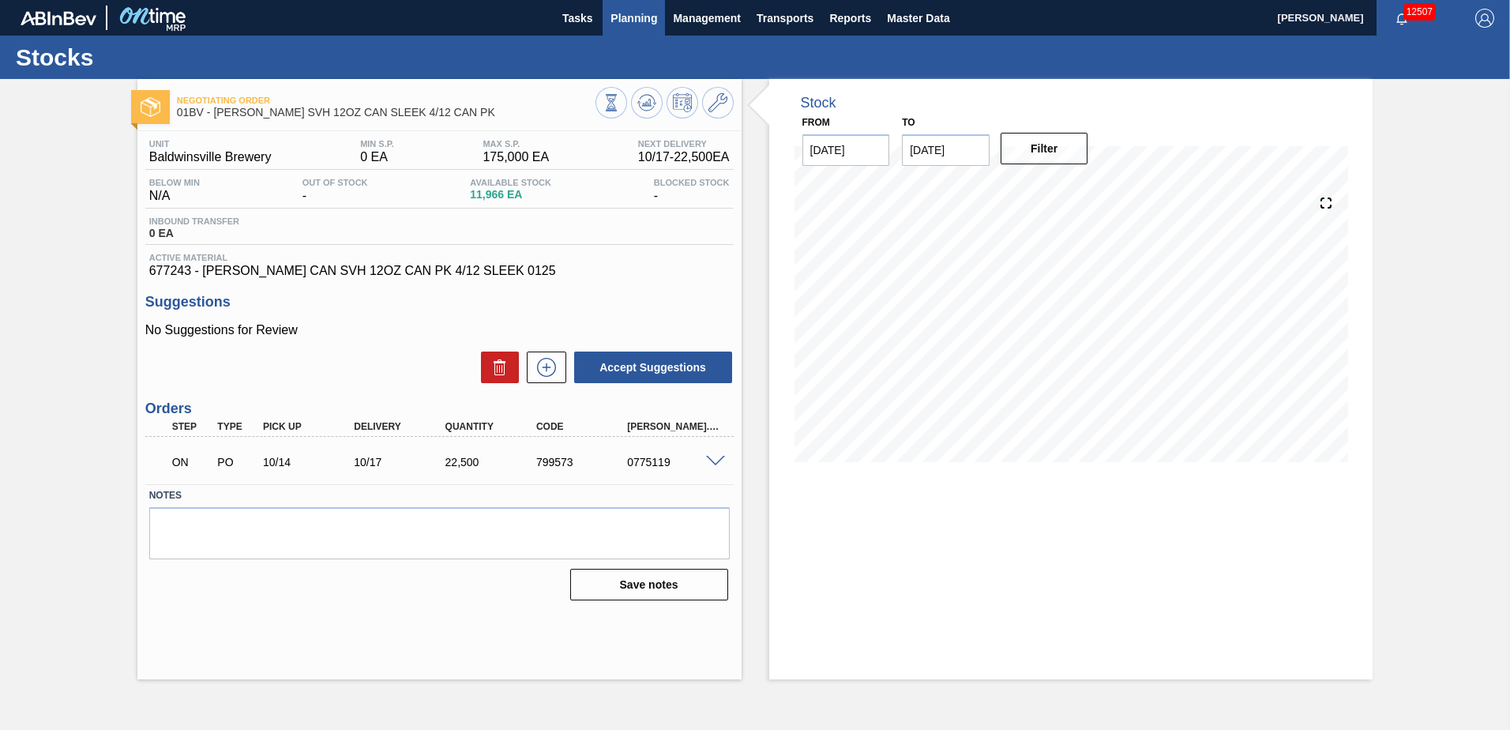
click at [630, 21] on span "Planning" at bounding box center [634, 18] width 47 height 19
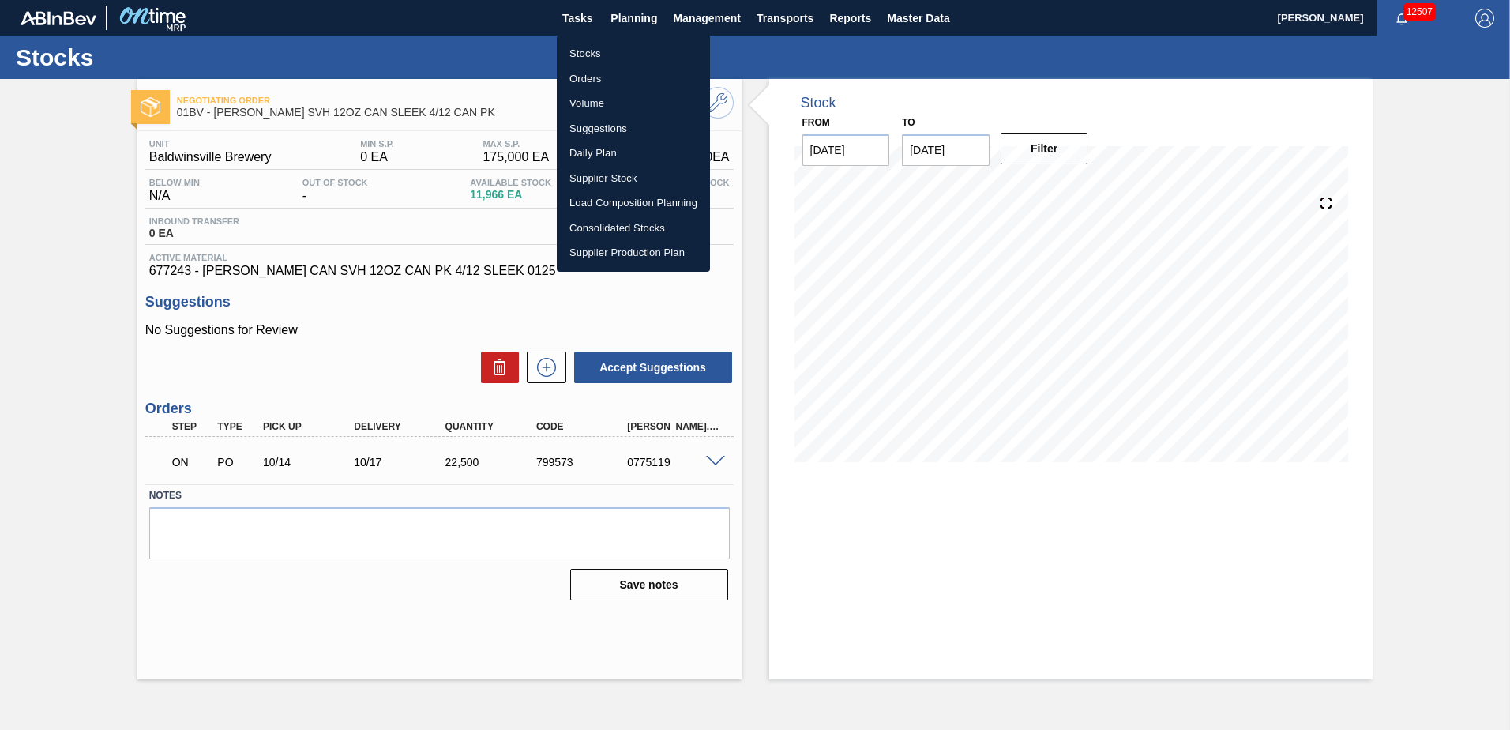
click at [597, 122] on li "Suggestions" at bounding box center [633, 128] width 153 height 25
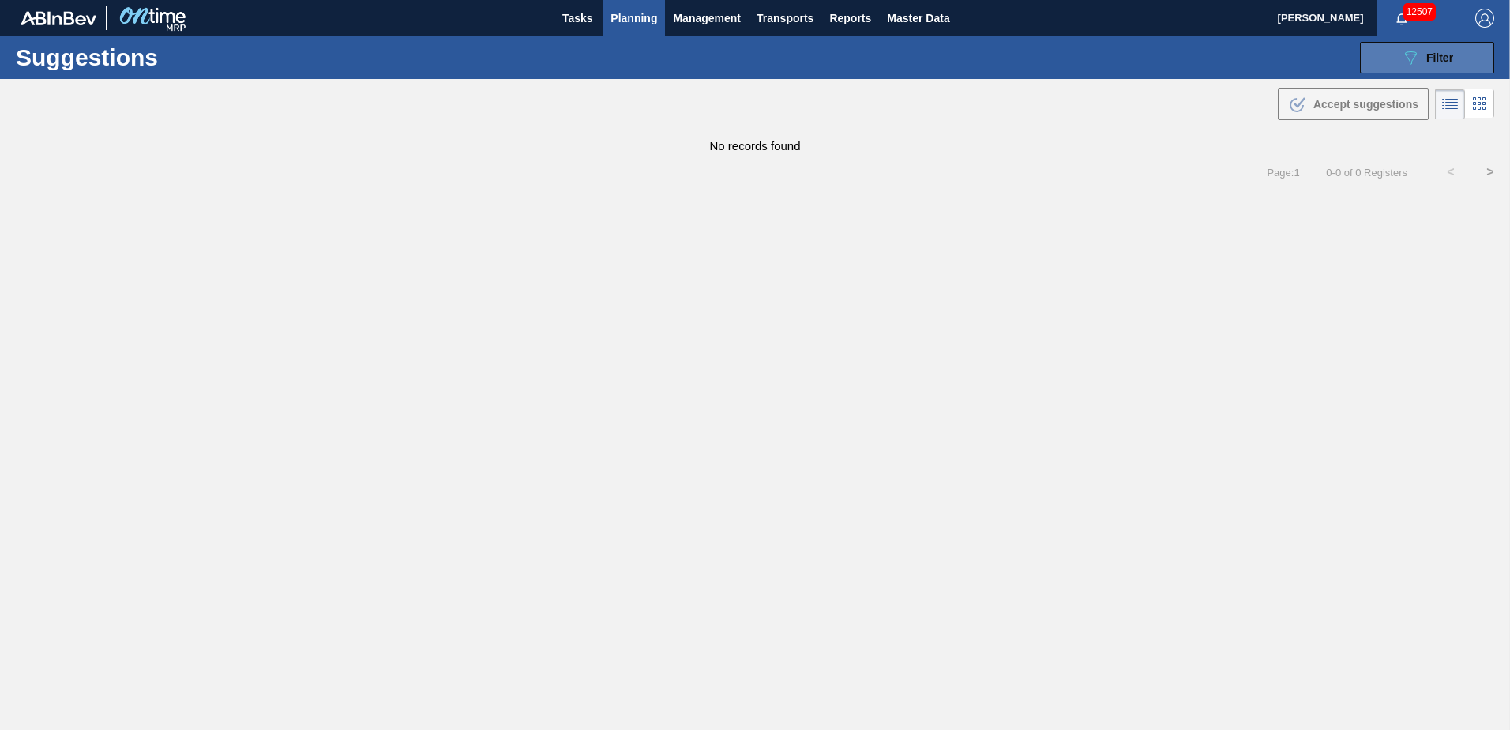
click at [1395, 56] on button "089F7B8B-B2A5-4AFE-B5C0-19BA573D28AC Filter" at bounding box center [1427, 58] width 134 height 32
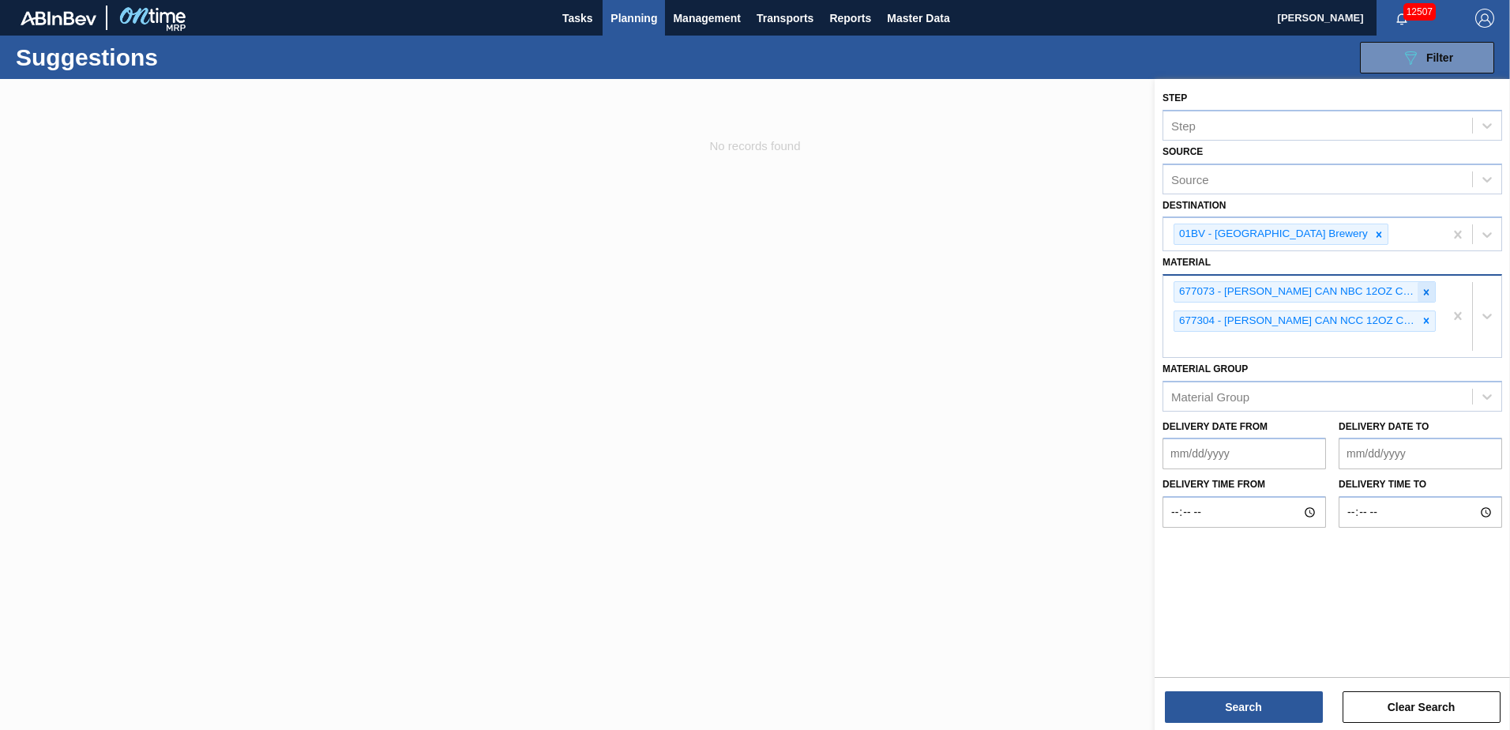
click at [1426, 292] on icon at bounding box center [1427, 292] width 6 height 6
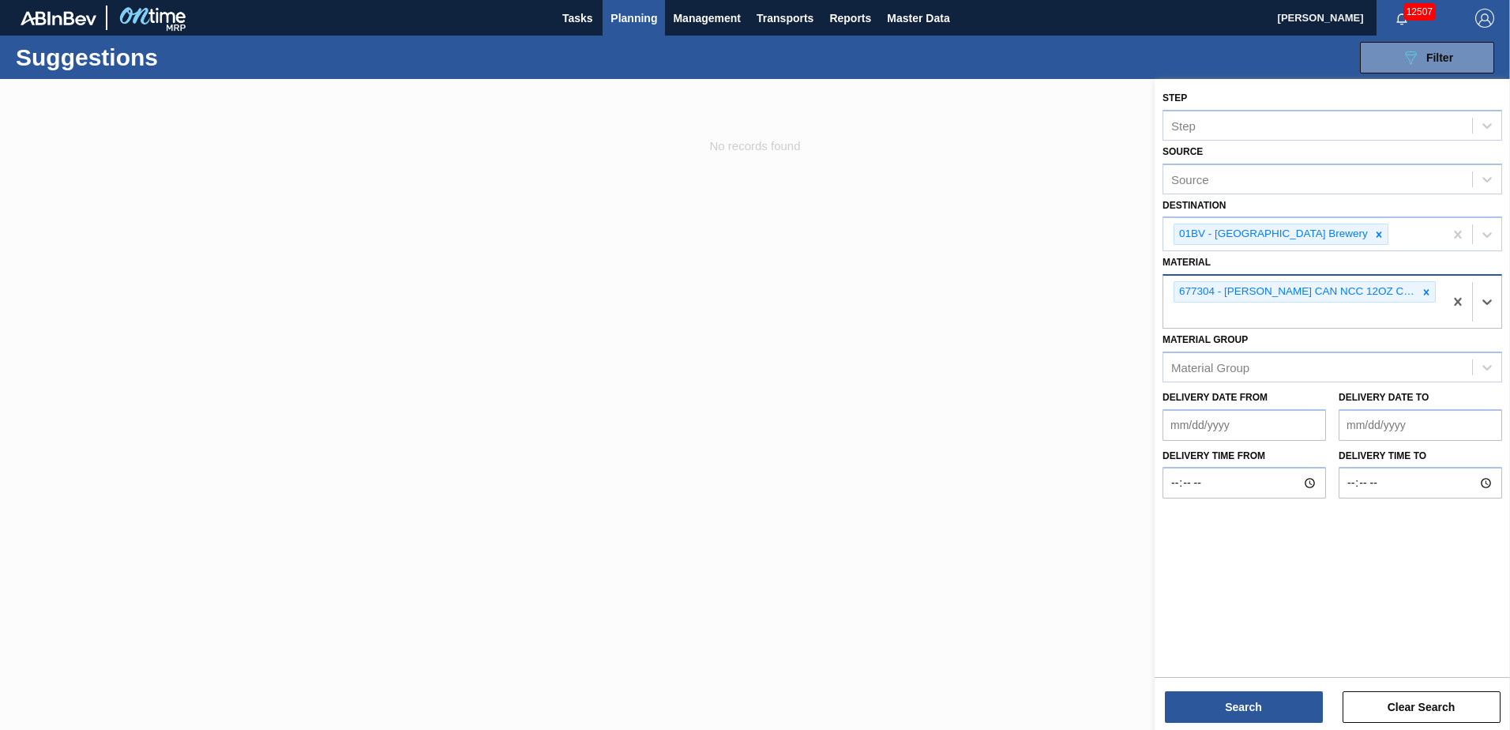
click at [1426, 292] on icon at bounding box center [1427, 292] width 6 height 6
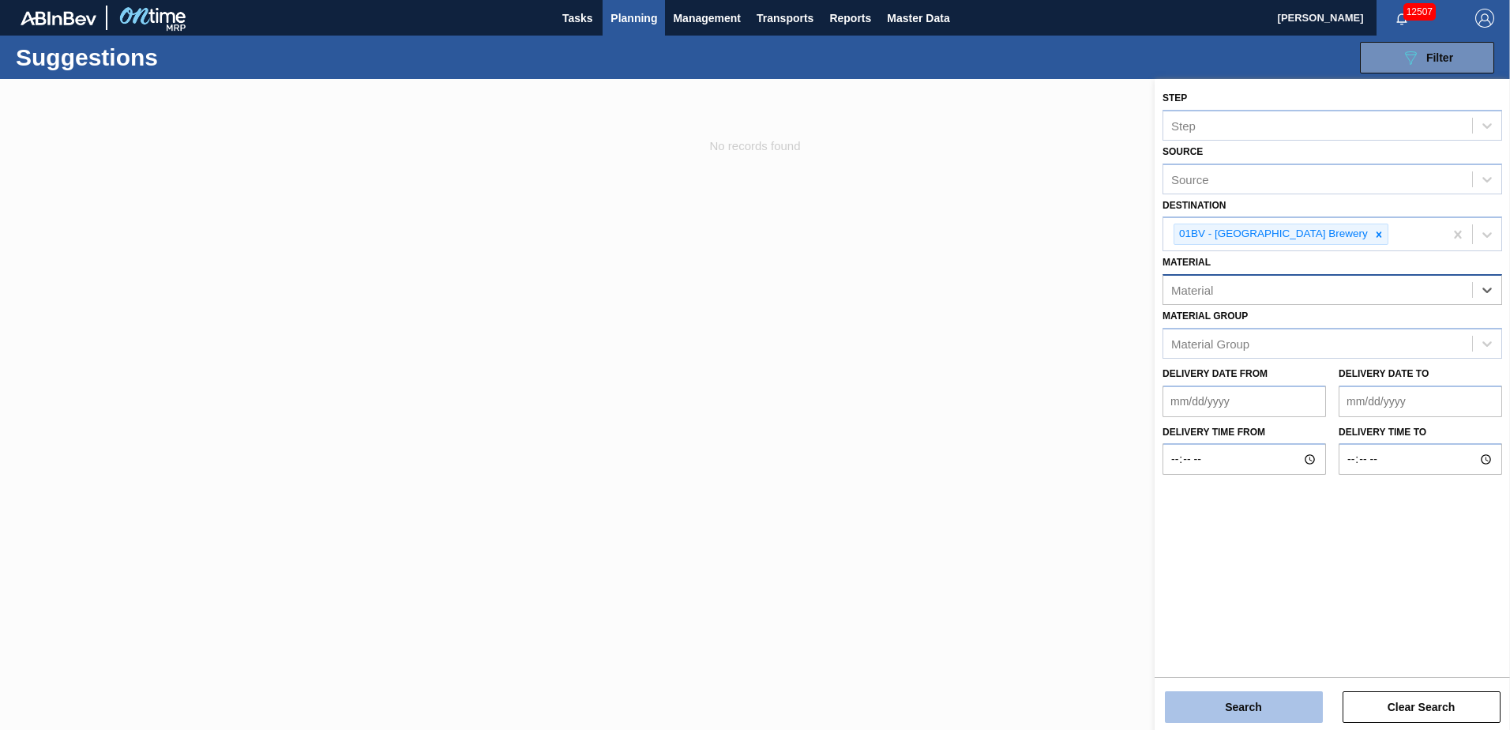
click at [1224, 706] on button "Search" at bounding box center [1244, 707] width 158 height 32
